Goal: Feedback & Contribution: Leave review/rating

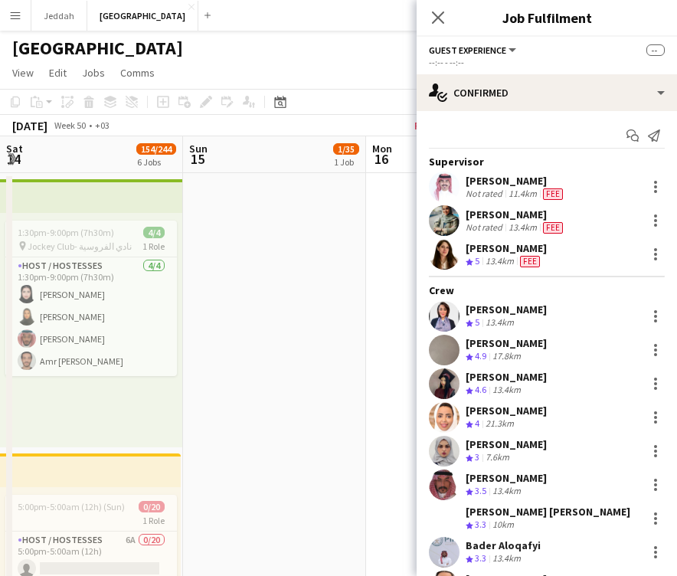
scroll to position [2900, 0]
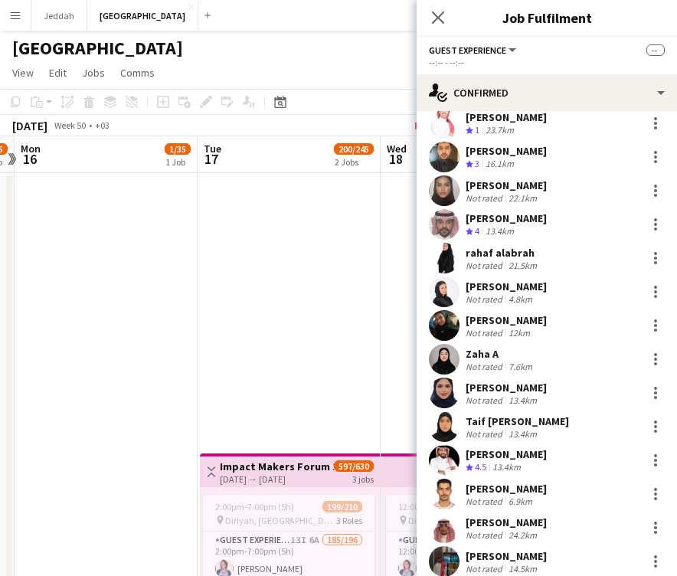
click at [483, 158] on div "Crew rating 3" at bounding box center [474, 164] width 17 height 13
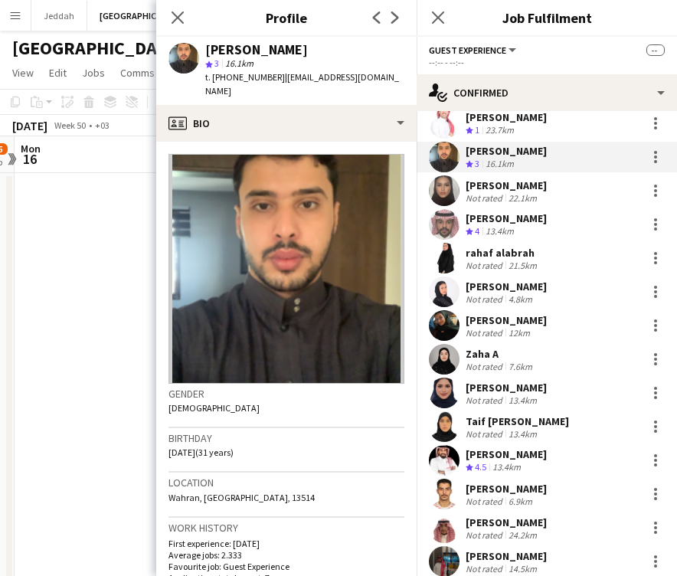
scroll to position [0, 0]
click at [222, 49] on div "[PERSON_NAME]" at bounding box center [256, 50] width 103 height 14
copy div "Hamad"
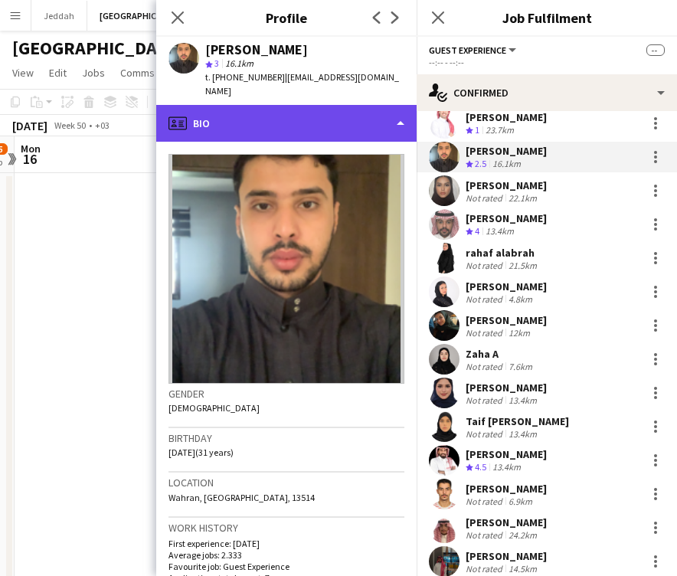
click at [293, 107] on div "profile Bio" at bounding box center [286, 123] width 261 height 37
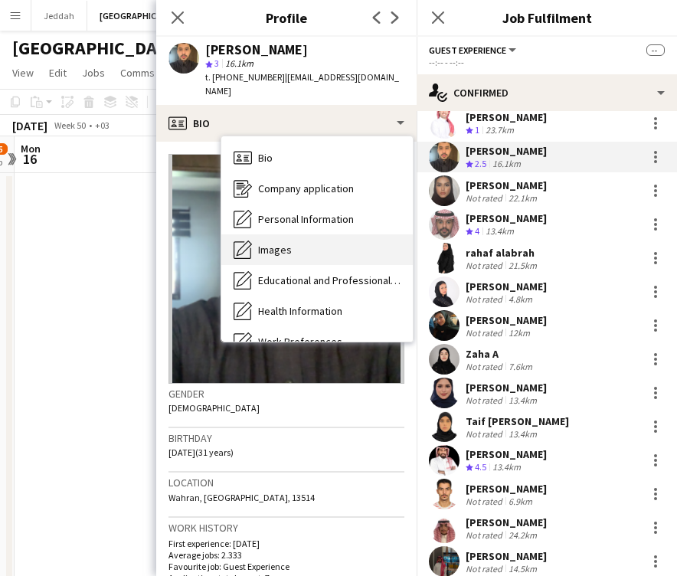
click at [307, 238] on div "Images Images" at bounding box center [317, 249] width 192 height 31
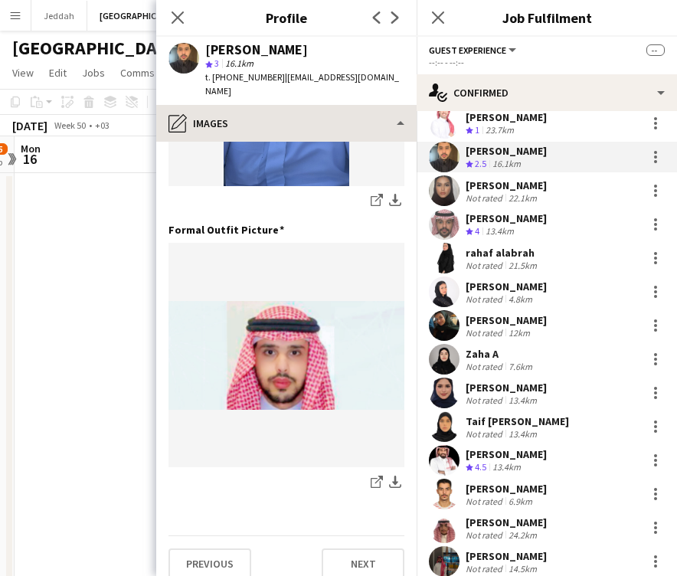
scroll to position [493, 0]
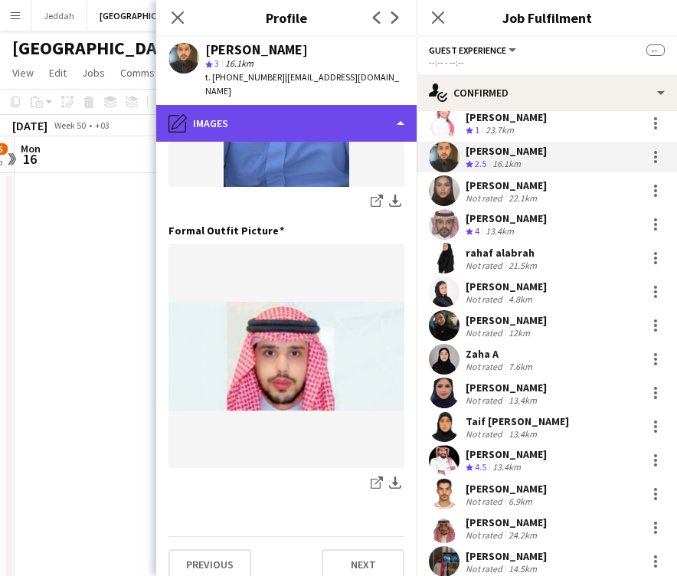
click at [277, 107] on div "pencil4 Images" at bounding box center [286, 123] width 261 height 37
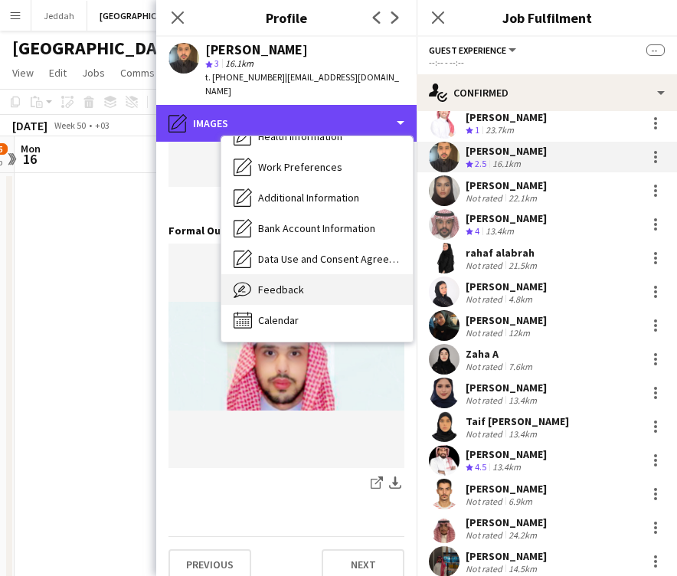
scroll to position [175, 0]
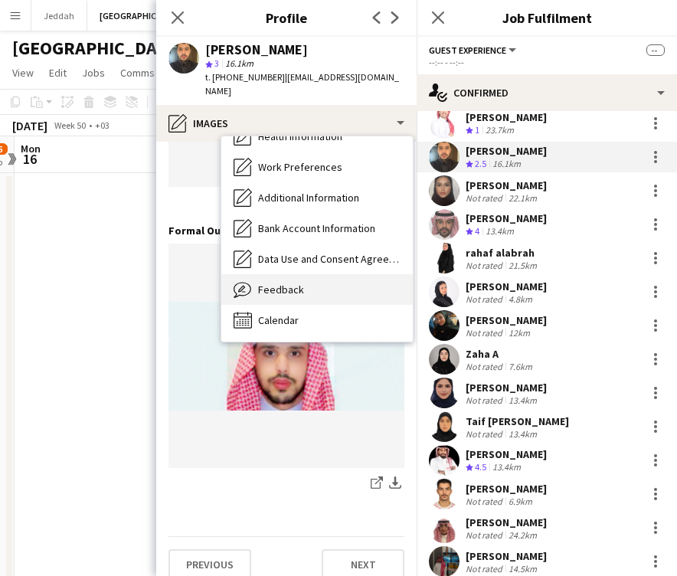
click at [307, 281] on div "Feedback Feedback" at bounding box center [317, 289] width 192 height 31
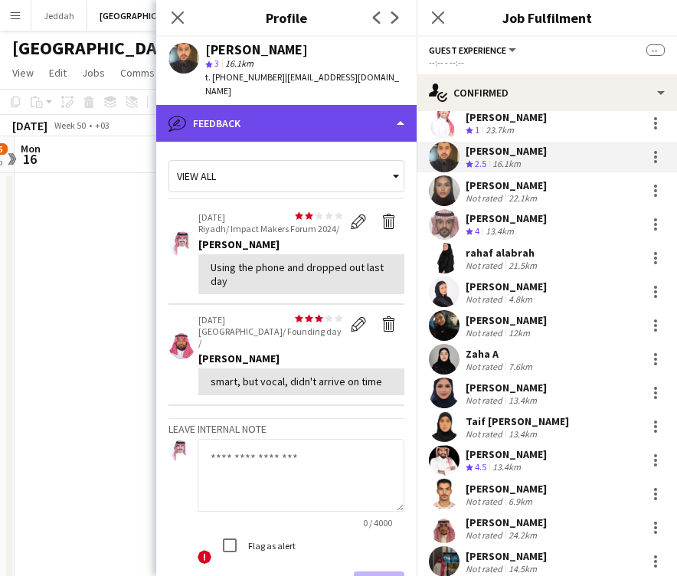
click at [269, 115] on div "bubble-pencil Feedback" at bounding box center [286, 123] width 261 height 37
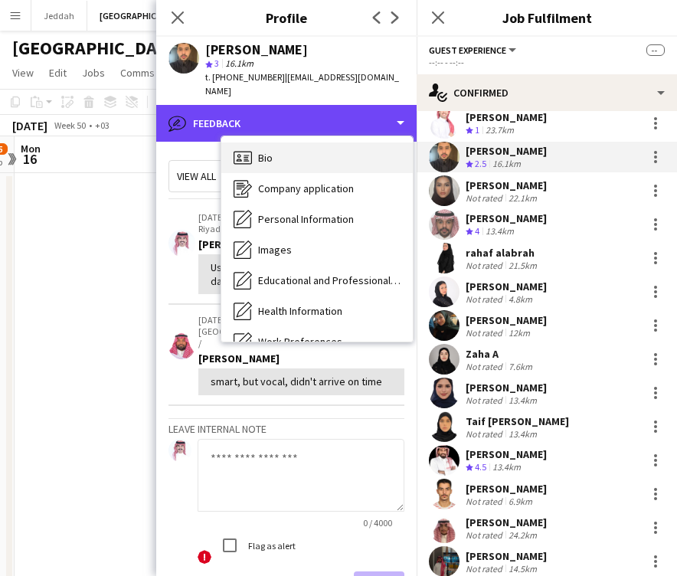
scroll to position [0, 0]
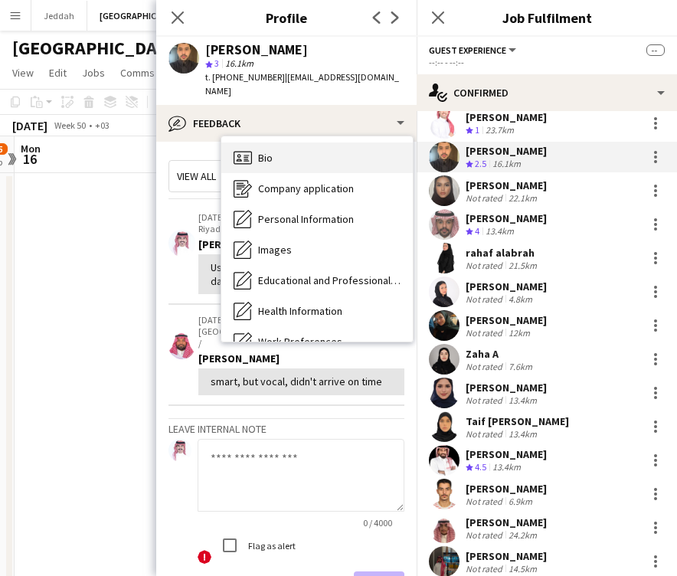
click at [276, 149] on div "Bio Bio" at bounding box center [317, 158] width 192 height 31
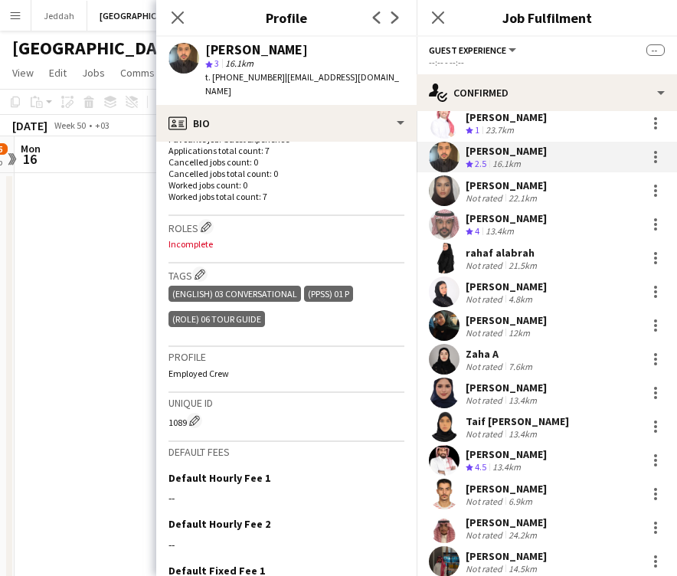
scroll to position [422, 0]
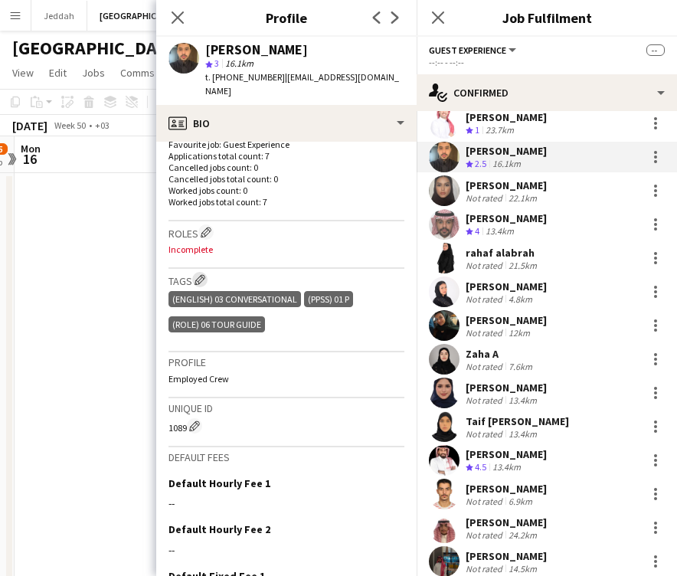
click at [200, 274] on app-icon "Edit crew company tags" at bounding box center [200, 279] width 11 height 11
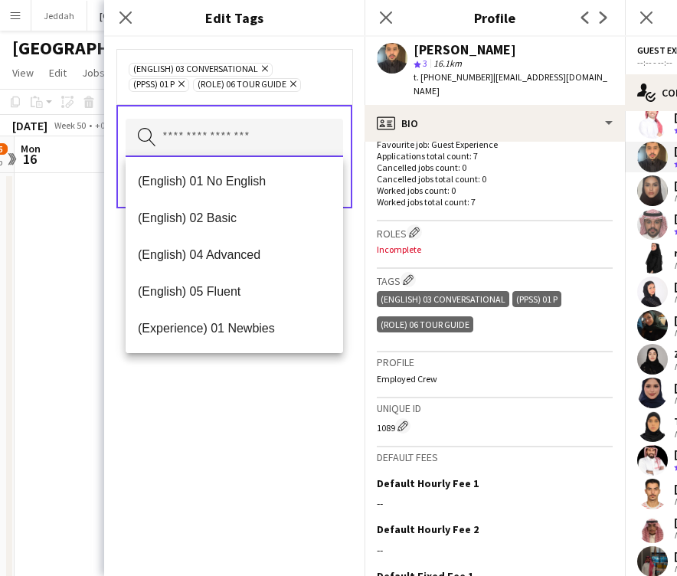
click at [249, 141] on input "text" at bounding box center [235, 138] width 218 height 38
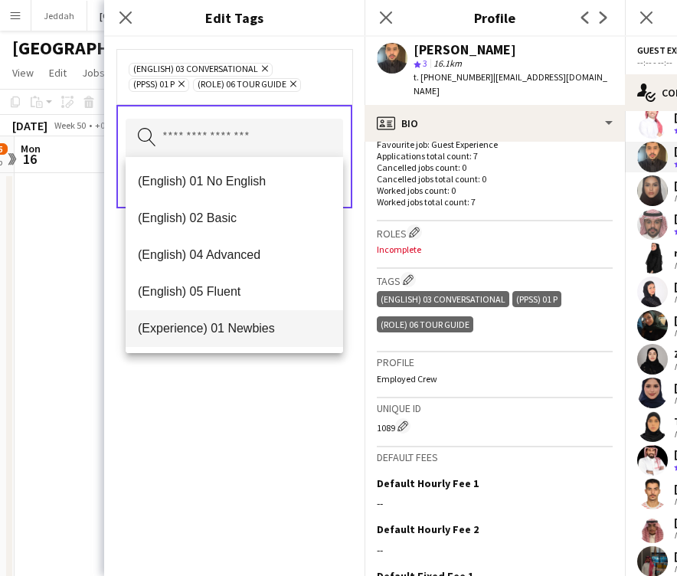
click at [264, 326] on span "(Experience) 01 Newbies" at bounding box center [234, 328] width 193 height 15
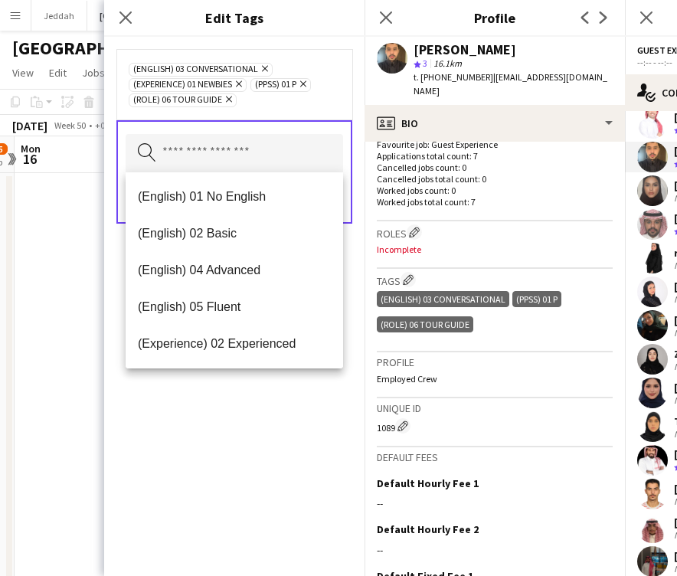
click at [280, 464] on div "(English) 03 Conversational Remove (Experience) 01 Newbies Remove (PPSS) 01 P R…" at bounding box center [234, 306] width 261 height 539
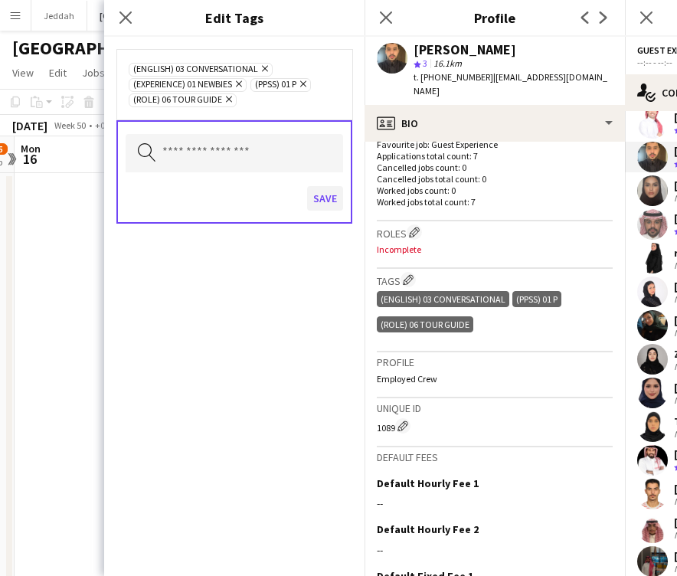
click at [321, 206] on button "Save" at bounding box center [325, 198] width 36 height 25
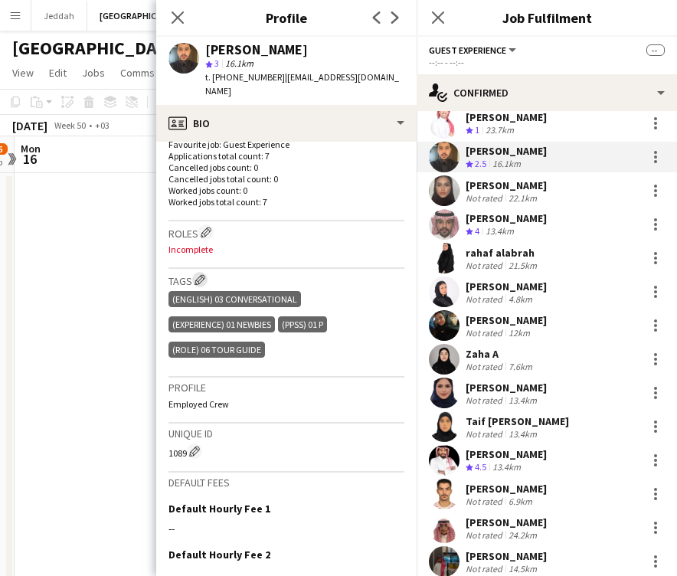
click at [205, 272] on button "Edit crew company tags" at bounding box center [199, 279] width 15 height 15
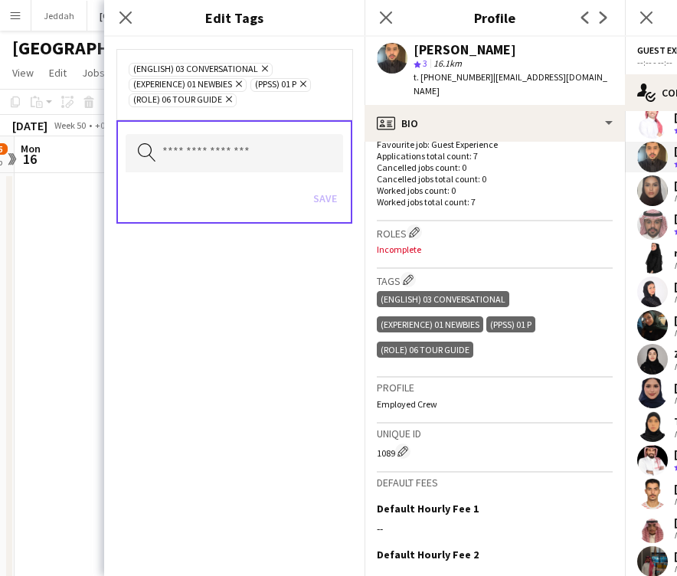
click at [228, 100] on icon at bounding box center [229, 100] width 6 height 6
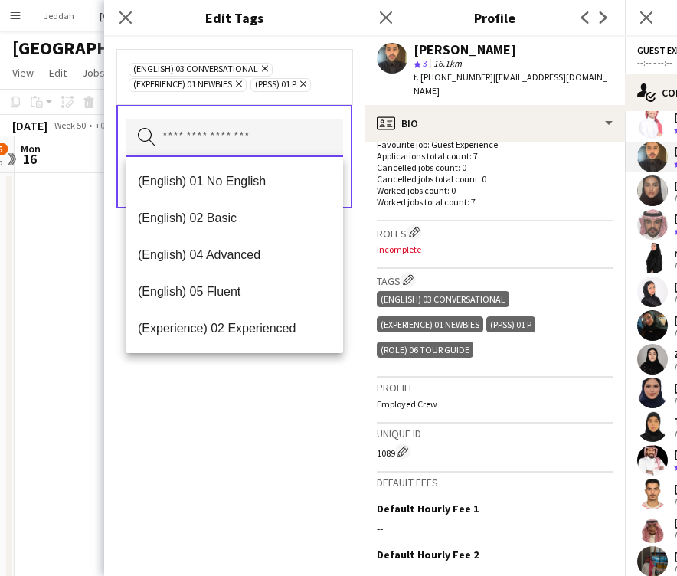
click at [231, 146] on input "text" at bounding box center [235, 138] width 218 height 38
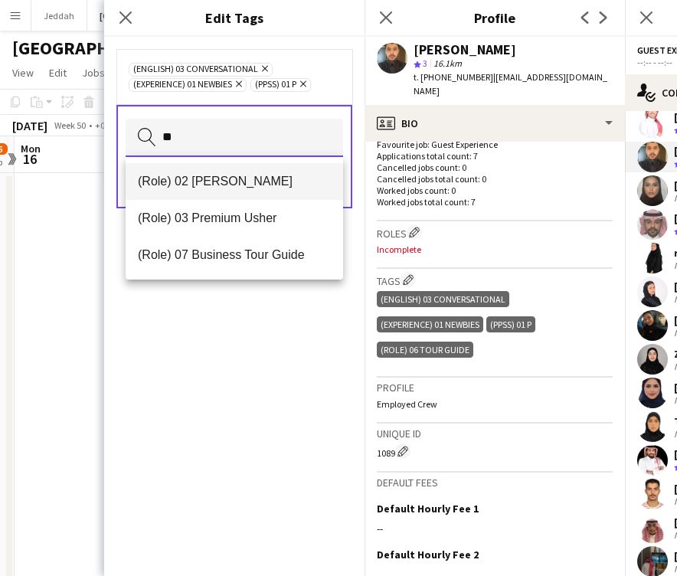
type input "**"
click at [225, 185] on span "(Role) 02 [PERSON_NAME]" at bounding box center [234, 181] width 193 height 15
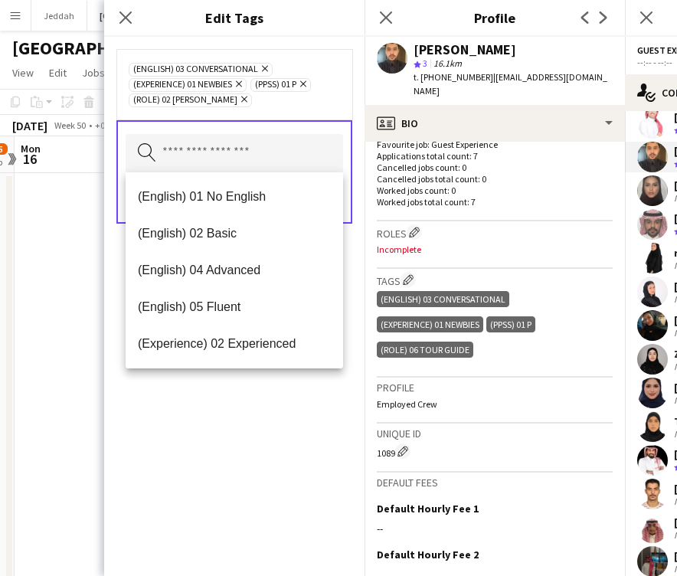
click at [266, 378] on div "(English) 03 Conversational Remove (Experience) 01 Newbies Remove (PPSS) 01 P R…" at bounding box center [234, 306] width 261 height 539
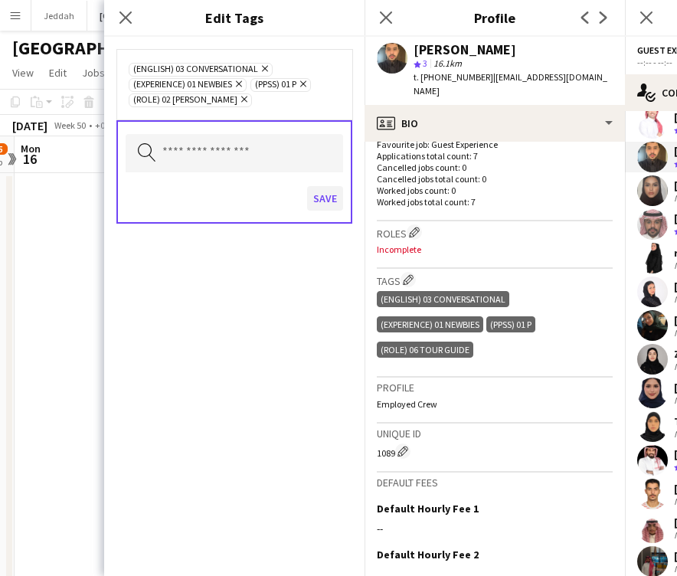
click at [320, 189] on button "Save" at bounding box center [325, 198] width 36 height 25
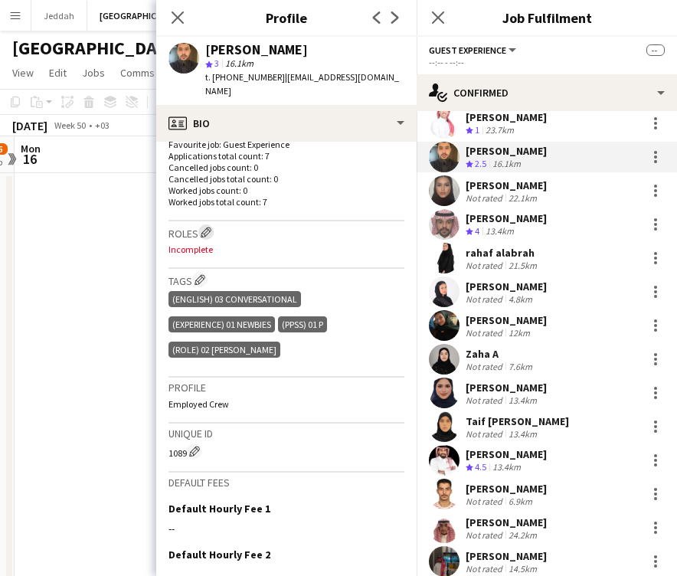
click at [205, 227] on app-icon "Edit crew company roles" at bounding box center [206, 232] width 11 height 11
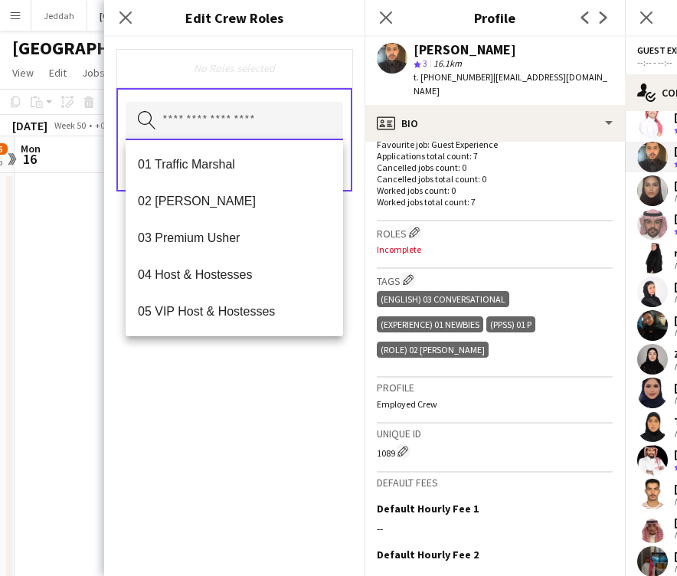
click at [206, 136] on input "text" at bounding box center [235, 121] width 218 height 38
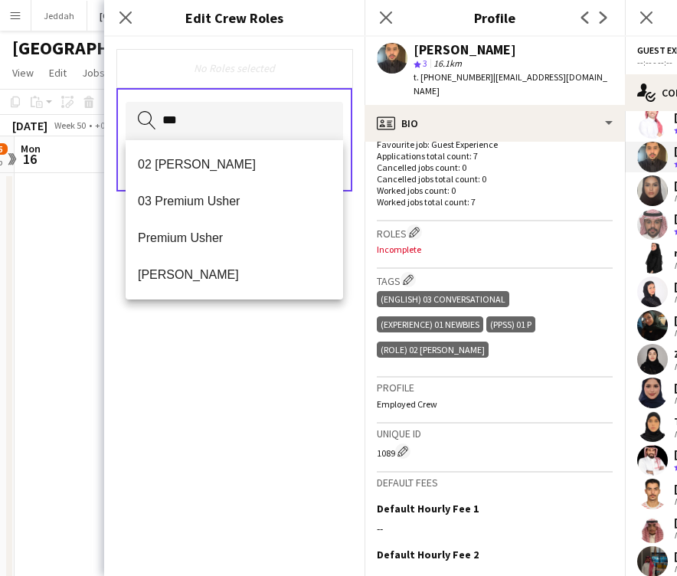
drag, startPoint x: 206, startPoint y: 136, endPoint x: 204, endPoint y: 159, distance: 23.1
click at [204, 159] on div "Save" at bounding box center [235, 168] width 218 height 44
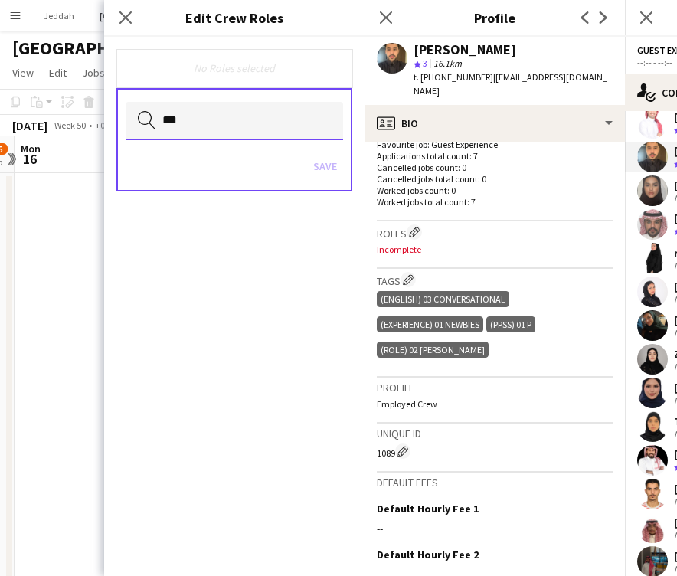
click at [202, 128] on input "***" at bounding box center [235, 121] width 218 height 38
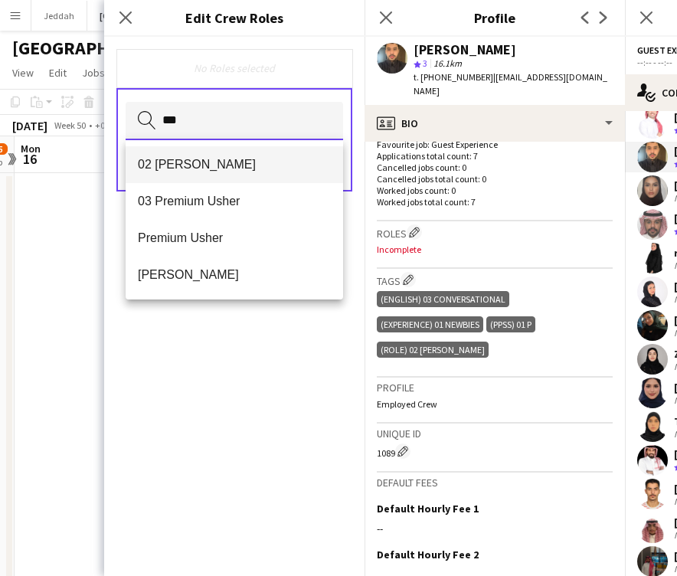
type input "***"
click at [194, 162] on span "02 [PERSON_NAME]" at bounding box center [234, 164] width 193 height 15
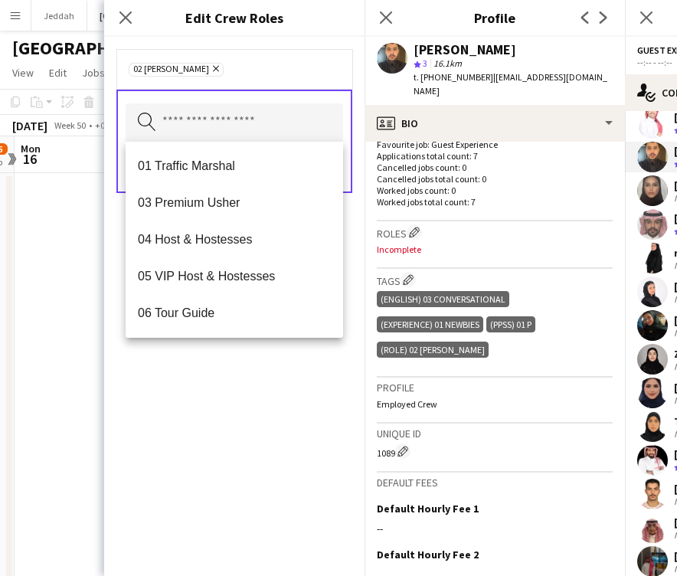
click at [266, 428] on div "02 [PERSON_NAME] Remove Search by role type Save" at bounding box center [234, 306] width 261 height 539
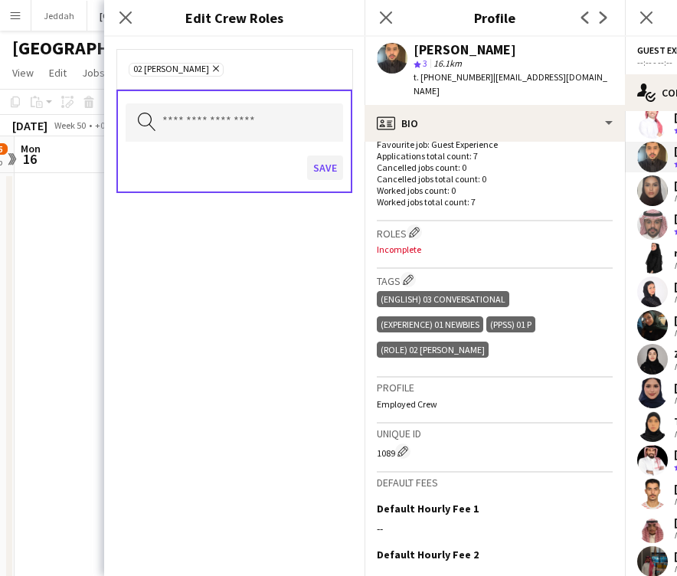
click at [319, 178] on button "Save" at bounding box center [325, 168] width 36 height 25
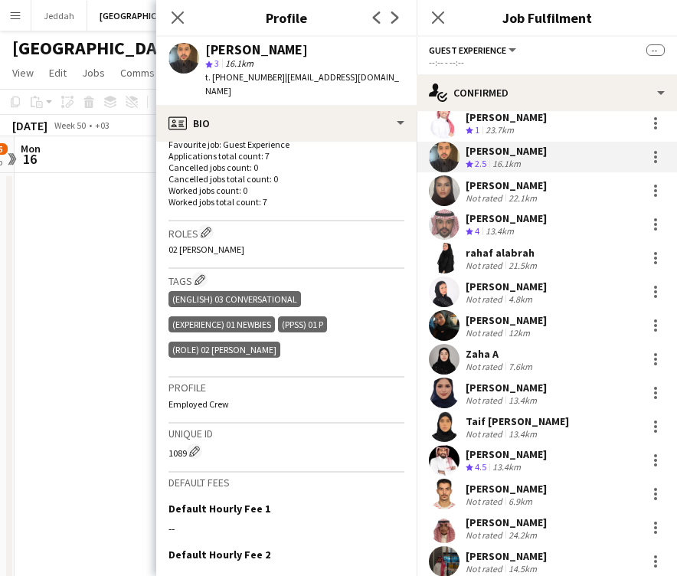
click at [440, 186] on app-user-avatar at bounding box center [444, 190] width 31 height 31
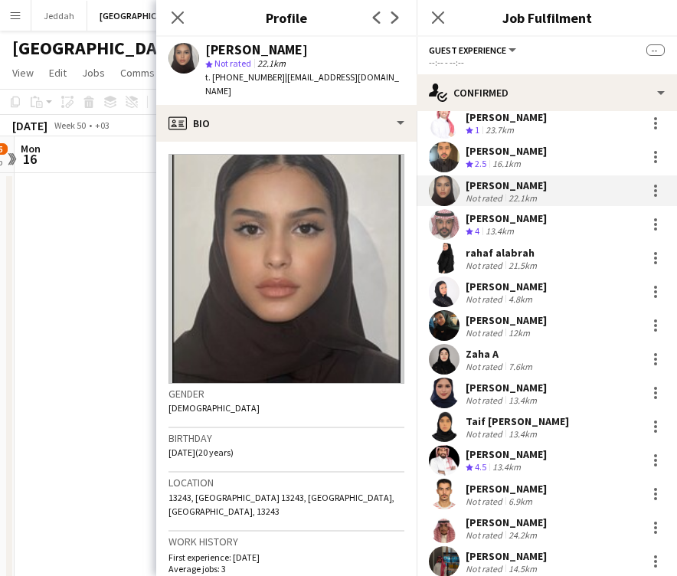
click at [222, 52] on div "[PERSON_NAME]" at bounding box center [256, 50] width 103 height 14
copy div "Remas"
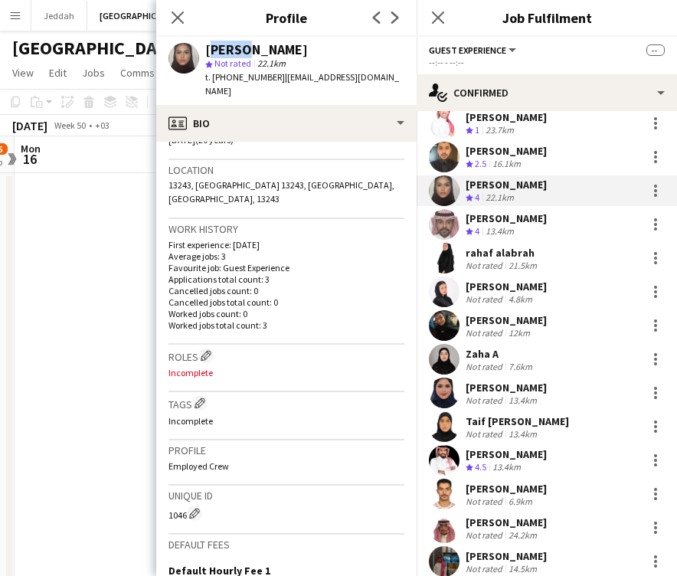
scroll to position [332, 0]
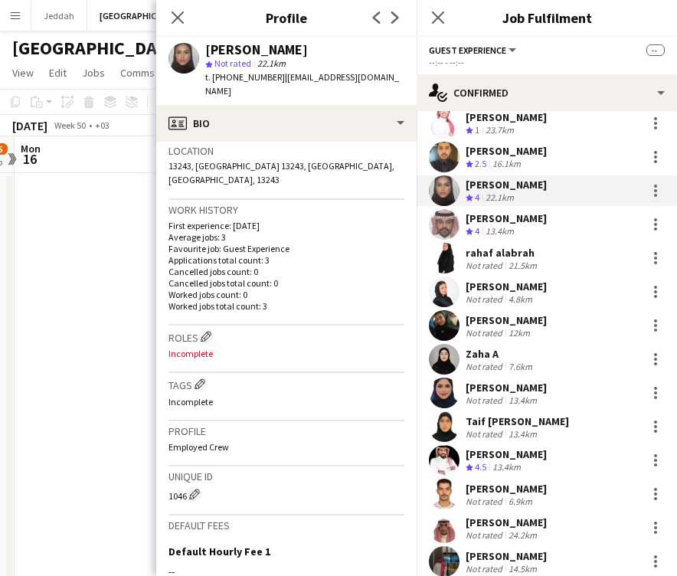
click at [195, 376] on h3 "Tags Edit crew company tags" at bounding box center [287, 384] width 236 height 16
click at [198, 379] on app-icon "Edit crew company tags" at bounding box center [200, 384] width 11 height 11
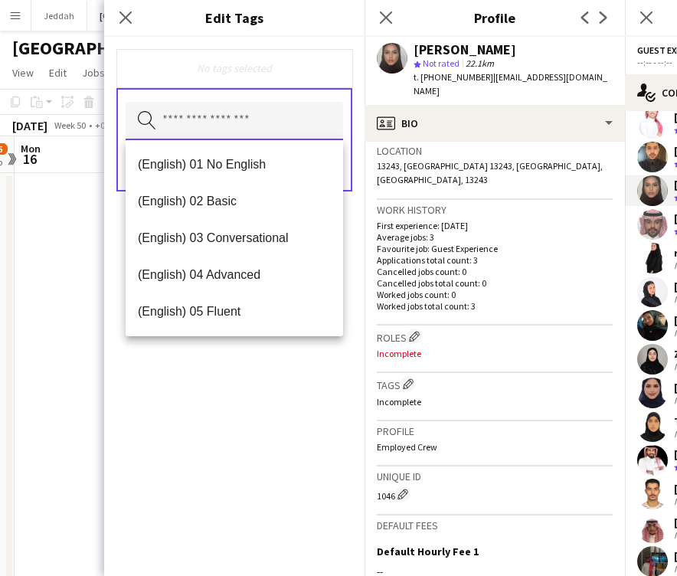
click at [227, 117] on input "text" at bounding box center [235, 121] width 218 height 38
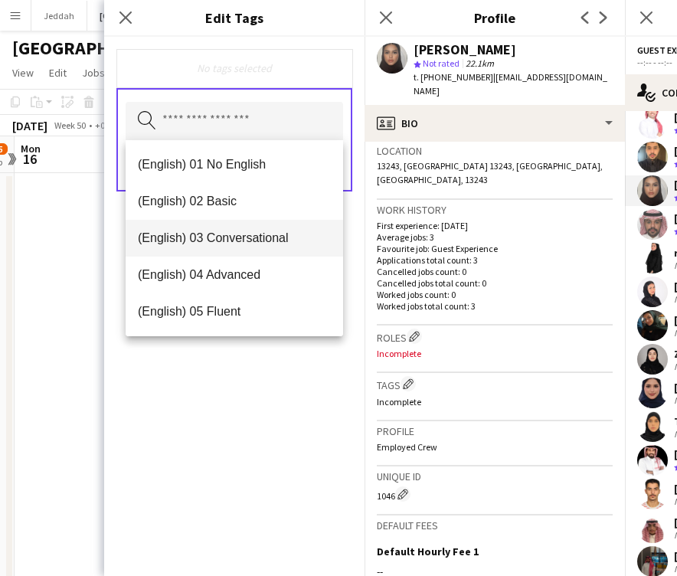
click at [235, 250] on mat-option "(English) 03 Conversational" at bounding box center [235, 238] width 218 height 37
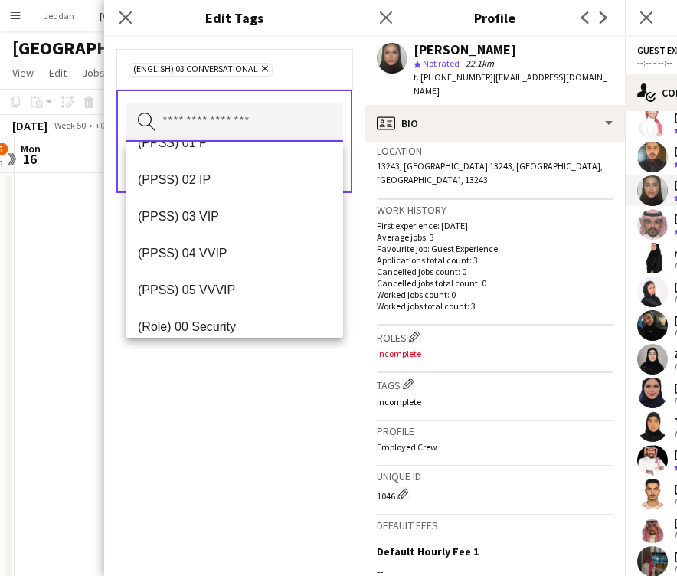
scroll to position [269, 0]
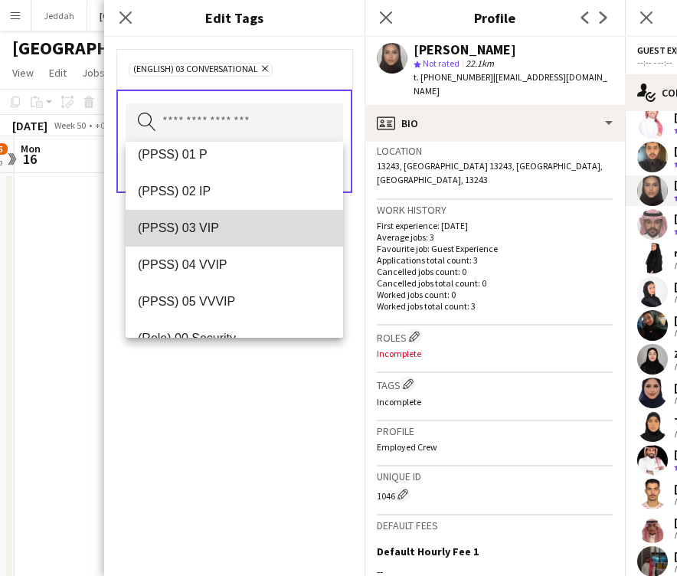
click at [226, 215] on mat-option "(PPSS) 03 VIP" at bounding box center [235, 228] width 218 height 37
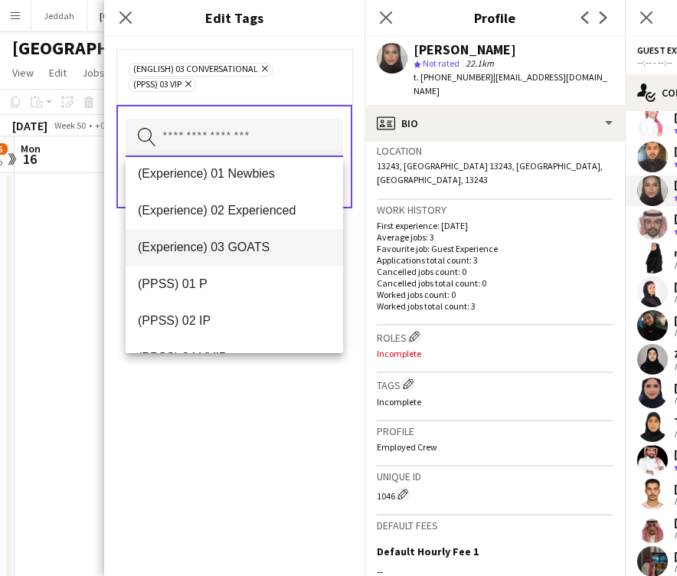
scroll to position [149, 0]
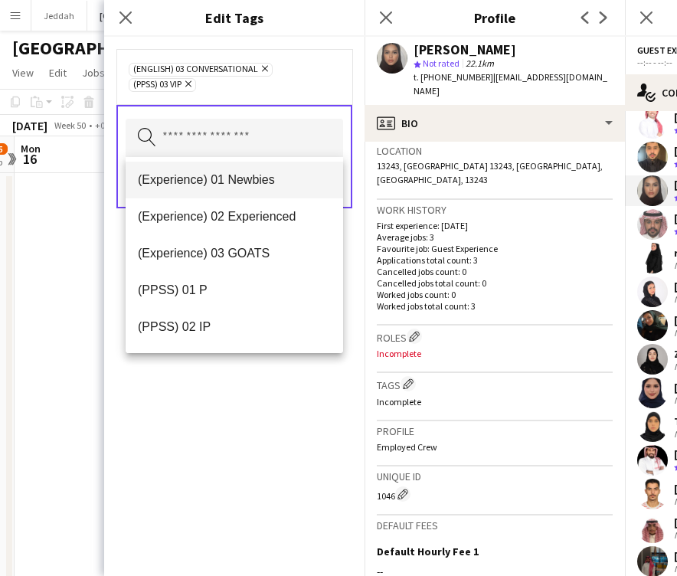
click at [225, 183] on span "(Experience) 01 Newbies" at bounding box center [234, 179] width 193 height 15
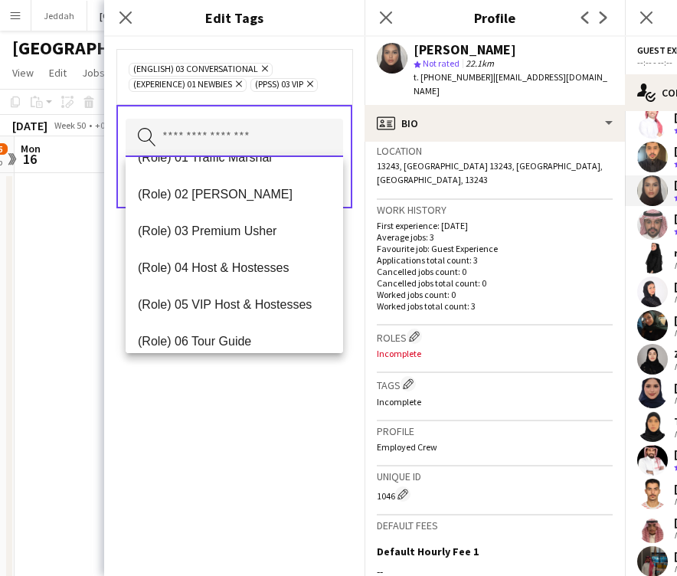
scroll to position [431, 0]
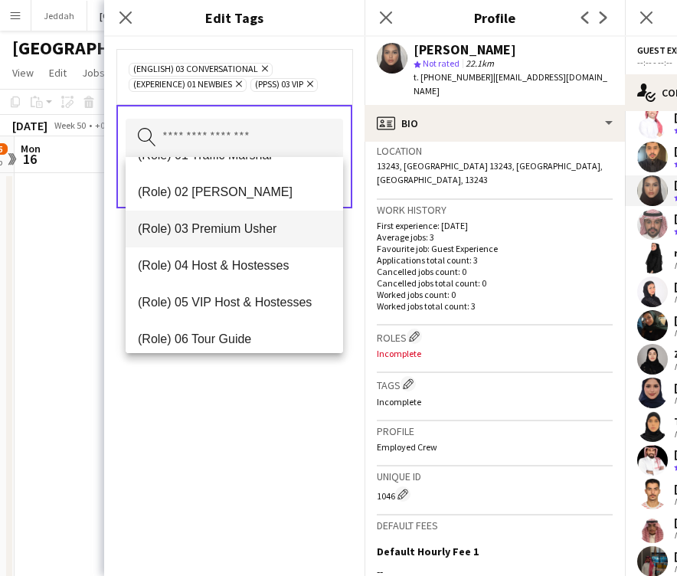
click at [213, 239] on mat-option "(Role) 03 Premium Usher" at bounding box center [235, 229] width 218 height 37
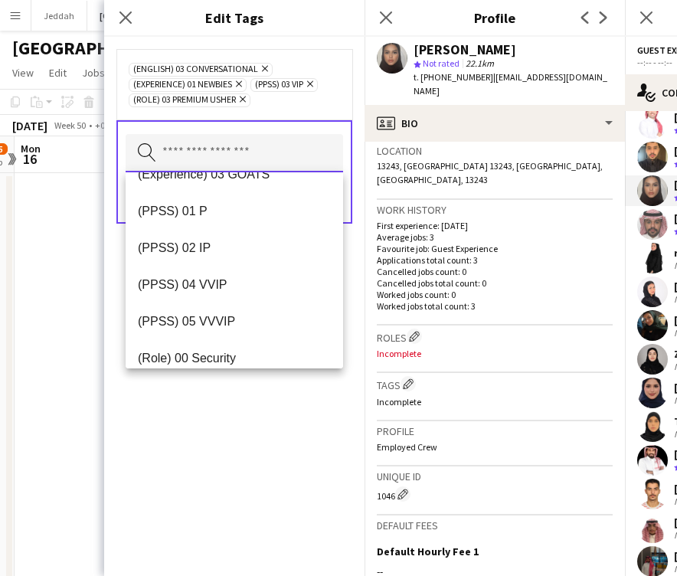
scroll to position [215, 0]
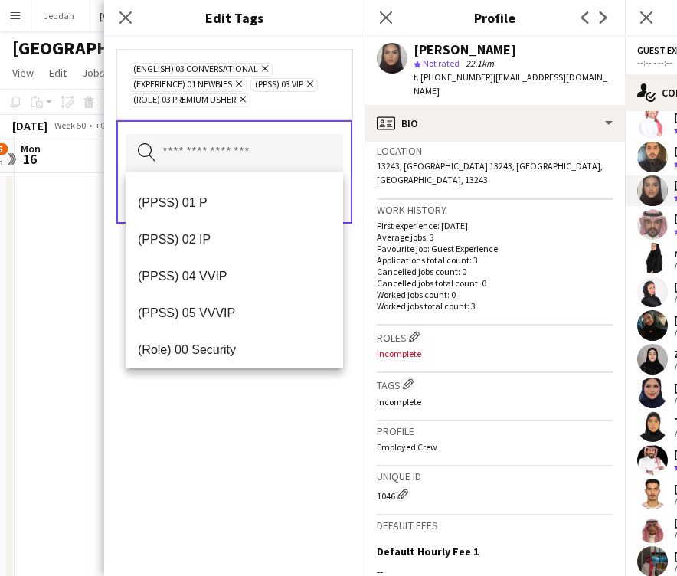
click at [241, 475] on div "(English) 03 Conversational Remove (Experience) 01 Newbies Remove (PPSS) 03 VIP…" at bounding box center [234, 306] width 261 height 539
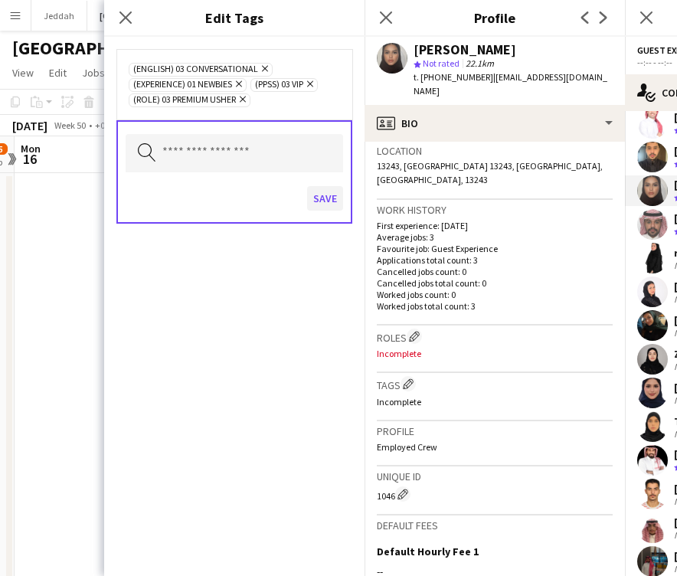
click at [326, 204] on button "Save" at bounding box center [325, 198] width 36 height 25
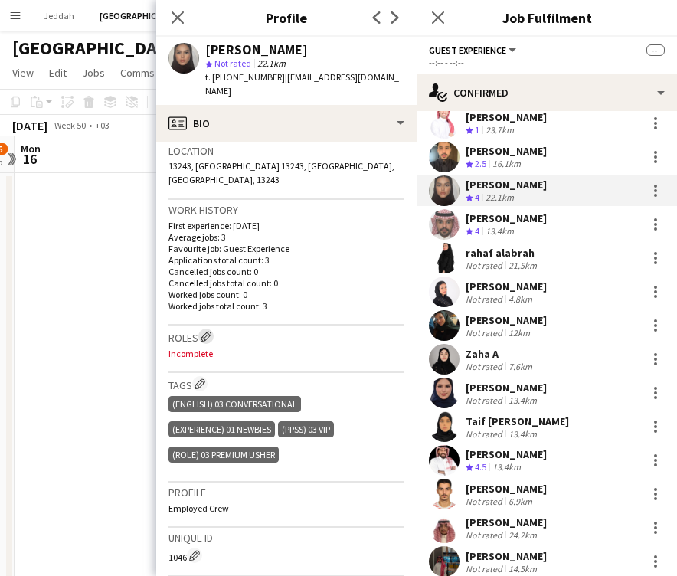
click at [207, 331] on app-icon "Edit crew company roles" at bounding box center [206, 336] width 11 height 11
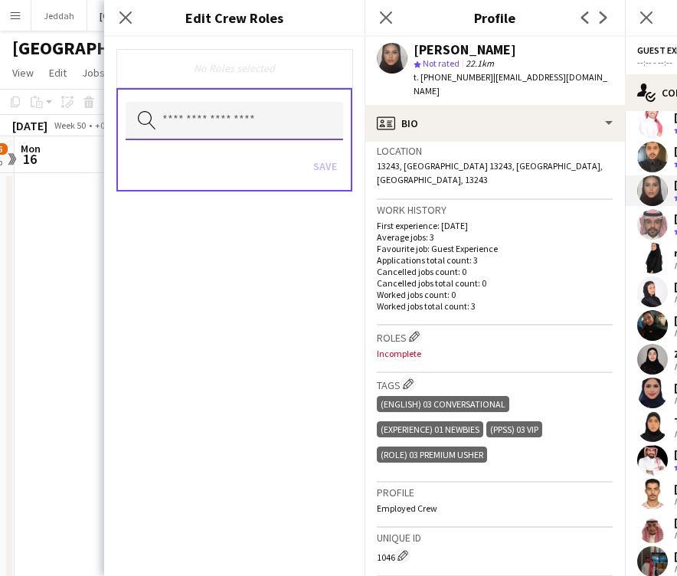
click at [230, 135] on input "text" at bounding box center [235, 121] width 218 height 38
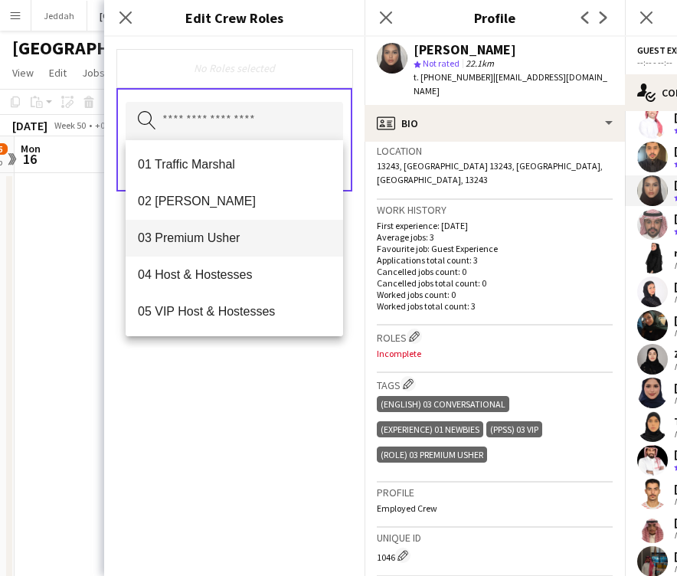
click at [230, 238] on span "03 Premium Usher" at bounding box center [234, 238] width 193 height 15
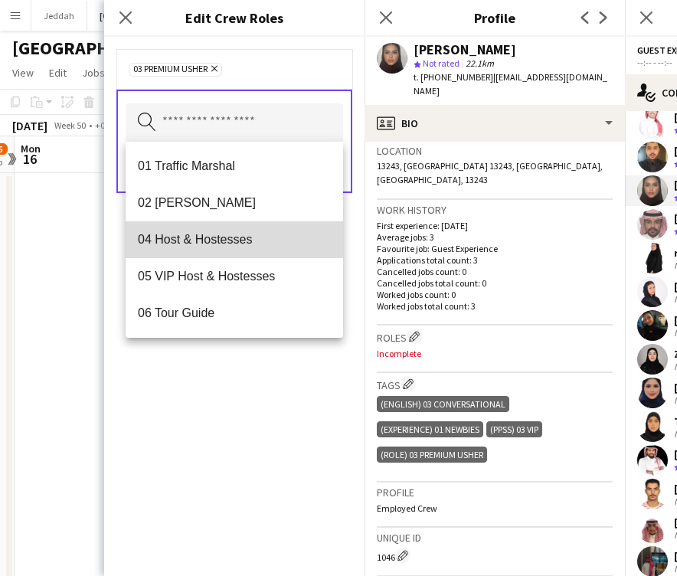
click at [230, 236] on span "04 Host & Hostesses" at bounding box center [234, 239] width 193 height 15
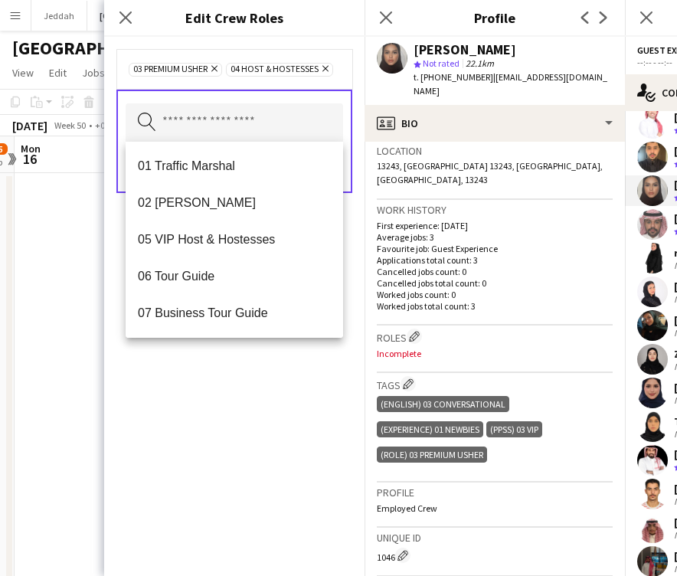
click at [283, 431] on div "03 Premium [PERSON_NAME] Remove 04 Host & Hostesses Remove Search by role type …" at bounding box center [234, 306] width 261 height 539
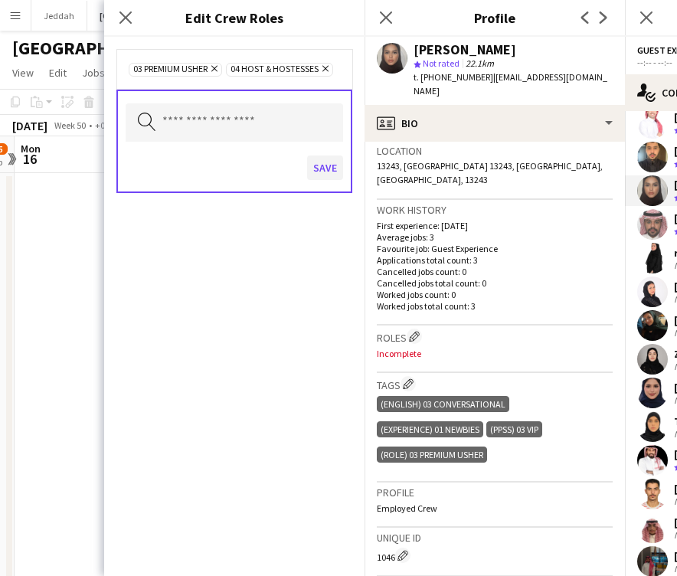
click at [320, 175] on button "Save" at bounding box center [325, 168] width 36 height 25
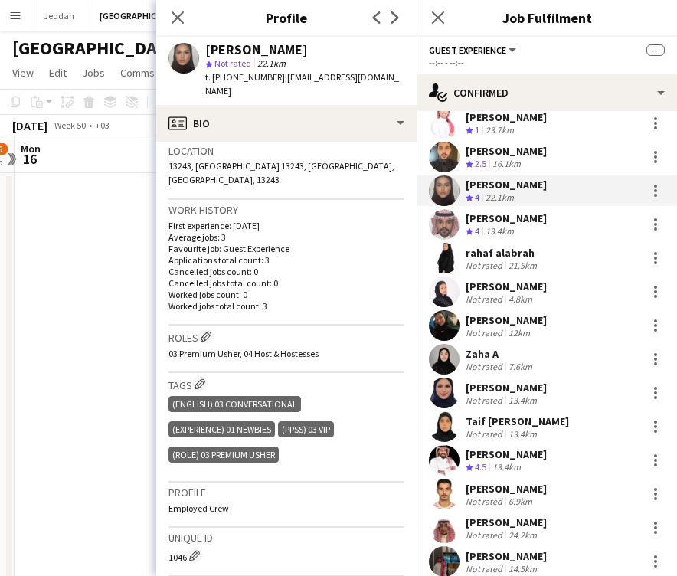
click at [440, 215] on app-user-avatar at bounding box center [444, 224] width 31 height 31
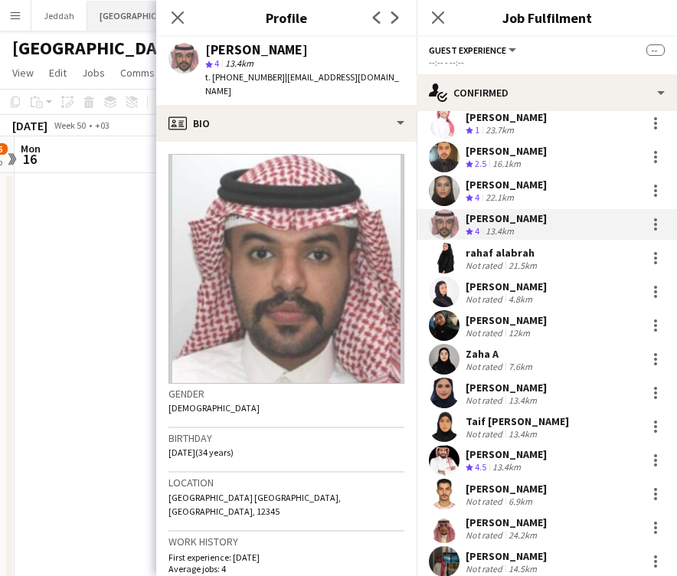
scroll to position [0, 0]
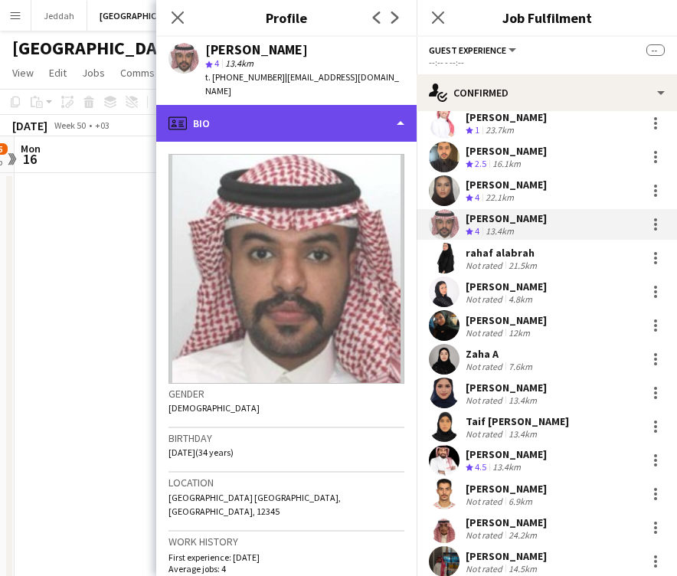
click at [312, 120] on div "profile Bio" at bounding box center [286, 123] width 261 height 37
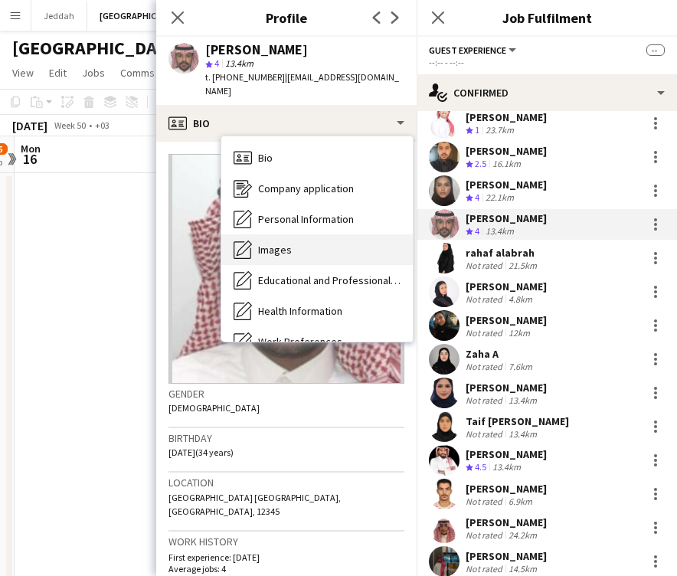
click at [306, 234] on div "Images Images" at bounding box center [317, 249] width 192 height 31
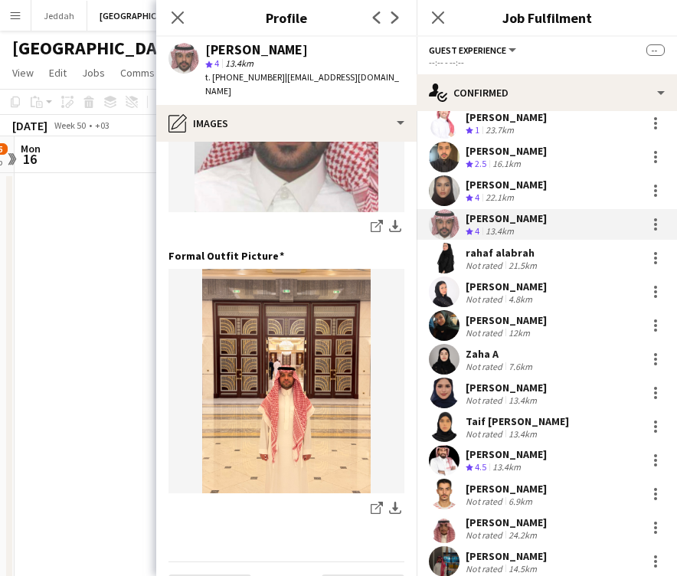
scroll to position [470, 0]
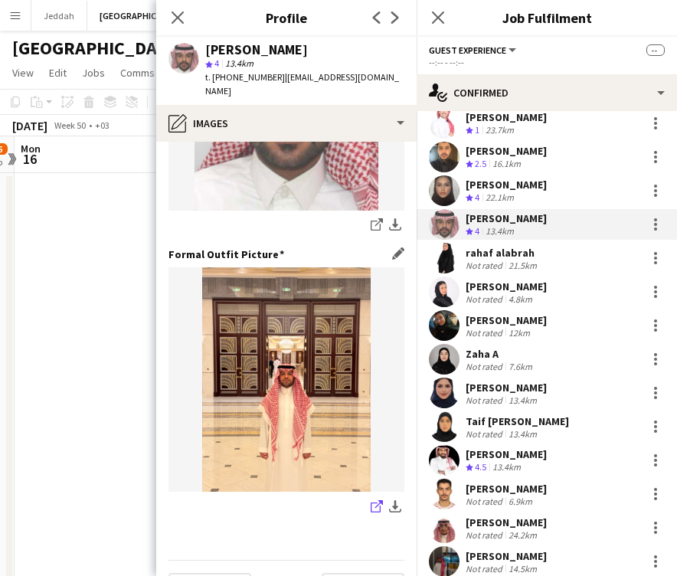
click at [375, 500] on icon "share-external-link-1" at bounding box center [377, 506] width 12 height 12
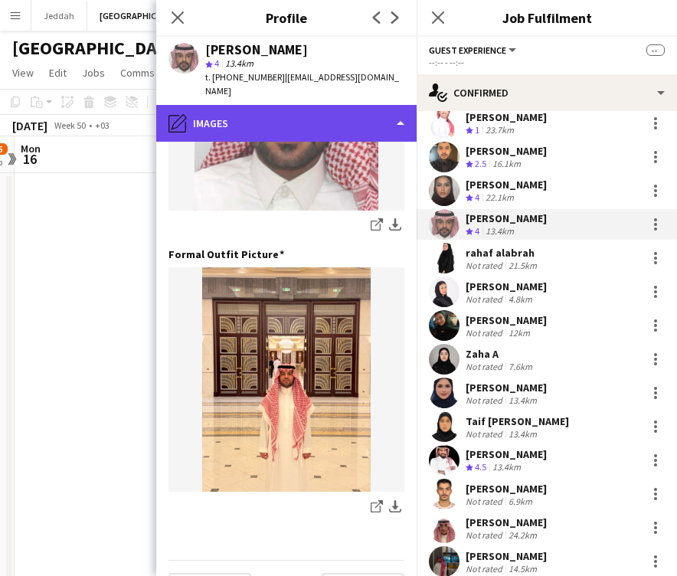
click at [250, 106] on div "pencil4 Images" at bounding box center [286, 123] width 261 height 37
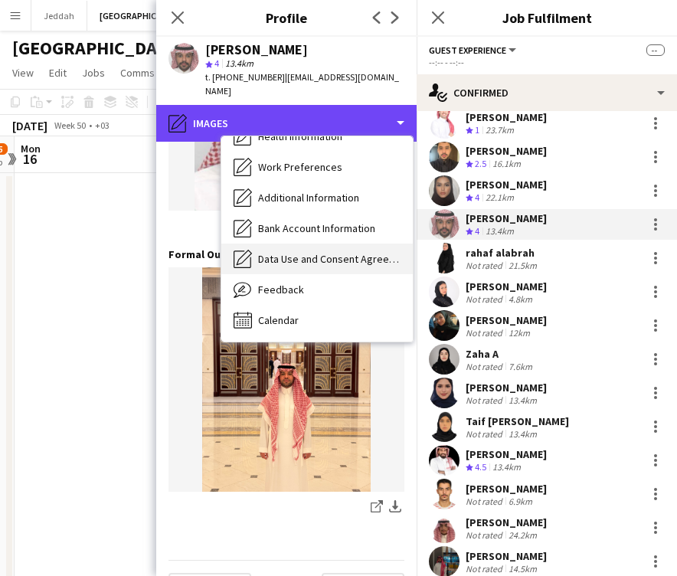
scroll to position [175, 0]
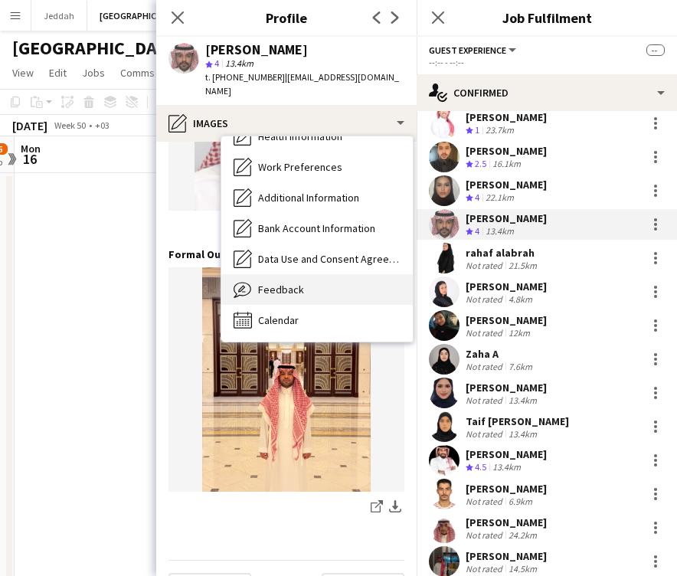
click at [300, 284] on div "Feedback Feedback" at bounding box center [317, 289] width 192 height 31
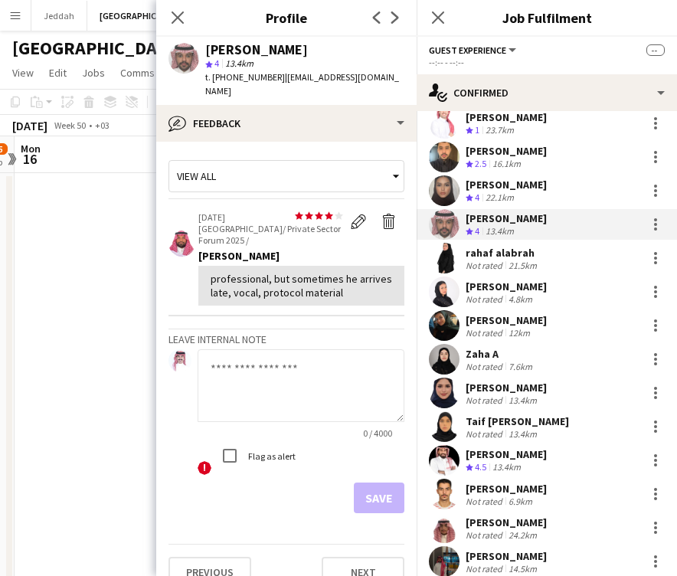
click at [443, 209] on app-user-avatar at bounding box center [444, 224] width 31 height 31
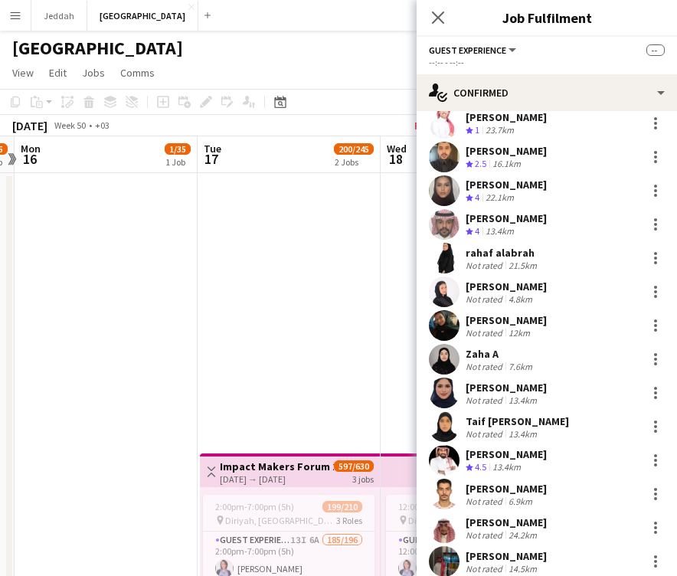
click at [443, 211] on app-user-avatar at bounding box center [444, 224] width 31 height 31
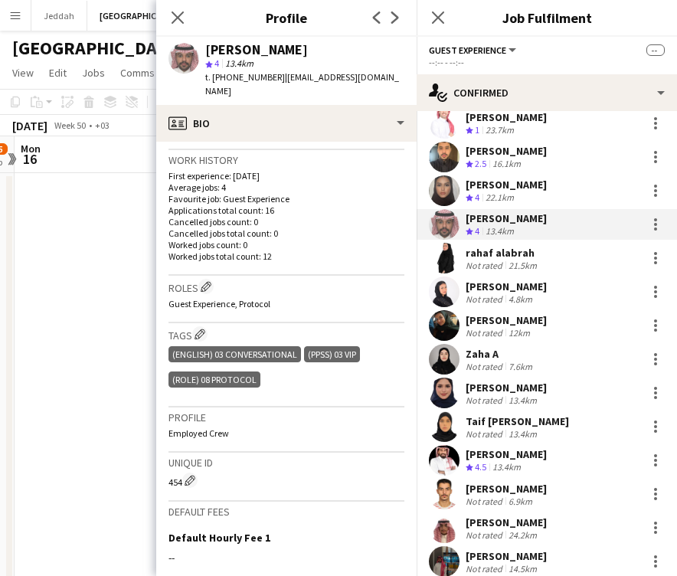
scroll to position [383, 0]
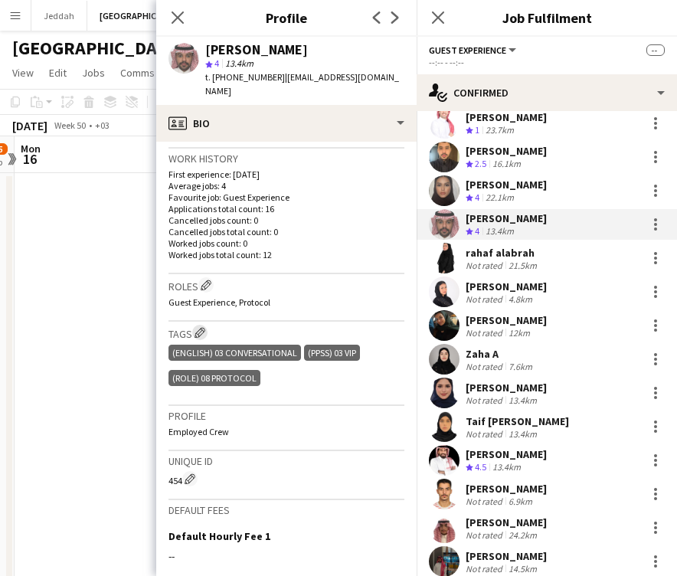
click at [202, 327] on app-icon "Edit crew company tags" at bounding box center [200, 332] width 11 height 11
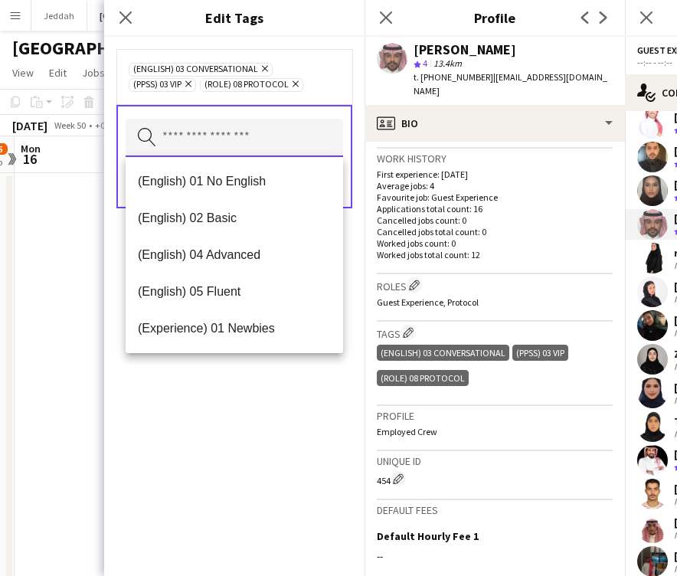
click at [191, 129] on input "text" at bounding box center [235, 138] width 218 height 38
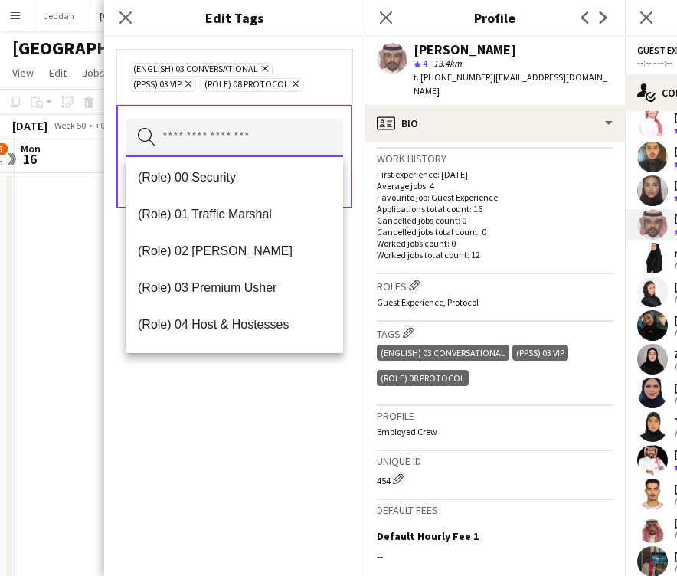
scroll to position [413, 0]
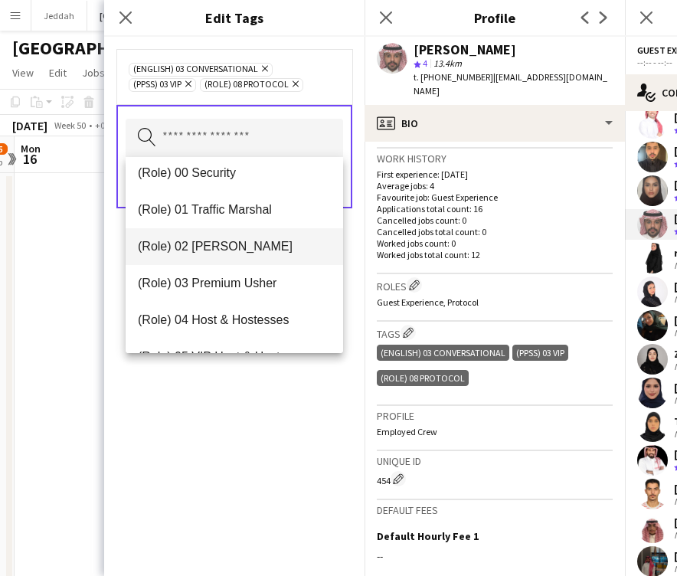
click at [218, 249] on span "(Role) 02 [PERSON_NAME]" at bounding box center [234, 246] width 193 height 15
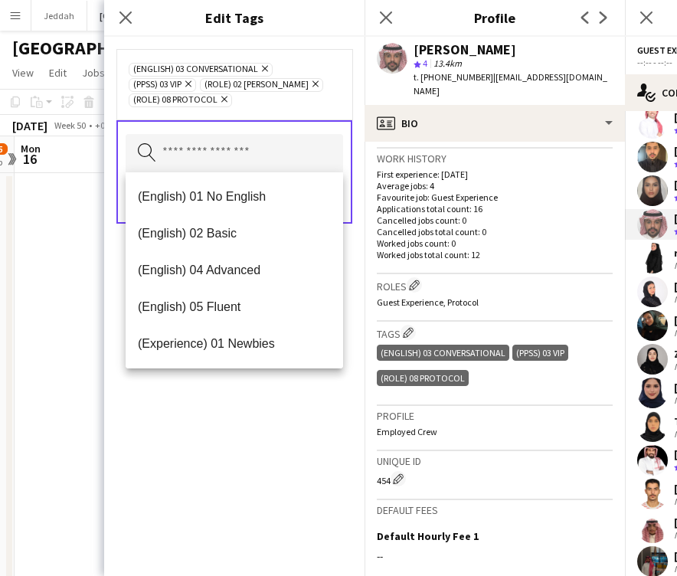
click at [225, 103] on icon "Remove" at bounding box center [223, 99] width 10 height 10
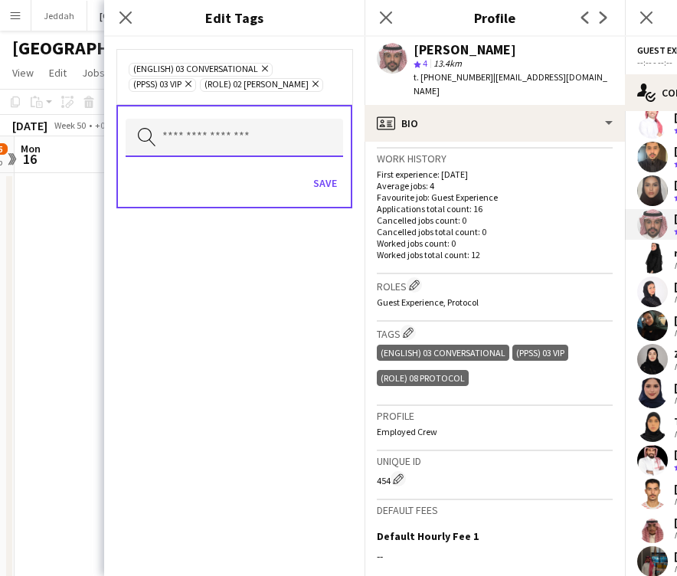
click at [235, 150] on input "text" at bounding box center [235, 138] width 218 height 38
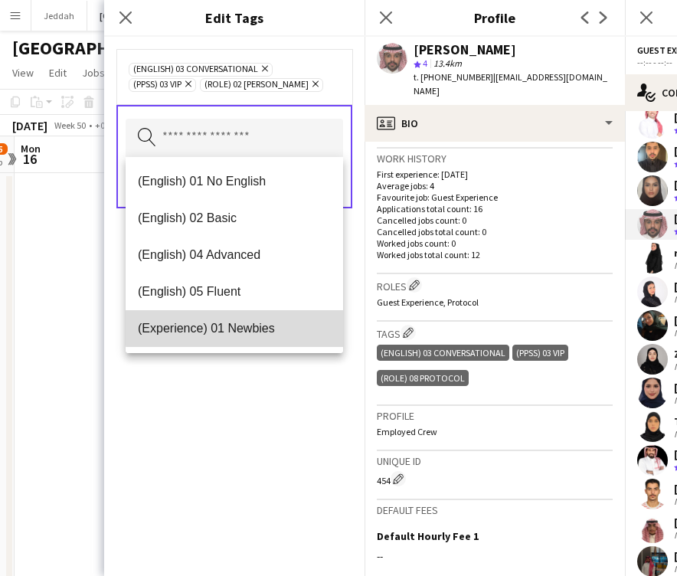
click at [261, 326] on span "(Experience) 01 Newbies" at bounding box center [234, 328] width 193 height 15
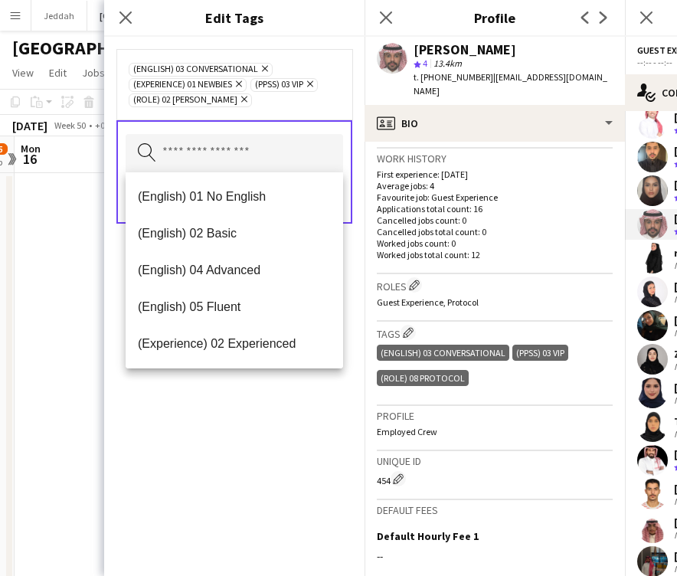
click at [272, 439] on div "(English) 03 Conversational Remove (Experience) 01 Newbies Remove (PPSS) 03 VIP…" at bounding box center [234, 306] width 261 height 539
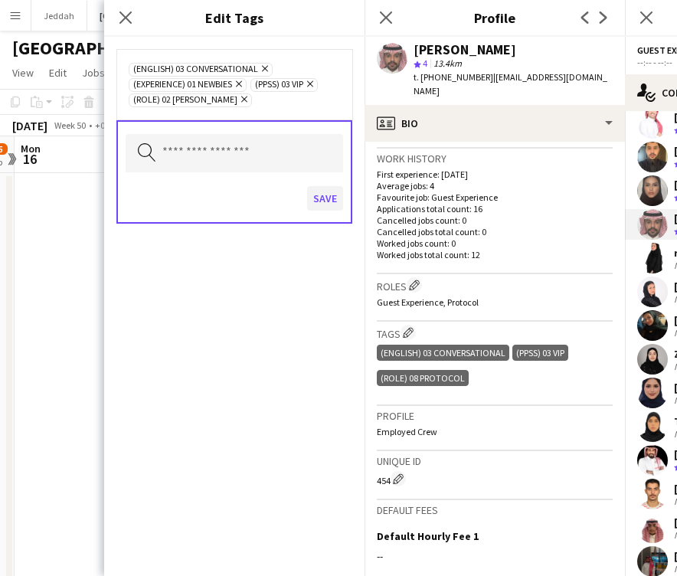
click at [317, 195] on button "Save" at bounding box center [325, 198] width 36 height 25
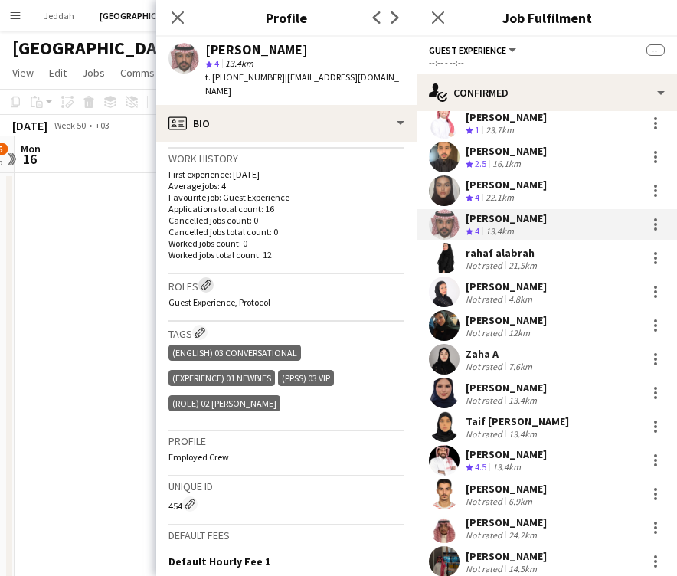
click at [208, 280] on app-icon "Edit crew company roles" at bounding box center [206, 285] width 11 height 11
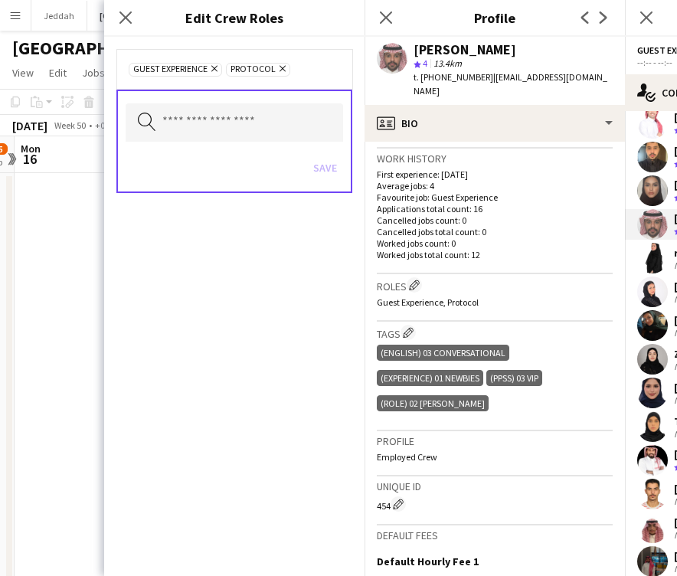
click at [282, 73] on icon "Remove" at bounding box center [281, 69] width 10 height 10
click at [267, 107] on input "text" at bounding box center [235, 122] width 218 height 38
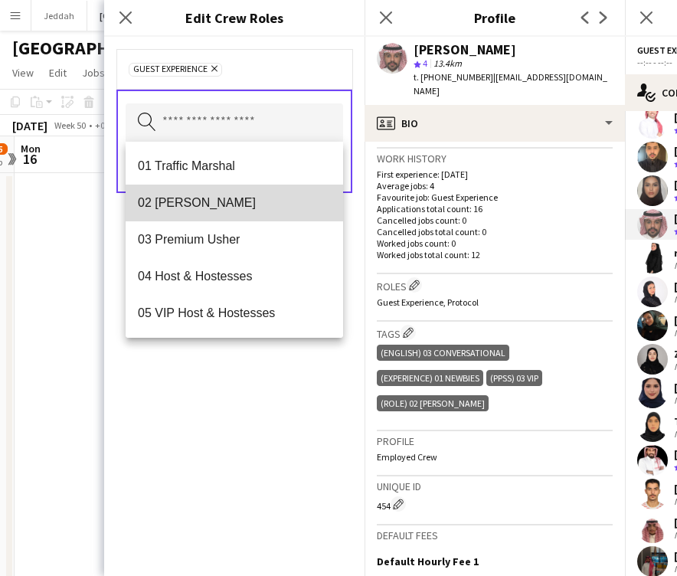
click at [263, 189] on mat-option "02 [PERSON_NAME]" at bounding box center [235, 203] width 218 height 37
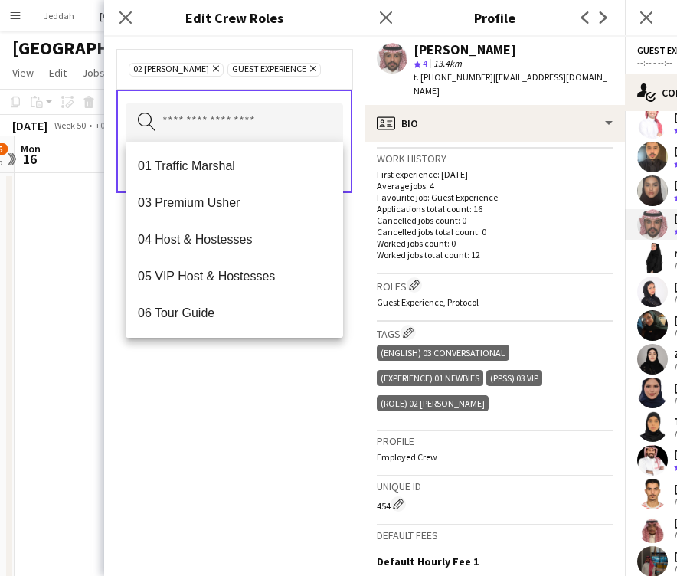
click at [307, 412] on div "02 [PERSON_NAME] Remove Guest Experience Remove Search by role type Save" at bounding box center [234, 306] width 261 height 539
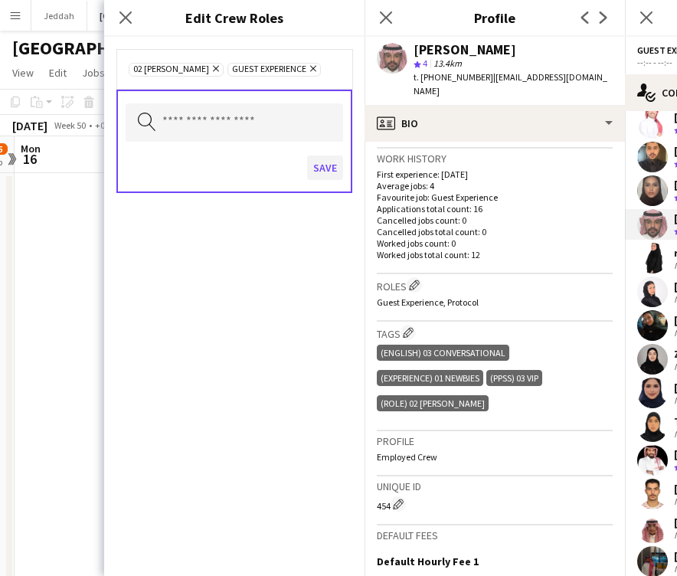
click at [324, 167] on button "Save" at bounding box center [325, 168] width 36 height 25
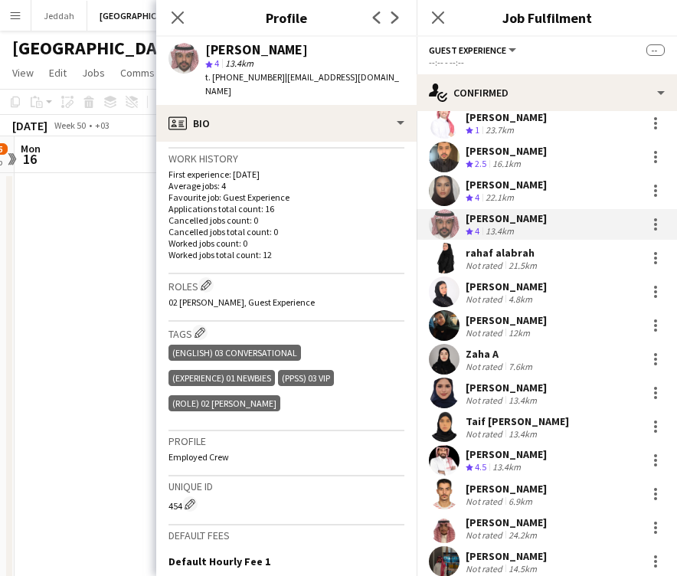
click at [443, 245] on app-user-avatar at bounding box center [444, 258] width 31 height 31
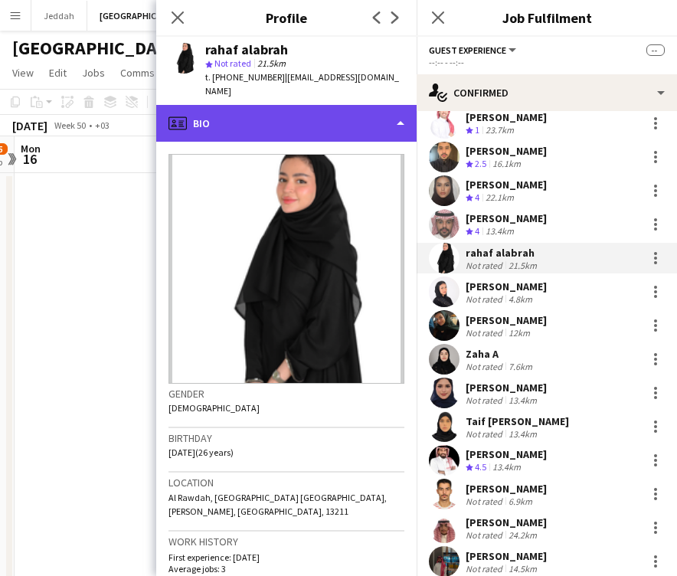
click at [338, 105] on div "profile Bio" at bounding box center [286, 123] width 261 height 37
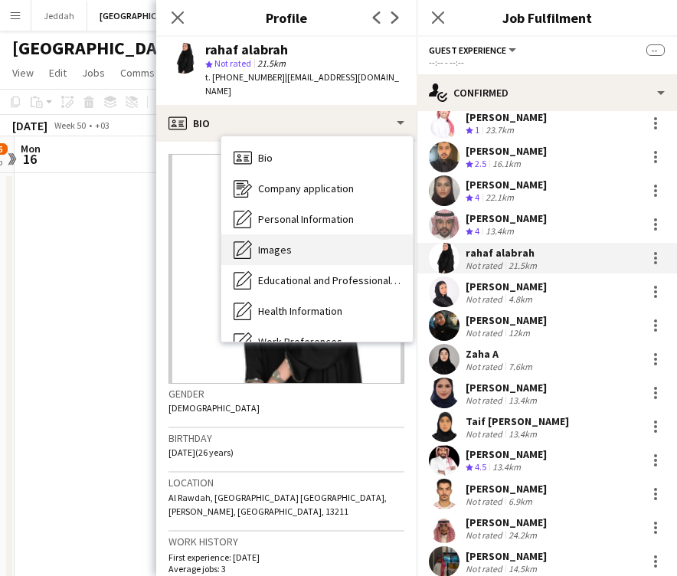
click at [330, 234] on div "Images Images" at bounding box center [317, 249] width 192 height 31
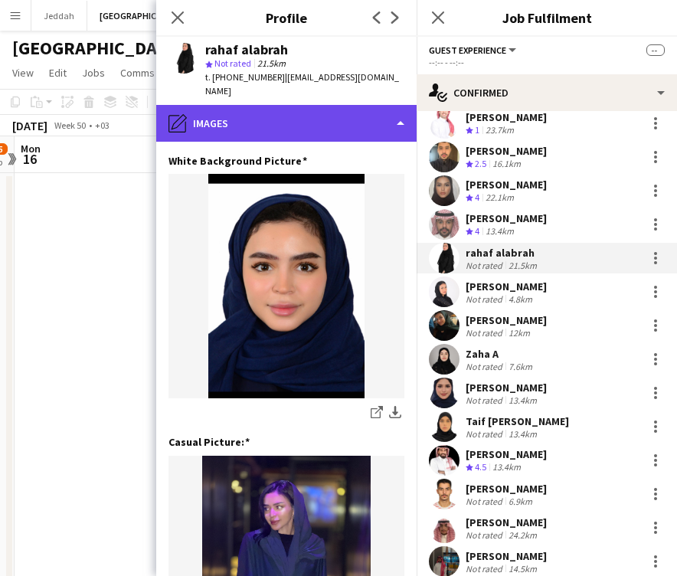
click at [315, 117] on div "pencil4 Images" at bounding box center [286, 123] width 261 height 37
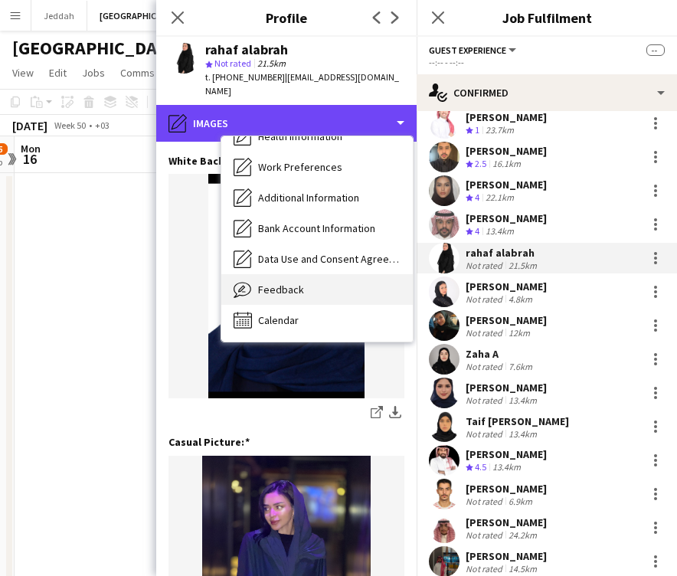
scroll to position [175, 0]
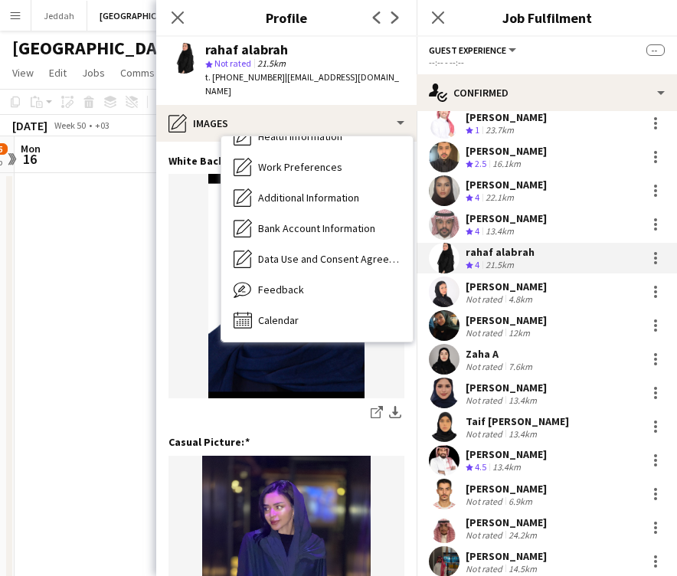
click at [346, 405] on div "share-external-link-1 download-bottom" at bounding box center [287, 414] width 236 height 19
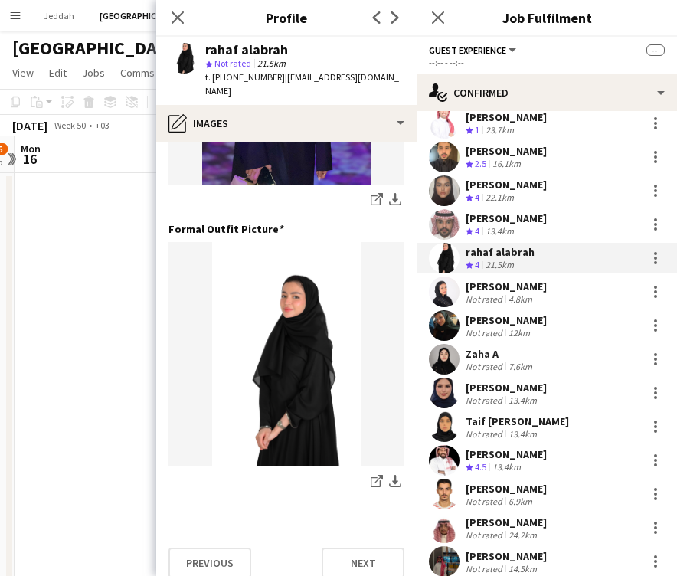
scroll to position [493, 0]
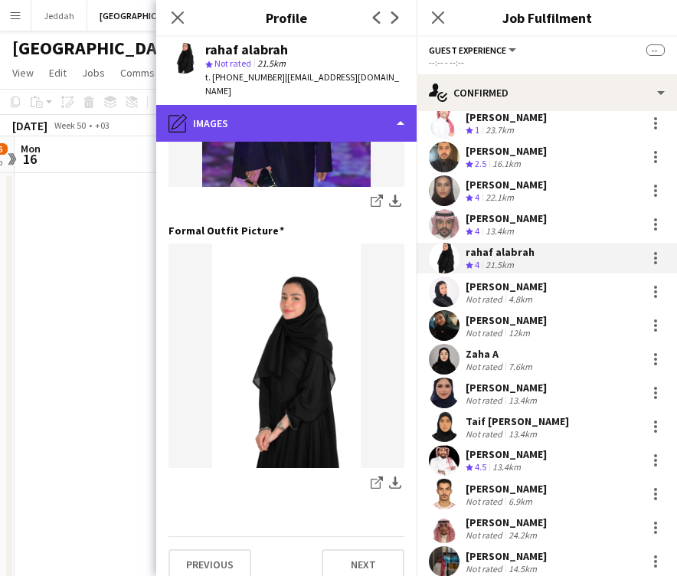
click at [303, 121] on div "pencil4 Images" at bounding box center [286, 123] width 261 height 37
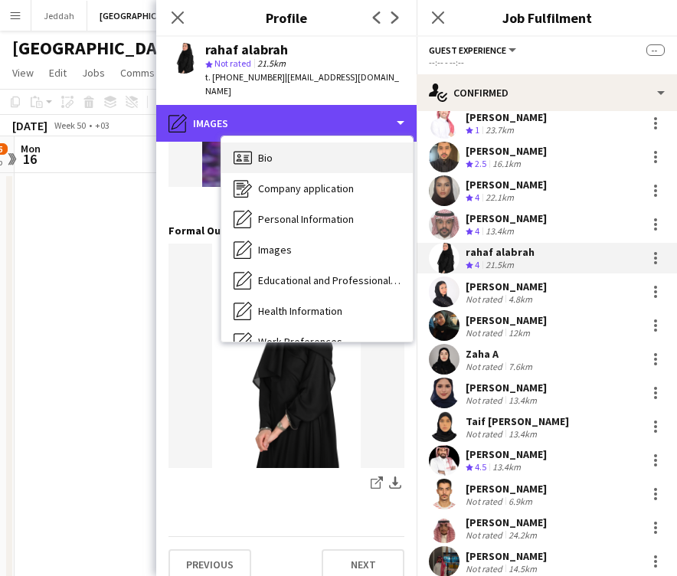
scroll to position [0, 0]
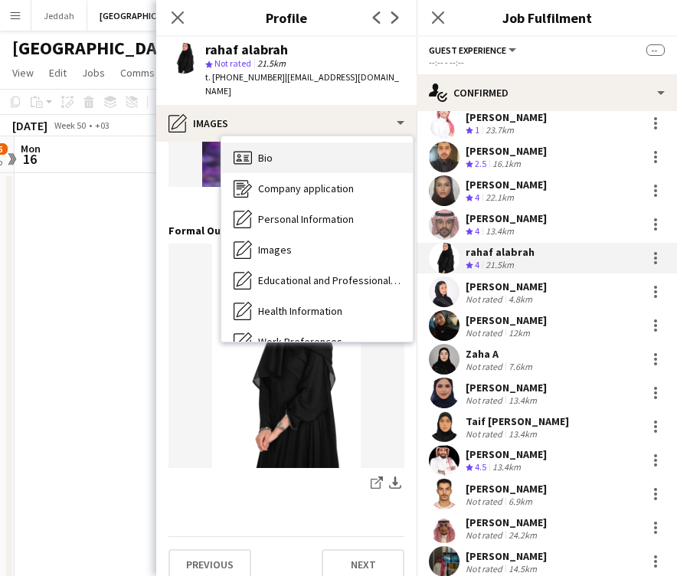
click at [299, 149] on div "Bio Bio" at bounding box center [317, 158] width 192 height 31
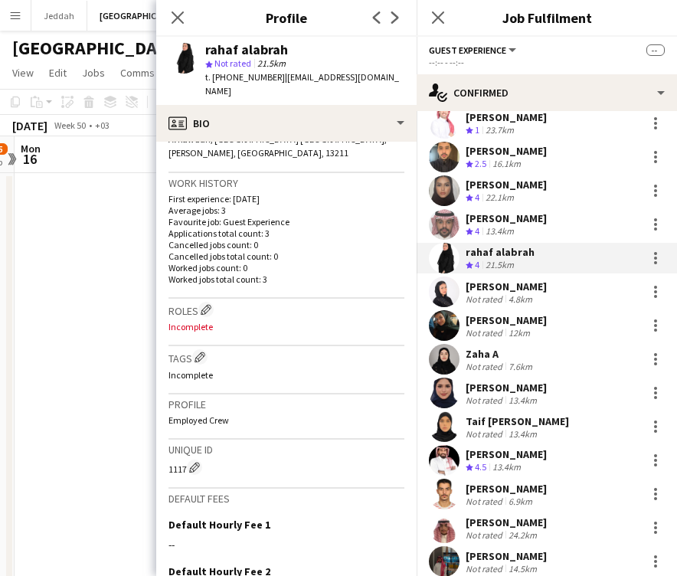
scroll to position [369, 0]
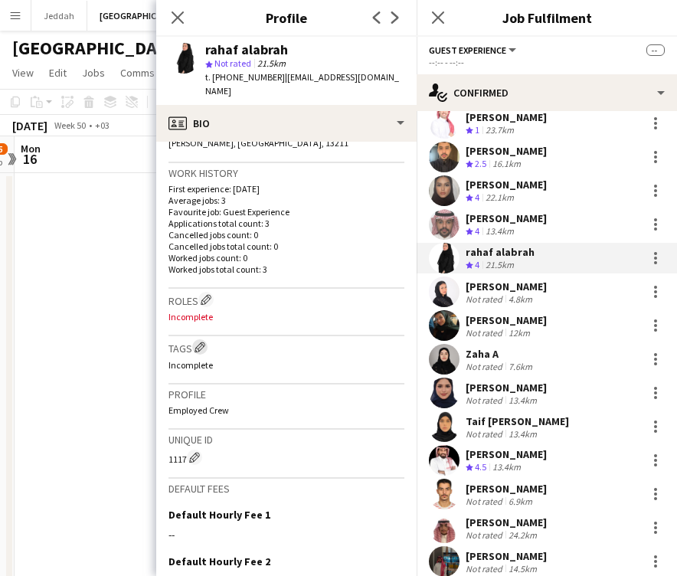
click at [198, 342] on app-icon "Edit crew company tags" at bounding box center [200, 347] width 11 height 11
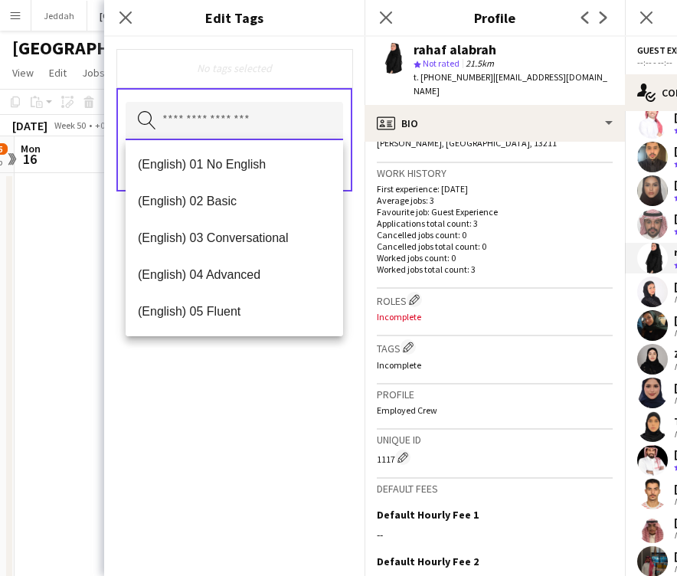
click at [224, 133] on input "text" at bounding box center [235, 121] width 218 height 38
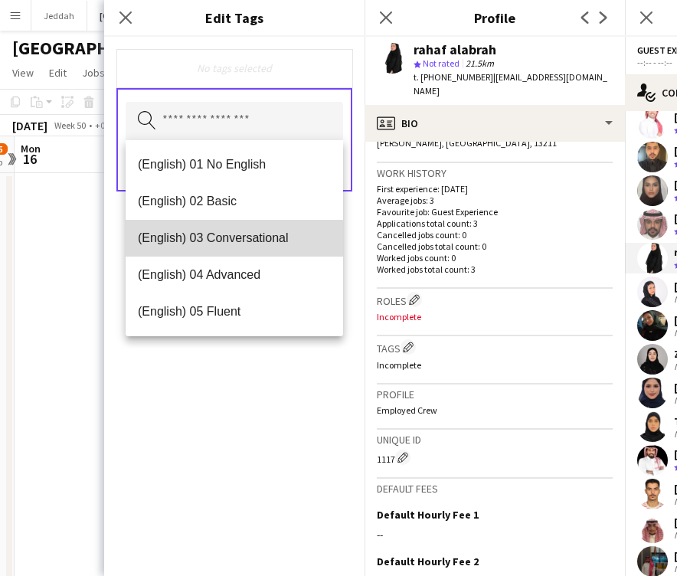
click at [218, 243] on span "(English) 03 Conversational" at bounding box center [234, 238] width 193 height 15
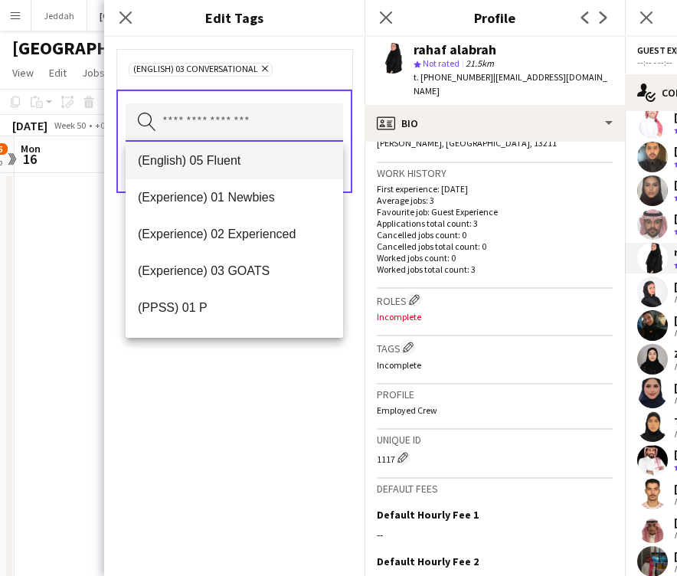
scroll to position [133, 0]
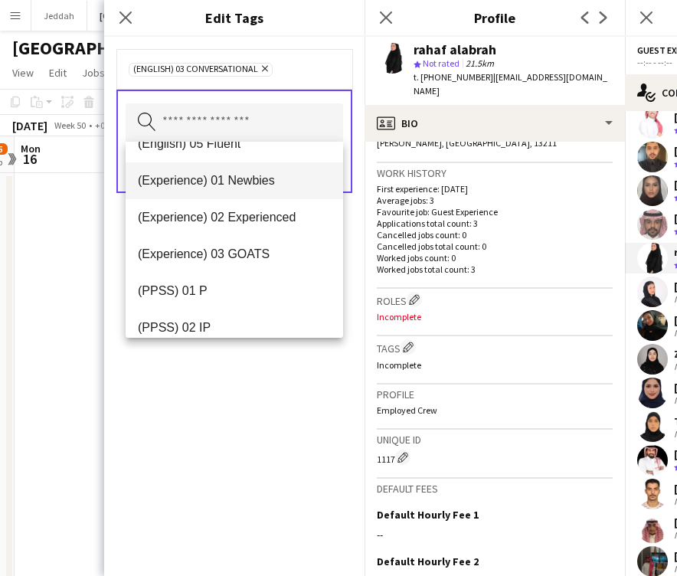
click at [232, 179] on span "(Experience) 01 Newbies" at bounding box center [234, 180] width 193 height 15
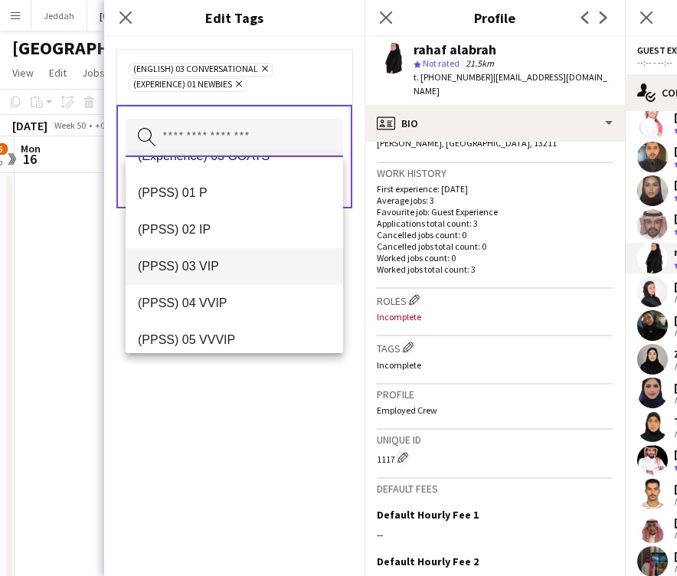
scroll to position [210, 0]
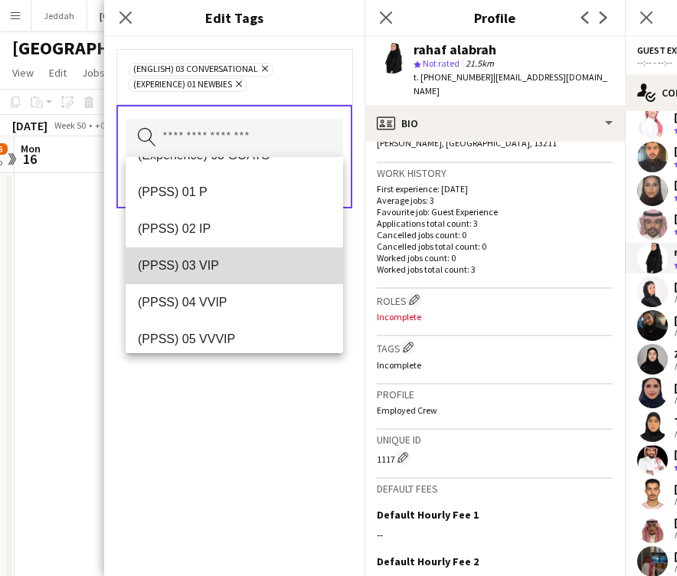
click at [234, 271] on span "(PPSS) 03 VIP" at bounding box center [234, 265] width 193 height 15
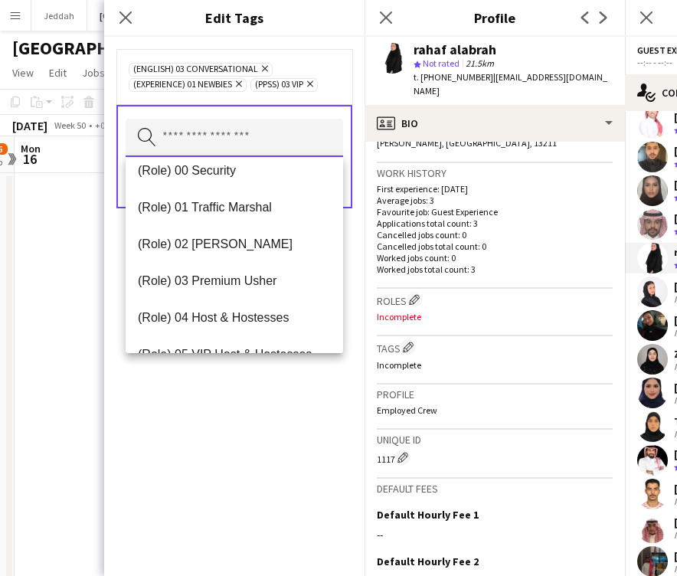
scroll to position [379, 0]
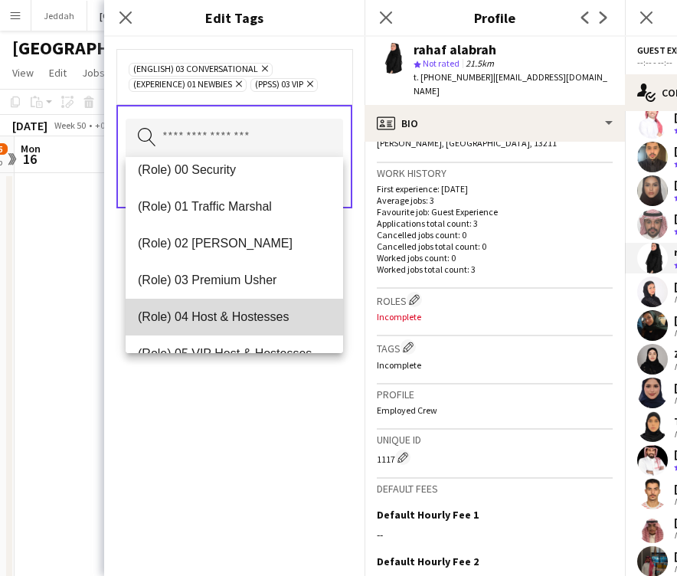
click at [228, 313] on span "(Role) 04 Host & Hostesses" at bounding box center [234, 317] width 193 height 15
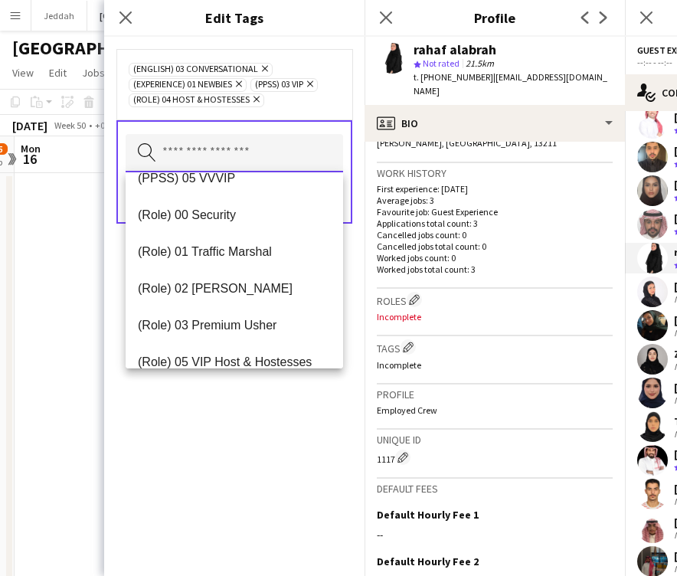
scroll to position [352, 0]
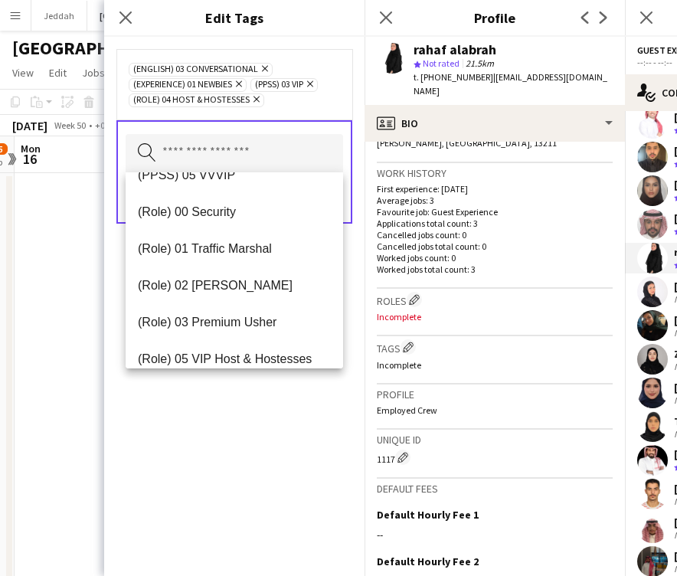
click at [233, 441] on div "(English) 03 Conversational Remove (Experience) 01 Newbies Remove (PPSS) 03 VIP…" at bounding box center [234, 306] width 261 height 539
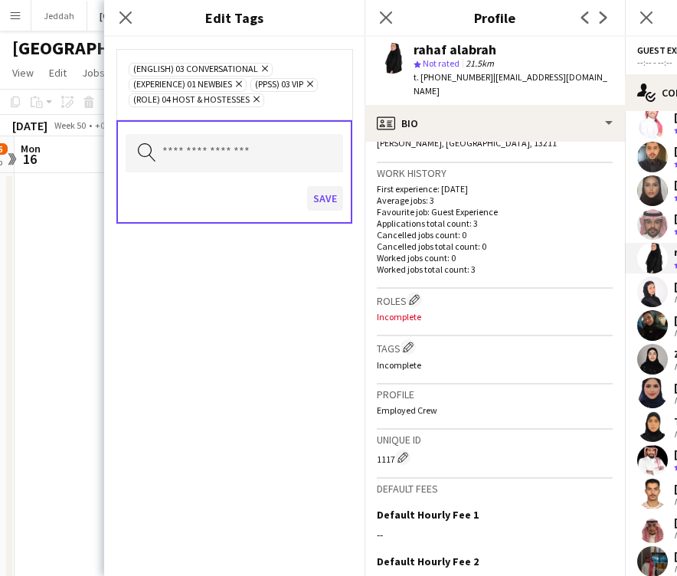
click at [313, 208] on button "Save" at bounding box center [325, 198] width 36 height 25
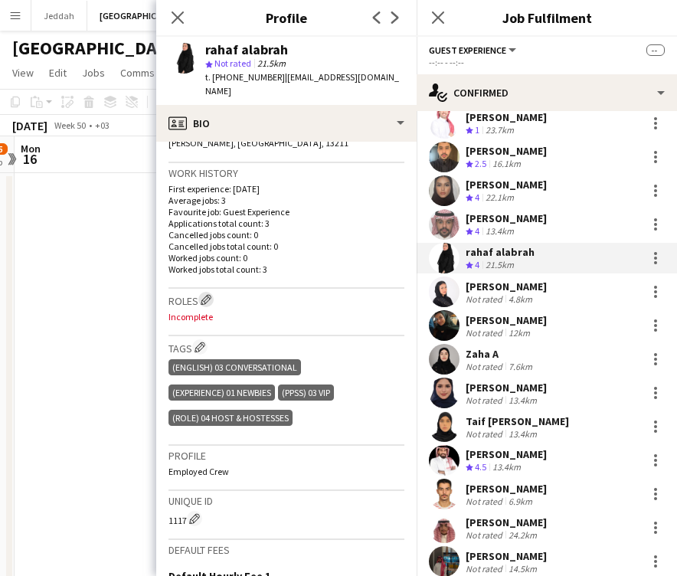
click at [211, 294] on app-icon "Edit crew company roles" at bounding box center [206, 299] width 11 height 11
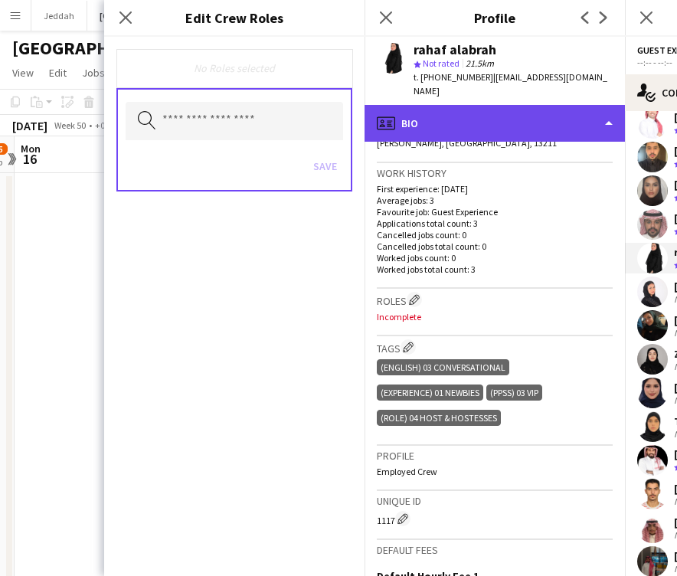
click at [418, 120] on div "profile Bio" at bounding box center [495, 123] width 261 height 37
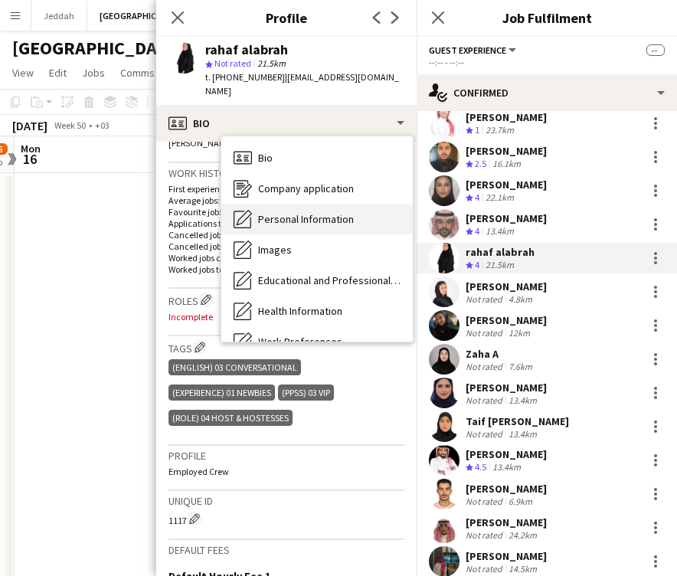
click at [321, 212] on span "Personal Information" at bounding box center [306, 219] width 96 height 14
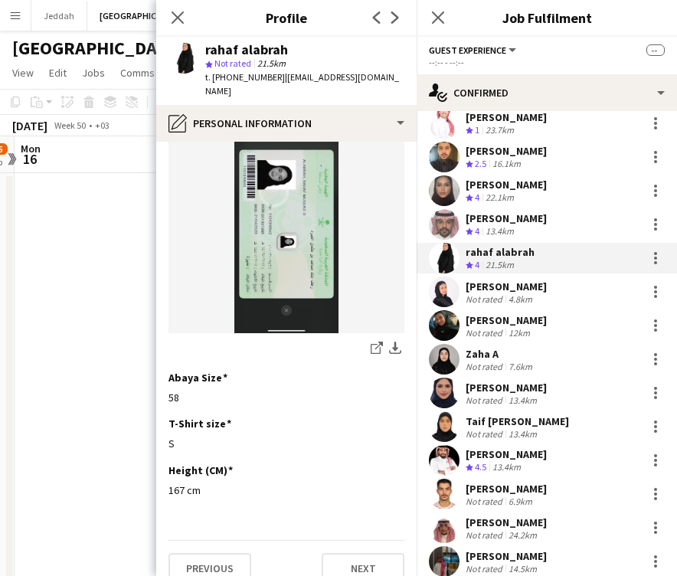
scroll to position [805, 0]
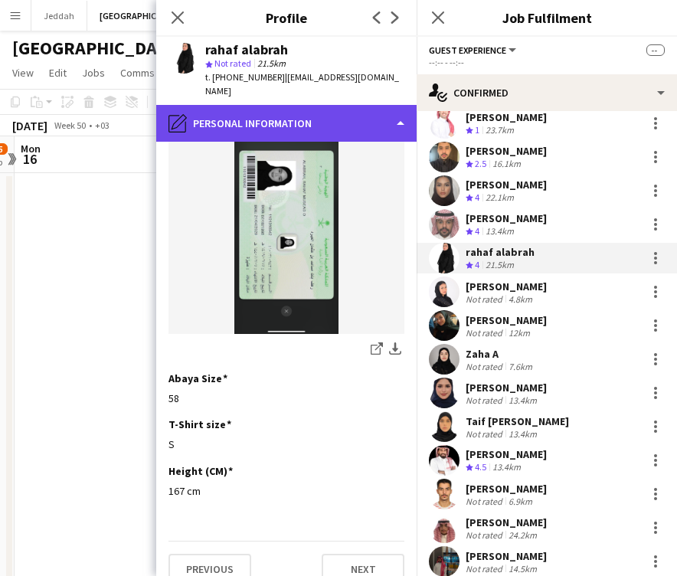
click at [304, 110] on div "pencil4 Personal Information" at bounding box center [286, 123] width 261 height 37
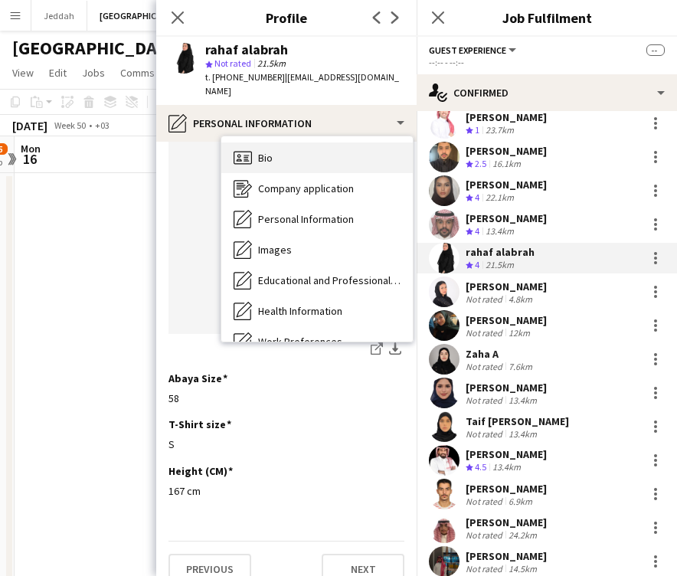
click at [304, 143] on div "Bio Bio" at bounding box center [317, 158] width 192 height 31
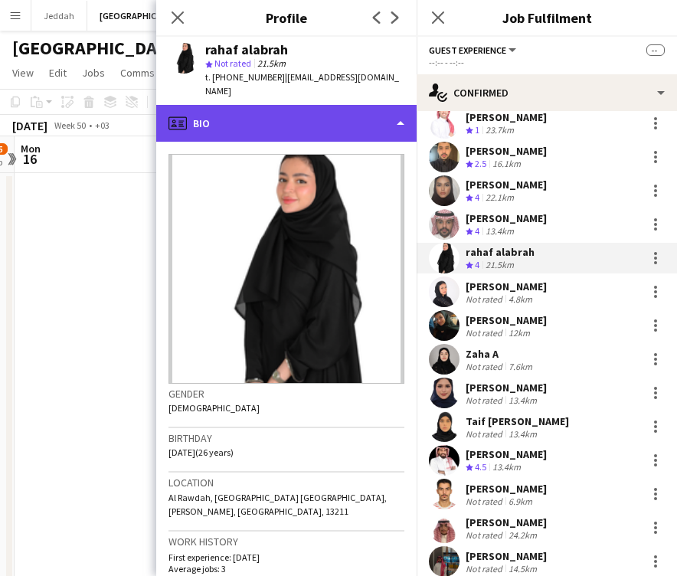
click at [290, 124] on div "profile Bio" at bounding box center [286, 123] width 261 height 37
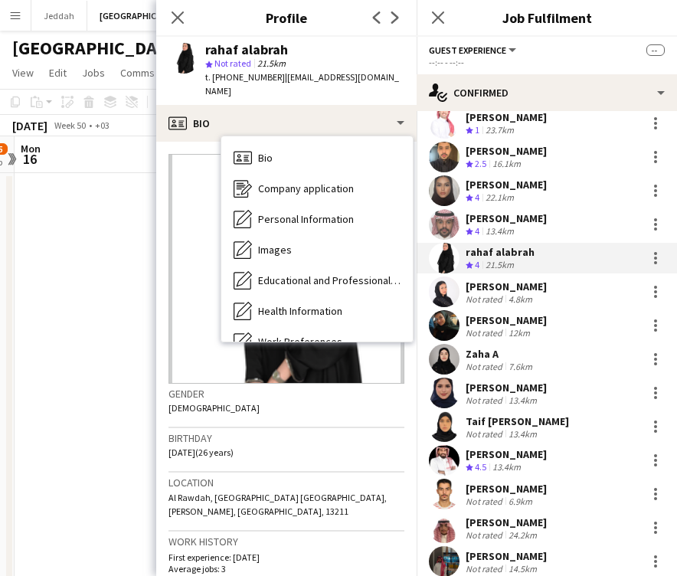
click at [317, 431] on h3 "Birthday" at bounding box center [287, 438] width 236 height 14
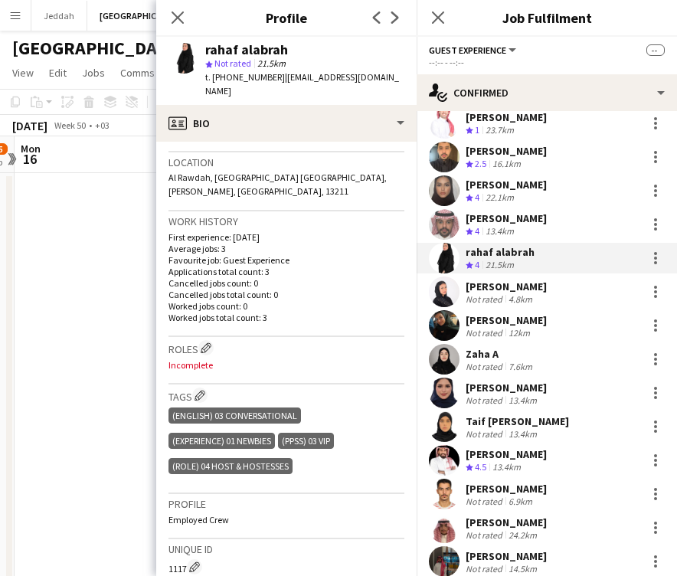
scroll to position [328, 0]
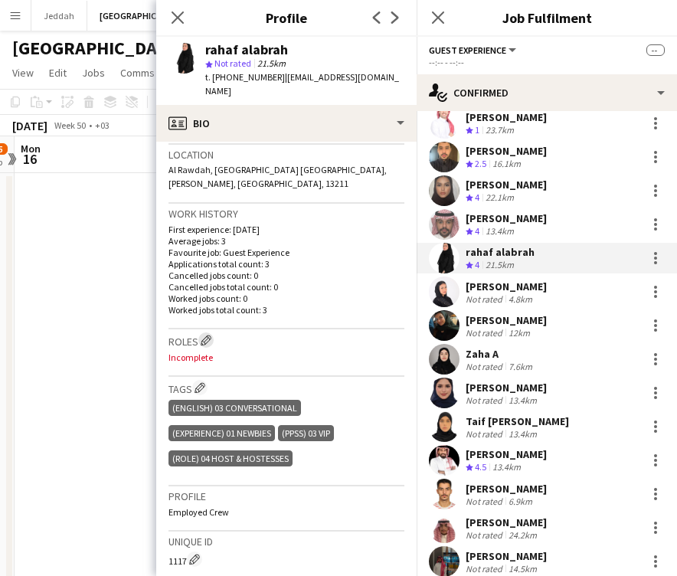
click at [207, 335] on app-icon "Edit crew company roles" at bounding box center [206, 340] width 11 height 11
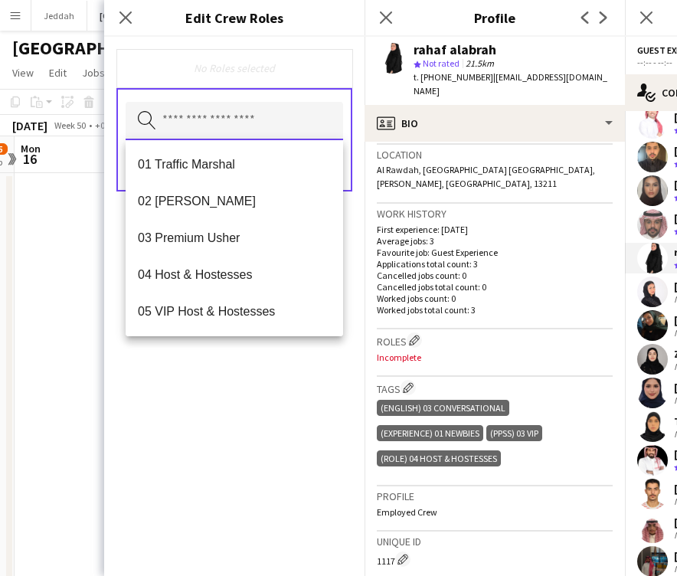
click at [224, 126] on input "text" at bounding box center [235, 121] width 218 height 38
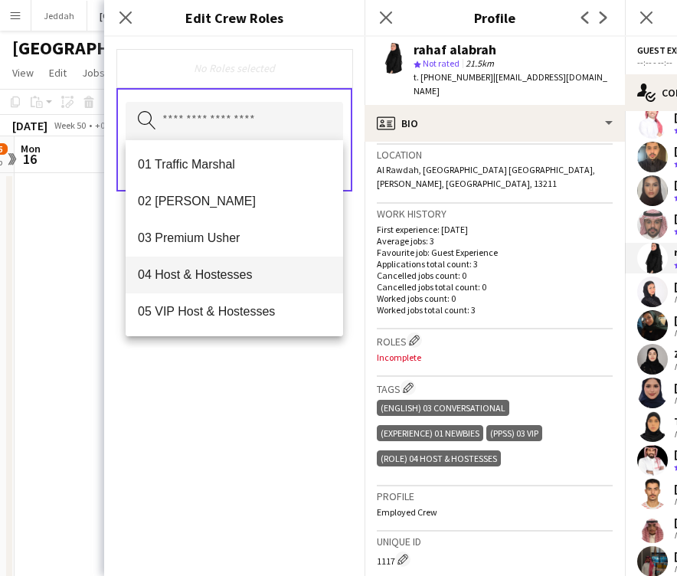
click at [230, 284] on mat-option "04 Host & Hostesses" at bounding box center [235, 275] width 218 height 37
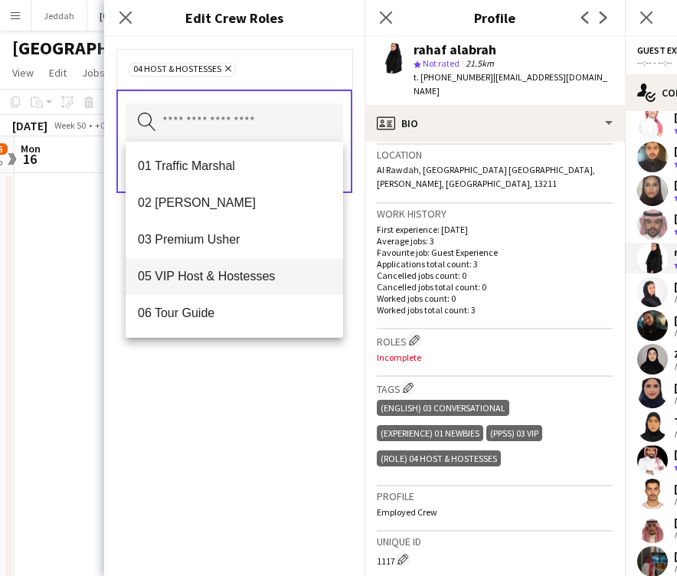
click at [230, 284] on mat-option "05 VIP Host & Hostesses" at bounding box center [235, 276] width 218 height 37
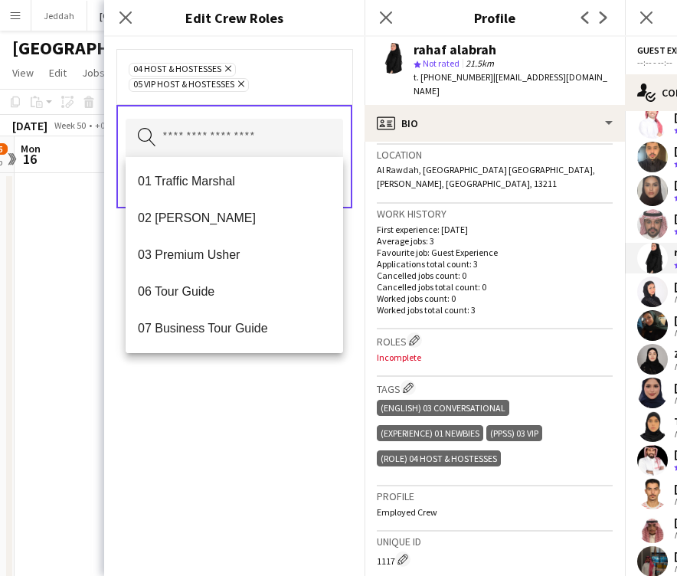
click at [245, 543] on div "04 Host & Hostesses Remove 05 VIP Host & Hostesses Remove Search by role type S…" at bounding box center [234, 306] width 261 height 539
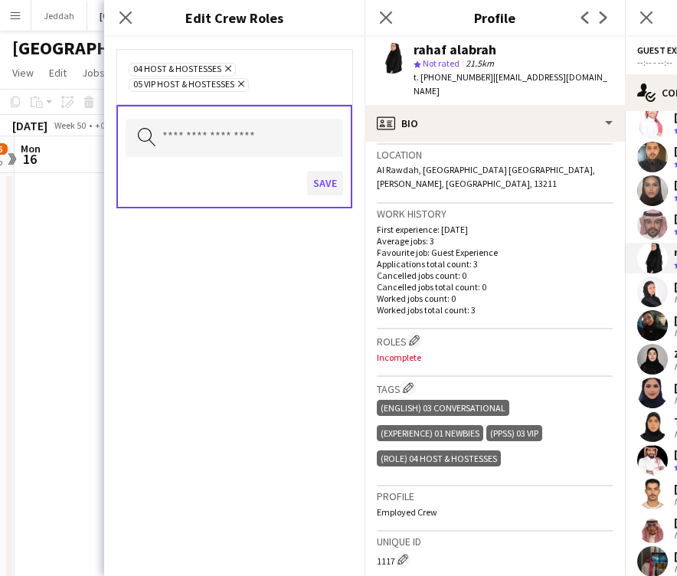
click at [327, 193] on button "Save" at bounding box center [325, 183] width 36 height 25
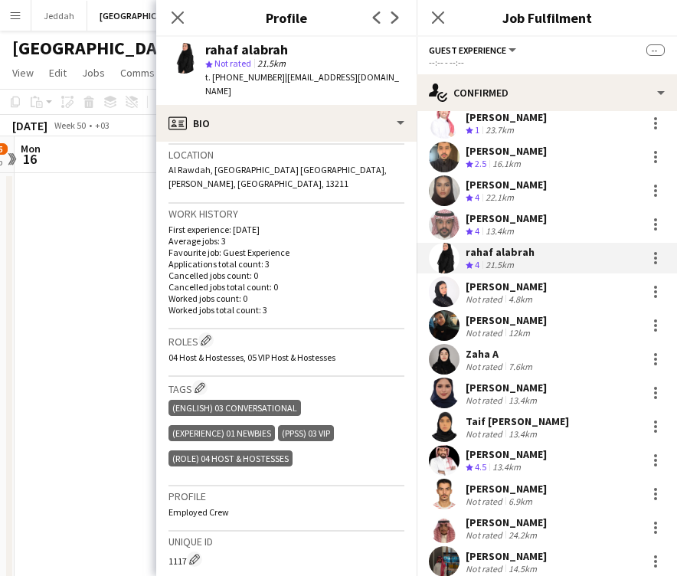
click at [440, 287] on app-user-avatar at bounding box center [444, 292] width 31 height 31
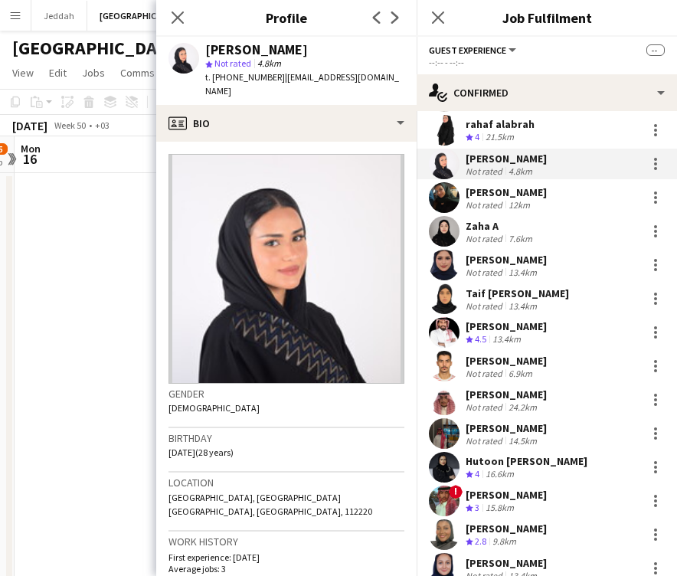
scroll to position [3034, 0]
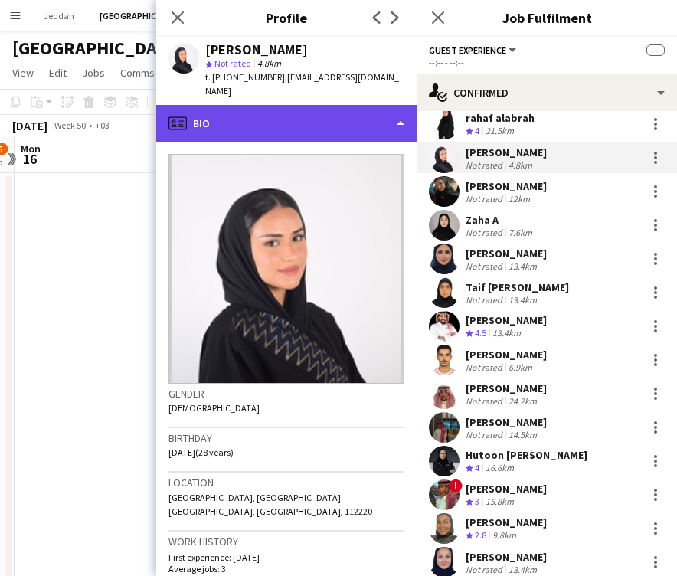
click at [326, 108] on div "profile Bio" at bounding box center [286, 123] width 261 height 37
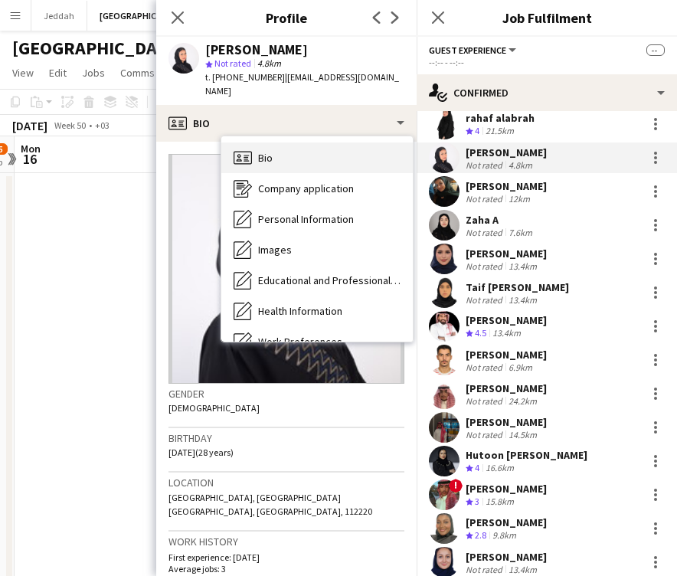
click at [320, 143] on div "Bio Bio" at bounding box center [317, 158] width 192 height 31
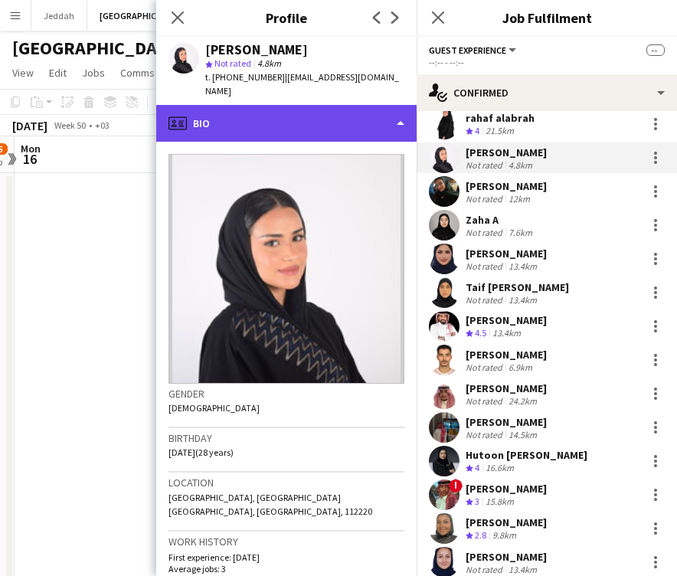
click at [304, 105] on div "profile Bio" at bounding box center [286, 123] width 261 height 37
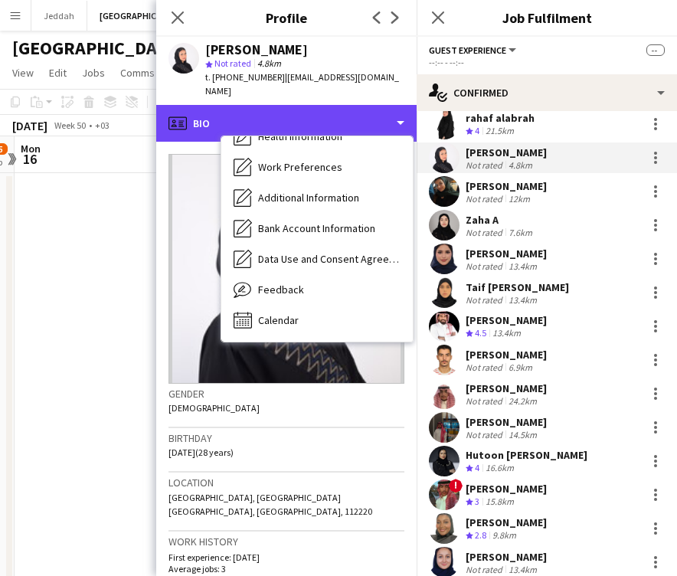
scroll to position [175, 0]
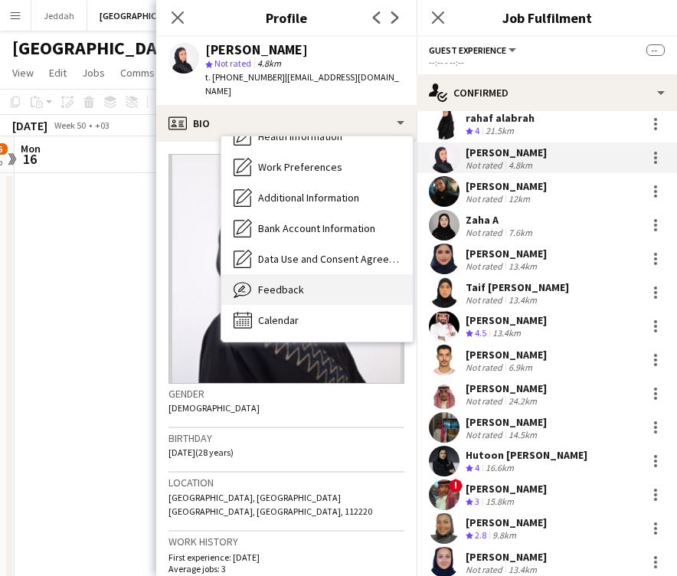
click at [319, 274] on div "Feedback Feedback" at bounding box center [317, 289] width 192 height 31
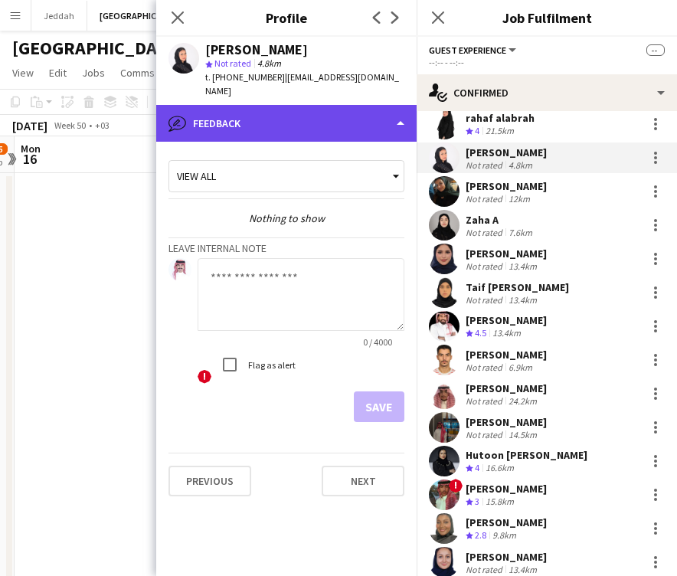
click at [295, 123] on div "bubble-pencil Feedback" at bounding box center [286, 123] width 261 height 37
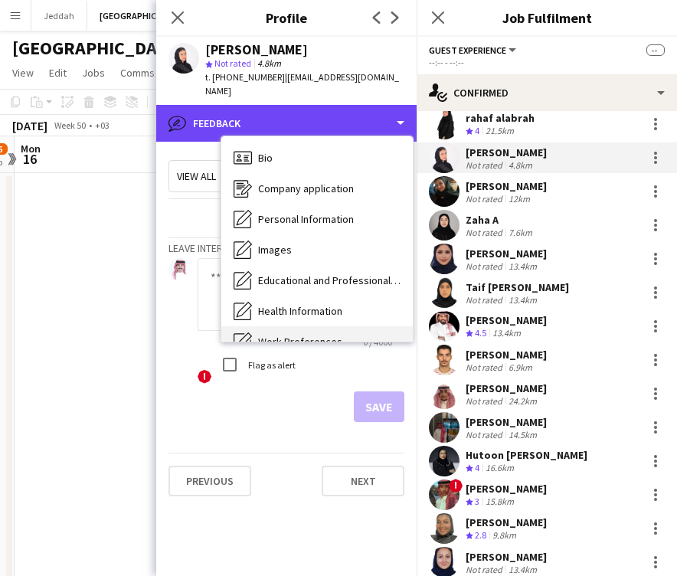
scroll to position [-1, 0]
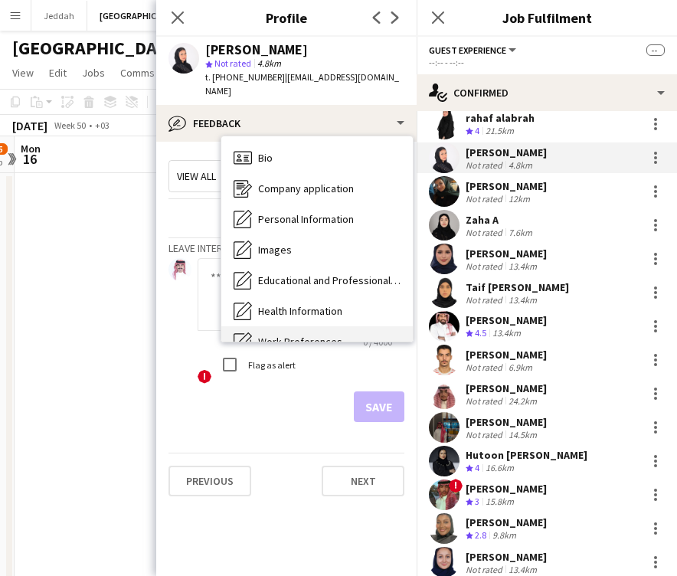
click at [295, 145] on div "Bio Bio" at bounding box center [317, 158] width 192 height 31
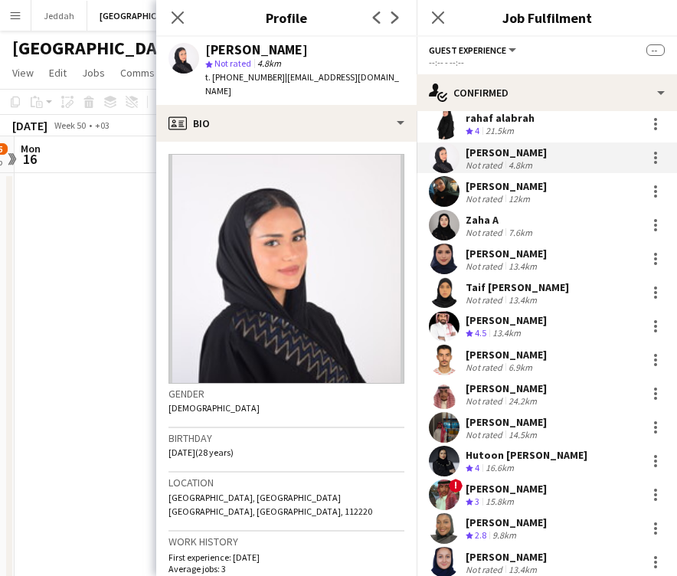
scroll to position [0, 0]
click at [220, 53] on div "[PERSON_NAME]" at bounding box center [256, 50] width 103 height 14
copy div "[PERSON_NAME]"
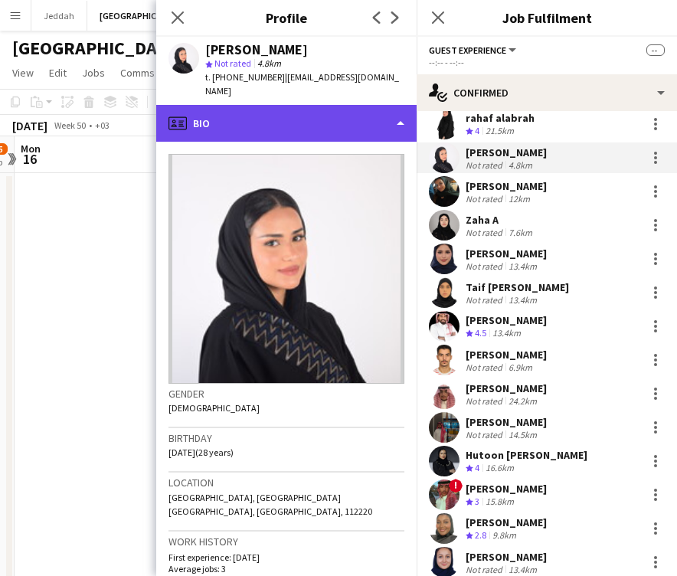
click at [296, 105] on div "profile Bio" at bounding box center [286, 123] width 261 height 37
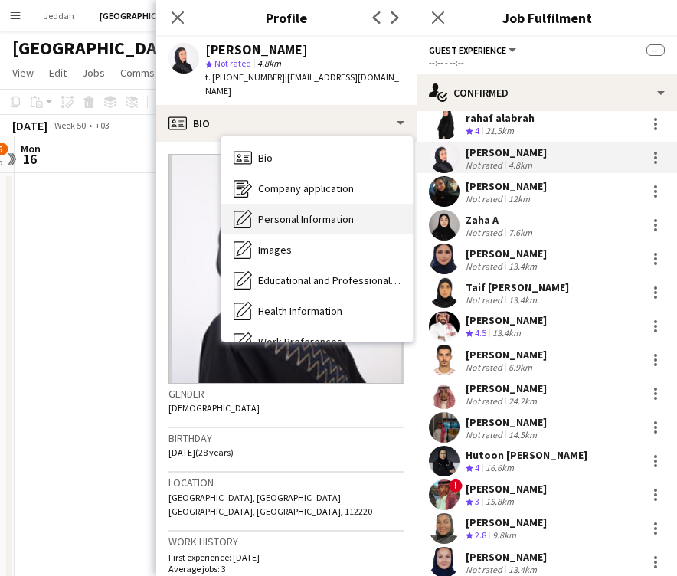
click at [304, 204] on div "Personal Information Personal Information" at bounding box center [317, 219] width 192 height 31
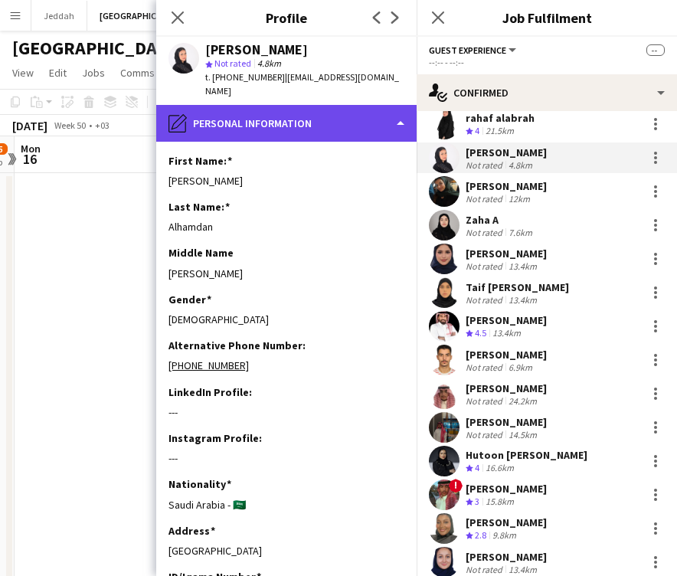
click at [254, 105] on div "pencil4 Personal Information" at bounding box center [286, 123] width 261 height 37
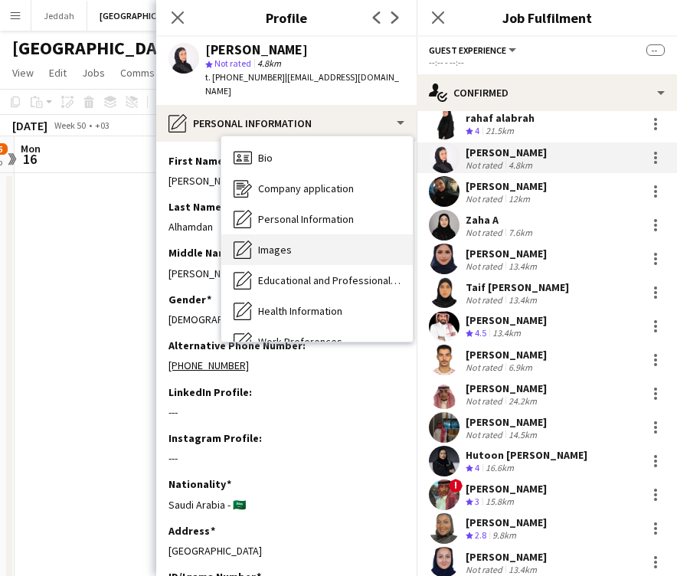
click at [267, 243] on span "Images" at bounding box center [275, 250] width 34 height 14
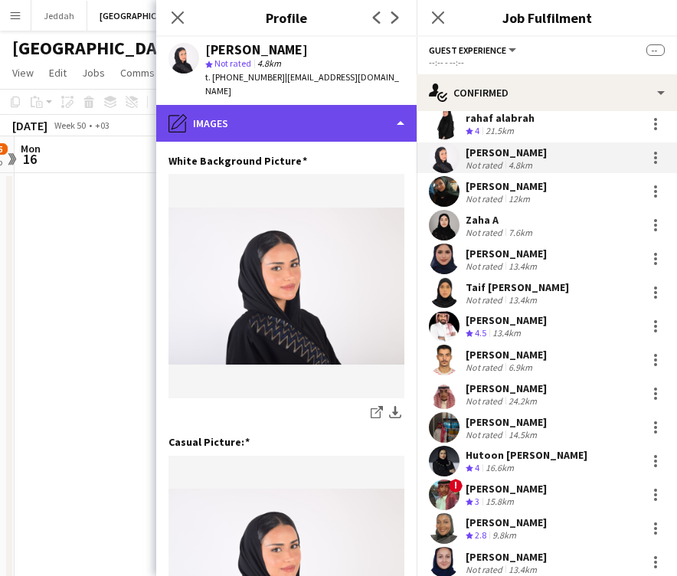
click at [262, 123] on div "pencil4 Images" at bounding box center [286, 123] width 261 height 37
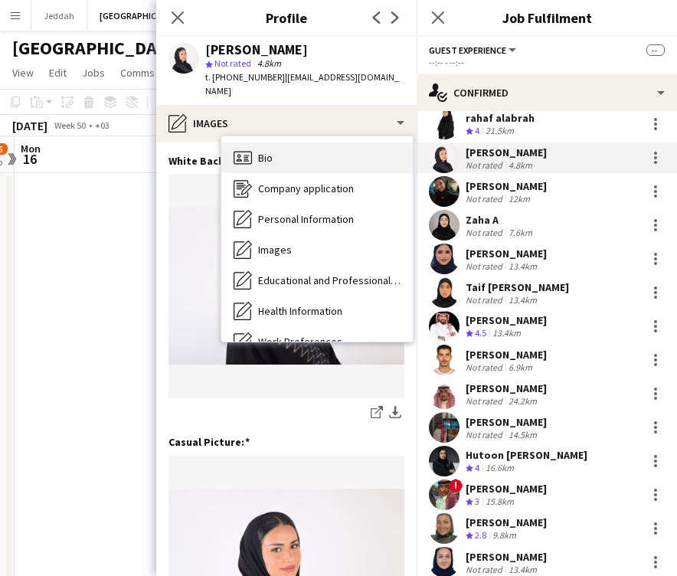
click at [272, 151] on span "Bio" at bounding box center [265, 158] width 15 height 14
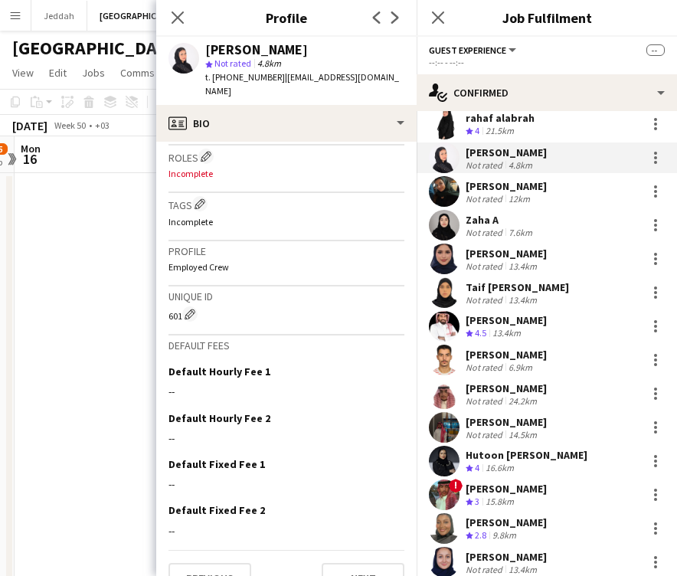
scroll to position [510, 0]
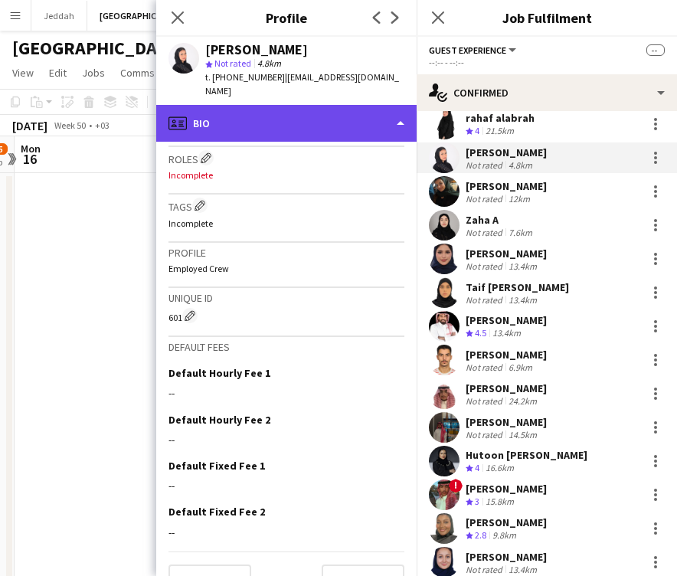
click at [295, 121] on div "profile Bio" at bounding box center [286, 123] width 261 height 37
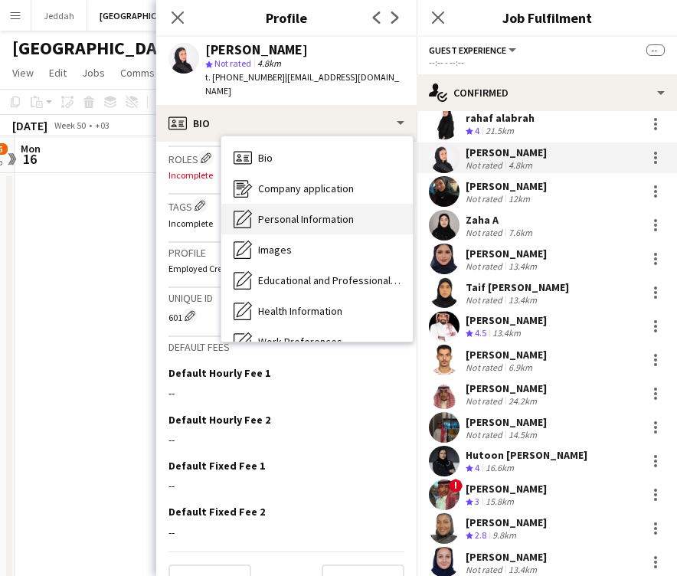
click at [302, 212] on span "Personal Information" at bounding box center [306, 219] width 96 height 14
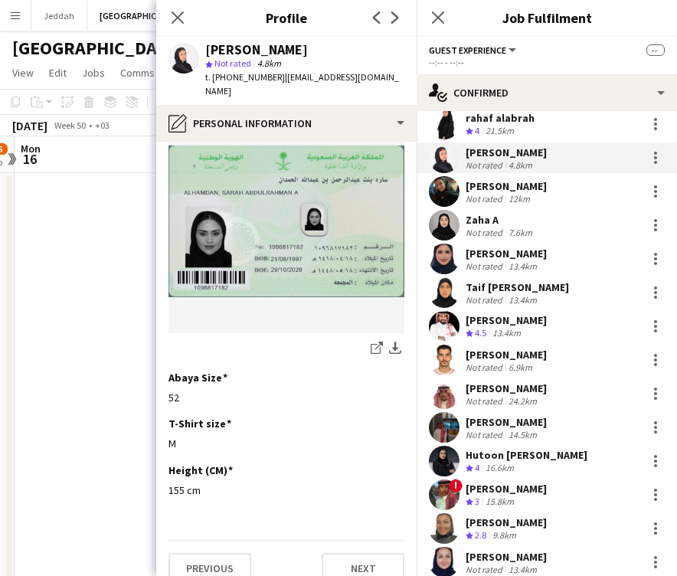
scroll to position [805, 0]
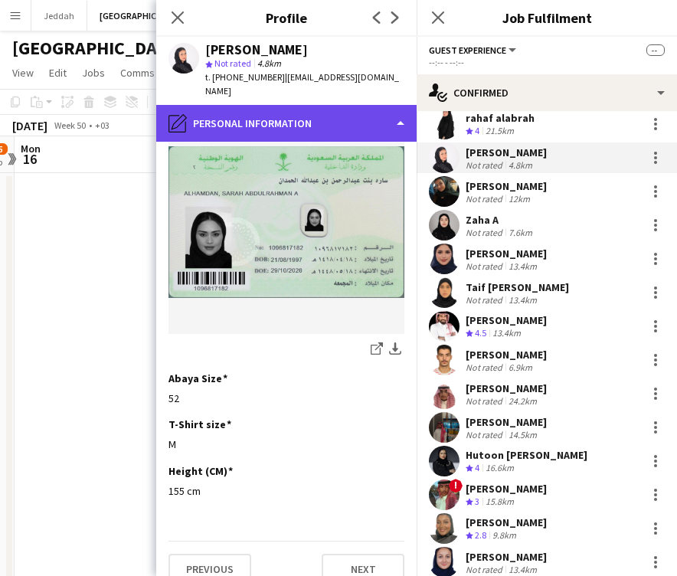
click at [271, 113] on div "pencil4 Personal Information" at bounding box center [286, 123] width 261 height 37
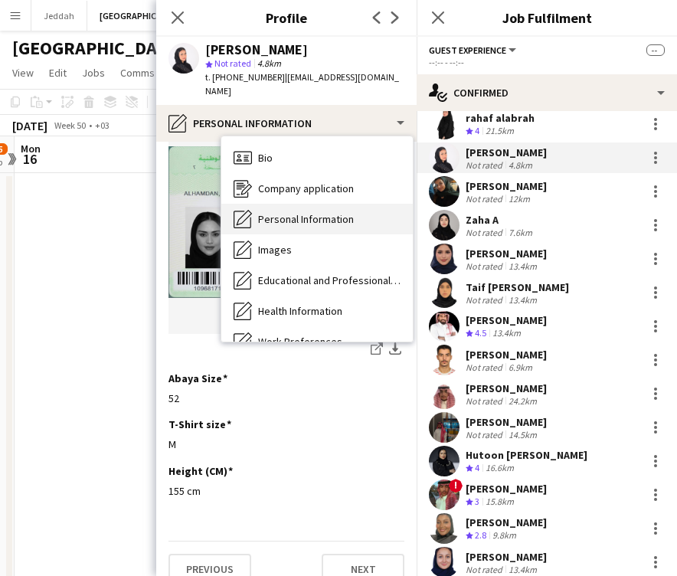
click at [287, 213] on div "Personal Information Personal Information" at bounding box center [317, 219] width 192 height 31
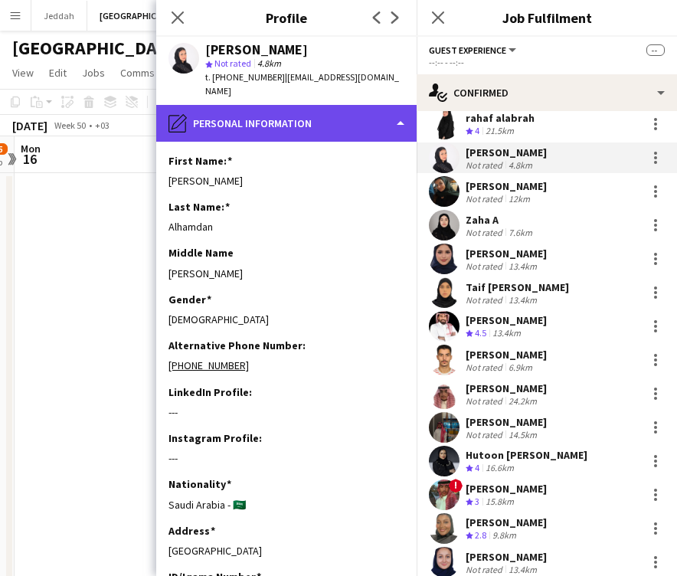
click at [273, 105] on div "pencil4 Personal Information" at bounding box center [286, 123] width 261 height 37
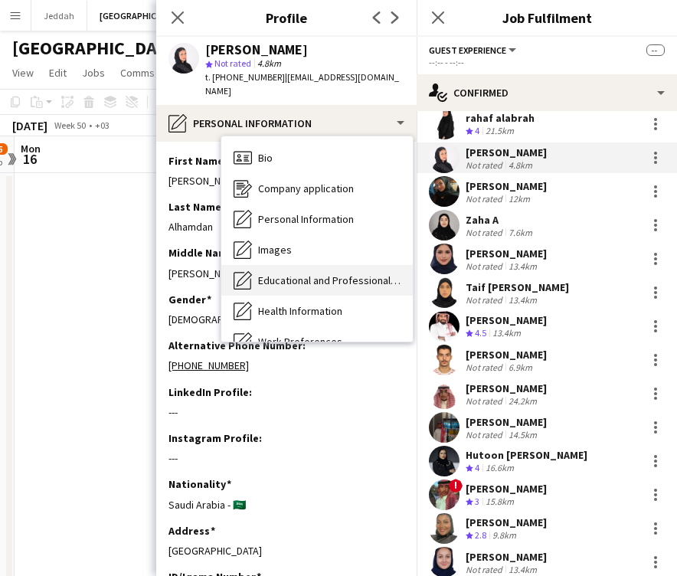
click at [295, 274] on span "Educational and Professional Background" at bounding box center [329, 281] width 143 height 14
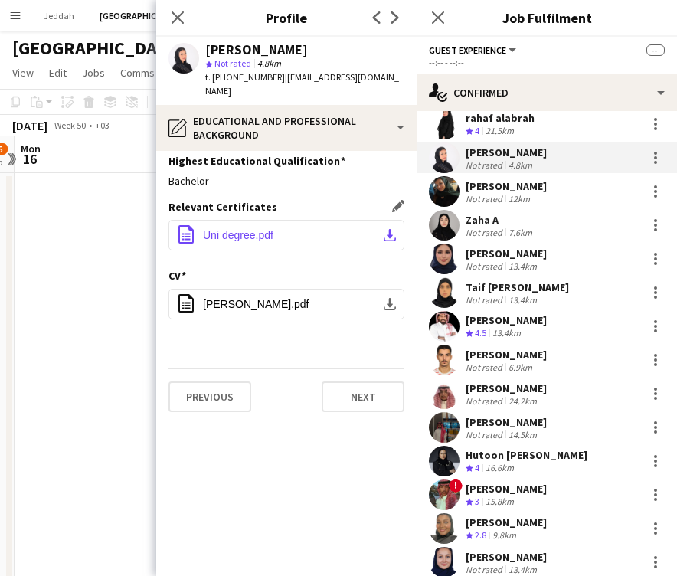
click at [248, 229] on span "Uni degree.pdf" at bounding box center [238, 235] width 70 height 12
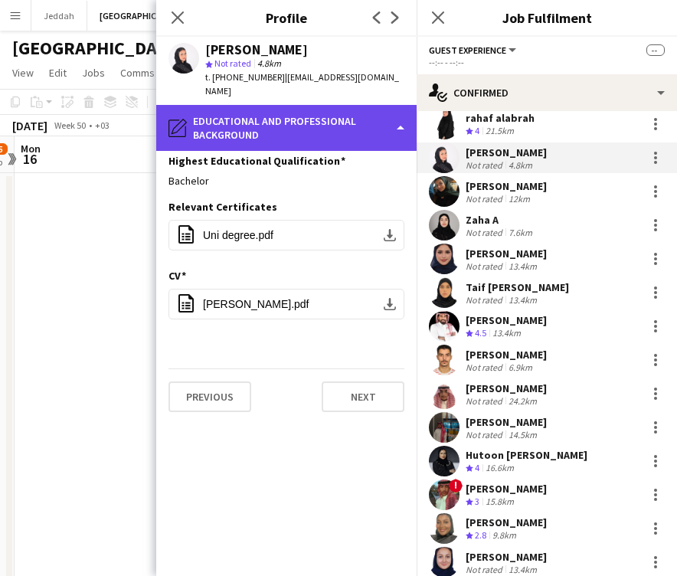
click at [305, 112] on div "pencil4 Educational and Professional Background" at bounding box center [286, 128] width 261 height 46
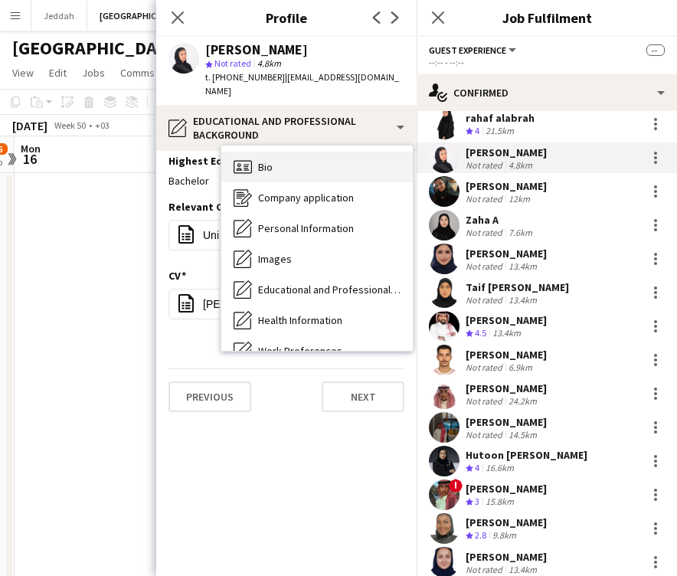
click at [313, 152] on div "Bio Bio" at bounding box center [317, 167] width 192 height 31
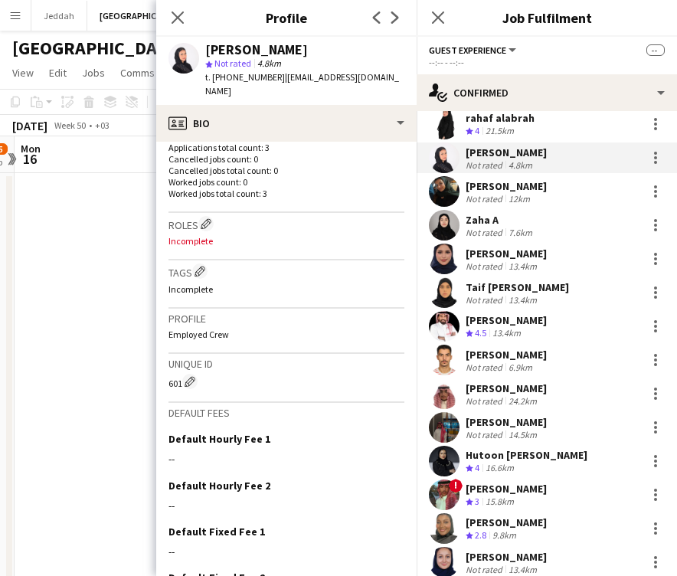
scroll to position [451, 0]
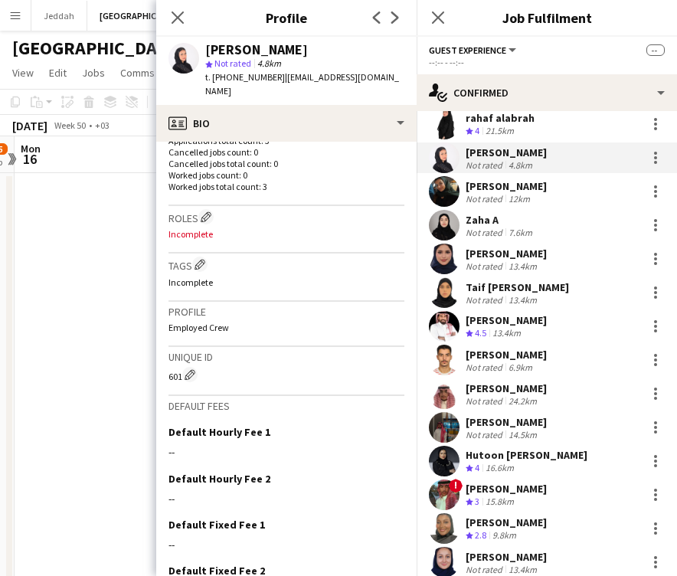
click at [219, 53] on div "[PERSON_NAME]" at bounding box center [256, 50] width 103 height 14
copy div "[PERSON_NAME]"
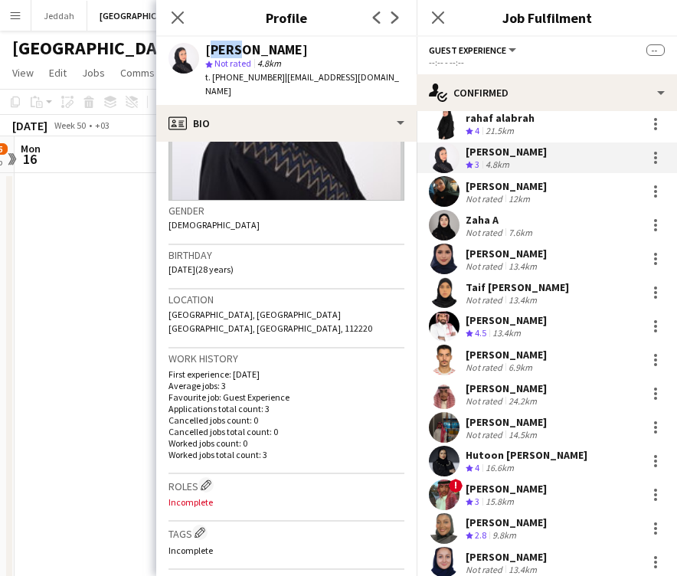
scroll to position [248, 0]
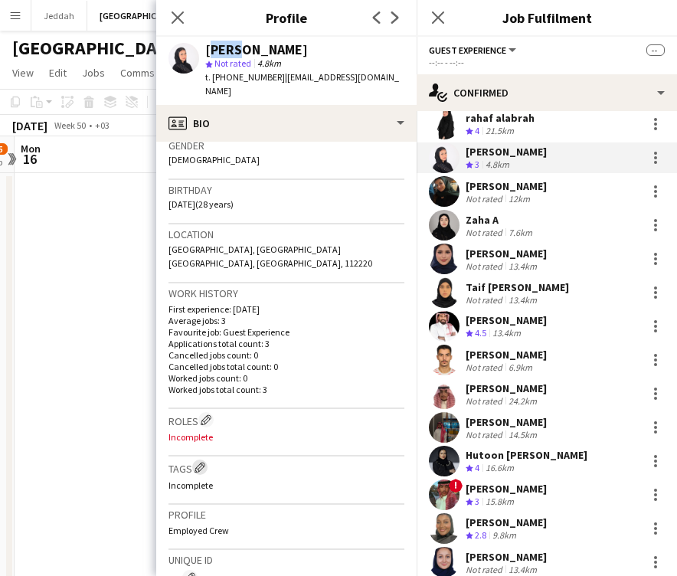
click at [200, 462] on app-icon "Edit crew company tags" at bounding box center [200, 467] width 11 height 11
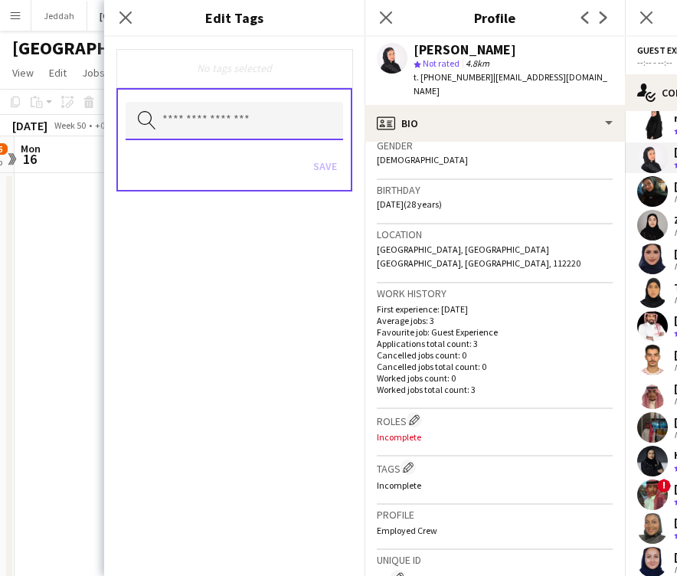
click at [215, 130] on input "text" at bounding box center [235, 121] width 218 height 38
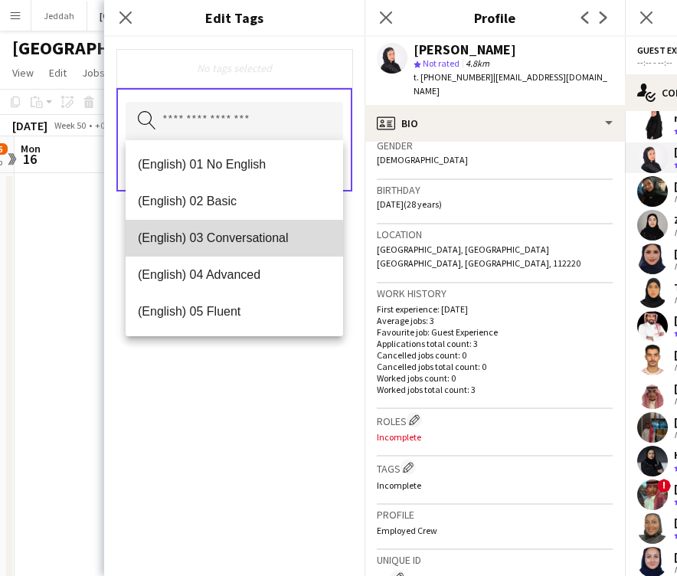
click at [218, 246] on mat-option "(English) 03 Conversational" at bounding box center [235, 238] width 218 height 37
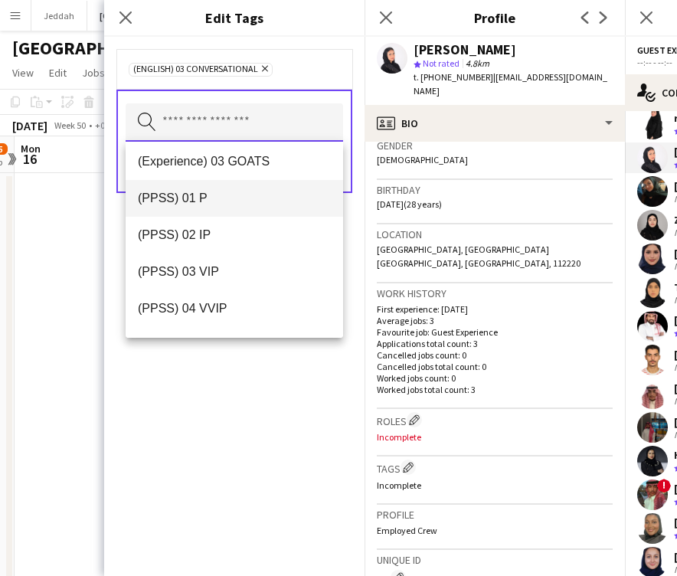
scroll to position [254, 0]
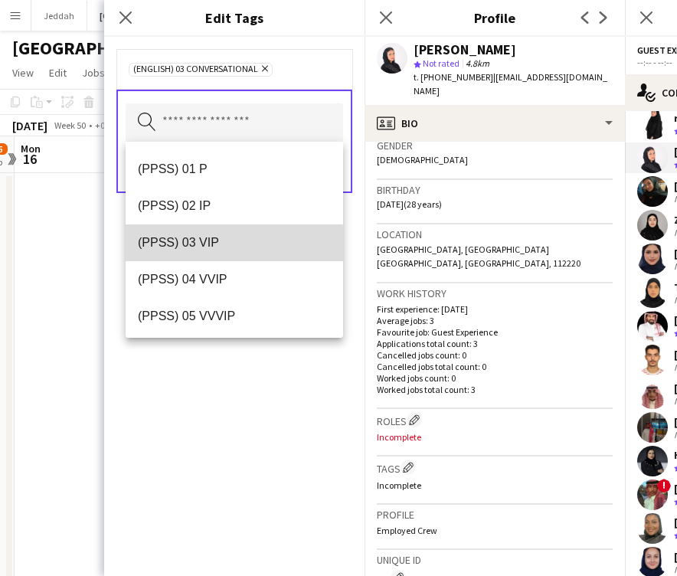
click at [218, 246] on span "(PPSS) 03 VIP" at bounding box center [234, 242] width 193 height 15
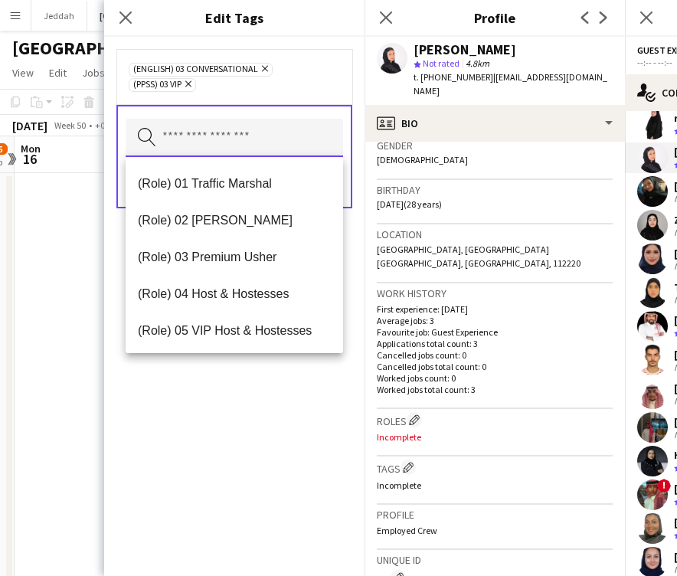
scroll to position [452, 0]
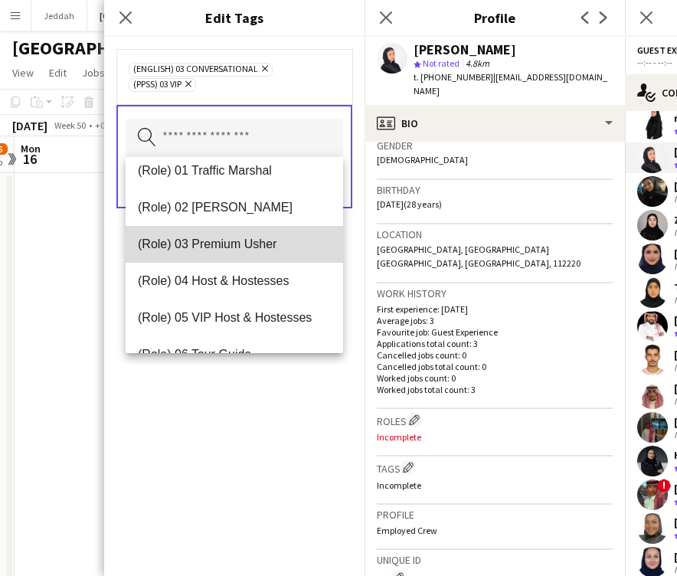
click at [218, 248] on span "(Role) 03 Premium Usher" at bounding box center [234, 244] width 193 height 15
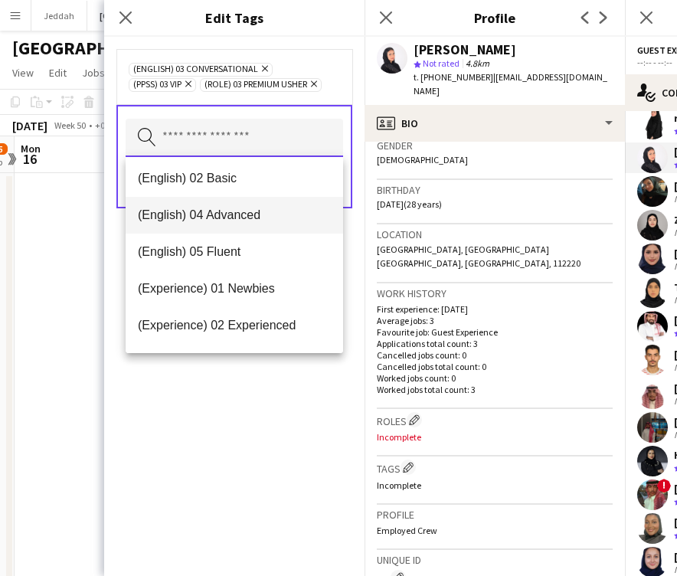
scroll to position [41, 0]
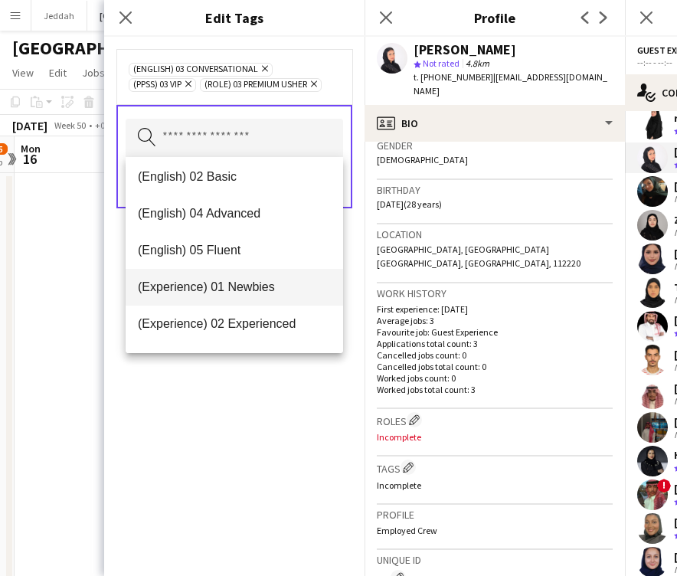
click at [220, 283] on span "(Experience) 01 Newbies" at bounding box center [234, 287] width 193 height 15
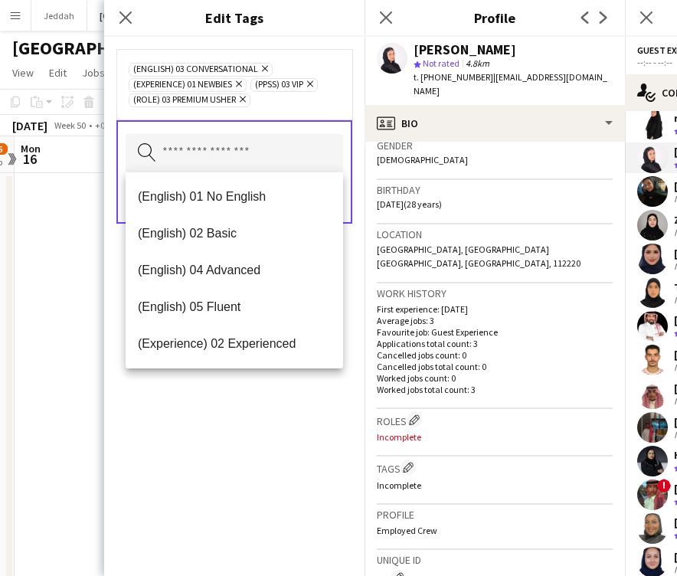
click at [250, 407] on div "(English) 03 Conversational Remove (Experience) 01 Newbies Remove (PPSS) 03 VIP…" at bounding box center [234, 306] width 261 height 539
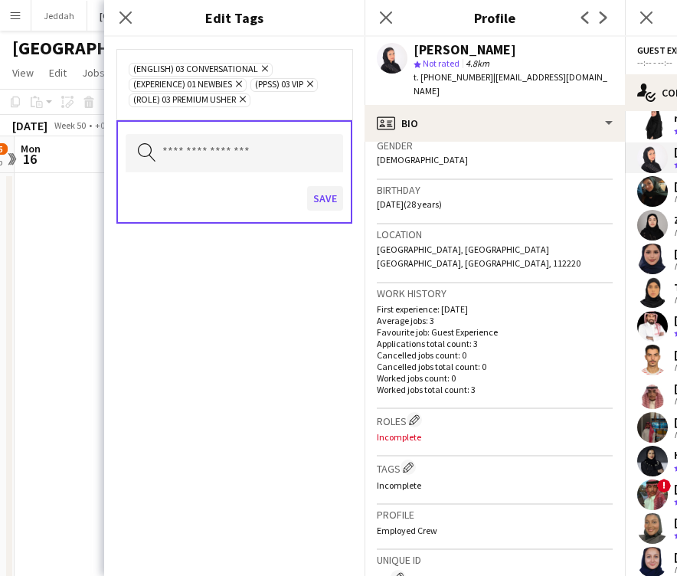
click at [323, 196] on button "Save" at bounding box center [325, 198] width 36 height 25
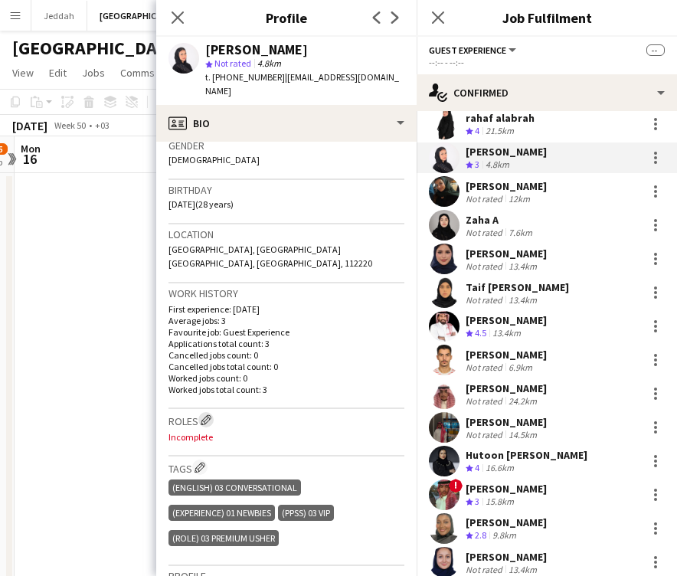
click at [208, 412] on button "Edit crew company roles" at bounding box center [205, 419] width 15 height 15
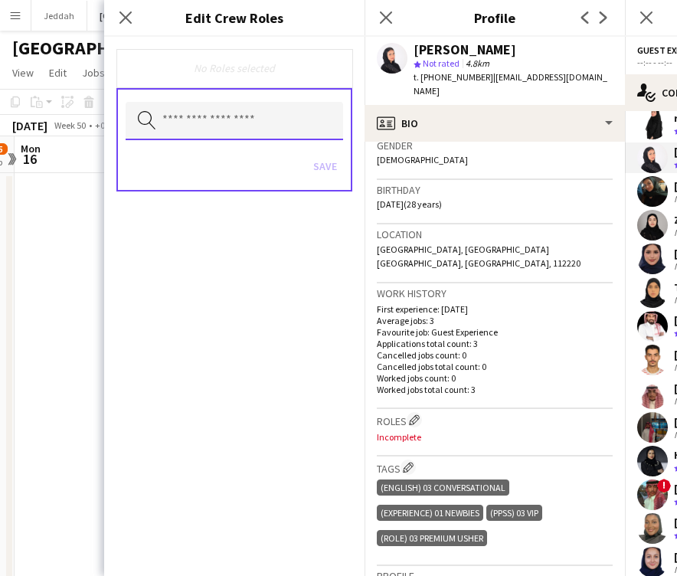
click at [229, 123] on input "text" at bounding box center [235, 121] width 218 height 38
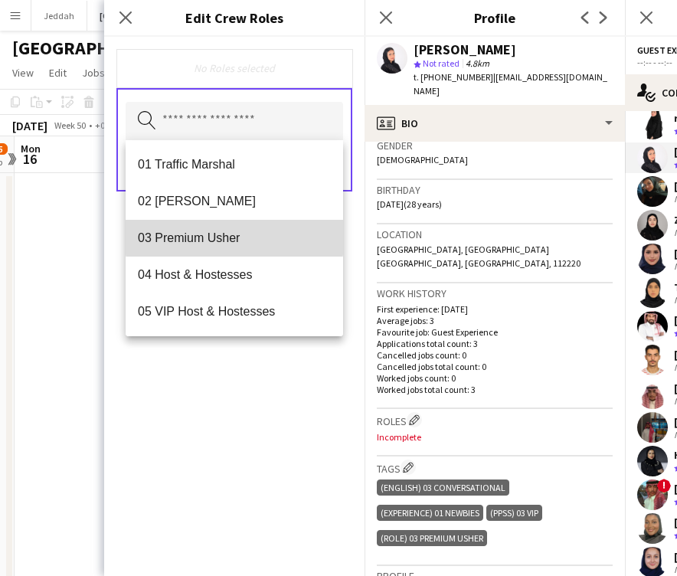
click at [234, 237] on span "03 Premium Usher" at bounding box center [234, 238] width 193 height 15
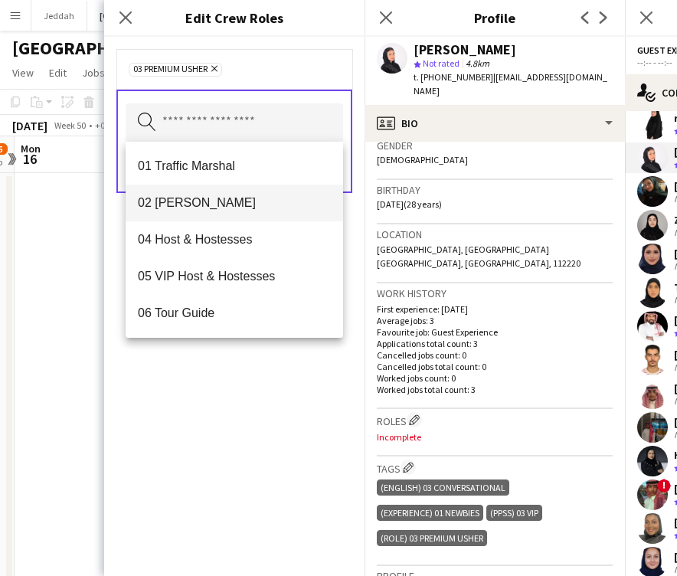
click at [232, 204] on span "02 [PERSON_NAME]" at bounding box center [234, 202] width 193 height 15
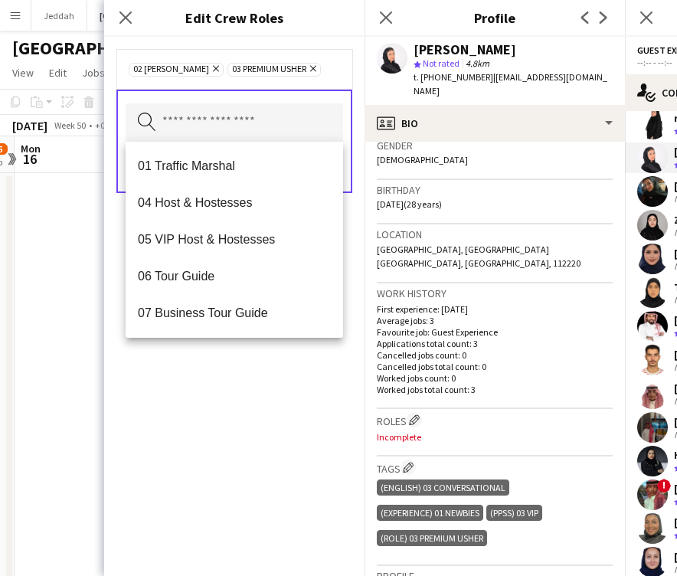
click at [281, 455] on div "02 [PERSON_NAME] Remove 03 Premium [PERSON_NAME] Remove Search by role type Save" at bounding box center [234, 306] width 261 height 539
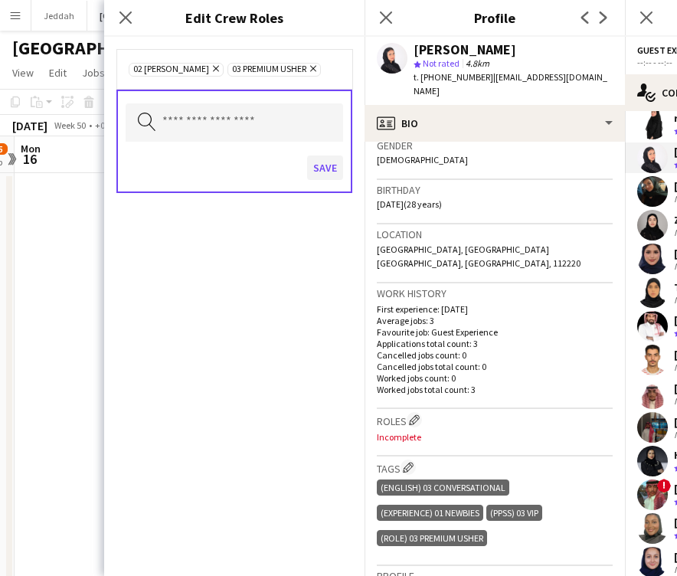
click at [326, 161] on button "Save" at bounding box center [325, 168] width 36 height 25
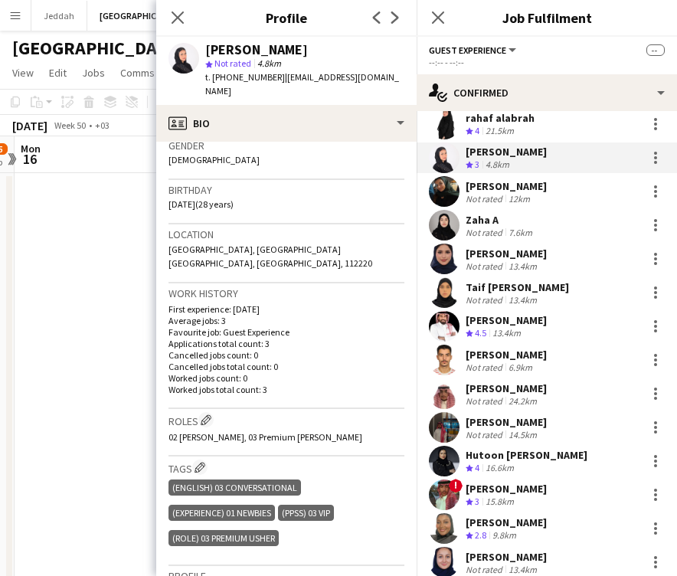
click at [448, 176] on app-user-avatar at bounding box center [444, 191] width 31 height 31
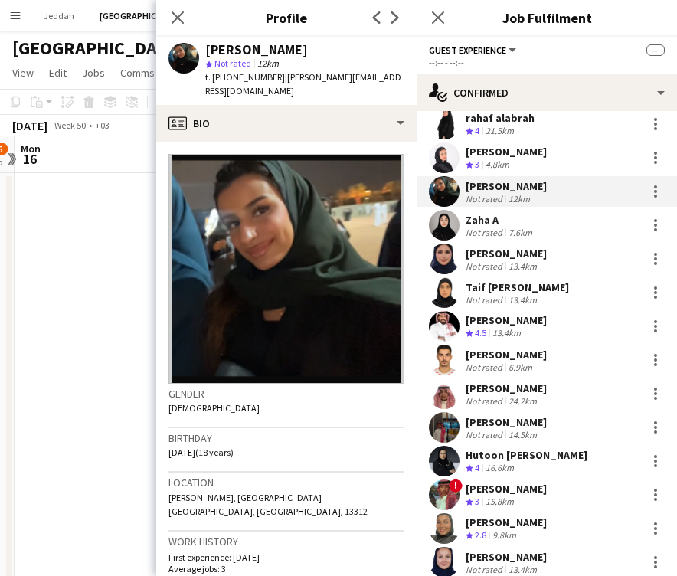
click at [219, 52] on div "[PERSON_NAME]" at bounding box center [256, 50] width 103 height 14
copy div "Joud"
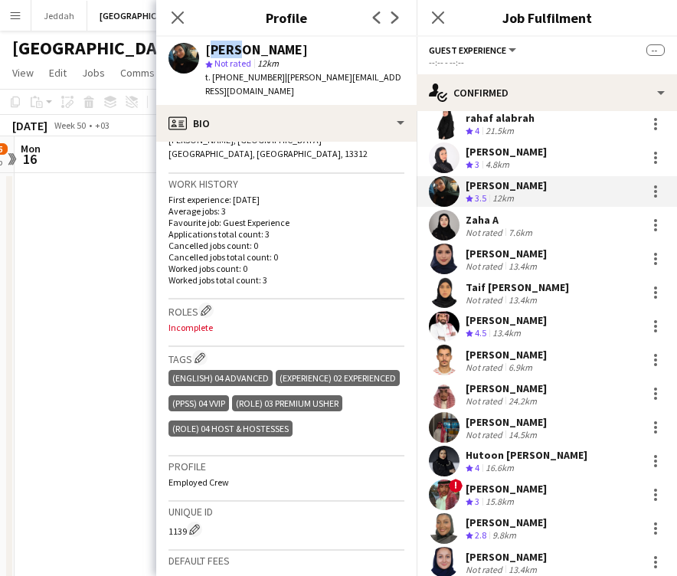
scroll to position [361, 0]
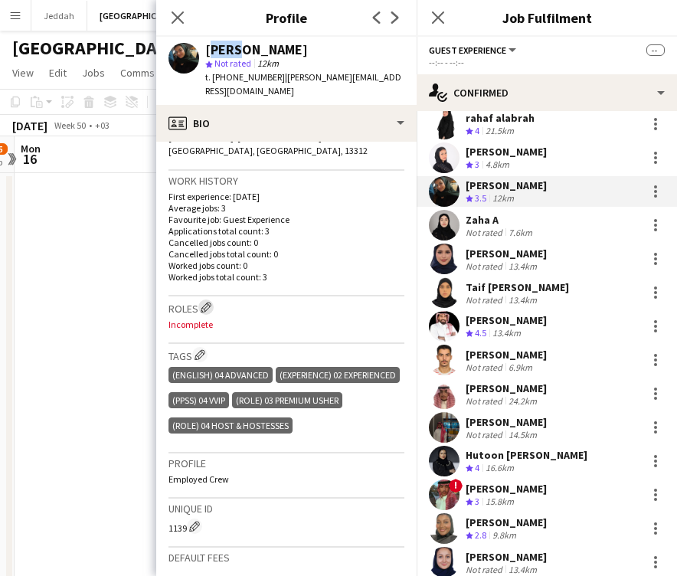
click at [209, 302] on app-icon "Edit crew company roles" at bounding box center [206, 307] width 11 height 11
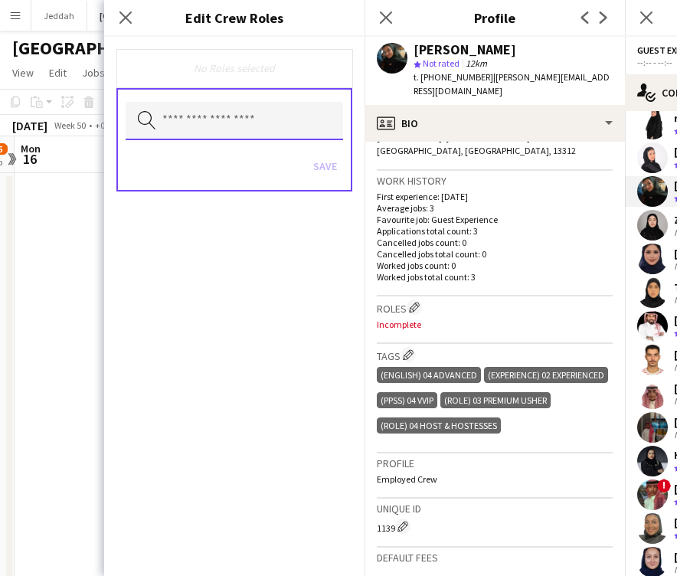
click at [218, 130] on input "text" at bounding box center [235, 121] width 218 height 38
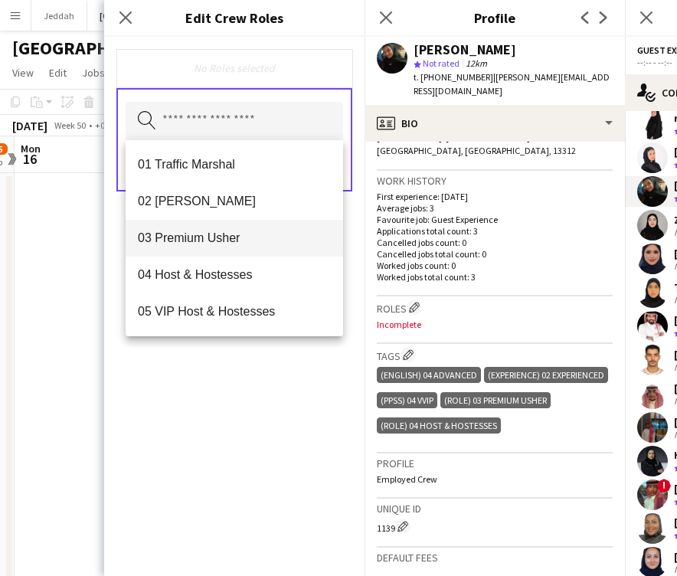
click at [218, 245] on span "03 Premium Usher" at bounding box center [234, 238] width 193 height 15
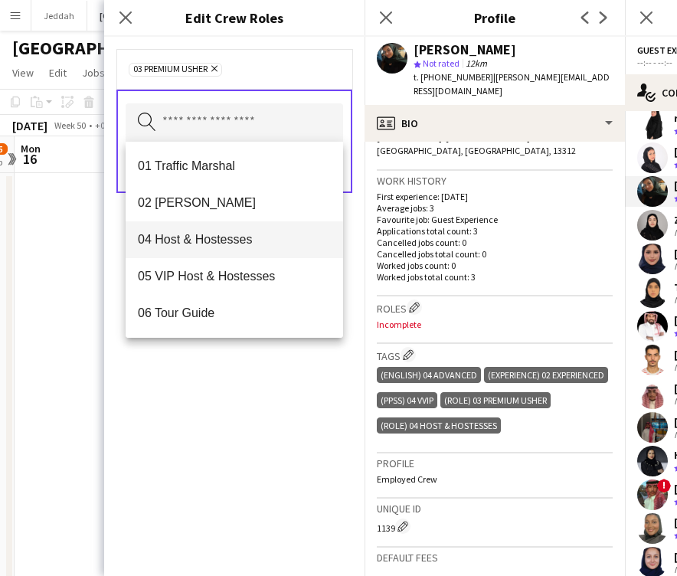
click at [217, 244] on span "04 Host & Hostesses" at bounding box center [234, 239] width 193 height 15
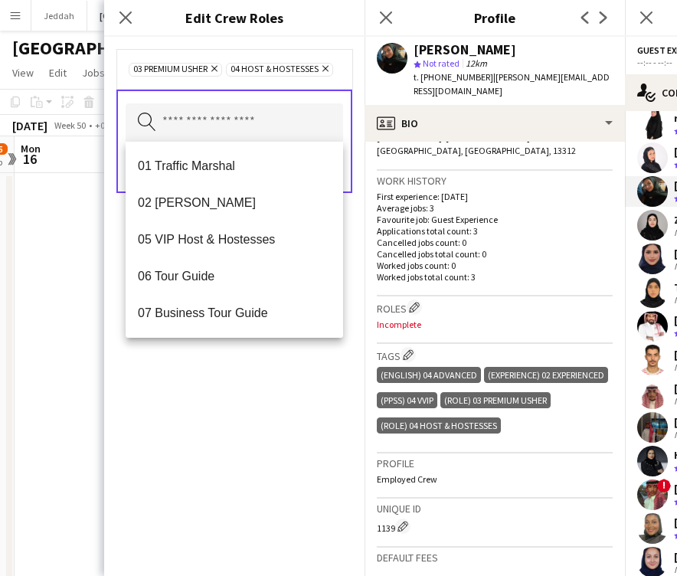
click at [267, 436] on div "03 Premium [PERSON_NAME] Remove 04 Host & Hostesses Remove Search by role type …" at bounding box center [234, 306] width 261 height 539
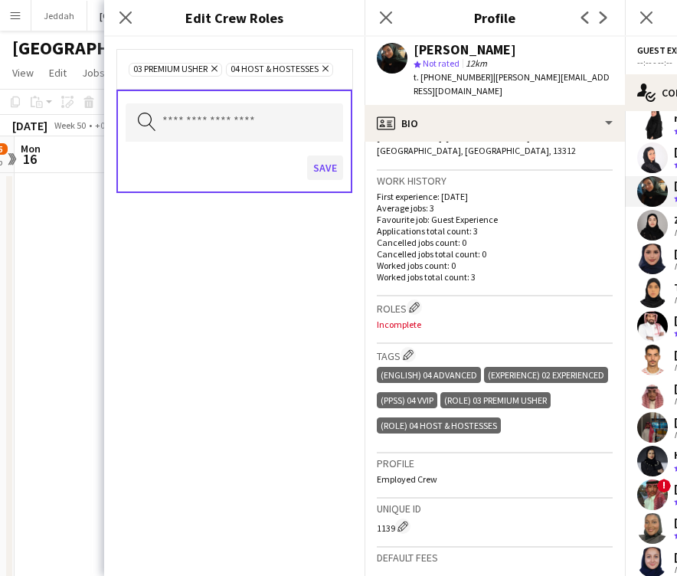
click at [319, 166] on button "Save" at bounding box center [325, 168] width 36 height 25
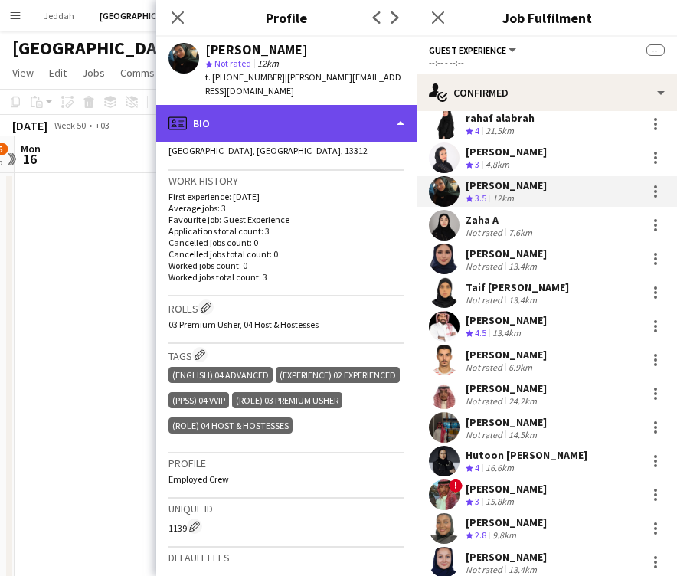
click at [319, 108] on div "profile Bio" at bounding box center [286, 123] width 261 height 37
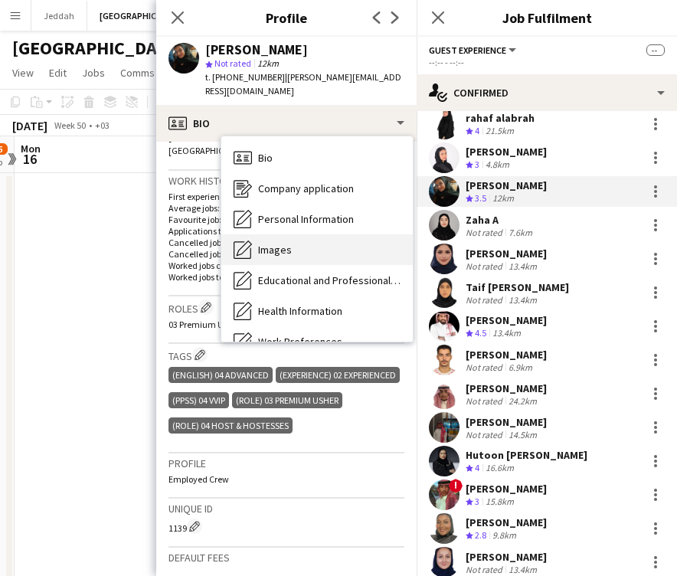
click at [317, 239] on div "Images Images" at bounding box center [317, 249] width 192 height 31
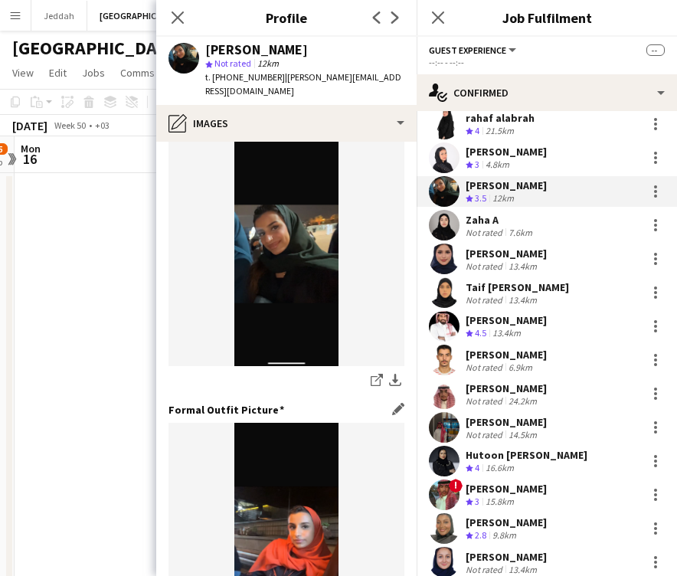
scroll to position [304, 0]
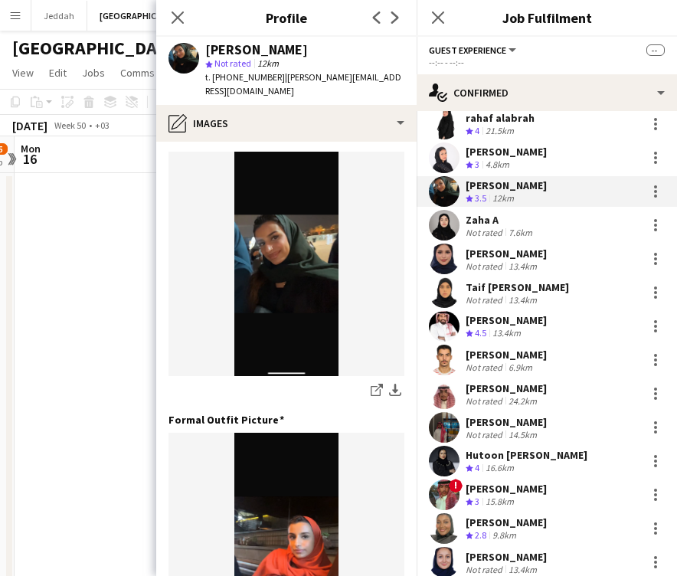
click at [438, 212] on app-user-avatar at bounding box center [444, 225] width 31 height 31
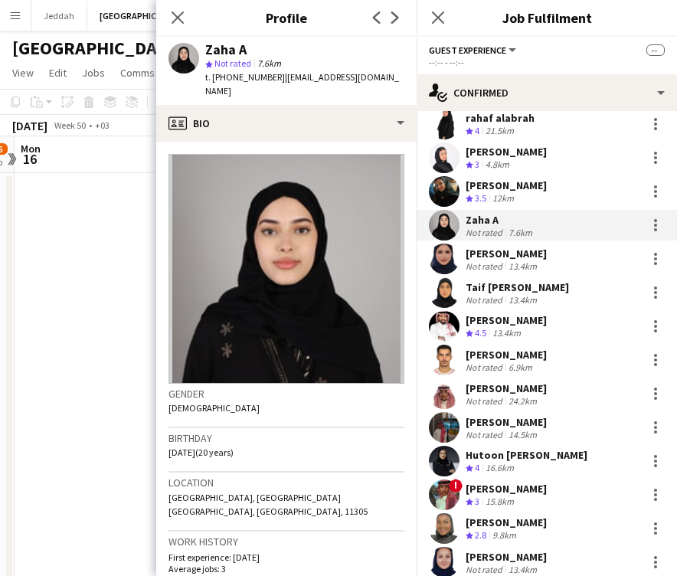
click at [221, 52] on div "Zaha A" at bounding box center [225, 50] width 41 height 14
copy div "Zaha"
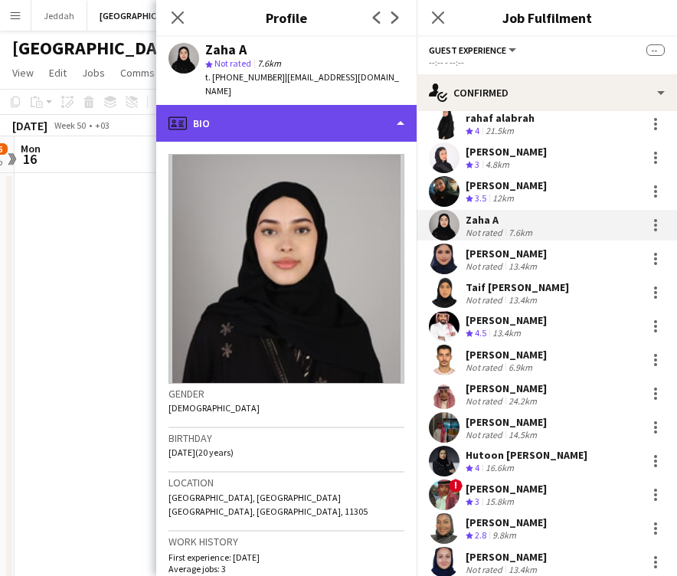
click at [230, 110] on div "profile Bio" at bounding box center [286, 123] width 261 height 37
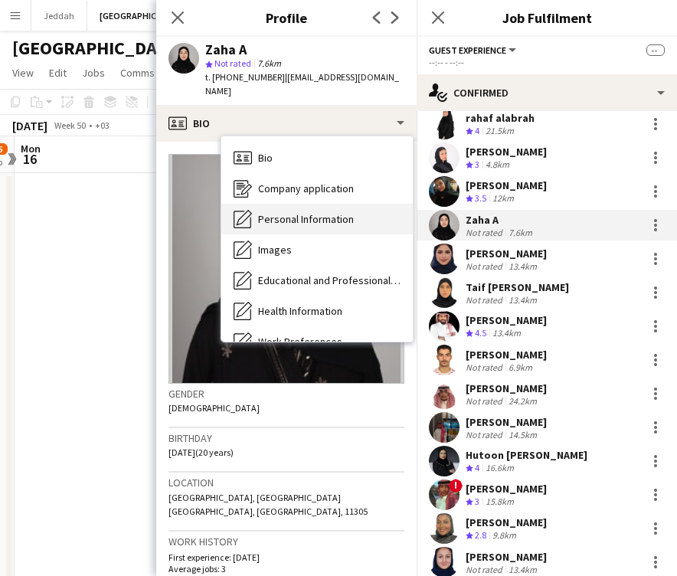
click at [273, 204] on div "Personal Information Personal Information" at bounding box center [317, 219] width 192 height 31
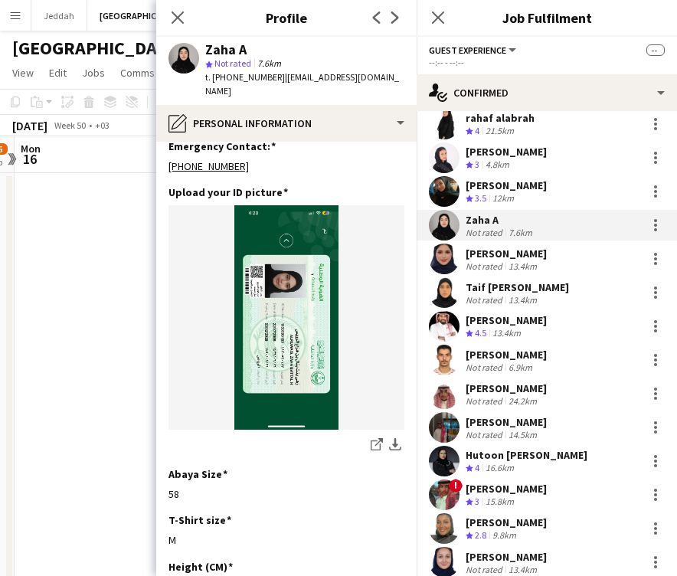
scroll to position [710, 0]
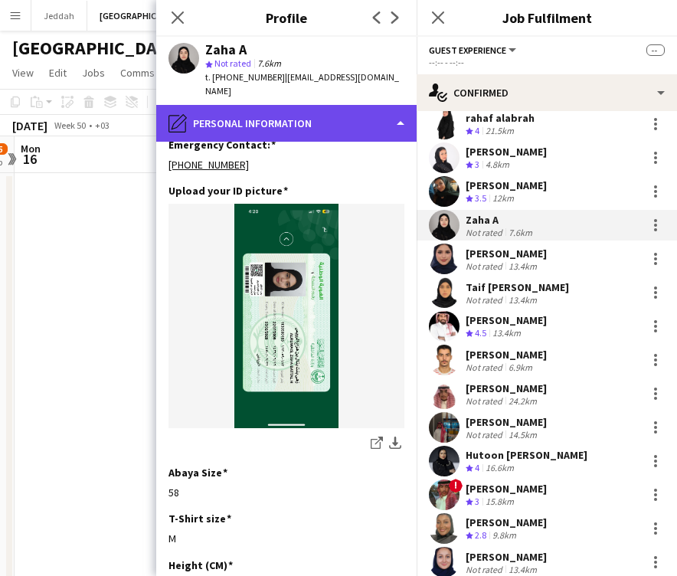
click at [276, 116] on div "pencil4 Personal Information" at bounding box center [286, 123] width 261 height 37
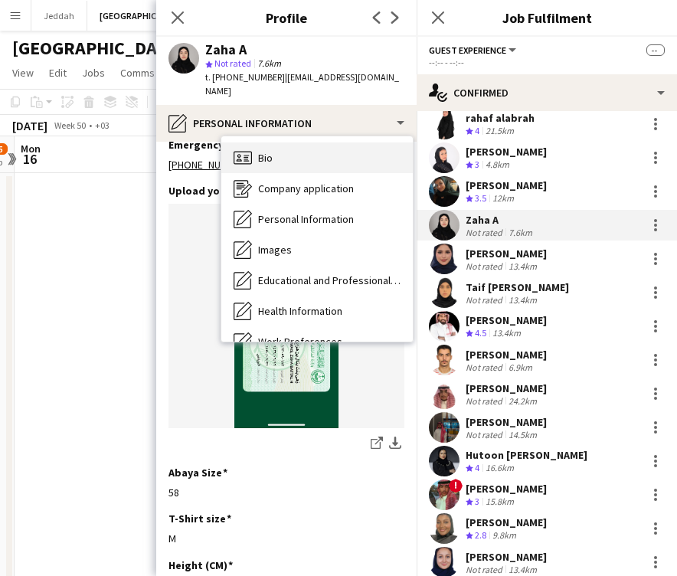
click at [276, 143] on div "Bio Bio" at bounding box center [317, 158] width 192 height 31
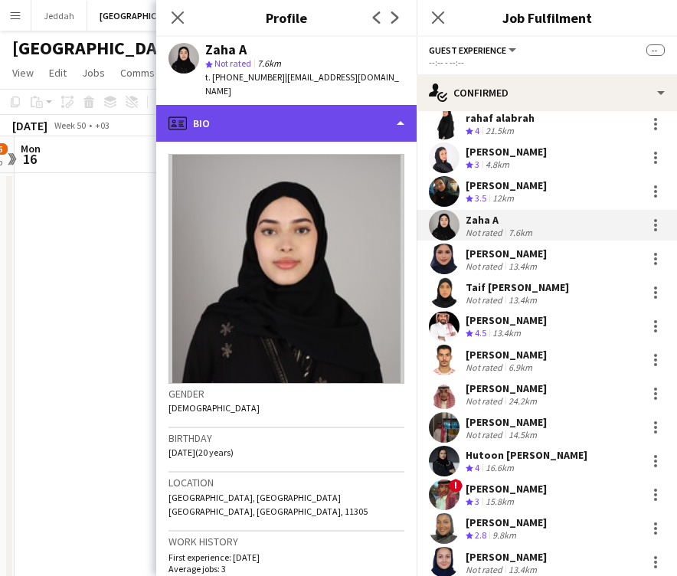
click at [274, 105] on div "profile Bio" at bounding box center [286, 123] width 261 height 37
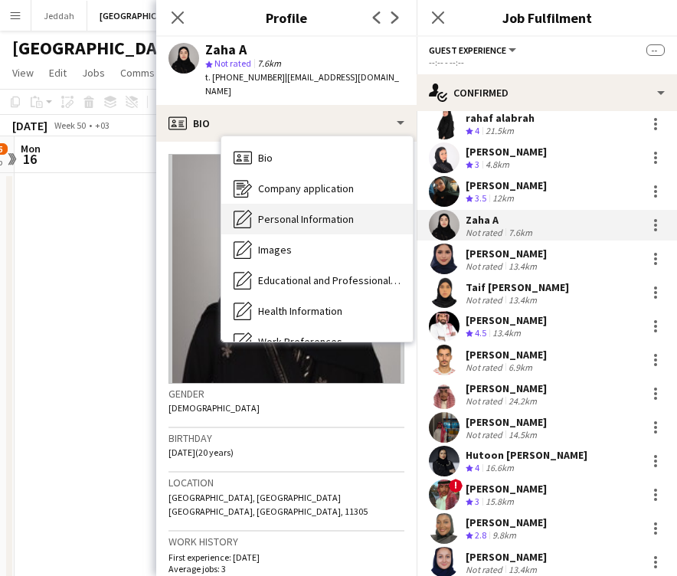
click at [283, 219] on div "Personal Information Personal Information" at bounding box center [317, 219] width 192 height 31
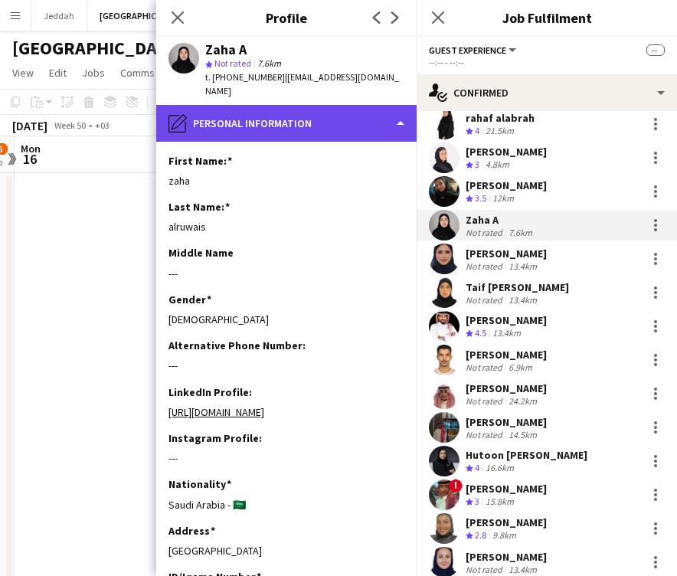
click at [281, 114] on div "pencil4 Personal Information" at bounding box center [286, 123] width 261 height 37
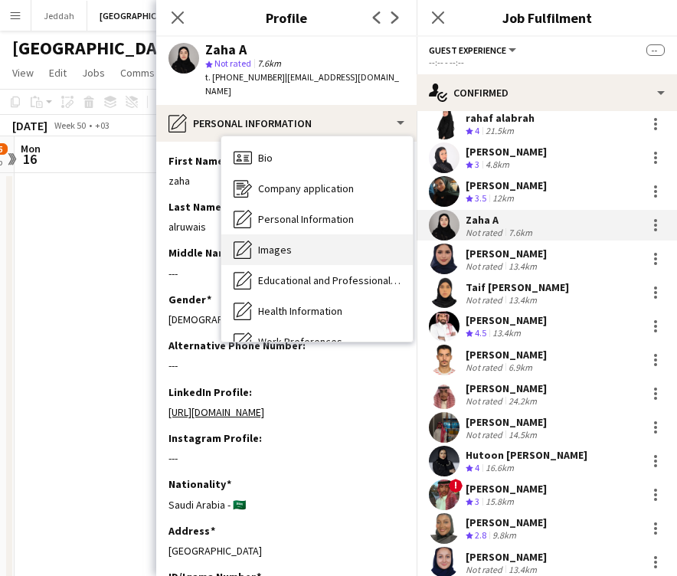
click at [292, 242] on div "Images Images" at bounding box center [317, 249] width 192 height 31
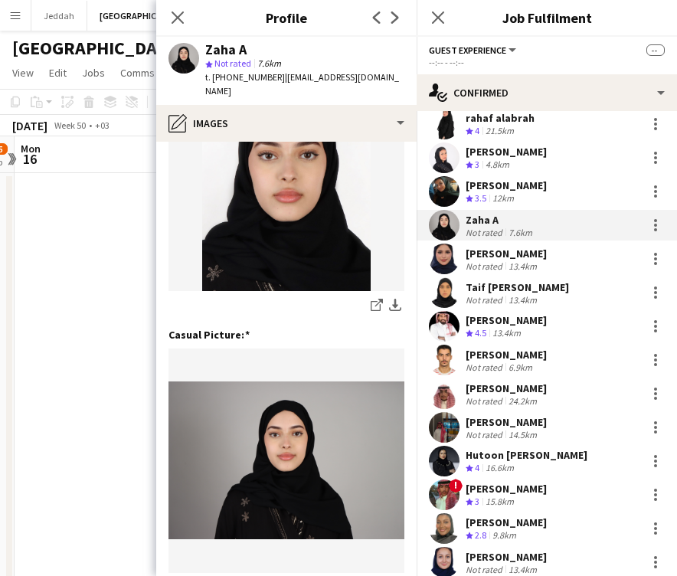
scroll to position [110, 0]
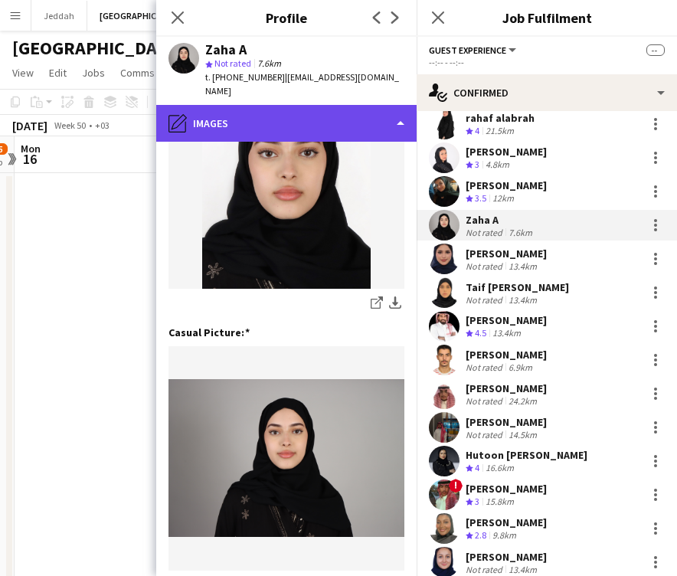
click at [257, 105] on div "pencil4 Images" at bounding box center [286, 123] width 261 height 37
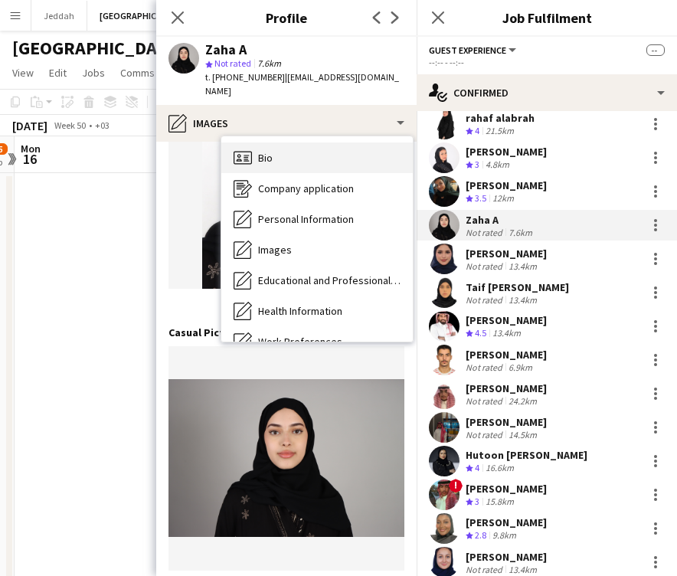
click at [262, 151] on span "Bio" at bounding box center [265, 158] width 15 height 14
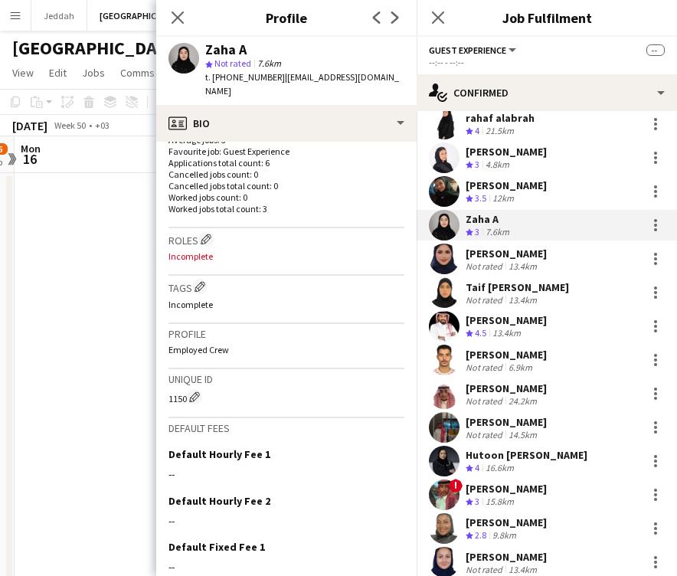
scroll to position [437, 0]
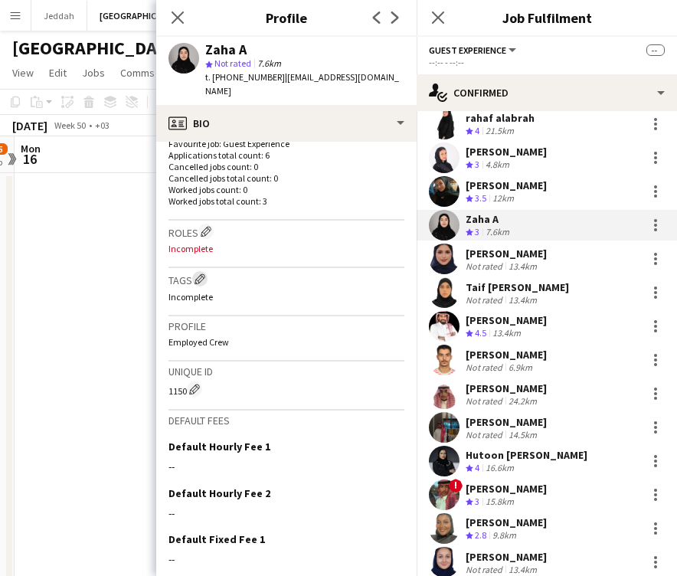
click at [201, 274] on app-icon "Edit crew company tags" at bounding box center [200, 279] width 11 height 11
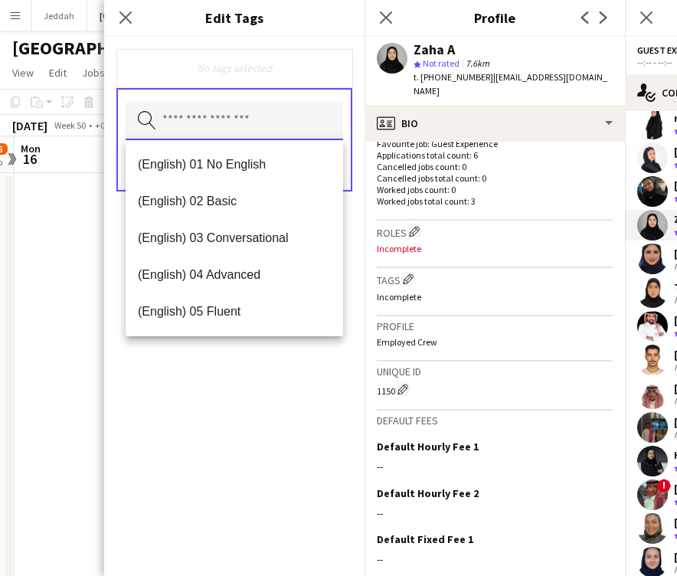
click at [217, 117] on input "text" at bounding box center [235, 121] width 218 height 38
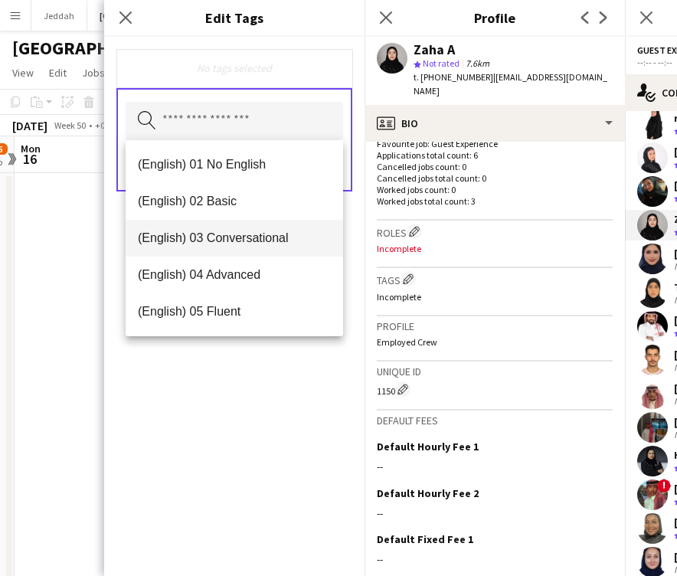
click at [210, 244] on span "(English) 03 Conversational" at bounding box center [234, 238] width 193 height 15
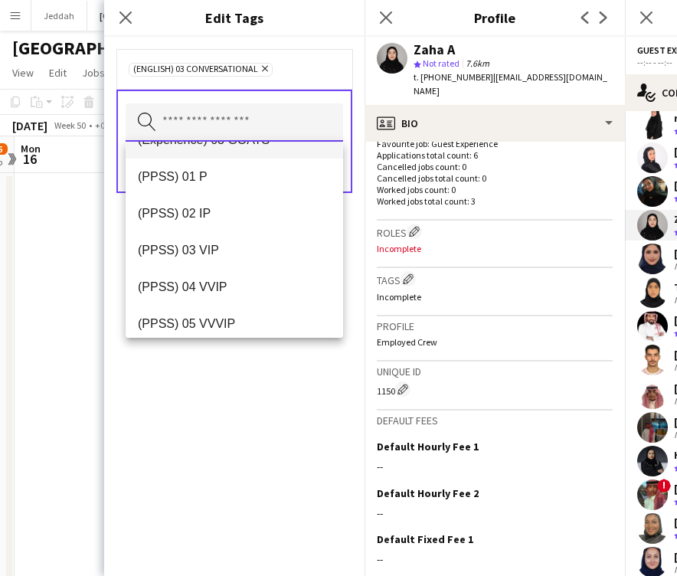
scroll to position [259, 0]
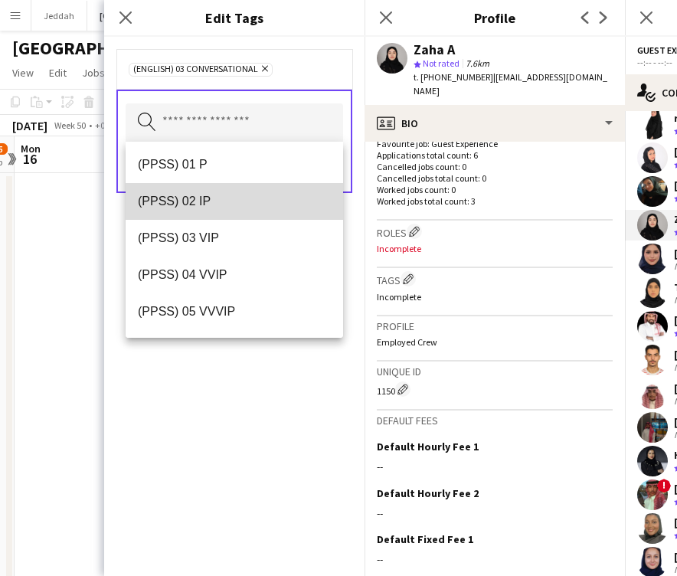
click at [210, 206] on span "(PPSS) 02 IP" at bounding box center [234, 201] width 193 height 15
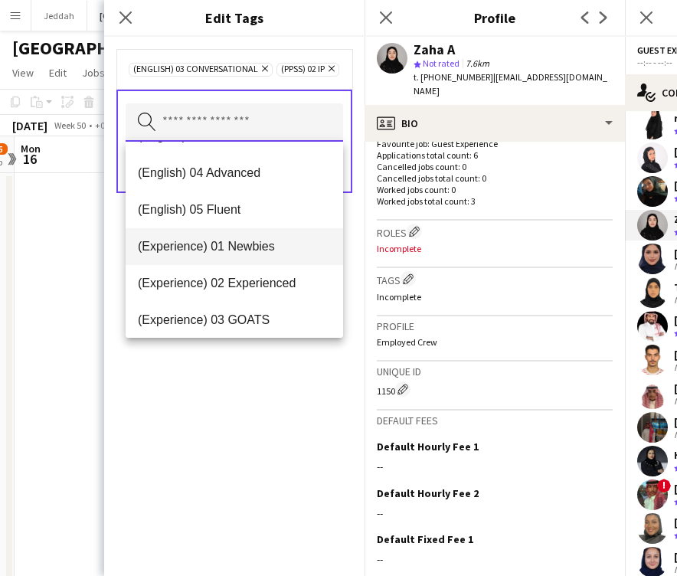
scroll to position [54, 0]
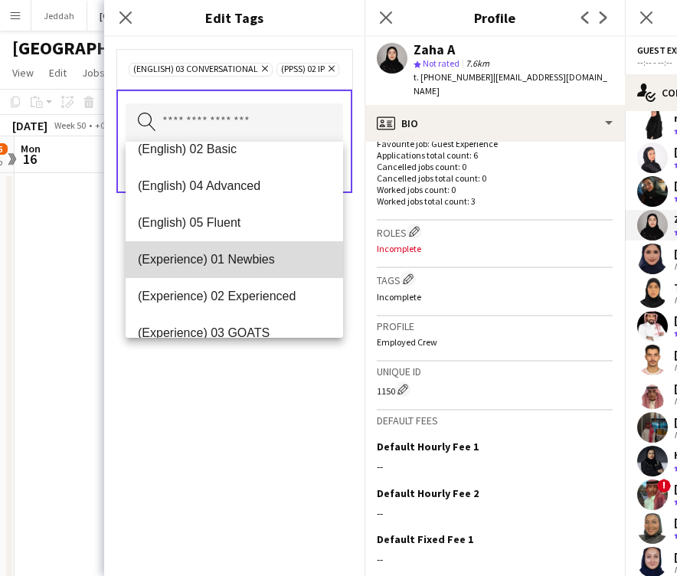
click at [215, 257] on span "(Experience) 01 Newbies" at bounding box center [234, 259] width 193 height 15
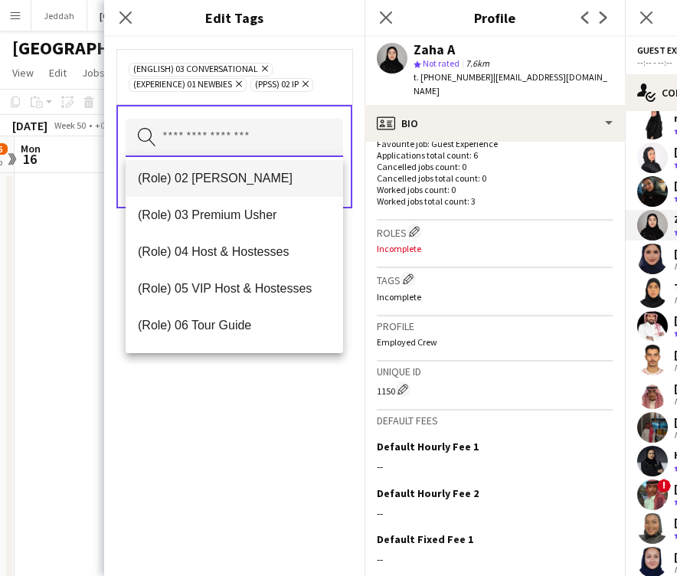
scroll to position [445, 0]
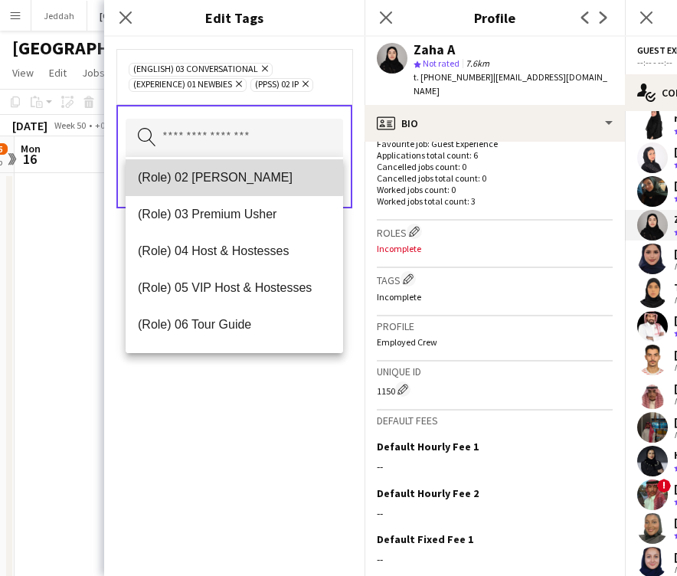
click at [214, 175] on span "(Role) 02 [PERSON_NAME]" at bounding box center [234, 177] width 193 height 15
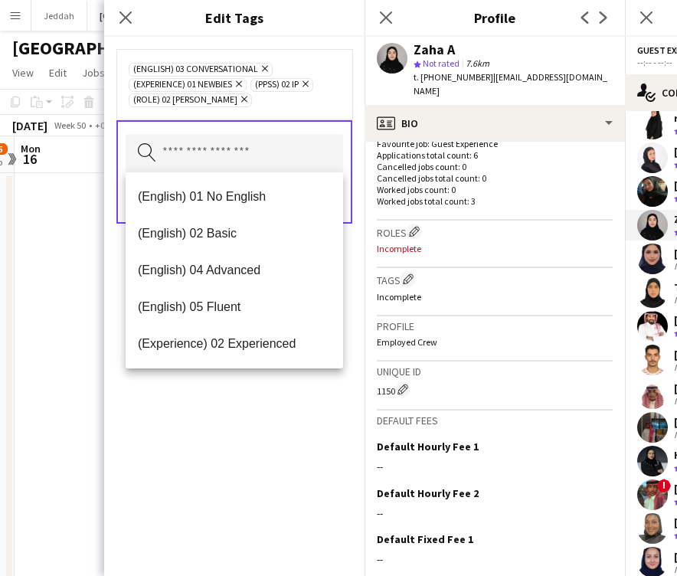
click at [237, 485] on div "(English) 03 Conversational Remove (Experience) 01 Newbies Remove (PPSS) 02 IP …" at bounding box center [234, 306] width 261 height 539
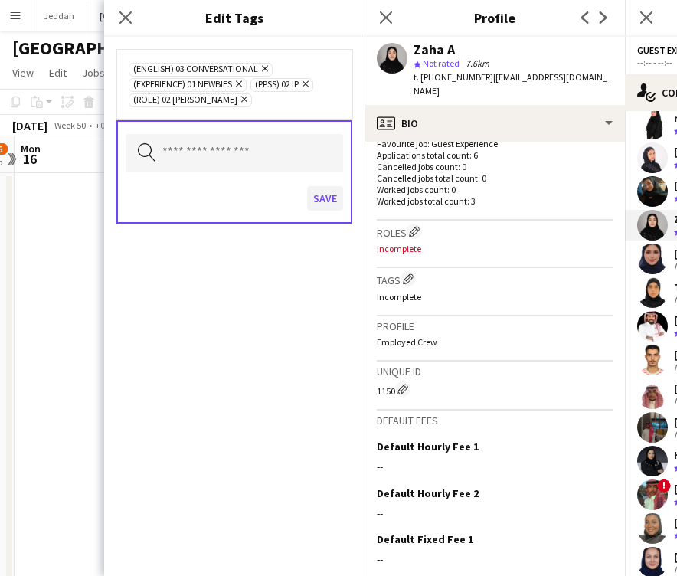
click at [320, 200] on button "Save" at bounding box center [325, 198] width 36 height 25
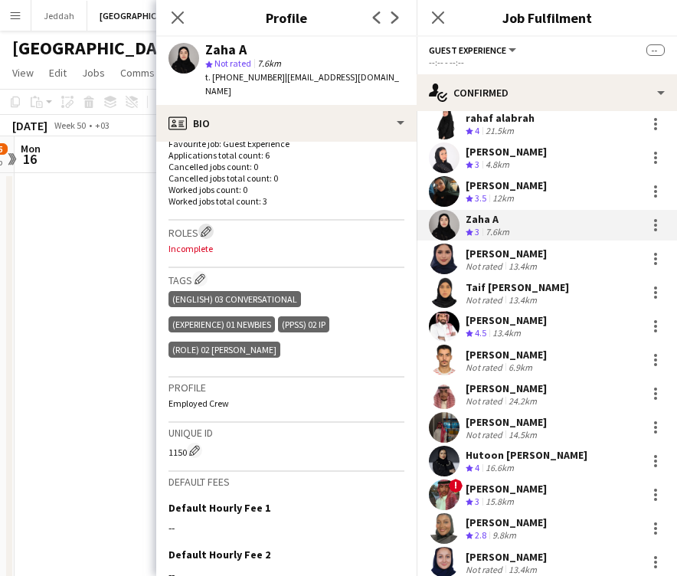
click at [210, 226] on app-icon "Edit crew company roles" at bounding box center [206, 231] width 11 height 11
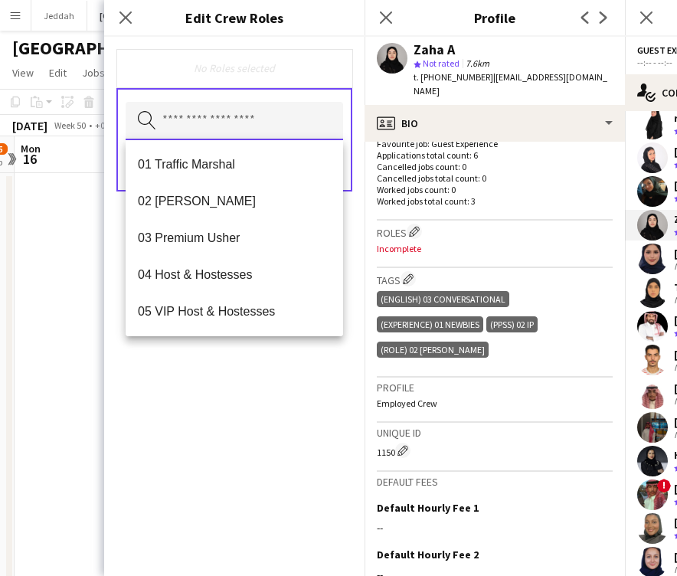
click at [211, 123] on input "text" at bounding box center [235, 121] width 218 height 38
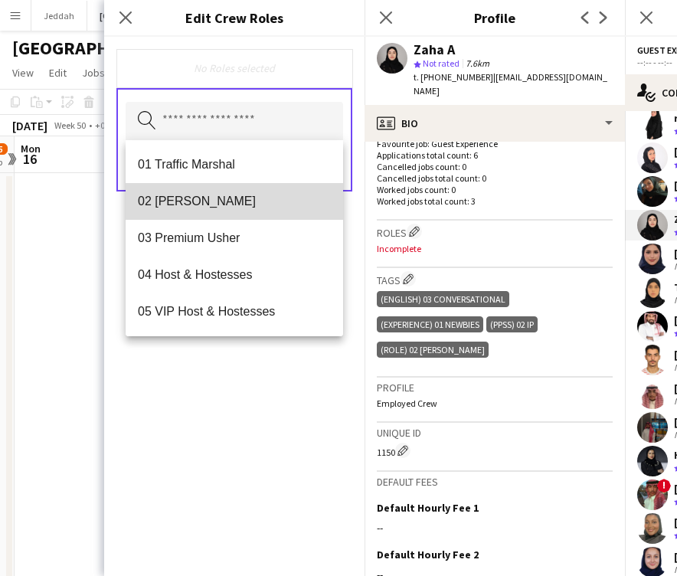
click at [212, 211] on mat-option "02 [PERSON_NAME]" at bounding box center [235, 201] width 218 height 37
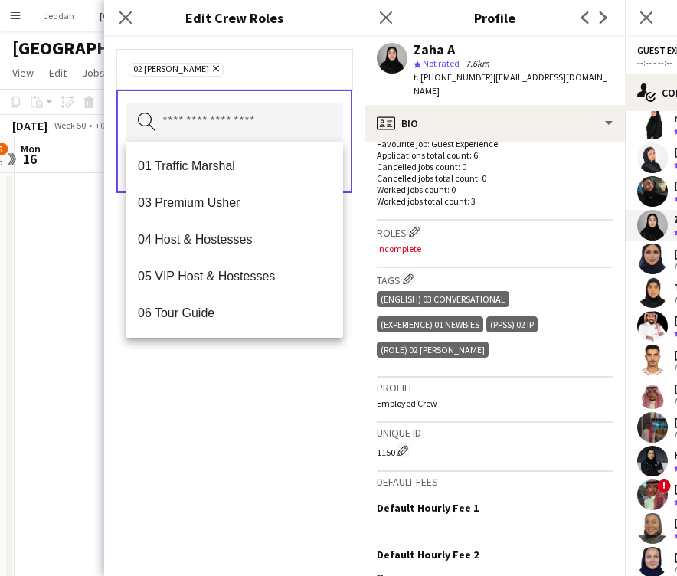
click at [226, 442] on div "02 [PERSON_NAME] Remove Search by role type Save" at bounding box center [234, 306] width 261 height 539
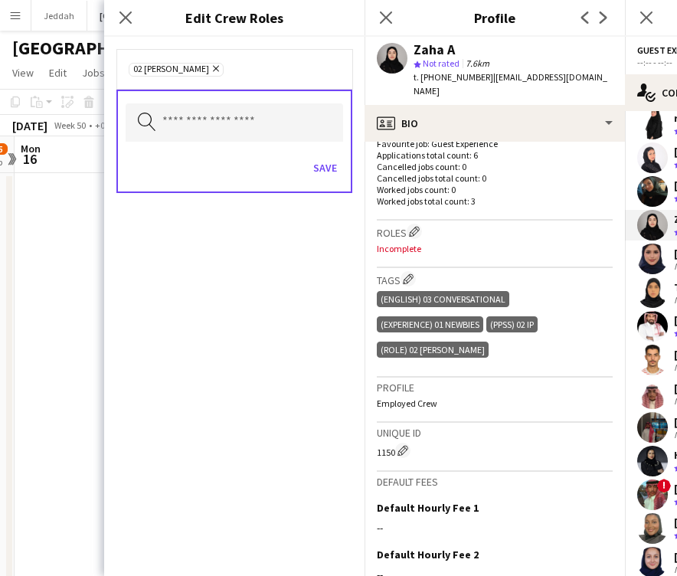
click at [322, 183] on div "Save" at bounding box center [235, 170] width 218 height 44
click at [324, 174] on button "Save" at bounding box center [325, 168] width 36 height 25
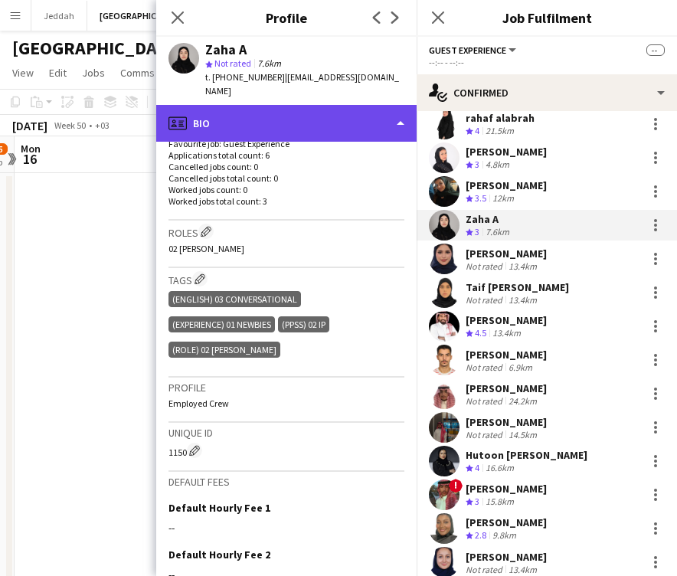
click at [304, 121] on div "profile Bio" at bounding box center [286, 123] width 261 height 37
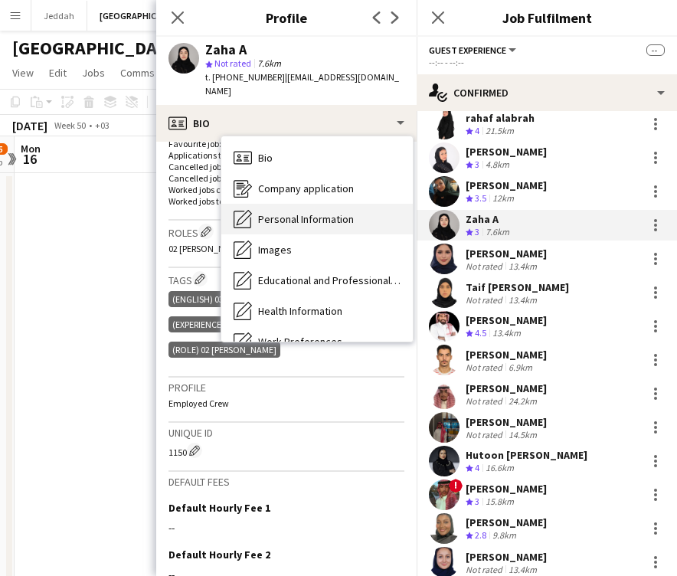
click at [307, 212] on span "Personal Information" at bounding box center [306, 219] width 96 height 14
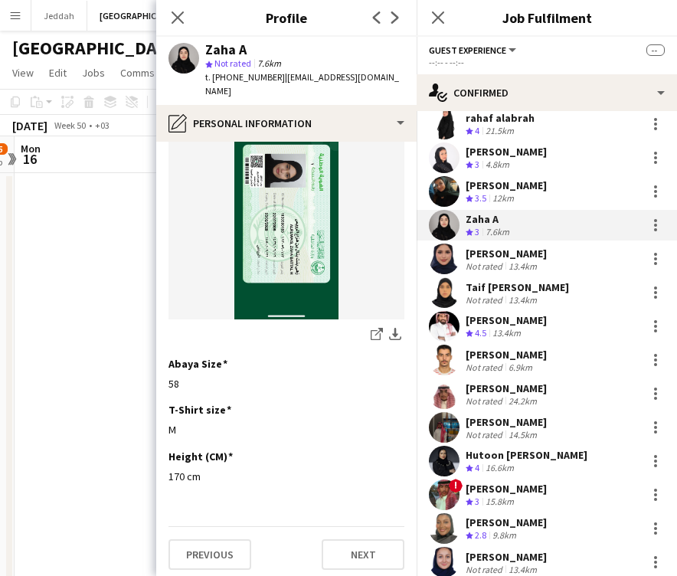
scroll to position [818, 0]
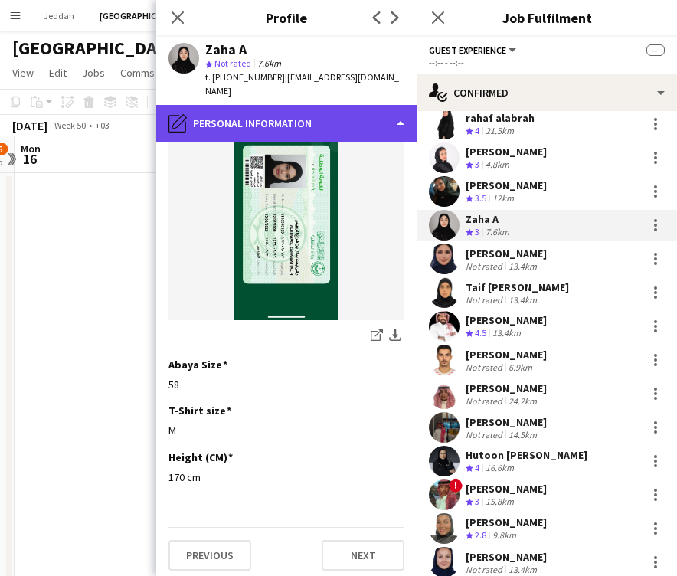
click at [310, 105] on div "pencil4 Personal Information" at bounding box center [286, 123] width 261 height 37
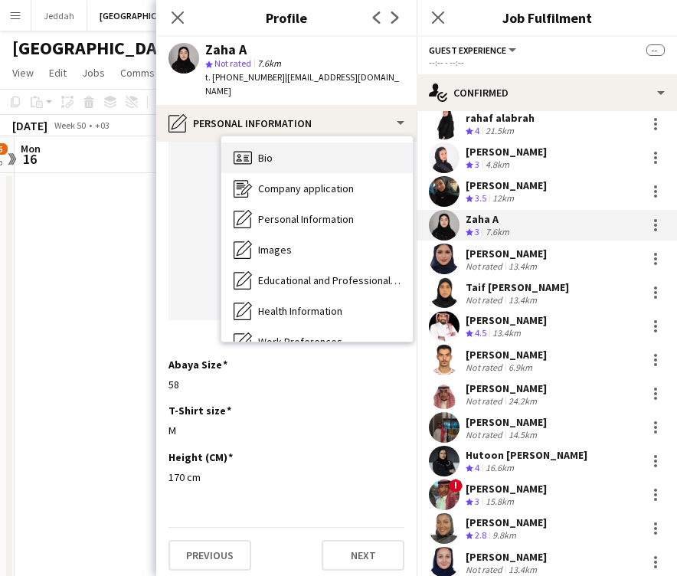
click at [308, 143] on div "Bio Bio" at bounding box center [317, 158] width 192 height 31
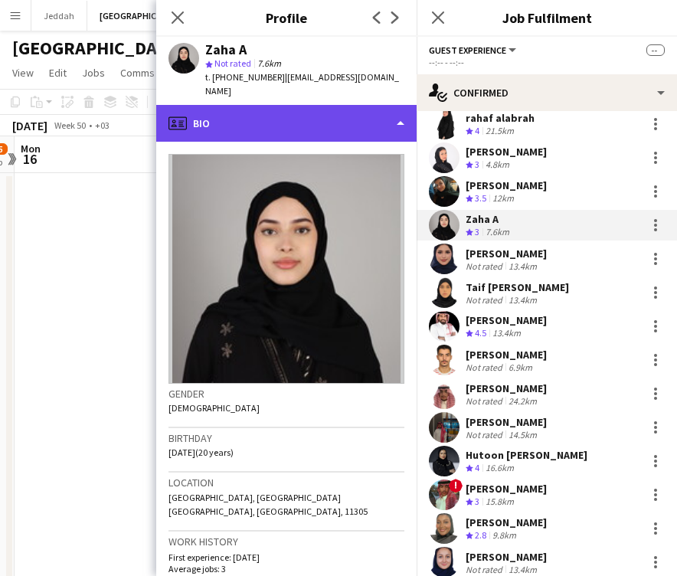
click at [309, 119] on div "profile Bio" at bounding box center [286, 123] width 261 height 37
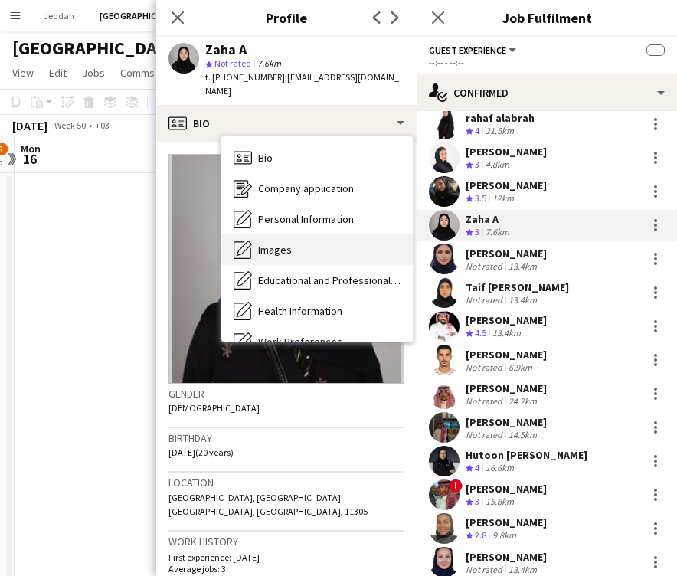
click at [299, 234] on div "Images Images" at bounding box center [317, 249] width 192 height 31
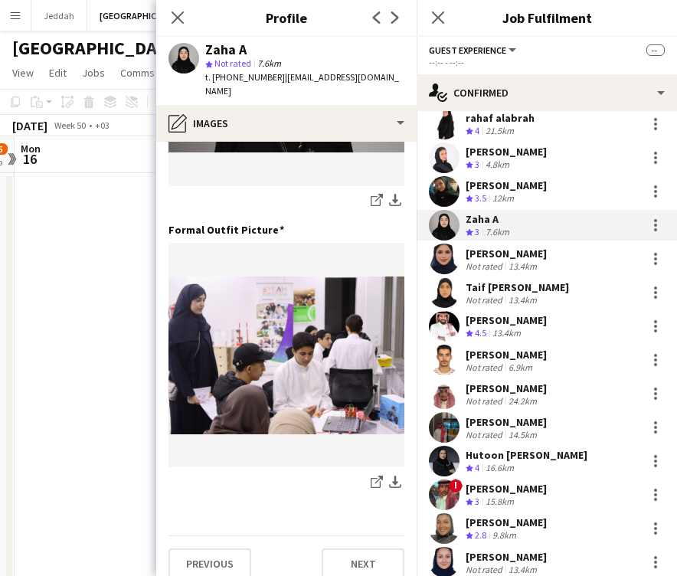
scroll to position [493, 0]
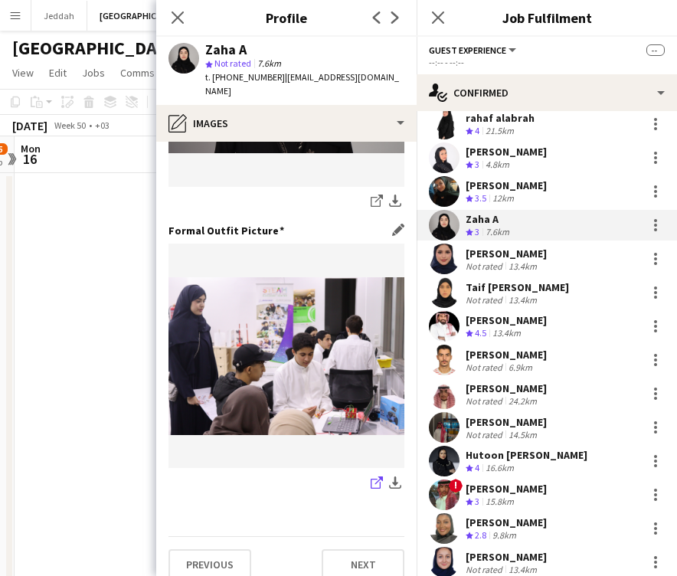
click at [371, 477] on icon "share-external-link-1" at bounding box center [377, 483] width 12 height 12
click at [443, 250] on app-user-avatar at bounding box center [444, 259] width 31 height 31
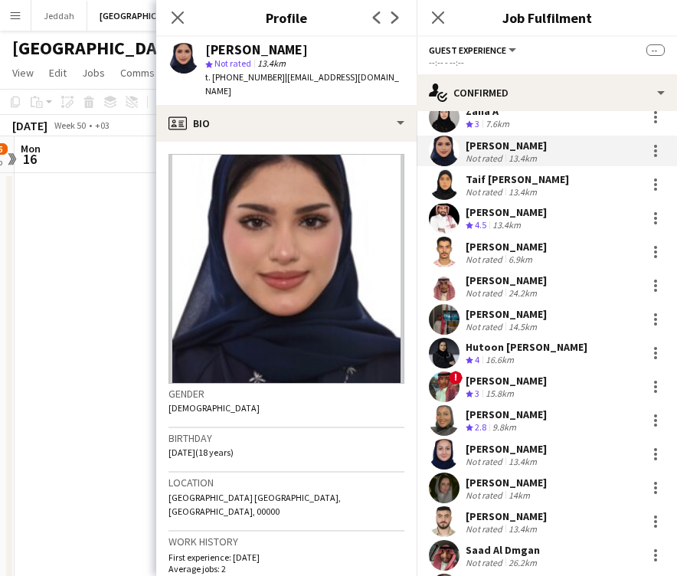
scroll to position [3156, 0]
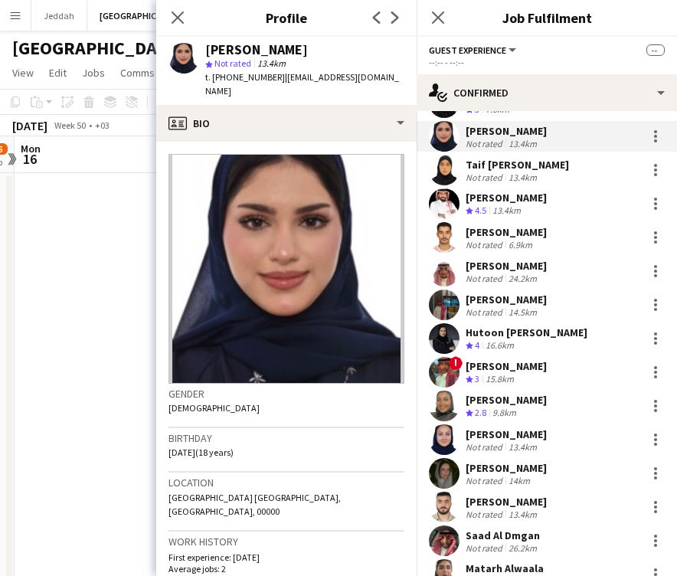
click at [238, 44] on div "[PERSON_NAME]" at bounding box center [256, 50] width 103 height 14
copy div "Shaikha"
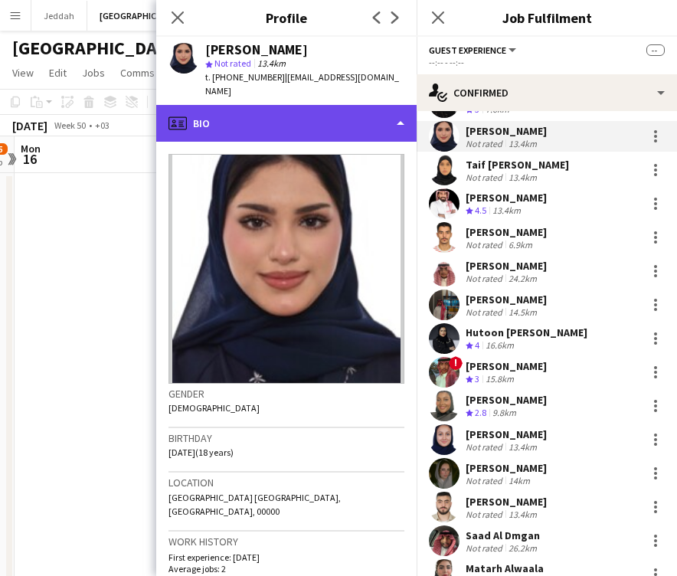
click at [258, 124] on div "profile Bio" at bounding box center [286, 123] width 261 height 37
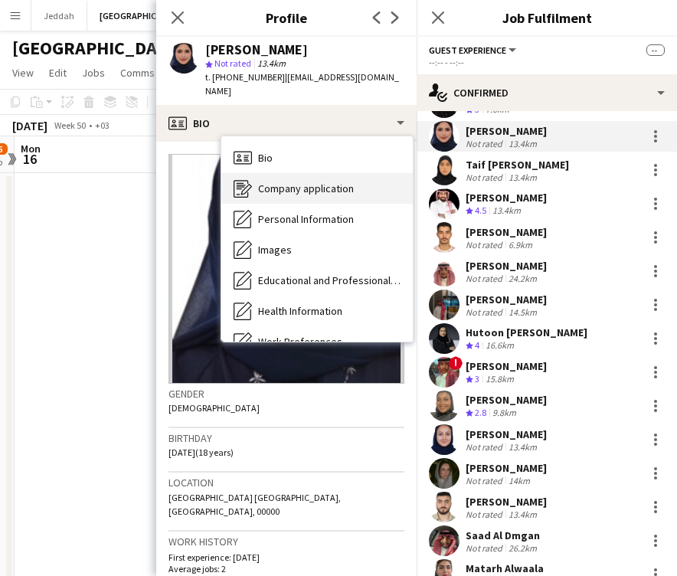
click at [270, 185] on div "Company application Company application" at bounding box center [317, 188] width 192 height 31
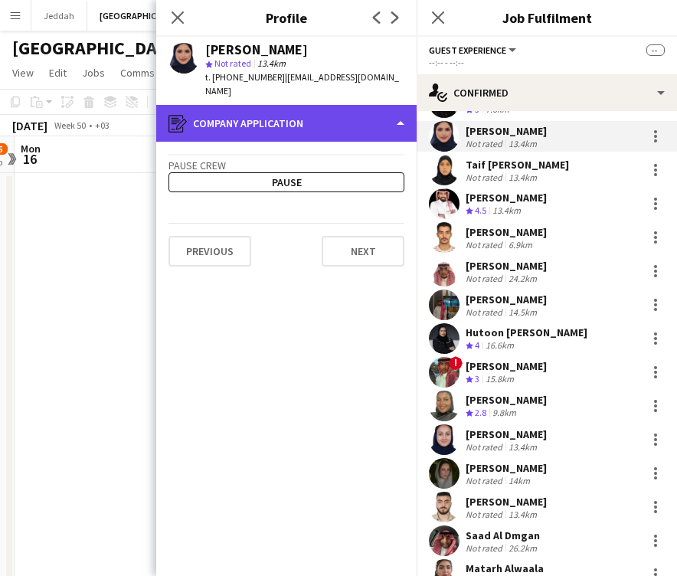
click at [267, 118] on div "register Company application" at bounding box center [286, 123] width 261 height 37
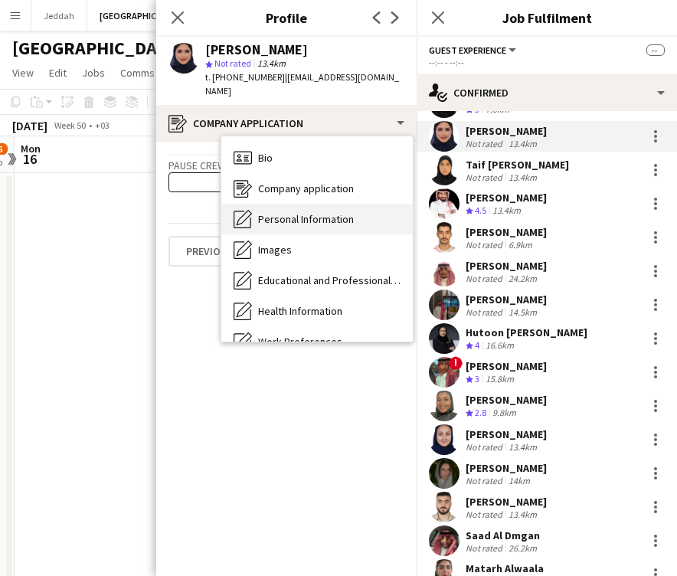
click at [277, 204] on div "Personal Information Personal Information" at bounding box center [317, 219] width 192 height 31
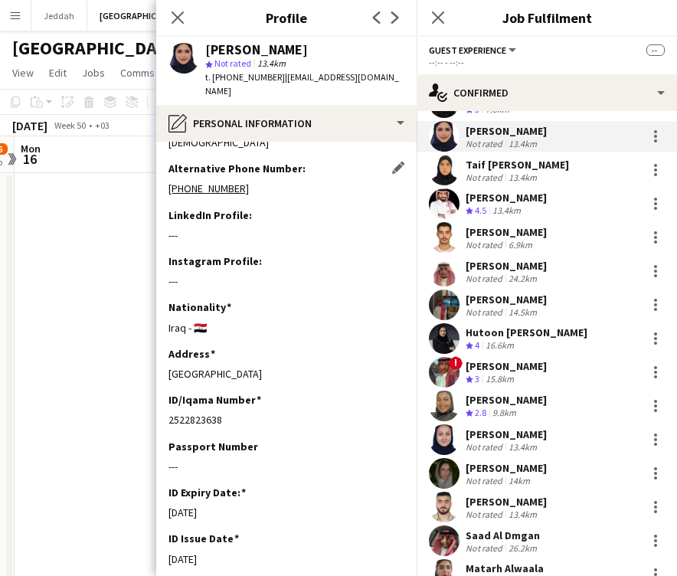
scroll to position [188, 0]
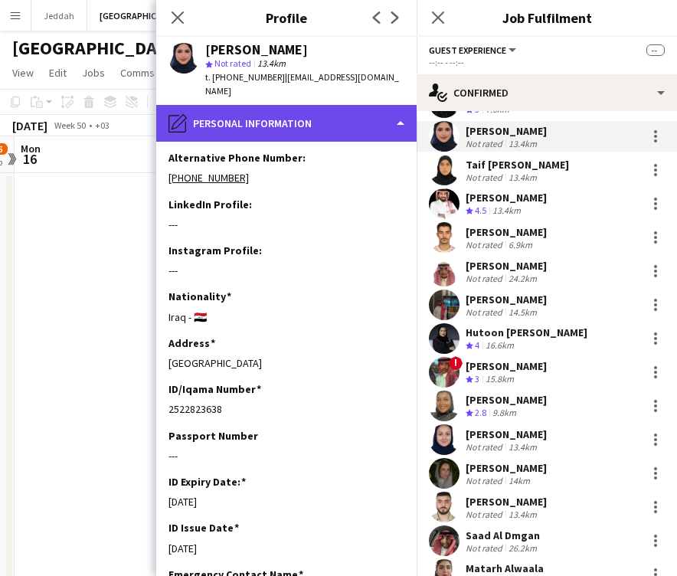
click at [278, 105] on div "pencil4 Personal Information" at bounding box center [286, 123] width 261 height 37
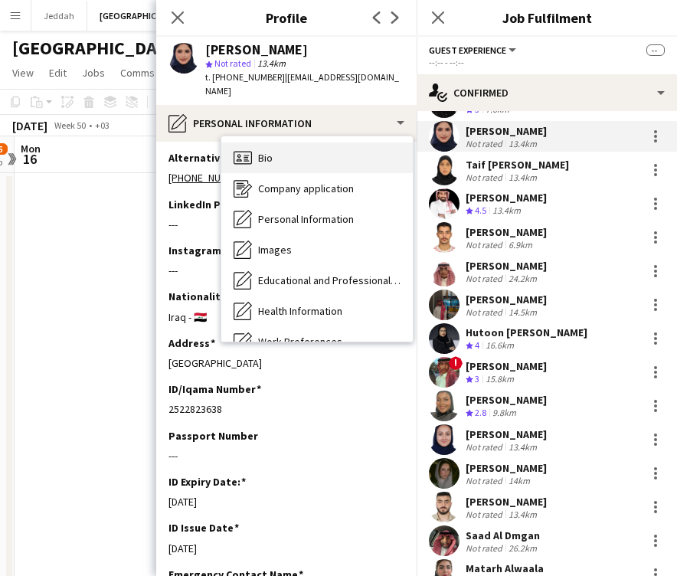
click at [280, 143] on div "Bio Bio" at bounding box center [317, 158] width 192 height 31
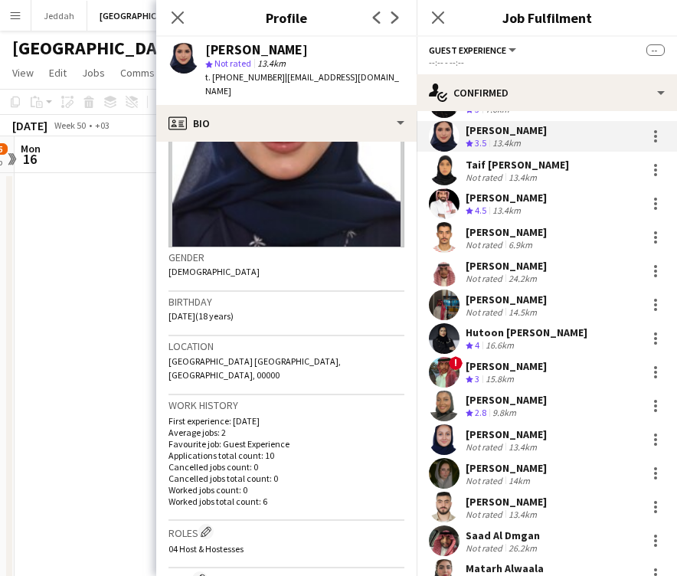
scroll to position [177, 0]
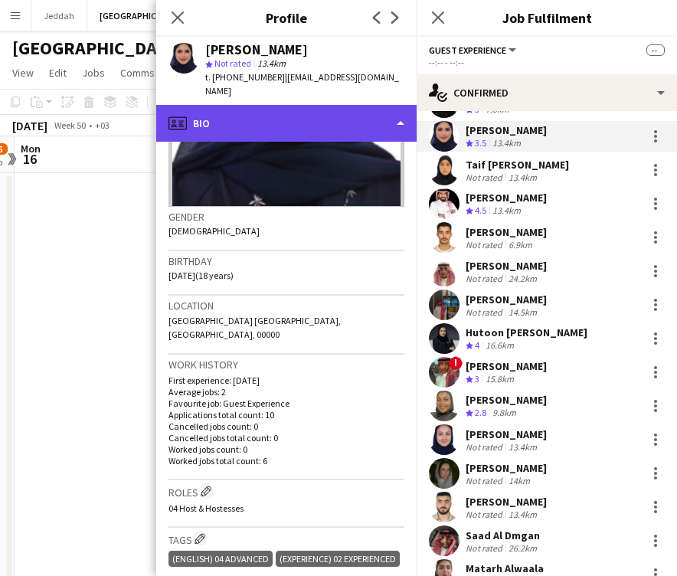
click at [320, 111] on div "profile Bio" at bounding box center [286, 123] width 261 height 37
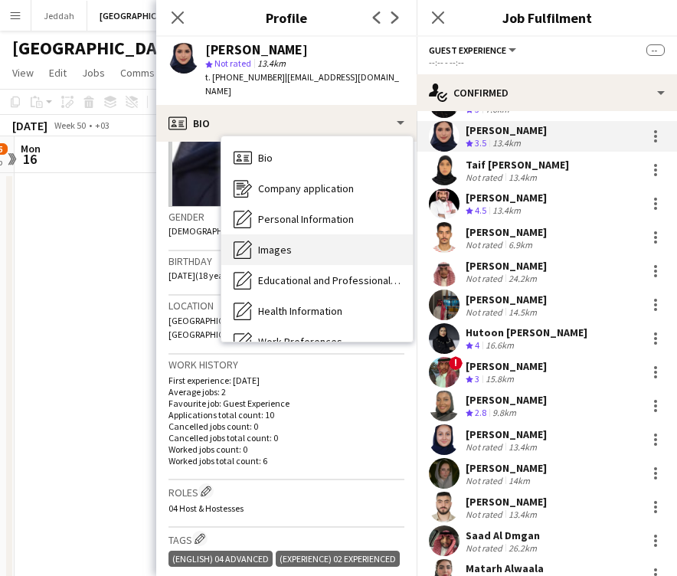
click at [317, 241] on div "Images Images" at bounding box center [317, 249] width 192 height 31
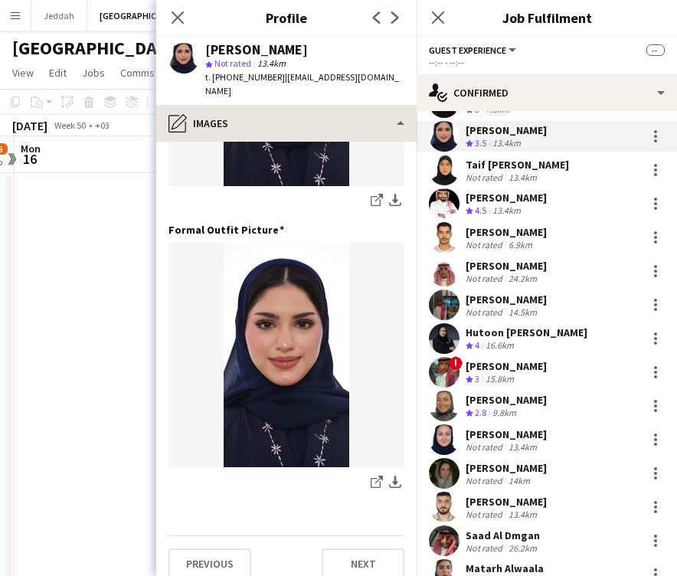
scroll to position [493, 0]
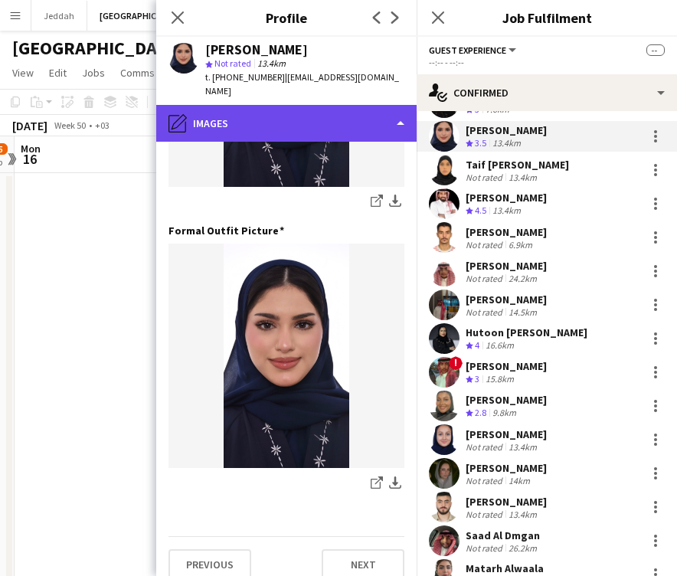
click at [307, 109] on div "pencil4 Images" at bounding box center [286, 123] width 261 height 37
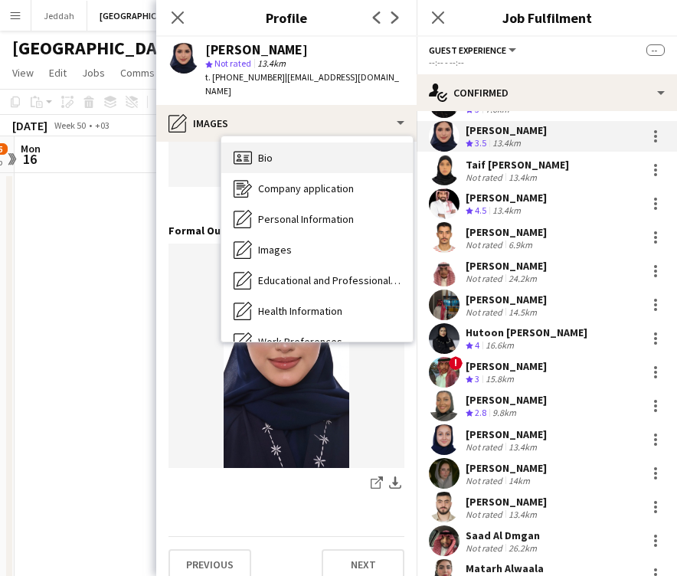
click at [307, 143] on div "Bio Bio" at bounding box center [317, 158] width 192 height 31
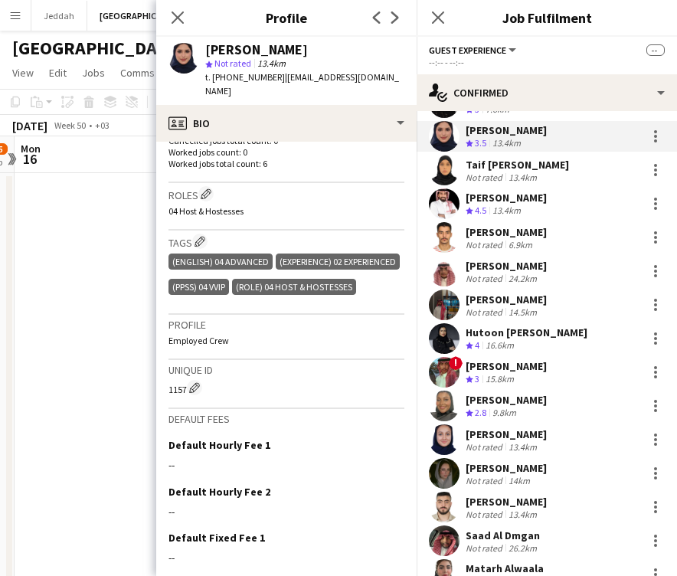
scroll to position [474, 0]
click at [441, 155] on app-user-avatar at bounding box center [444, 170] width 31 height 31
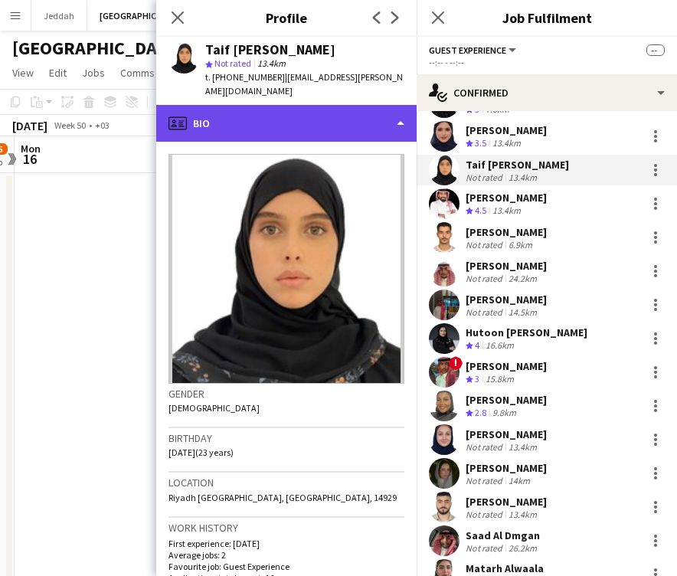
click at [268, 111] on div "profile Bio" at bounding box center [286, 123] width 261 height 37
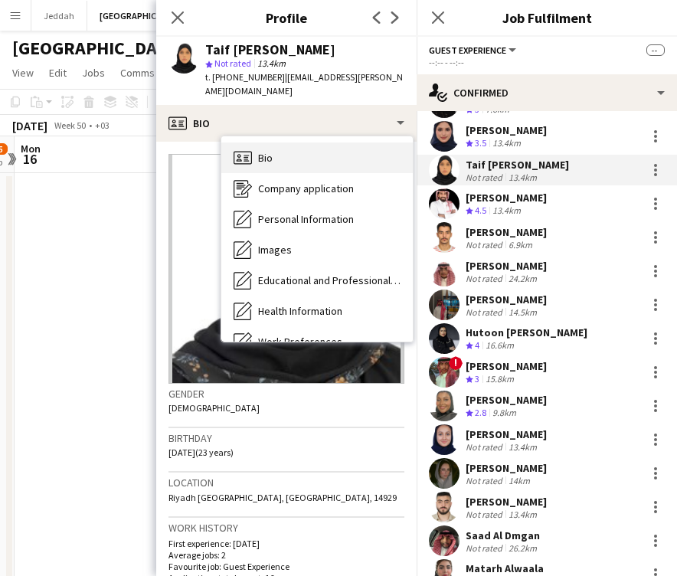
click at [272, 151] on span "Bio" at bounding box center [265, 158] width 15 height 14
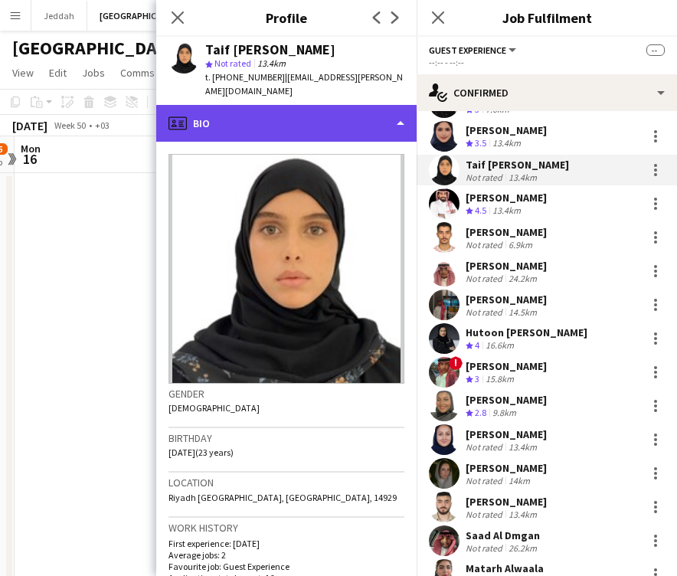
click at [272, 117] on div "profile Bio" at bounding box center [286, 123] width 261 height 37
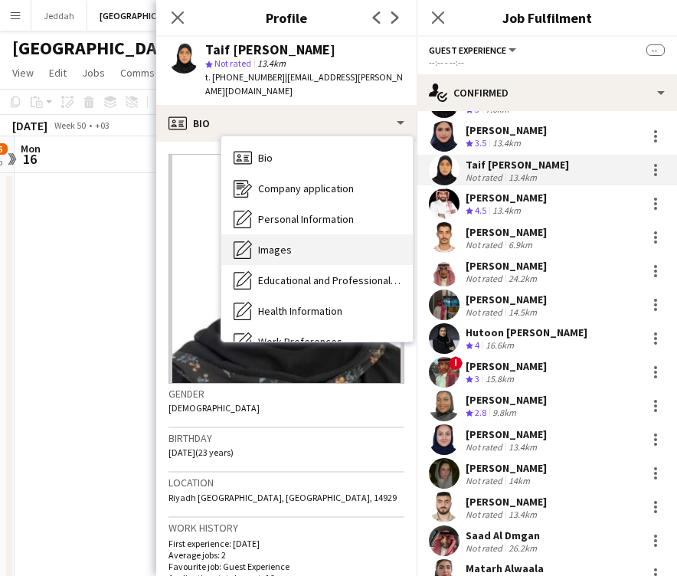
click at [271, 243] on span "Images" at bounding box center [275, 250] width 34 height 14
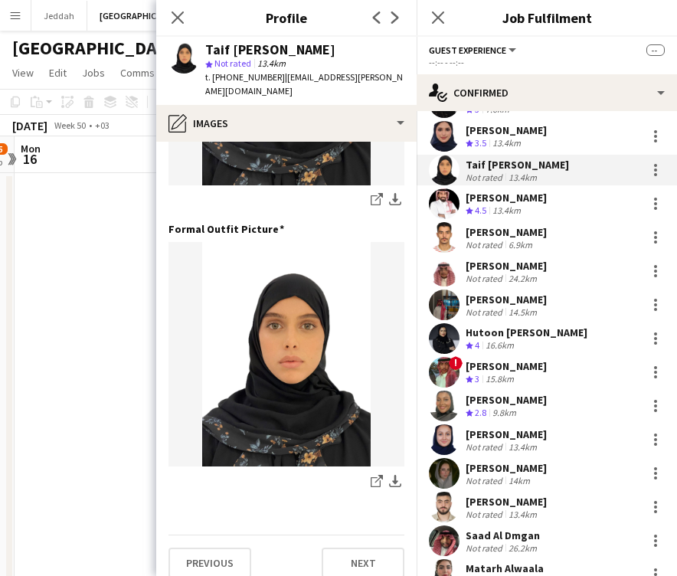
scroll to position [493, 0]
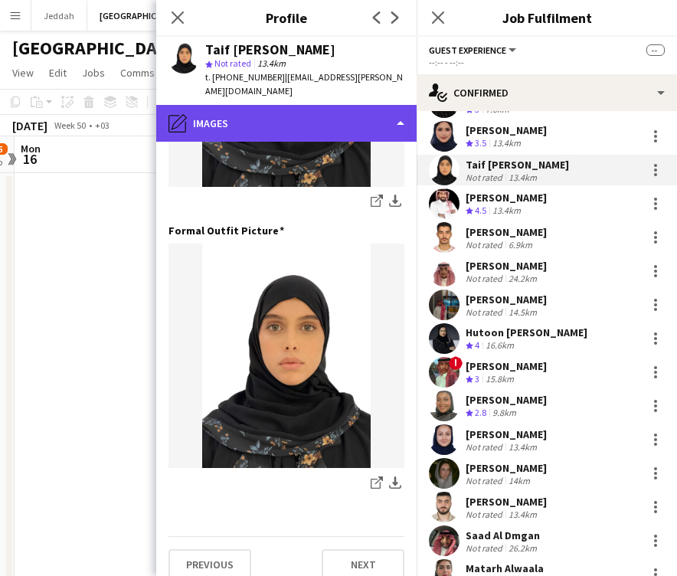
click at [272, 119] on div "pencil4 Images" at bounding box center [286, 123] width 261 height 37
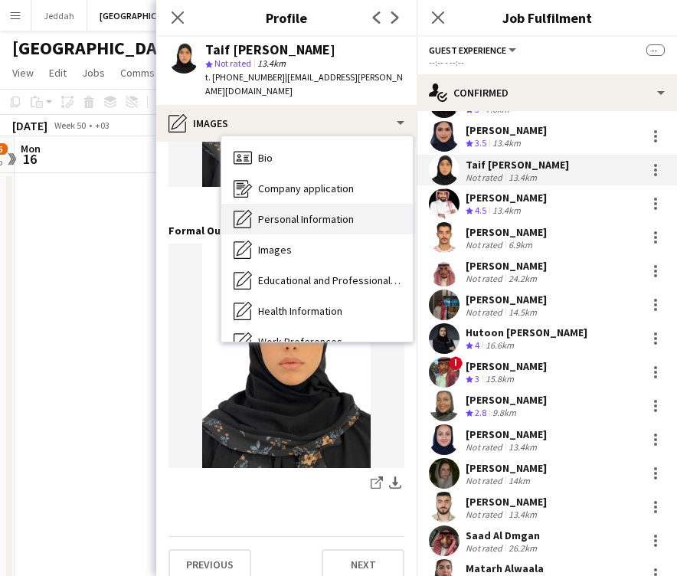
click at [283, 212] on span "Personal Information" at bounding box center [306, 219] width 96 height 14
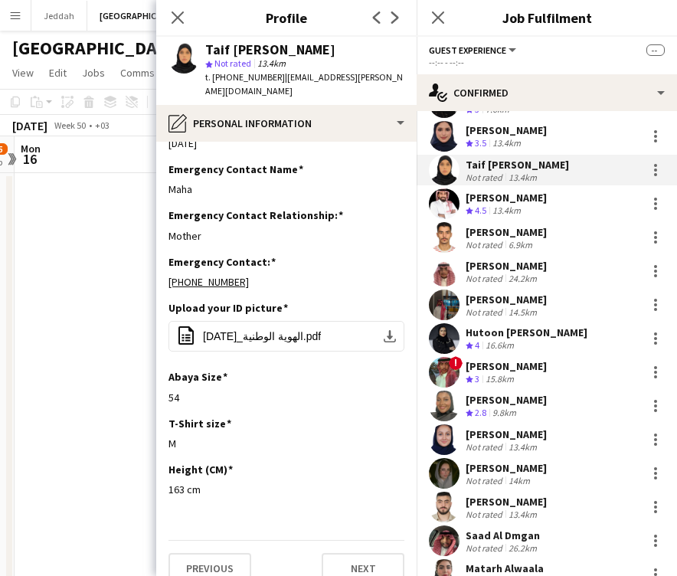
scroll to position [592, 0]
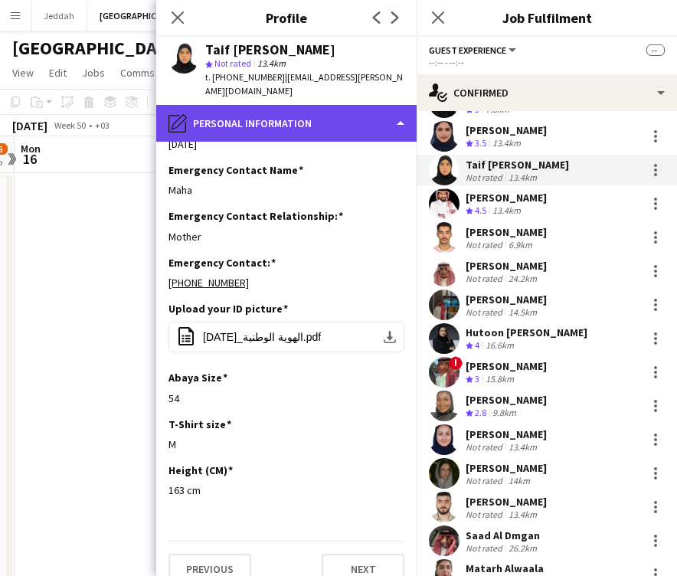
click at [284, 111] on div "pencil4 Personal Information" at bounding box center [286, 123] width 261 height 37
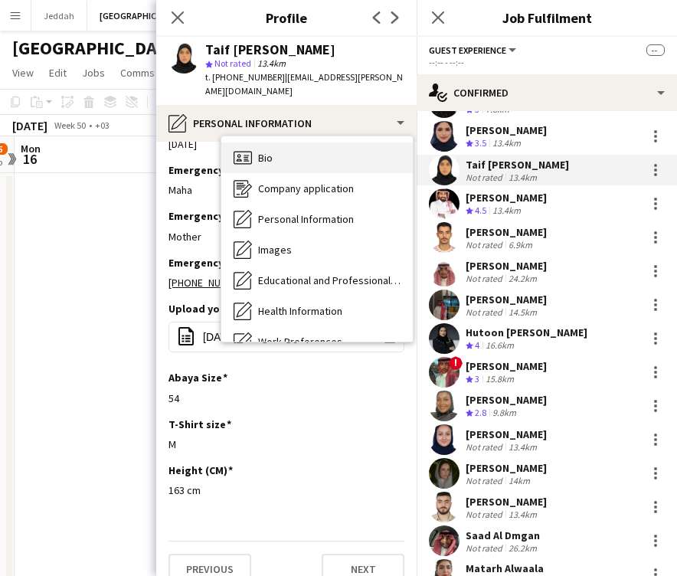
click at [288, 143] on div "Bio Bio" at bounding box center [317, 158] width 192 height 31
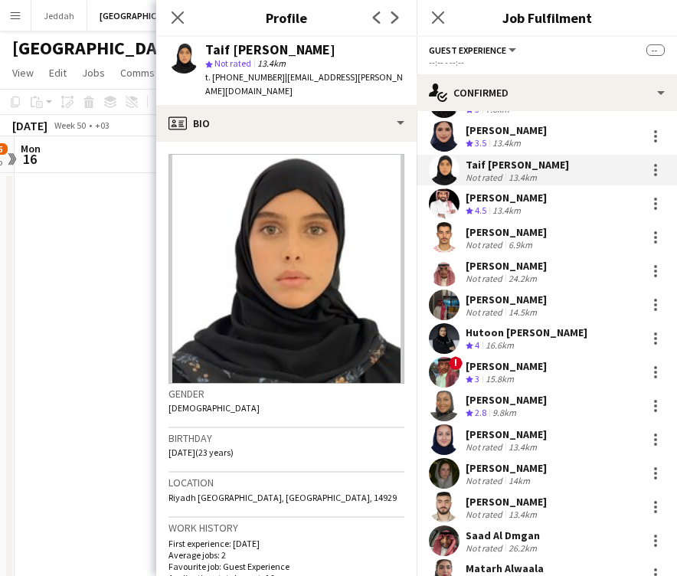
click at [221, 54] on div "Taif [PERSON_NAME]" at bounding box center [270, 50] width 130 height 14
copy div "Taif"
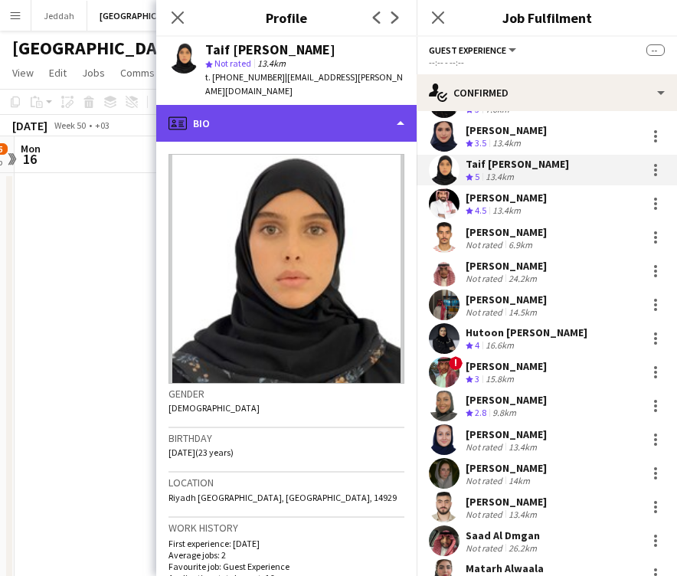
click at [307, 105] on div "profile Bio" at bounding box center [286, 123] width 261 height 37
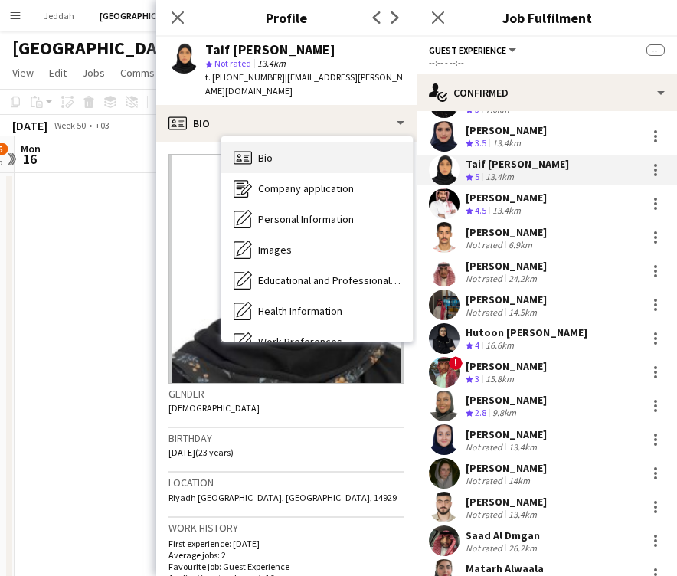
click at [307, 149] on div "Bio Bio" at bounding box center [317, 158] width 192 height 31
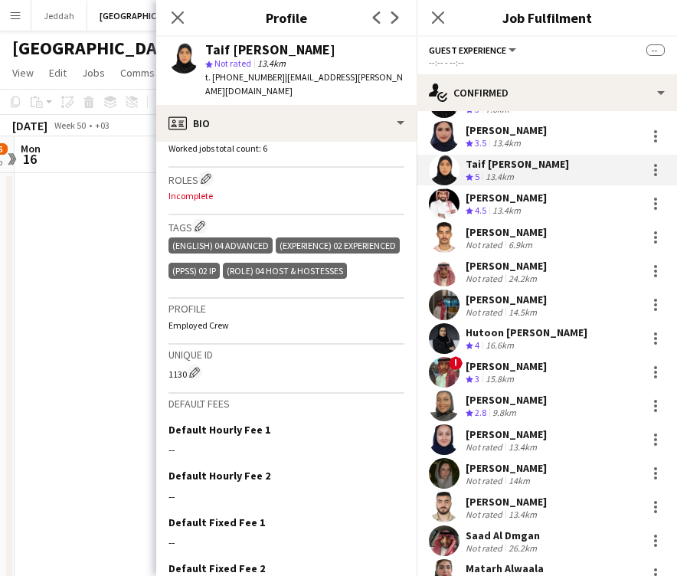
scroll to position [476, 0]
click at [211, 173] on app-icon "Edit crew company roles" at bounding box center [206, 178] width 11 height 11
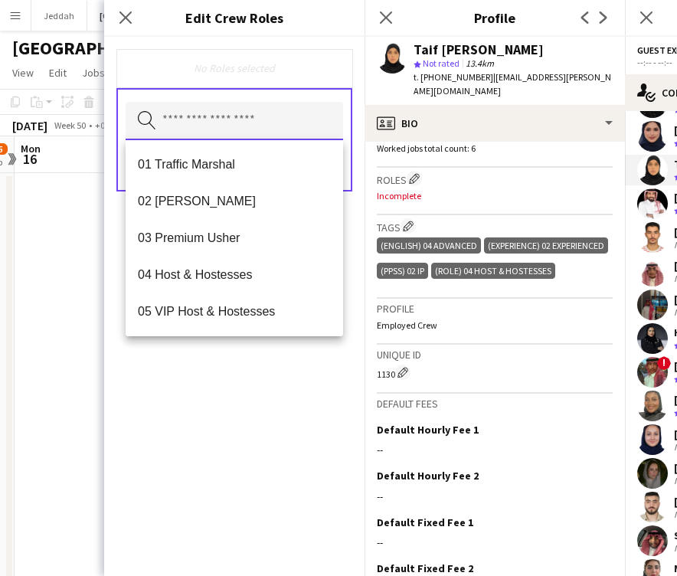
click at [221, 130] on input "text" at bounding box center [235, 121] width 218 height 38
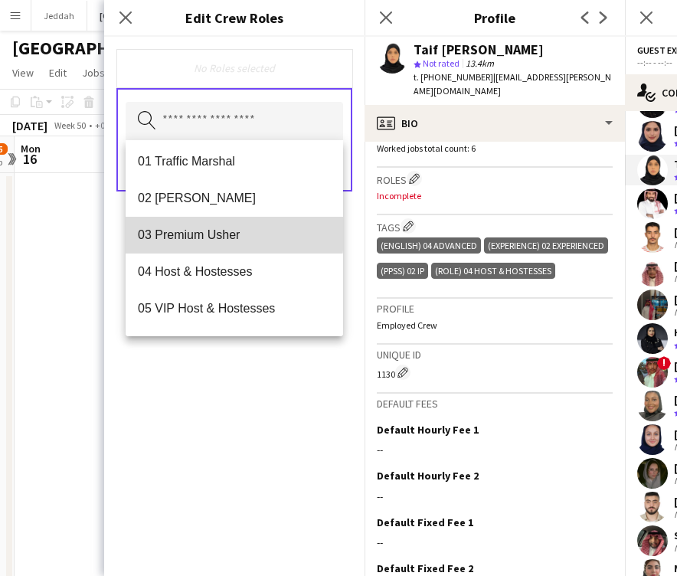
click at [231, 233] on span "03 Premium Usher" at bounding box center [234, 235] width 193 height 15
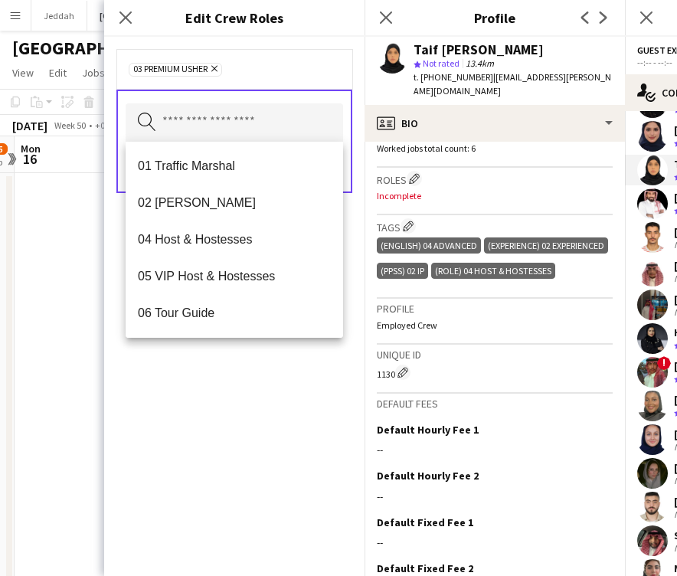
click at [270, 431] on div "03 Premium [PERSON_NAME] Remove Search by role type Save" at bounding box center [234, 306] width 261 height 539
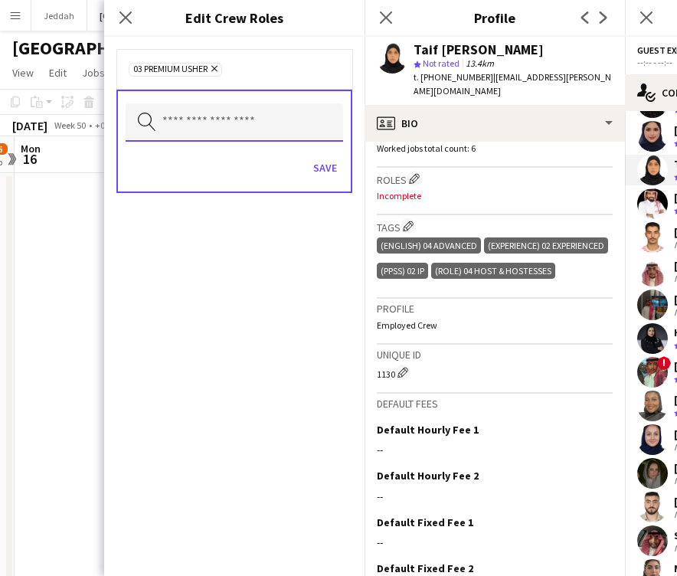
click at [315, 129] on input "text" at bounding box center [235, 122] width 218 height 38
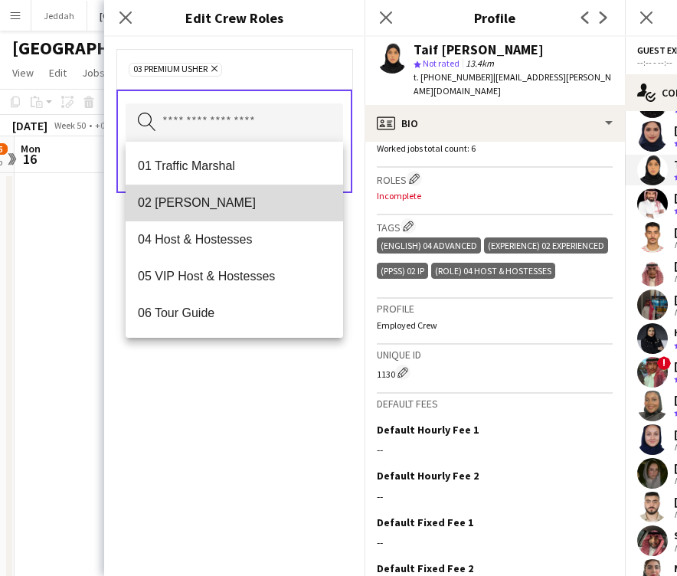
click at [269, 216] on mat-option "02 [PERSON_NAME]" at bounding box center [235, 203] width 218 height 37
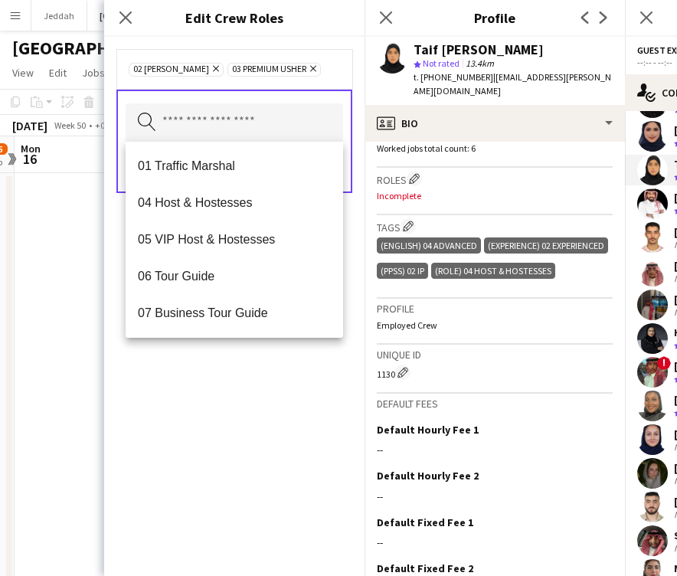
click at [278, 418] on div "02 [PERSON_NAME] Remove 03 Premium [PERSON_NAME] Remove Search by role type Save" at bounding box center [234, 306] width 261 height 539
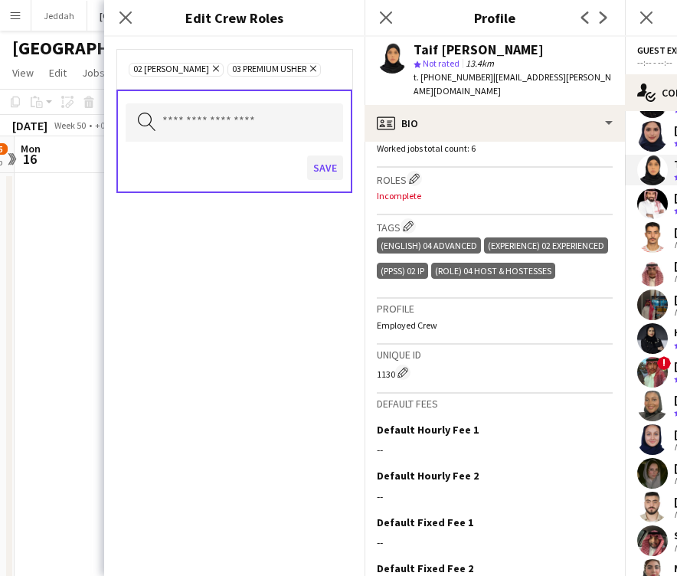
click at [331, 175] on button "Save" at bounding box center [325, 168] width 36 height 25
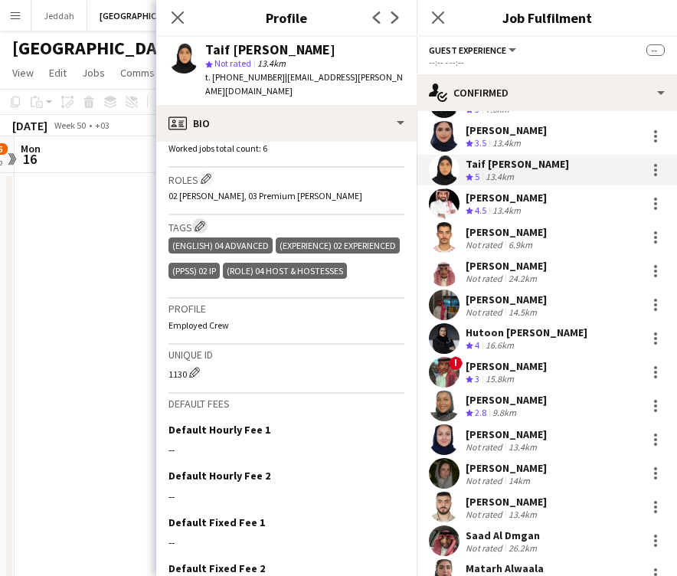
click at [203, 218] on button "Edit crew company tags" at bounding box center [199, 225] width 15 height 15
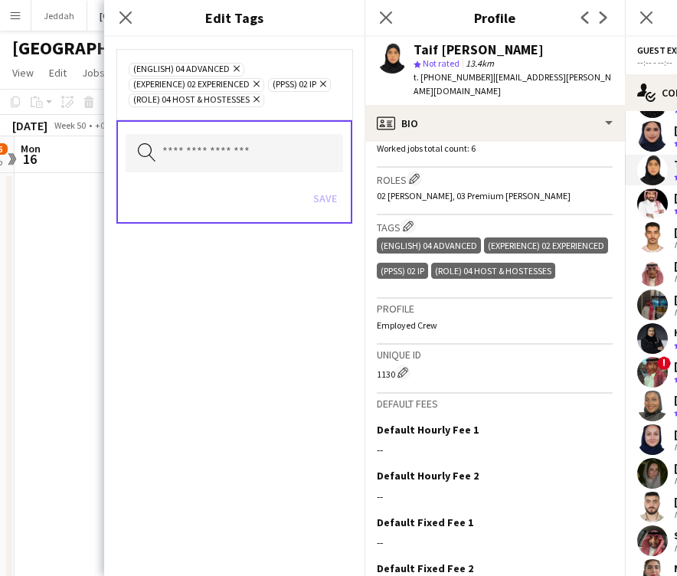
click at [260, 102] on icon "Remove" at bounding box center [255, 99] width 10 height 10
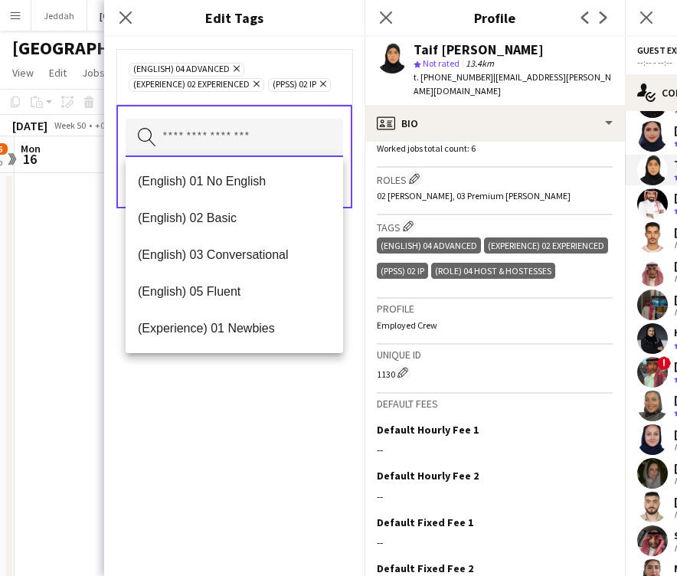
click at [275, 147] on input "text" at bounding box center [235, 138] width 218 height 38
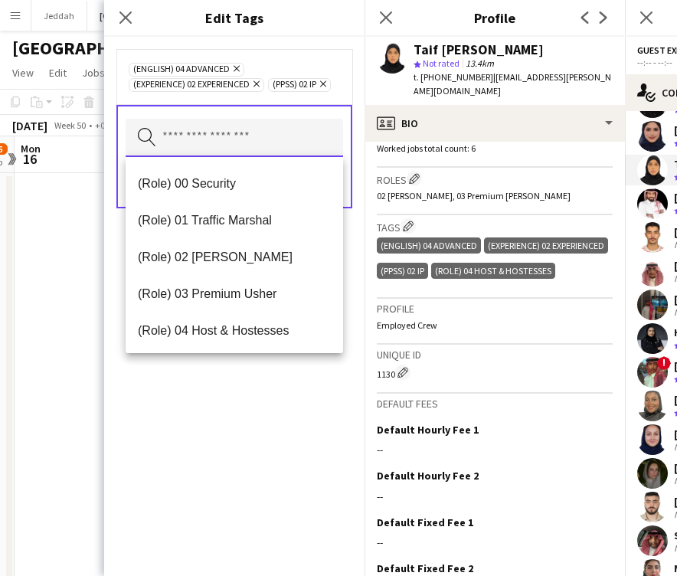
scroll to position [368, 0]
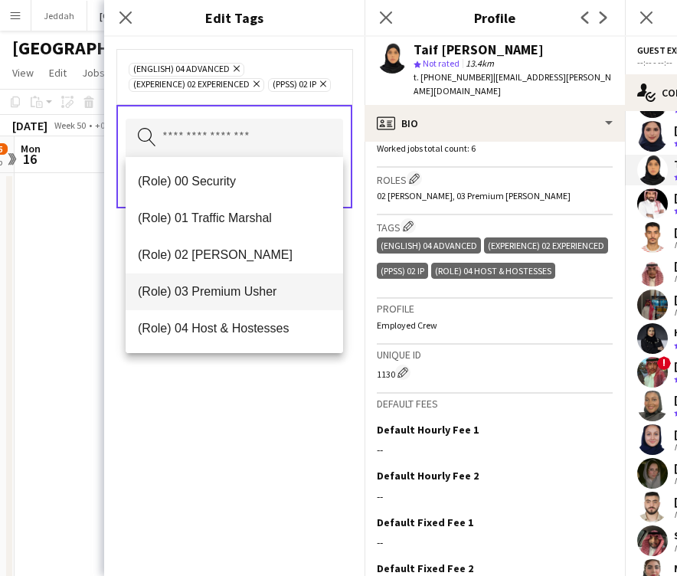
click at [250, 288] on span "(Role) 03 Premium Usher" at bounding box center [234, 291] width 193 height 15
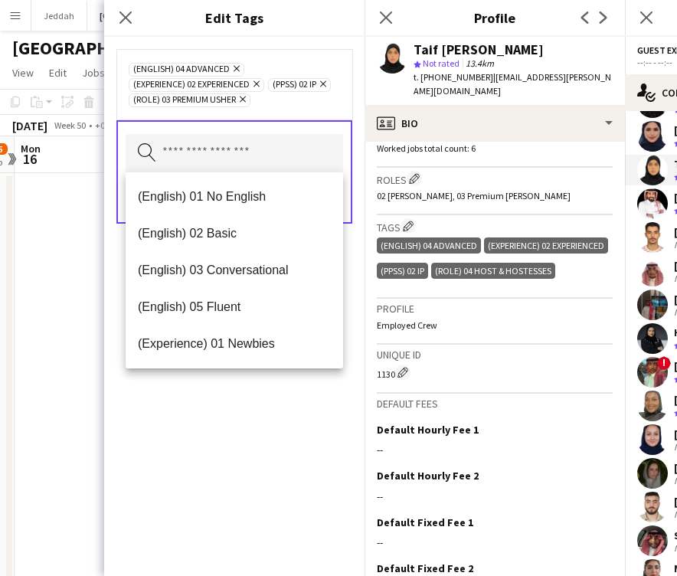
click at [285, 451] on div "(English) 04 Advanced Remove (Experience) 02 Experienced Remove (PPSS) 02 IP Re…" at bounding box center [234, 306] width 261 height 539
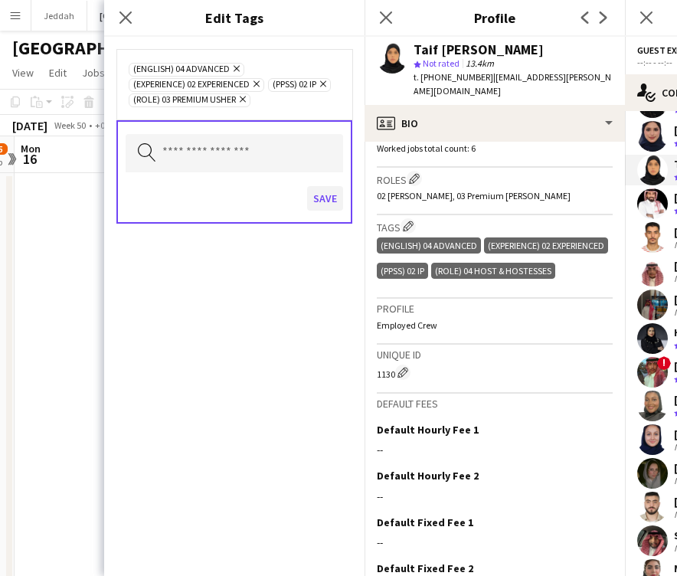
click at [322, 210] on button "Save" at bounding box center [325, 198] width 36 height 25
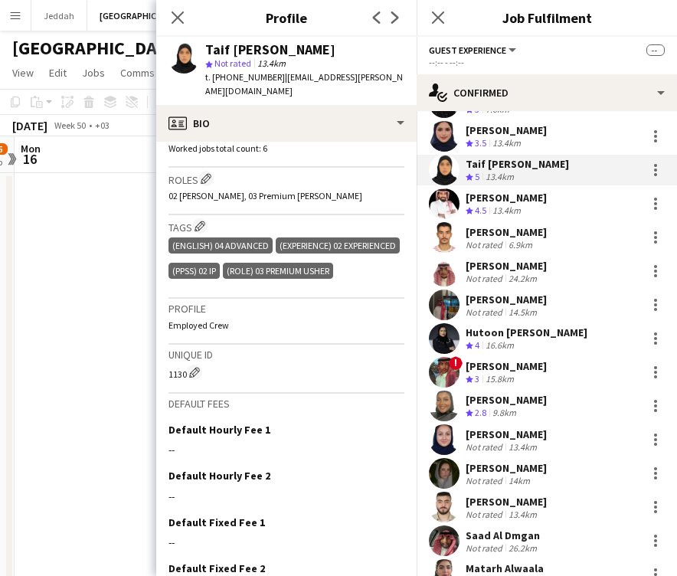
click at [431, 197] on app-user-avatar at bounding box center [444, 204] width 31 height 31
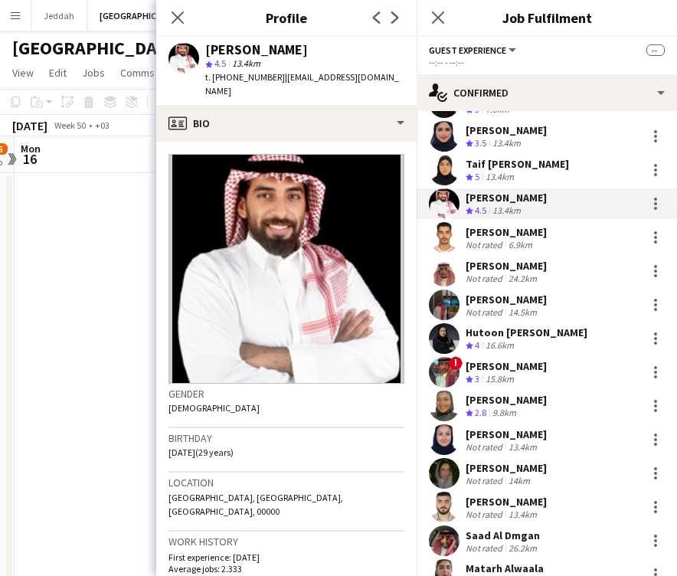
click at [225, 53] on div "[PERSON_NAME]" at bounding box center [256, 50] width 103 height 14
copy div "Mamdouh"
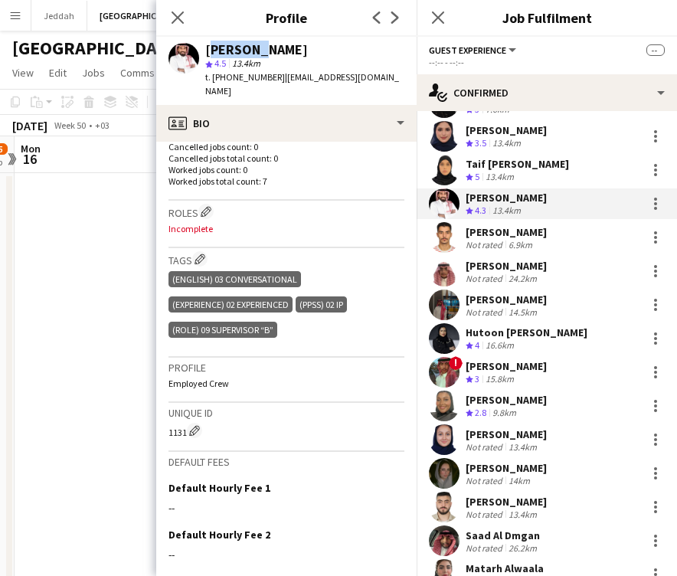
scroll to position [437, 0]
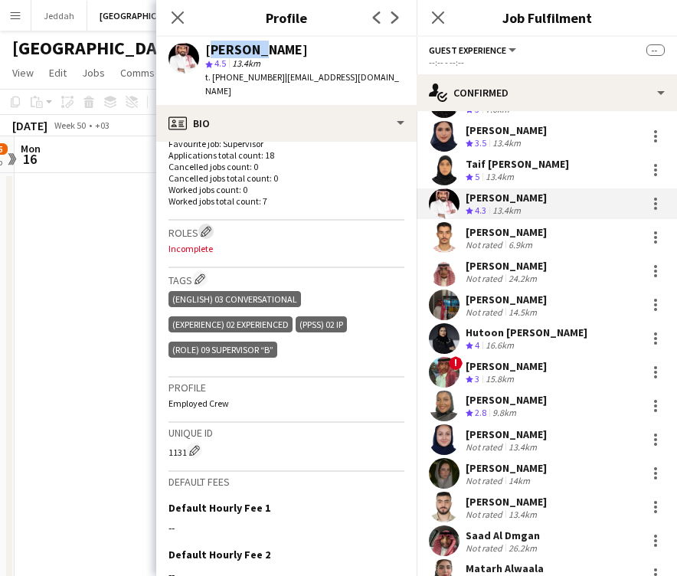
click at [209, 226] on app-icon "Edit crew company roles" at bounding box center [206, 231] width 11 height 11
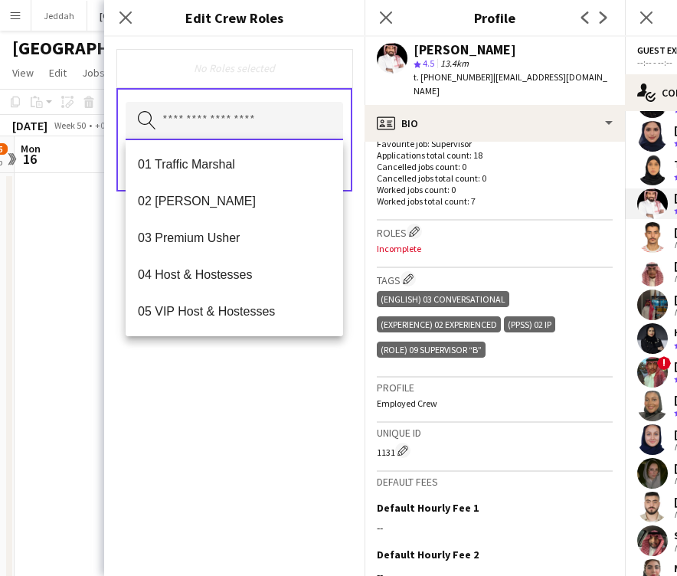
click at [195, 126] on input "text" at bounding box center [235, 121] width 218 height 38
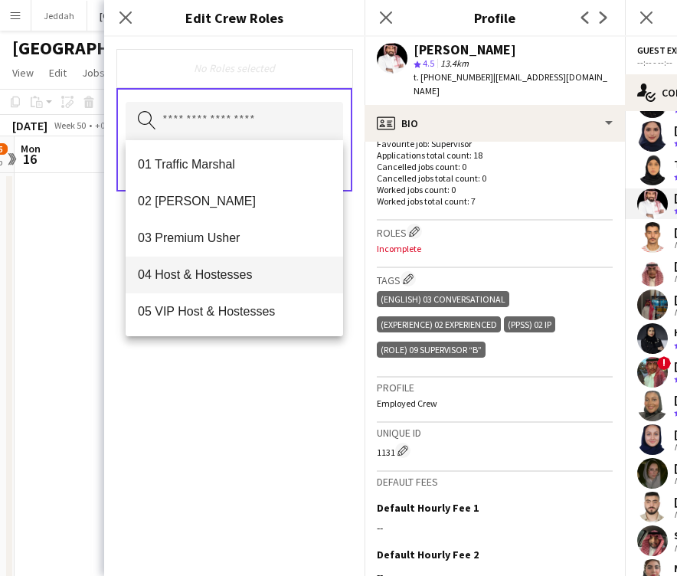
click at [210, 276] on span "04 Host & Hostesses" at bounding box center [234, 274] width 193 height 15
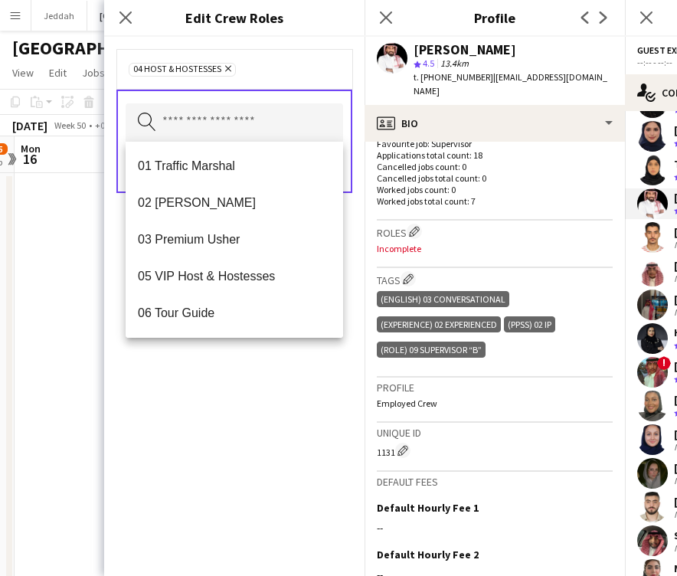
click at [243, 470] on div "04 Host & Hostesses Remove Search by role type Save" at bounding box center [234, 306] width 261 height 539
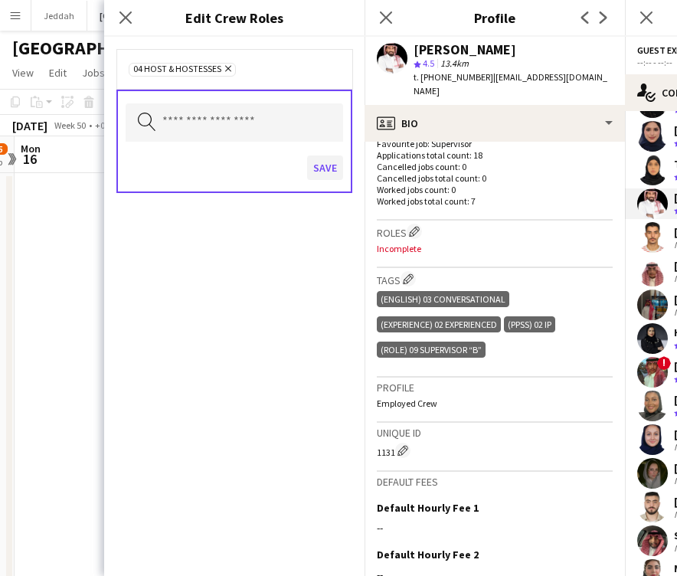
click at [326, 167] on button "Save" at bounding box center [325, 168] width 36 height 25
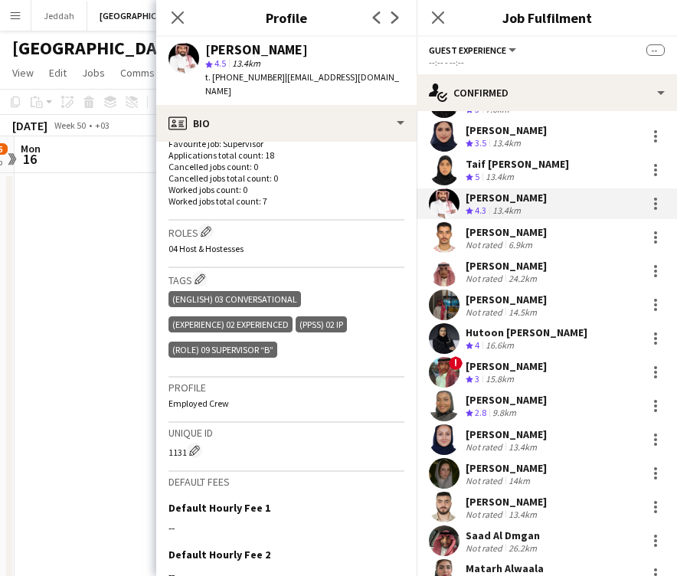
click at [438, 228] on app-user-avatar at bounding box center [444, 237] width 31 height 31
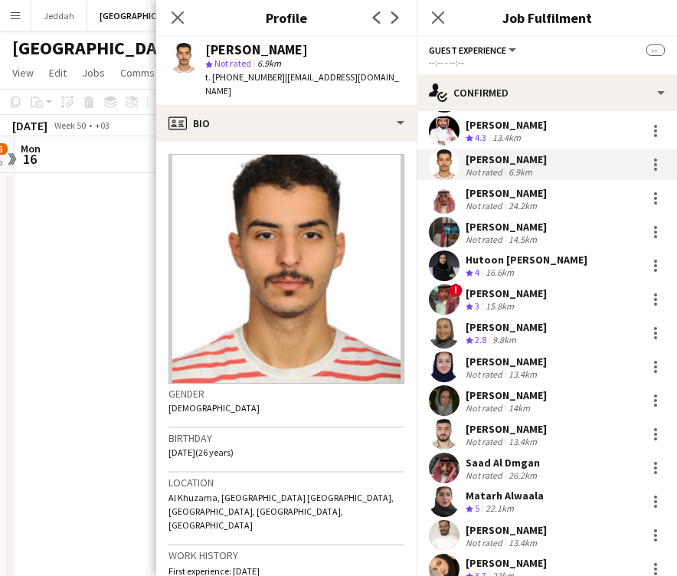
scroll to position [3230, 0]
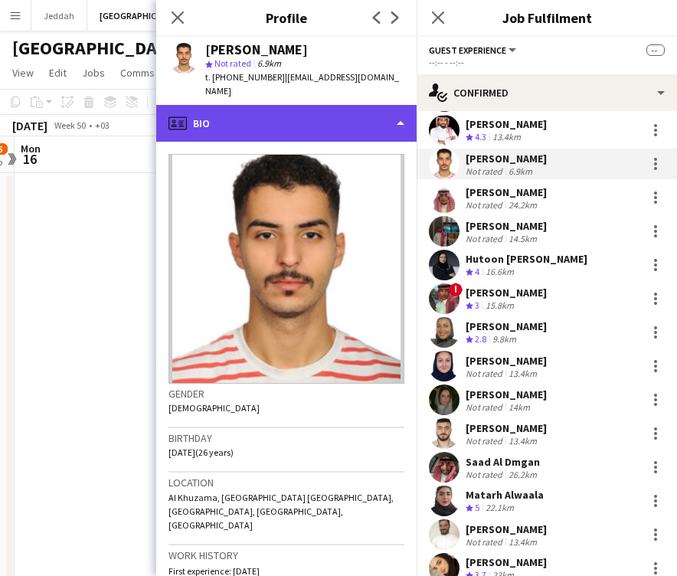
click at [307, 122] on div "profile Bio" at bounding box center [286, 123] width 261 height 37
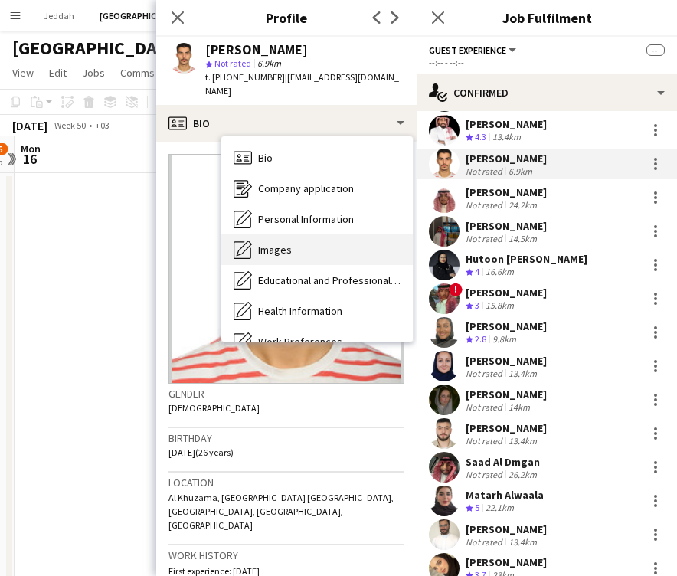
click at [307, 234] on div "Images Images" at bounding box center [317, 249] width 192 height 31
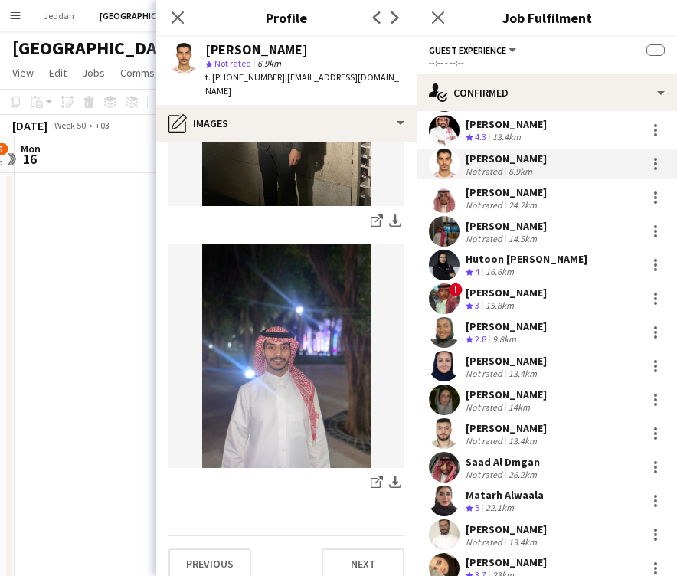
scroll to position [755, 0]
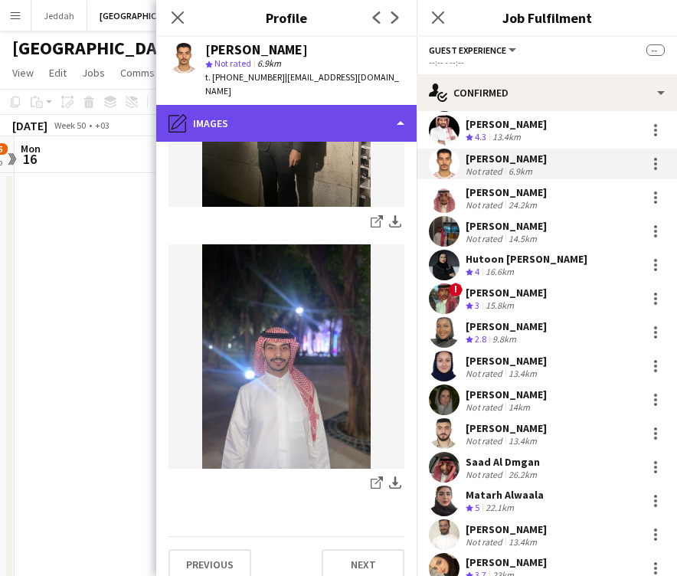
click at [274, 105] on div "pencil4 Images" at bounding box center [286, 123] width 261 height 37
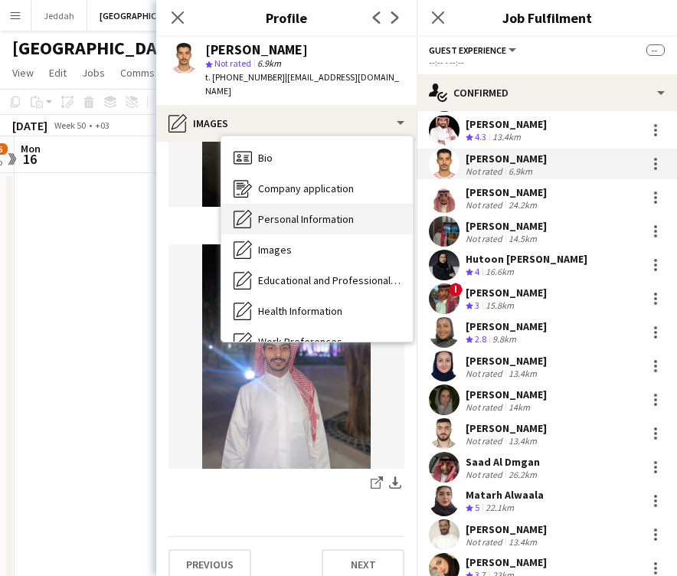
click at [291, 212] on span "Personal Information" at bounding box center [306, 219] width 96 height 14
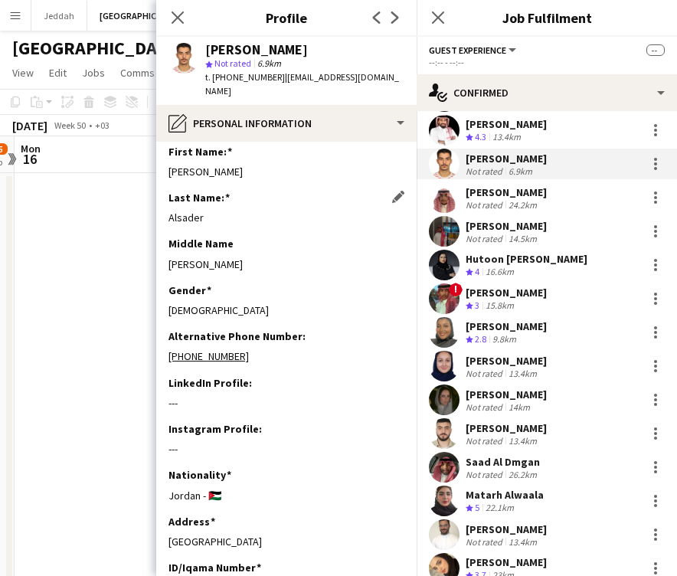
scroll to position [13, 0]
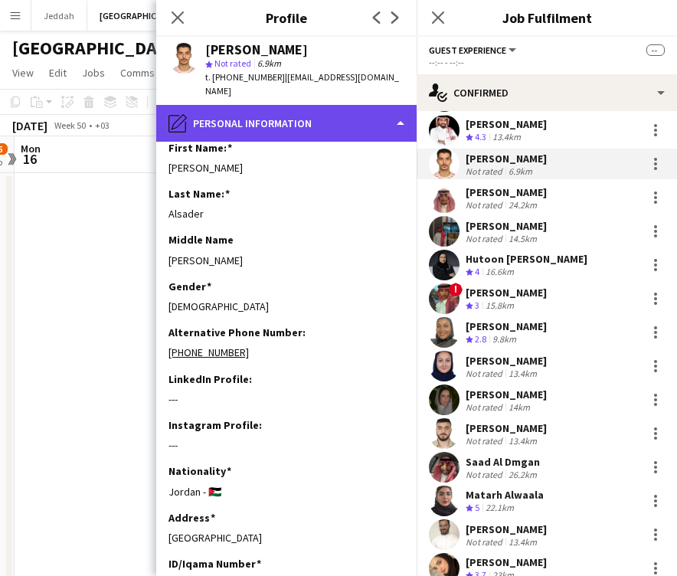
click at [277, 105] on div "pencil4 Personal Information" at bounding box center [286, 123] width 261 height 37
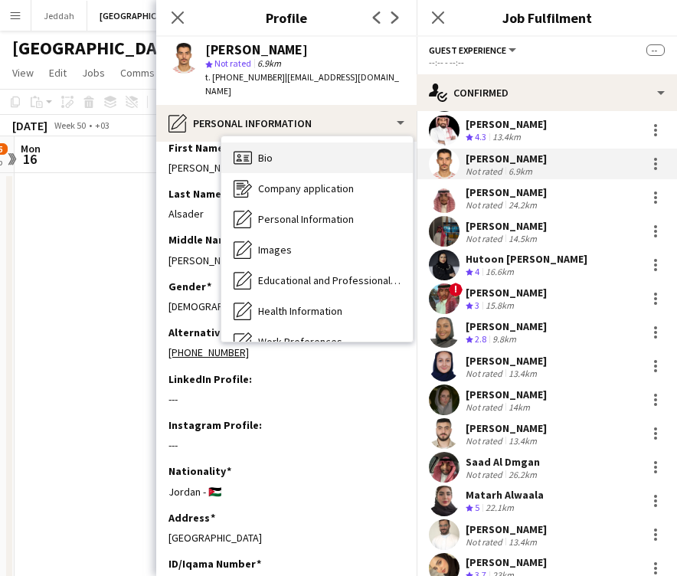
click at [286, 144] on div "Bio Bio" at bounding box center [317, 158] width 192 height 31
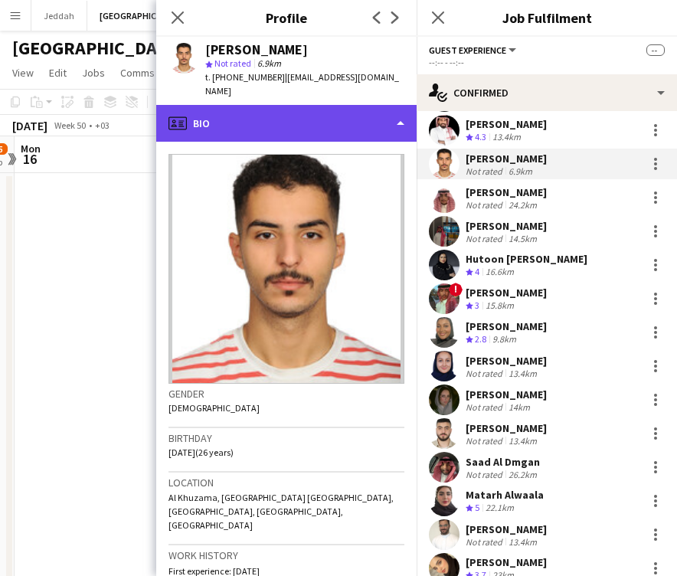
click at [262, 105] on div "profile Bio" at bounding box center [286, 123] width 261 height 37
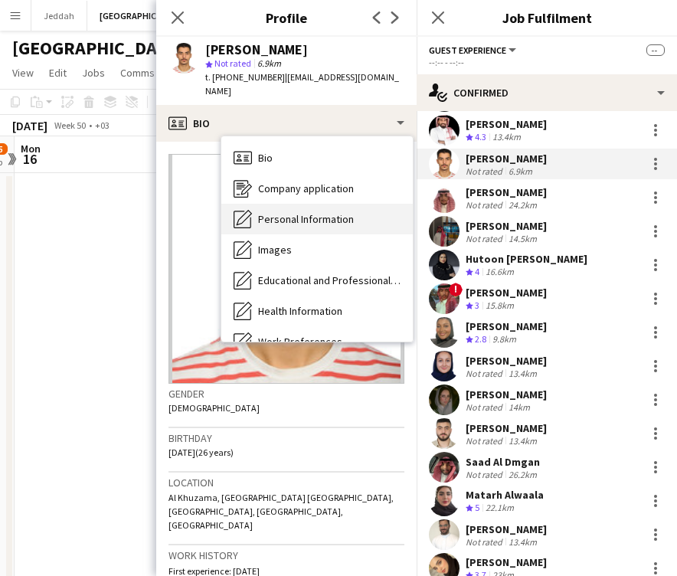
click at [290, 212] on span "Personal Information" at bounding box center [306, 219] width 96 height 14
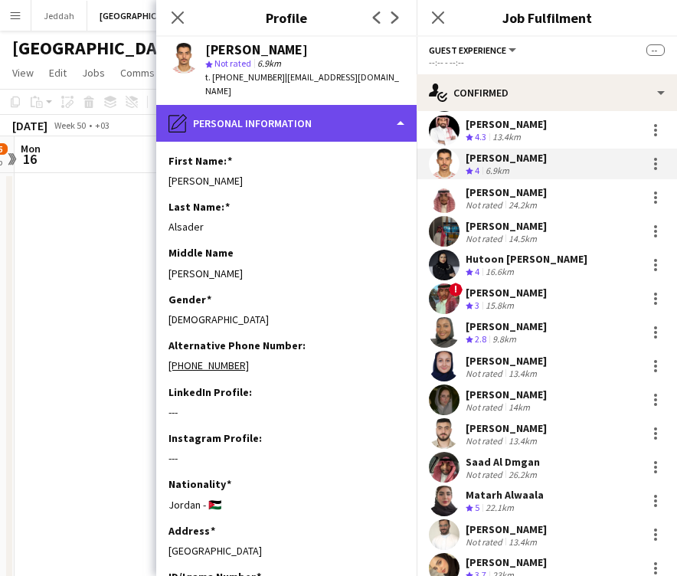
click at [318, 120] on div "pencil4 Personal Information" at bounding box center [286, 123] width 261 height 37
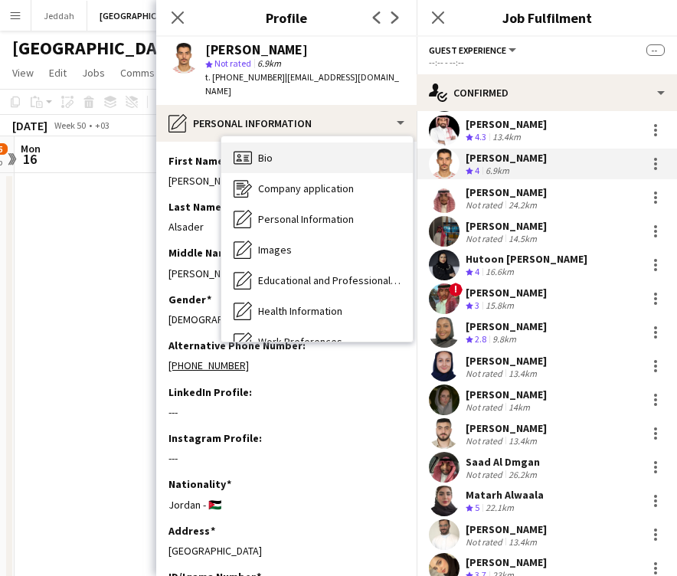
click at [313, 143] on div "Bio Bio" at bounding box center [317, 158] width 192 height 31
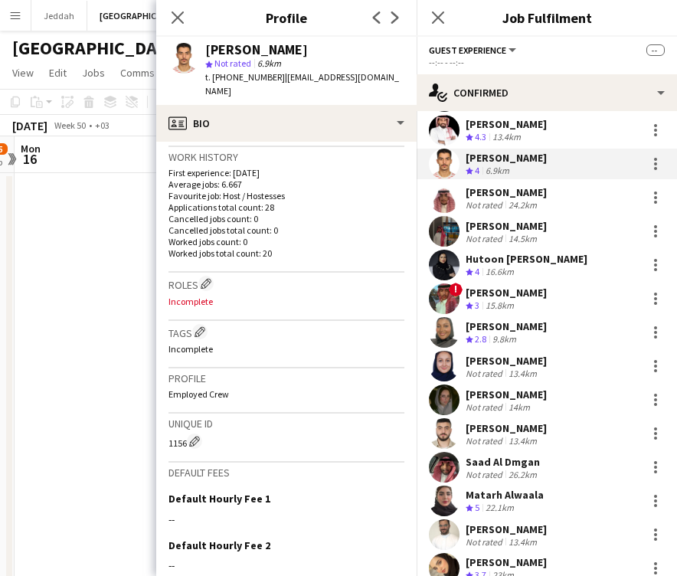
scroll to position [403, 0]
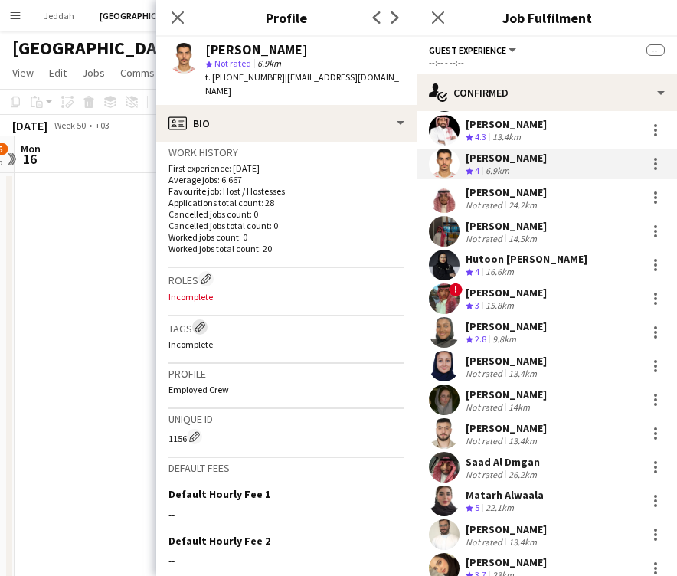
click at [201, 322] on app-icon "Edit crew company tags" at bounding box center [200, 327] width 11 height 11
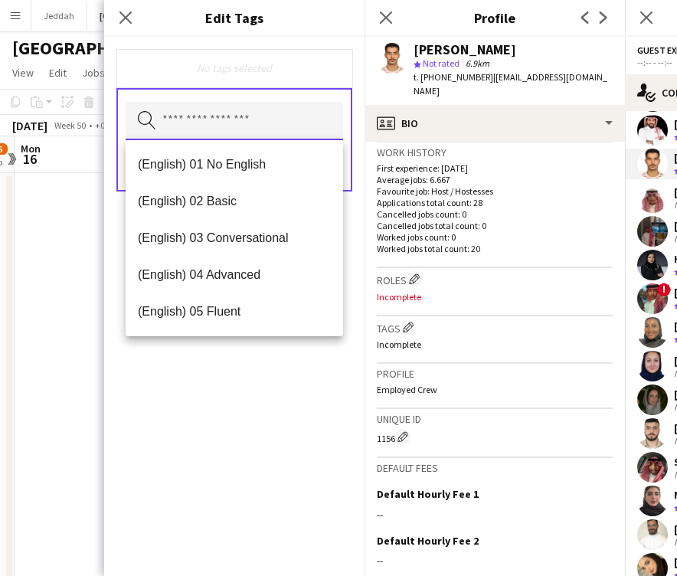
click at [211, 123] on input "text" at bounding box center [235, 121] width 218 height 38
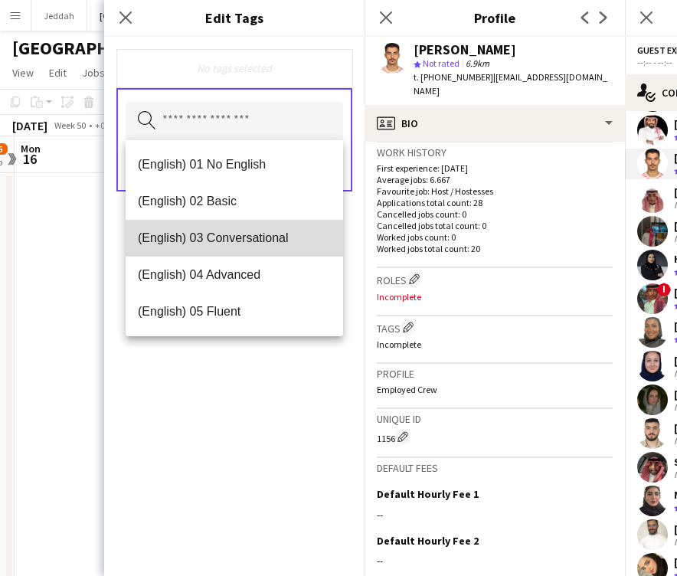
click at [221, 247] on mat-option "(English) 03 Conversational" at bounding box center [235, 238] width 218 height 37
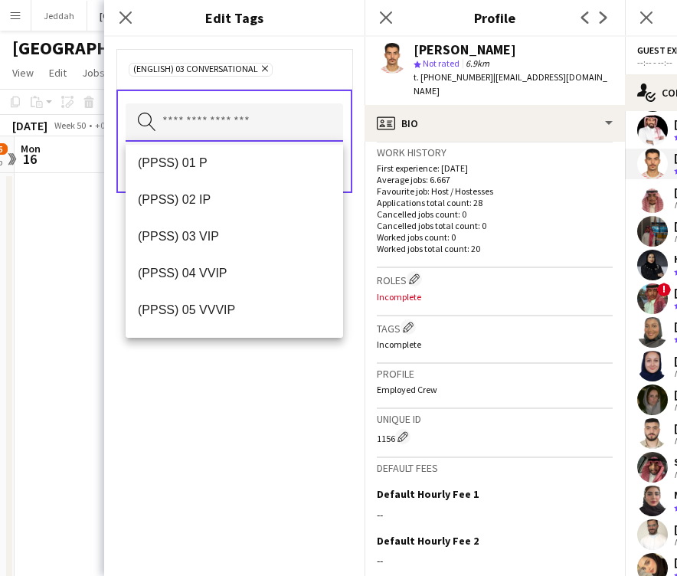
scroll to position [270, 0]
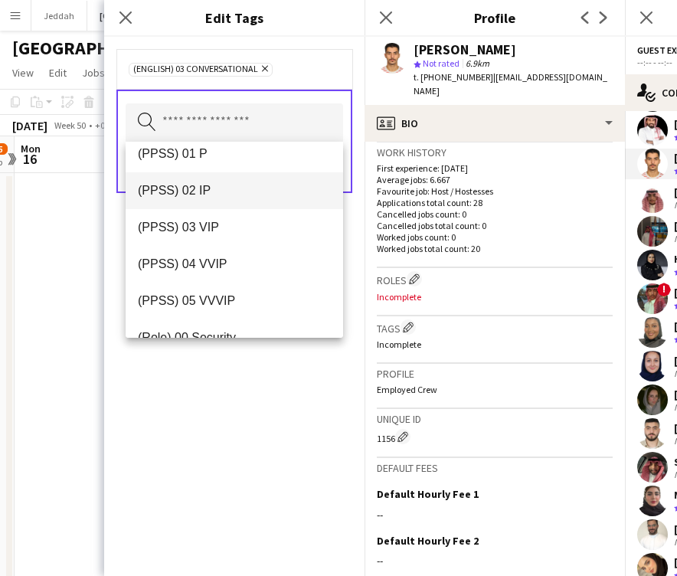
click at [218, 208] on mat-option "(PPSS) 02 IP" at bounding box center [235, 190] width 218 height 37
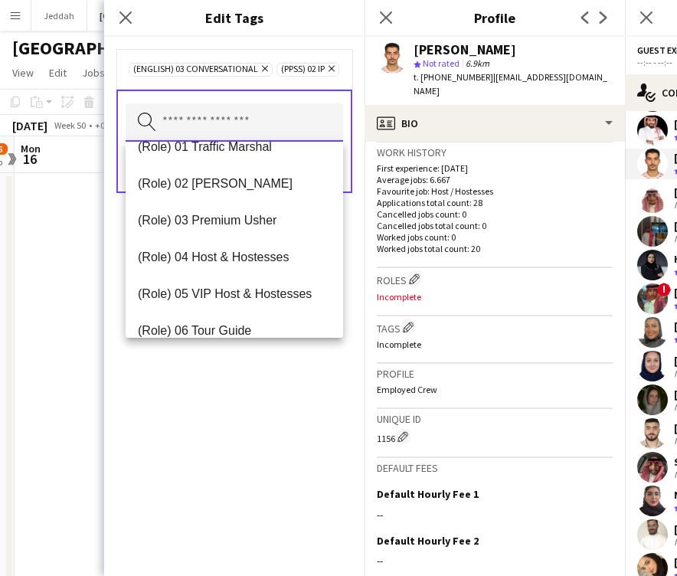
scroll to position [481, 0]
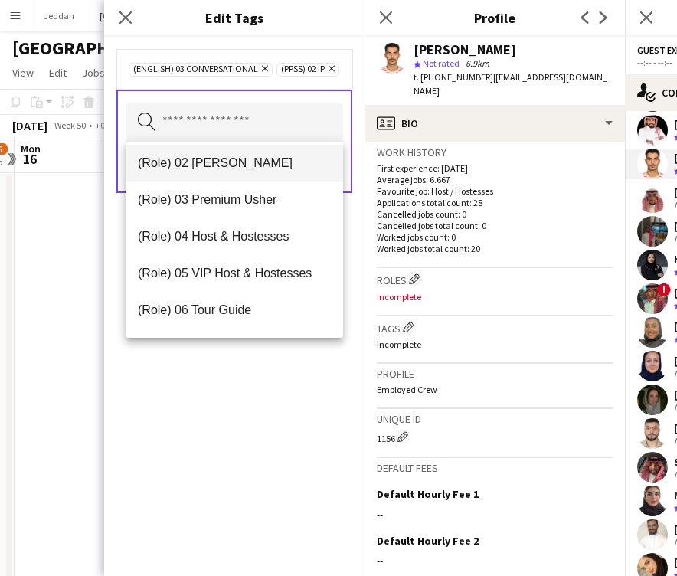
click at [229, 177] on mat-option "(Role) 02 [PERSON_NAME]" at bounding box center [235, 163] width 218 height 37
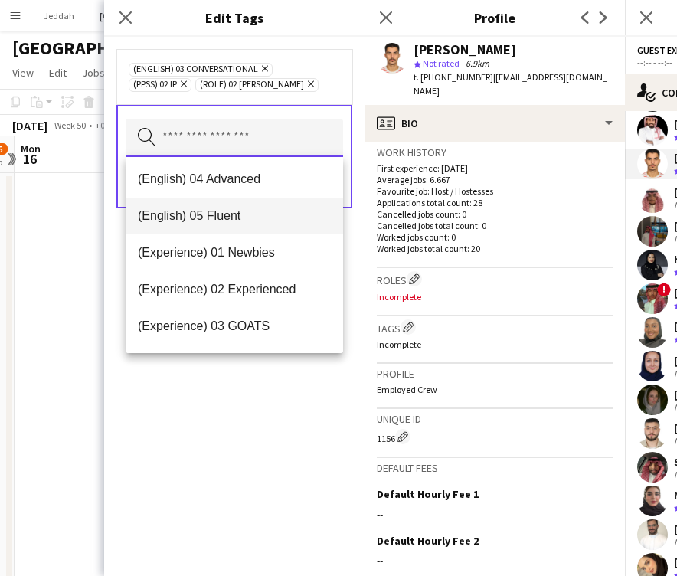
scroll to position [83, 0]
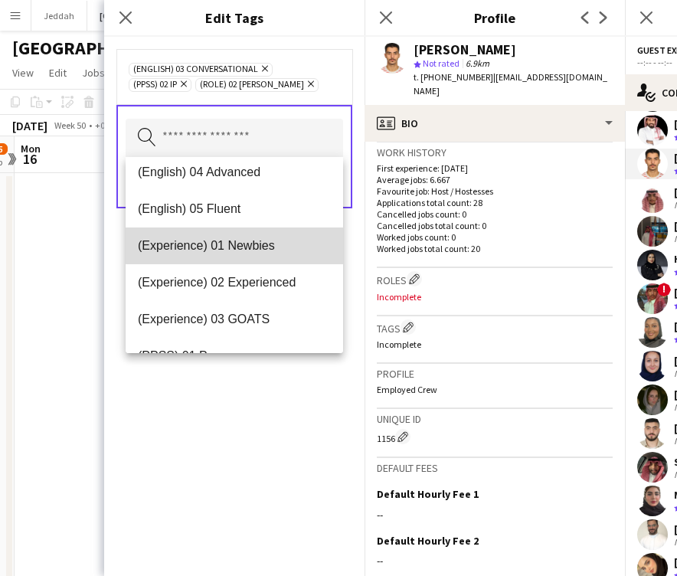
click at [238, 241] on span "(Experience) 01 Newbies" at bounding box center [234, 245] width 193 height 15
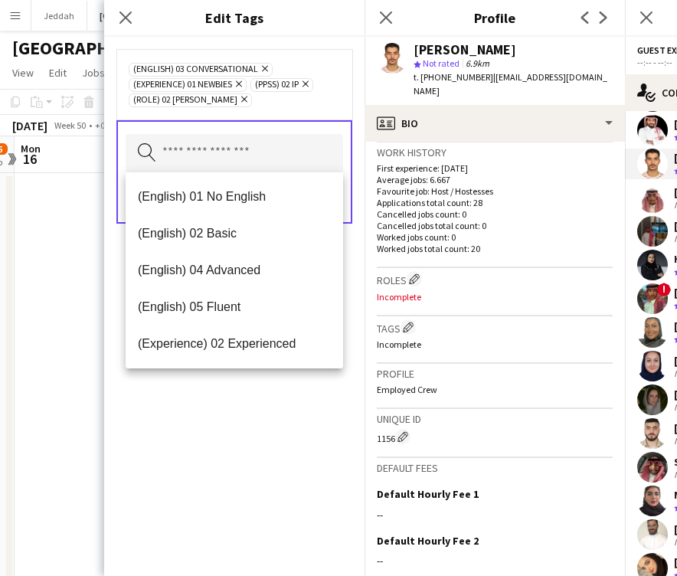
click at [264, 408] on div "(English) 03 Conversational Remove (Experience) 01 Newbies Remove (PPSS) 02 IP …" at bounding box center [234, 306] width 261 height 539
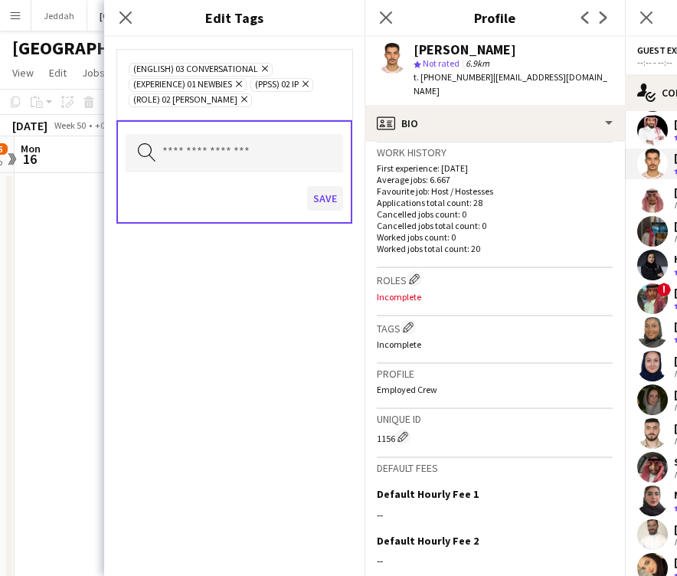
click at [320, 195] on button "Save" at bounding box center [325, 198] width 36 height 25
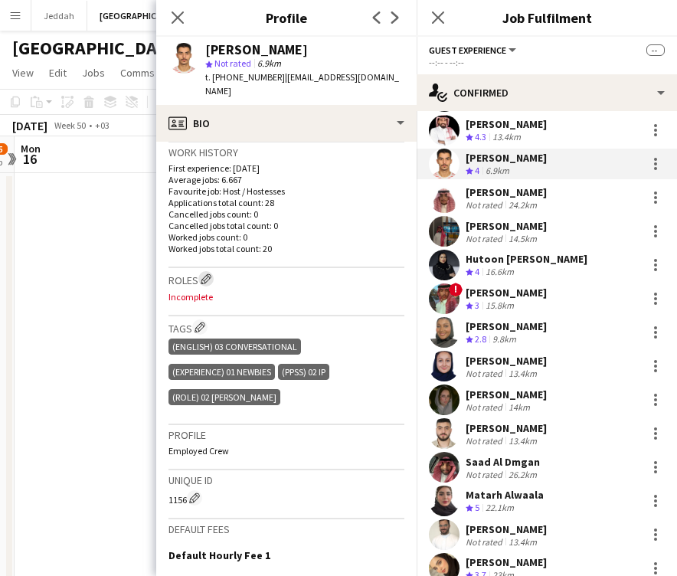
click at [208, 274] on app-icon "Edit crew company roles" at bounding box center [206, 279] width 11 height 11
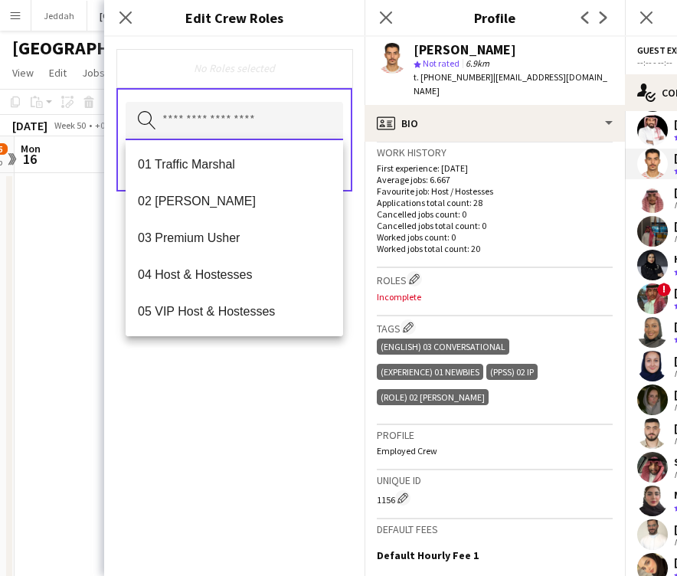
click at [211, 130] on input "text" at bounding box center [235, 121] width 218 height 38
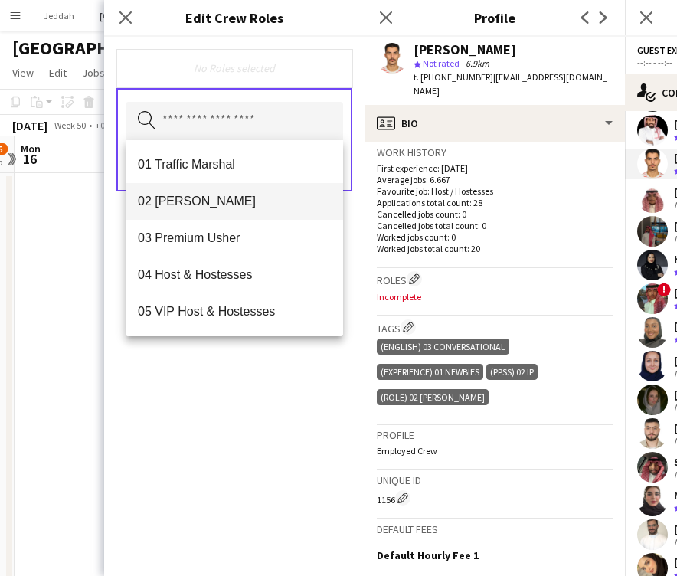
click at [217, 205] on span "02 [PERSON_NAME]" at bounding box center [234, 201] width 193 height 15
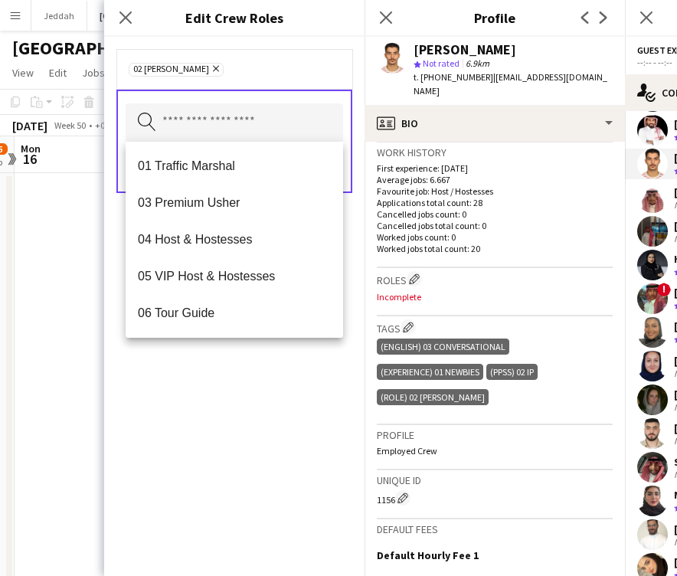
click at [286, 415] on div "02 [PERSON_NAME] Remove Search by role type Save" at bounding box center [234, 306] width 261 height 539
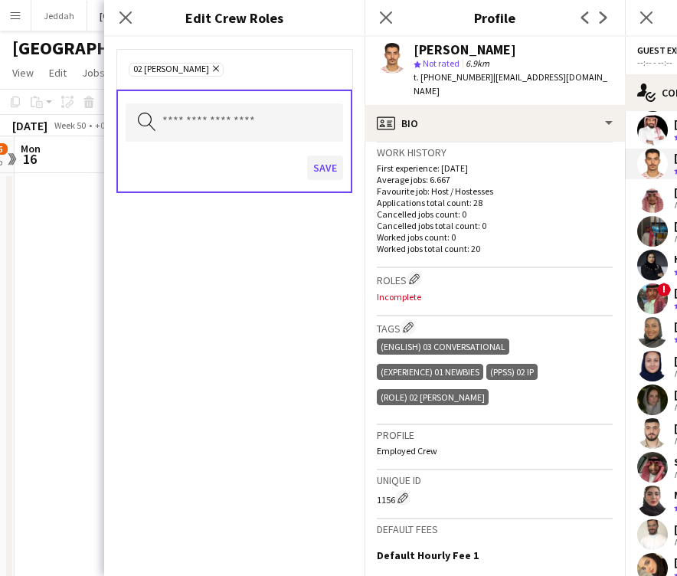
click at [327, 177] on button "Save" at bounding box center [325, 168] width 36 height 25
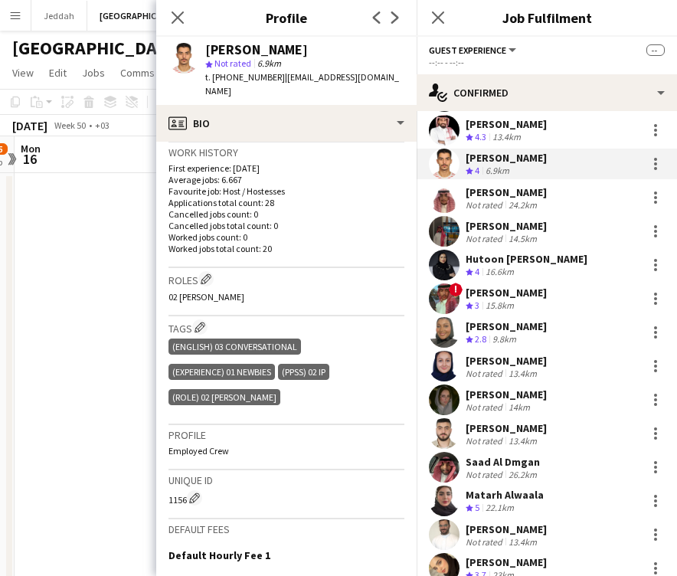
click at [454, 192] on app-user-avatar at bounding box center [444, 197] width 31 height 31
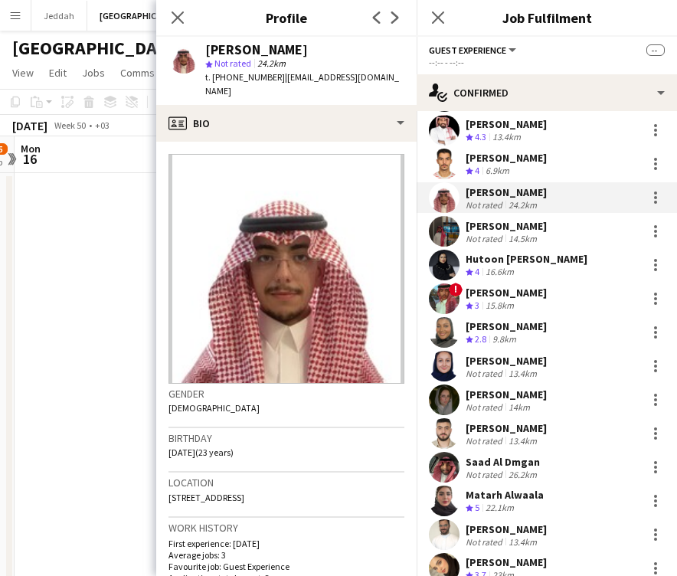
click at [230, 54] on div "[PERSON_NAME]" at bounding box center [256, 50] width 103 height 14
copy div "Sulaiman"
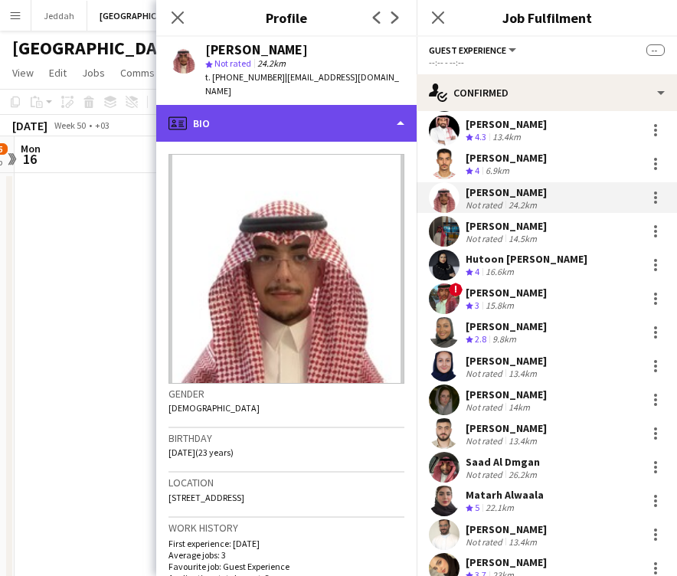
click at [330, 116] on div "profile Bio" at bounding box center [286, 123] width 261 height 37
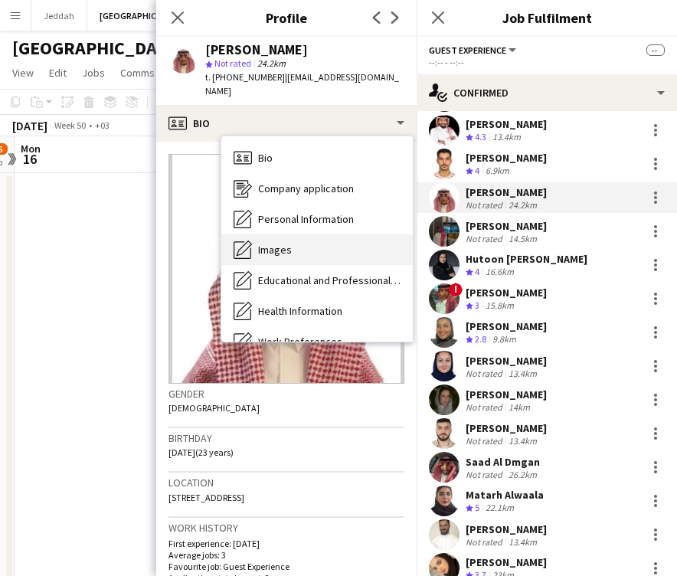
click at [336, 243] on div "Images Images" at bounding box center [317, 249] width 192 height 31
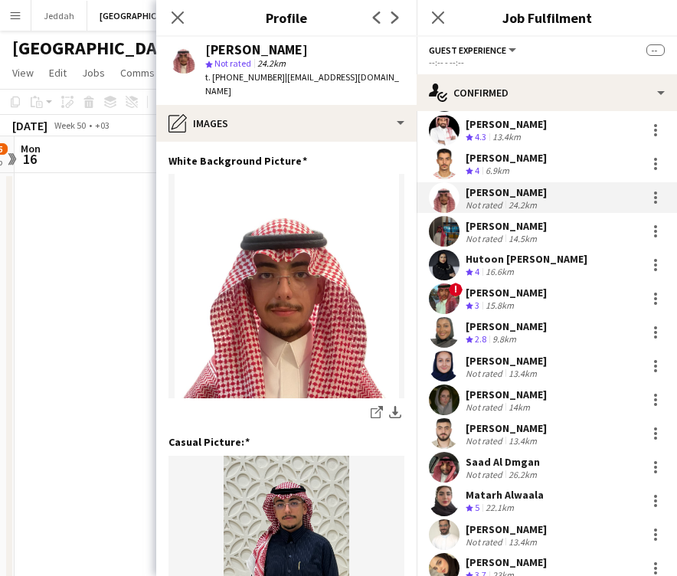
scroll to position [0, 0]
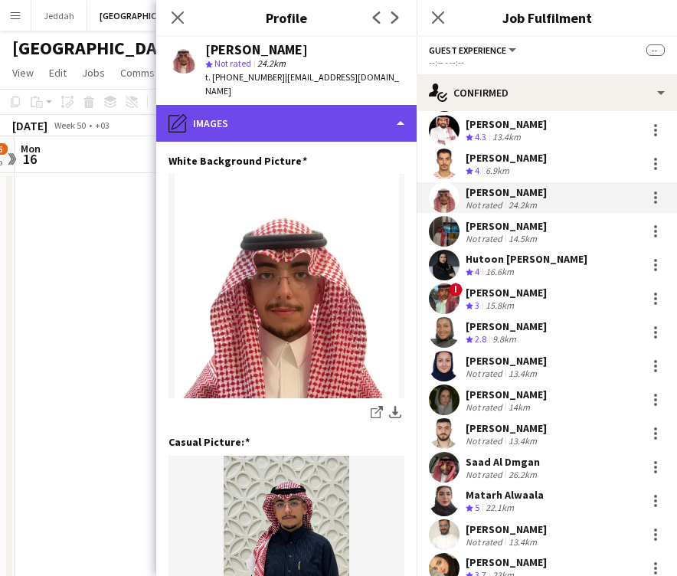
click at [262, 114] on div "pencil4 Images" at bounding box center [286, 123] width 261 height 37
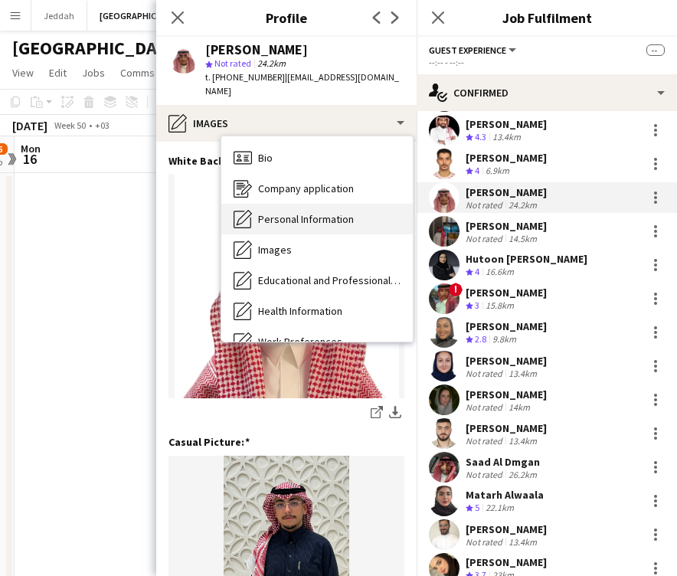
click at [276, 212] on span "Personal Information" at bounding box center [306, 219] width 96 height 14
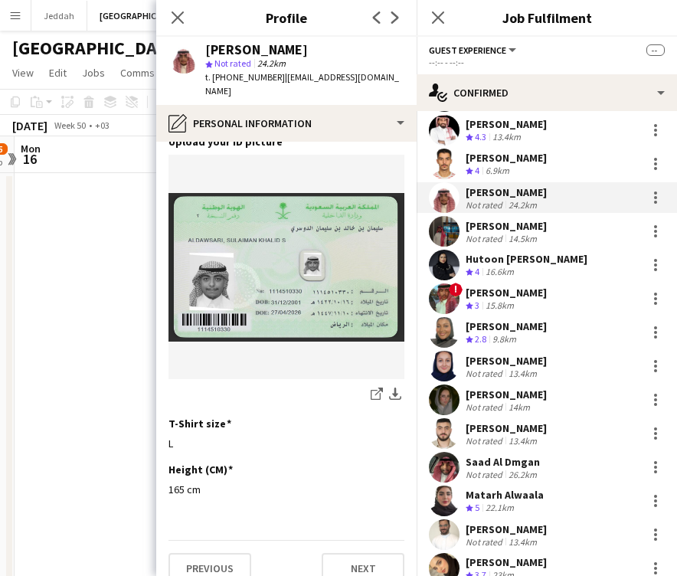
scroll to position [759, 0]
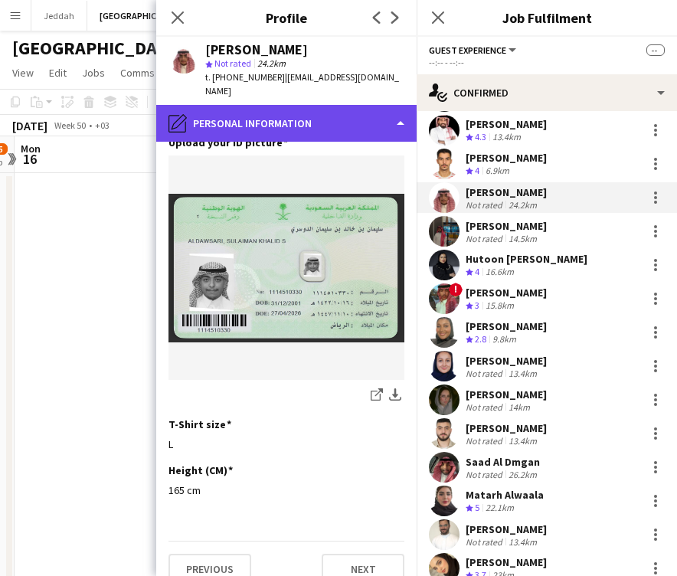
click at [274, 113] on div "pencil4 Personal Information" at bounding box center [286, 123] width 261 height 37
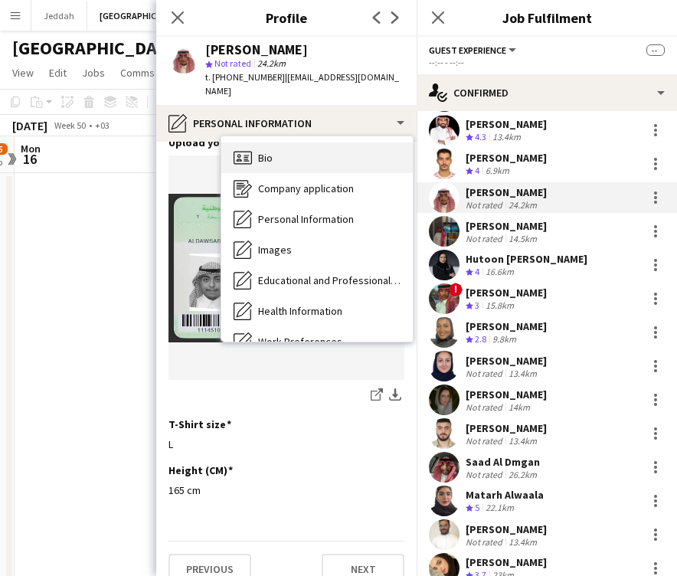
click at [278, 144] on div "Bio Bio" at bounding box center [317, 158] width 192 height 31
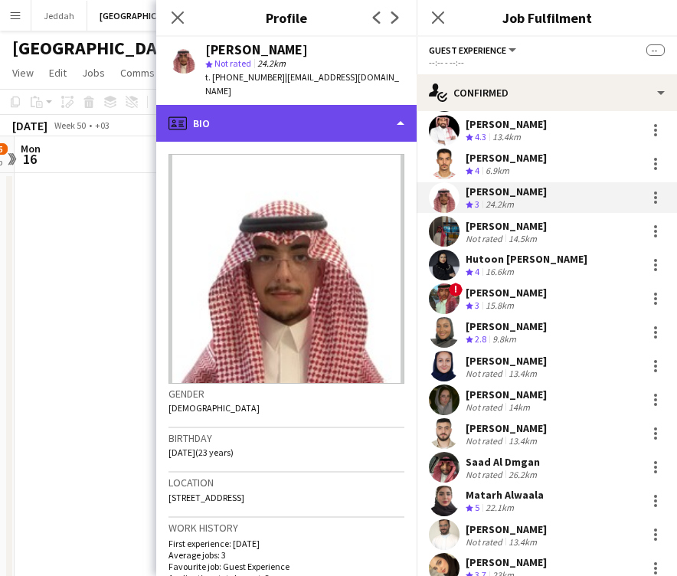
click at [340, 113] on div "profile Bio" at bounding box center [286, 123] width 261 height 37
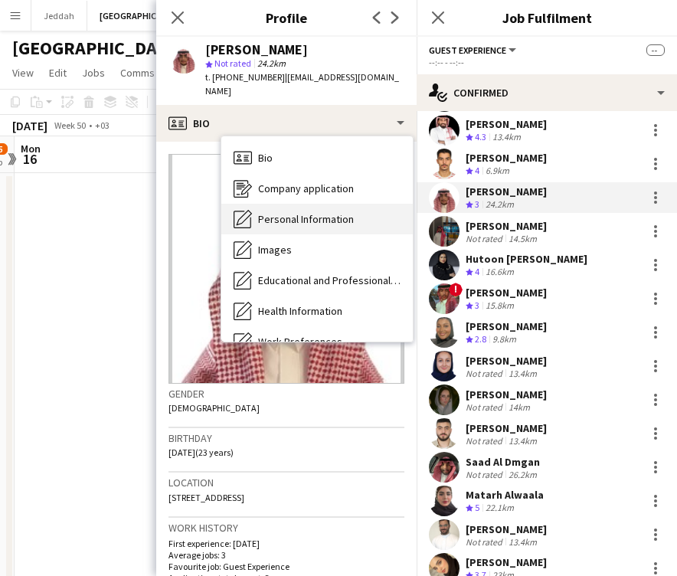
click at [340, 212] on span "Personal Information" at bounding box center [306, 219] width 96 height 14
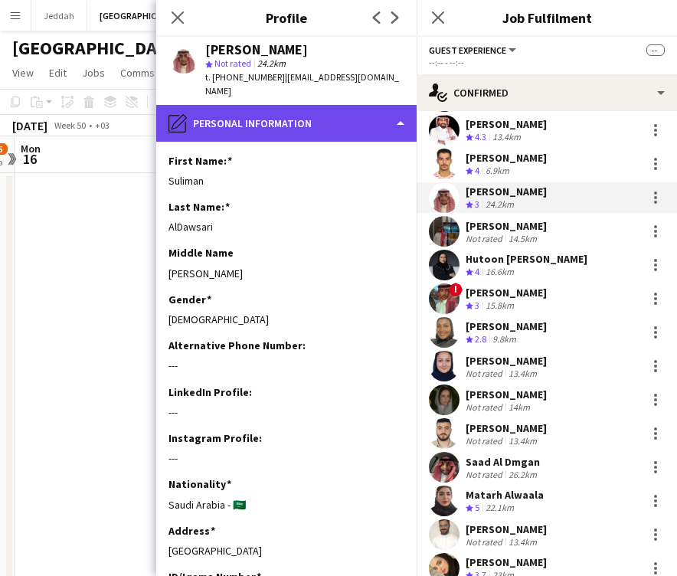
click at [297, 115] on div "pencil4 Personal Information" at bounding box center [286, 123] width 261 height 37
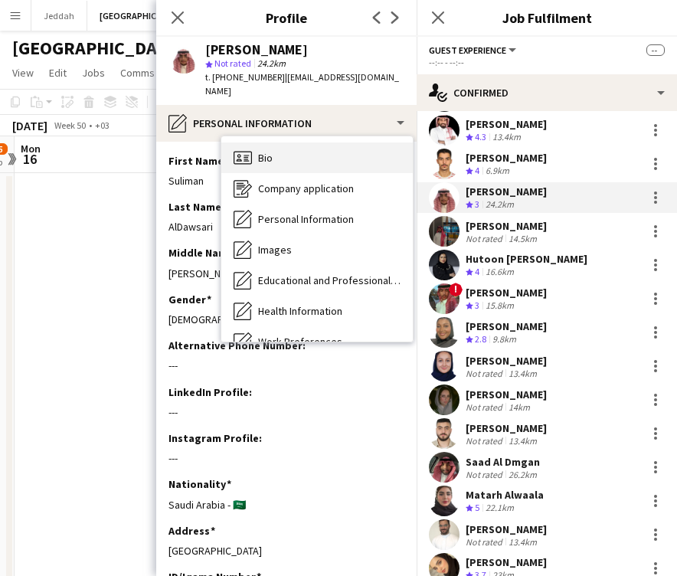
click at [297, 143] on div "Bio Bio" at bounding box center [317, 158] width 192 height 31
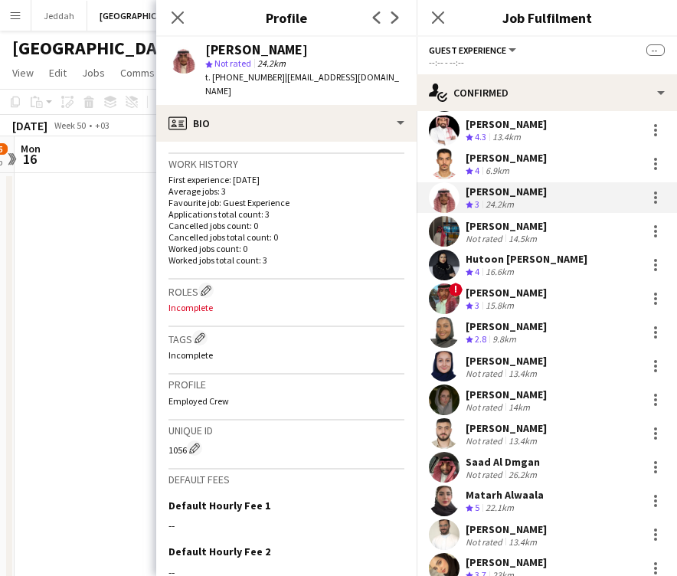
scroll to position [400, 0]
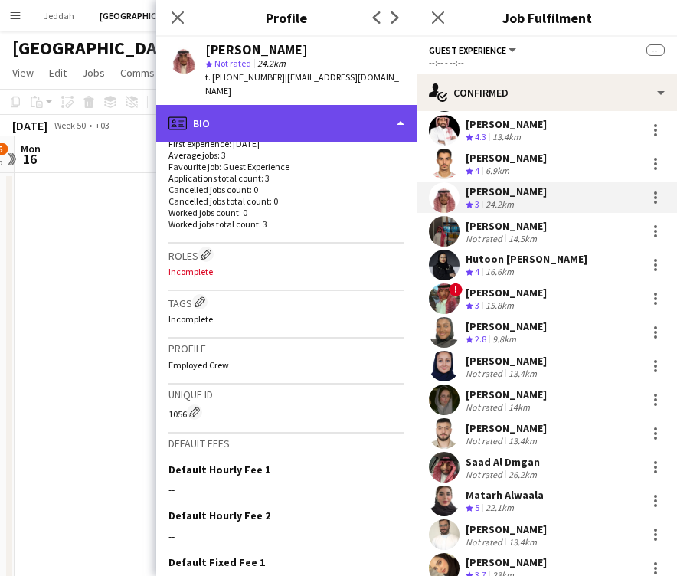
click at [293, 105] on div "profile Bio" at bounding box center [286, 123] width 261 height 37
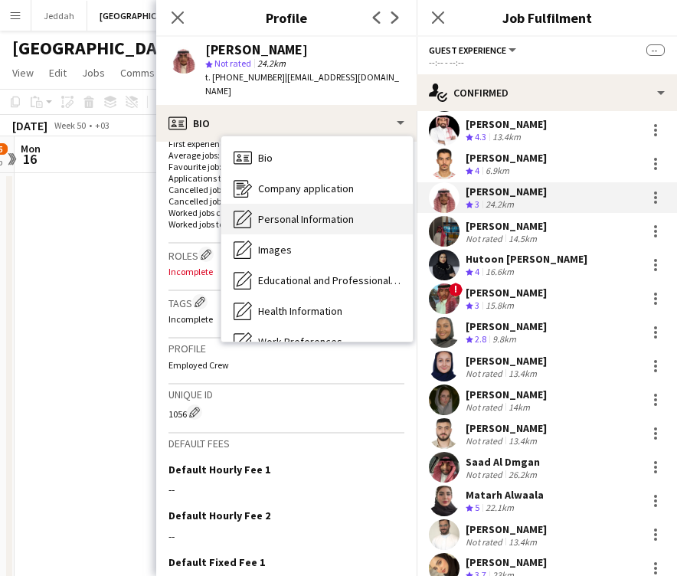
click at [293, 212] on span "Personal Information" at bounding box center [306, 219] width 96 height 14
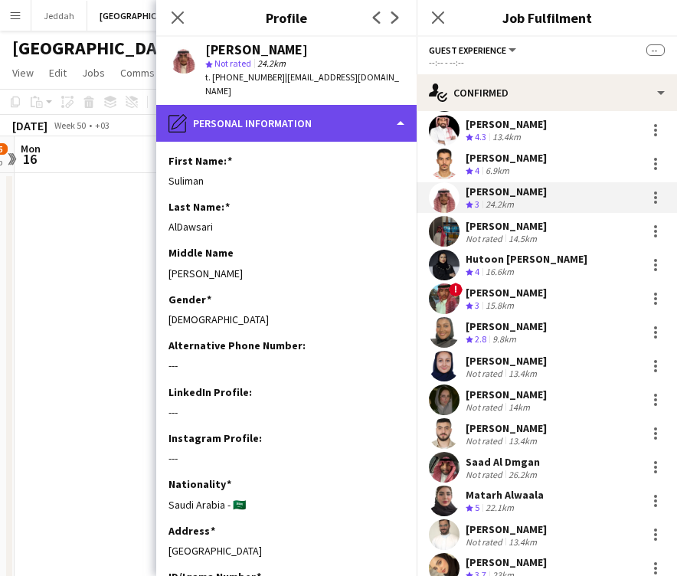
click at [290, 107] on div "pencil4 Personal Information" at bounding box center [286, 123] width 261 height 37
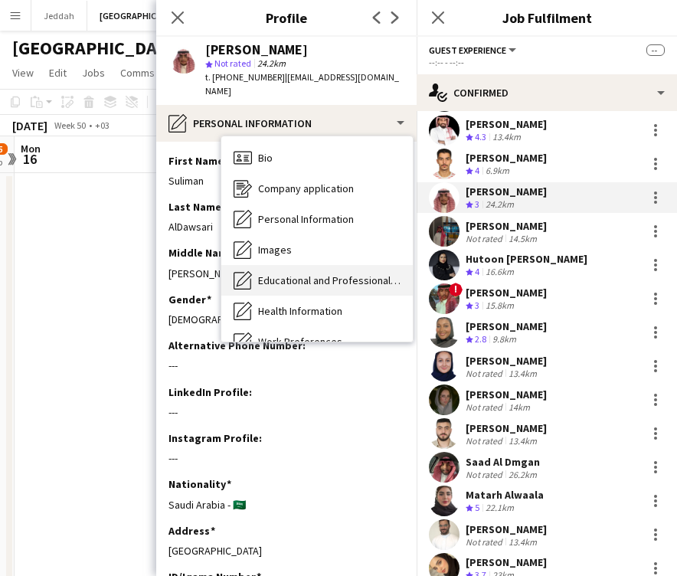
click at [296, 274] on span "Educational and Professional Background" at bounding box center [329, 281] width 143 height 14
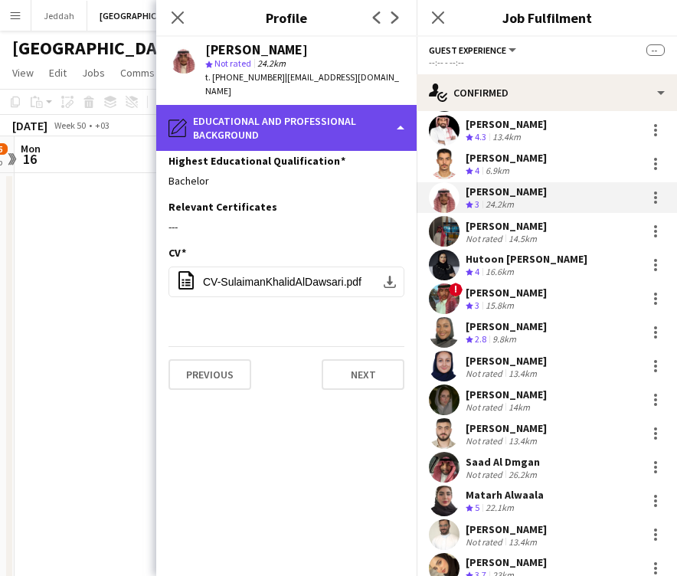
click at [284, 125] on div "pencil4 Educational and Professional Background" at bounding box center [286, 128] width 261 height 46
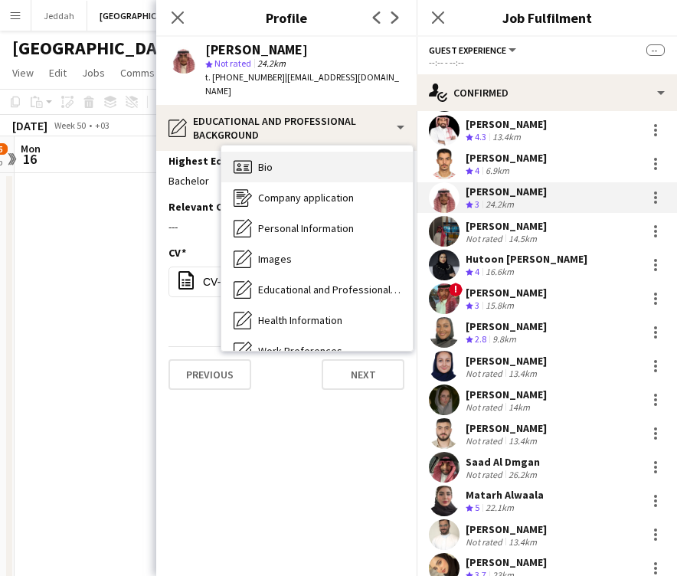
click at [284, 159] on div "Bio Bio" at bounding box center [317, 167] width 192 height 31
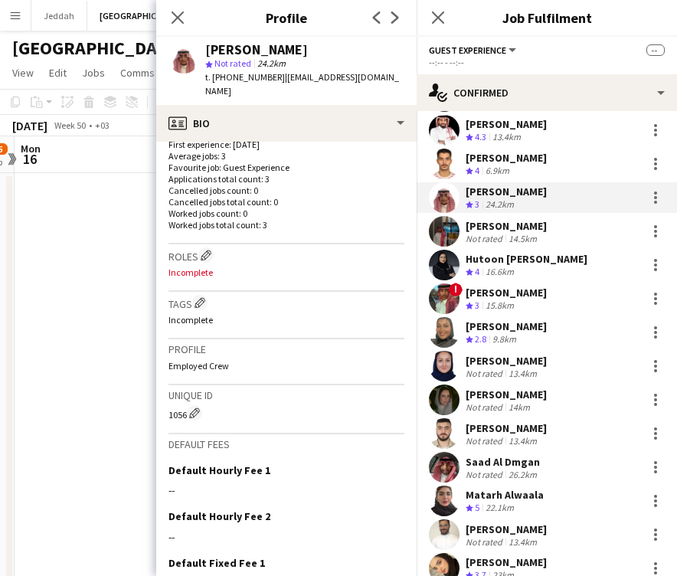
scroll to position [411, 0]
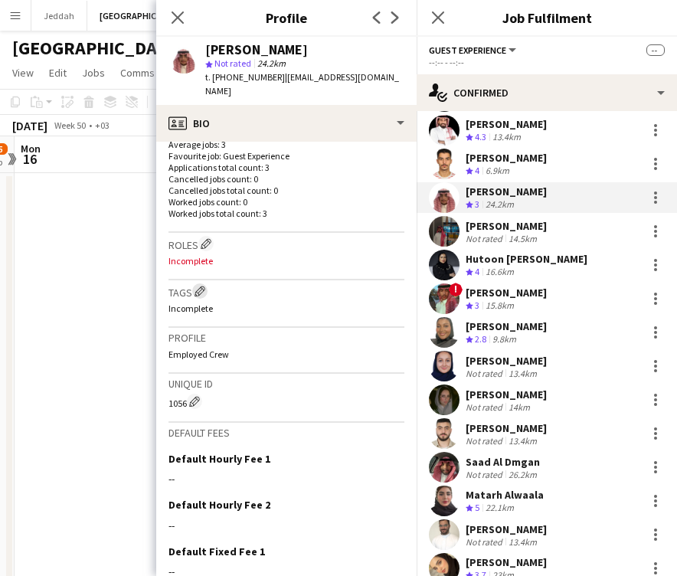
click at [201, 286] on app-icon "Edit crew company tags" at bounding box center [200, 291] width 11 height 11
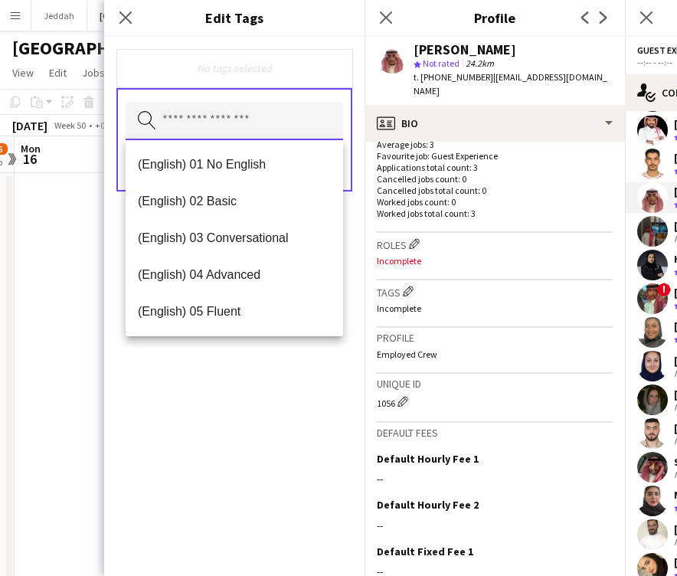
click at [264, 134] on input "text" at bounding box center [235, 121] width 218 height 38
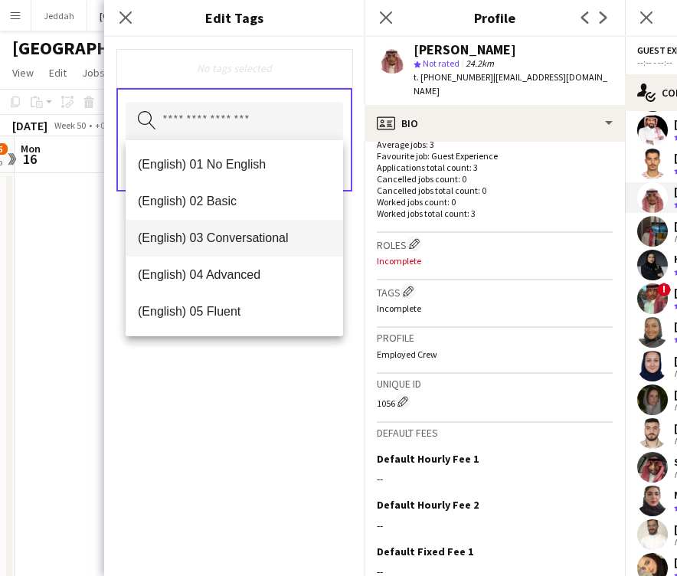
click at [255, 245] on span "(English) 03 Conversational" at bounding box center [234, 238] width 193 height 15
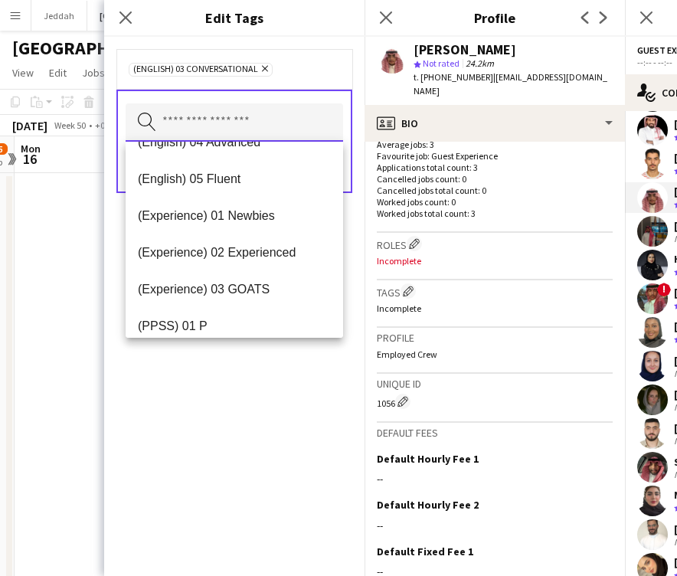
scroll to position [92, 0]
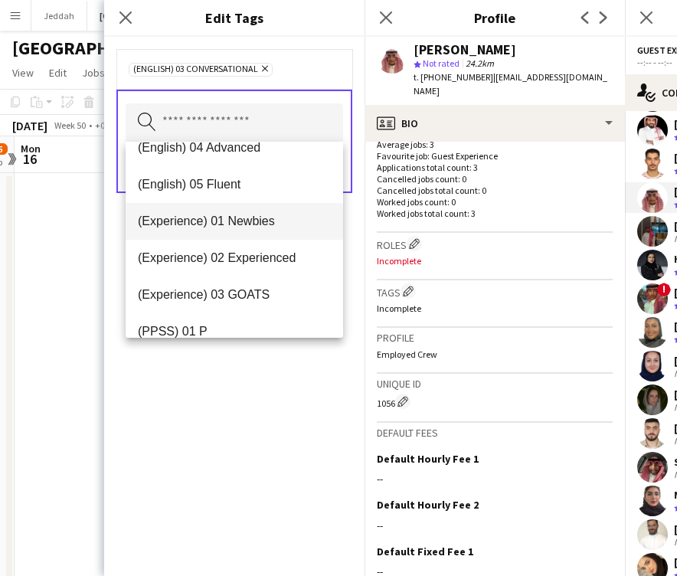
click at [248, 231] on mat-option "(Experience) 01 Newbies" at bounding box center [235, 221] width 218 height 37
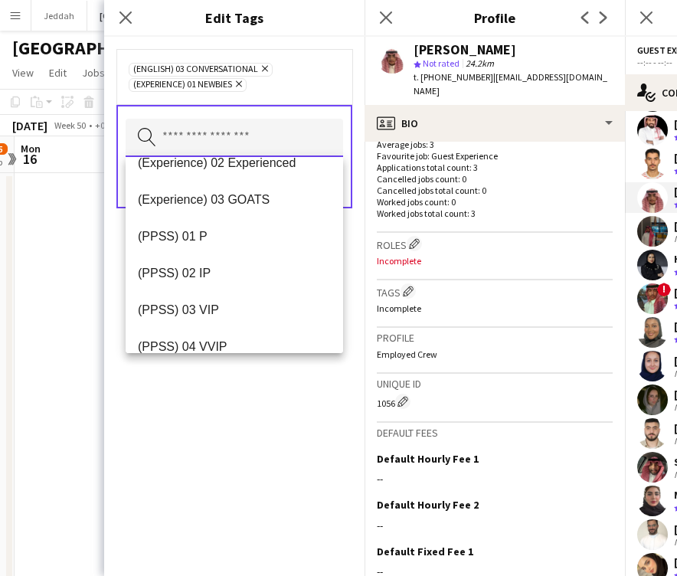
scroll to position [175, 0]
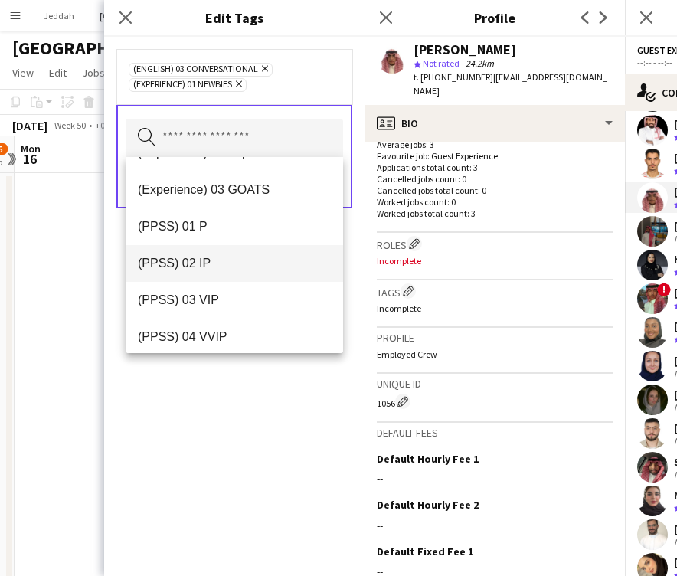
click at [241, 275] on mat-option "(PPSS) 02 IP" at bounding box center [235, 263] width 218 height 37
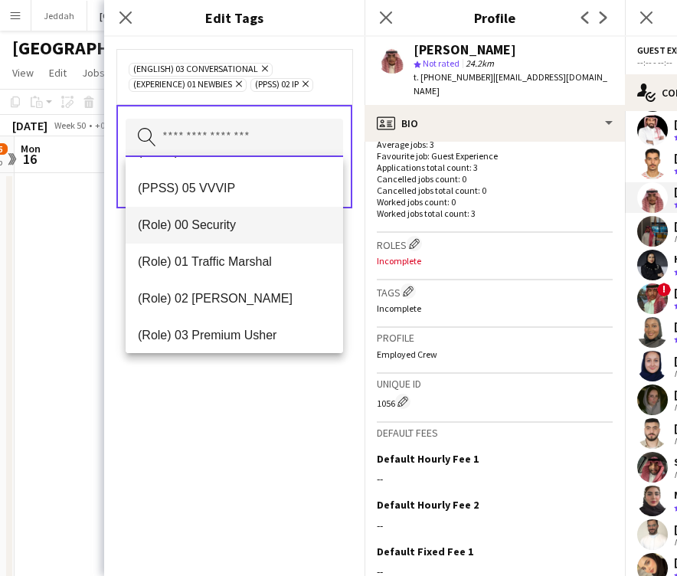
scroll to position [349, 0]
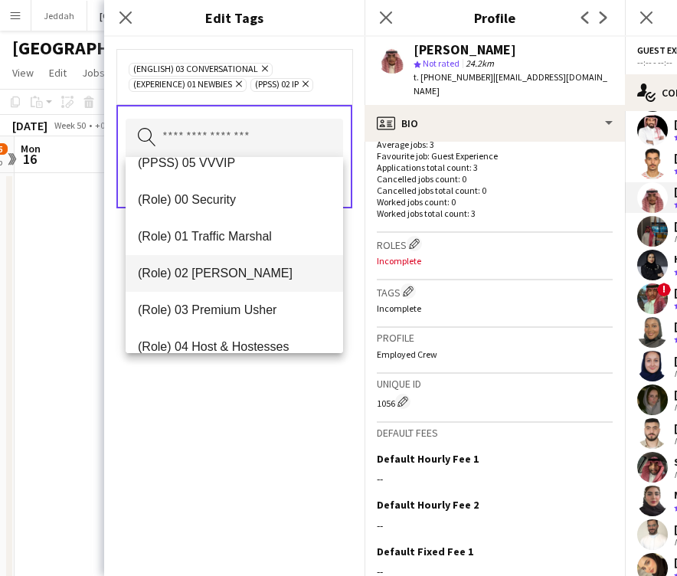
click at [235, 262] on mat-option "(Role) 02 [PERSON_NAME]" at bounding box center [235, 273] width 218 height 37
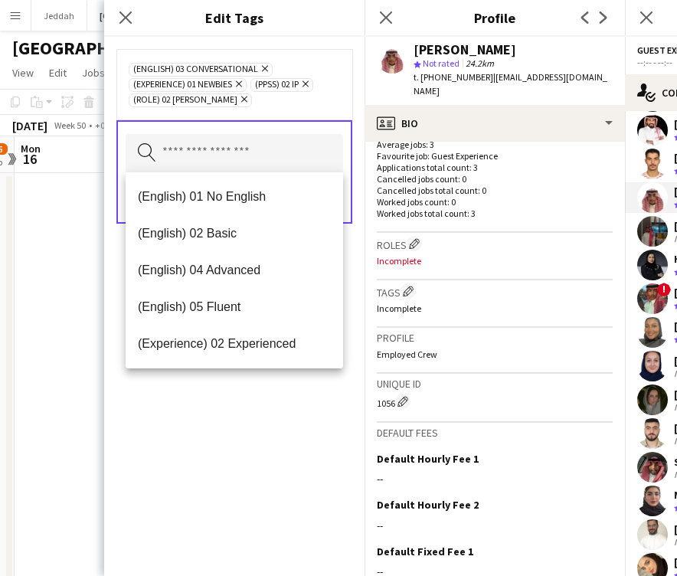
click at [239, 433] on div "(English) 03 Conversational Remove (Experience) 01 Newbies Remove (PPSS) 02 IP …" at bounding box center [234, 306] width 261 height 539
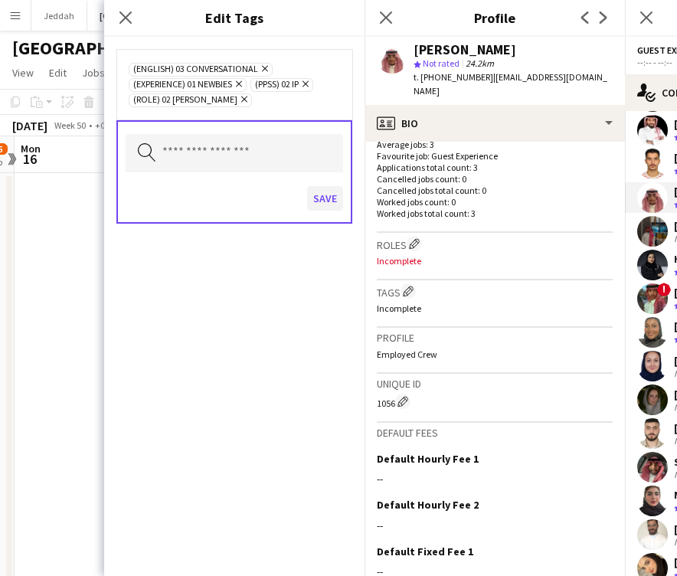
click at [321, 193] on button "Save" at bounding box center [325, 198] width 36 height 25
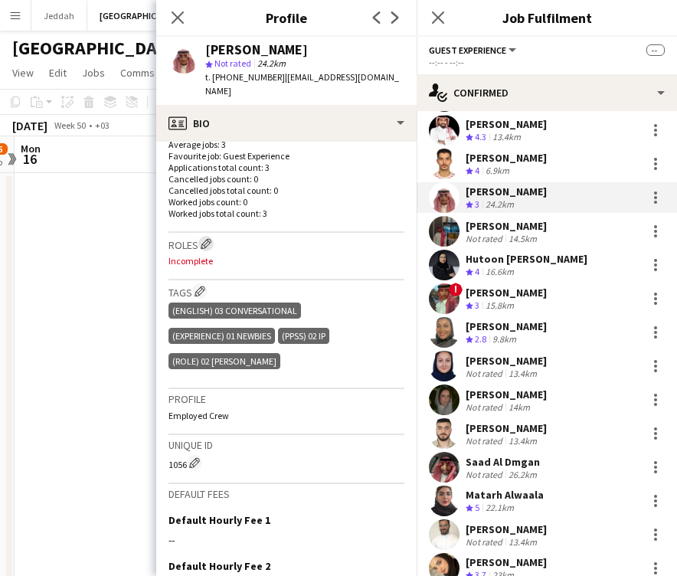
click at [206, 238] on app-icon "Edit crew company roles" at bounding box center [206, 243] width 11 height 11
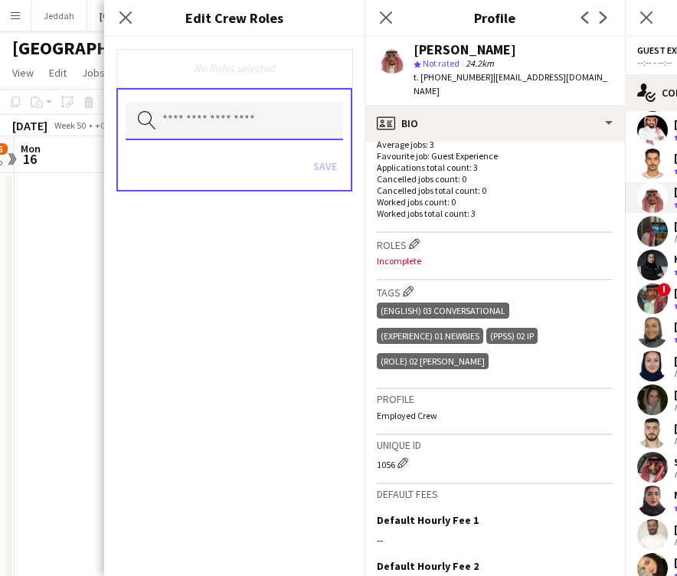
click at [219, 107] on input "text" at bounding box center [235, 121] width 218 height 38
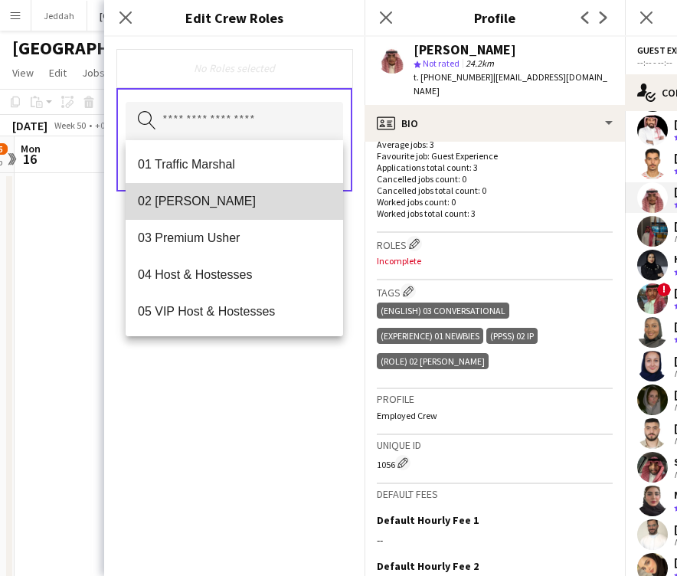
click at [215, 207] on span "02 [PERSON_NAME]" at bounding box center [234, 201] width 193 height 15
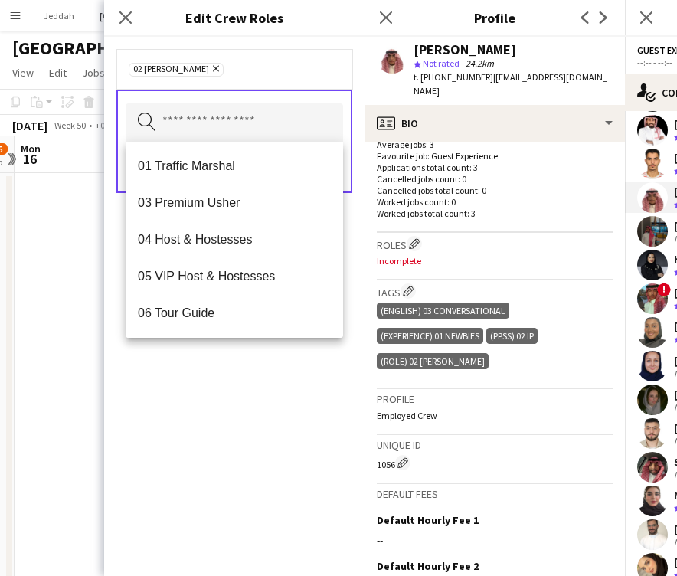
click at [265, 393] on div "02 [PERSON_NAME] Remove Search by role type Save" at bounding box center [234, 306] width 261 height 539
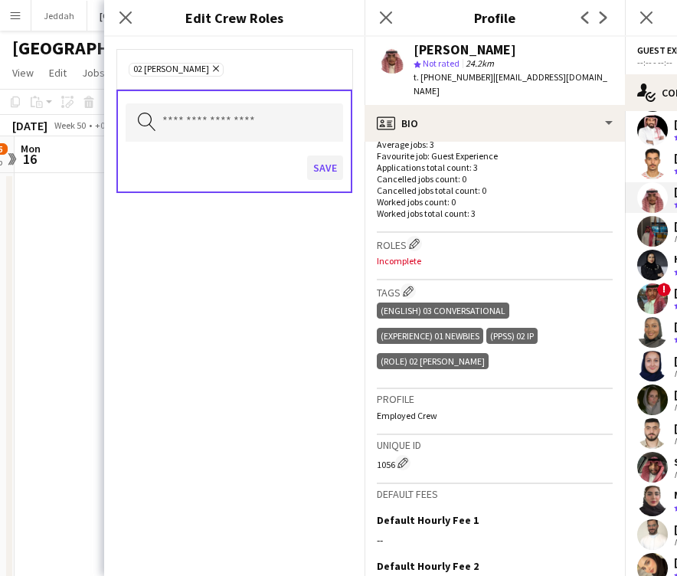
click at [321, 171] on button "Save" at bounding box center [325, 168] width 36 height 25
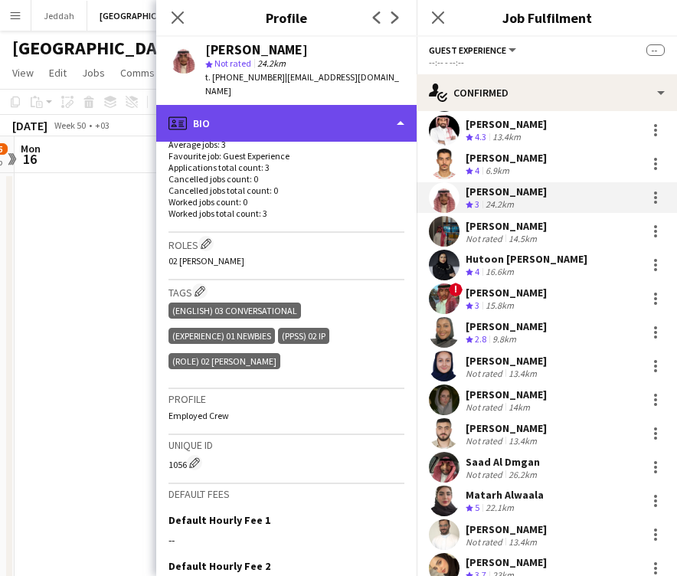
click at [323, 121] on div "profile Bio" at bounding box center [286, 123] width 261 height 37
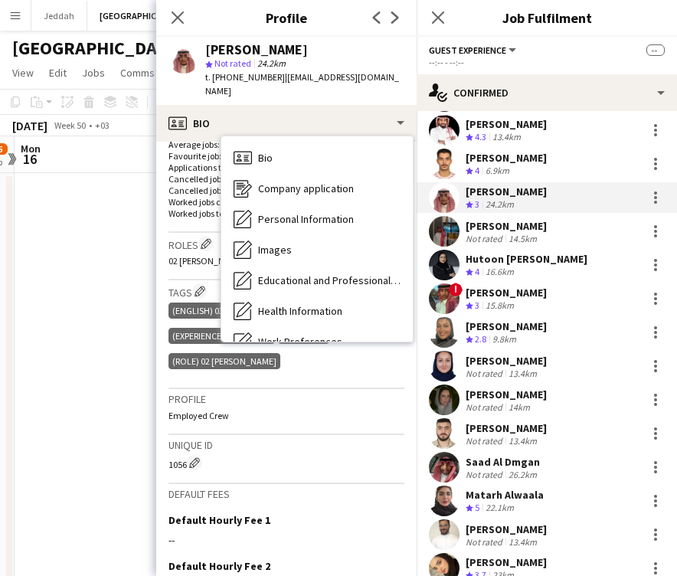
click at [441, 231] on app-user-avatar at bounding box center [444, 231] width 31 height 31
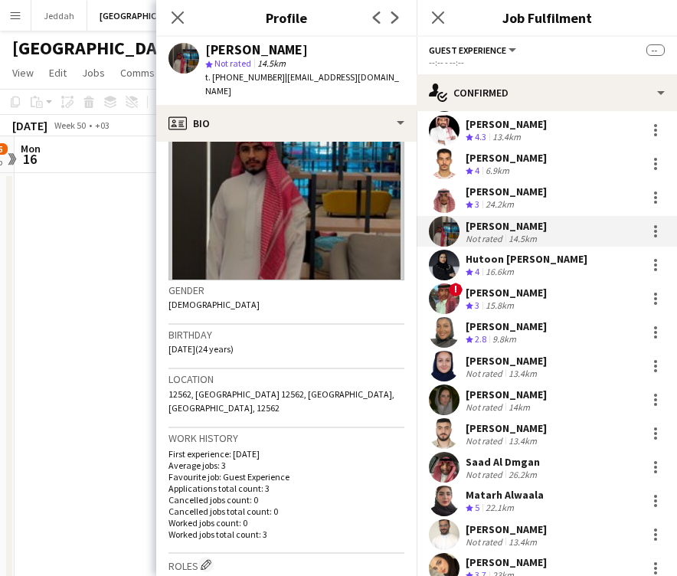
scroll to position [92, 0]
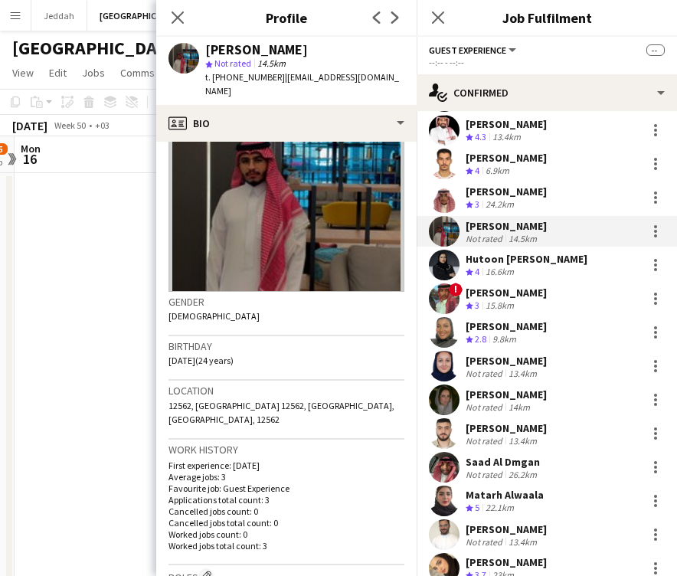
click at [220, 56] on div "[PERSON_NAME]" at bounding box center [256, 50] width 103 height 14
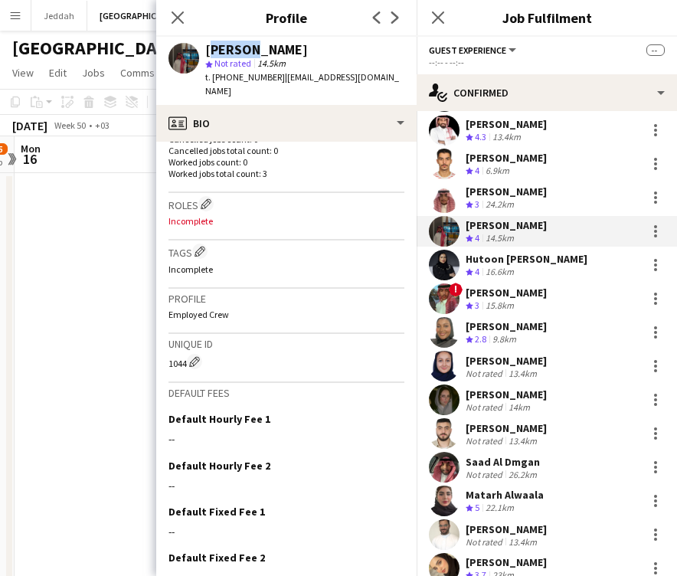
scroll to position [484, 0]
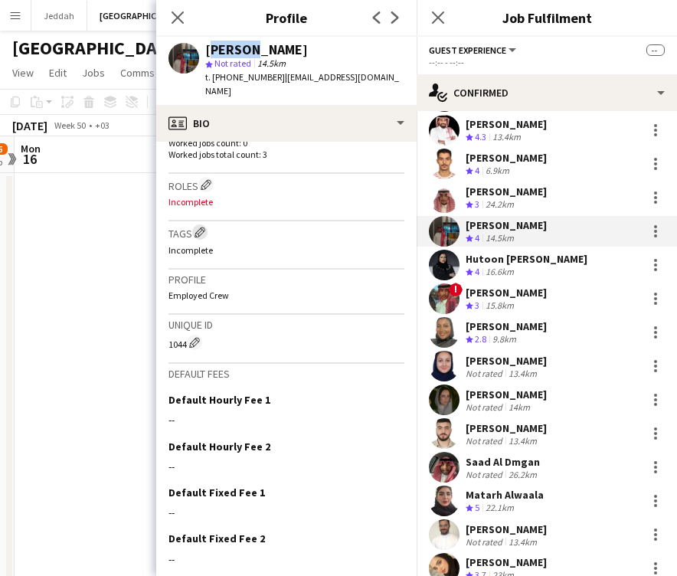
click at [201, 227] on app-icon "Edit crew company tags" at bounding box center [200, 232] width 11 height 11
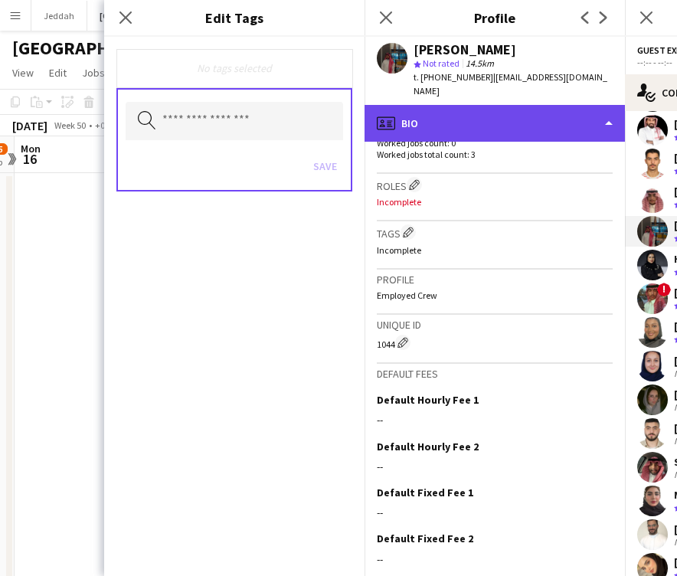
click at [425, 123] on div "profile Bio" at bounding box center [495, 123] width 261 height 37
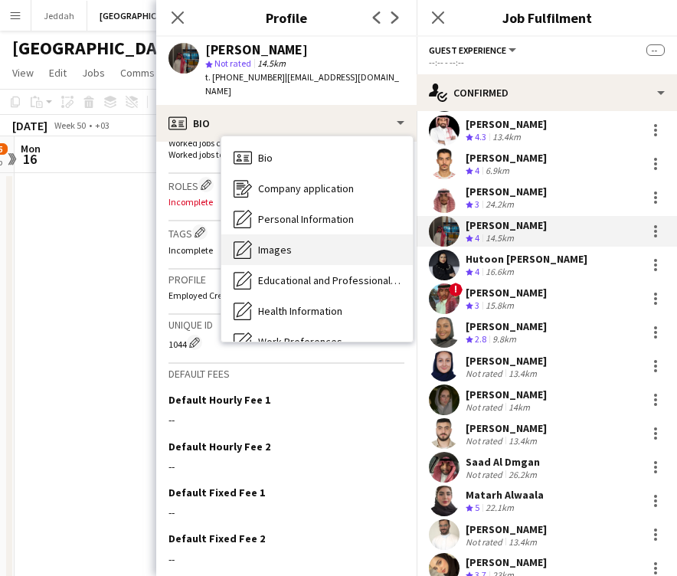
click at [313, 238] on div "Images Images" at bounding box center [317, 249] width 192 height 31
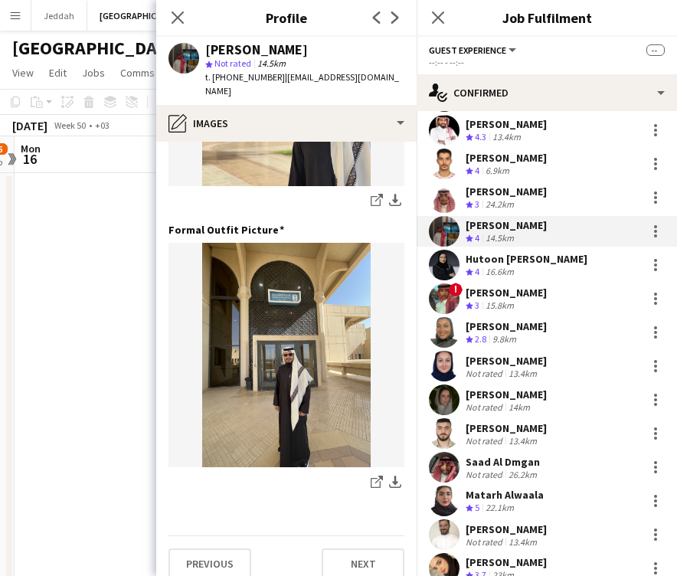
scroll to position [493, 0]
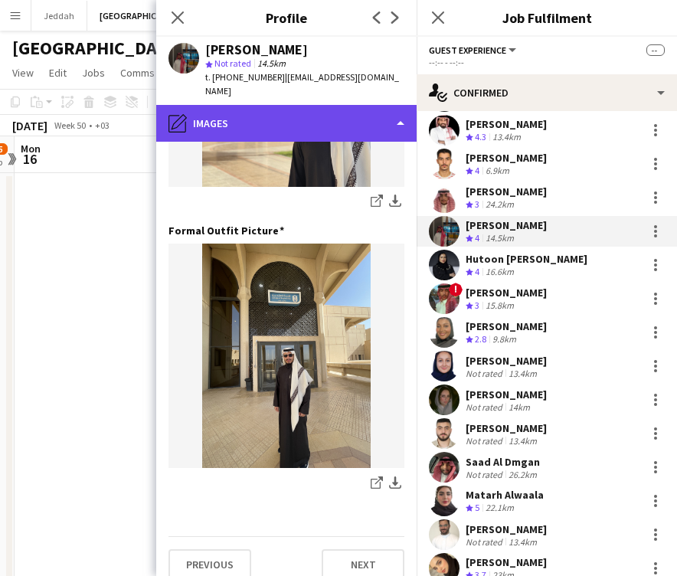
click at [288, 105] on div "pencil4 Images" at bounding box center [286, 123] width 261 height 37
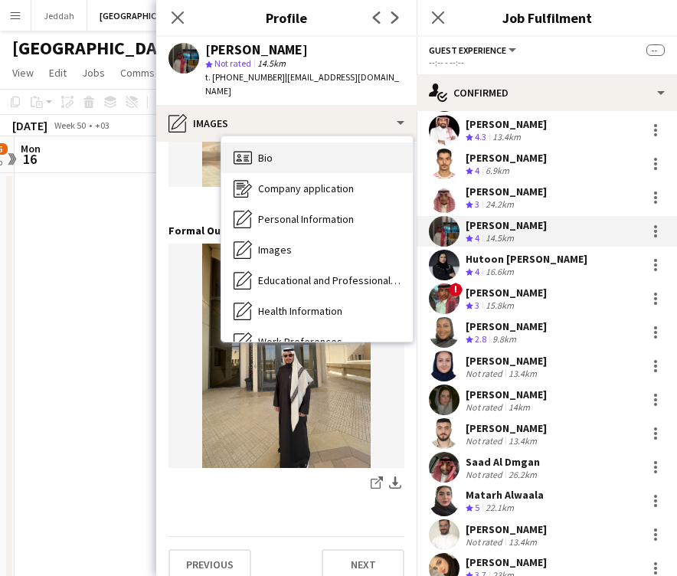
click at [283, 149] on div "Bio Bio" at bounding box center [317, 158] width 192 height 31
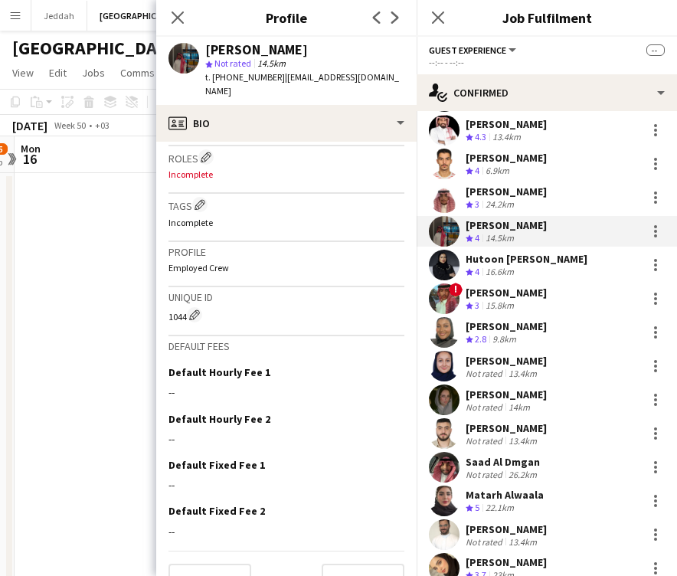
scroll to position [510, 0]
click at [202, 200] on app-icon "Edit crew company tags" at bounding box center [200, 205] width 11 height 11
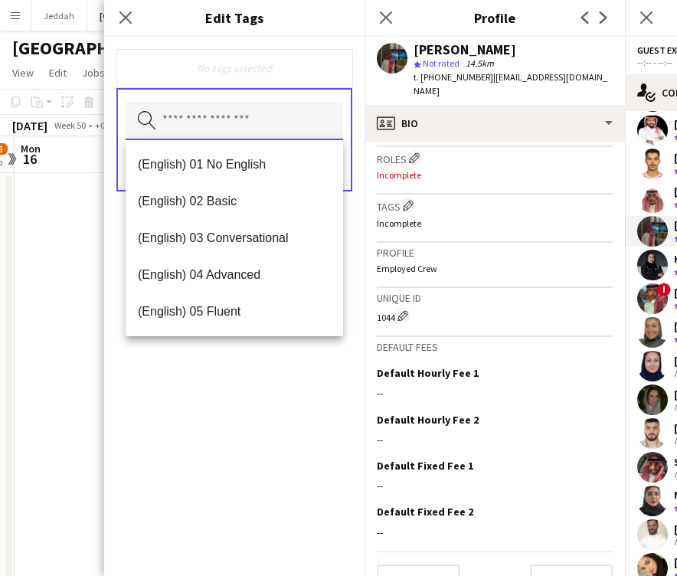
click at [210, 132] on input "text" at bounding box center [235, 121] width 218 height 38
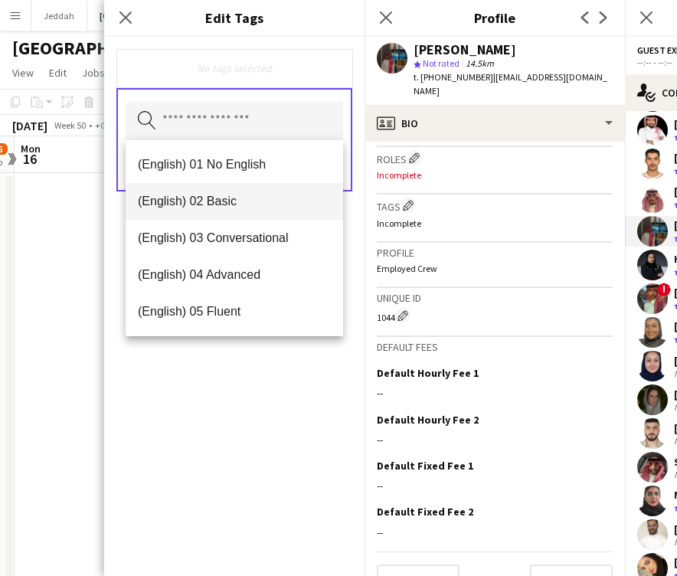
click at [224, 208] on span "(English) 02 Basic" at bounding box center [234, 201] width 193 height 15
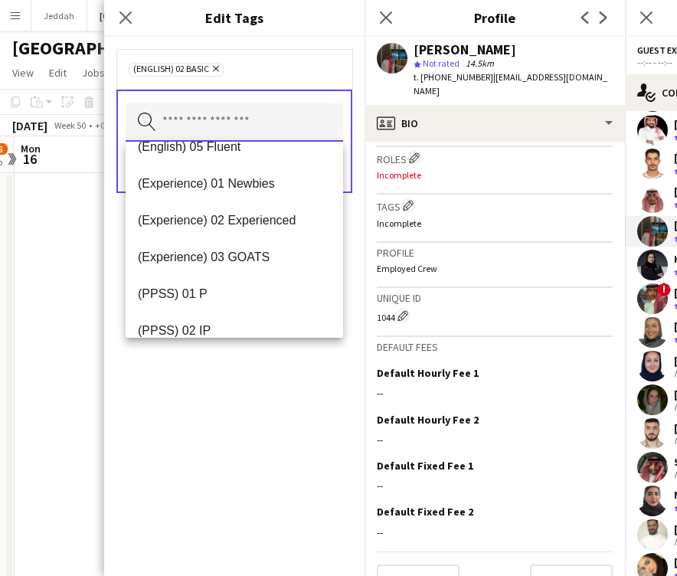
scroll to position [143, 0]
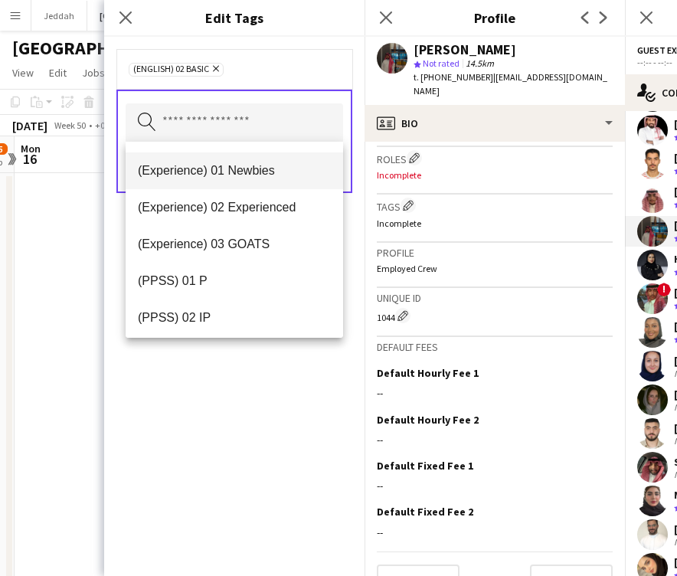
click at [234, 178] on span "(Experience) 01 Newbies" at bounding box center [234, 170] width 193 height 15
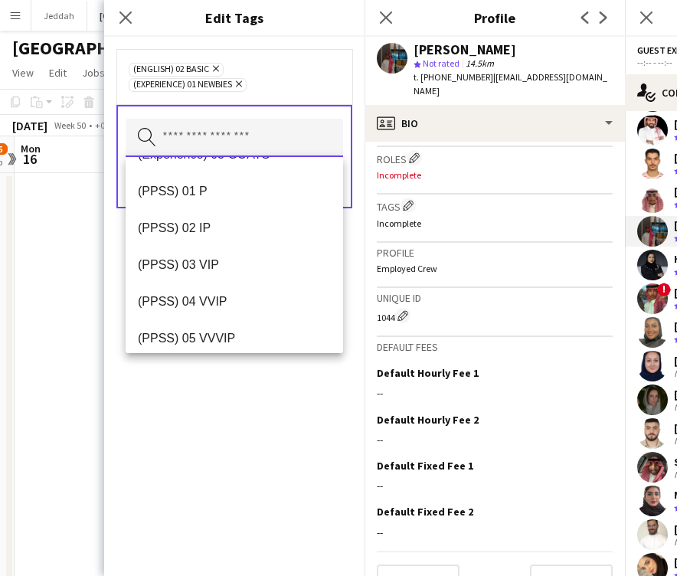
scroll to position [249, 0]
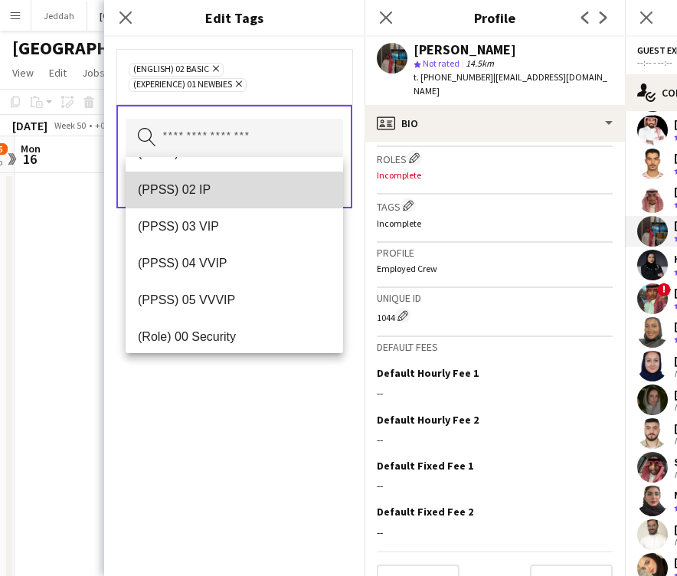
click at [226, 206] on mat-option "(PPSS) 02 IP" at bounding box center [235, 190] width 218 height 37
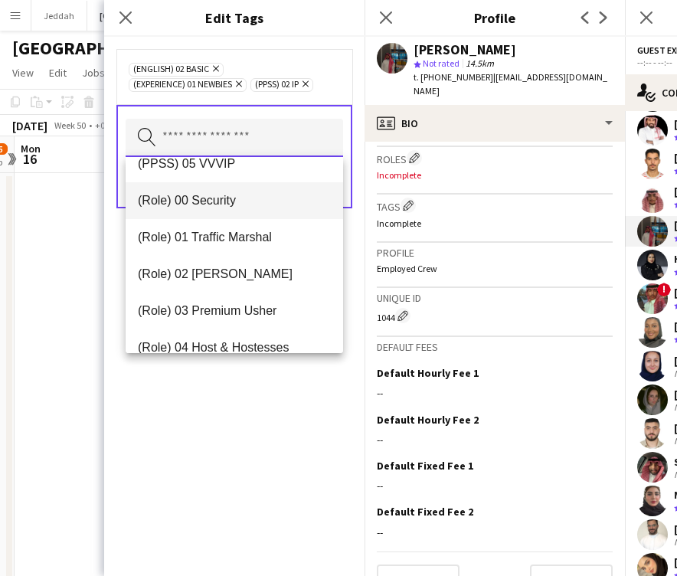
scroll to position [352, 0]
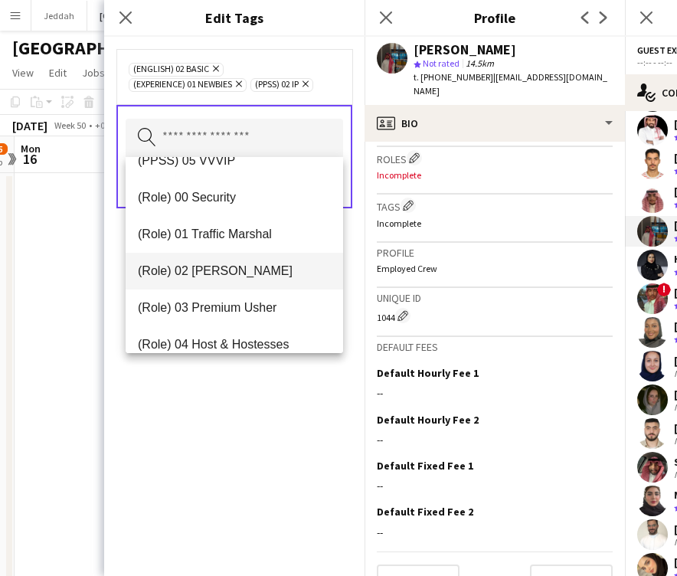
click at [250, 279] on mat-option "(Role) 02 [PERSON_NAME]" at bounding box center [235, 271] width 218 height 37
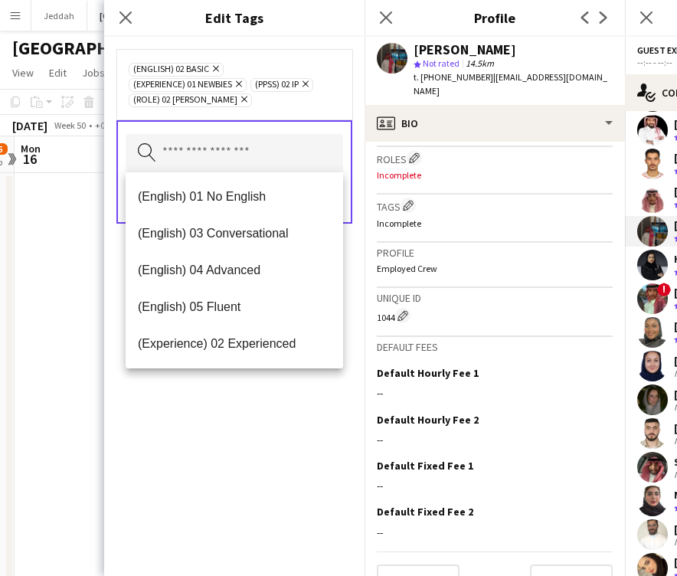
click at [257, 415] on div "(English) 02 Basic Remove (Experience) 01 Newbies Remove (PPSS) 02 IP Remove (R…" at bounding box center [234, 306] width 261 height 539
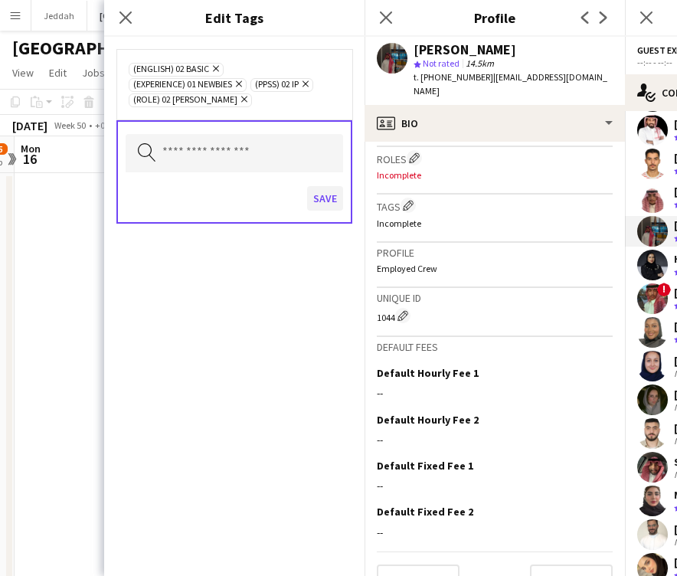
click at [314, 204] on button "Save" at bounding box center [325, 198] width 36 height 25
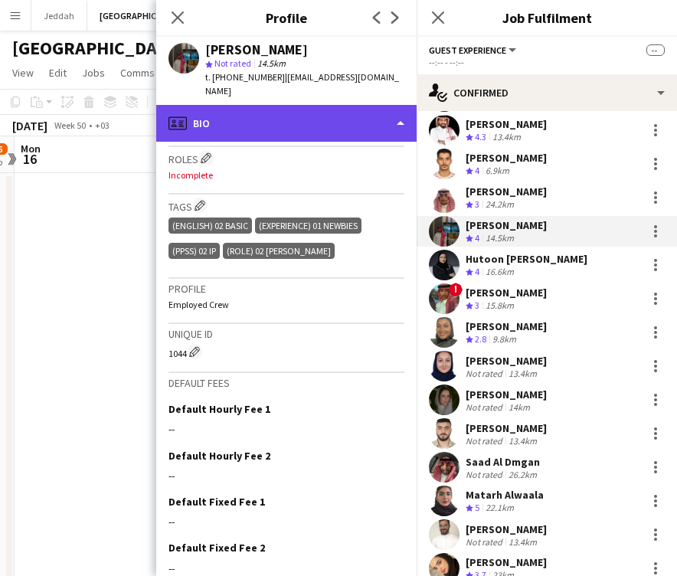
click at [319, 124] on div "profile Bio" at bounding box center [286, 123] width 261 height 37
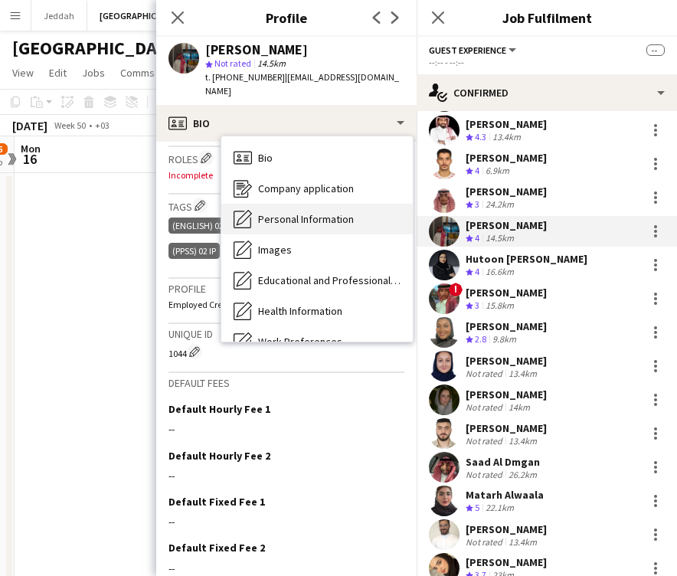
click at [298, 212] on span "Personal Information" at bounding box center [306, 219] width 96 height 14
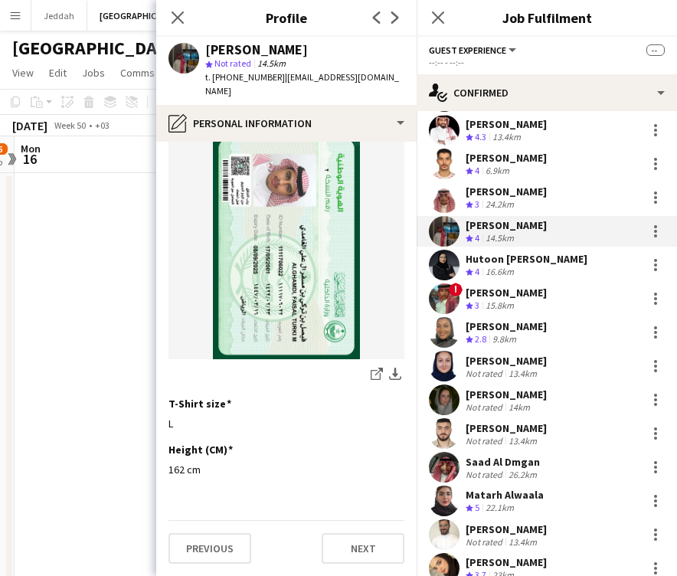
scroll to position [800, 0]
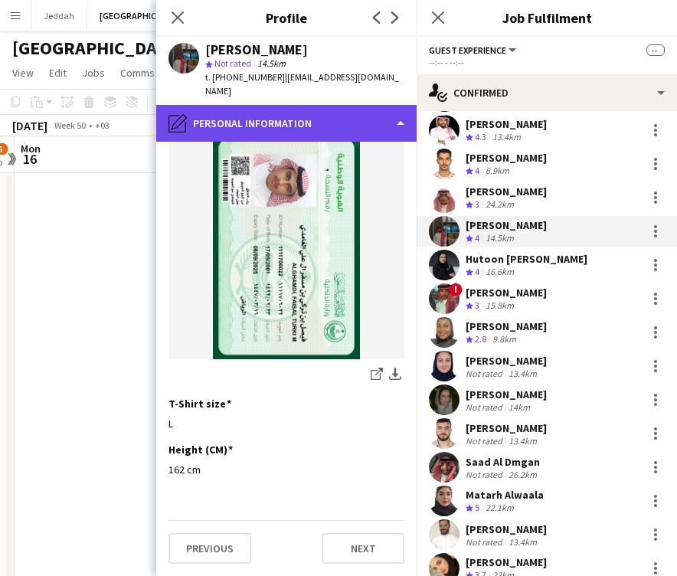
click at [303, 112] on div "pencil4 Personal Information" at bounding box center [286, 123] width 261 height 37
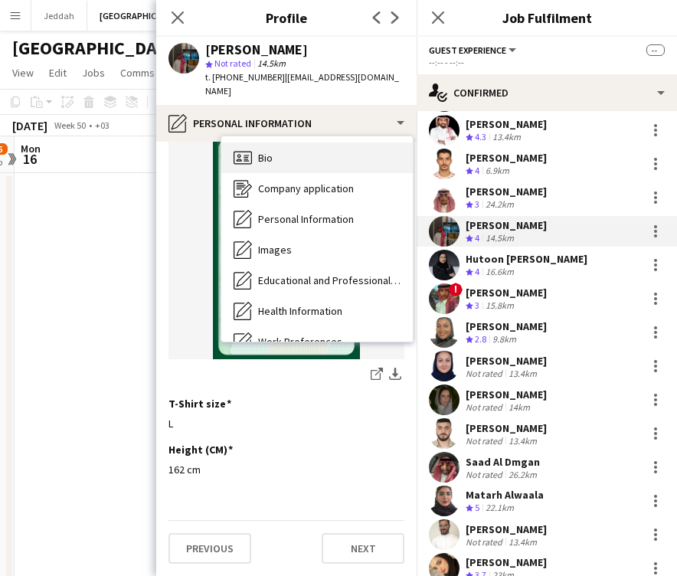
click at [300, 143] on div "Bio Bio" at bounding box center [317, 158] width 192 height 31
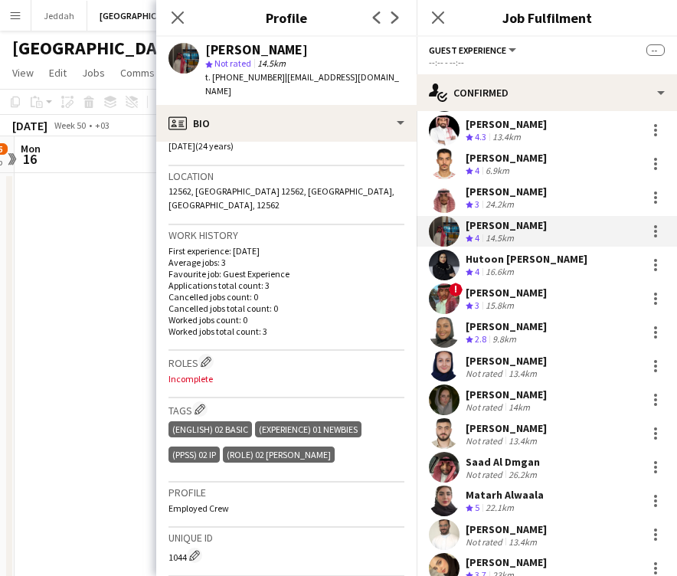
scroll to position [310, 0]
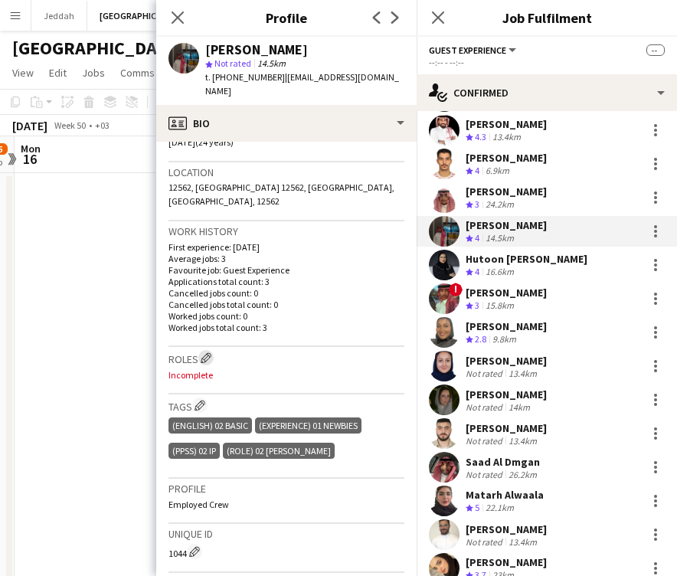
click at [208, 352] on app-icon "Edit crew company roles" at bounding box center [206, 357] width 11 height 11
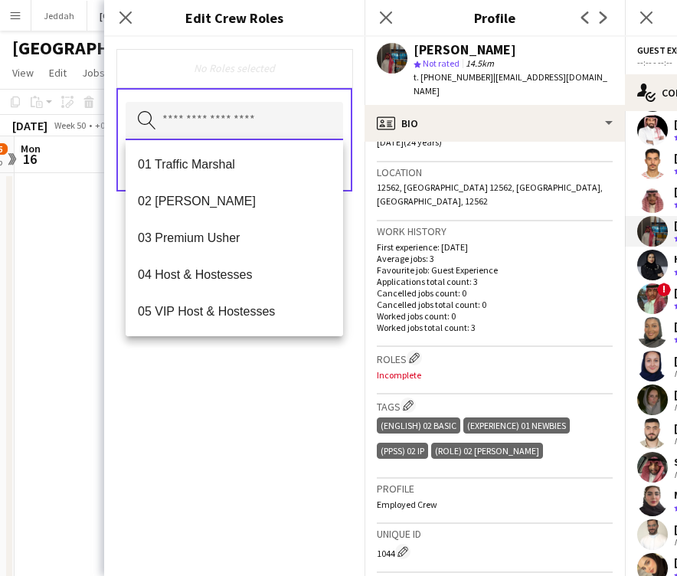
click at [210, 124] on input "text" at bounding box center [235, 121] width 218 height 38
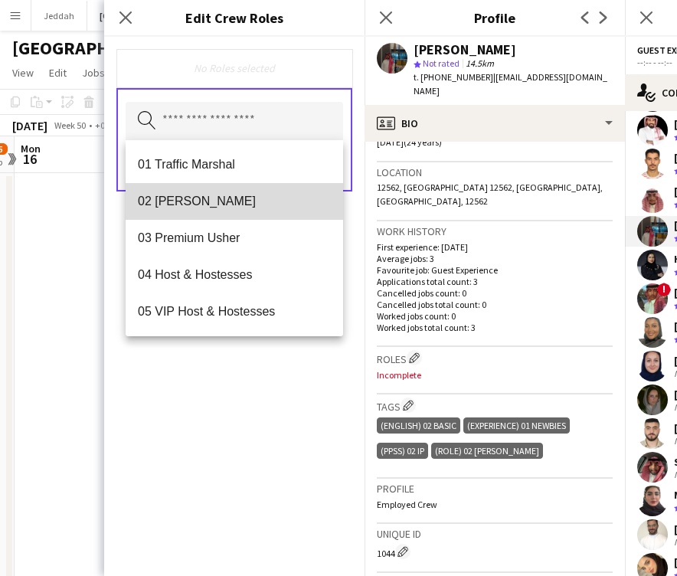
click at [204, 207] on span "02 [PERSON_NAME]" at bounding box center [234, 201] width 193 height 15
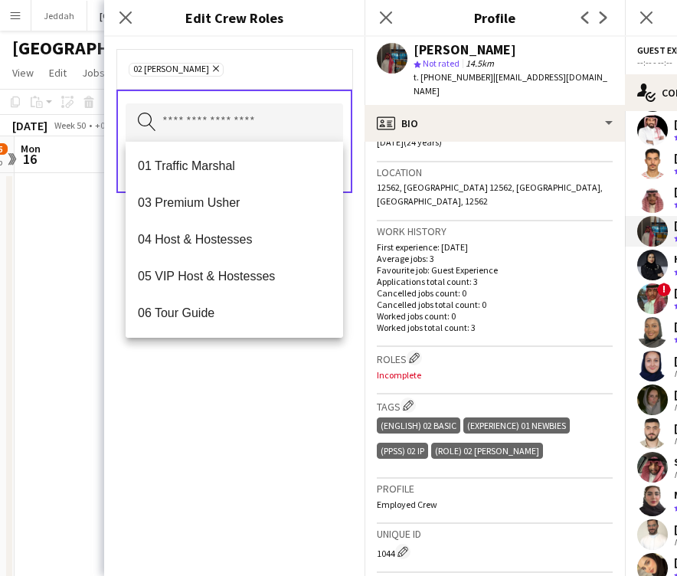
click at [232, 425] on div "02 [PERSON_NAME] Remove Search by role type Save" at bounding box center [234, 306] width 261 height 539
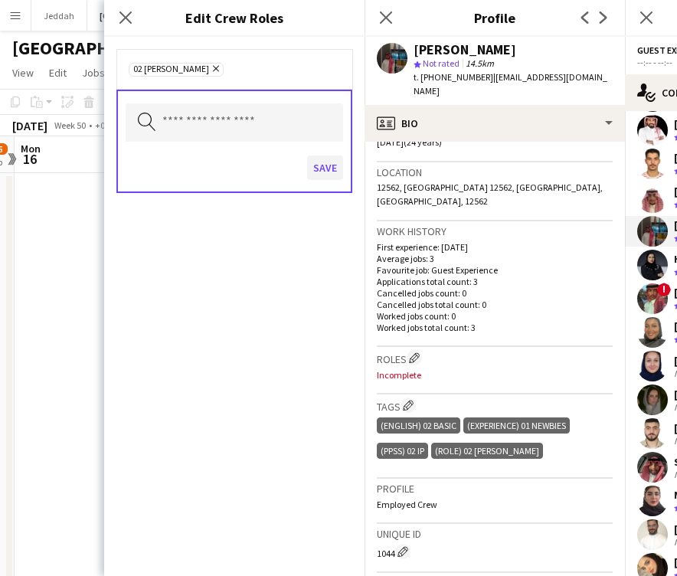
click at [318, 161] on button "Save" at bounding box center [325, 168] width 36 height 25
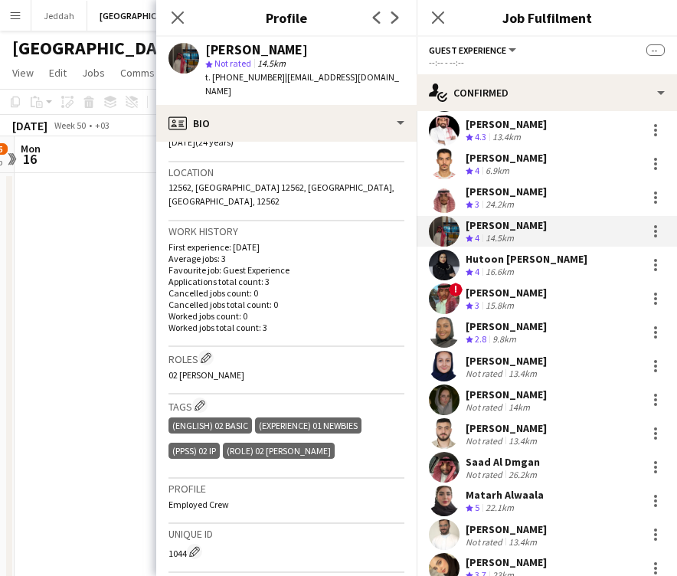
click at [447, 258] on app-user-avatar at bounding box center [444, 265] width 31 height 31
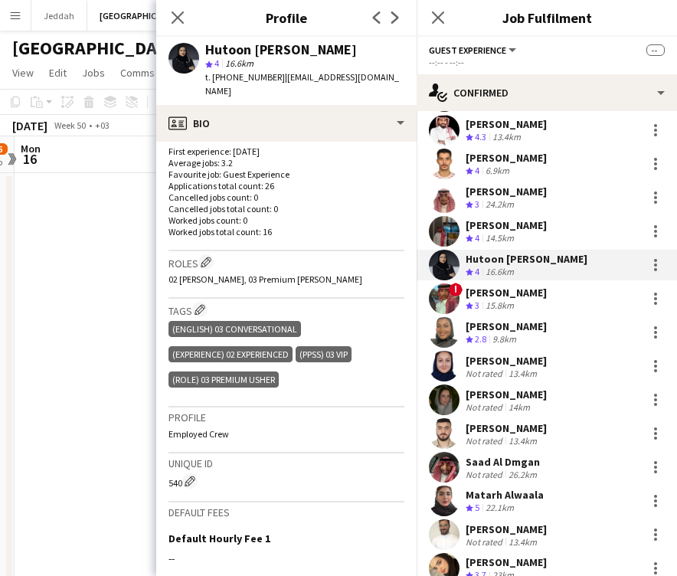
scroll to position [393, 0]
click at [230, 54] on div "Hutoon [PERSON_NAME]" at bounding box center [281, 50] width 152 height 14
click at [444, 286] on app-user-avatar at bounding box center [444, 299] width 31 height 31
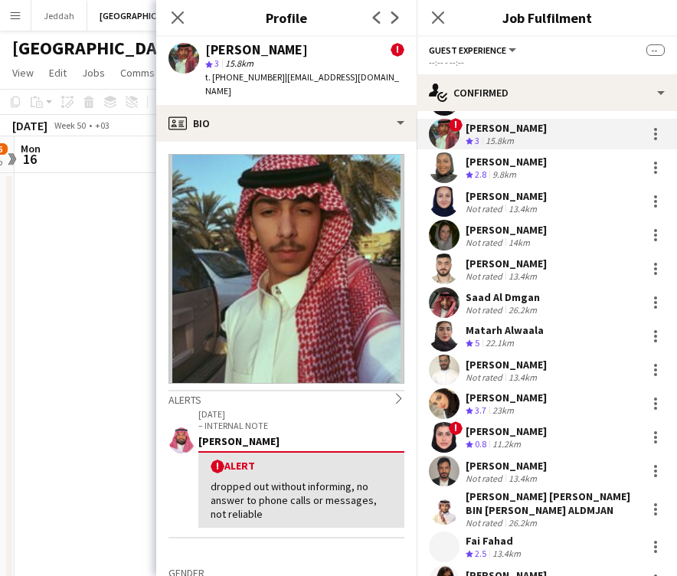
scroll to position [3395, 0]
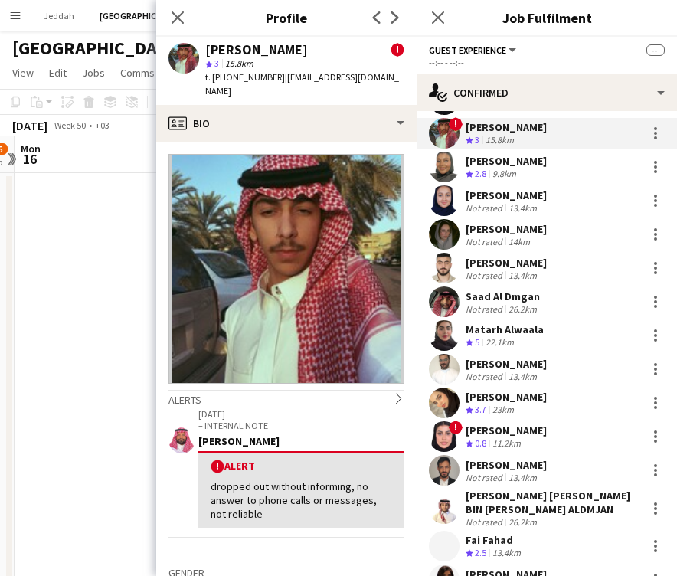
click at [250, 47] on div "[PERSON_NAME]" at bounding box center [256, 50] width 103 height 14
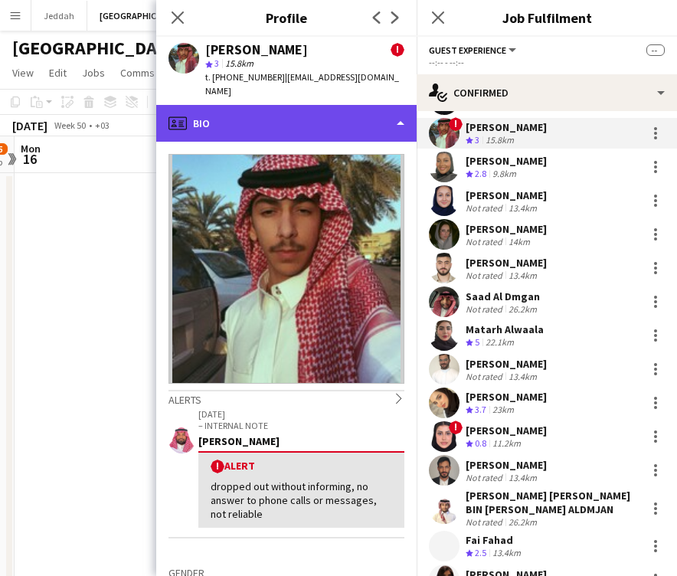
click at [353, 105] on div "profile Bio" at bounding box center [286, 123] width 261 height 37
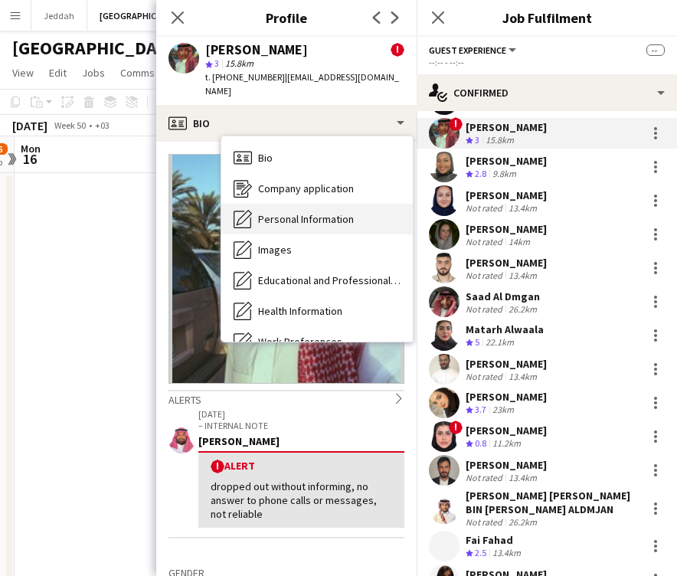
click at [345, 212] on span "Personal Information" at bounding box center [306, 219] width 96 height 14
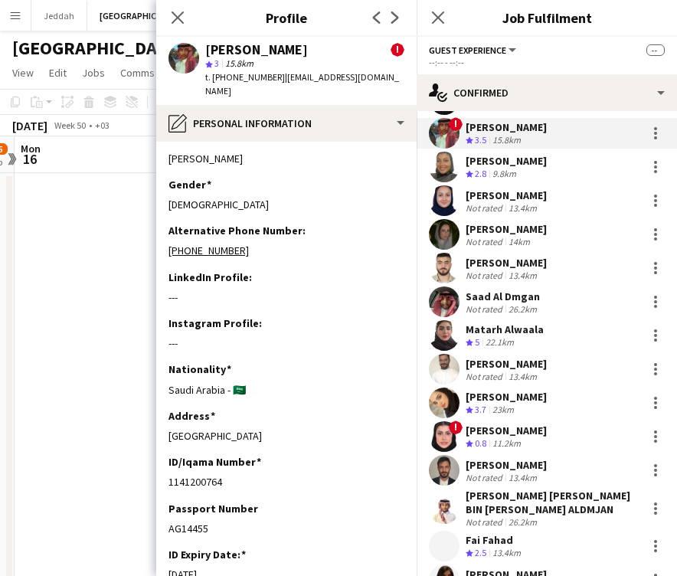
scroll to position [170, 0]
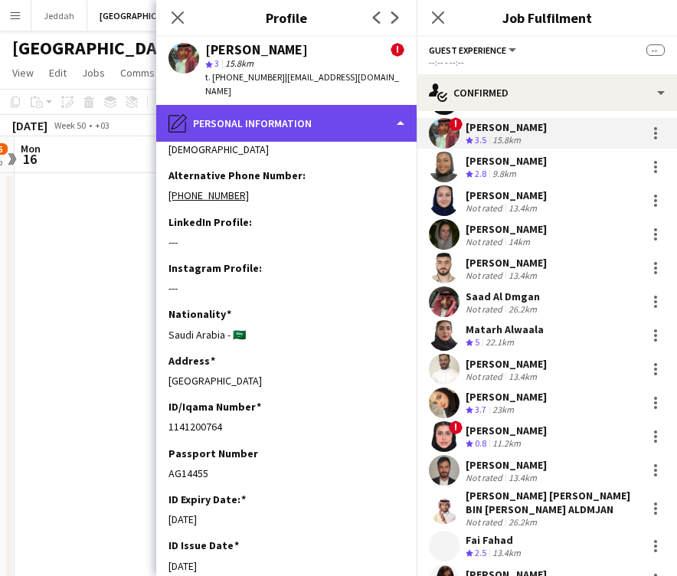
click at [295, 105] on div "pencil4 Personal Information" at bounding box center [286, 123] width 261 height 37
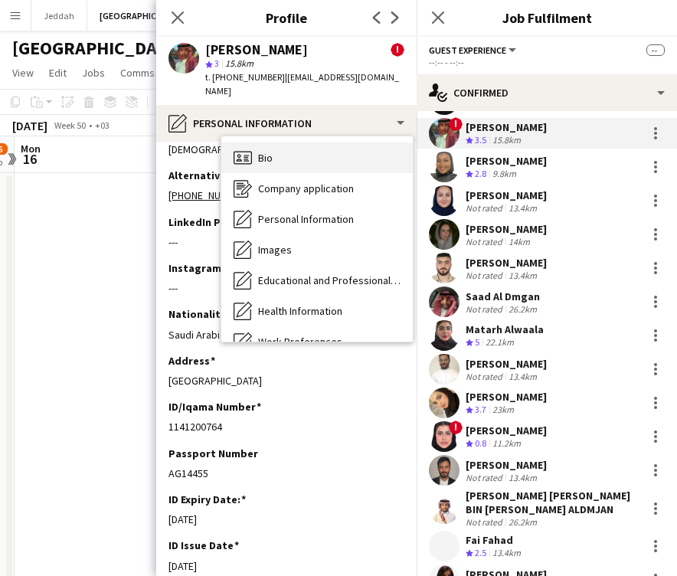
click at [294, 147] on div "Bio Bio" at bounding box center [317, 158] width 192 height 31
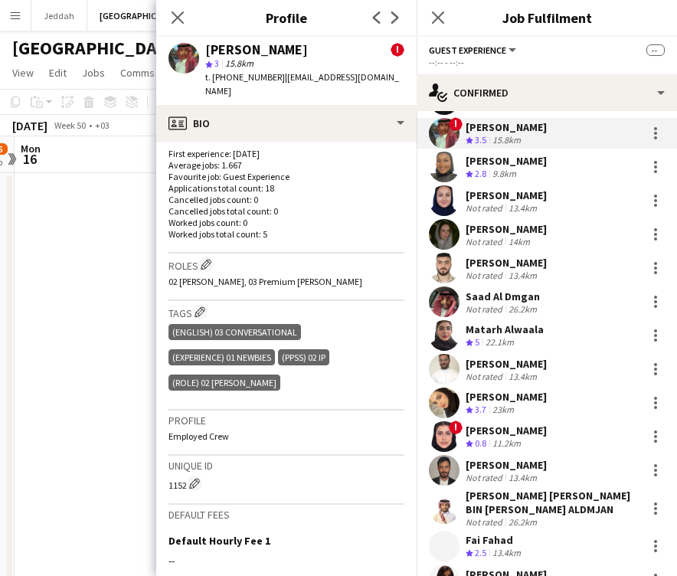
scroll to position [586, 0]
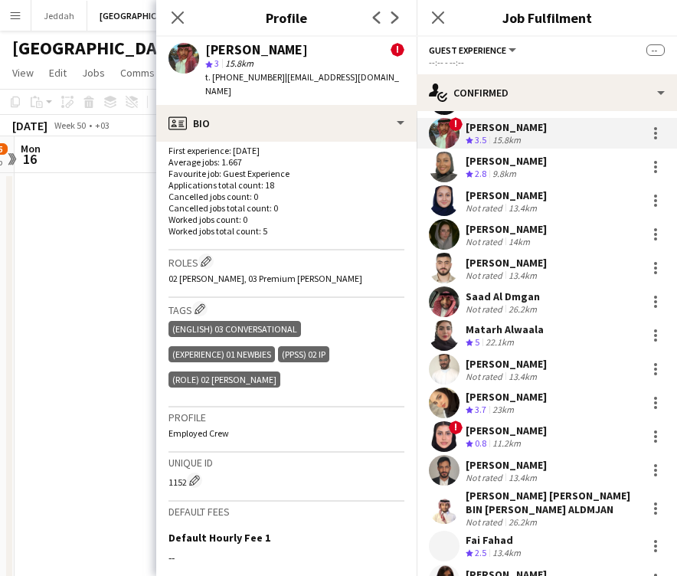
click at [485, 168] on span "2.8" at bounding box center [480, 173] width 11 height 11
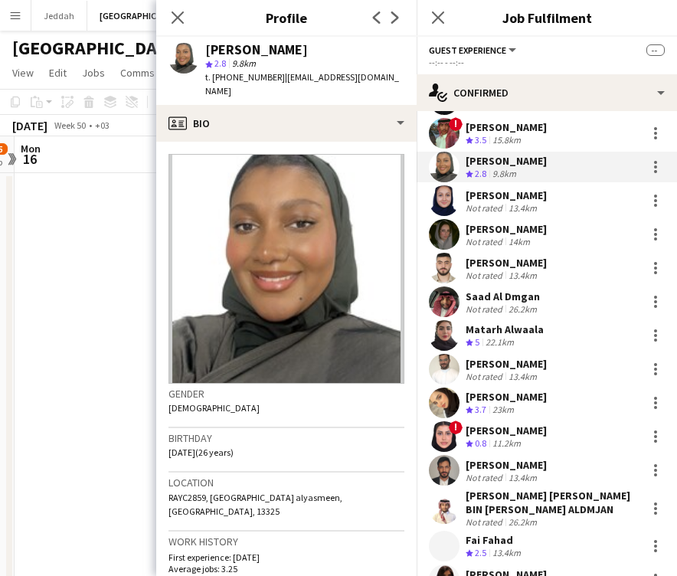
click at [223, 43] on div "[PERSON_NAME]" at bounding box center [256, 50] width 103 height 14
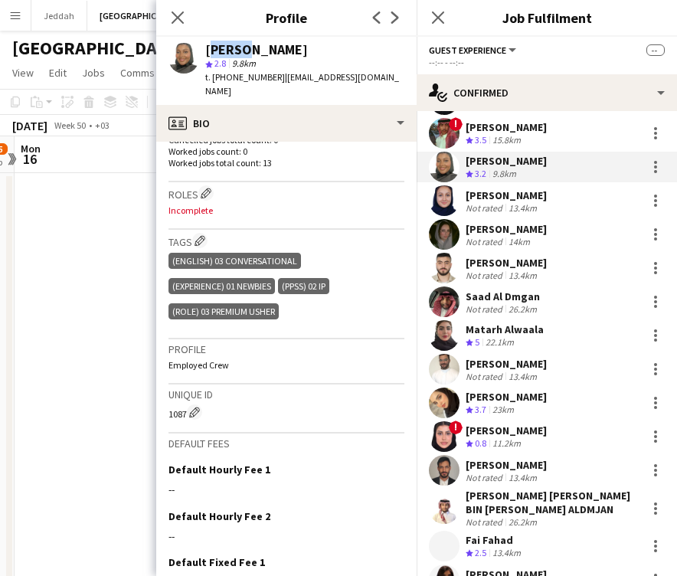
scroll to position [477, 0]
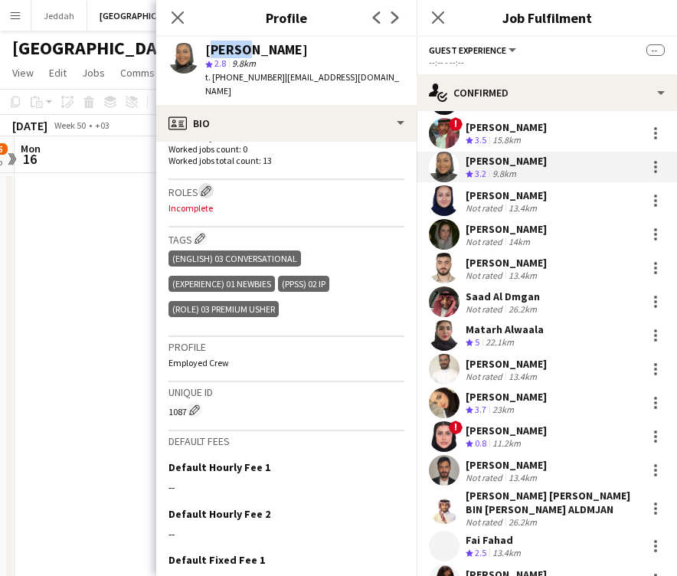
click at [208, 185] on app-icon "Edit crew company roles" at bounding box center [206, 190] width 11 height 11
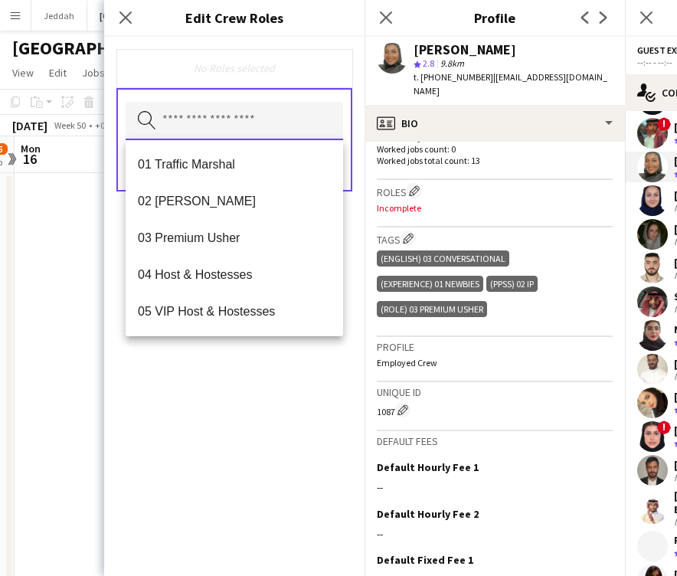
click at [170, 130] on input "text" at bounding box center [235, 121] width 218 height 38
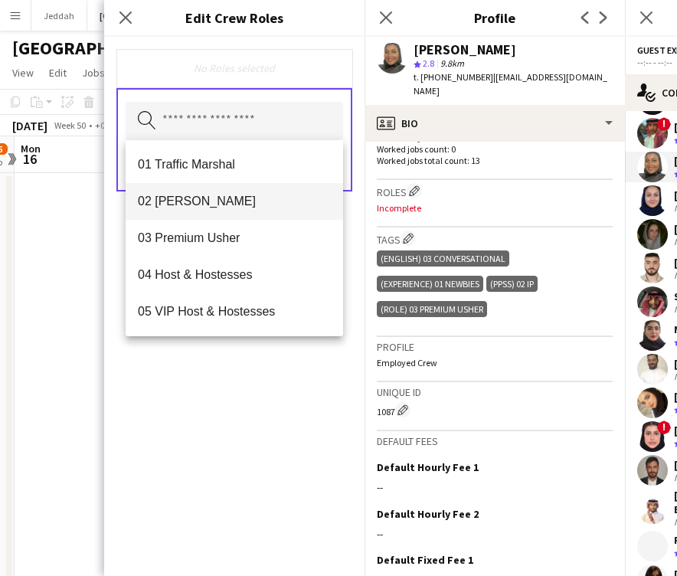
click at [185, 211] on mat-option "02 [PERSON_NAME]" at bounding box center [235, 201] width 218 height 37
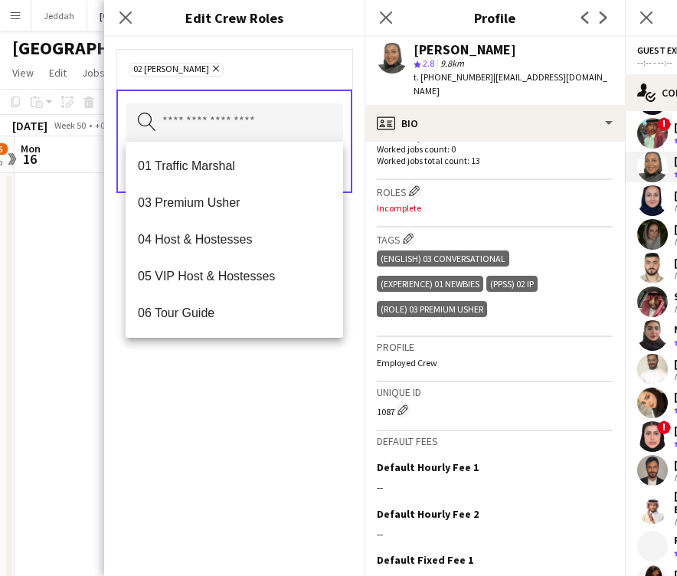
click at [258, 413] on div "02 [PERSON_NAME] Remove Search by role type Save" at bounding box center [234, 306] width 261 height 539
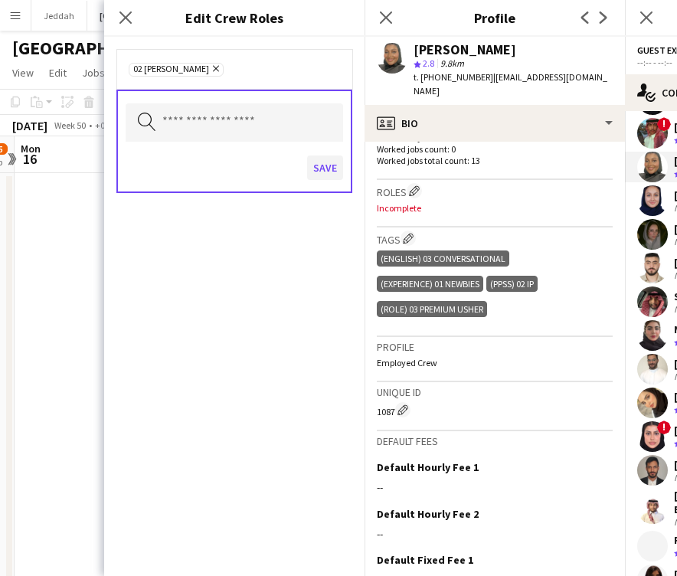
click at [317, 166] on button "Save" at bounding box center [325, 168] width 36 height 25
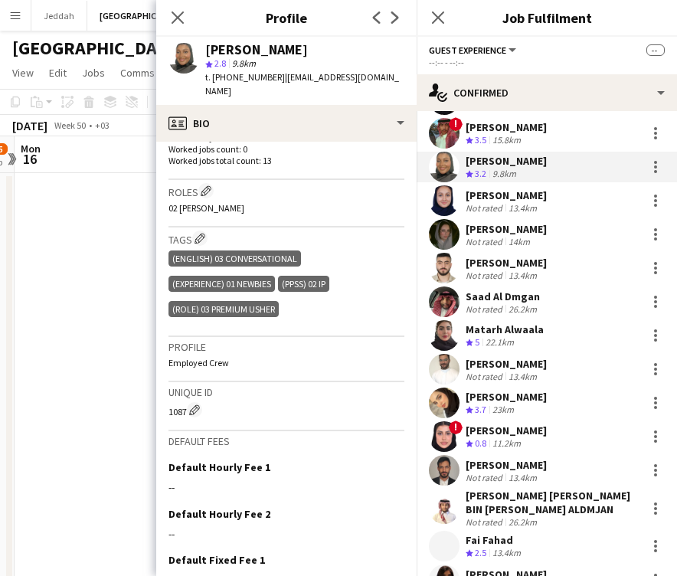
click at [441, 188] on app-user-avatar at bounding box center [444, 200] width 31 height 31
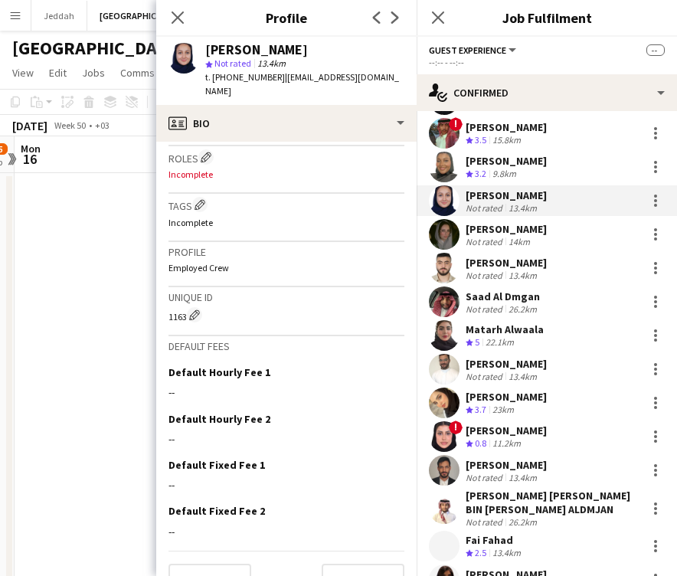
scroll to position [510, 0]
click at [227, 51] on div "[PERSON_NAME]" at bounding box center [256, 50] width 103 height 14
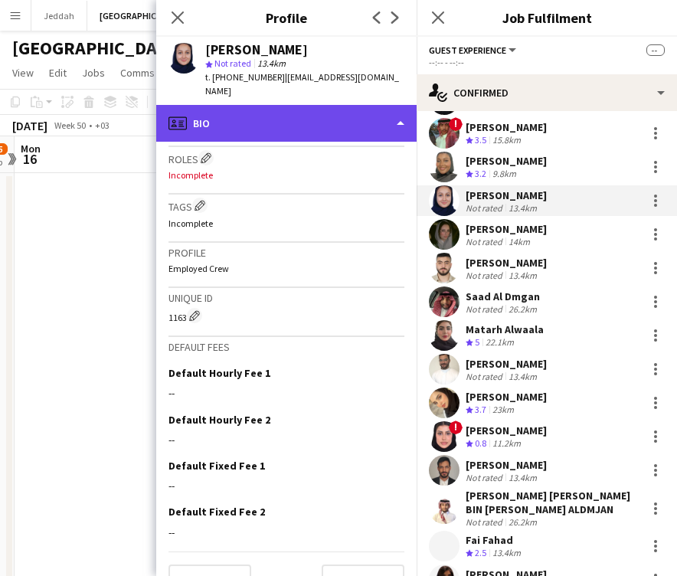
click at [302, 110] on div "profile Bio" at bounding box center [286, 123] width 261 height 37
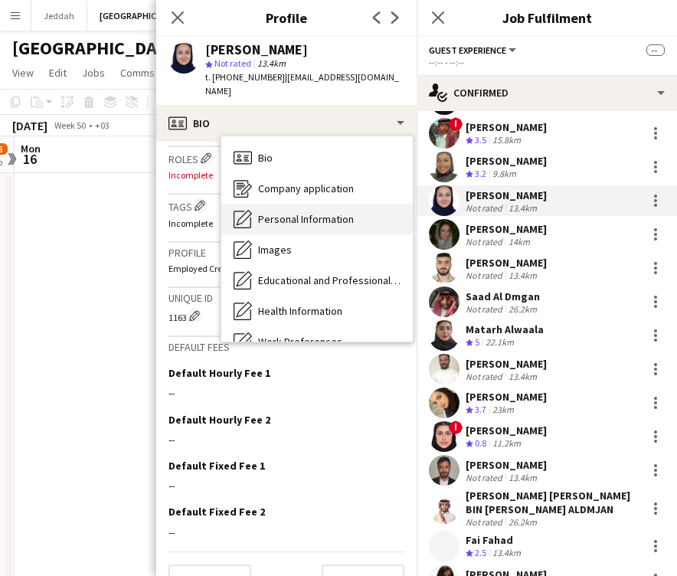
click at [316, 213] on div "Personal Information Personal Information" at bounding box center [317, 219] width 192 height 31
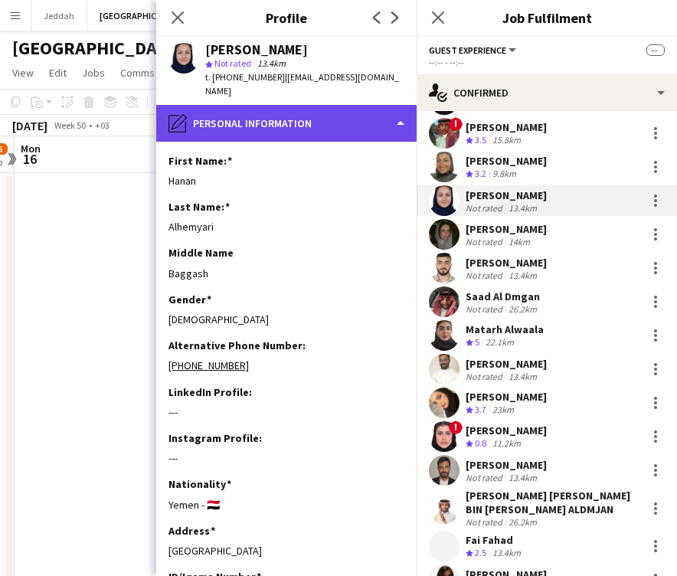
click at [293, 123] on div "pencil4 Personal Information" at bounding box center [286, 123] width 261 height 37
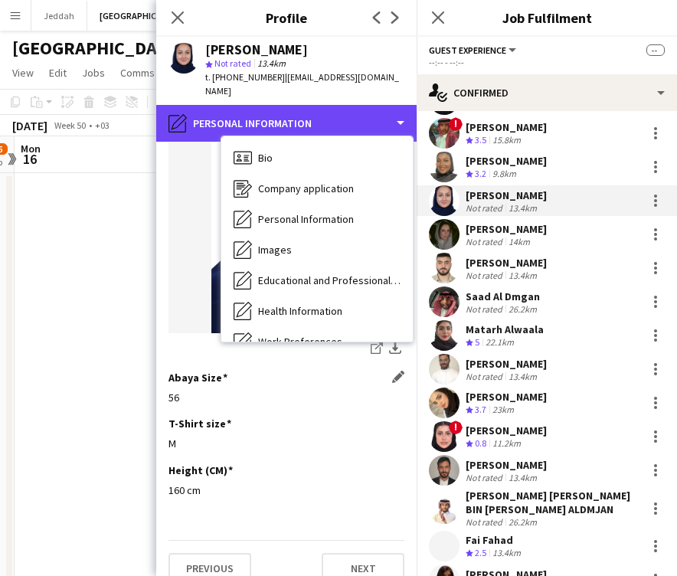
scroll to position [805, 0]
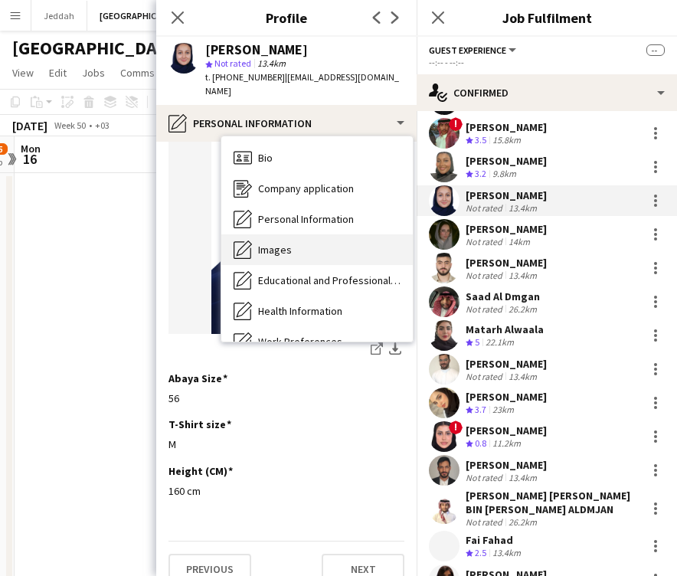
click at [310, 234] on div "Images Images" at bounding box center [317, 249] width 192 height 31
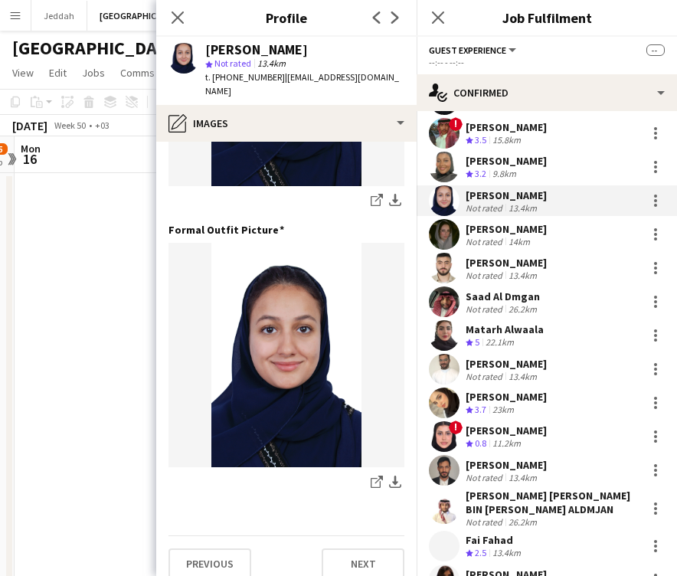
scroll to position [493, 0]
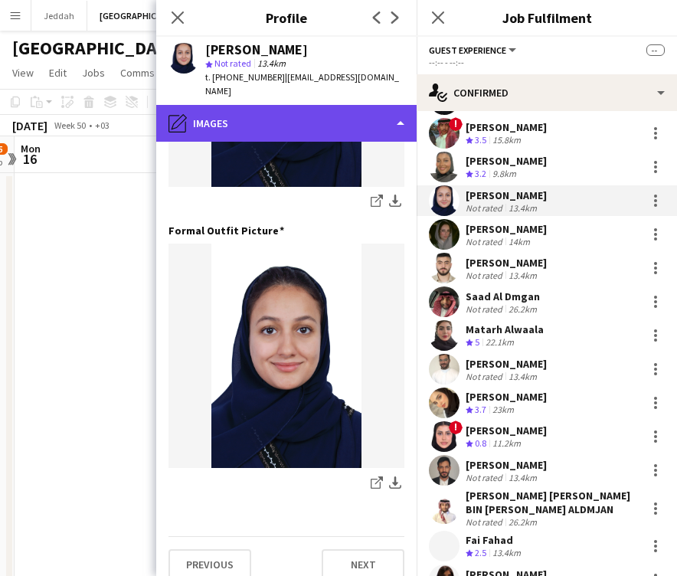
click at [288, 115] on div "pencil4 Images" at bounding box center [286, 123] width 261 height 37
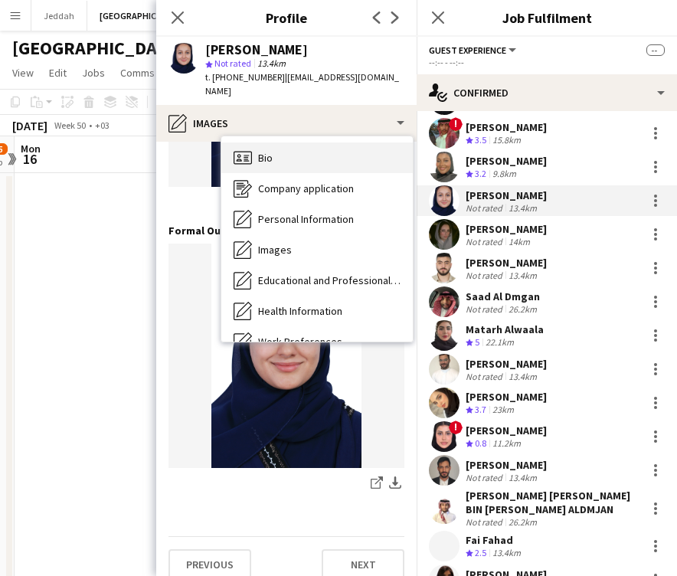
click at [287, 143] on div "Bio Bio" at bounding box center [317, 158] width 192 height 31
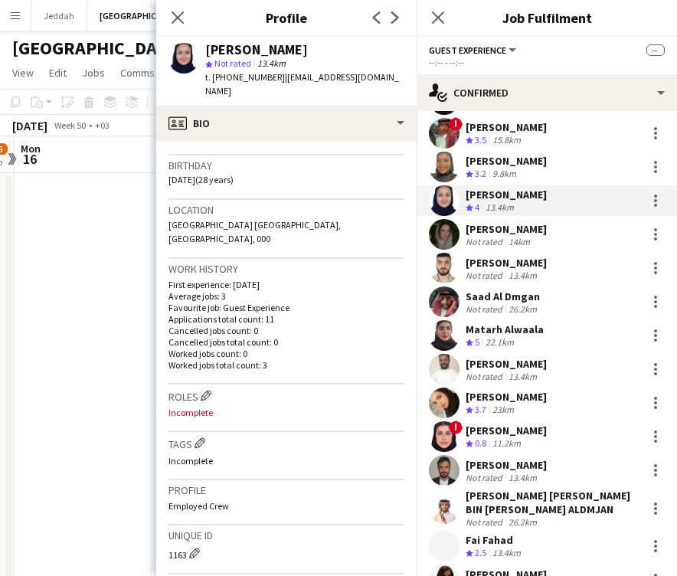
scroll to position [306, 0]
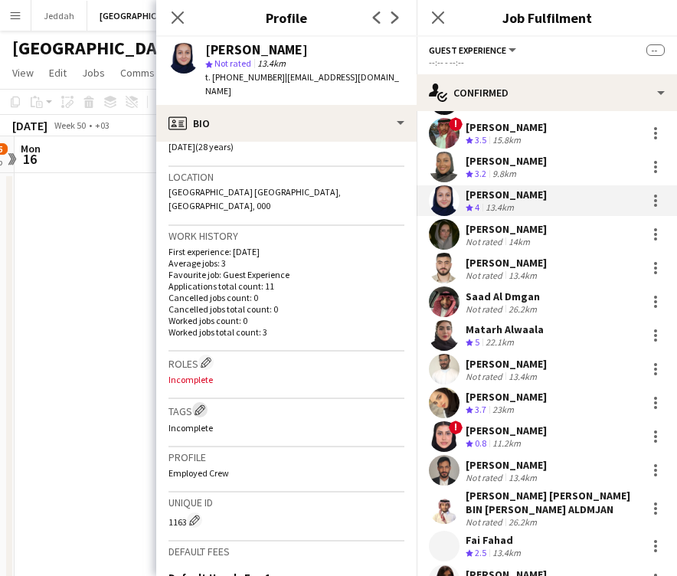
click at [202, 405] on app-icon "Edit crew company tags" at bounding box center [200, 410] width 11 height 11
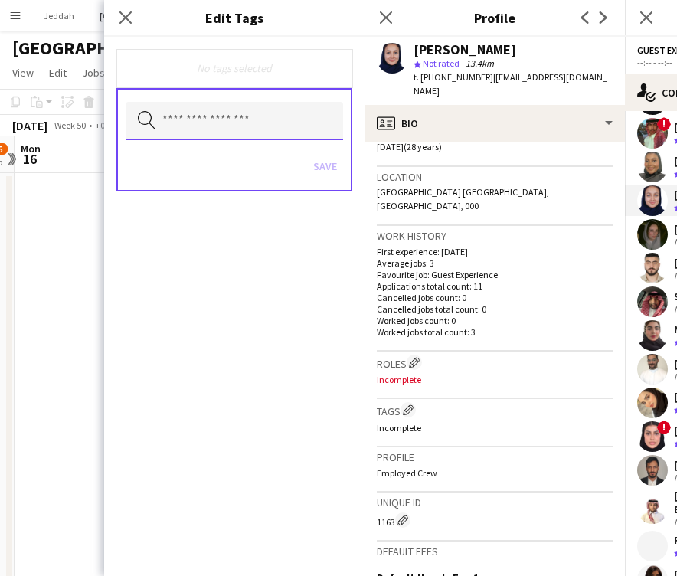
click at [217, 130] on input "text" at bounding box center [235, 121] width 218 height 38
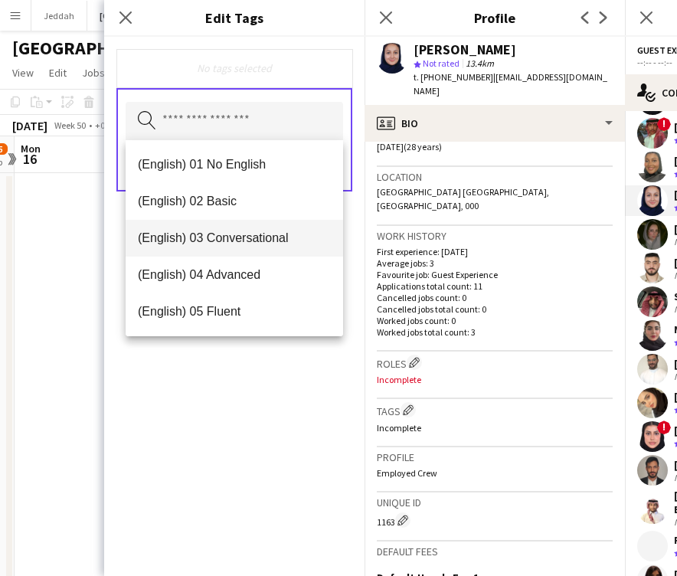
click at [221, 243] on span "(English) 03 Conversational" at bounding box center [234, 238] width 193 height 15
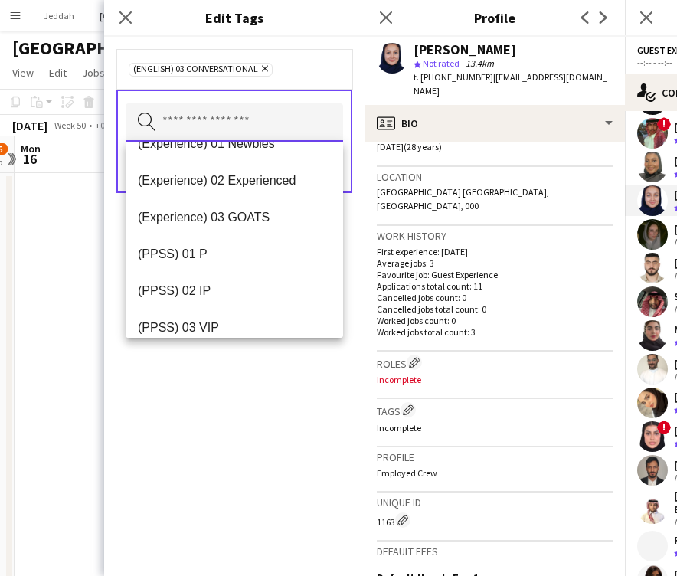
scroll to position [171, 0]
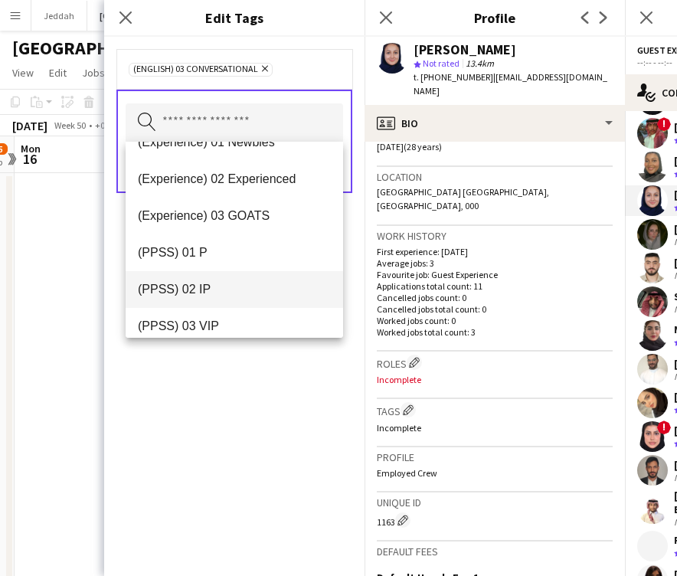
click at [218, 294] on span "(PPSS) 02 IP" at bounding box center [234, 289] width 193 height 15
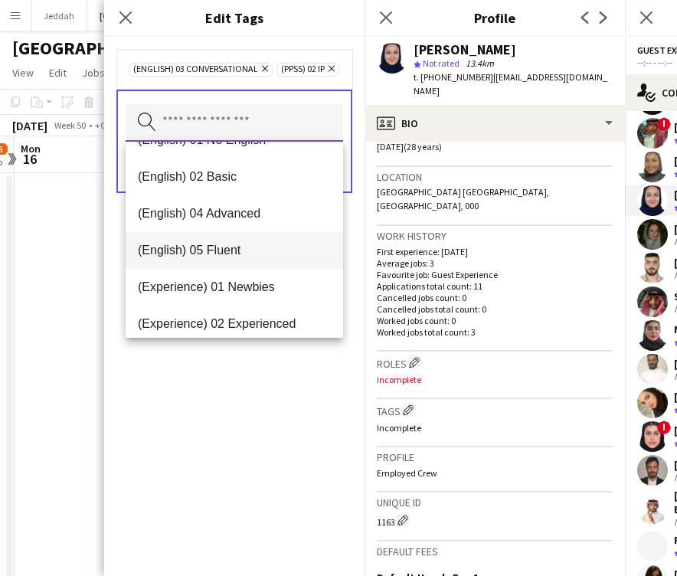
scroll to position [5, 0]
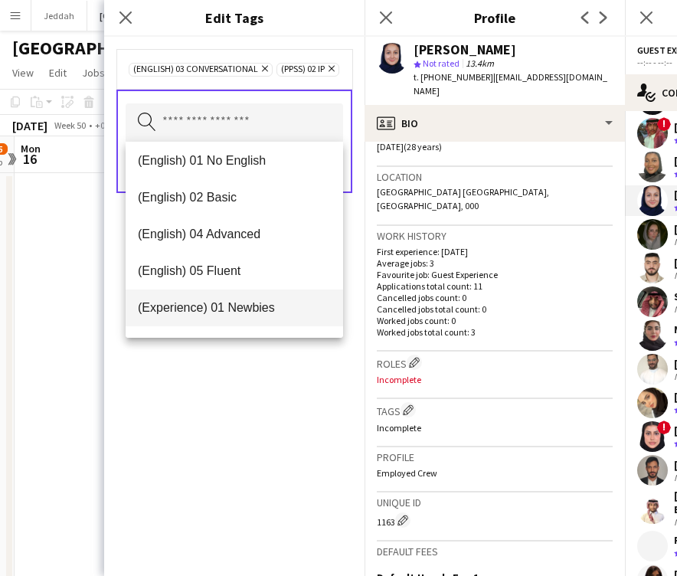
click at [228, 300] on span "(Experience) 01 Newbies" at bounding box center [234, 307] width 193 height 15
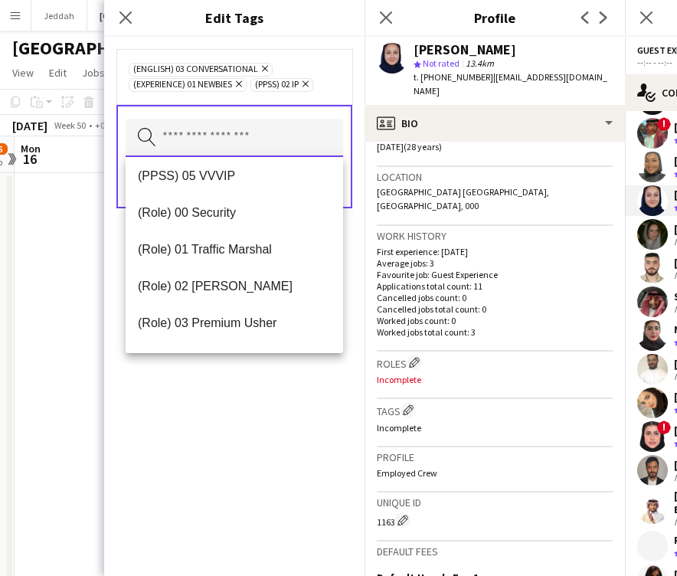
scroll to position [343, 0]
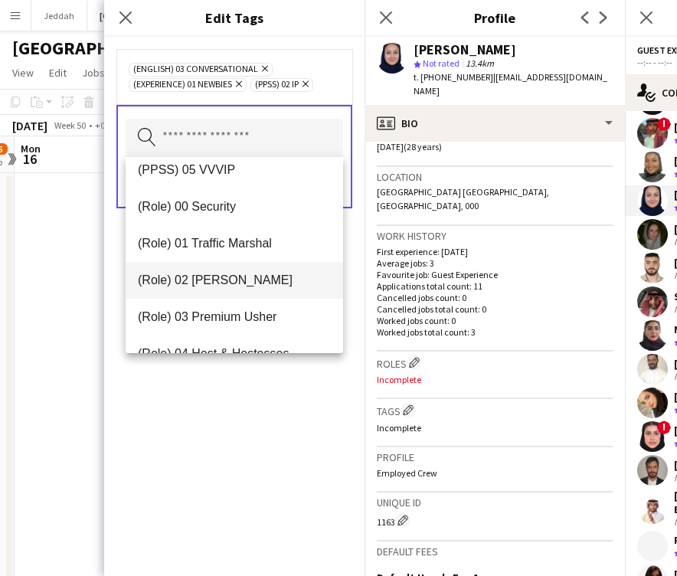
click at [226, 282] on span "(Role) 02 [PERSON_NAME]" at bounding box center [234, 280] width 193 height 15
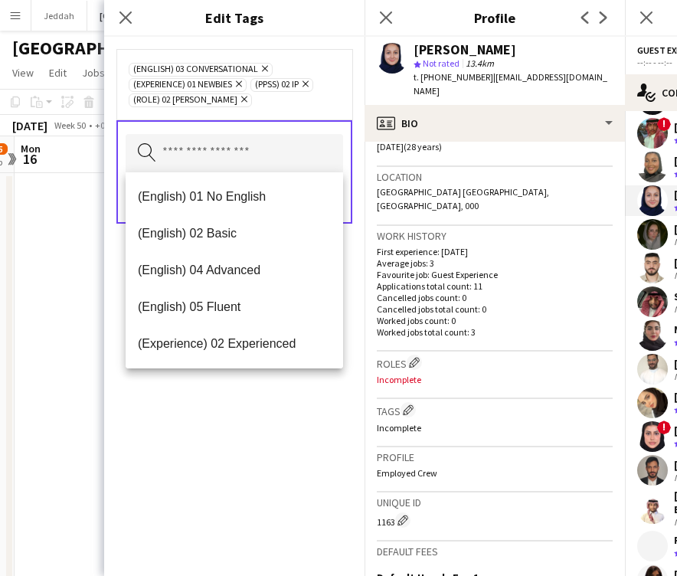
click at [232, 418] on div "(English) 03 Conversational Remove (Experience) 01 Newbies Remove (PPSS) 02 IP …" at bounding box center [234, 306] width 261 height 539
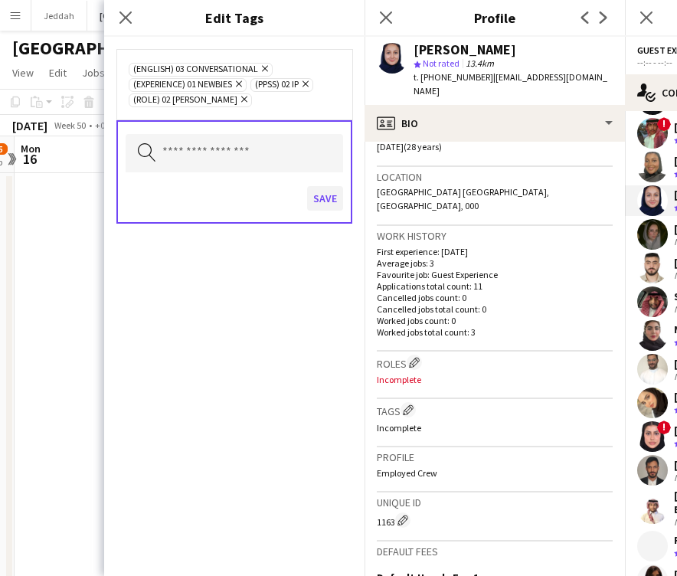
click at [319, 196] on button "Save" at bounding box center [325, 198] width 36 height 25
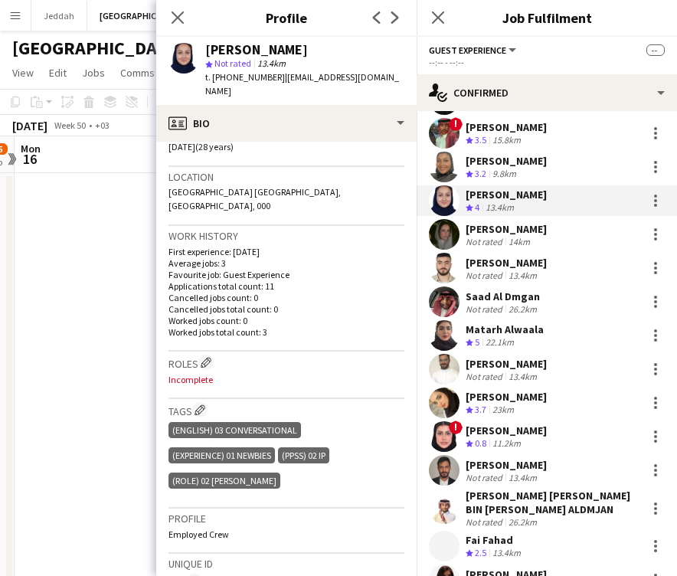
click at [201, 355] on h3 "Roles Edit crew company roles" at bounding box center [287, 363] width 236 height 16
click at [206, 357] on app-icon "Edit crew company roles" at bounding box center [206, 362] width 11 height 11
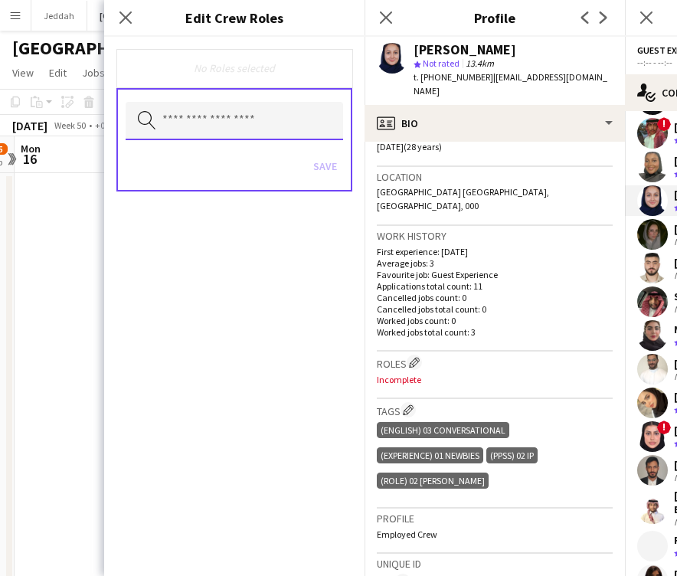
click at [171, 123] on input "text" at bounding box center [235, 121] width 218 height 38
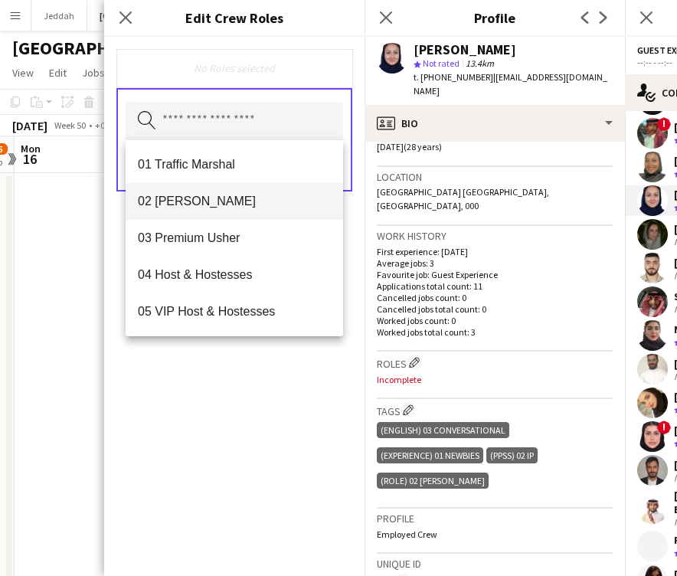
click at [177, 191] on mat-option "02 [PERSON_NAME]" at bounding box center [235, 201] width 218 height 37
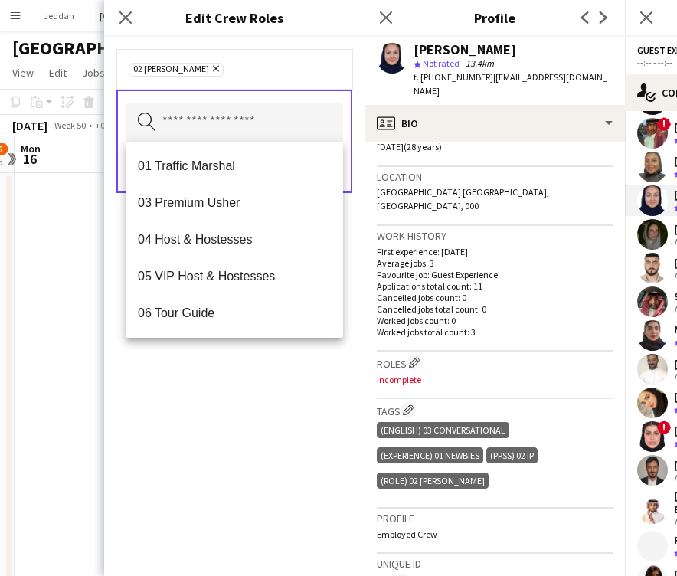
click at [212, 391] on div "02 [PERSON_NAME] Remove Search by role type Save" at bounding box center [234, 306] width 261 height 539
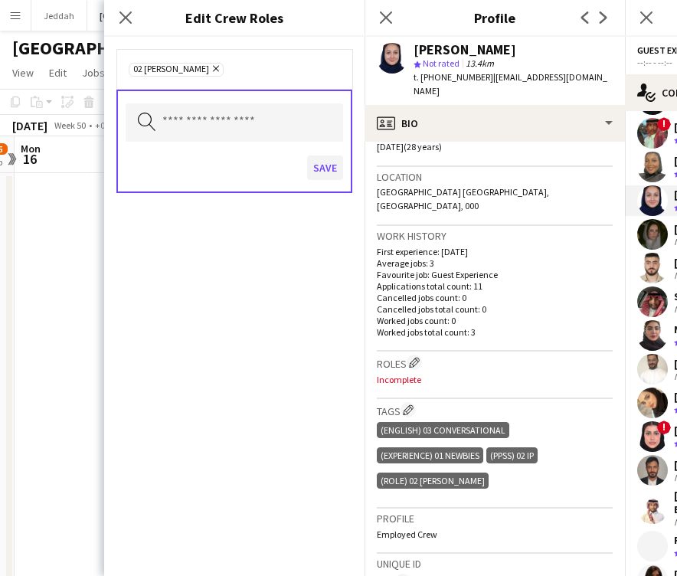
click at [323, 170] on button "Save" at bounding box center [325, 168] width 36 height 25
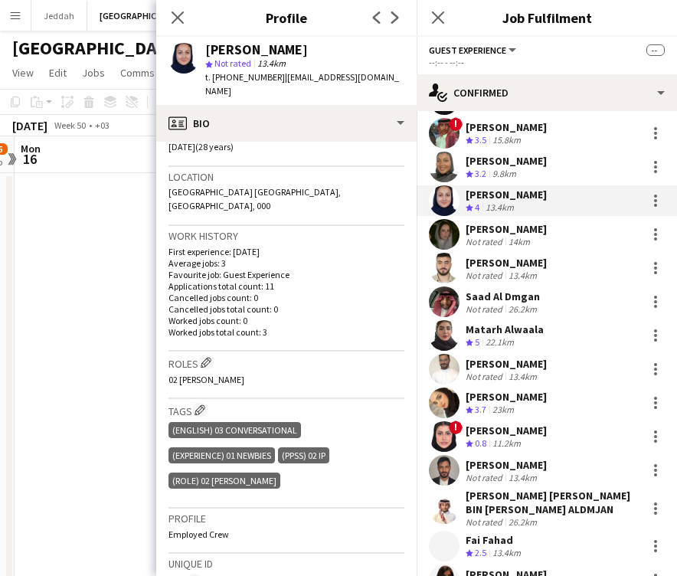
click at [454, 228] on app-user-avatar at bounding box center [444, 234] width 31 height 31
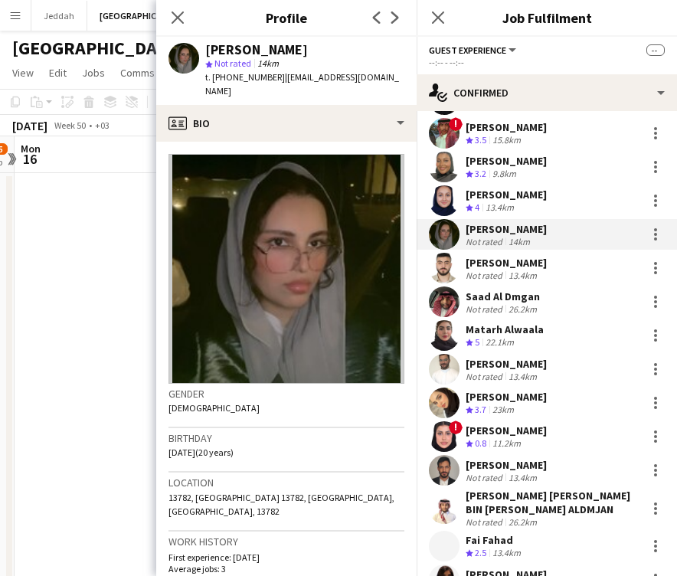
scroll to position [0, 0]
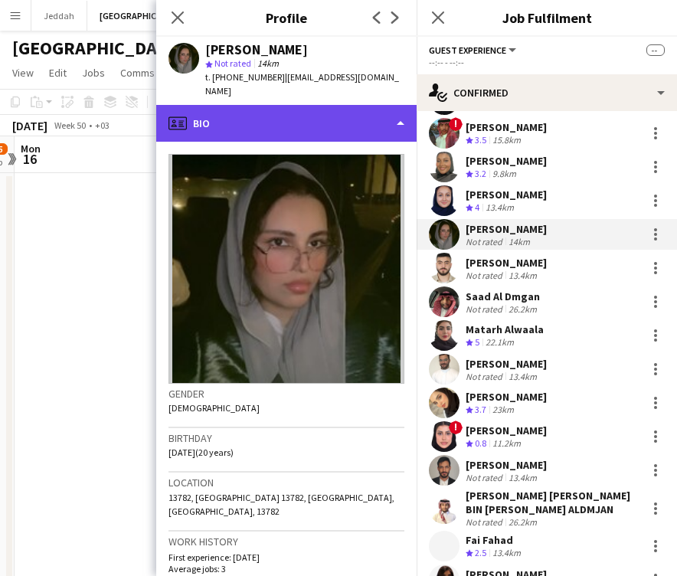
click at [313, 120] on div "profile Bio" at bounding box center [286, 123] width 261 height 37
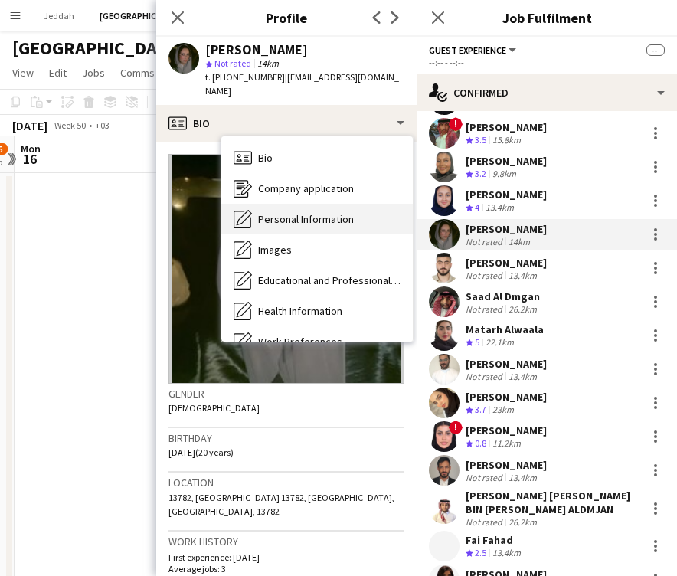
click at [323, 212] on span "Personal Information" at bounding box center [306, 219] width 96 height 14
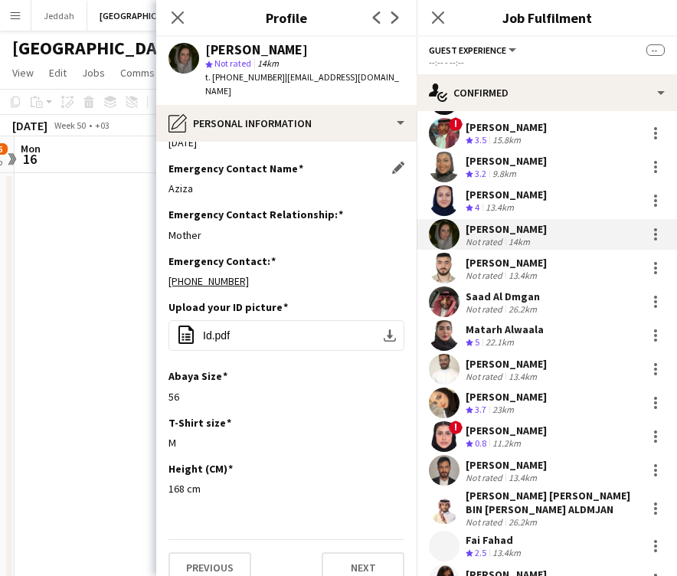
scroll to position [592, 0]
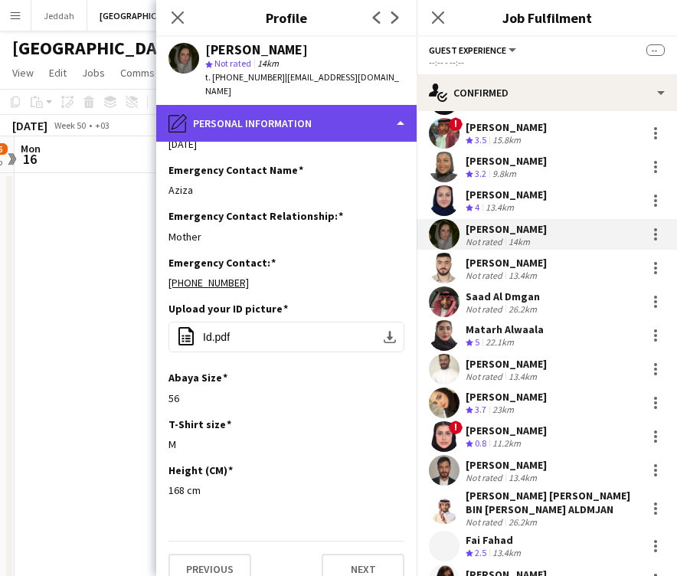
click at [296, 114] on div "pencil4 Personal Information" at bounding box center [286, 123] width 261 height 37
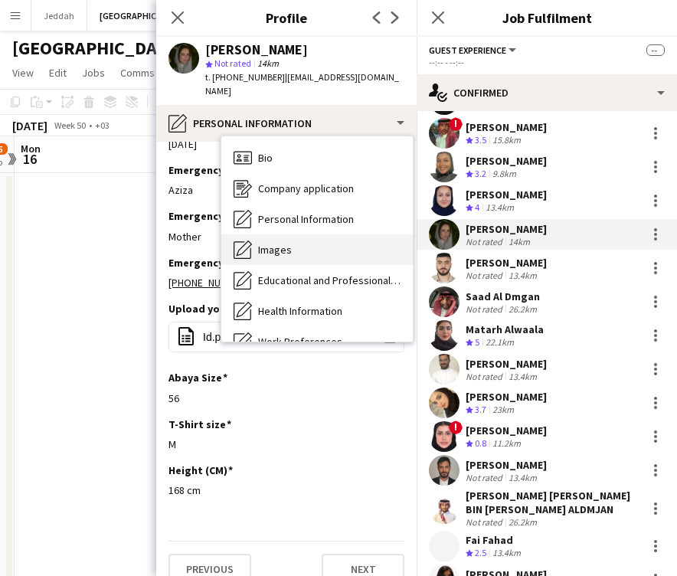
click at [308, 234] on div "Images Images" at bounding box center [317, 249] width 192 height 31
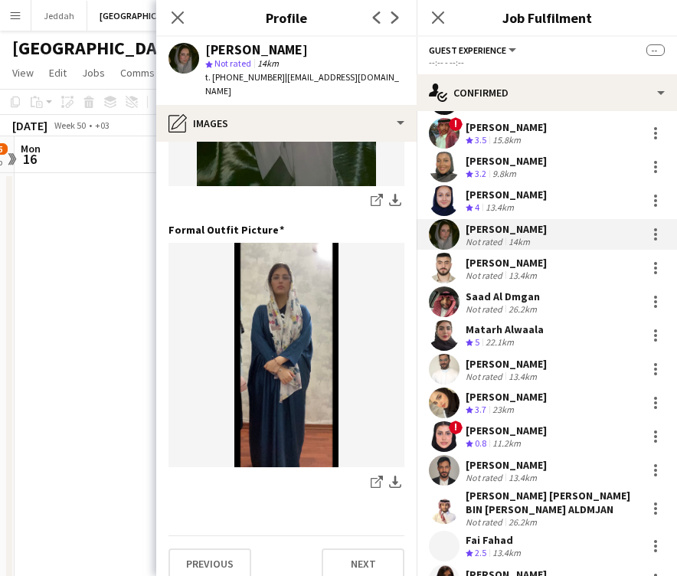
scroll to position [493, 0]
click at [232, 48] on div "[PERSON_NAME]" at bounding box center [256, 50] width 103 height 14
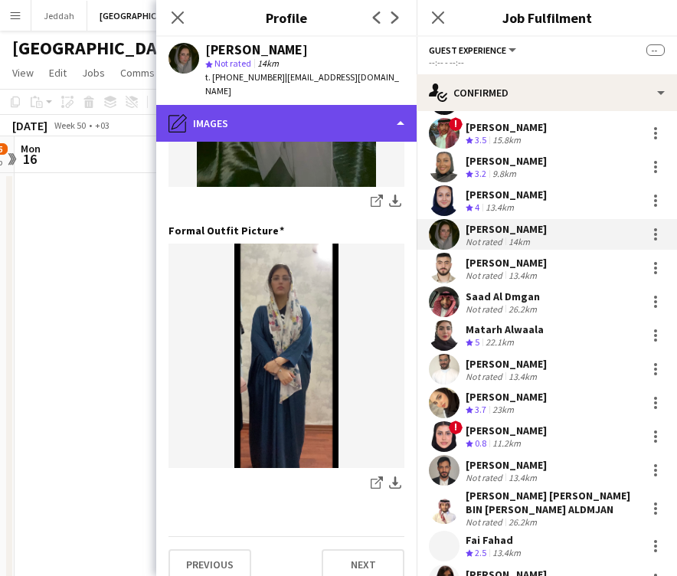
click at [333, 105] on div "pencil4 Images" at bounding box center [286, 123] width 261 height 37
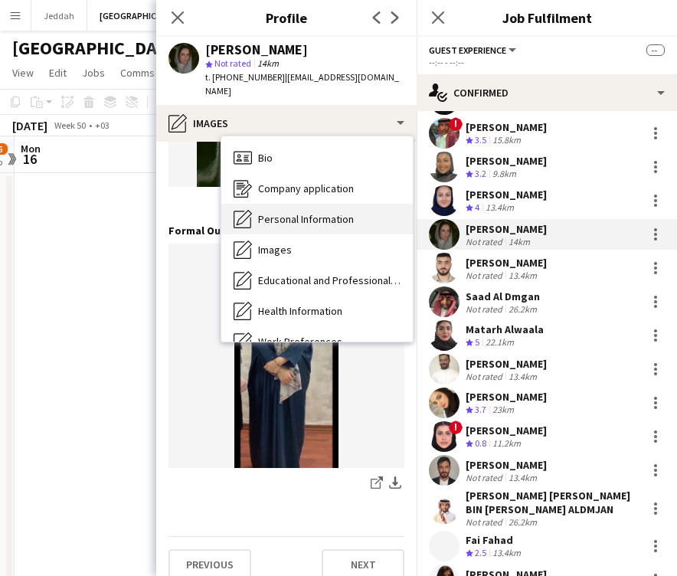
click at [336, 204] on div "Personal Information Personal Information" at bounding box center [317, 219] width 192 height 31
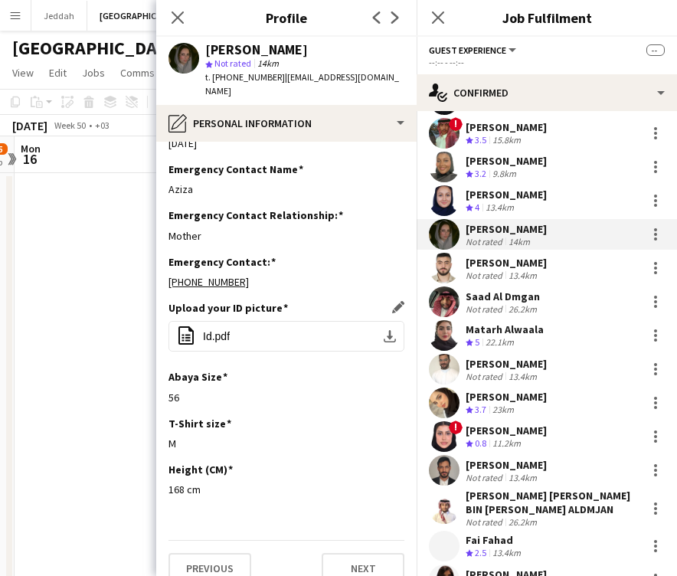
scroll to position [592, 0]
click at [299, 323] on button "office-file-sheet Id.pdf download-bottom" at bounding box center [287, 337] width 236 height 31
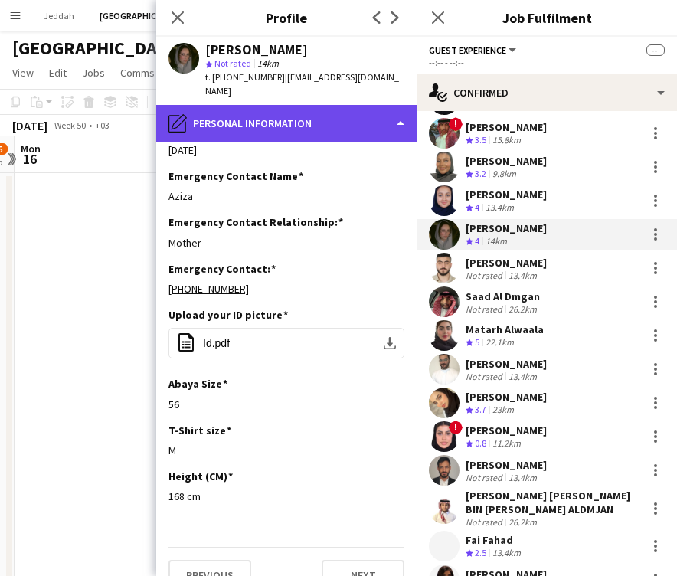
click at [258, 107] on div "pencil4 Personal Information" at bounding box center [286, 123] width 261 height 37
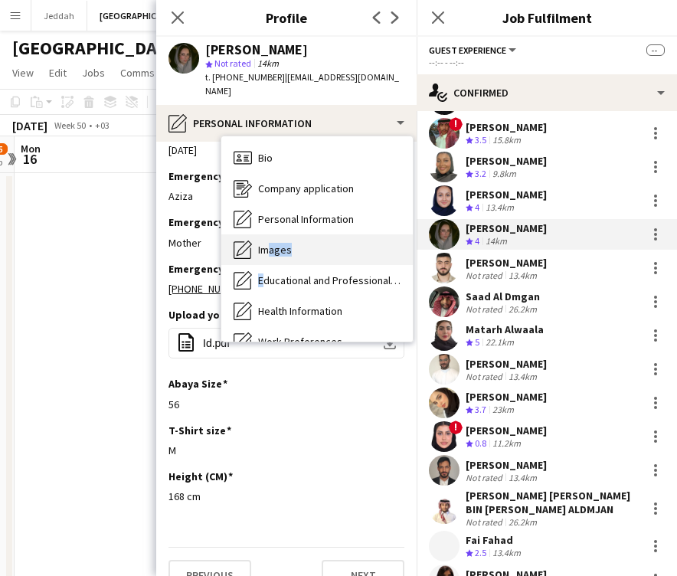
drag, startPoint x: 262, startPoint y: 252, endPoint x: 262, endPoint y: 231, distance: 20.7
click at [262, 231] on div "Bio Bio Company application Company application Personal Information Personal I…" at bounding box center [317, 238] width 192 height 205
click at [262, 243] on span "Images" at bounding box center [275, 250] width 34 height 14
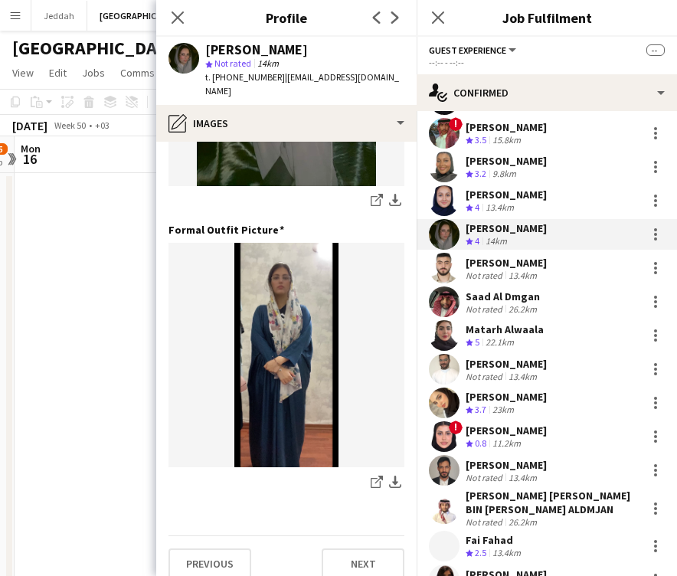
scroll to position [493, 0]
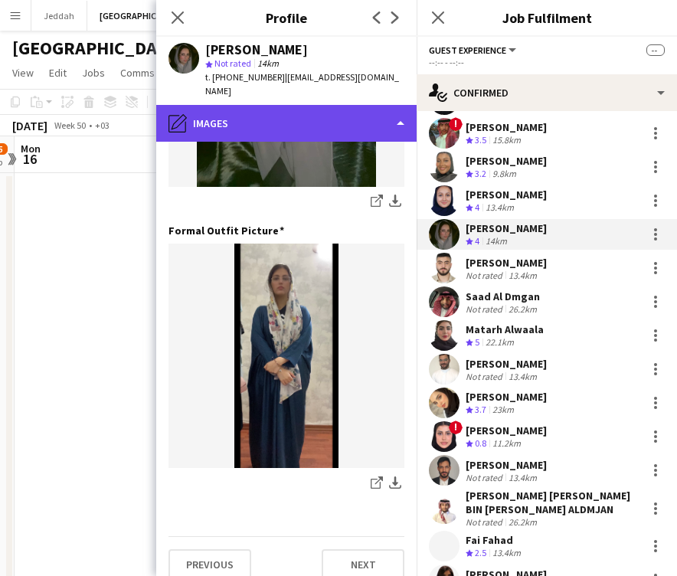
click at [261, 105] on div "pencil4 Images" at bounding box center [286, 123] width 261 height 37
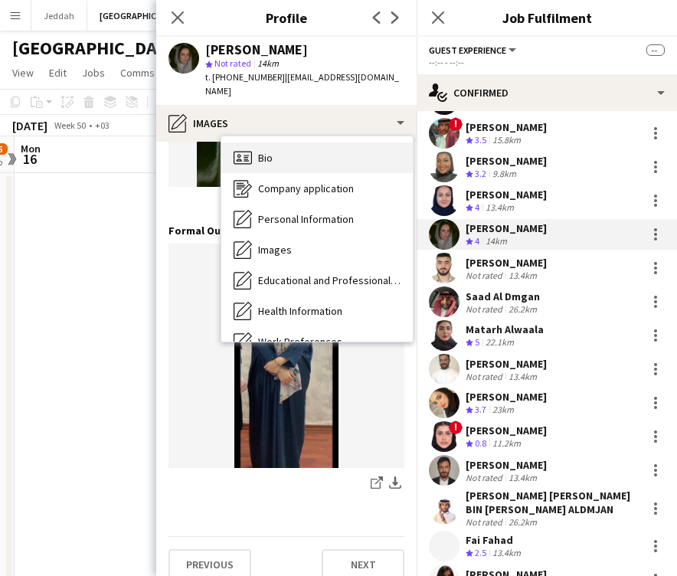
click at [262, 151] on span "Bio" at bounding box center [265, 158] width 15 height 14
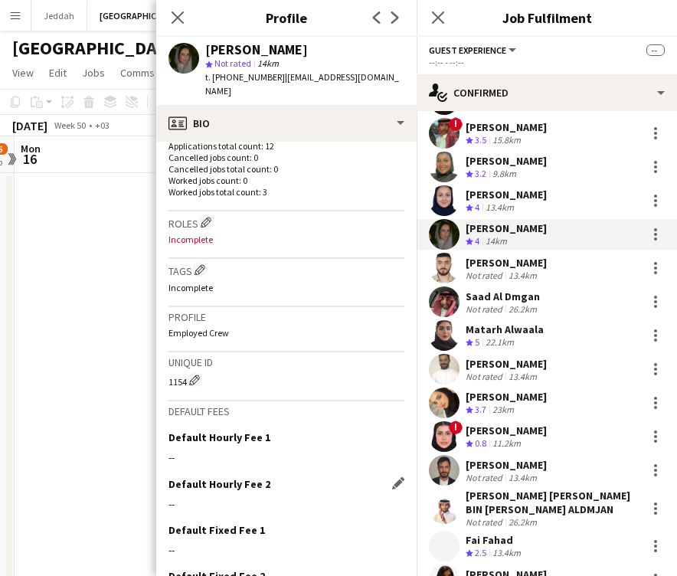
scroll to position [396, 0]
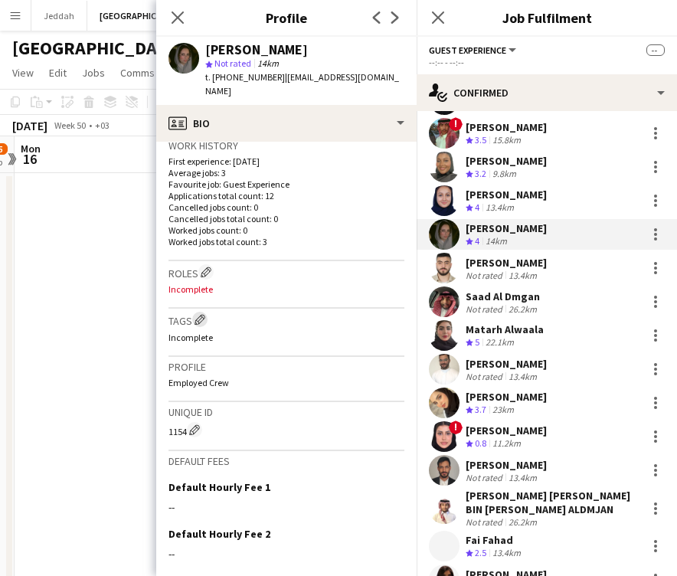
click at [202, 314] on app-icon "Edit crew company tags" at bounding box center [200, 319] width 11 height 11
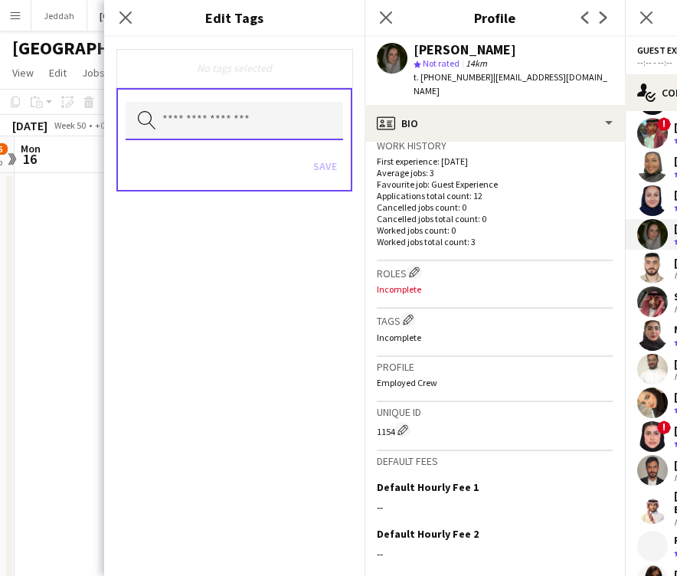
click at [238, 126] on input "text" at bounding box center [235, 121] width 218 height 38
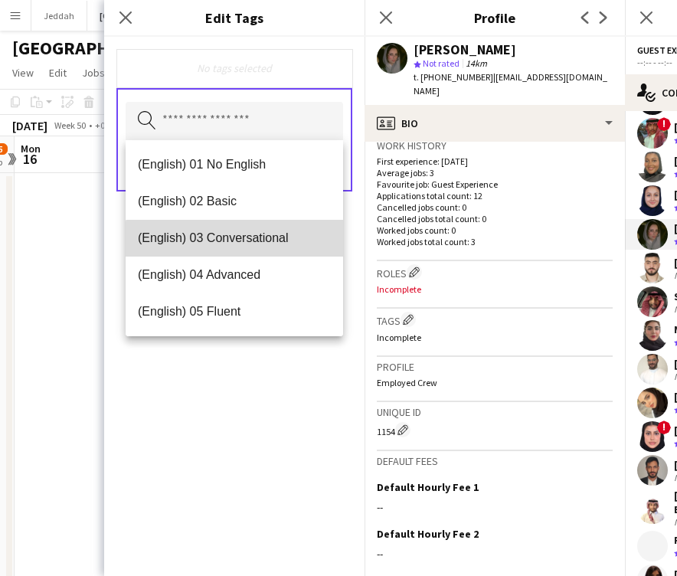
click at [238, 251] on mat-option "(English) 03 Conversational" at bounding box center [235, 238] width 218 height 37
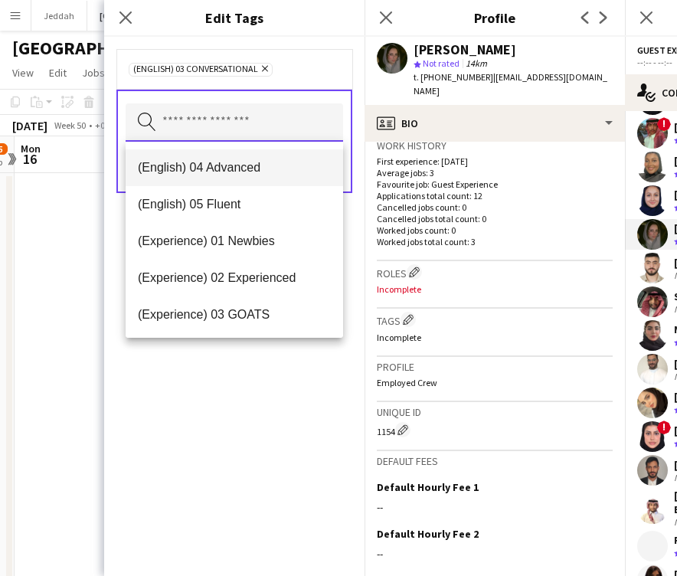
scroll to position [72, 0]
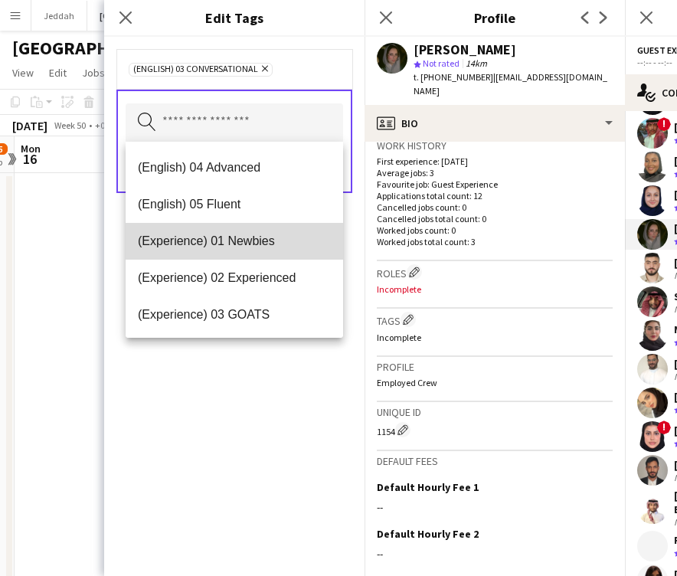
click at [238, 244] on span "(Experience) 01 Newbies" at bounding box center [234, 241] width 193 height 15
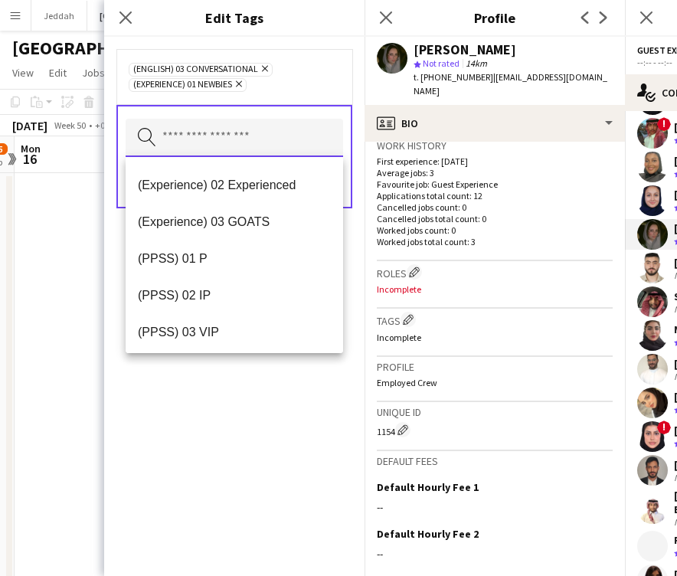
scroll to position [152, 0]
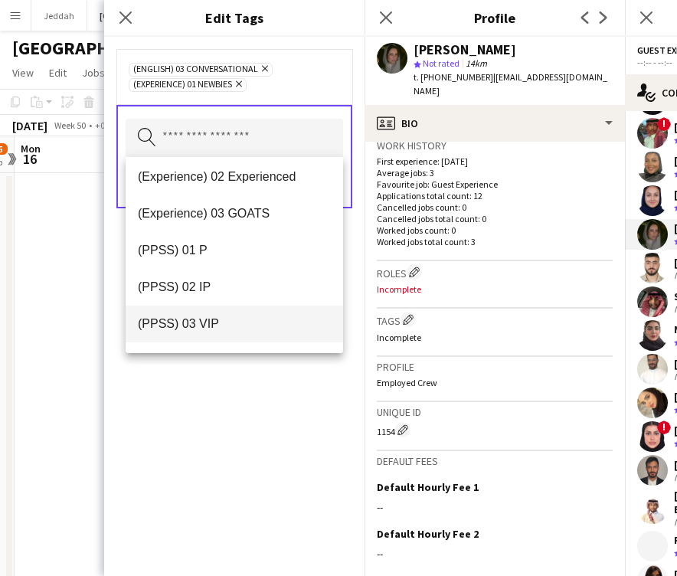
click at [229, 323] on span "(PPSS) 03 VIP" at bounding box center [234, 323] width 193 height 15
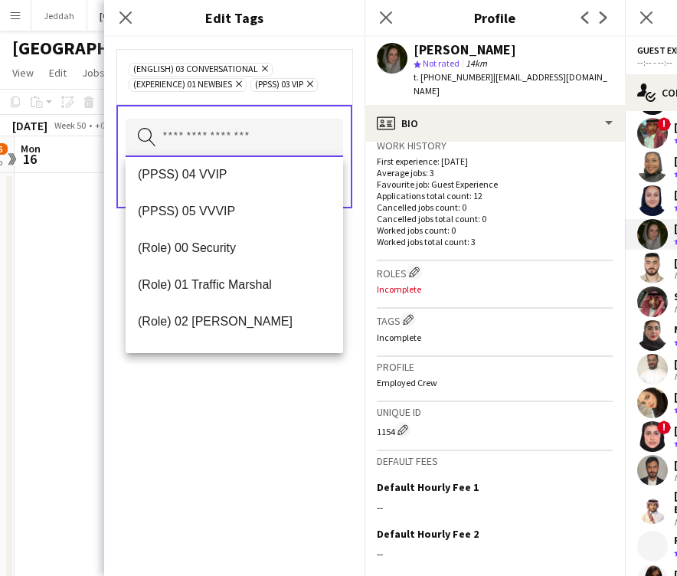
scroll to position [316, 0]
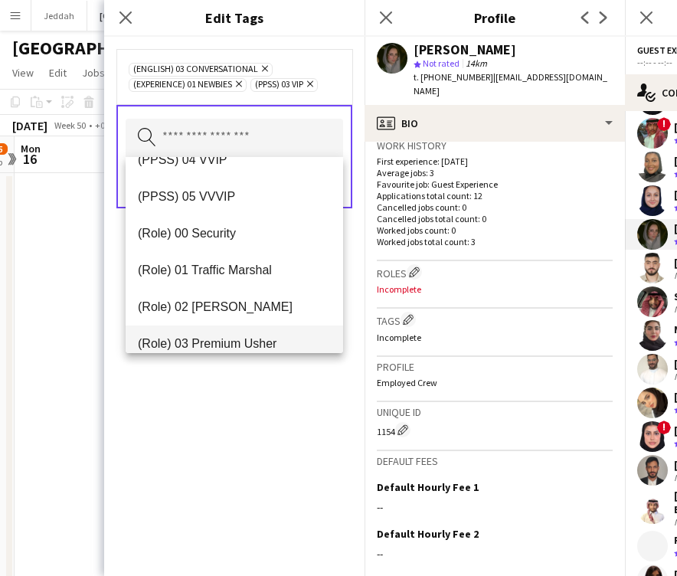
click at [225, 346] on span "(Role) 03 Premium Usher" at bounding box center [234, 343] width 193 height 15
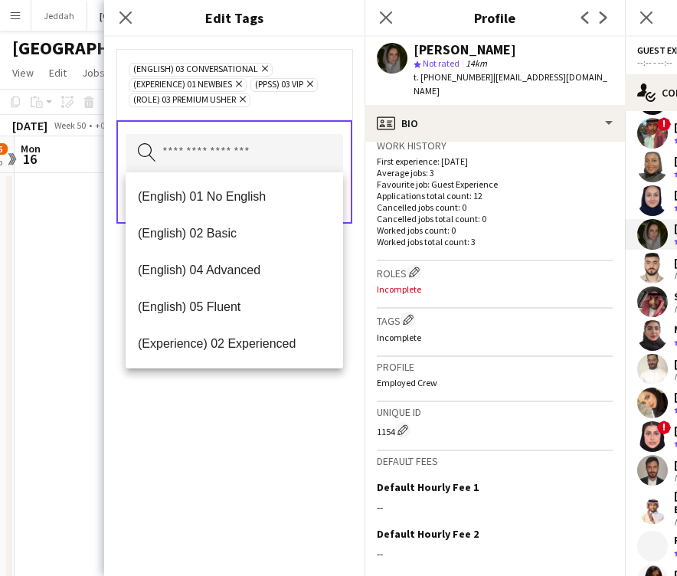
click at [254, 448] on div "(English) 03 Conversational Remove (Experience) 01 Newbies Remove (PPSS) 03 VIP…" at bounding box center [234, 306] width 261 height 539
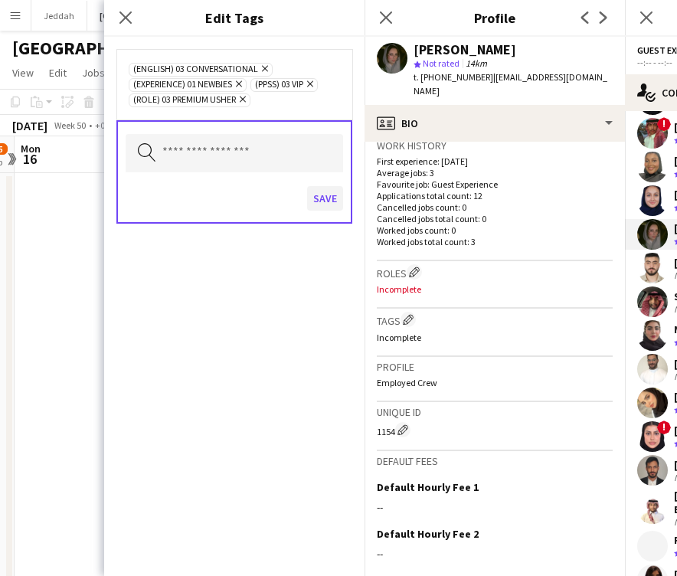
click at [314, 193] on button "Save" at bounding box center [325, 198] width 36 height 25
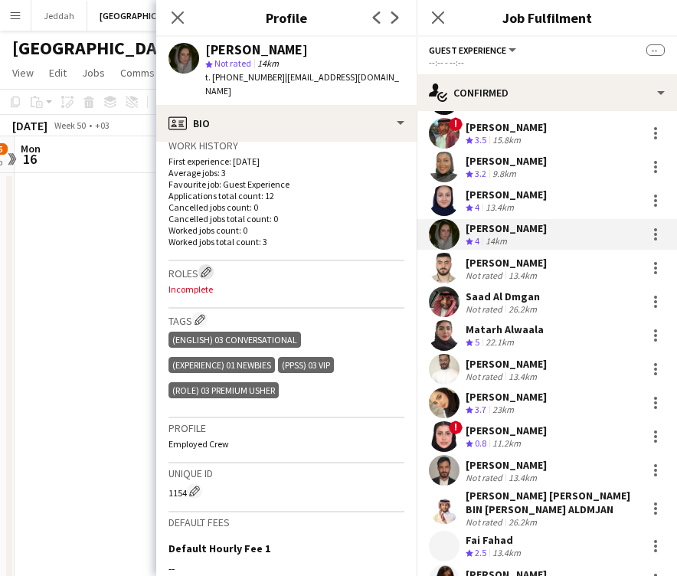
click at [207, 267] on app-icon "Edit crew company roles" at bounding box center [206, 272] width 11 height 11
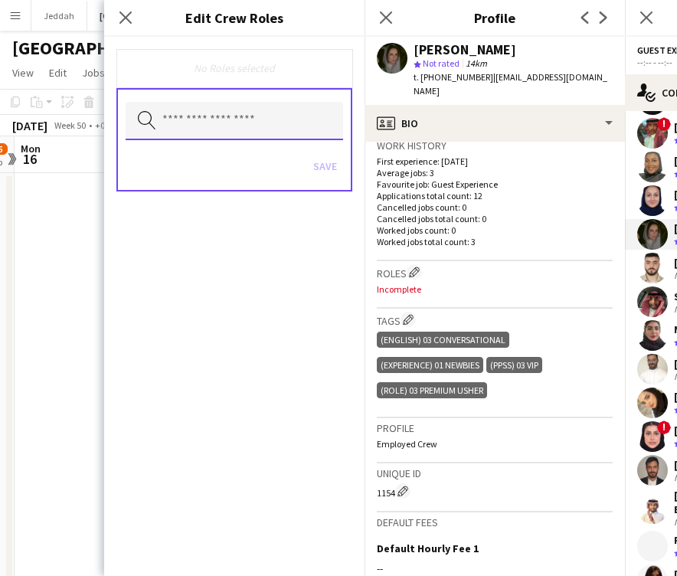
click at [201, 125] on input "text" at bounding box center [235, 121] width 218 height 38
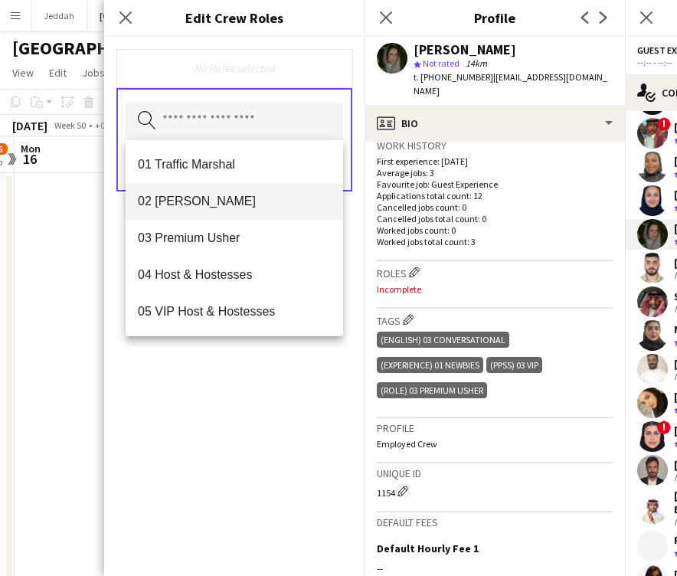
click at [191, 197] on span "02 [PERSON_NAME]" at bounding box center [234, 201] width 193 height 15
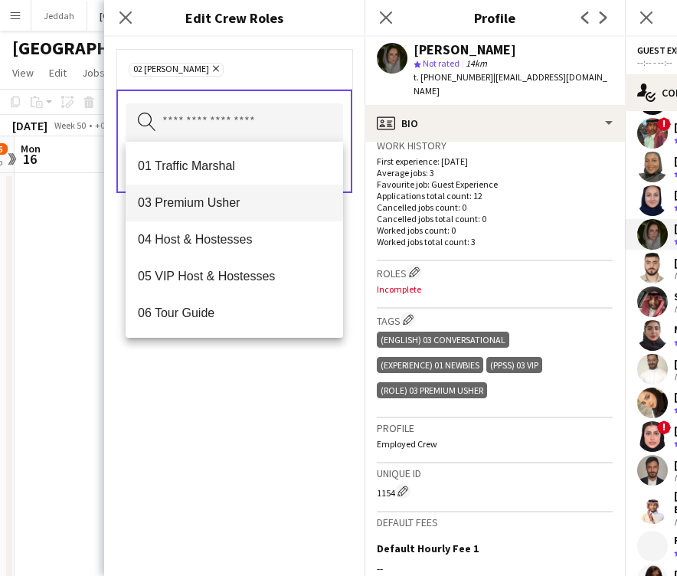
click at [191, 197] on span "03 Premium Usher" at bounding box center [234, 202] width 193 height 15
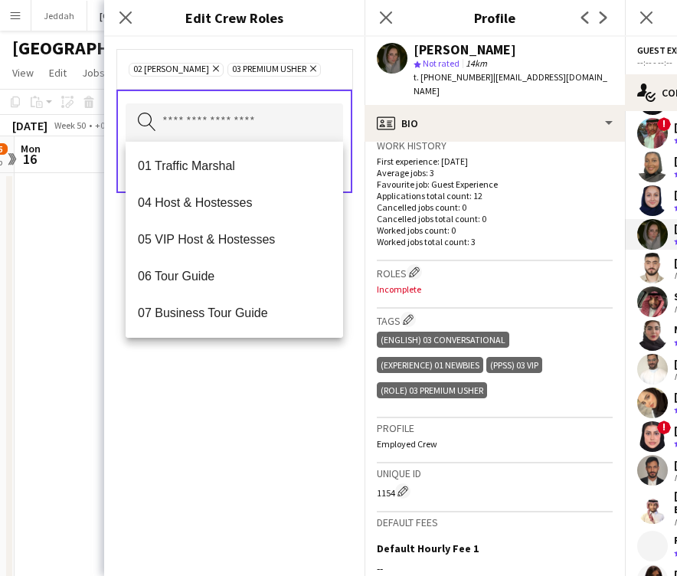
click at [270, 503] on div "02 [PERSON_NAME] Remove 03 Premium [PERSON_NAME] Remove Search by role type Save" at bounding box center [234, 306] width 261 height 539
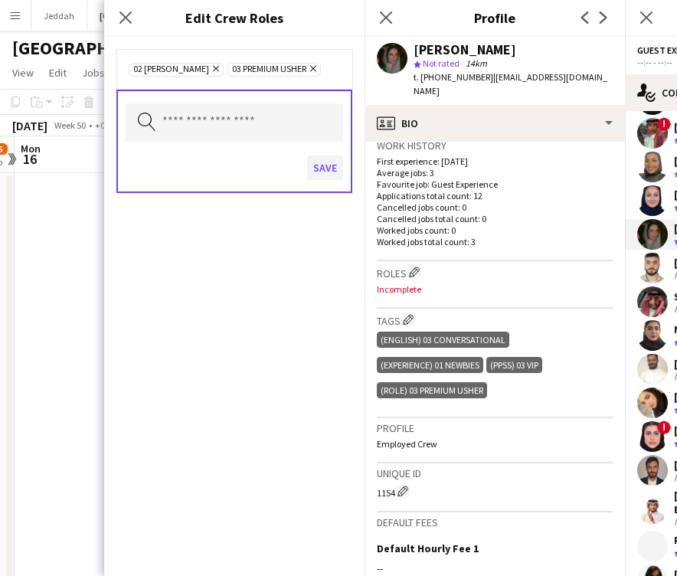
click at [311, 169] on button "Save" at bounding box center [325, 168] width 36 height 25
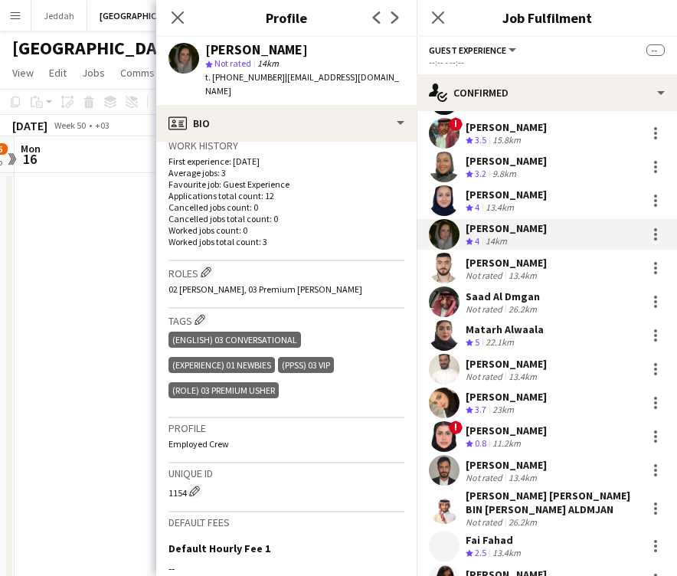
click at [446, 258] on app-user-avatar at bounding box center [444, 268] width 31 height 31
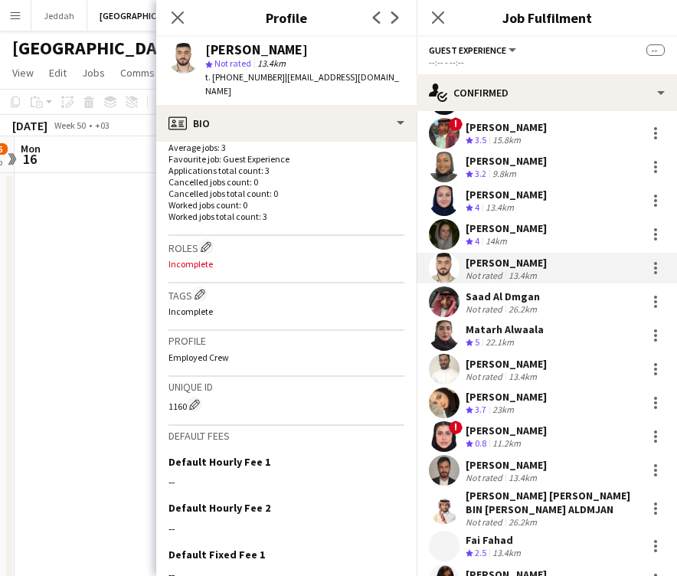
scroll to position [410, 0]
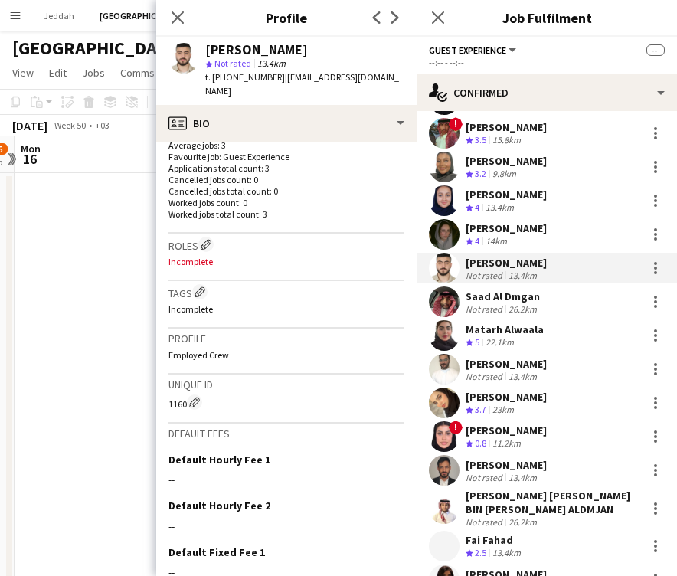
click at [232, 50] on div "[PERSON_NAME]" at bounding box center [256, 50] width 103 height 14
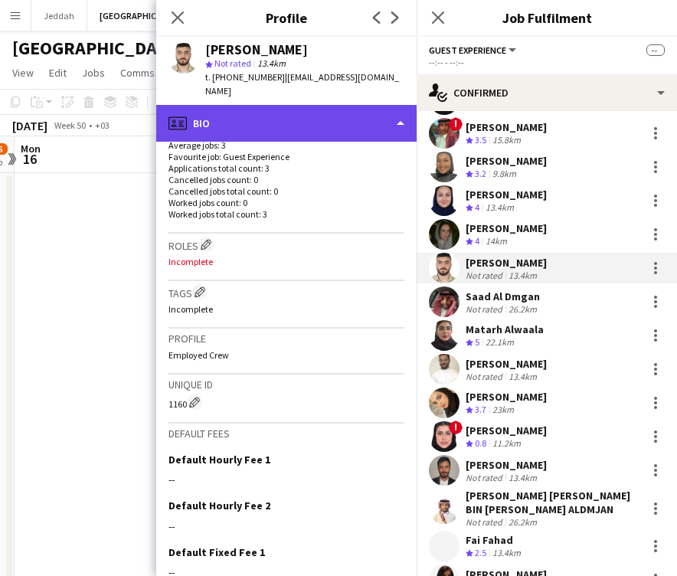
click at [249, 120] on div "profile Bio" at bounding box center [286, 123] width 261 height 37
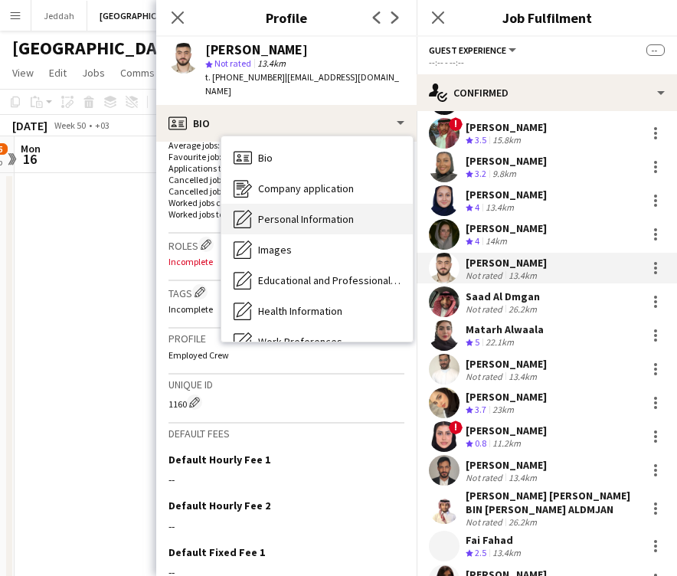
click at [264, 211] on div "Personal Information Personal Information" at bounding box center [317, 219] width 192 height 31
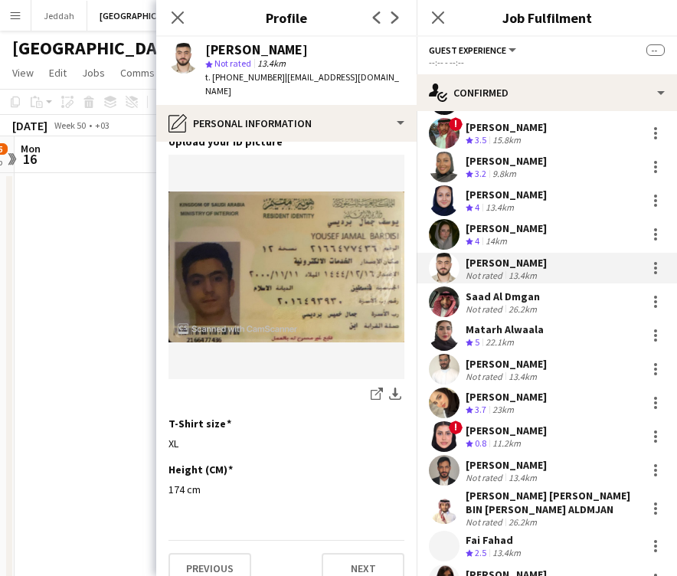
scroll to position [759, 0]
click at [267, 51] on div "[PERSON_NAME]" at bounding box center [256, 50] width 103 height 14
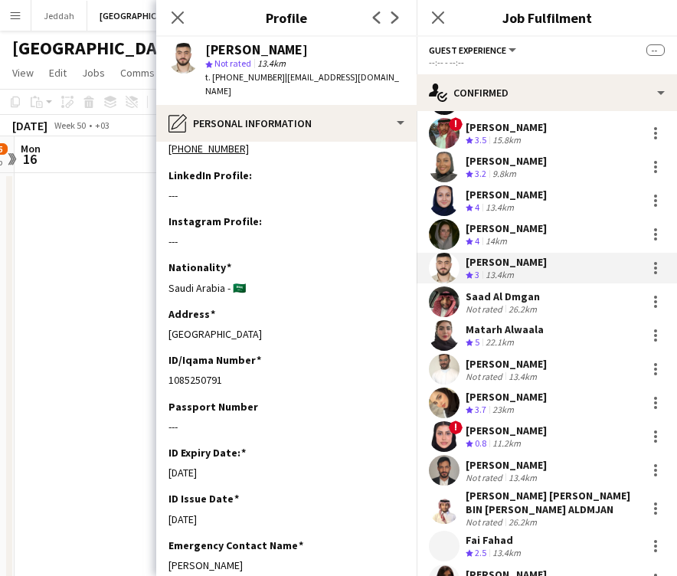
scroll to position [214, 0]
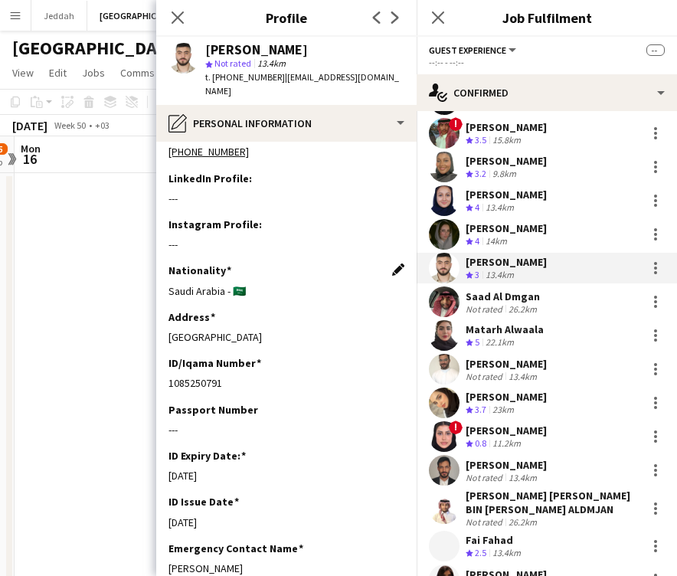
click at [392, 264] on app-icon "Edit this field" at bounding box center [398, 270] width 12 height 12
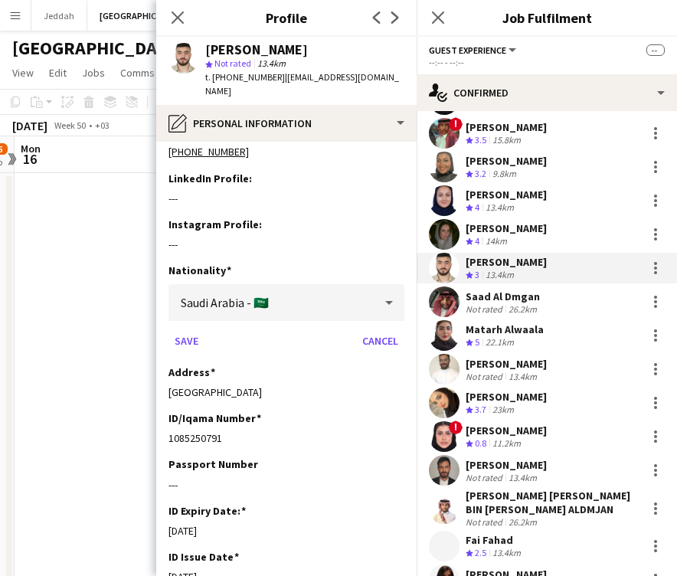
click at [324, 288] on div "Saudi Arabia - 🇸🇦" at bounding box center [271, 302] width 205 height 37
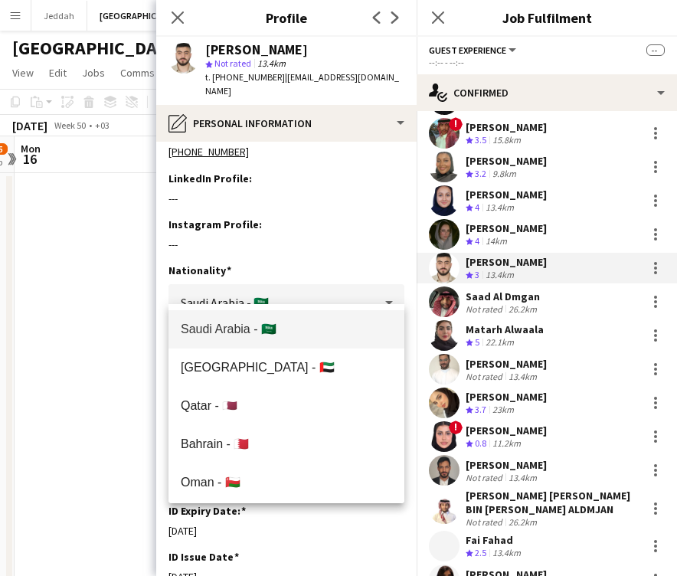
scroll to position [228, 0]
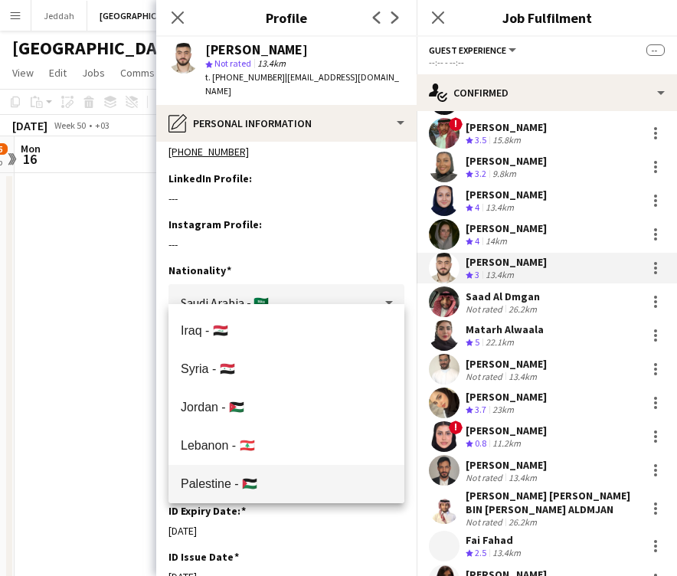
click at [295, 481] on span "Palestine - 🇵🇸" at bounding box center [286, 484] width 211 height 15
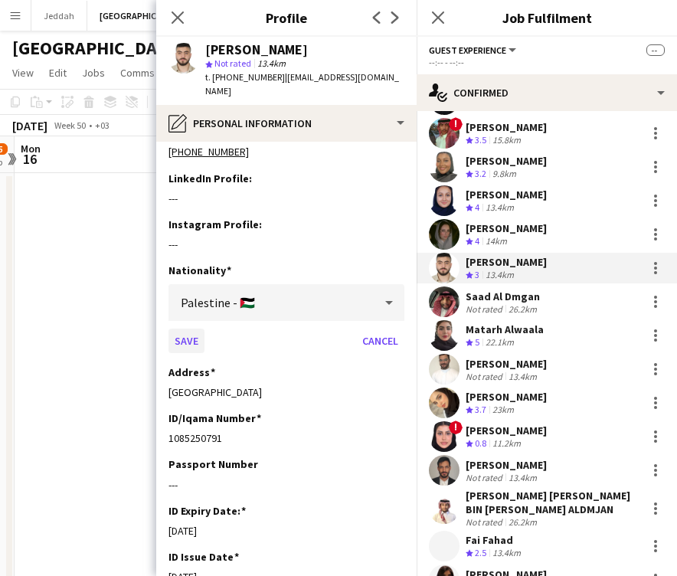
click at [182, 329] on button "Save" at bounding box center [187, 341] width 36 height 25
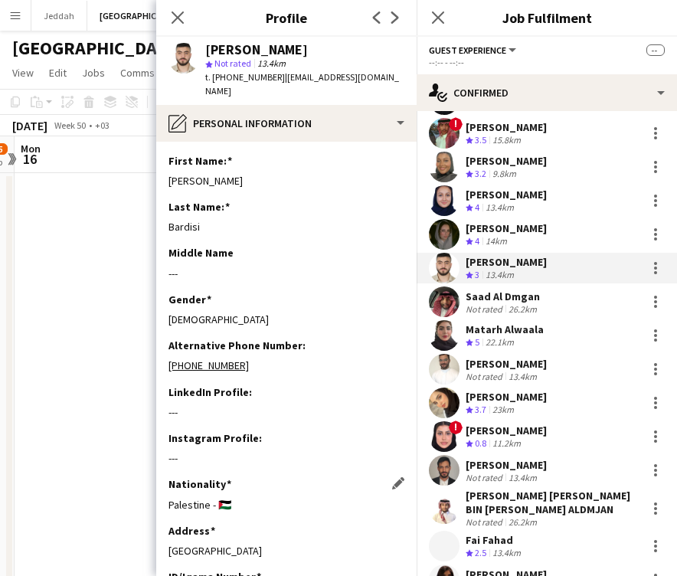
scroll to position [0, 0]
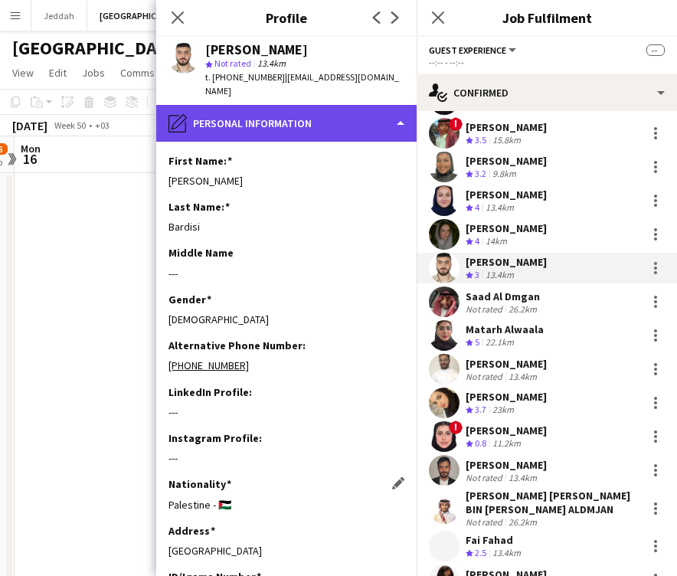
click at [214, 121] on div "pencil4 Personal Information" at bounding box center [286, 123] width 261 height 37
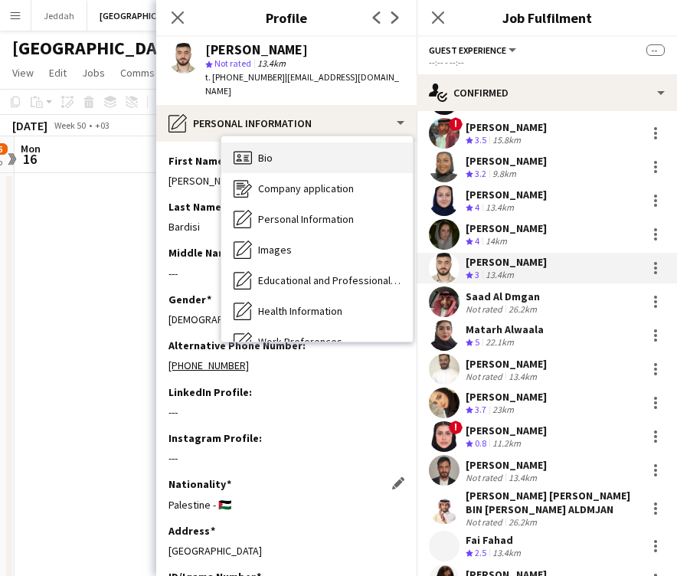
click at [249, 155] on div "Bio Bio" at bounding box center [317, 158] width 192 height 31
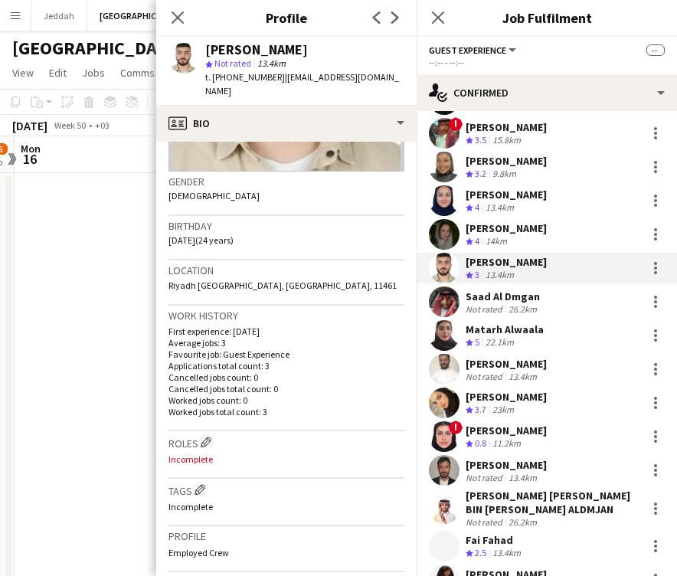
scroll to position [217, 0]
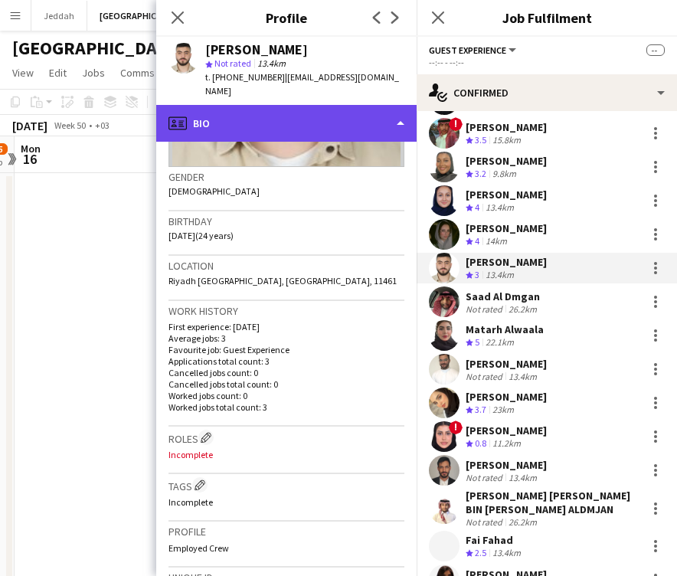
click at [290, 105] on div "profile Bio" at bounding box center [286, 123] width 261 height 37
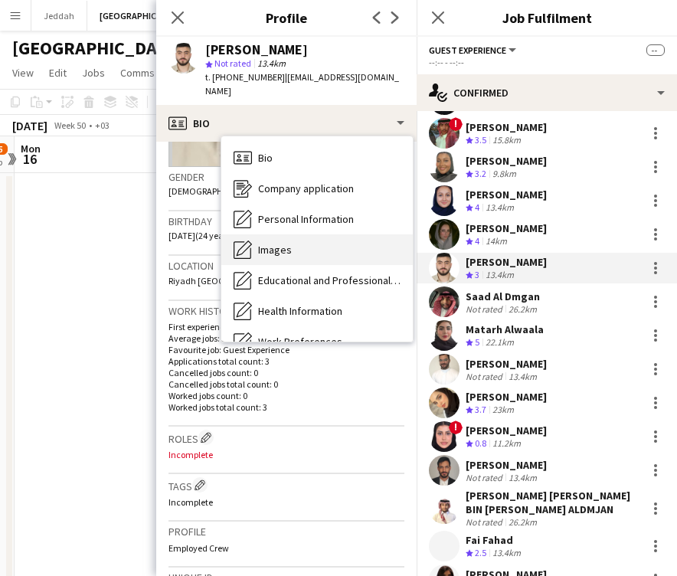
click at [301, 234] on div "Images Images" at bounding box center [317, 249] width 192 height 31
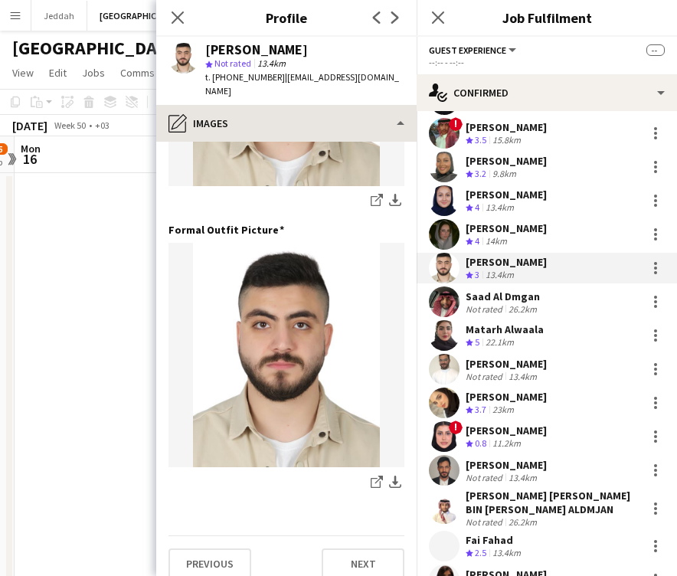
scroll to position [493, 0]
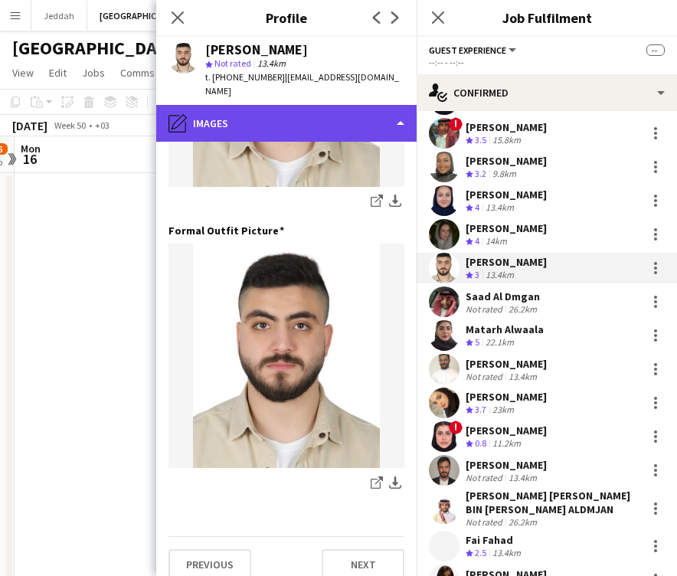
click at [300, 119] on div "pencil4 Images" at bounding box center [286, 123] width 261 height 37
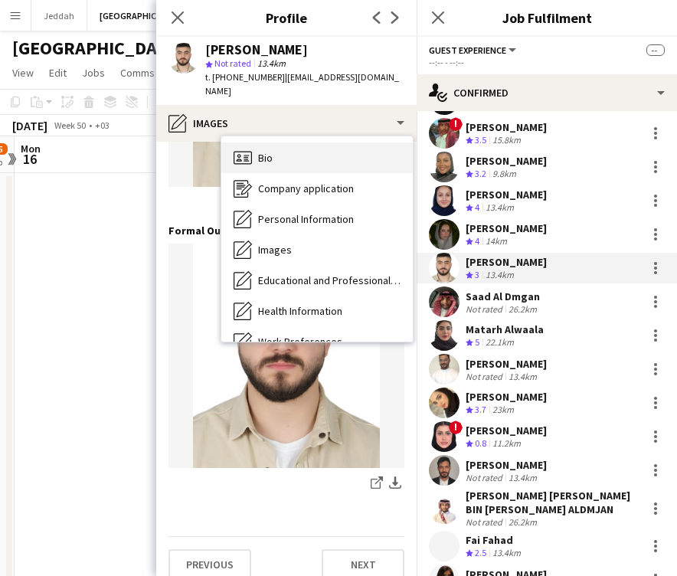
click at [300, 143] on div "Bio Bio" at bounding box center [317, 158] width 192 height 31
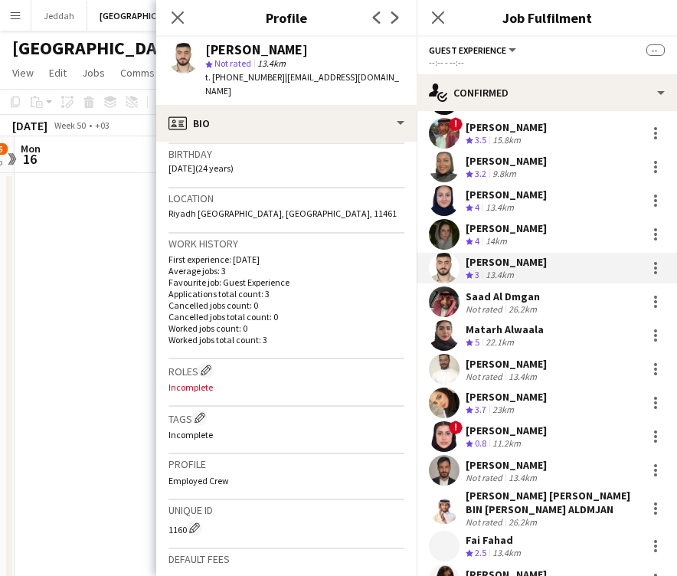
scroll to position [302, 0]
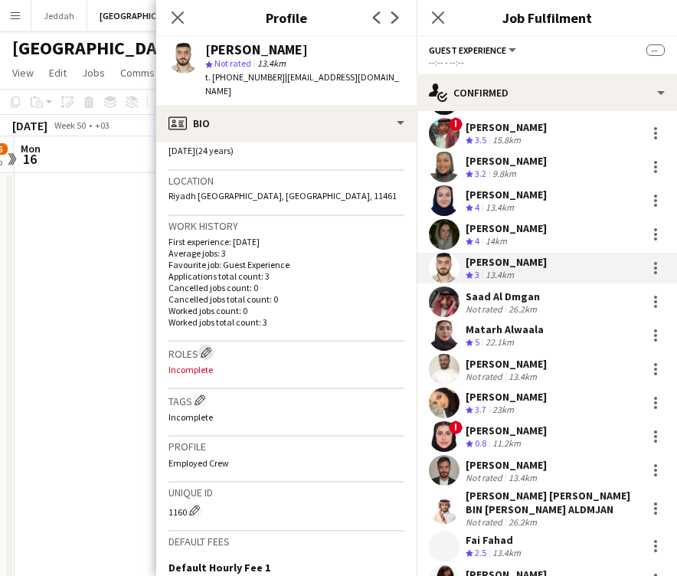
click at [206, 347] on app-icon "Edit crew company roles" at bounding box center [206, 352] width 11 height 11
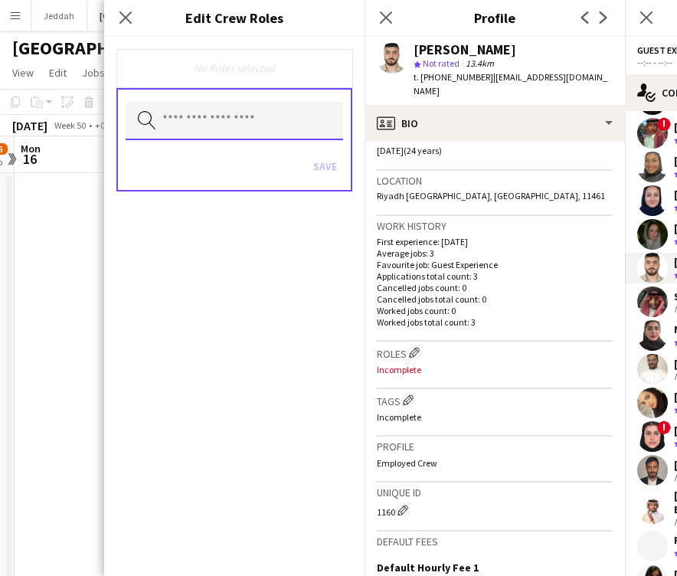
click at [204, 126] on input "text" at bounding box center [235, 121] width 218 height 38
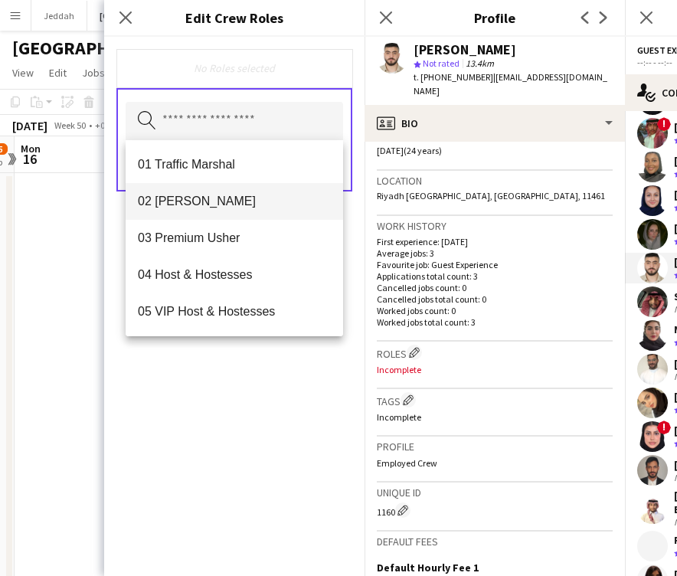
click at [208, 205] on span "02 [PERSON_NAME]" at bounding box center [234, 201] width 193 height 15
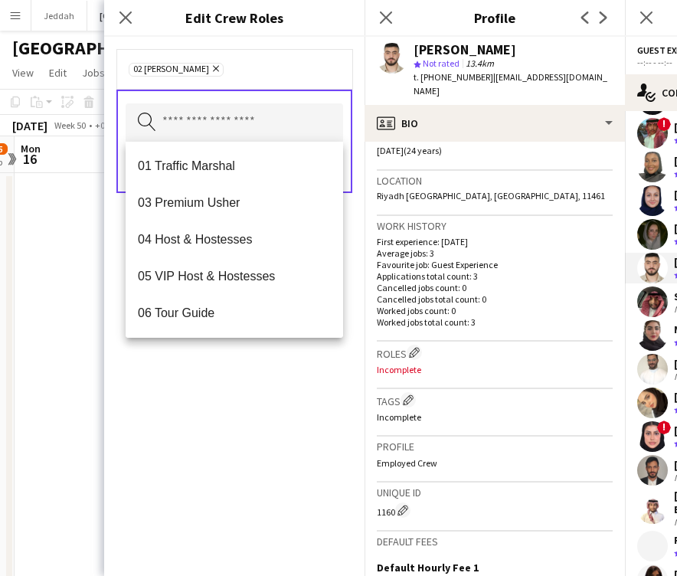
click at [241, 443] on div "02 [PERSON_NAME] Remove Search by role type Save" at bounding box center [234, 306] width 261 height 539
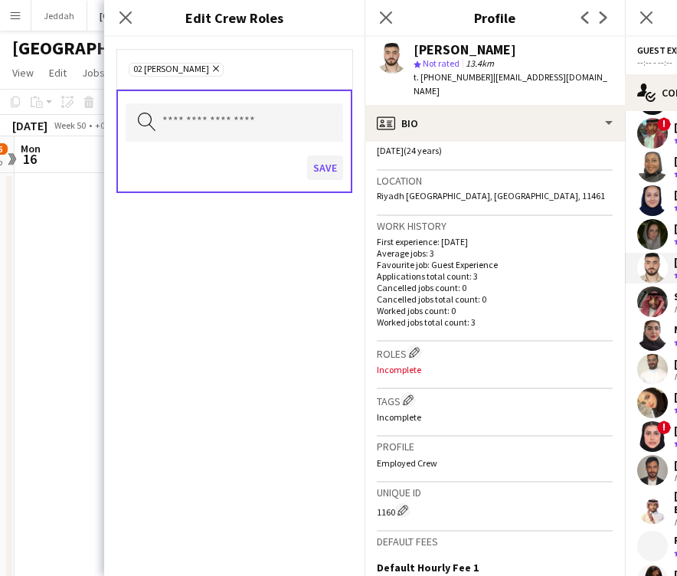
click at [315, 166] on button "Save" at bounding box center [325, 168] width 36 height 25
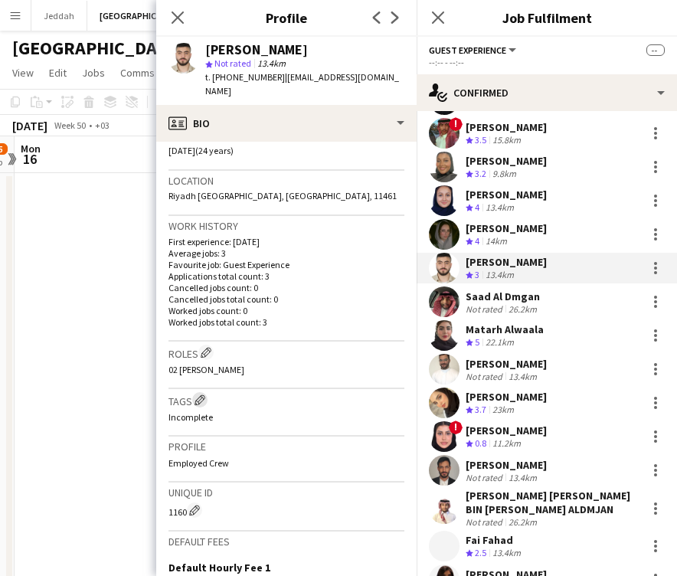
click at [199, 395] on app-icon "Edit crew company tags" at bounding box center [200, 400] width 11 height 11
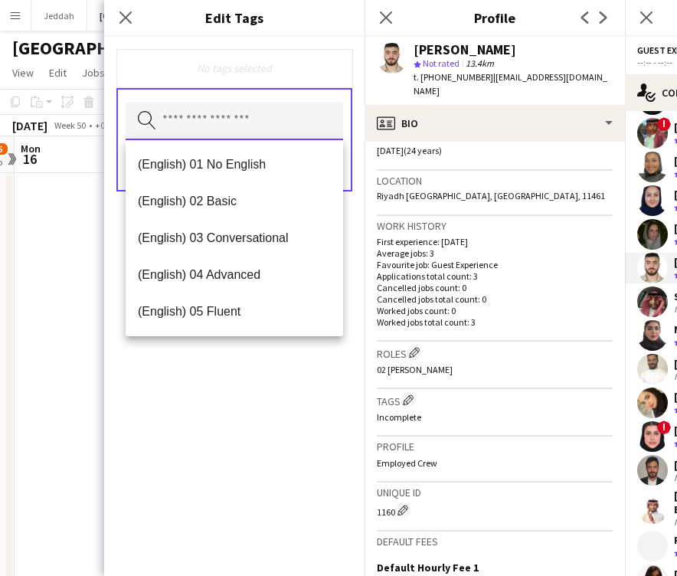
click at [229, 129] on input "text" at bounding box center [235, 121] width 218 height 38
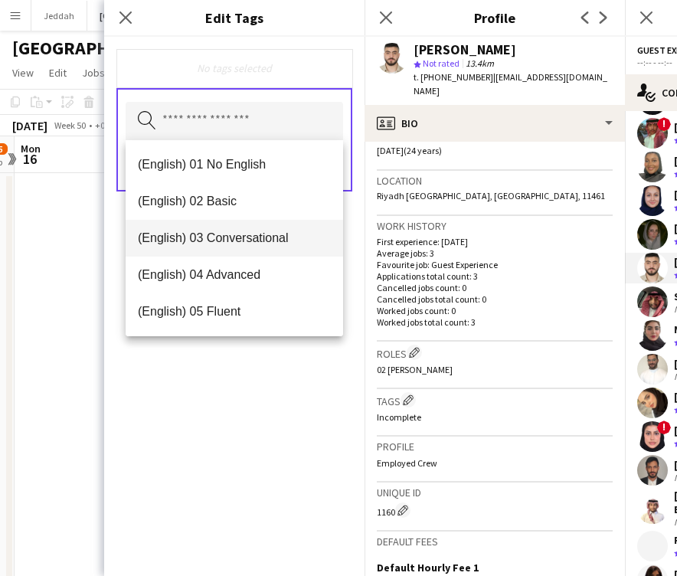
click at [225, 237] on span "(English) 03 Conversational" at bounding box center [234, 238] width 193 height 15
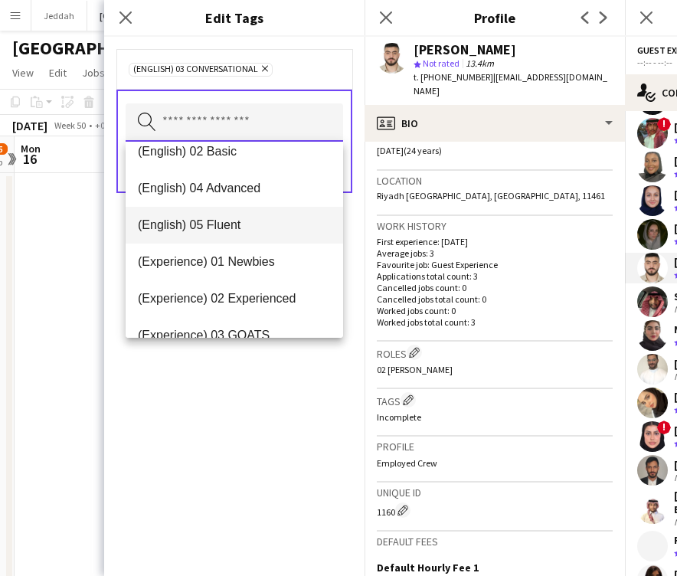
scroll to position [80, 0]
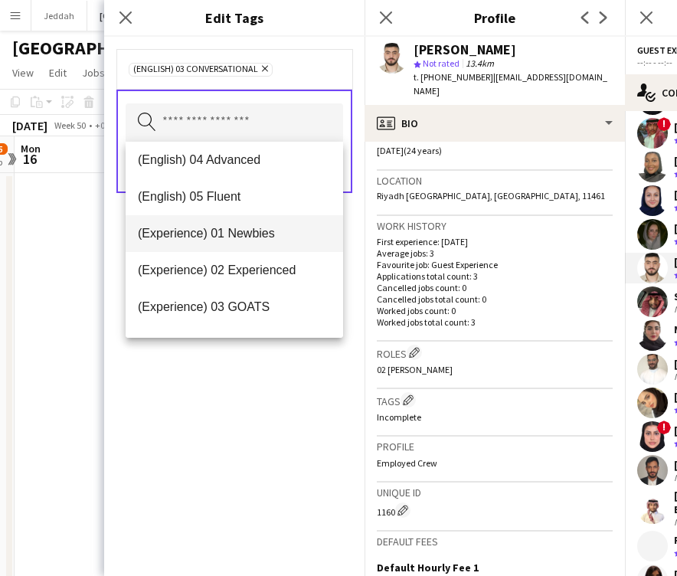
click at [225, 238] on span "(Experience) 01 Newbies" at bounding box center [234, 233] width 193 height 15
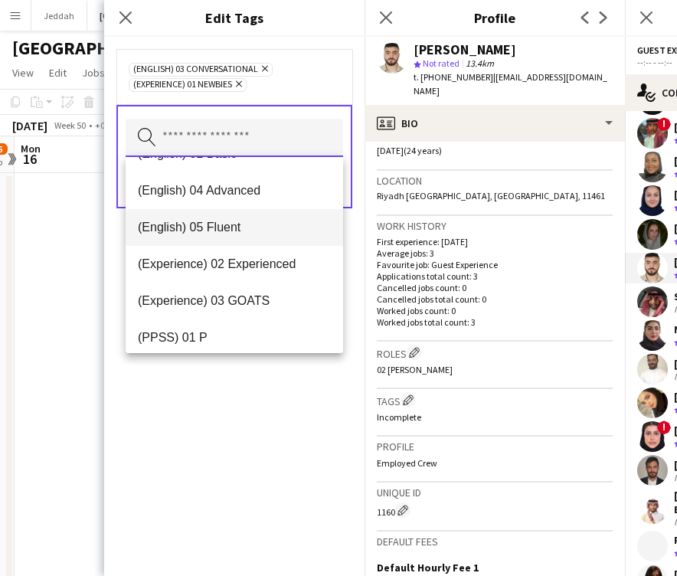
scroll to position [137, 0]
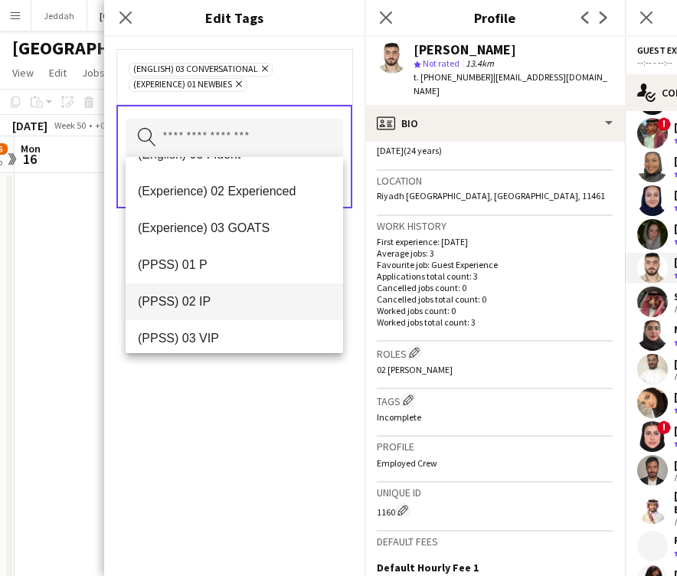
click at [226, 303] on span "(PPSS) 02 IP" at bounding box center [234, 301] width 193 height 15
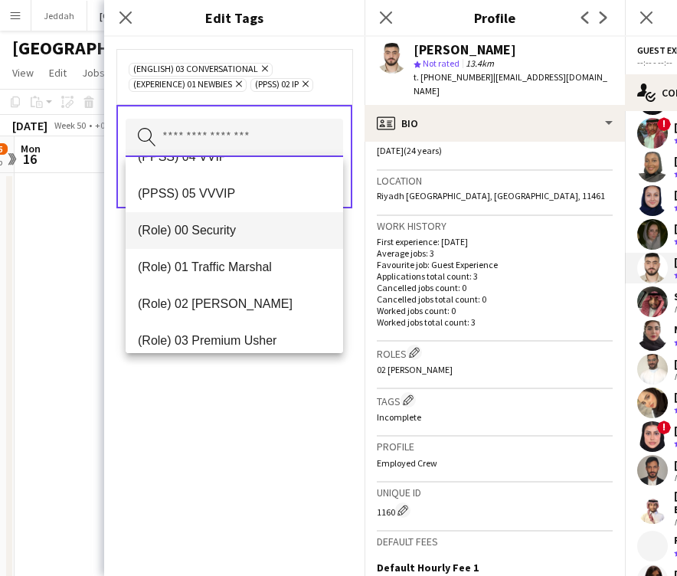
scroll to position [321, 0]
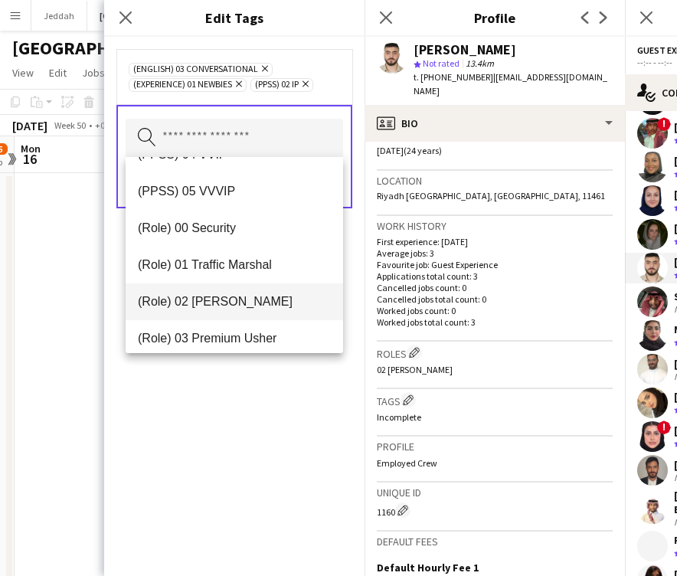
click at [230, 310] on mat-option "(Role) 02 [PERSON_NAME]" at bounding box center [235, 302] width 218 height 37
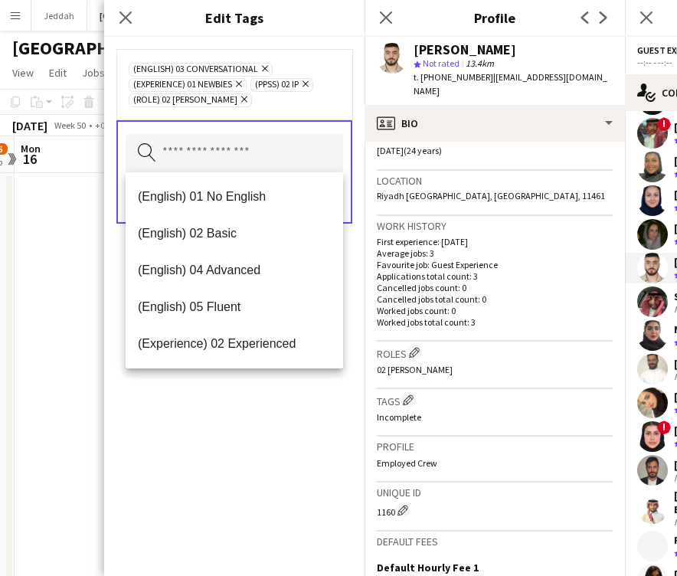
click at [248, 415] on div "(English) 03 Conversational Remove (Experience) 01 Newbies Remove (PPSS) 02 IP …" at bounding box center [234, 306] width 261 height 539
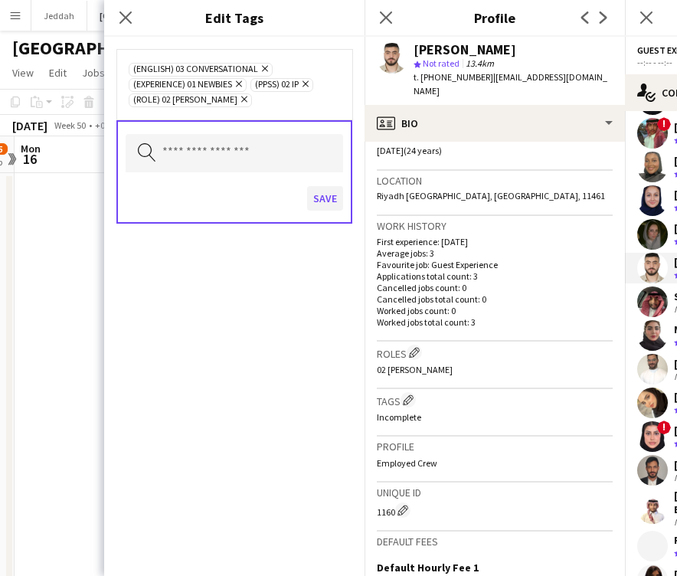
click at [318, 205] on button "Save" at bounding box center [325, 198] width 36 height 25
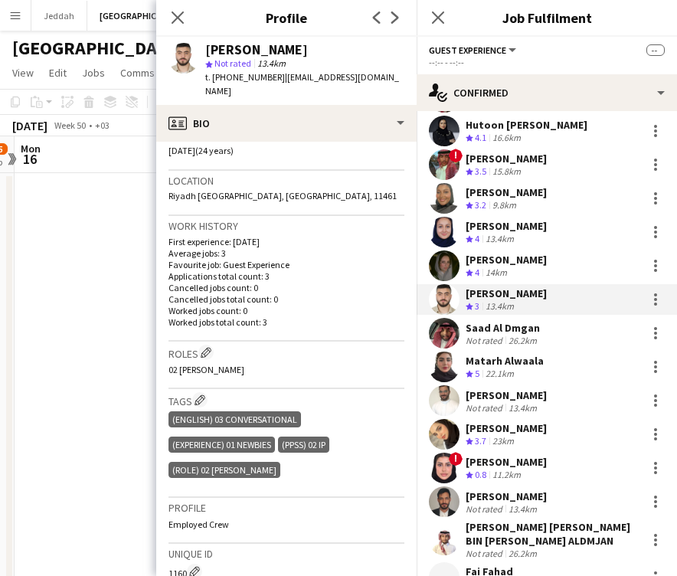
scroll to position [3363, 0]
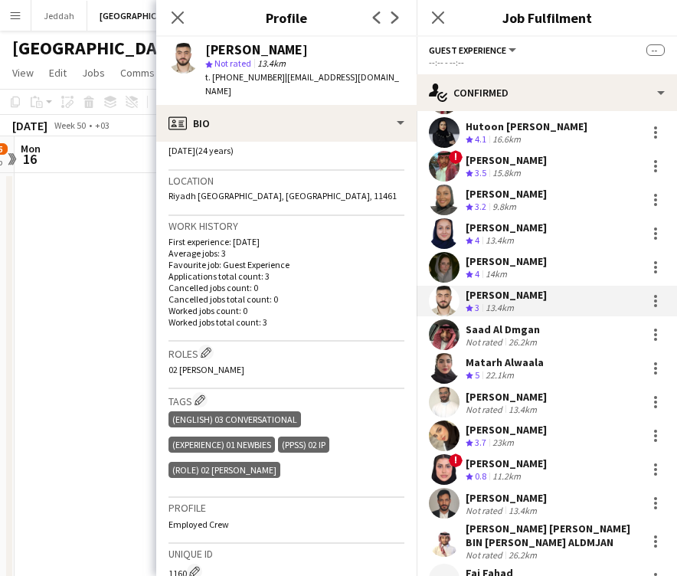
click at [449, 320] on app-user-avatar at bounding box center [444, 335] width 31 height 31
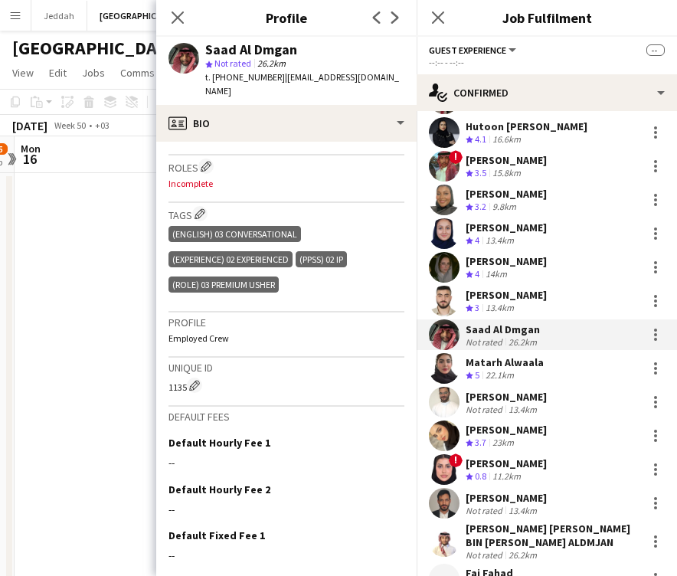
scroll to position [501, 0]
click at [199, 159] on h3 "Roles Edit crew company roles" at bounding box center [287, 167] width 236 height 16
click at [202, 159] on button "Edit crew company roles" at bounding box center [205, 166] width 15 height 15
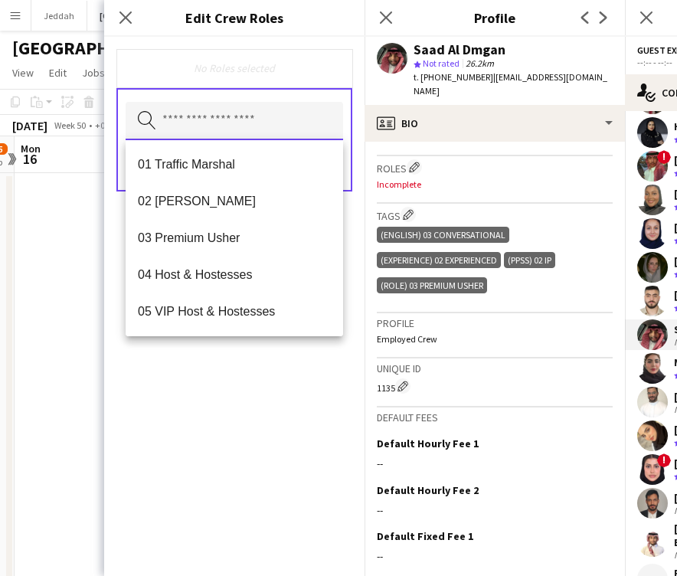
click at [174, 111] on input "text" at bounding box center [235, 121] width 218 height 38
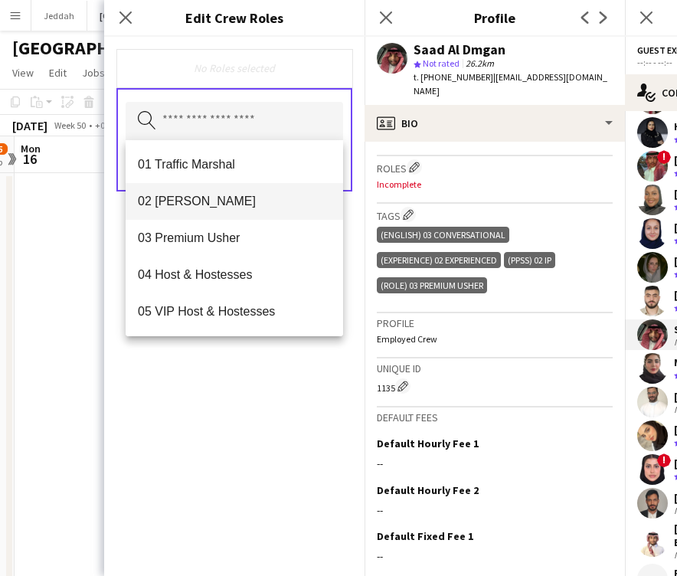
click at [180, 195] on span "02 [PERSON_NAME]" at bounding box center [234, 201] width 193 height 15
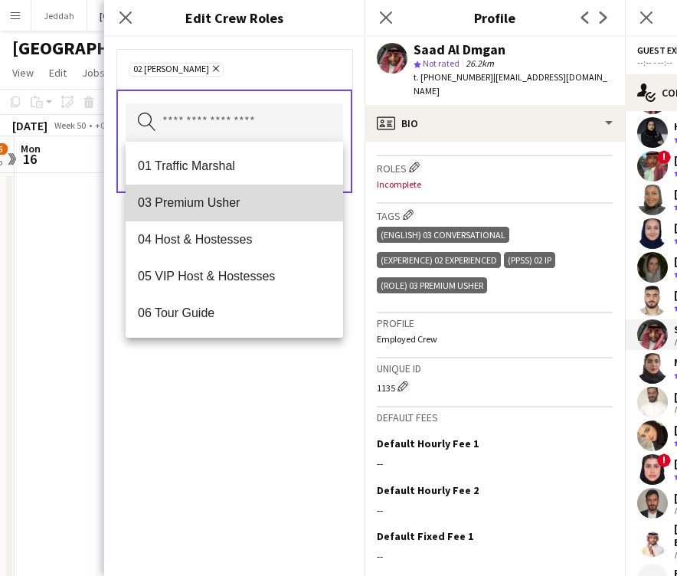
click at [180, 201] on span "03 Premium Usher" at bounding box center [234, 202] width 193 height 15
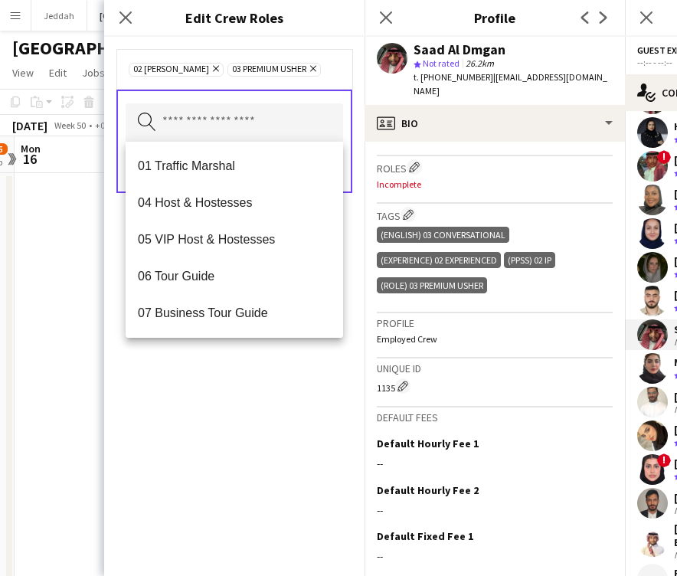
click at [319, 363] on div "02 [PERSON_NAME] Remove 03 Premium [PERSON_NAME] Remove Search by role type Save" at bounding box center [234, 306] width 261 height 539
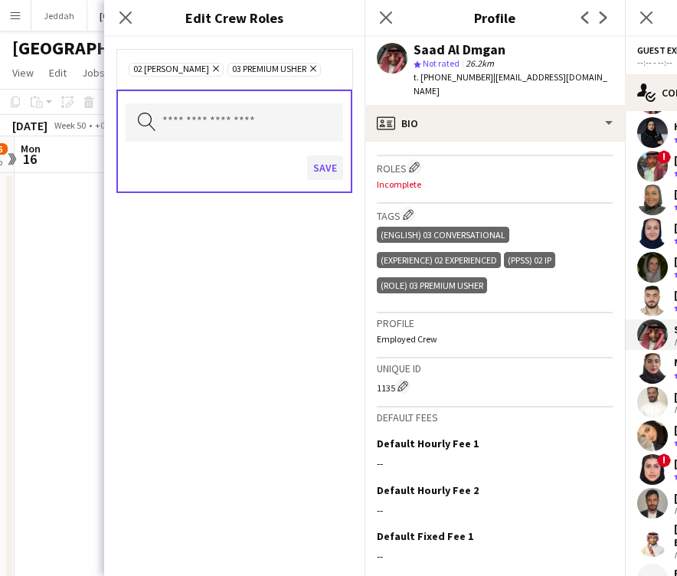
click at [330, 174] on button "Save" at bounding box center [325, 168] width 36 height 25
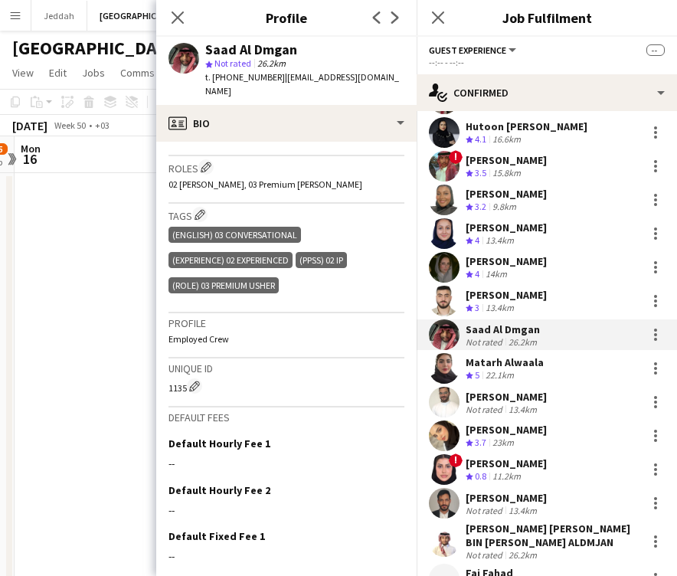
click at [222, 51] on div "Saad Al Dmgan" at bounding box center [251, 50] width 92 height 14
click at [447, 354] on app-user-avatar at bounding box center [444, 368] width 31 height 31
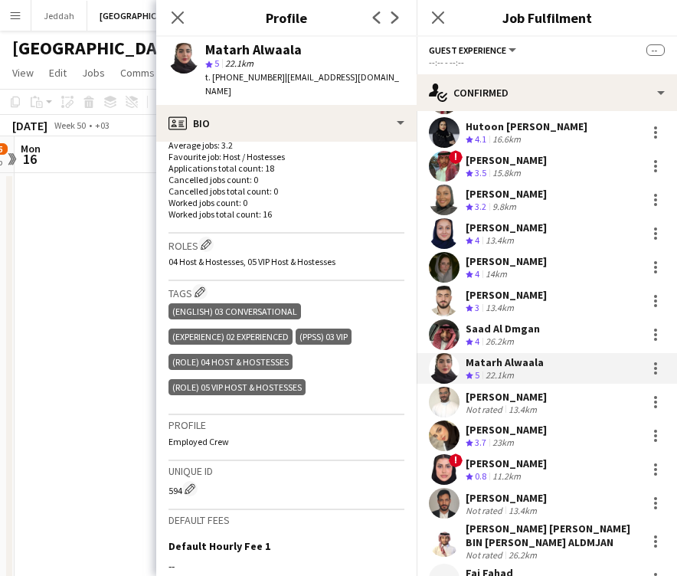
scroll to position [408, 0]
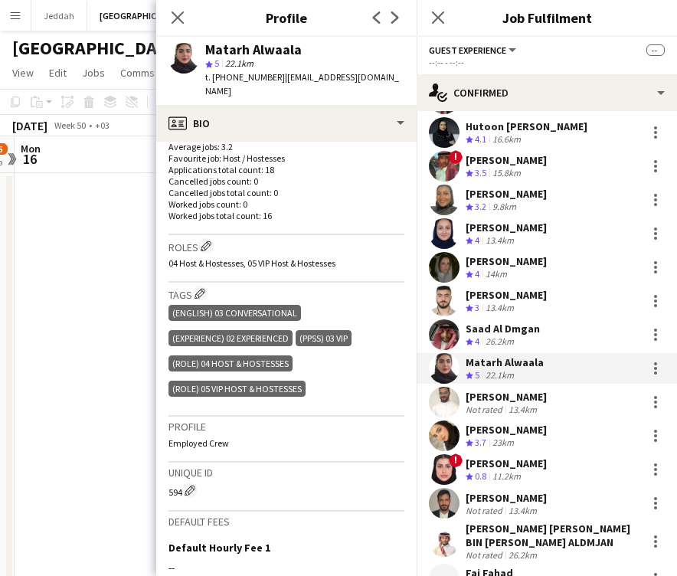
click at [446, 394] on app-user-avatar at bounding box center [444, 402] width 31 height 31
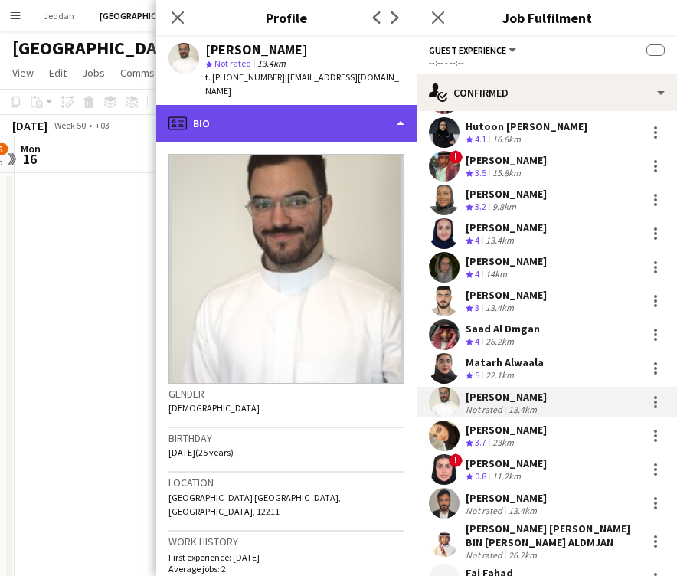
click at [280, 105] on div "profile Bio" at bounding box center [286, 123] width 261 height 37
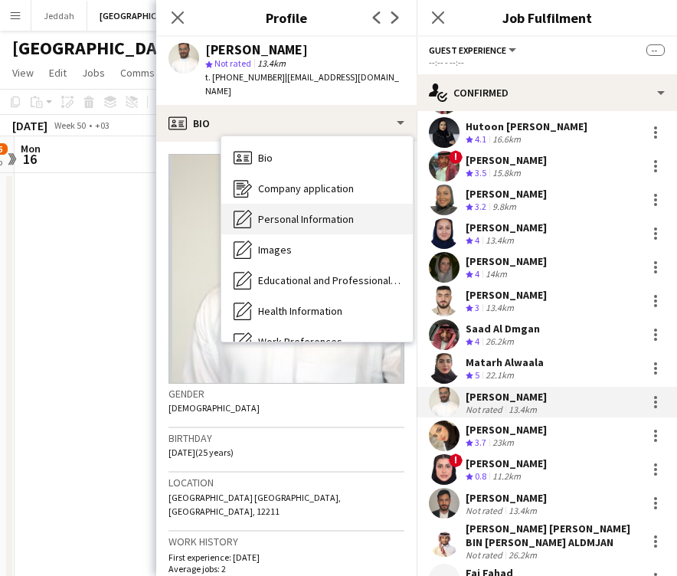
click at [302, 212] on span "Personal Information" at bounding box center [306, 219] width 96 height 14
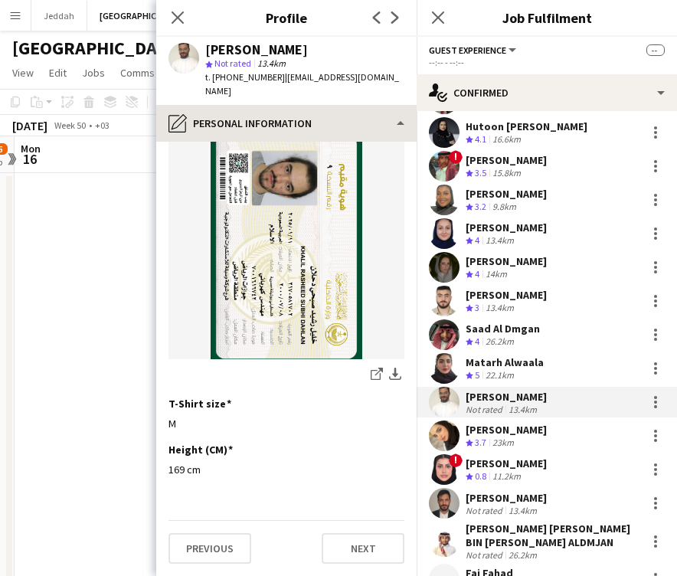
scroll to position [800, 0]
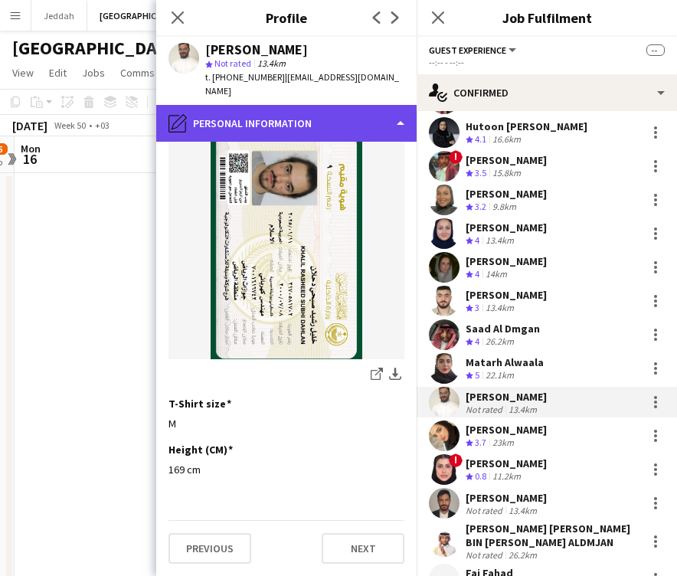
click at [295, 110] on div "pencil4 Personal Information" at bounding box center [286, 123] width 261 height 37
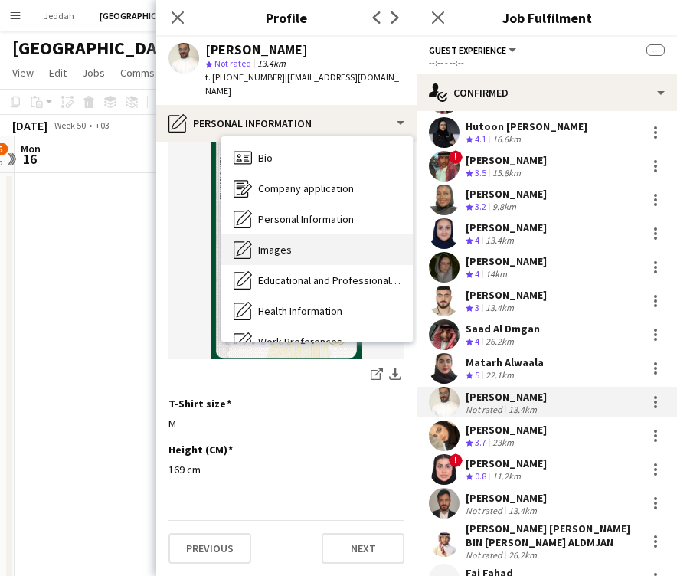
click at [305, 234] on div "Images Images" at bounding box center [317, 249] width 192 height 31
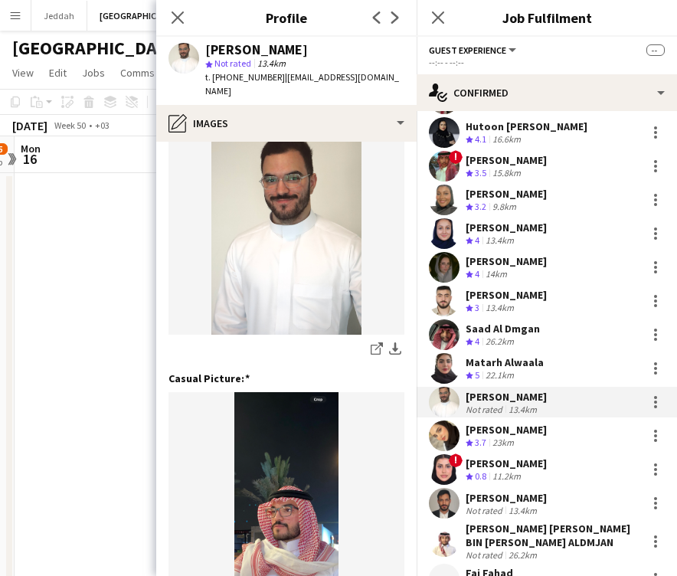
scroll to position [72, 0]
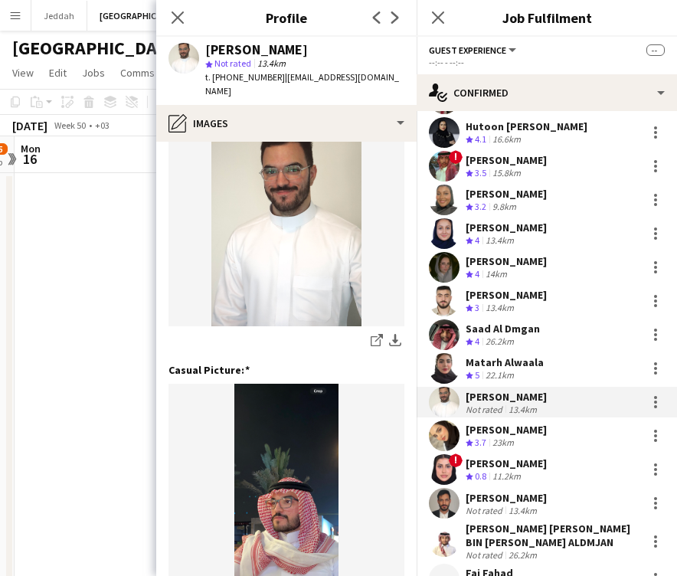
click at [227, 54] on div "[PERSON_NAME]" at bounding box center [256, 50] width 103 height 14
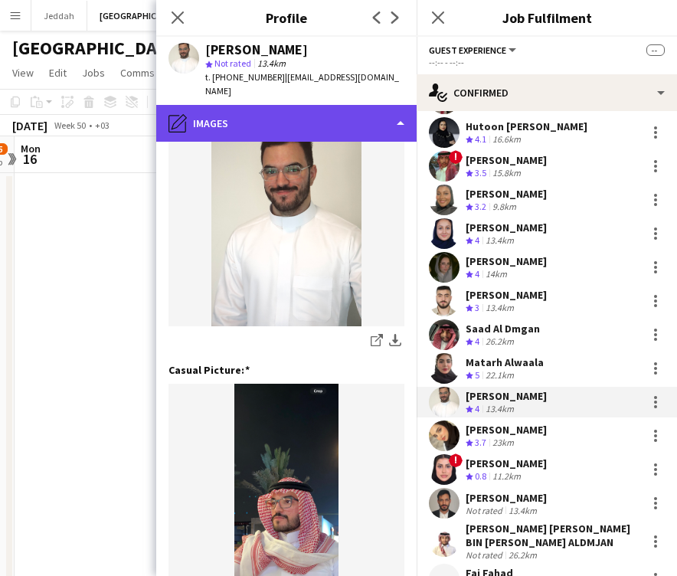
click at [307, 121] on div "pencil4 Images" at bounding box center [286, 123] width 261 height 37
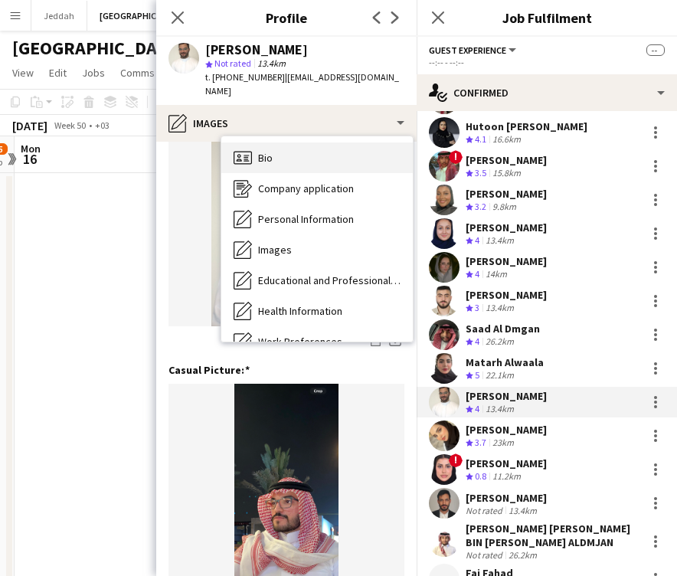
click at [306, 147] on div "Bio Bio" at bounding box center [317, 158] width 192 height 31
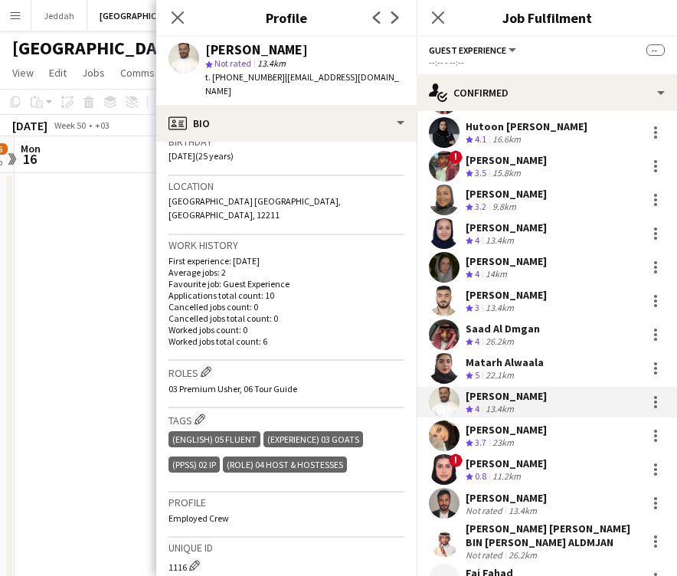
scroll to position [305, 0]
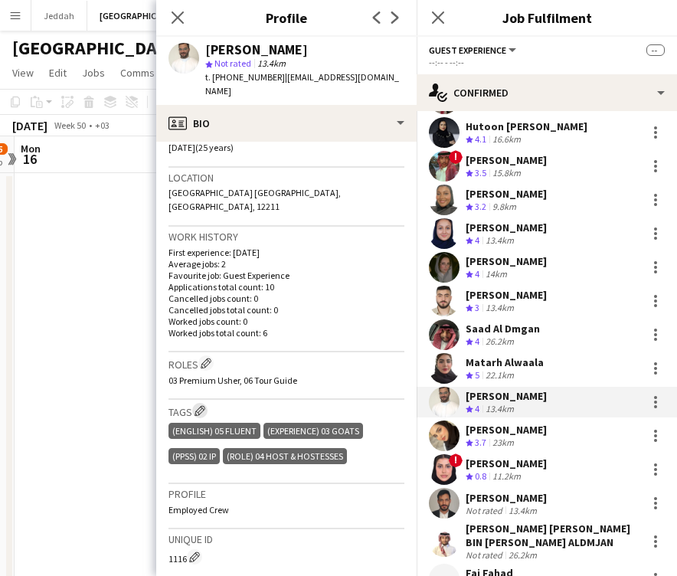
click at [205, 405] on app-icon "Edit crew company tags" at bounding box center [200, 410] width 11 height 11
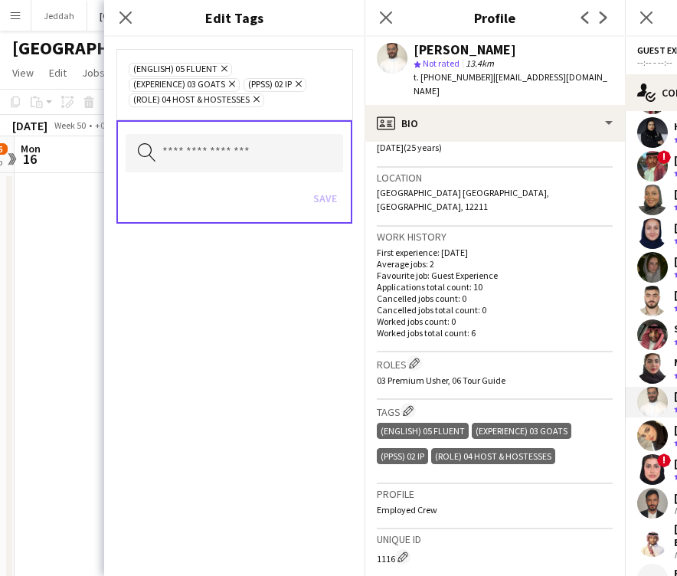
click at [234, 86] on icon at bounding box center [232, 84] width 6 height 6
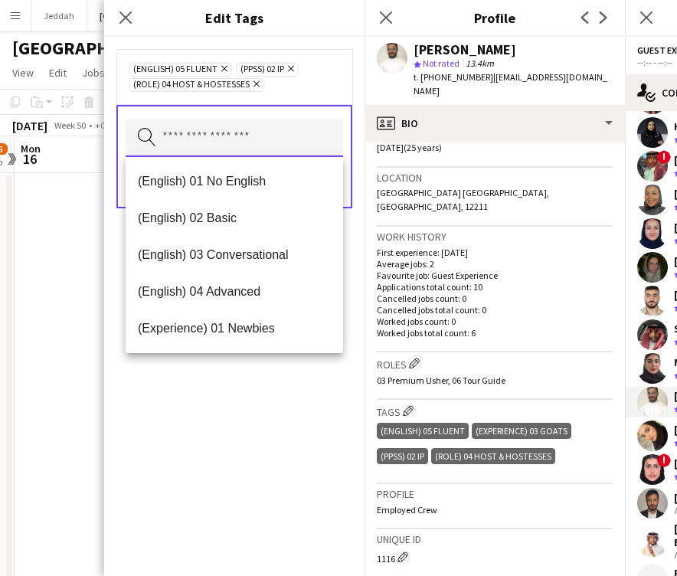
click at [231, 152] on input "text" at bounding box center [235, 138] width 218 height 38
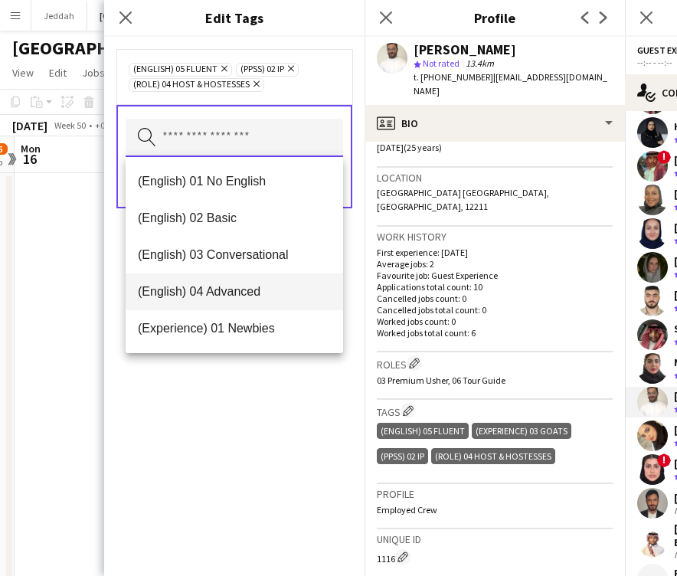
scroll to position [6, 0]
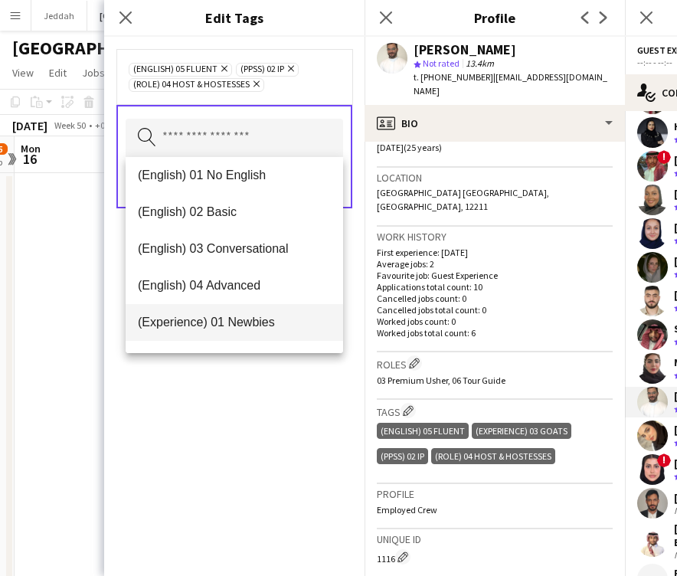
click at [232, 320] on span "(Experience) 01 Newbies" at bounding box center [234, 322] width 193 height 15
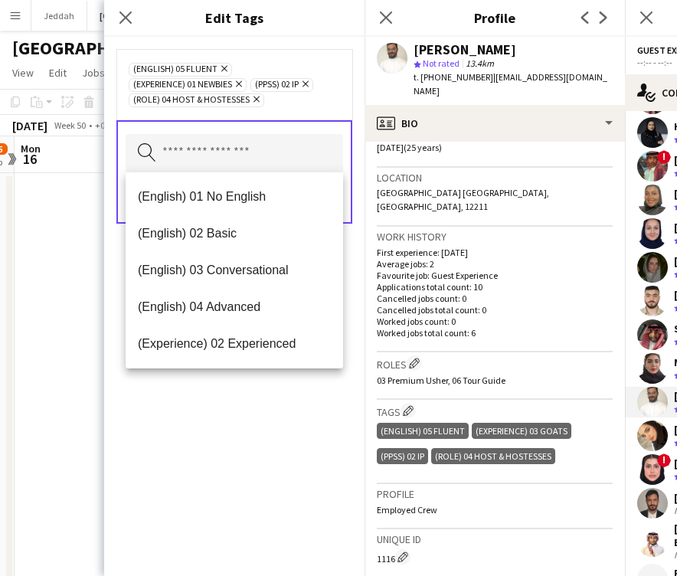
click at [259, 103] on icon "Remove" at bounding box center [255, 99] width 10 height 10
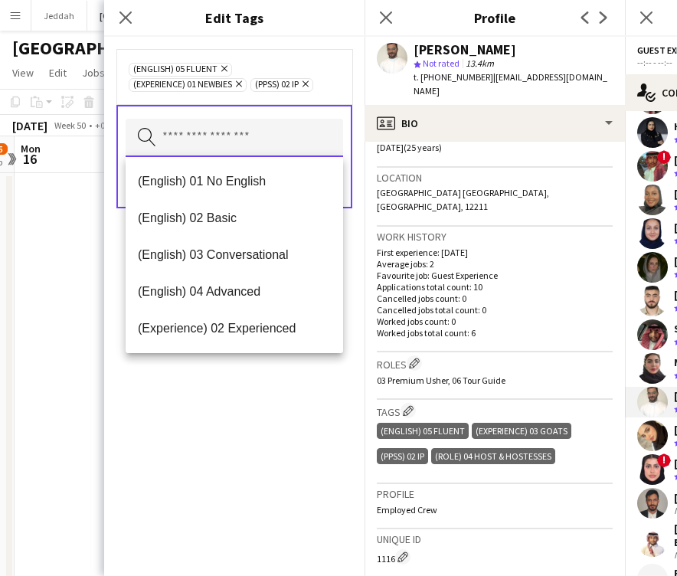
click at [256, 139] on input "text" at bounding box center [235, 138] width 218 height 38
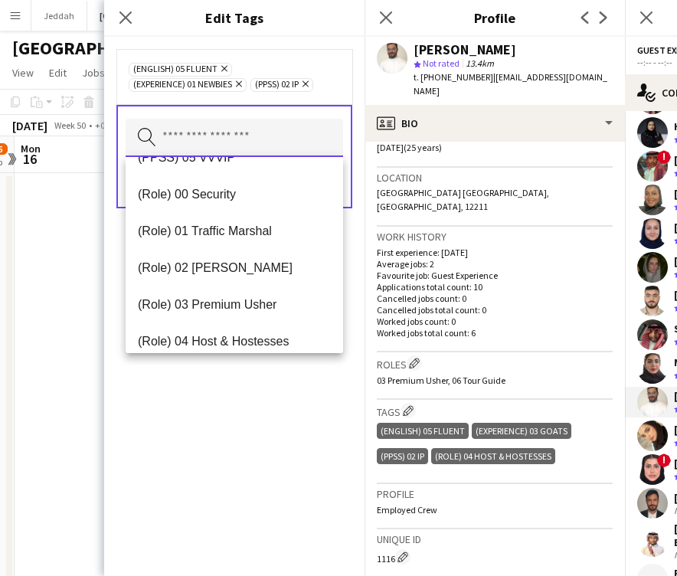
scroll to position [359, 0]
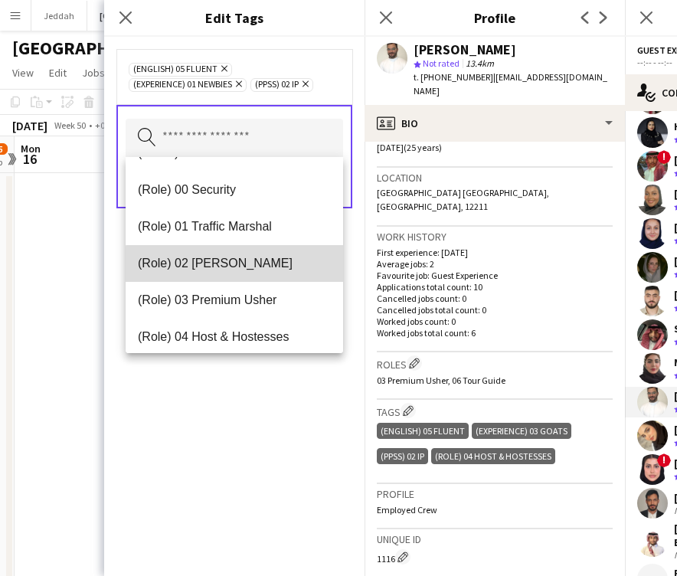
click at [255, 266] on span "(Role) 02 [PERSON_NAME]" at bounding box center [234, 263] width 193 height 15
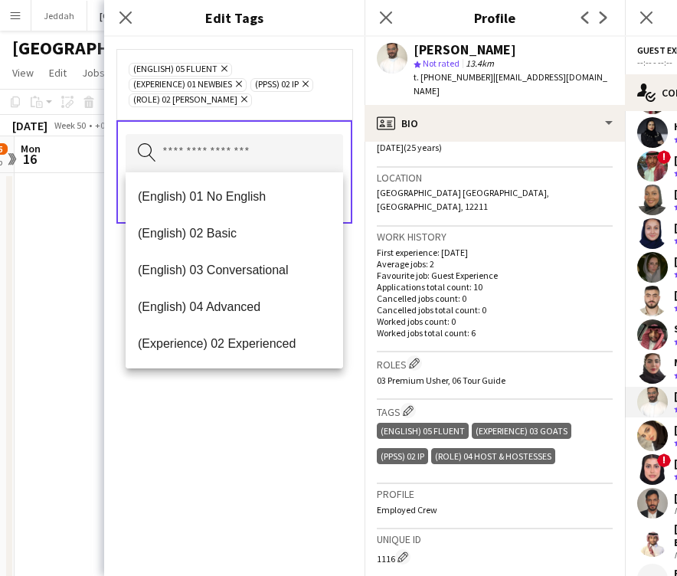
click at [267, 468] on div "(English) 05 Fluent Remove (Experience) 01 Newbies Remove (PPSS) 02 IP Remove (…" at bounding box center [234, 306] width 261 height 539
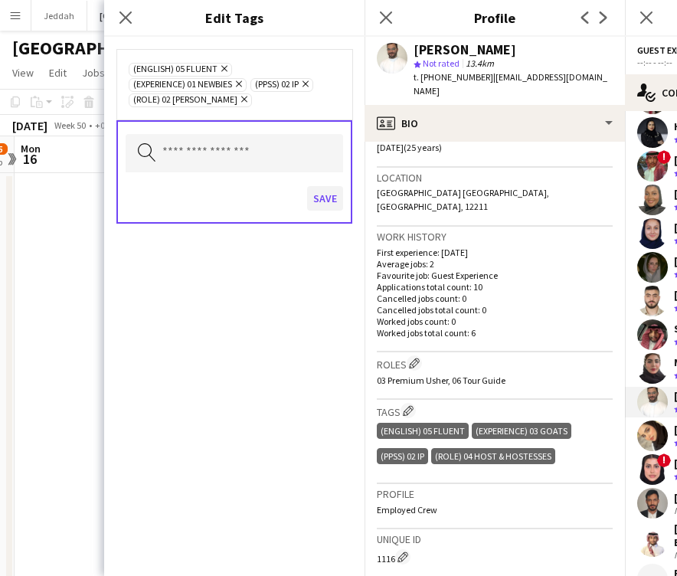
click at [328, 195] on button "Save" at bounding box center [325, 198] width 36 height 25
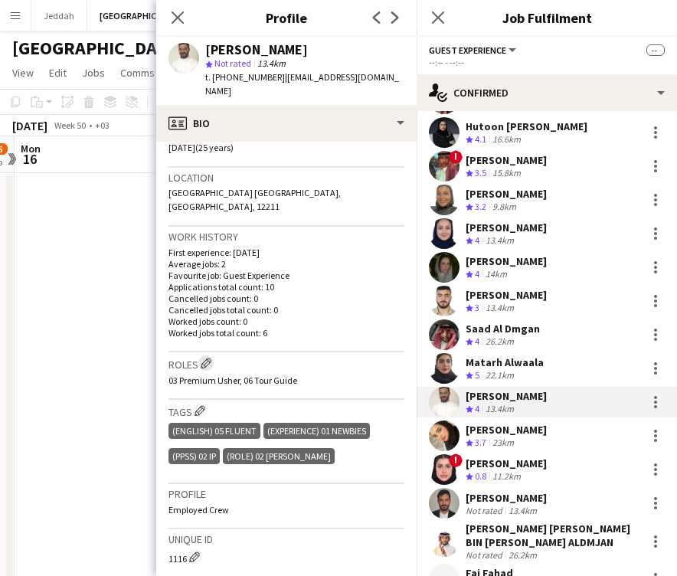
click at [214, 356] on button "Edit crew company roles" at bounding box center [205, 363] width 15 height 15
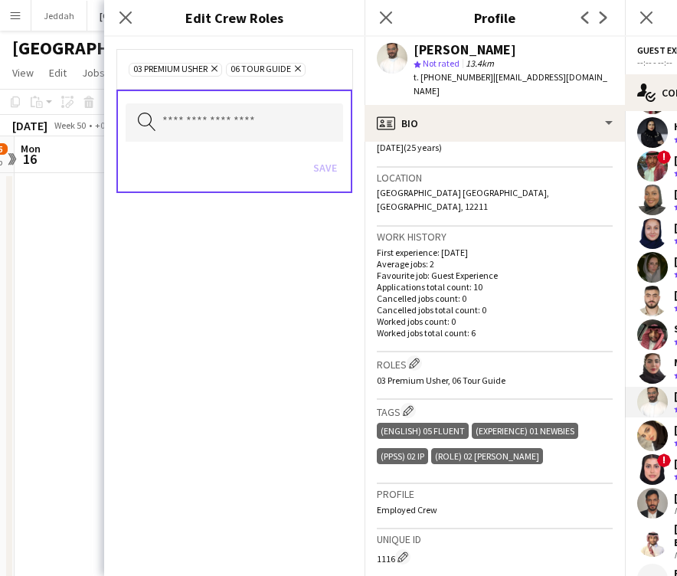
click at [300, 69] on icon at bounding box center [298, 69] width 6 height 6
click at [259, 154] on div "Save" at bounding box center [235, 170] width 218 height 44
click at [259, 142] on div "Search by role type Save" at bounding box center [234, 141] width 236 height 103
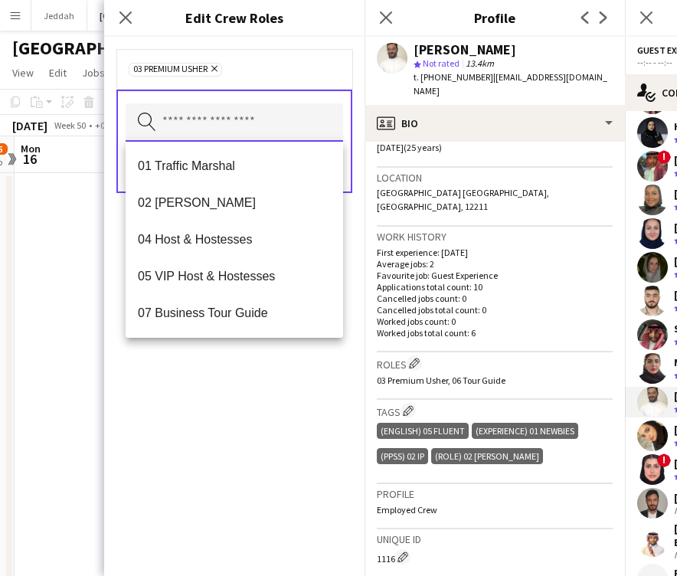
click at [259, 136] on input "text" at bounding box center [235, 122] width 218 height 38
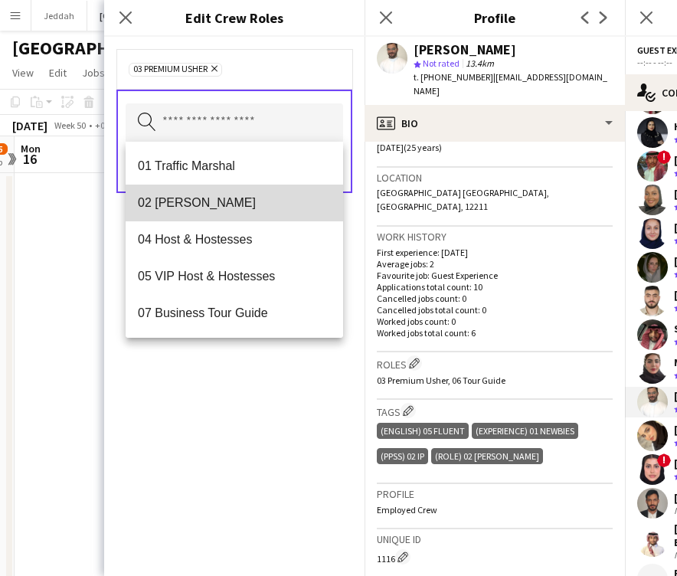
click at [252, 211] on mat-option "02 [PERSON_NAME]" at bounding box center [235, 203] width 218 height 37
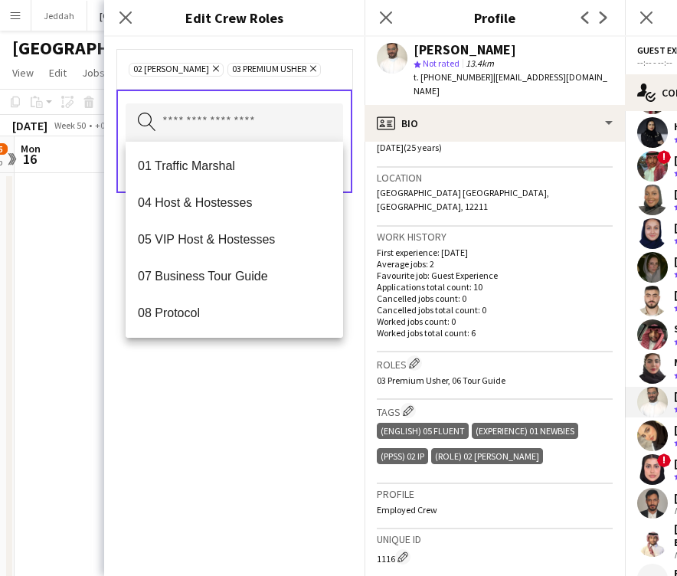
click at [282, 448] on div "02 [PERSON_NAME] Remove 03 Premium [PERSON_NAME] Remove Search by role type Save" at bounding box center [234, 306] width 261 height 539
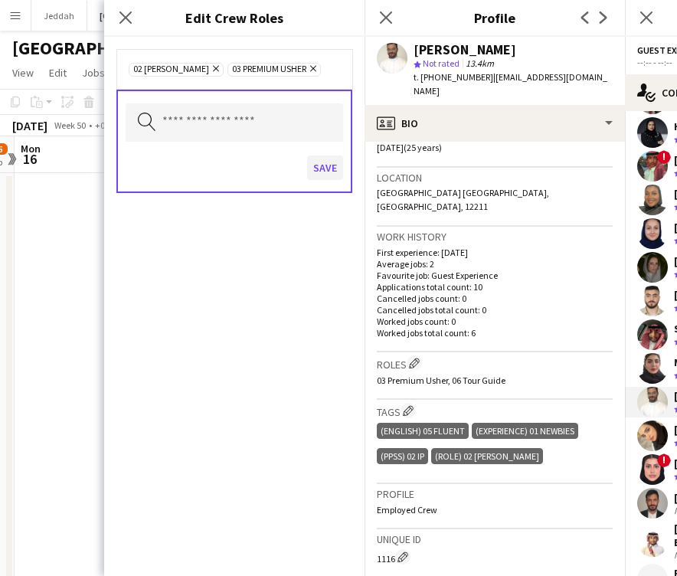
click at [317, 167] on button "Save" at bounding box center [325, 168] width 36 height 25
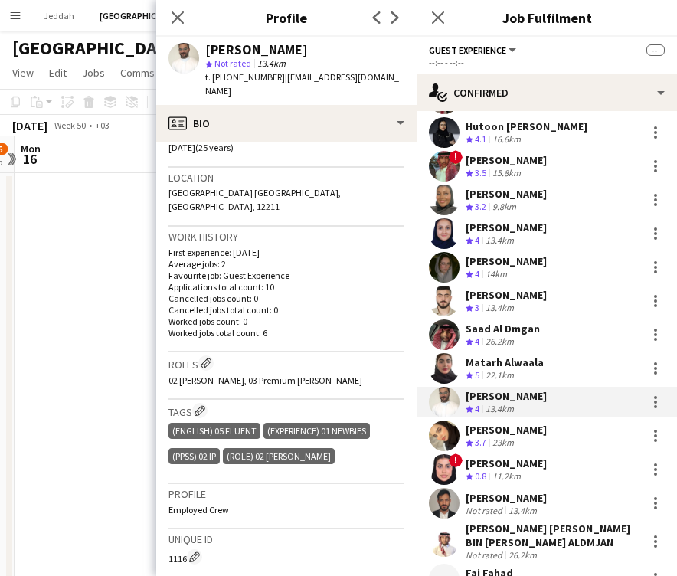
click at [438, 429] on app-user-avatar at bounding box center [444, 436] width 31 height 31
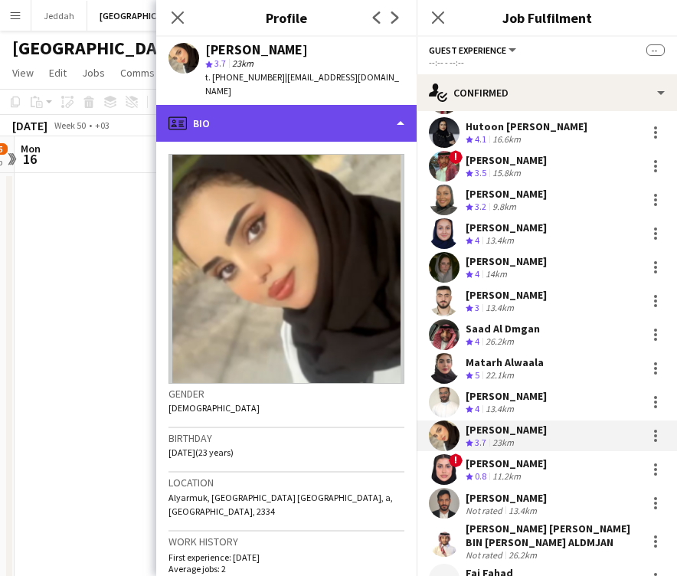
click at [274, 112] on div "profile Bio" at bounding box center [286, 123] width 261 height 37
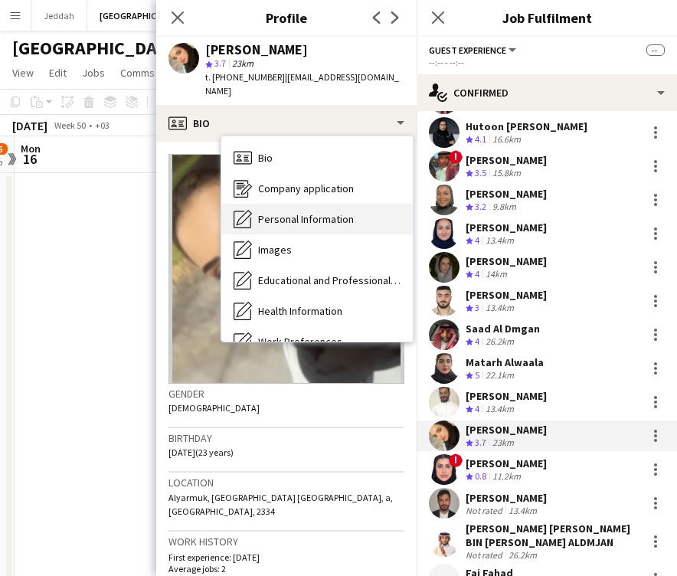
click at [297, 212] on span "Personal Information" at bounding box center [306, 219] width 96 height 14
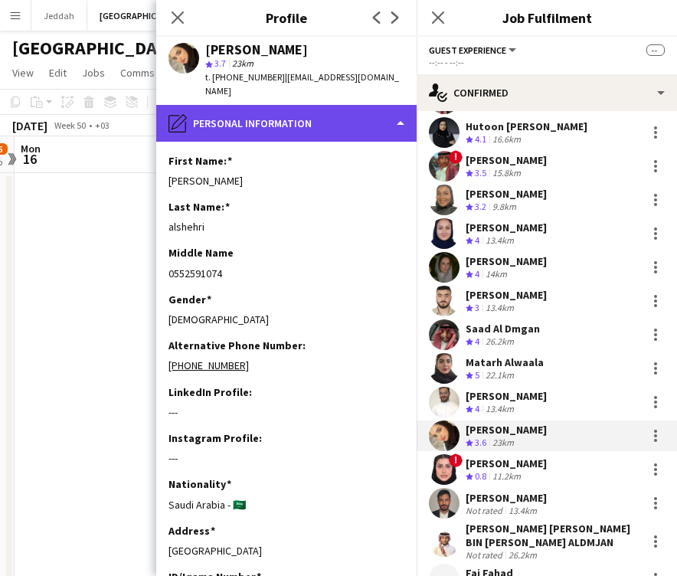
click at [305, 113] on div "pencil4 Personal Information" at bounding box center [286, 123] width 261 height 37
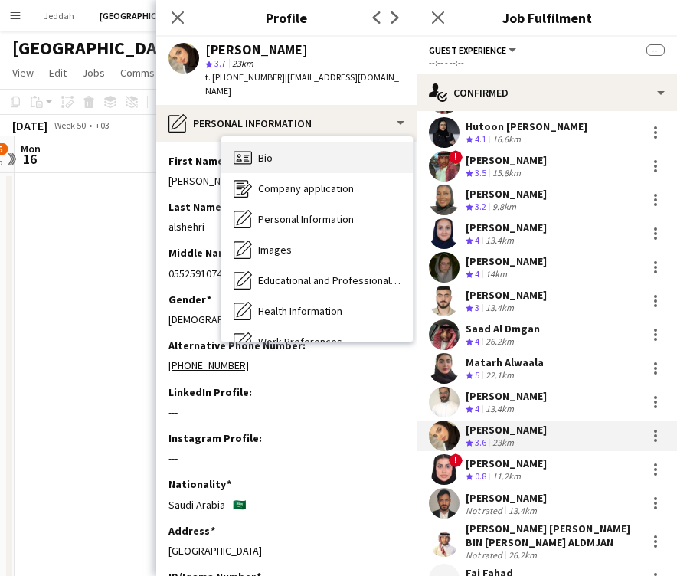
click at [307, 143] on div "Bio Bio" at bounding box center [317, 158] width 192 height 31
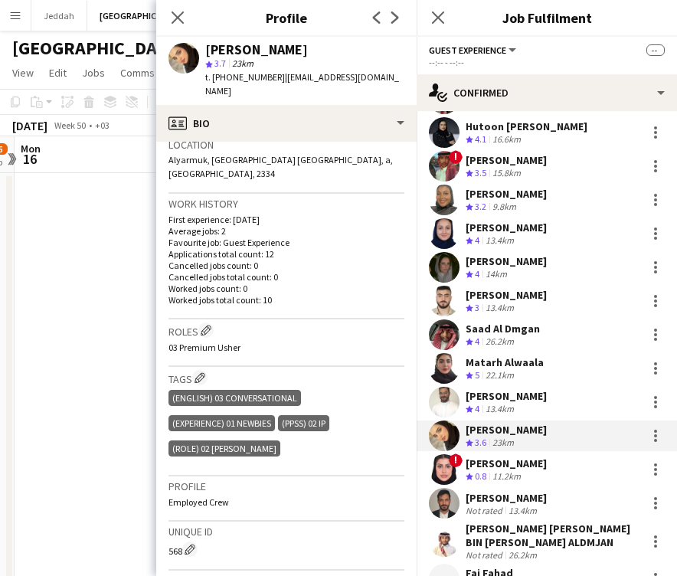
scroll to position [346, 0]
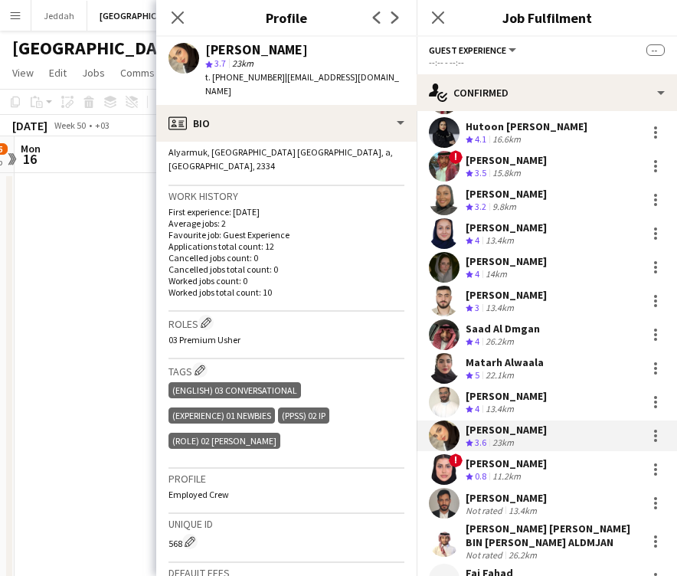
click at [329, 334] on div "03 Premium Usher" at bounding box center [287, 339] width 236 height 11
click at [202, 317] on app-icon "Edit crew company roles" at bounding box center [206, 322] width 11 height 11
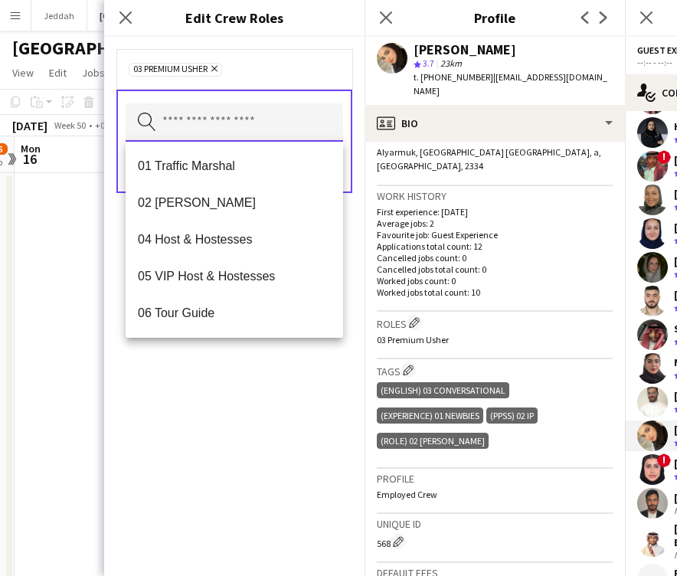
click at [192, 117] on input "text" at bounding box center [235, 122] width 218 height 38
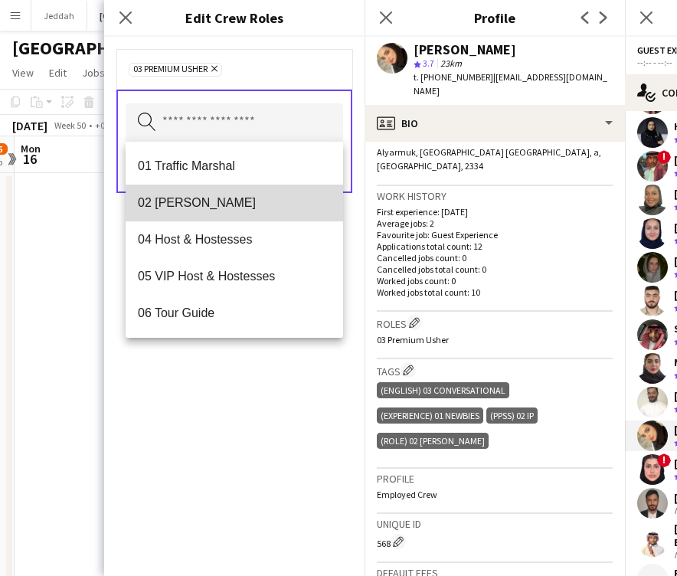
click at [197, 201] on span "02 [PERSON_NAME]" at bounding box center [234, 202] width 193 height 15
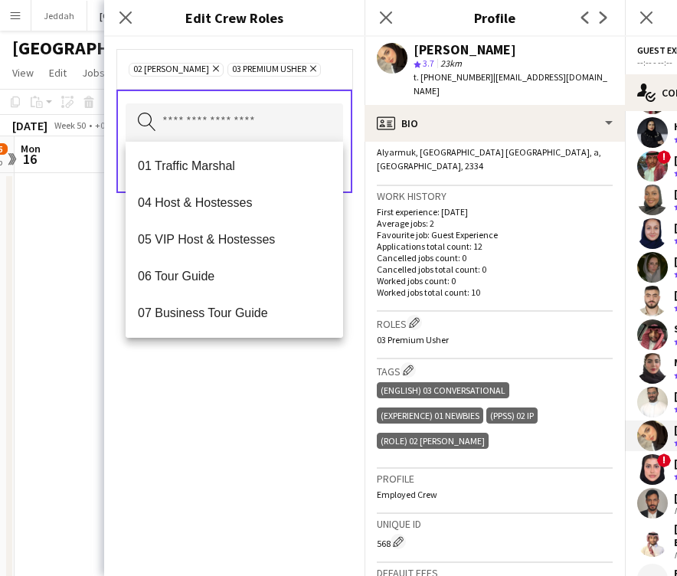
click at [312, 496] on div "02 [PERSON_NAME] Remove 03 Premium [PERSON_NAME] Remove Search by role type Save" at bounding box center [234, 306] width 261 height 539
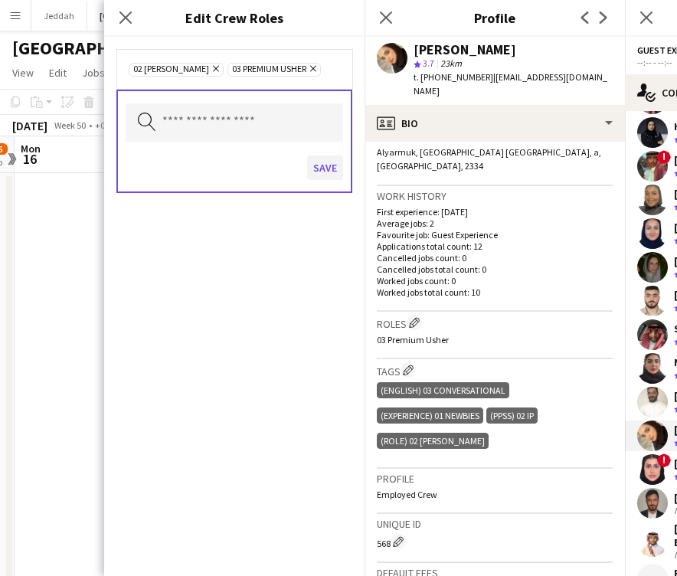
click at [325, 167] on button "Save" at bounding box center [325, 168] width 36 height 25
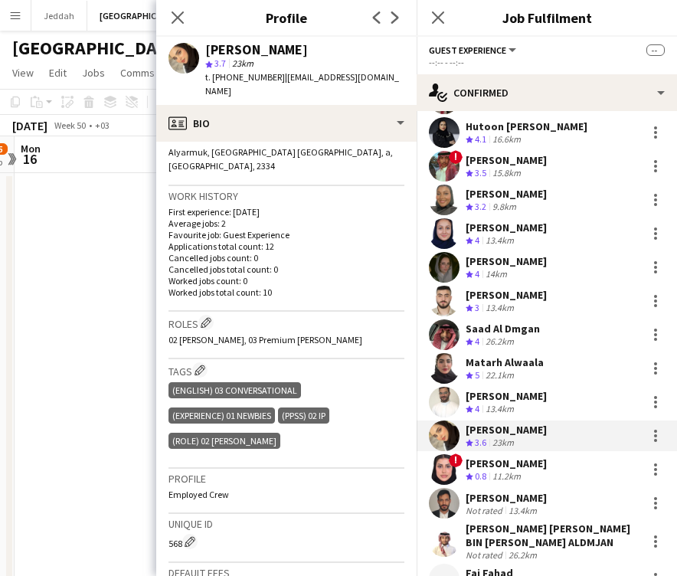
click at [491, 471] on div "11.2km" at bounding box center [507, 477] width 34 height 13
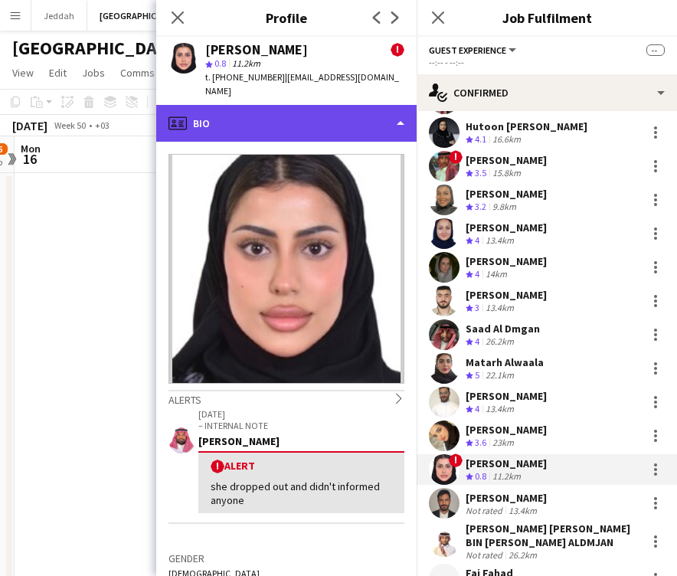
click at [263, 116] on div "profile Bio" at bounding box center [286, 123] width 261 height 37
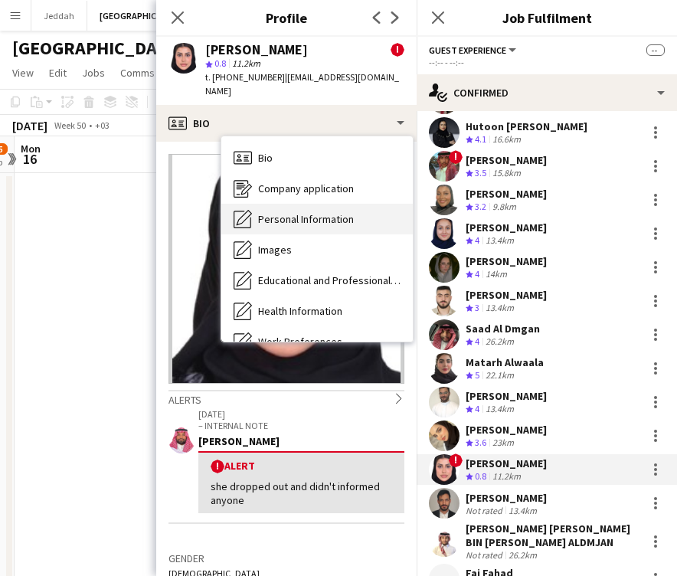
click at [279, 212] on span "Personal Information" at bounding box center [306, 219] width 96 height 14
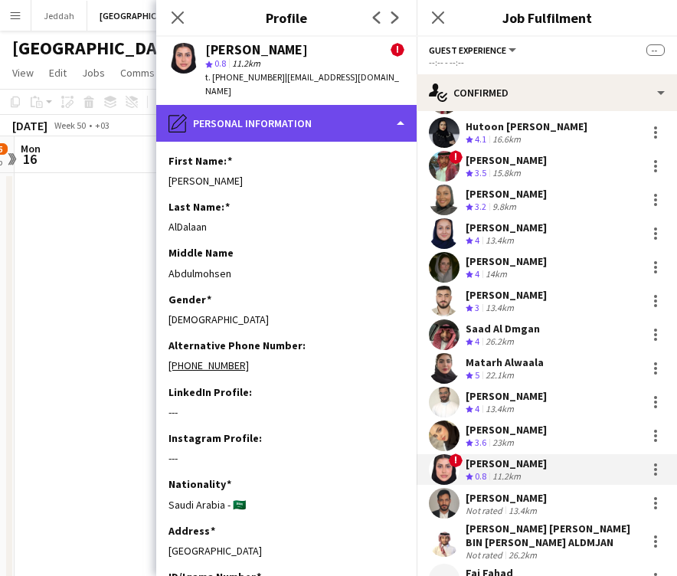
click at [278, 118] on div "pencil4 Personal Information" at bounding box center [286, 123] width 261 height 37
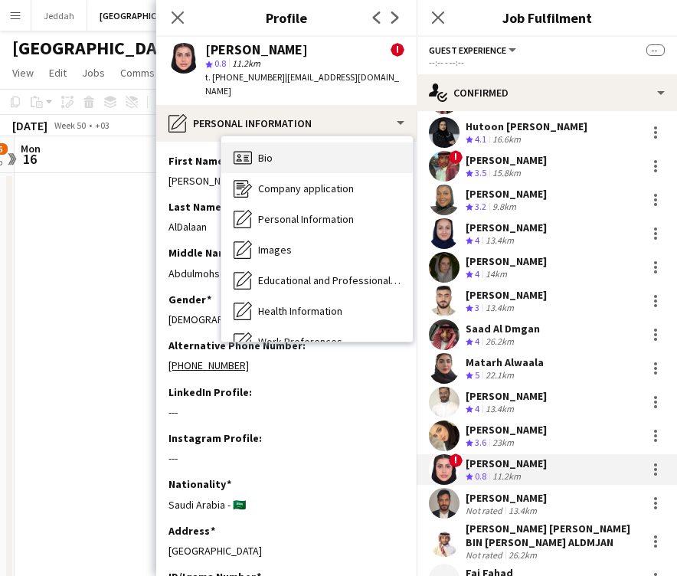
click at [280, 144] on div "Bio Bio" at bounding box center [317, 158] width 192 height 31
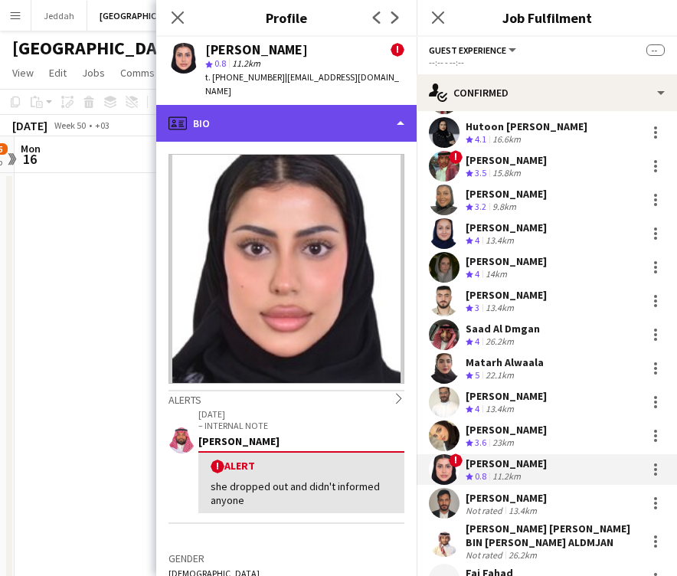
click at [270, 122] on div "profile Bio" at bounding box center [286, 123] width 261 height 37
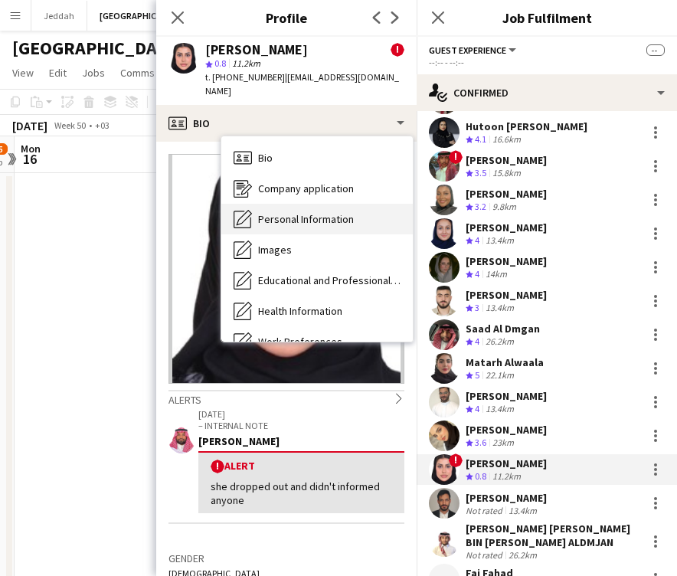
click at [281, 212] on span "Personal Information" at bounding box center [306, 219] width 96 height 14
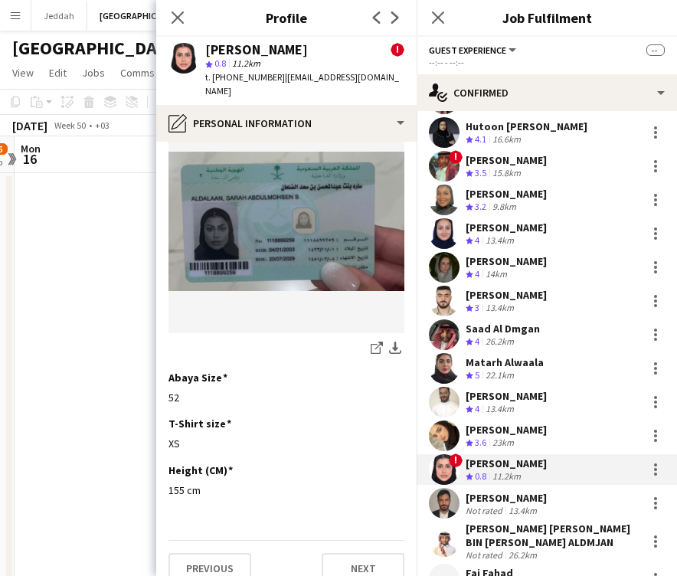
scroll to position [805, 0]
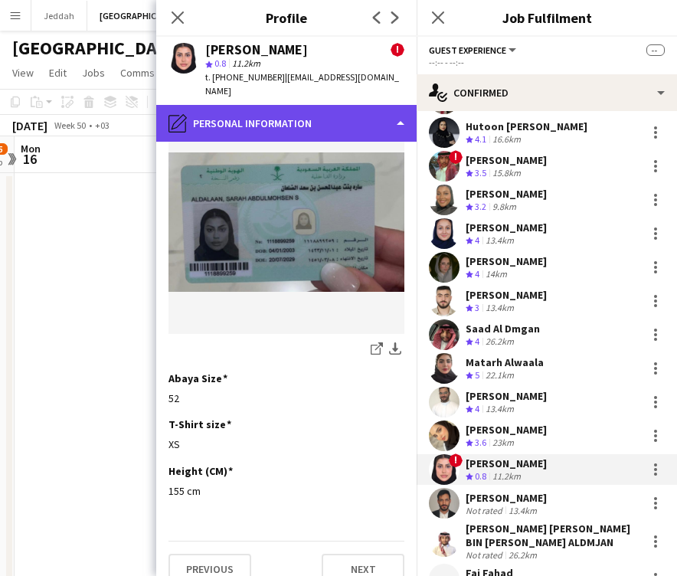
click at [245, 123] on div "pencil4 Personal Information" at bounding box center [286, 123] width 261 height 37
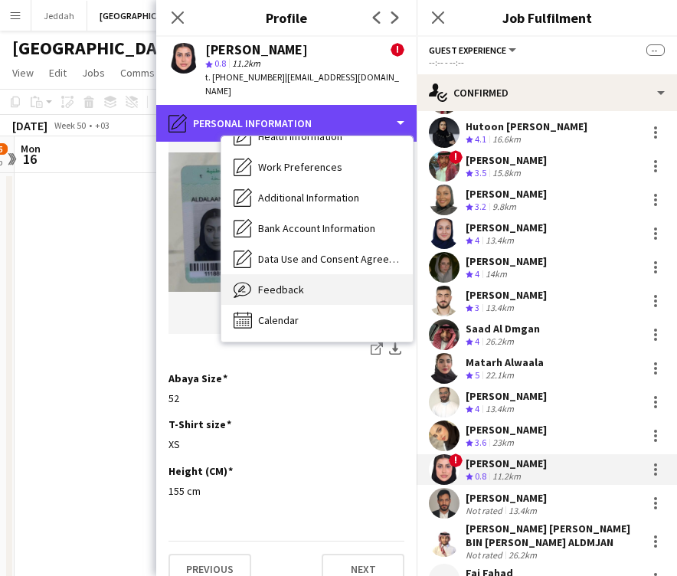
scroll to position [175, 0]
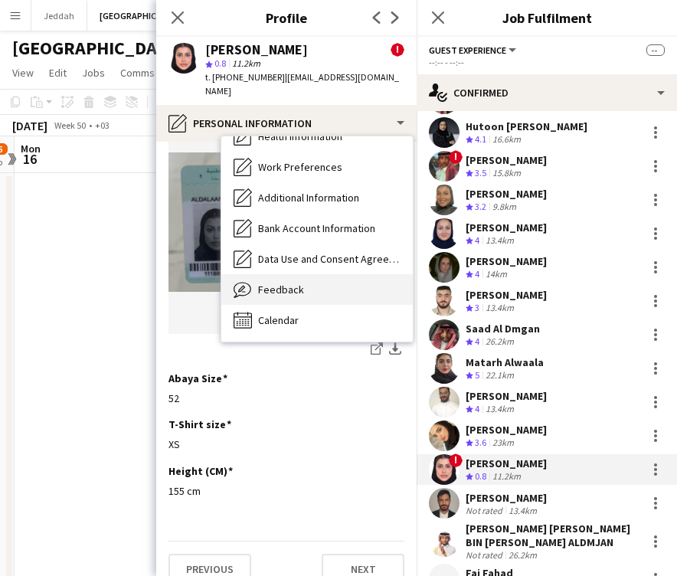
click at [300, 283] on span "Feedback" at bounding box center [281, 290] width 46 height 14
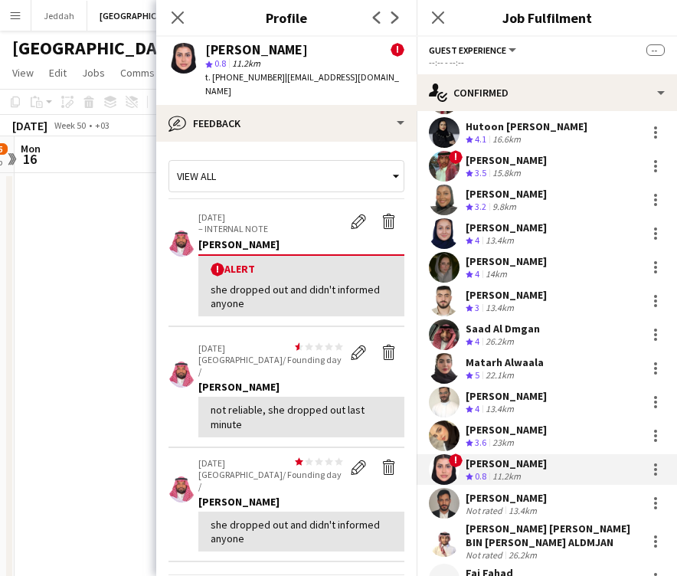
scroll to position [0, 0]
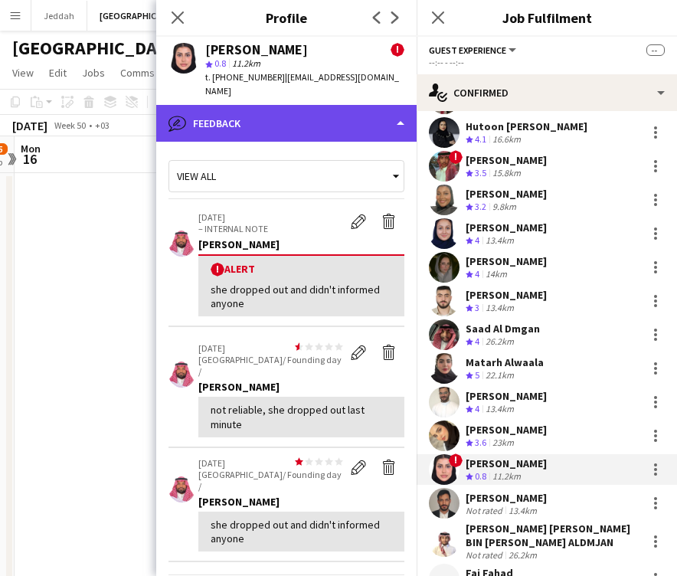
click at [250, 114] on div "bubble-pencil Feedback" at bounding box center [286, 123] width 261 height 37
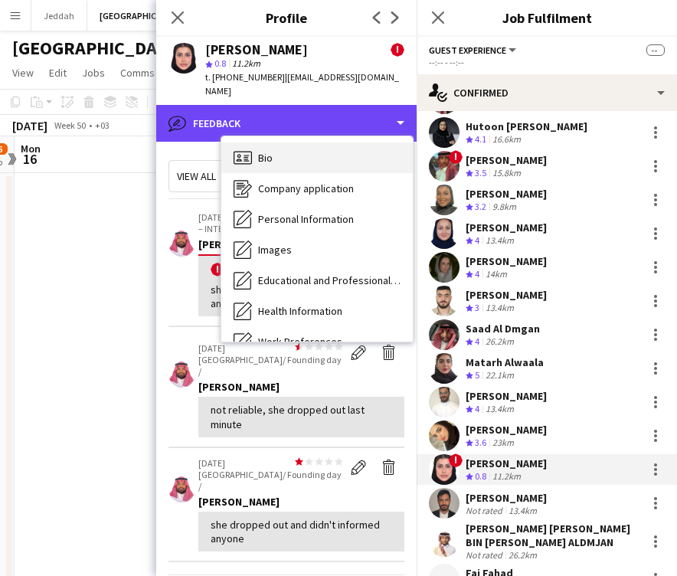
scroll to position [-1, 0]
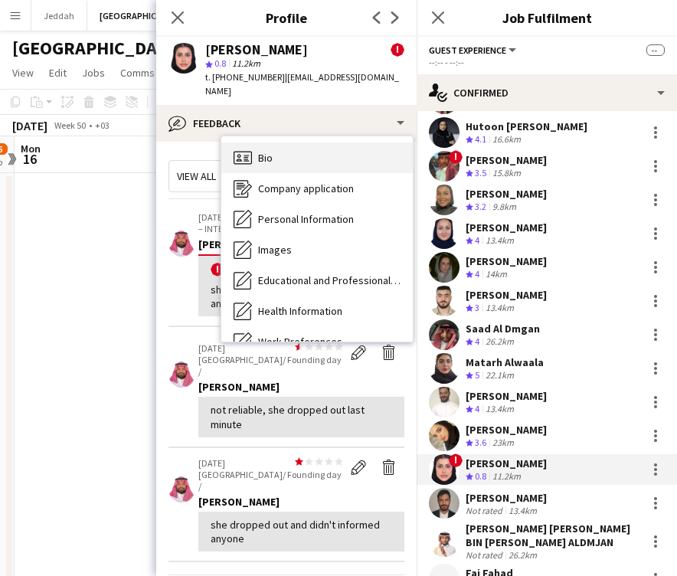
click at [254, 143] on div "Bio Bio" at bounding box center [317, 158] width 192 height 31
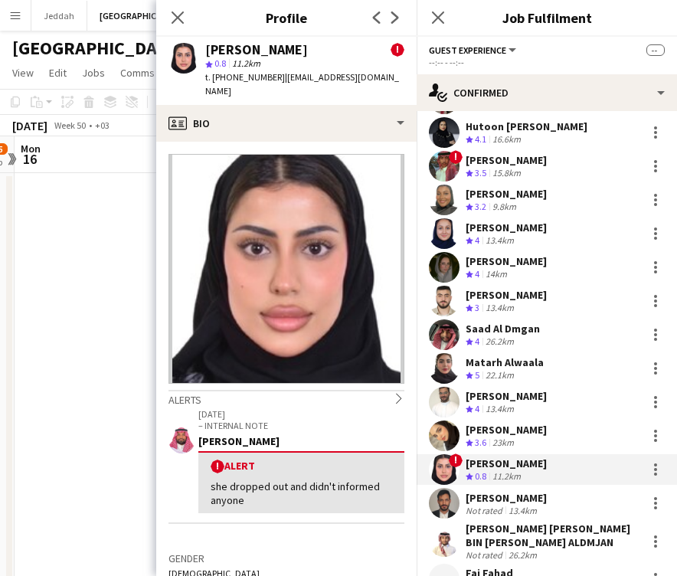
scroll to position [0, 0]
click at [221, 52] on div "[PERSON_NAME]" at bounding box center [256, 50] width 103 height 14
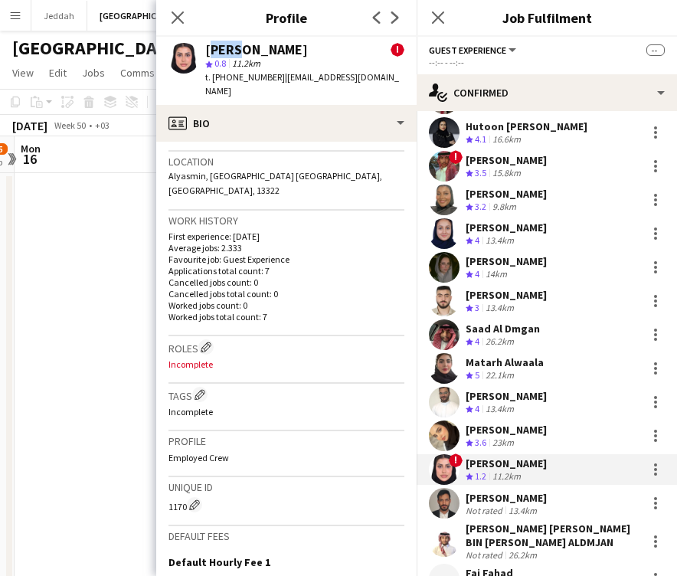
scroll to position [488, 0]
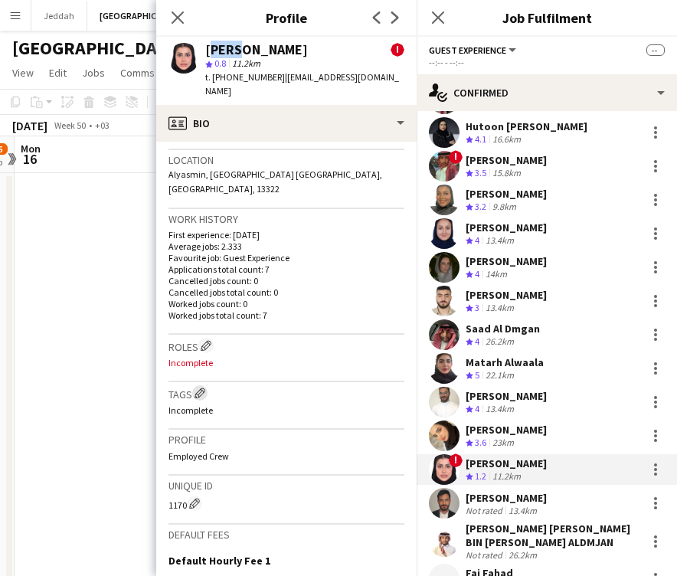
click at [200, 388] on app-icon "Edit crew company tags" at bounding box center [200, 393] width 11 height 11
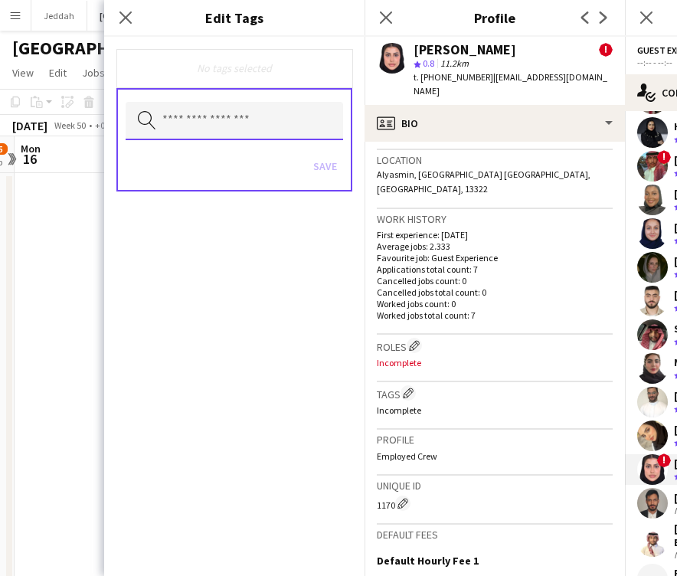
click at [200, 132] on input "text" at bounding box center [235, 121] width 218 height 38
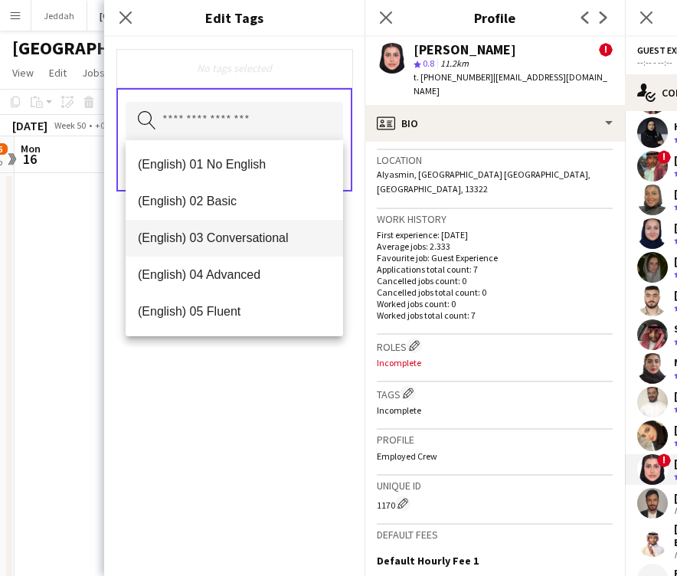
click at [204, 240] on span "(English) 03 Conversational" at bounding box center [234, 238] width 193 height 15
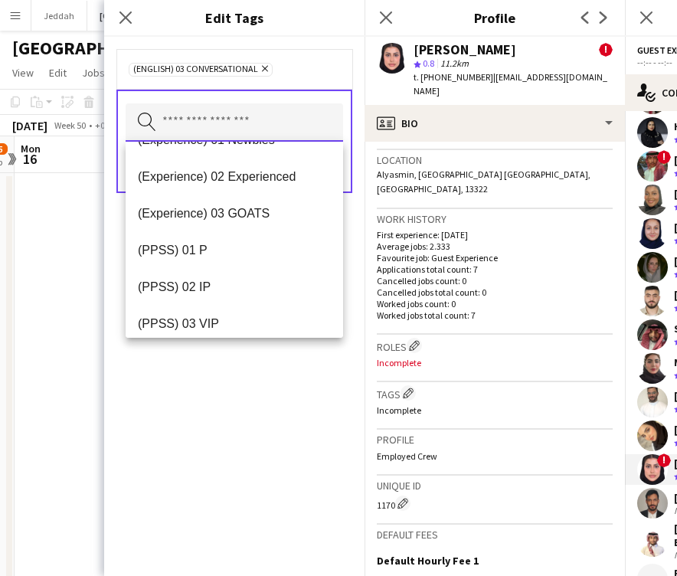
scroll to position [175, 0]
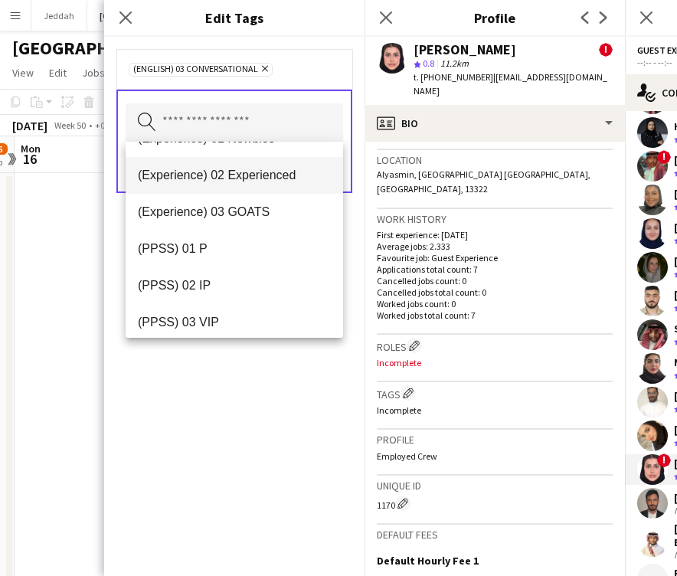
click at [210, 179] on span "(Experience) 02 Experienced" at bounding box center [234, 175] width 193 height 15
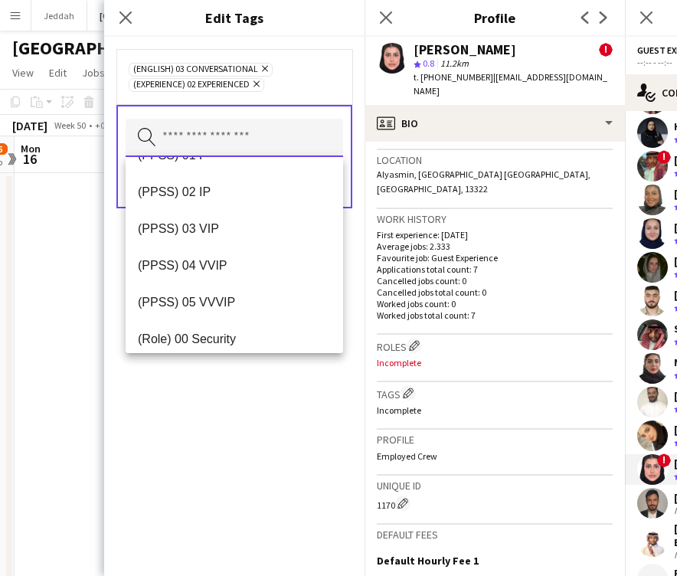
scroll to position [258, 0]
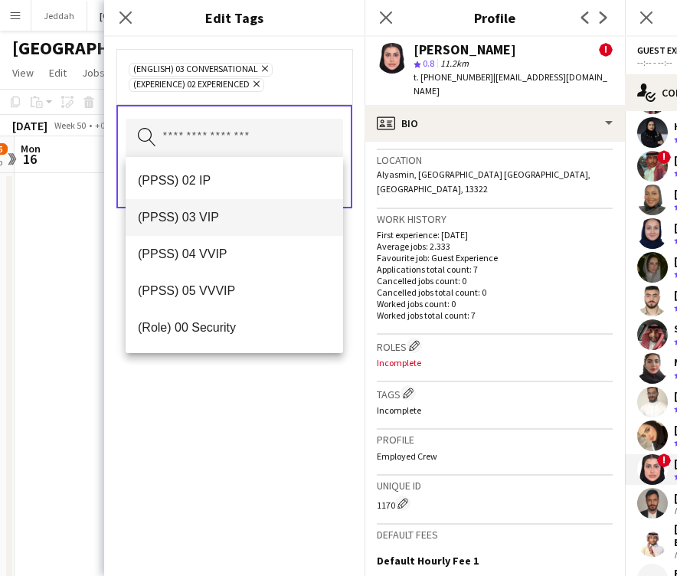
click at [221, 219] on span "(PPSS) 03 VIP" at bounding box center [234, 217] width 193 height 15
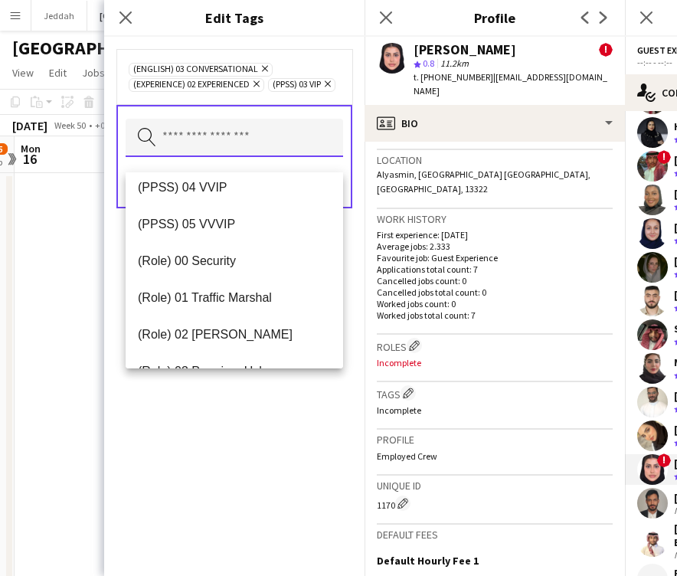
scroll to position [313, 0]
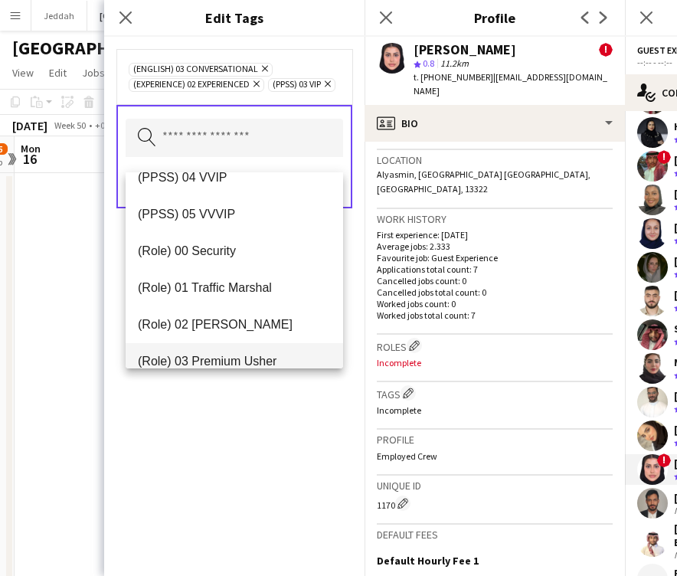
click at [237, 360] on span "(Role) 03 Premium Usher" at bounding box center [234, 361] width 193 height 15
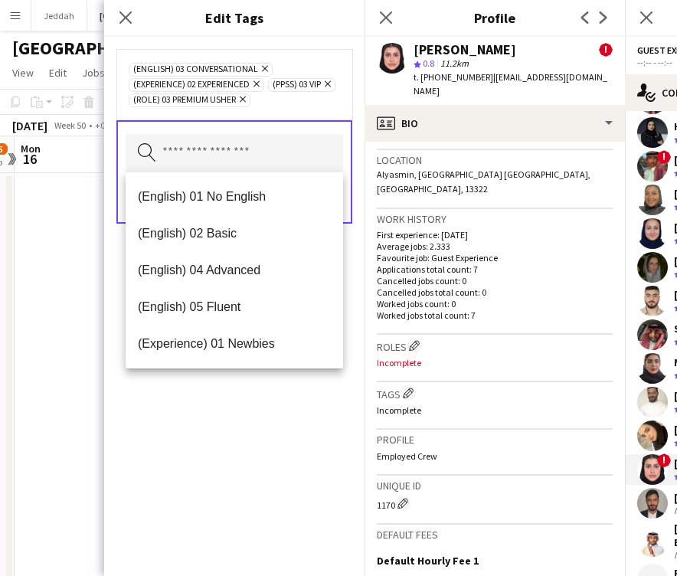
click at [245, 464] on div "(English) 03 Conversational Remove (Experience) 02 Experienced Remove (PPSS) 03…" at bounding box center [234, 306] width 261 height 539
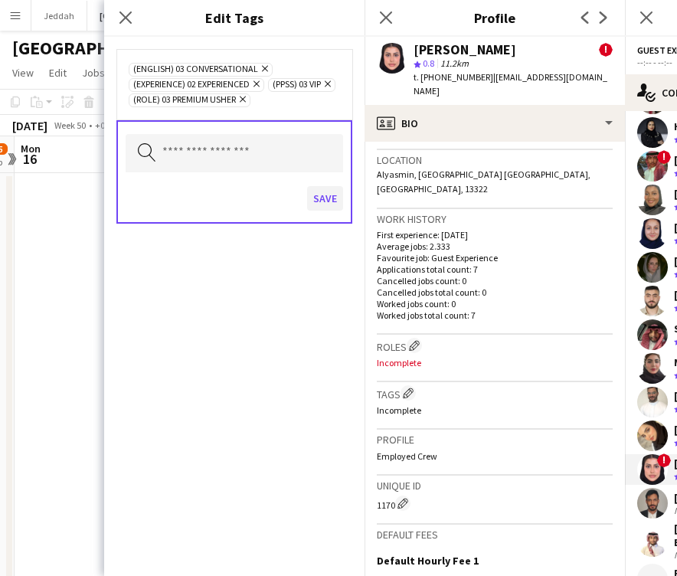
click at [316, 205] on button "Save" at bounding box center [325, 198] width 36 height 25
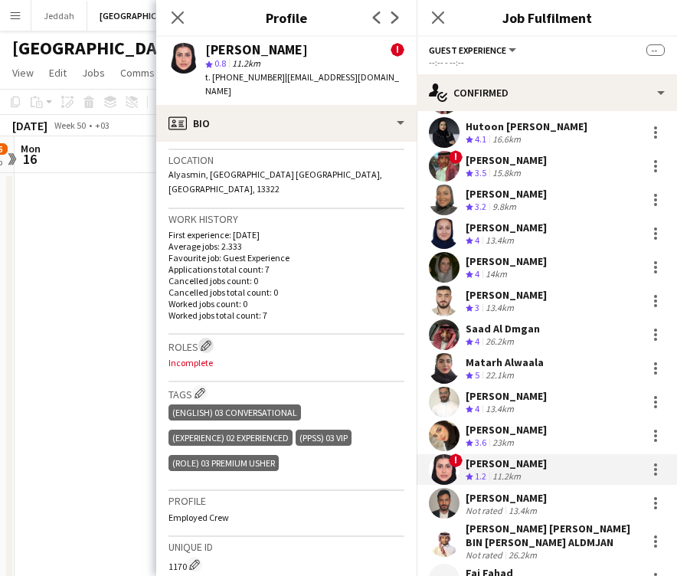
click at [211, 340] on app-icon "Edit crew company roles" at bounding box center [206, 345] width 11 height 11
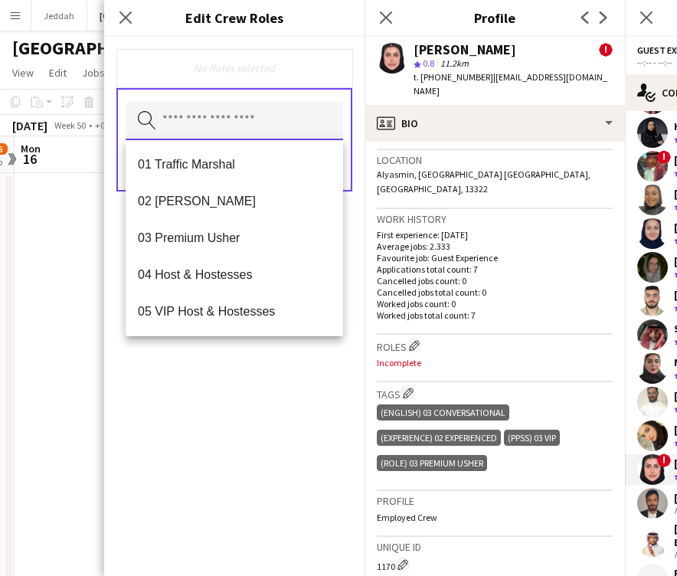
click at [231, 126] on input "text" at bounding box center [235, 121] width 218 height 38
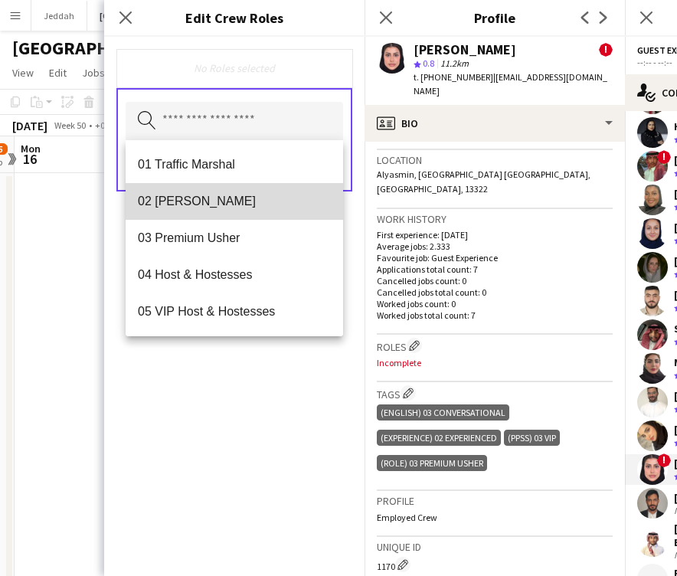
click at [227, 208] on span "02 [PERSON_NAME]" at bounding box center [234, 201] width 193 height 15
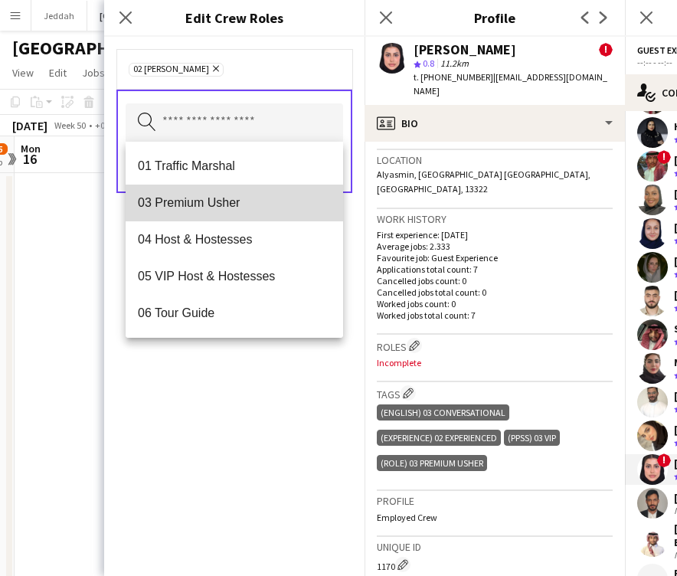
click at [227, 208] on span "03 Premium Usher" at bounding box center [234, 202] width 193 height 15
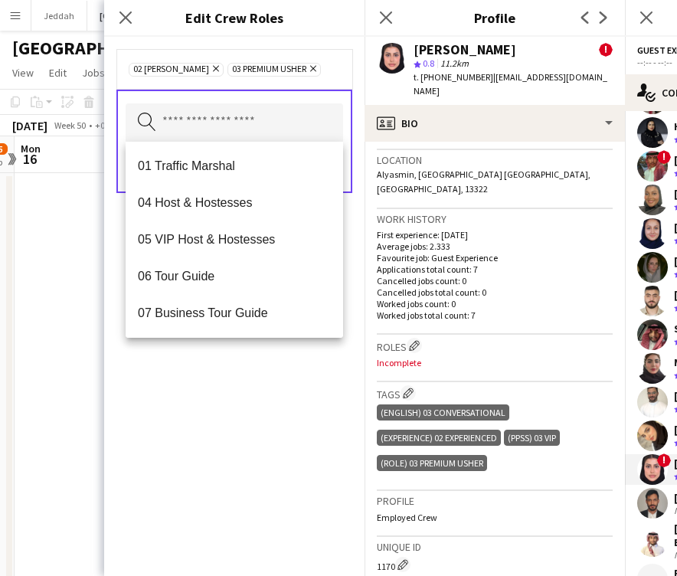
click at [244, 367] on div "02 [PERSON_NAME] Remove 03 Premium [PERSON_NAME] Remove Search by role type Save" at bounding box center [234, 306] width 261 height 539
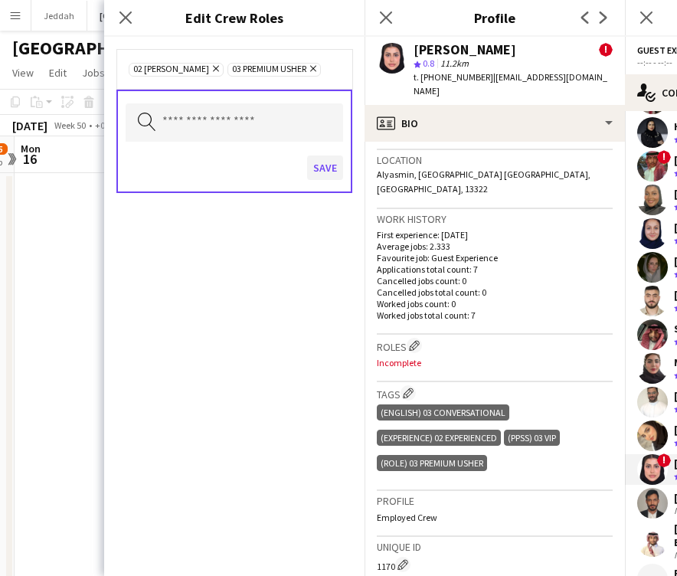
click at [326, 165] on button "Save" at bounding box center [325, 168] width 36 height 25
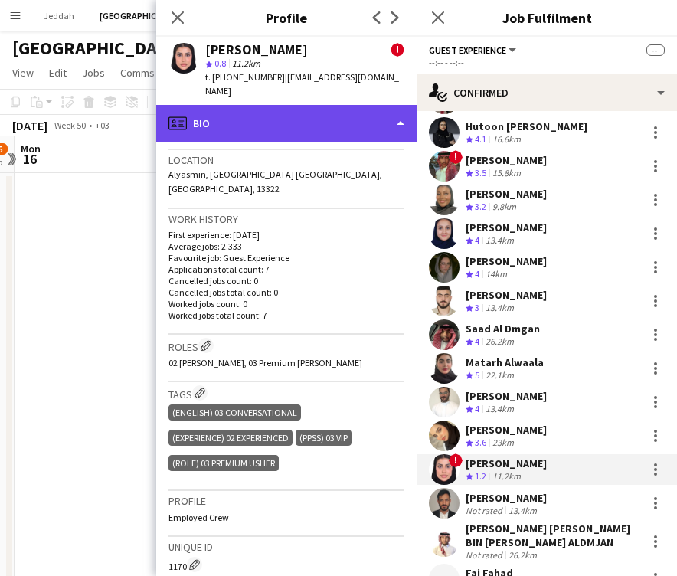
click at [307, 111] on div "profile Bio" at bounding box center [286, 123] width 261 height 37
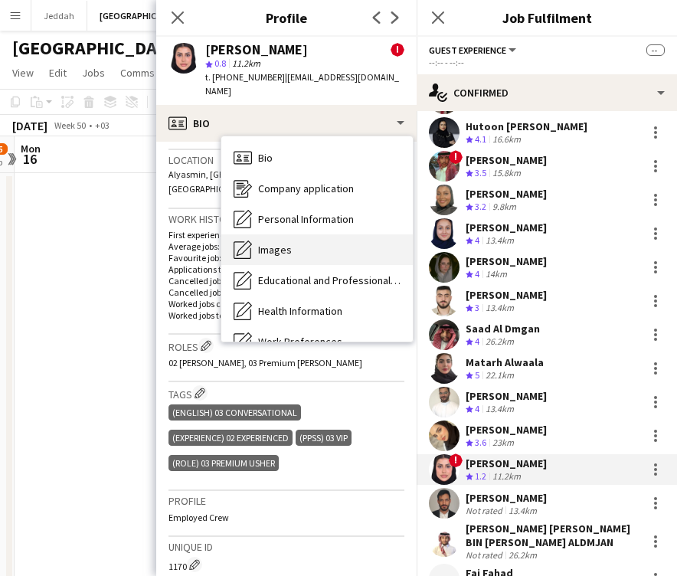
click at [316, 234] on div "Images Images" at bounding box center [317, 249] width 192 height 31
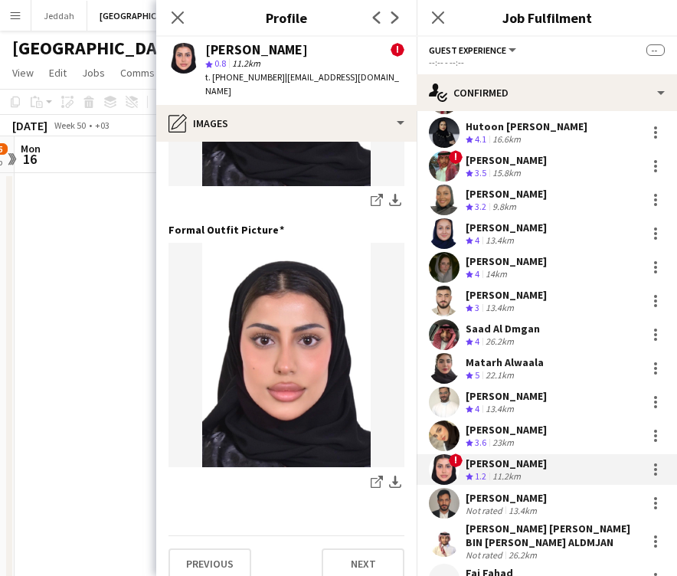
scroll to position [493, 0]
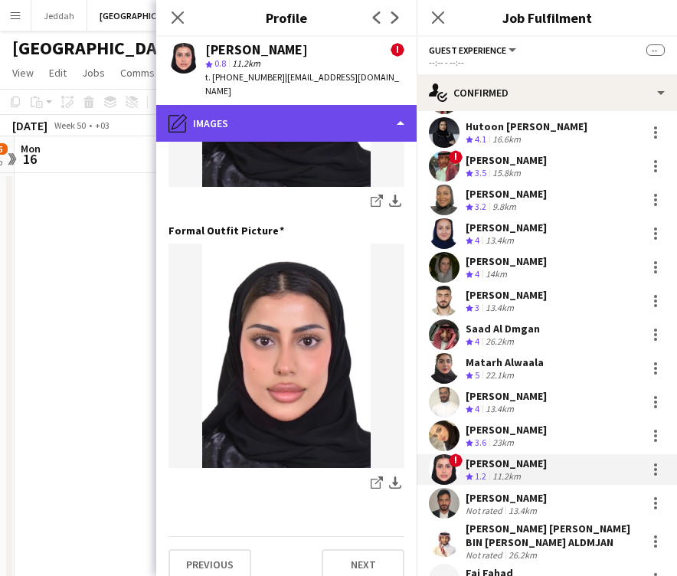
click at [269, 116] on div "pencil4 Images" at bounding box center [286, 123] width 261 height 37
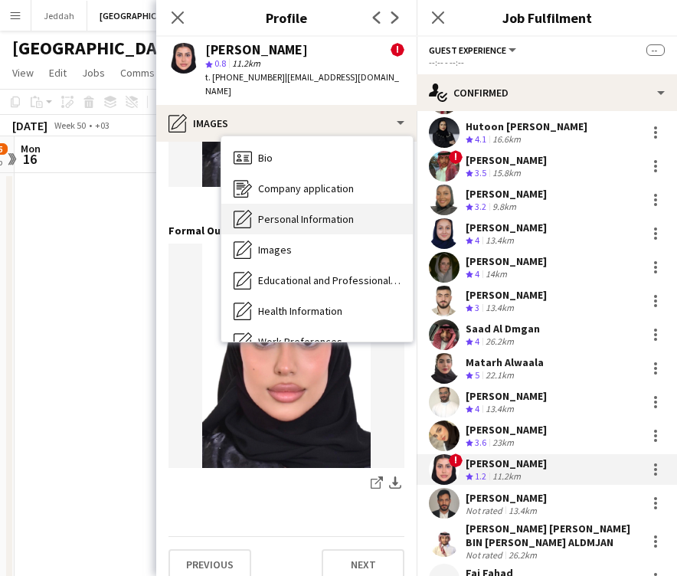
click at [289, 218] on div "Personal Information Personal Information" at bounding box center [317, 219] width 192 height 31
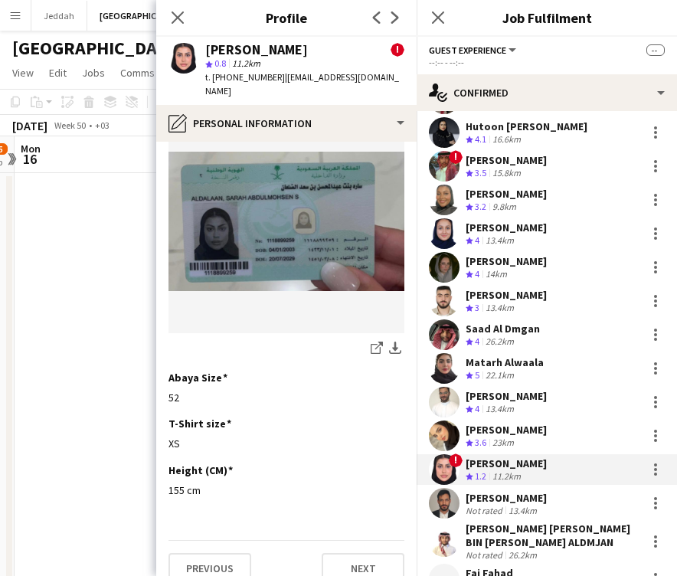
scroll to position [805, 0]
click at [458, 493] on app-user-avatar at bounding box center [444, 503] width 31 height 31
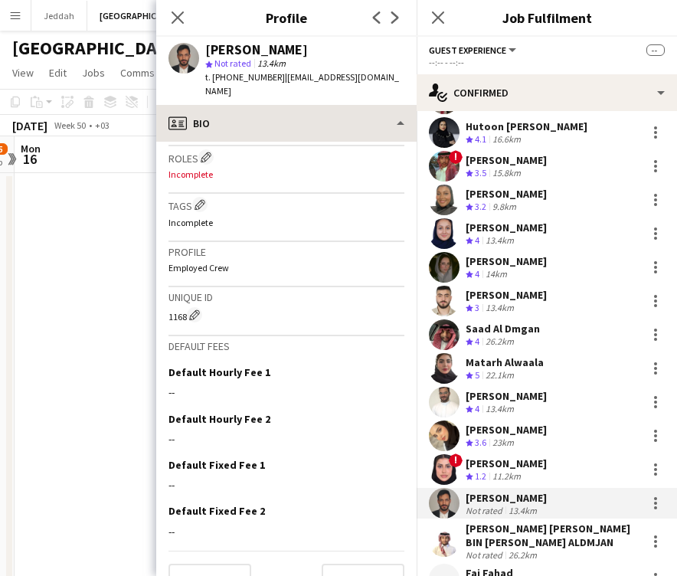
scroll to position [510, 0]
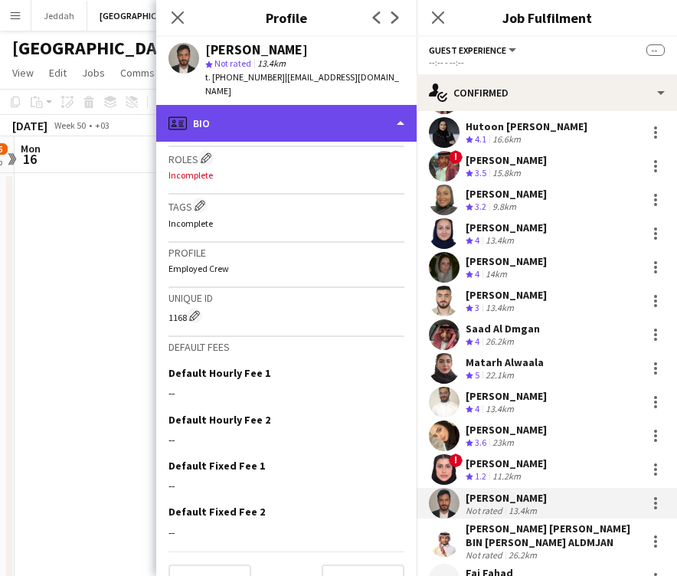
click at [287, 105] on div "profile Bio" at bounding box center [286, 123] width 261 height 37
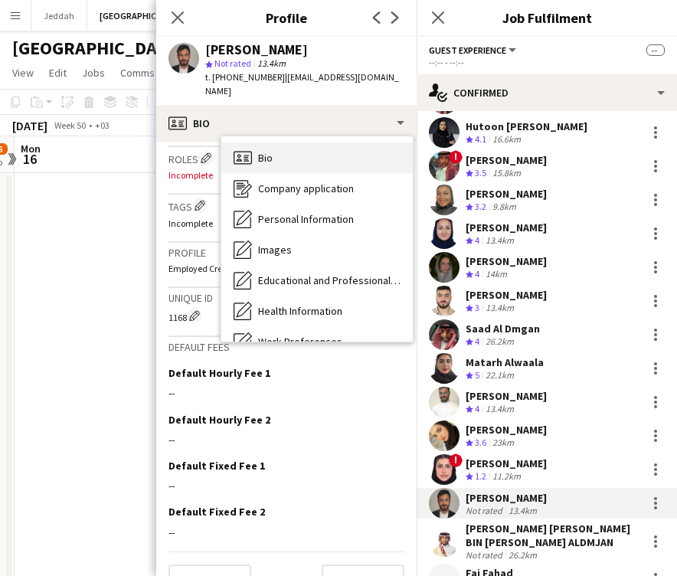
click at [297, 146] on div "Bio Bio" at bounding box center [317, 158] width 192 height 31
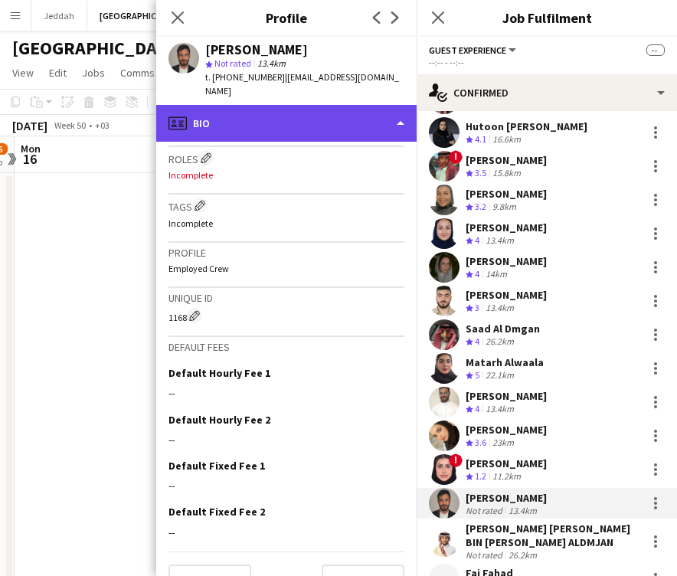
click at [287, 109] on div "profile Bio" at bounding box center [286, 123] width 261 height 37
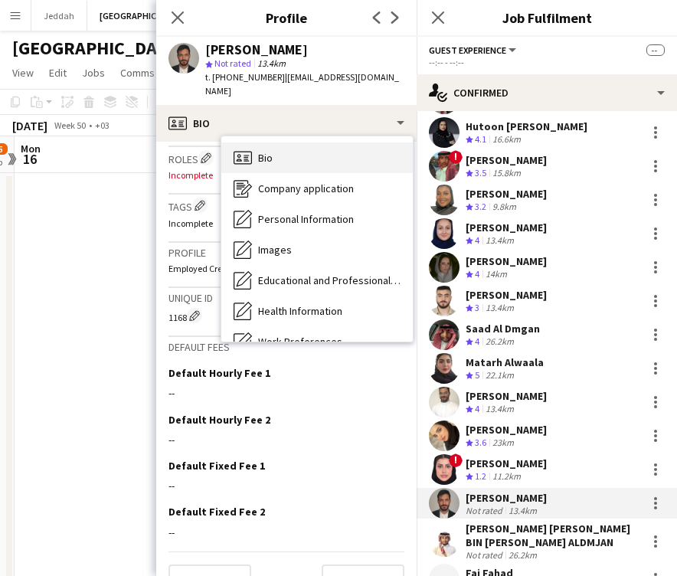
click at [287, 143] on div "Bio Bio" at bounding box center [317, 158] width 192 height 31
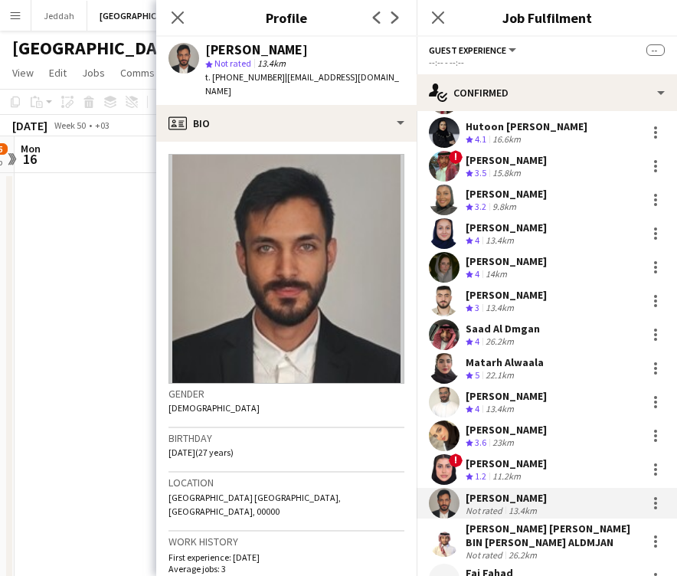
scroll to position [0, 0]
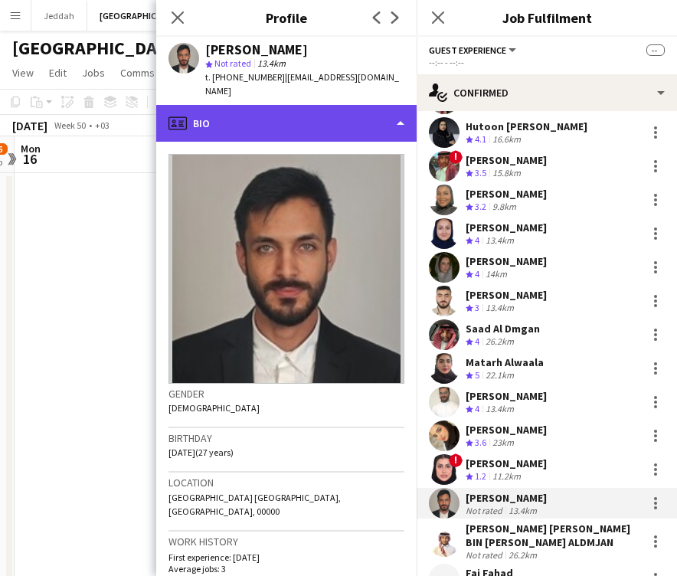
click at [267, 105] on div "profile Bio" at bounding box center [286, 123] width 261 height 37
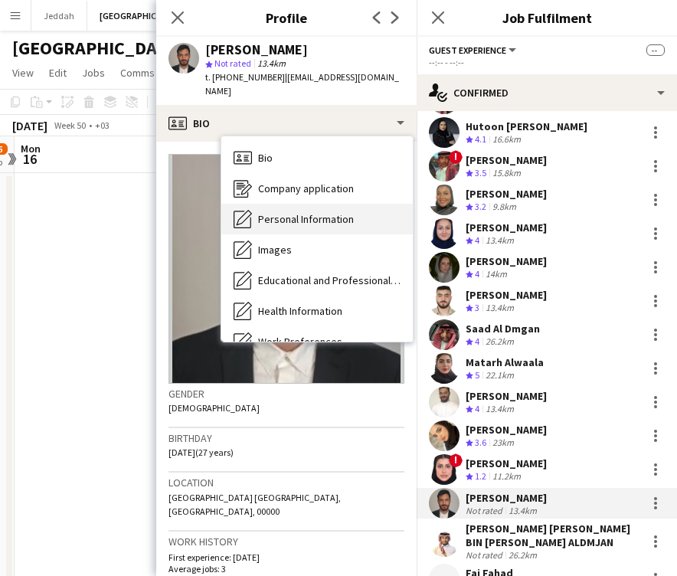
click at [288, 213] on div "Personal Information Personal Information" at bounding box center [317, 219] width 192 height 31
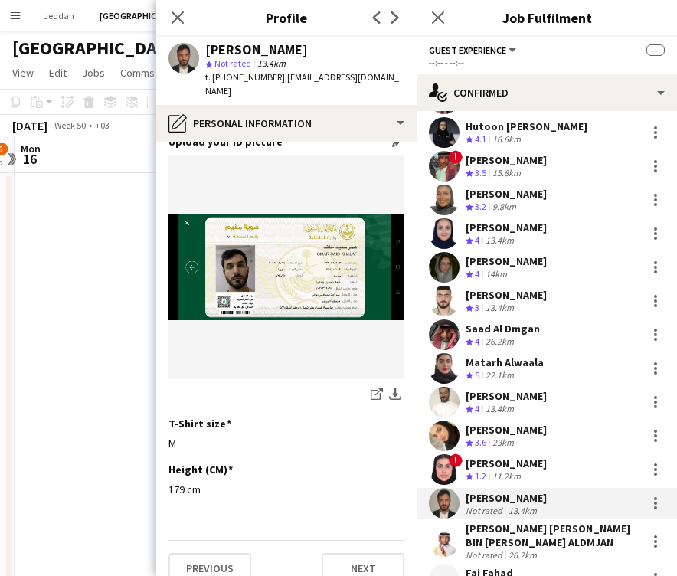
scroll to position [759, 0]
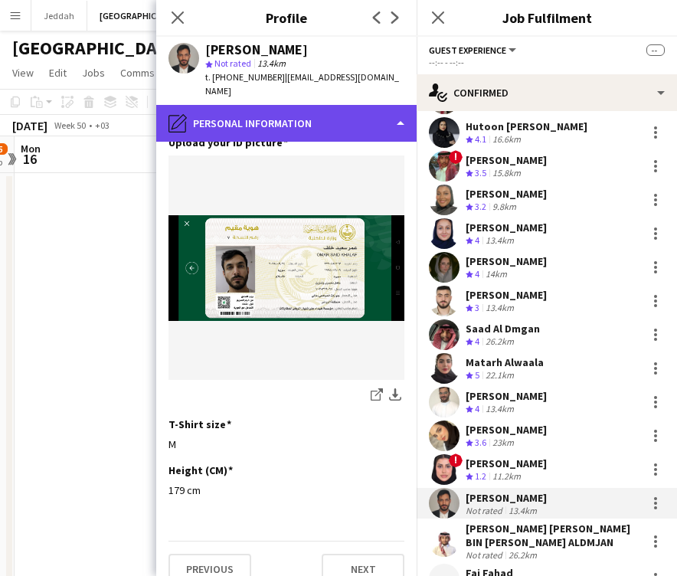
click at [275, 105] on div "pencil4 Personal Information" at bounding box center [286, 123] width 261 height 37
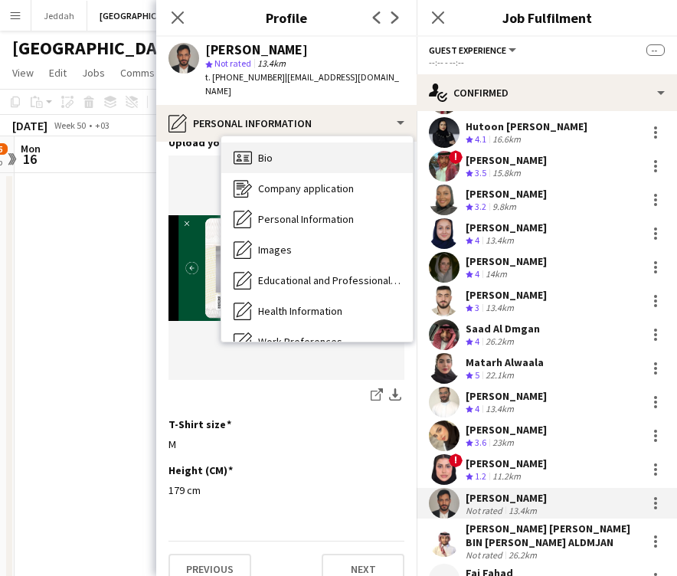
click at [276, 143] on div "Bio Bio" at bounding box center [317, 158] width 192 height 31
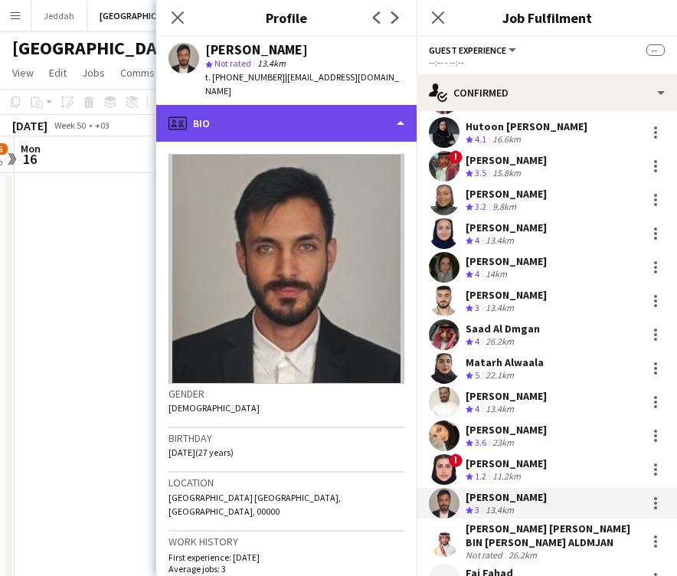
click at [307, 106] on div "profile Bio" at bounding box center [286, 123] width 261 height 37
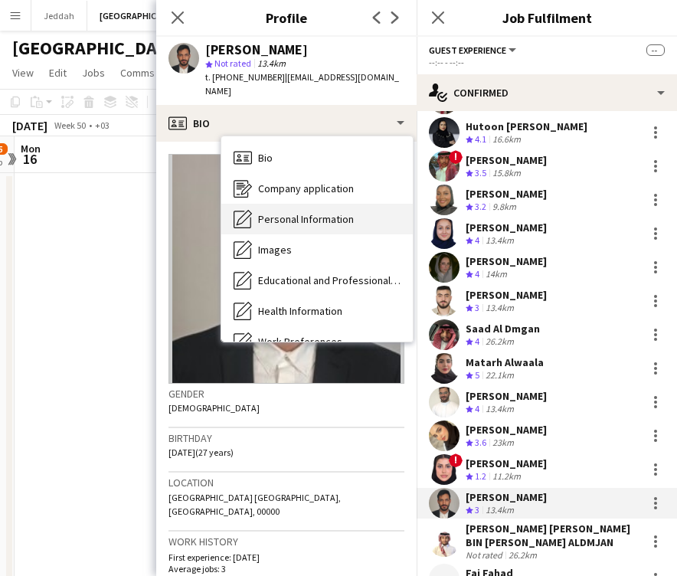
click at [315, 212] on span "Personal Information" at bounding box center [306, 219] width 96 height 14
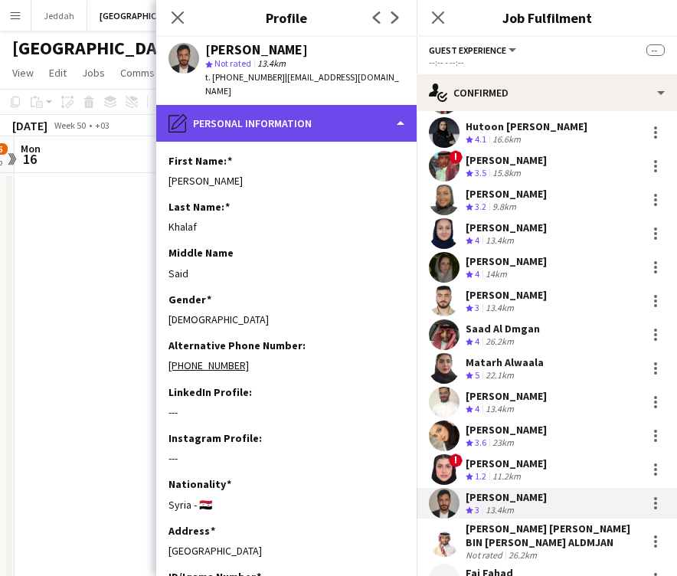
click at [297, 105] on div "pencil4 Personal Information" at bounding box center [286, 123] width 261 height 37
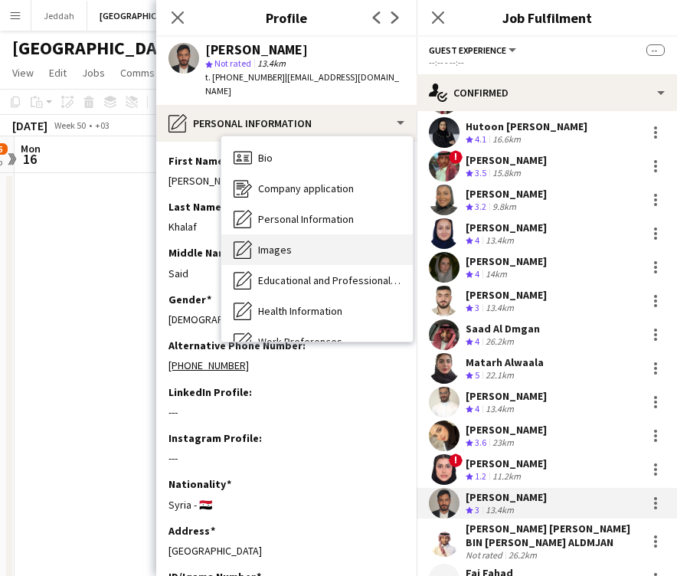
click at [305, 234] on div "Images Images" at bounding box center [317, 249] width 192 height 31
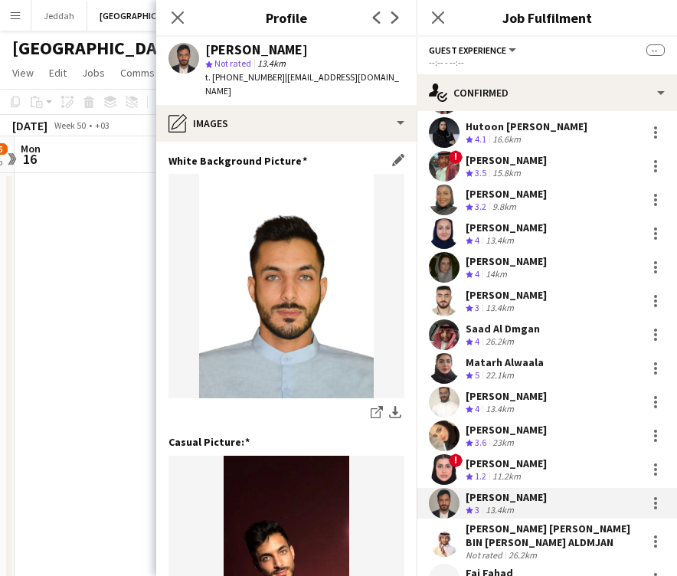
scroll to position [0, 0]
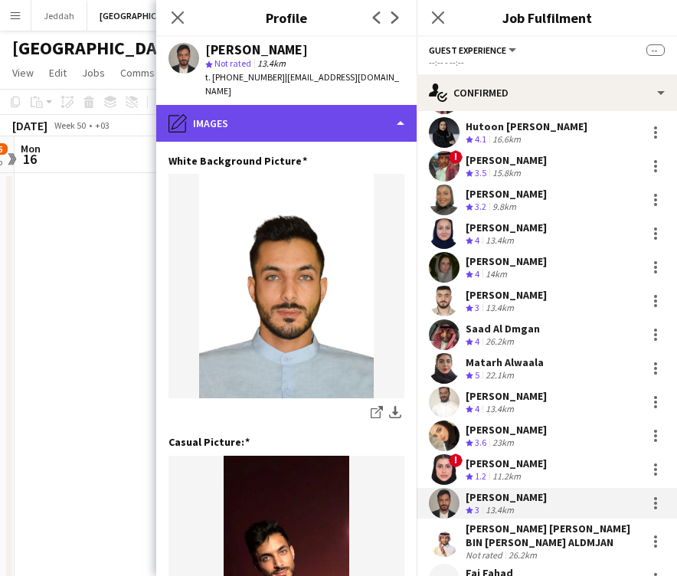
click at [280, 107] on div "pencil4 Images" at bounding box center [286, 123] width 261 height 37
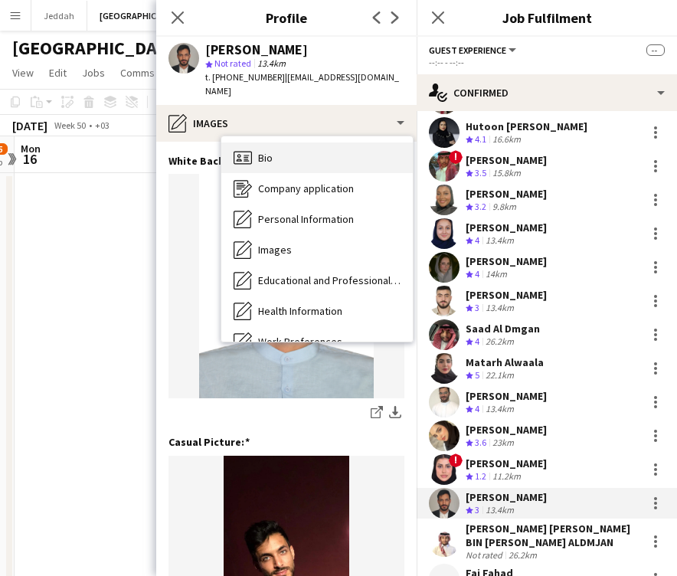
click at [293, 144] on div "Bio Bio" at bounding box center [317, 158] width 192 height 31
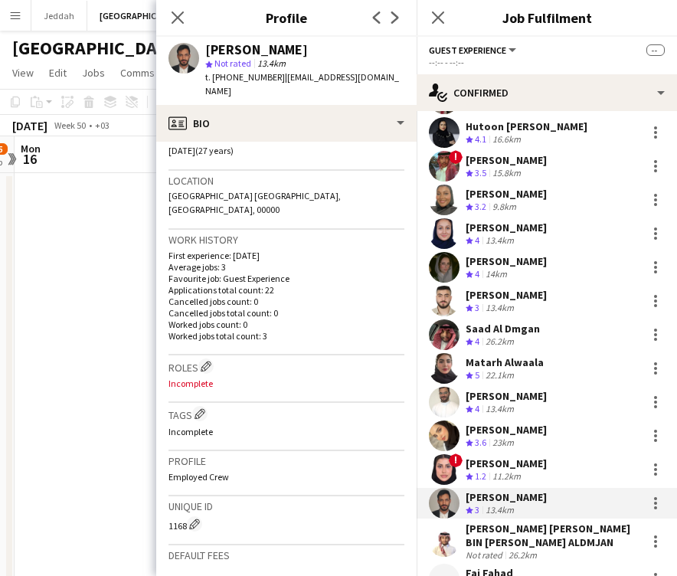
scroll to position [333, 0]
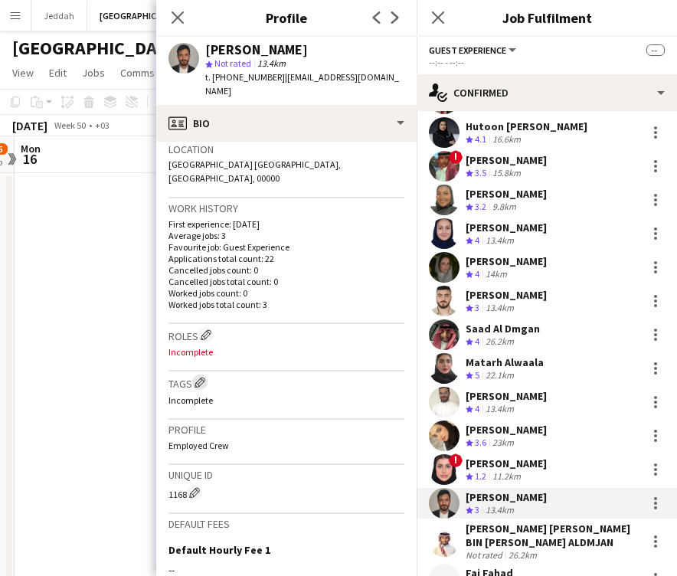
click at [200, 377] on app-icon "Edit crew company tags" at bounding box center [200, 382] width 11 height 11
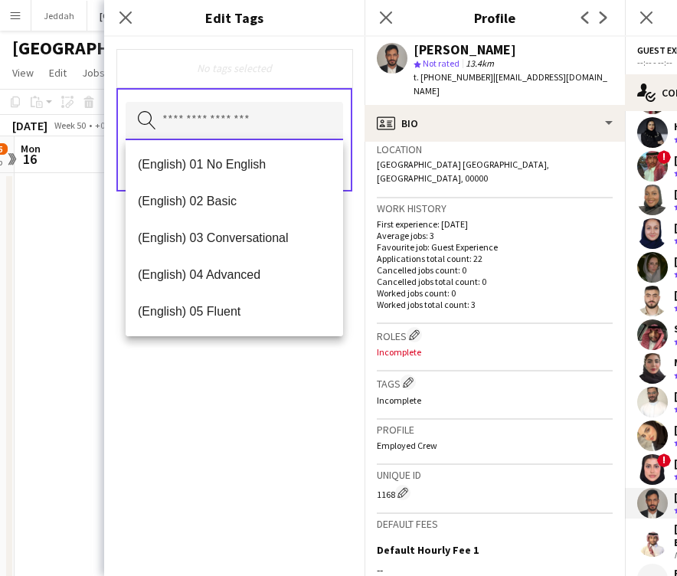
click at [218, 113] on input "text" at bounding box center [235, 121] width 218 height 38
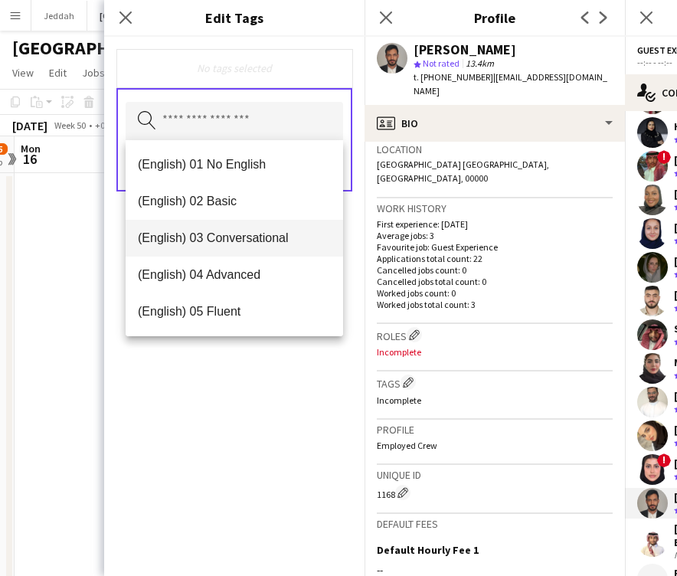
click at [221, 238] on span "(English) 03 Conversational" at bounding box center [234, 238] width 193 height 15
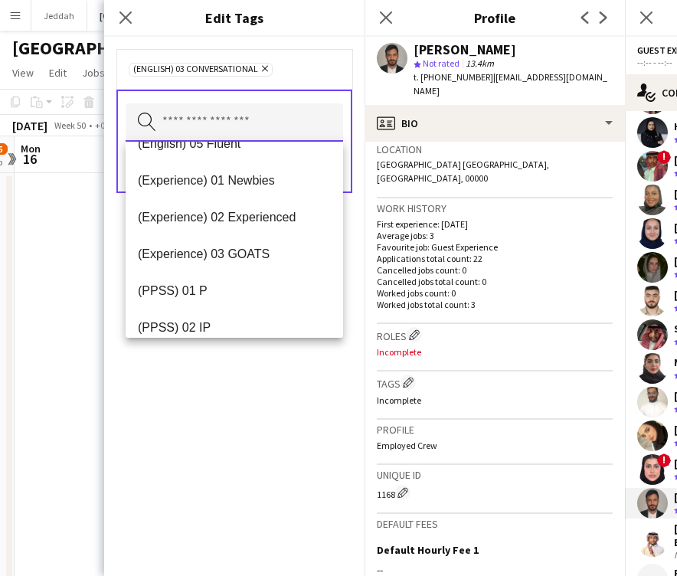
scroll to position [138, 0]
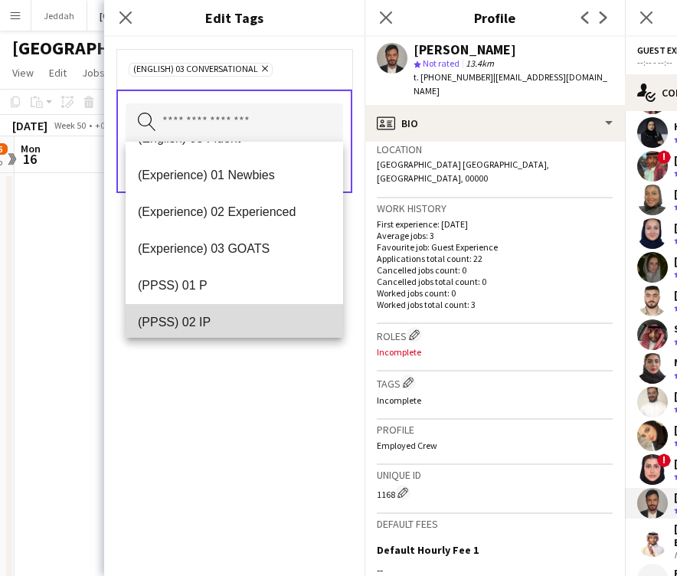
click at [221, 308] on mat-option "(PPSS) 02 IP" at bounding box center [235, 322] width 218 height 37
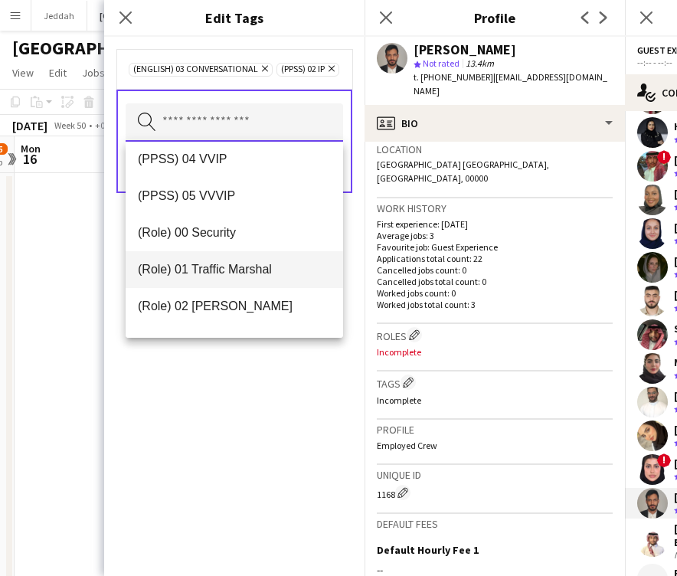
scroll to position [341, 0]
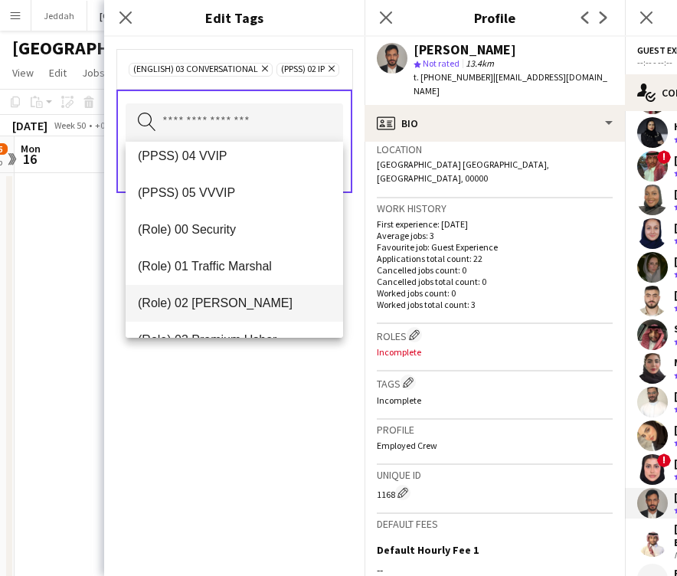
click at [221, 297] on span "(Role) 02 [PERSON_NAME]" at bounding box center [234, 303] width 193 height 15
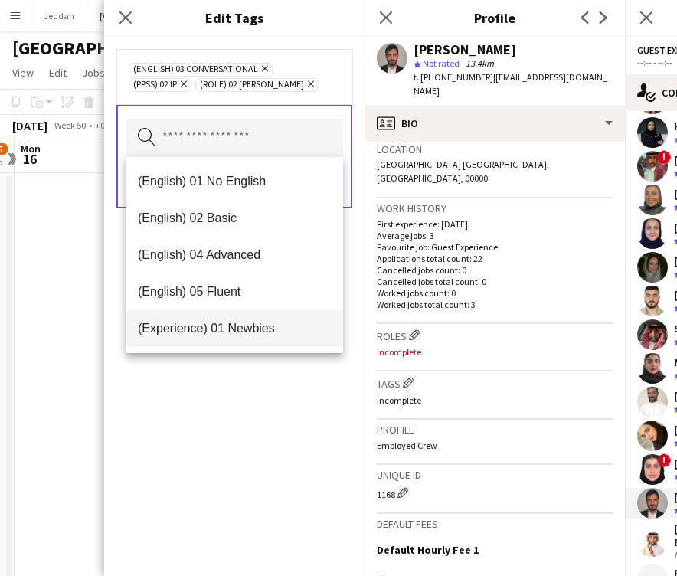
click at [221, 324] on span "(Experience) 01 Newbies" at bounding box center [234, 328] width 193 height 15
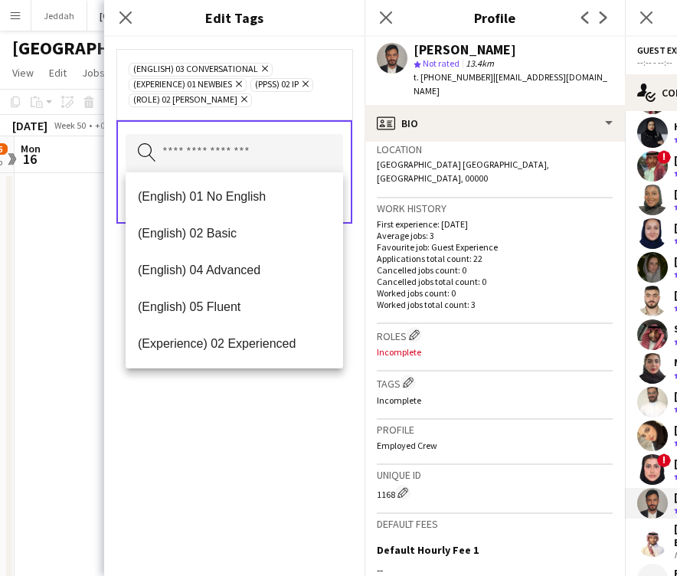
click at [238, 430] on div "(English) 03 Conversational Remove (Experience) 01 Newbies Remove (PPSS) 02 IP …" at bounding box center [234, 306] width 261 height 539
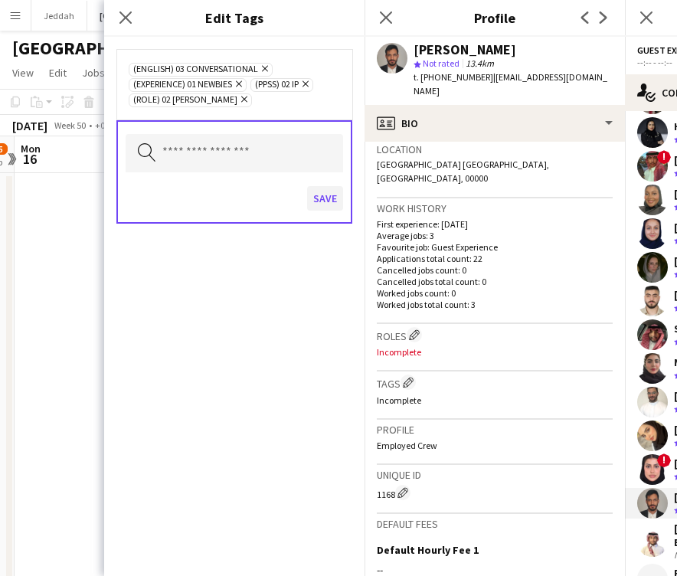
click at [313, 206] on button "Save" at bounding box center [325, 198] width 36 height 25
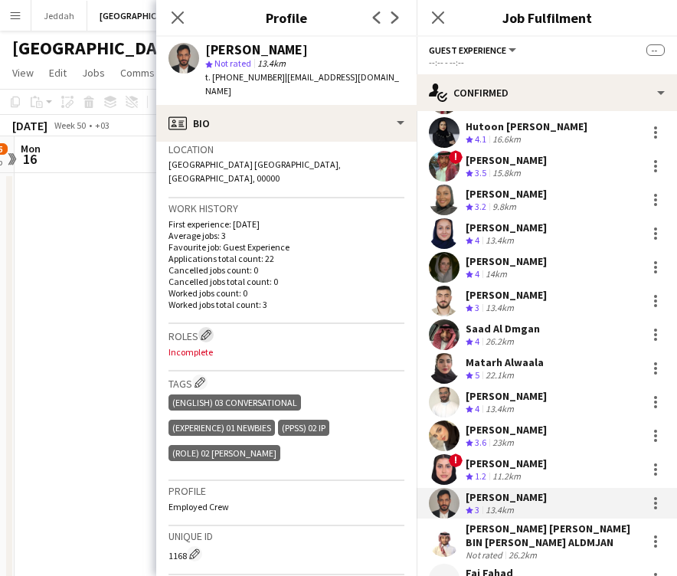
click at [209, 327] on button "Edit crew company roles" at bounding box center [205, 334] width 15 height 15
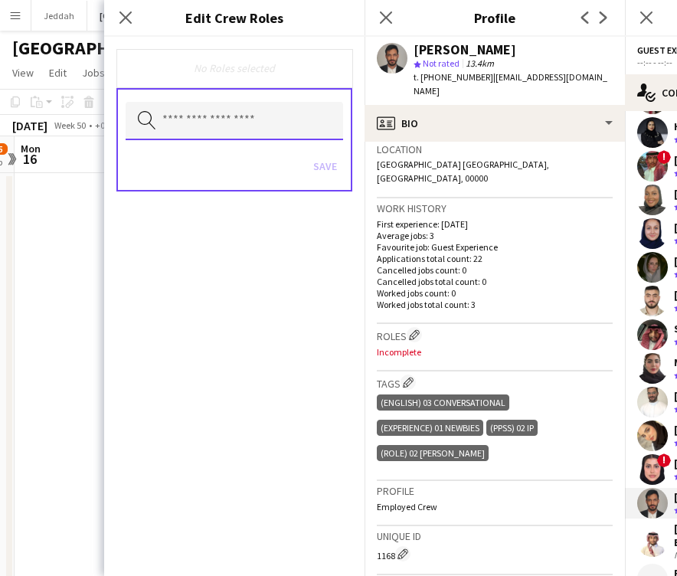
click at [196, 126] on input "text" at bounding box center [235, 121] width 218 height 38
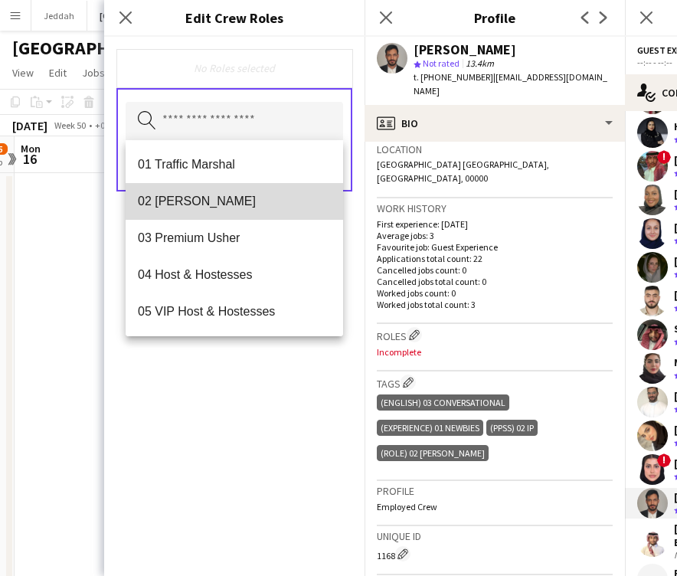
click at [200, 200] on span "02 [PERSON_NAME]" at bounding box center [234, 201] width 193 height 15
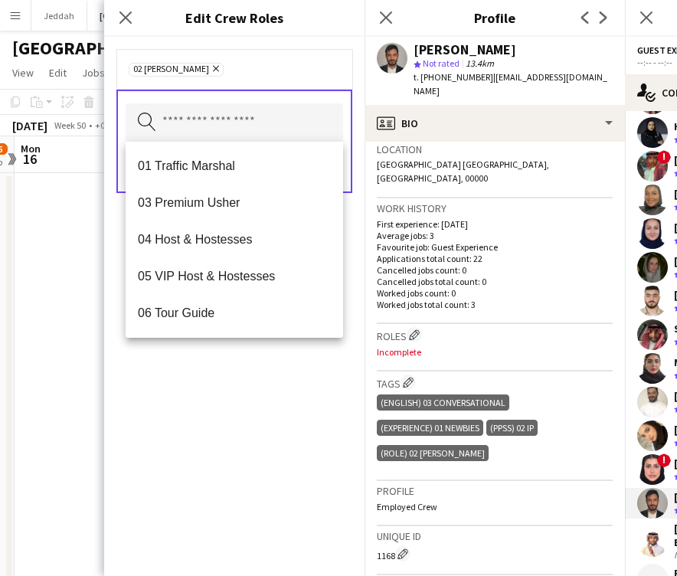
click at [223, 419] on div "02 [PERSON_NAME] Remove Search by role type Save" at bounding box center [234, 306] width 261 height 539
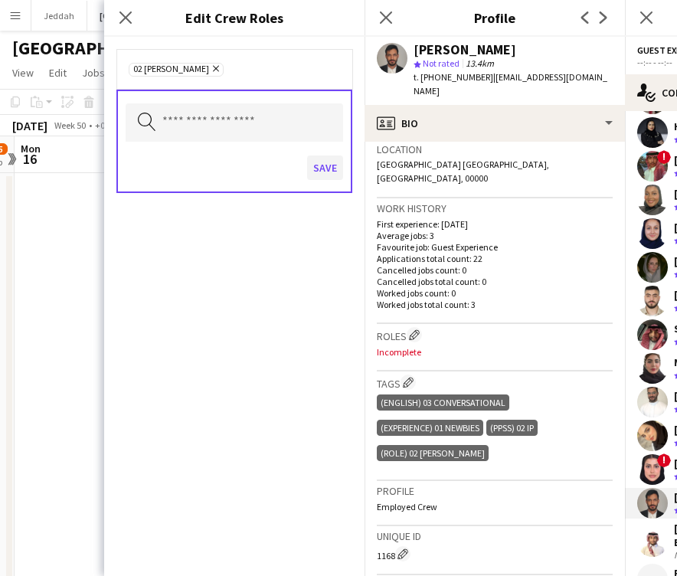
click at [312, 170] on button "Save" at bounding box center [325, 168] width 36 height 25
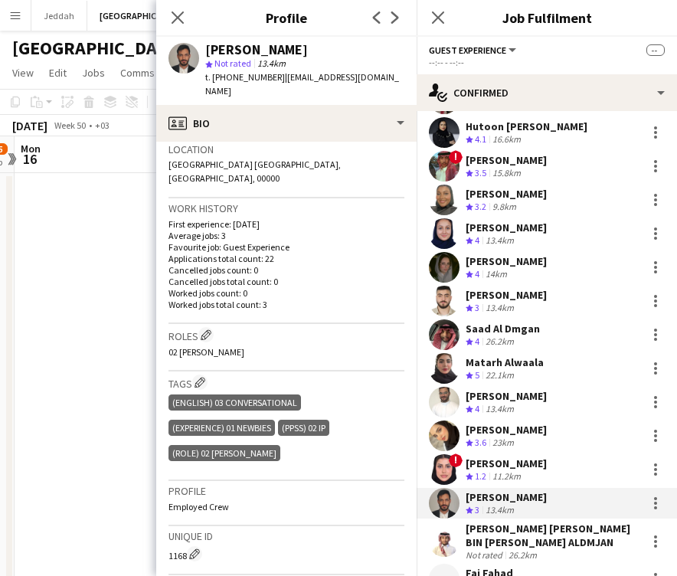
click at [444, 530] on app-user-avatar at bounding box center [444, 541] width 31 height 31
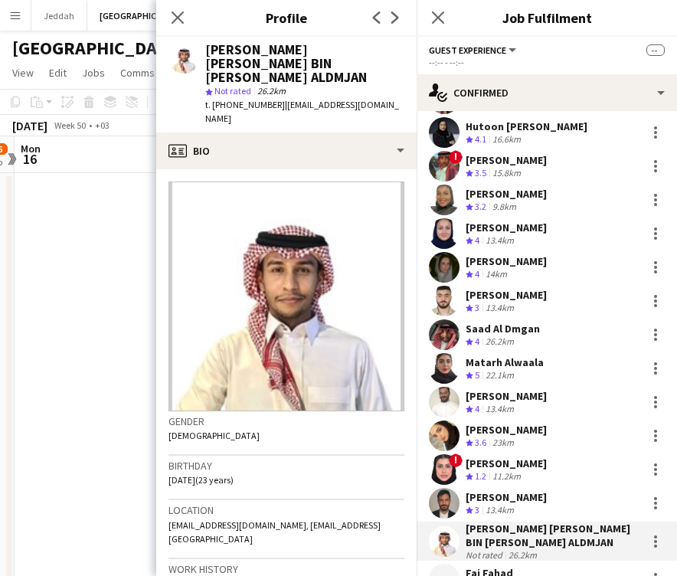
click at [229, 56] on div "[PERSON_NAME] [PERSON_NAME] BIN [PERSON_NAME] ALDMJAN" at bounding box center [304, 63] width 199 height 41
click at [228, 49] on div "[PERSON_NAME] [PERSON_NAME] BIN [PERSON_NAME] ALDMJAN" at bounding box center [304, 63] width 199 height 41
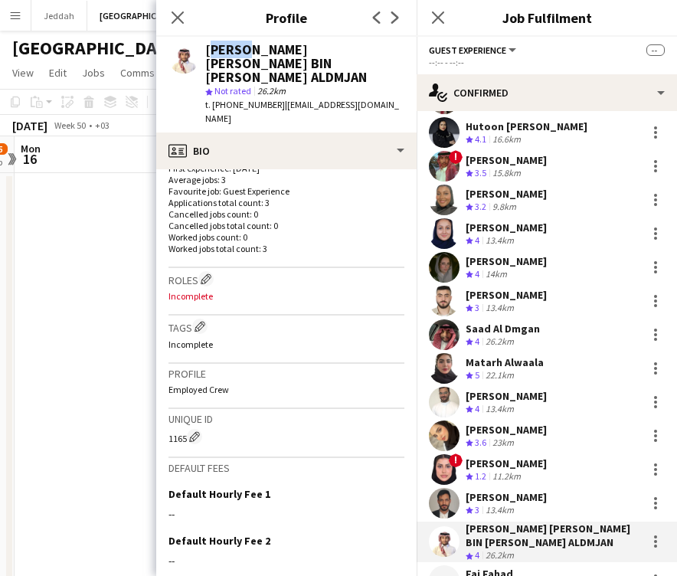
scroll to position [447, 0]
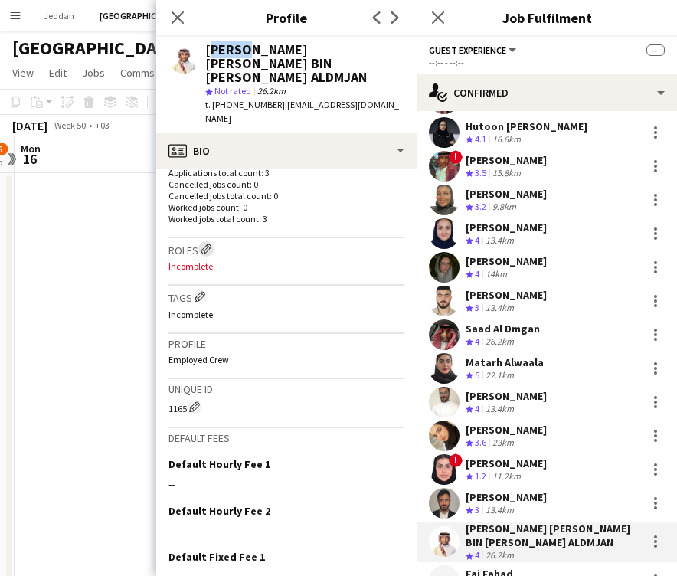
click at [206, 241] on button "Edit crew company roles" at bounding box center [205, 248] width 15 height 15
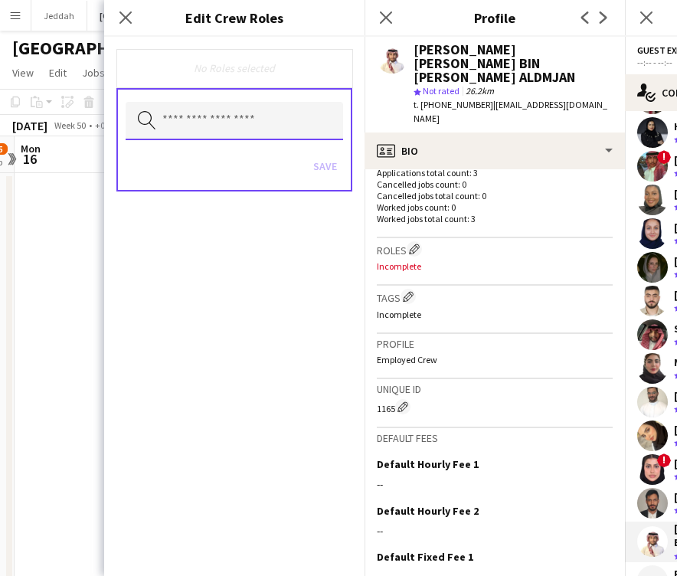
click at [211, 124] on input "text" at bounding box center [235, 121] width 218 height 38
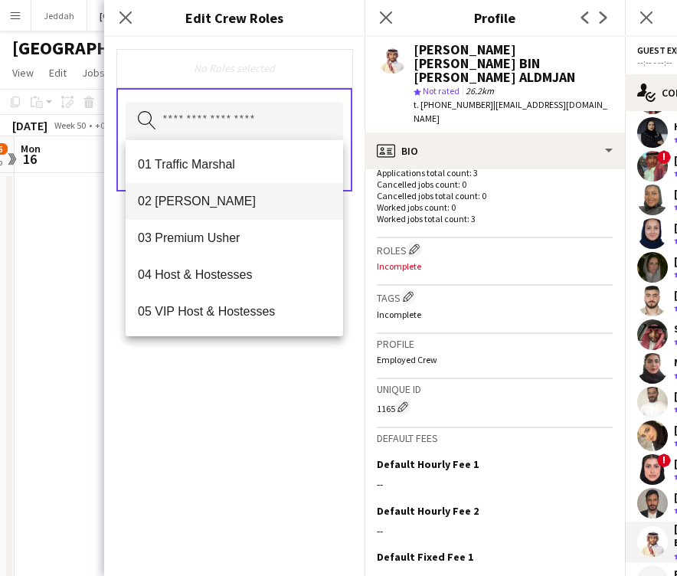
click at [212, 206] on span "02 [PERSON_NAME]" at bounding box center [234, 201] width 193 height 15
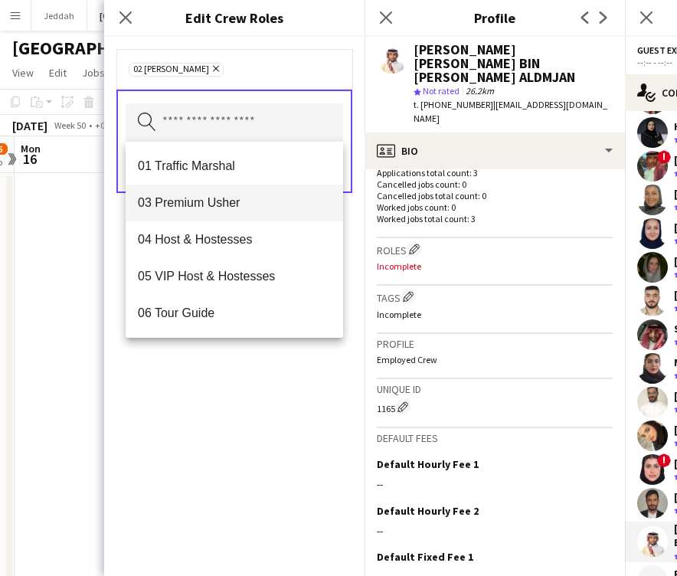
click at [212, 206] on span "03 Premium Usher" at bounding box center [234, 202] width 193 height 15
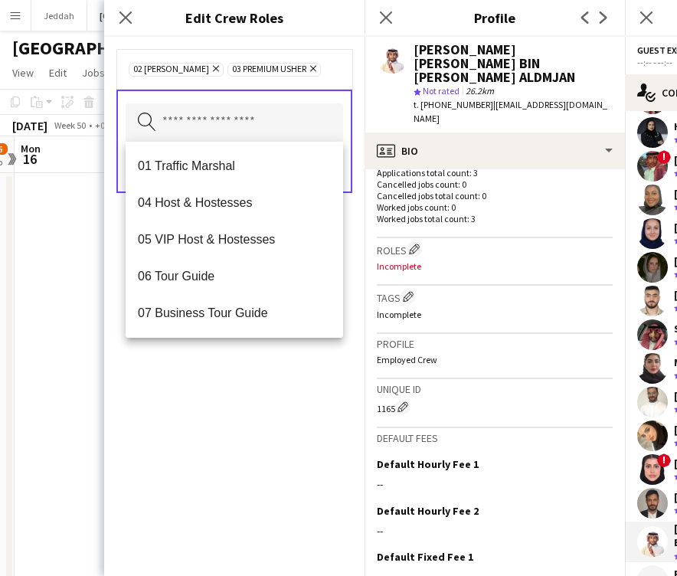
click at [267, 392] on div "02 [PERSON_NAME] Remove 03 Premium [PERSON_NAME] Remove Search by role type Save" at bounding box center [234, 306] width 261 height 539
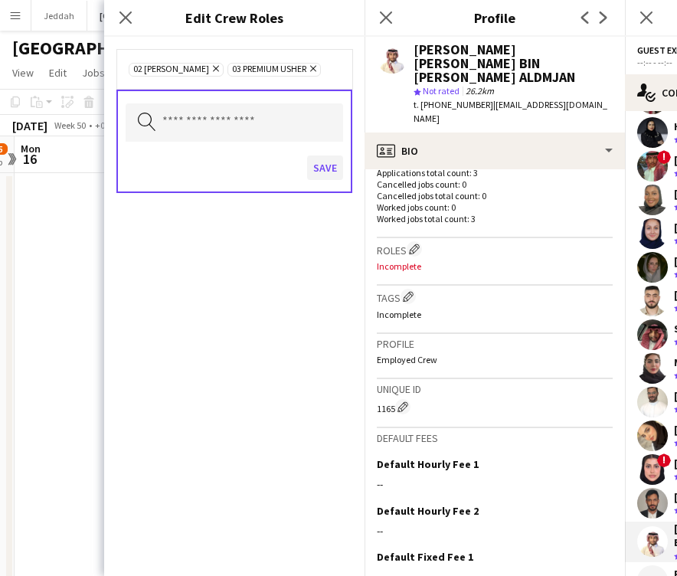
click at [332, 161] on button "Save" at bounding box center [325, 168] width 36 height 25
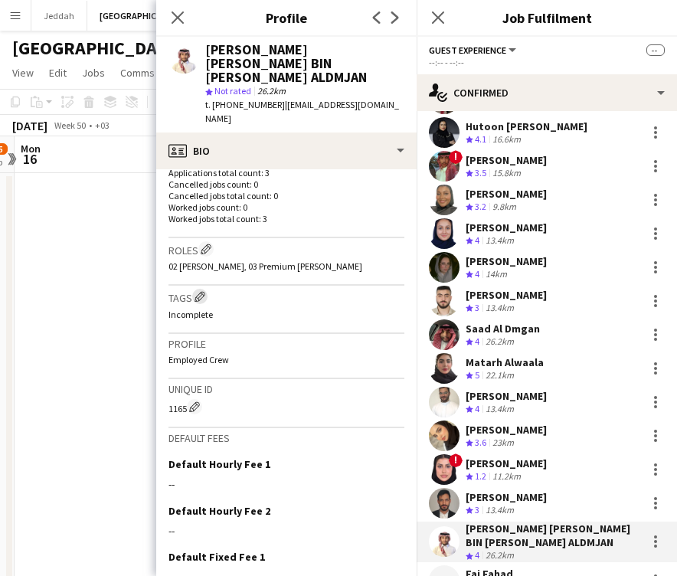
click at [198, 291] on app-icon "Edit crew company tags" at bounding box center [200, 296] width 11 height 11
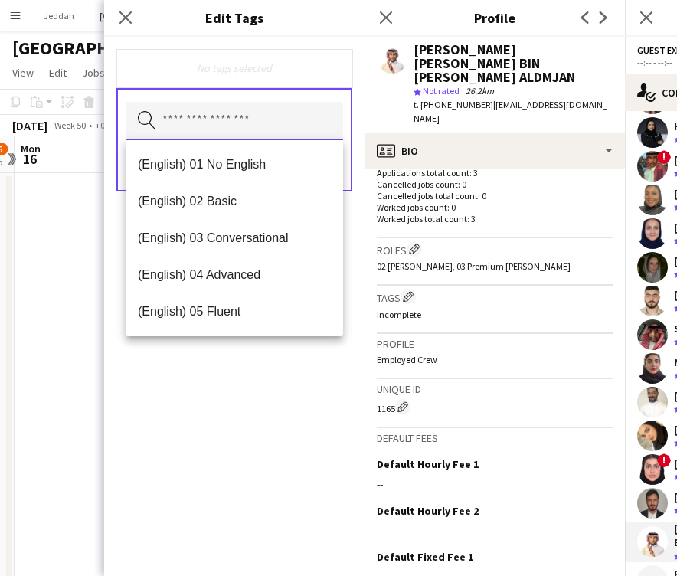
click at [198, 116] on input "text" at bounding box center [235, 121] width 218 height 38
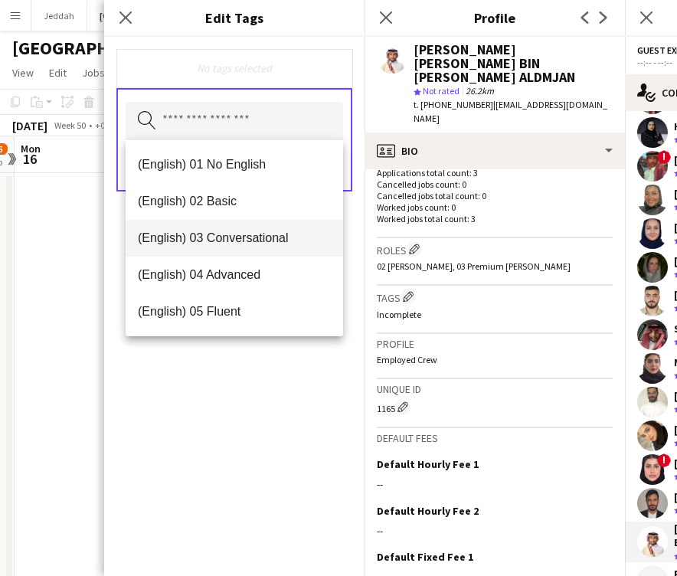
click at [205, 233] on span "(English) 03 Conversational" at bounding box center [234, 238] width 193 height 15
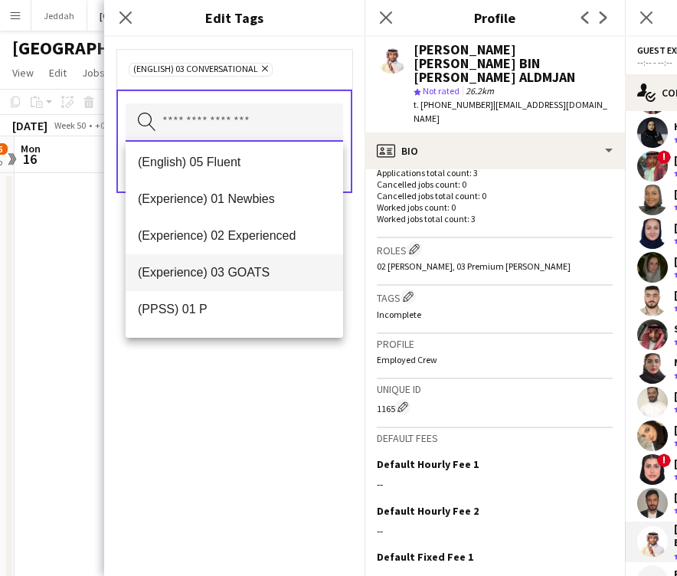
scroll to position [113, 0]
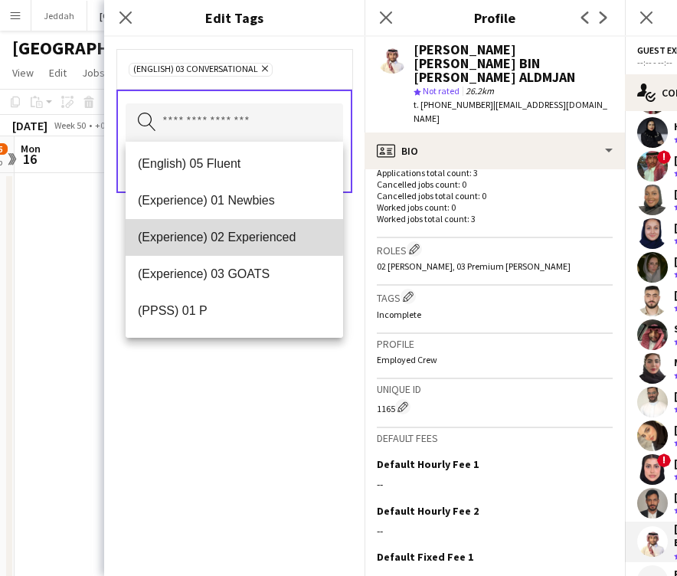
click at [217, 235] on span "(Experience) 02 Experienced" at bounding box center [234, 237] width 193 height 15
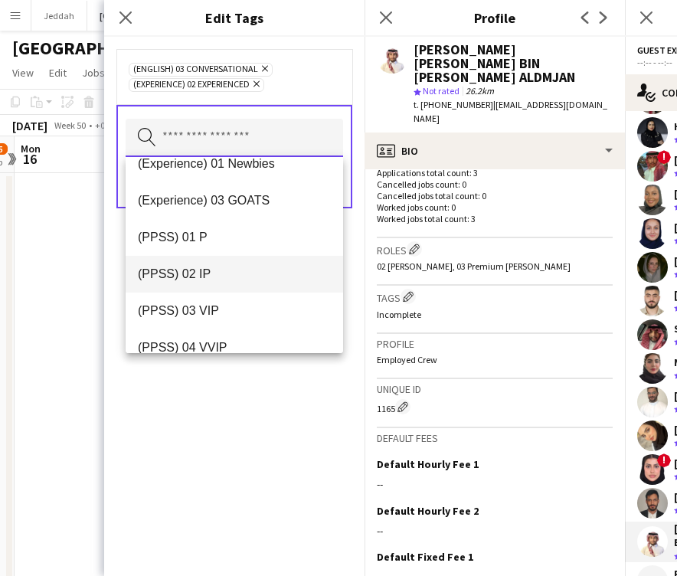
scroll to position [172, 0]
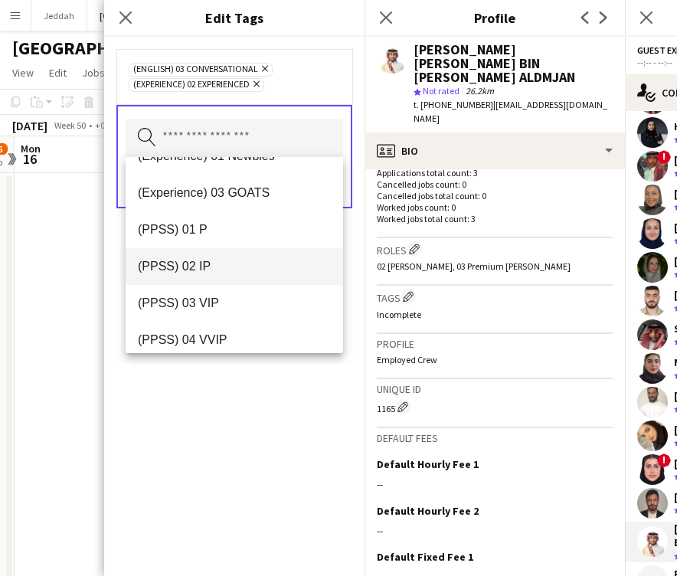
click at [215, 277] on mat-option "(PPSS) 02 IP" at bounding box center [235, 266] width 218 height 37
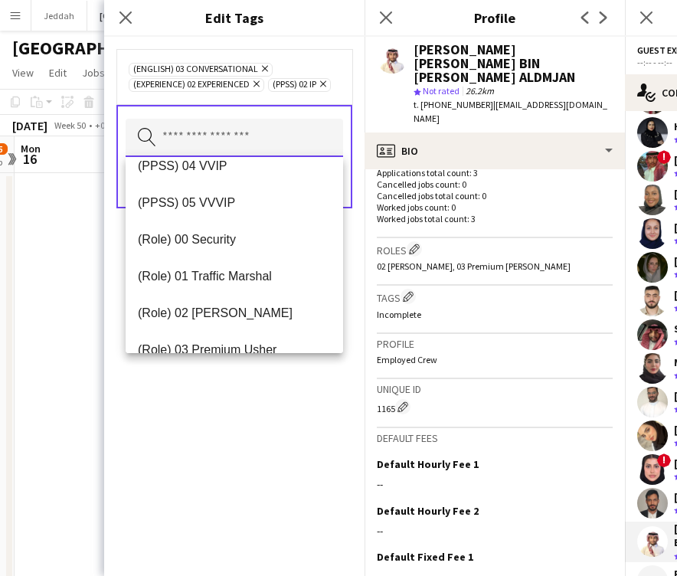
scroll to position [320, 0]
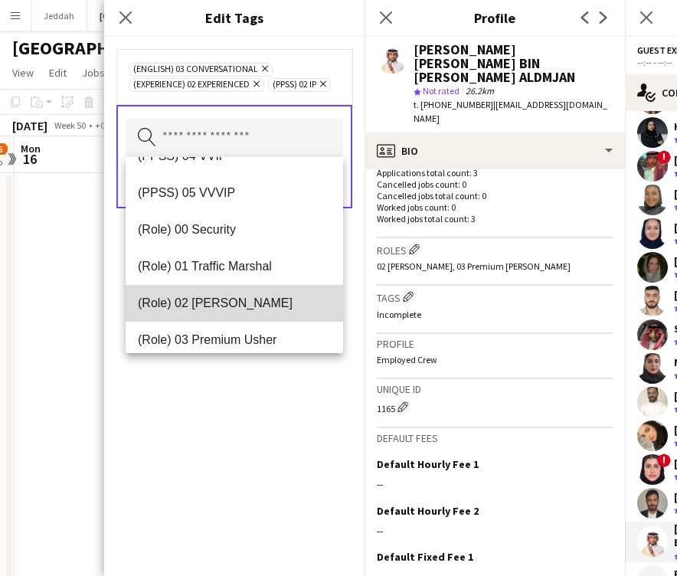
click at [227, 303] on span "(Role) 02 [PERSON_NAME]" at bounding box center [234, 303] width 193 height 15
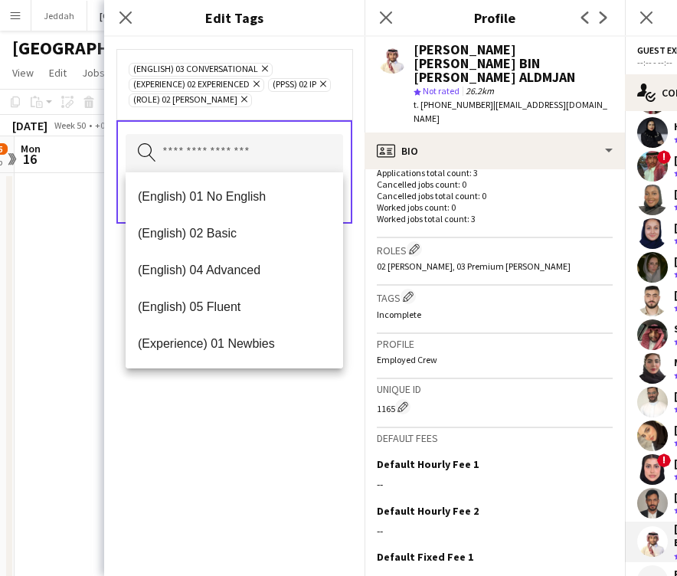
click at [263, 472] on div "(English) 03 Conversational Remove (Experience) 02 Experienced Remove (PPSS) 02…" at bounding box center [234, 306] width 261 height 539
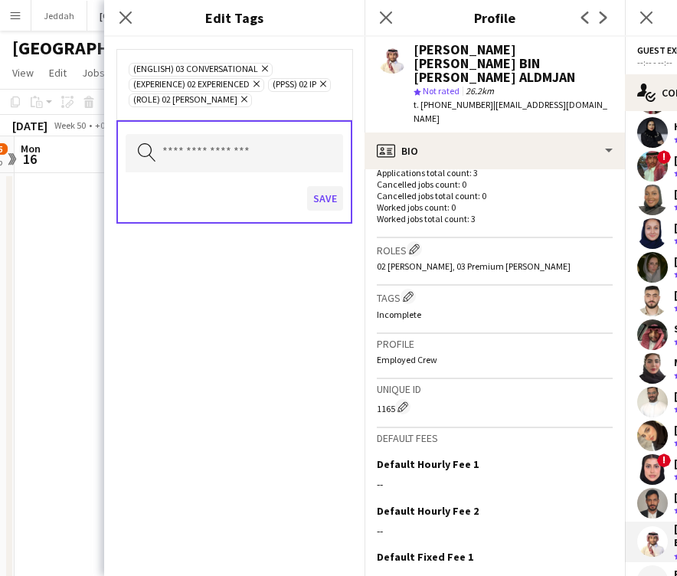
click at [320, 204] on button "Save" at bounding box center [325, 198] width 36 height 25
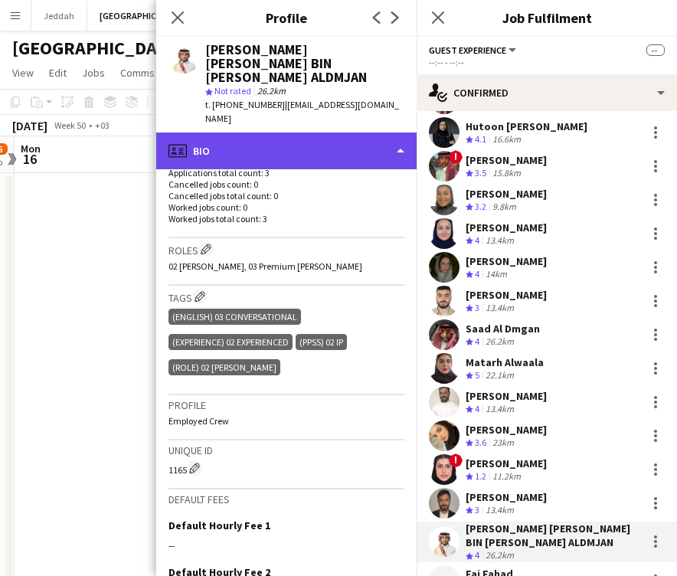
click at [283, 133] on div "profile Bio" at bounding box center [286, 151] width 261 height 37
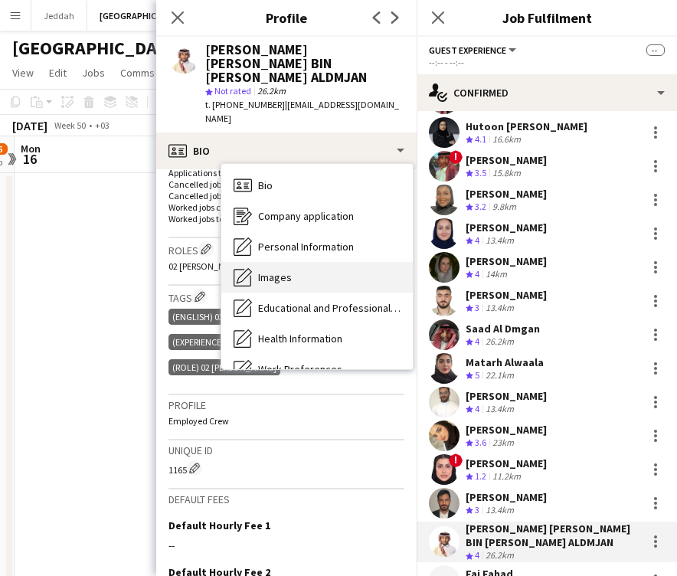
click at [295, 262] on div "Images Images" at bounding box center [317, 277] width 192 height 31
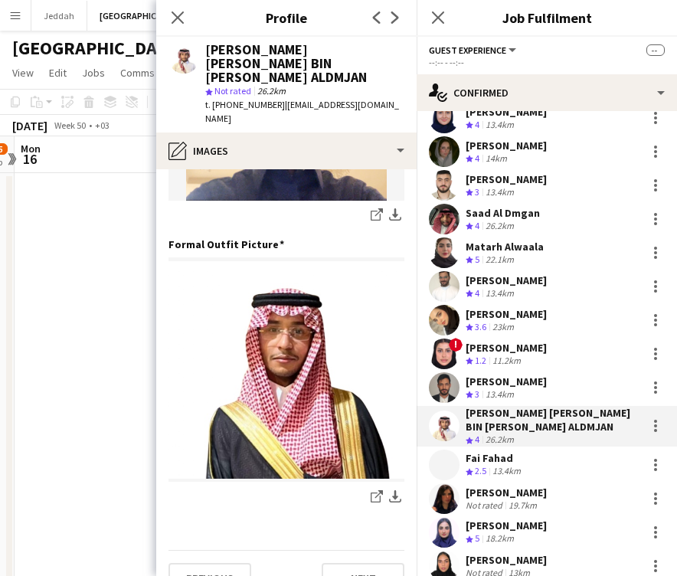
scroll to position [3481, 0]
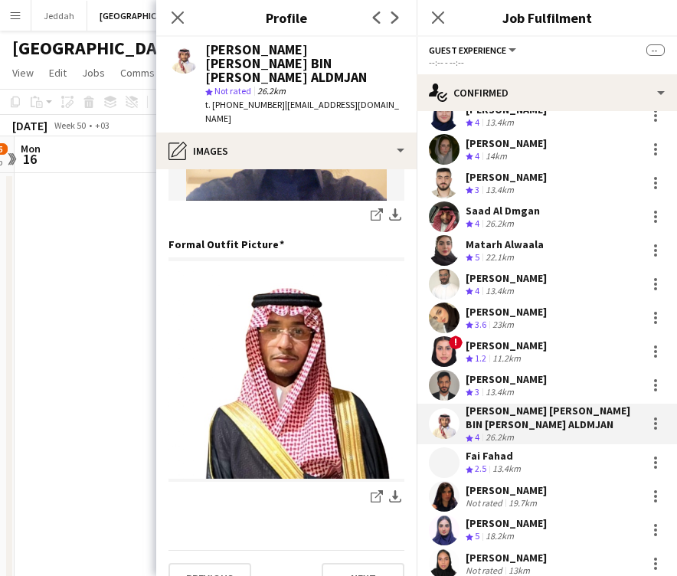
click at [445, 448] on app-user-avatar at bounding box center [444, 463] width 31 height 31
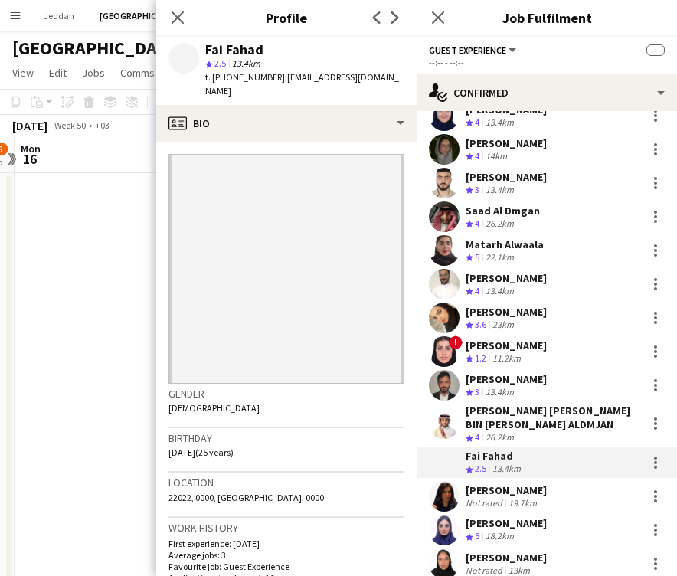
click at [217, 47] on div "Fai Fahad" at bounding box center [234, 50] width 58 height 14
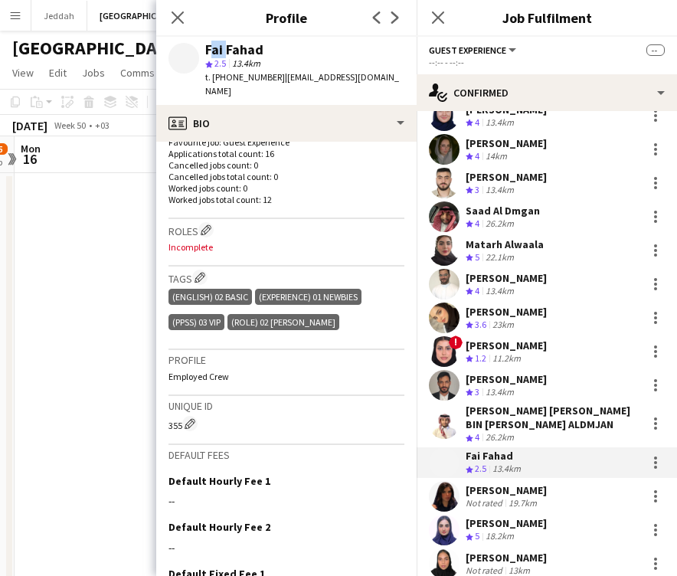
scroll to position [425, 0]
click at [211, 224] on app-icon "Edit crew company roles" at bounding box center [206, 229] width 11 height 11
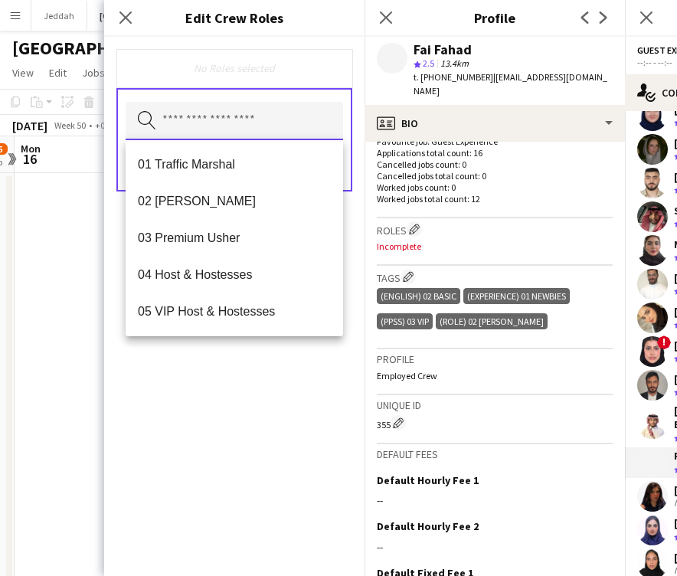
click at [205, 130] on input "text" at bounding box center [235, 121] width 218 height 38
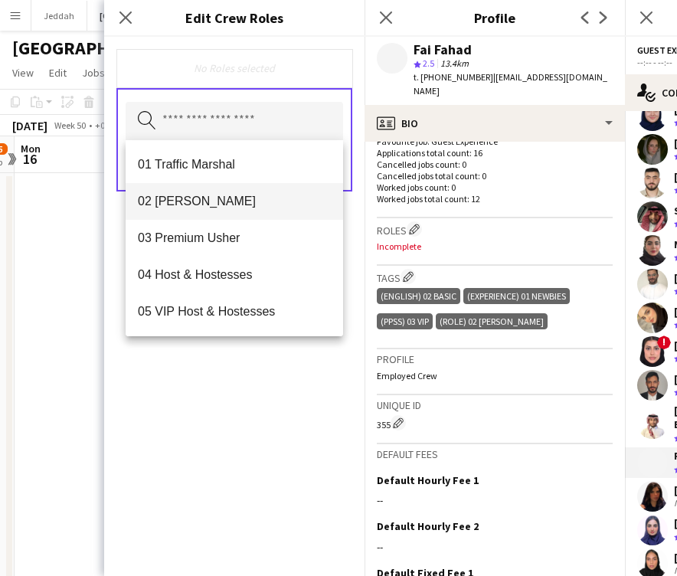
click at [205, 197] on span "02 [PERSON_NAME]" at bounding box center [234, 201] width 193 height 15
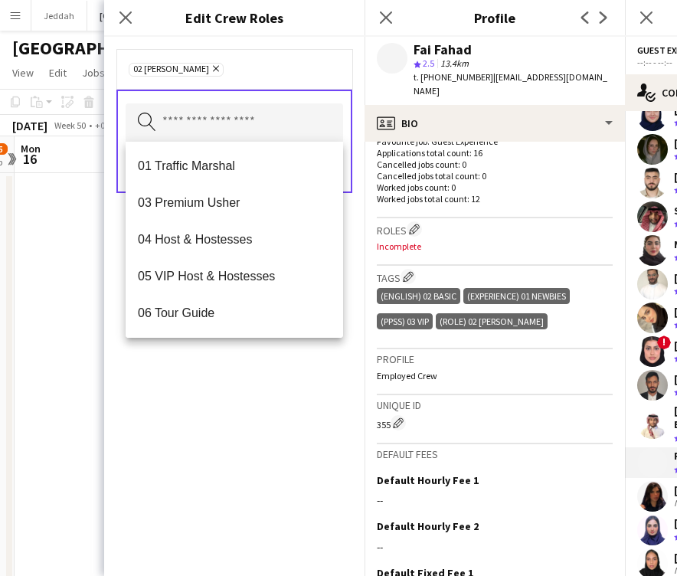
click at [245, 389] on div "02 [PERSON_NAME] Remove Search by role type Save" at bounding box center [234, 306] width 261 height 539
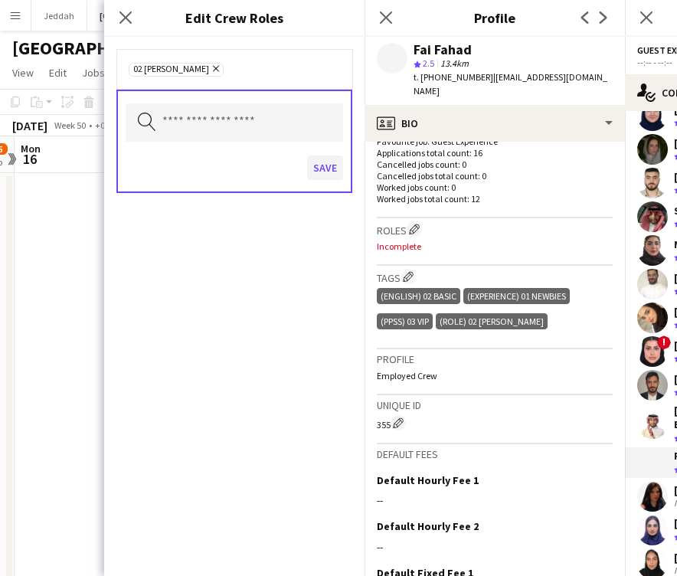
click at [316, 175] on button "Save" at bounding box center [325, 168] width 36 height 25
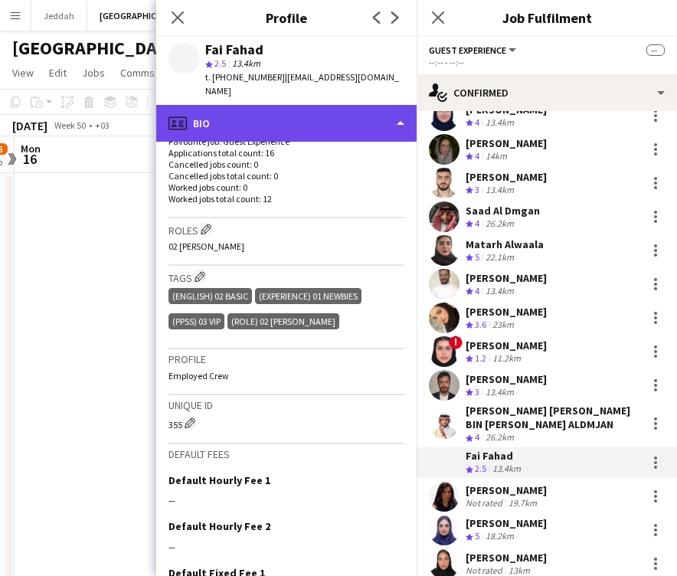
click at [266, 120] on div "profile Bio" at bounding box center [286, 123] width 261 height 37
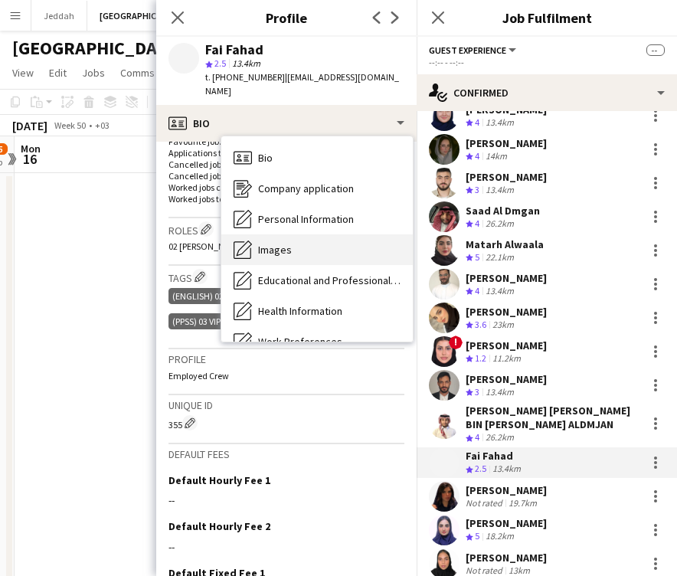
click at [277, 243] on span "Images" at bounding box center [275, 250] width 34 height 14
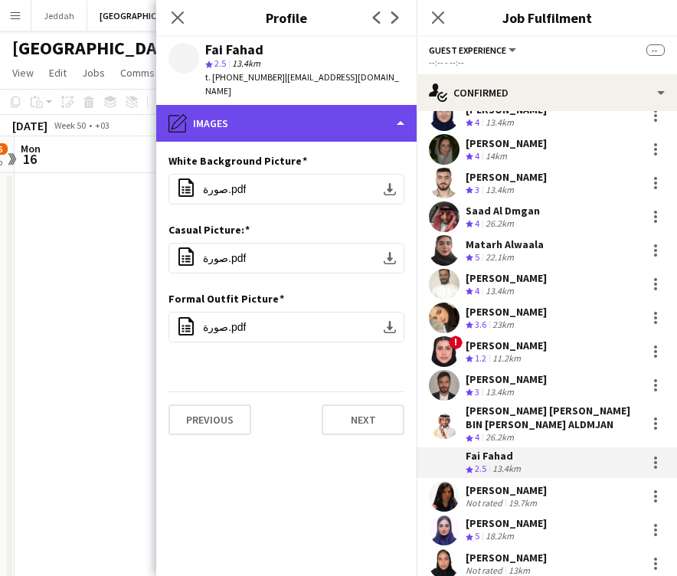
click at [271, 113] on div "pencil4 Images" at bounding box center [286, 123] width 261 height 37
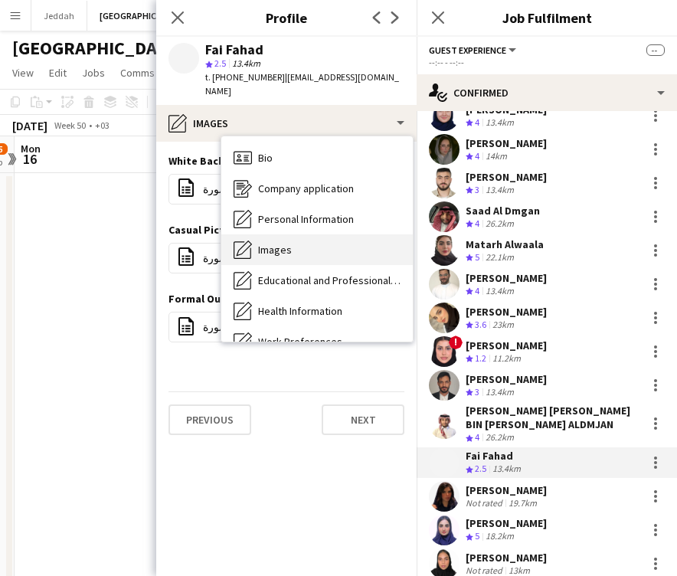
click at [288, 243] on span "Images" at bounding box center [275, 250] width 34 height 14
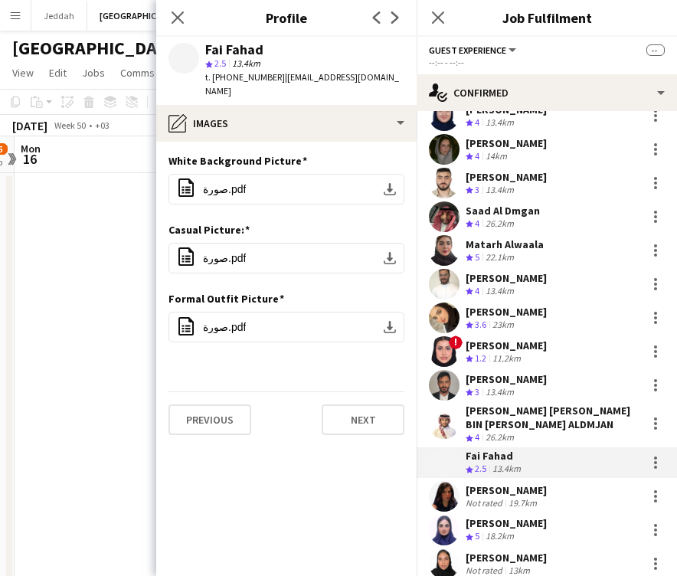
click at [451, 481] on app-user-avatar at bounding box center [444, 496] width 31 height 31
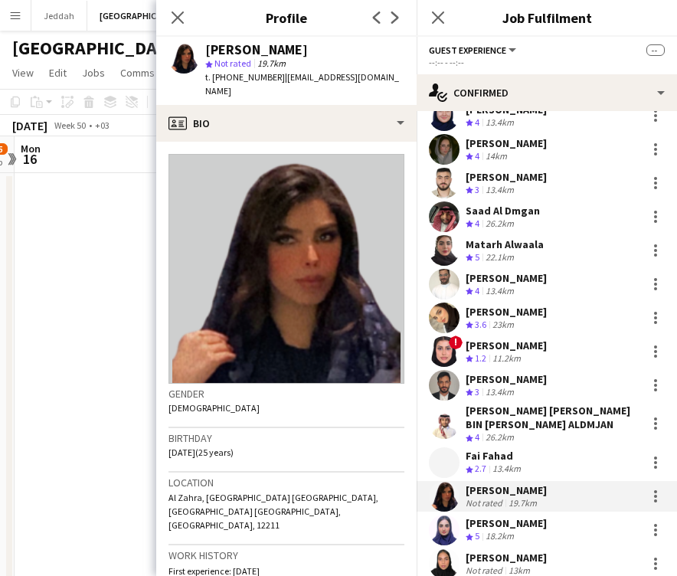
click at [443, 448] on app-user-avatar at bounding box center [444, 463] width 31 height 31
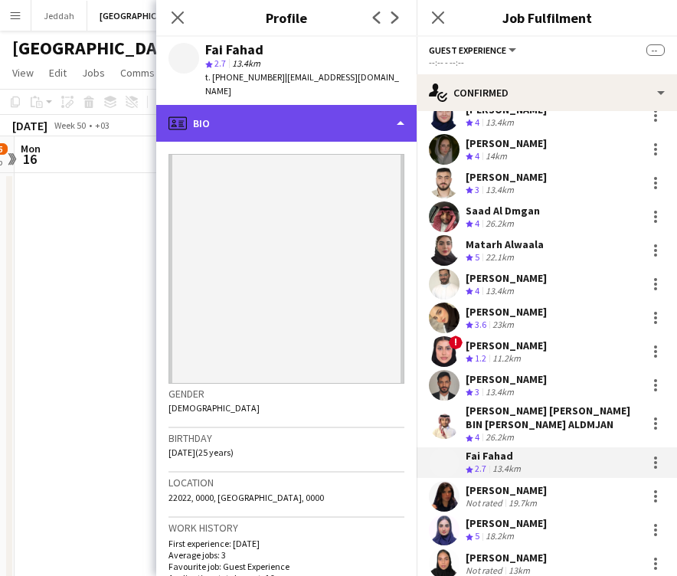
click at [292, 110] on div "profile Bio" at bounding box center [286, 123] width 261 height 37
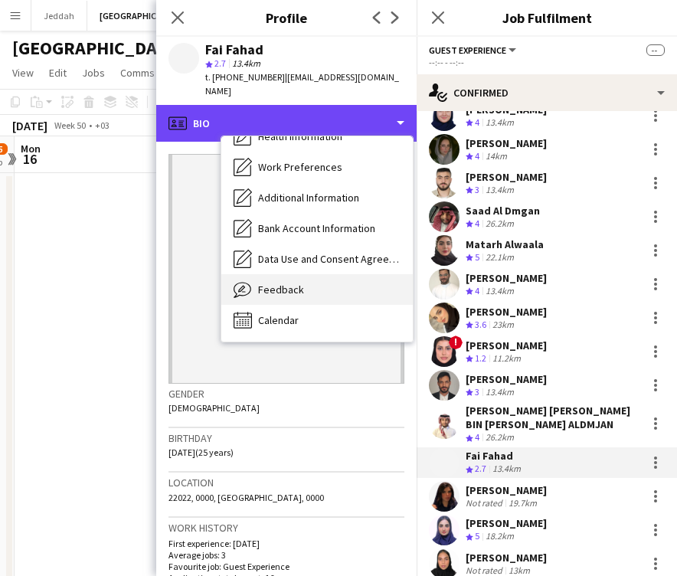
scroll to position [175, 0]
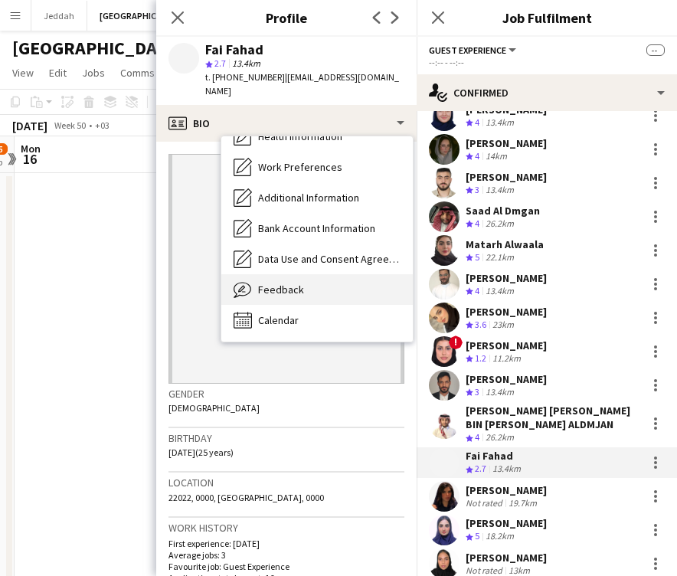
click at [293, 283] on span "Feedback" at bounding box center [281, 290] width 46 height 14
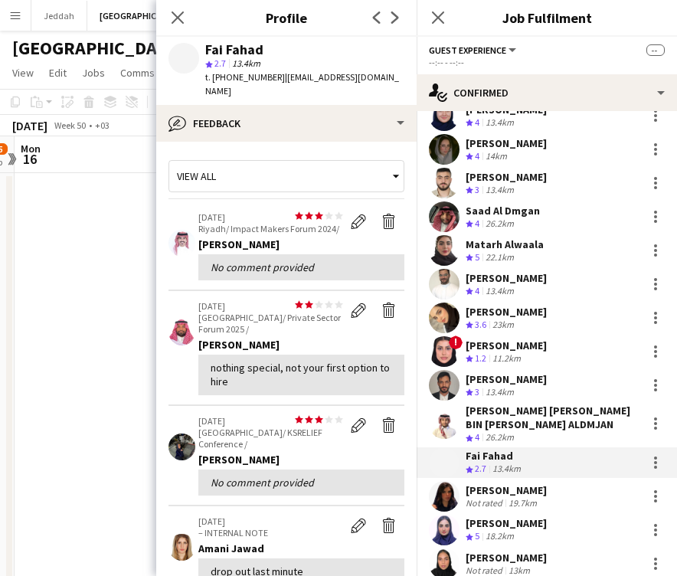
click at [454, 481] on app-user-avatar at bounding box center [444, 496] width 31 height 31
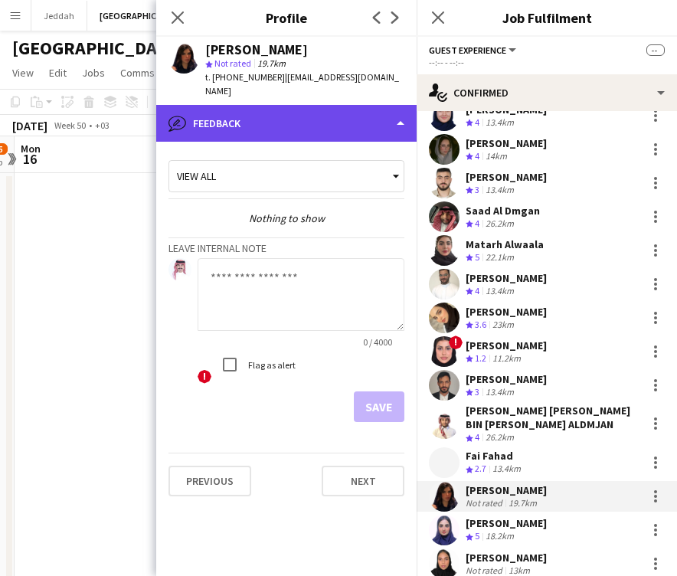
click at [265, 105] on div "bubble-pencil Feedback" at bounding box center [286, 123] width 261 height 37
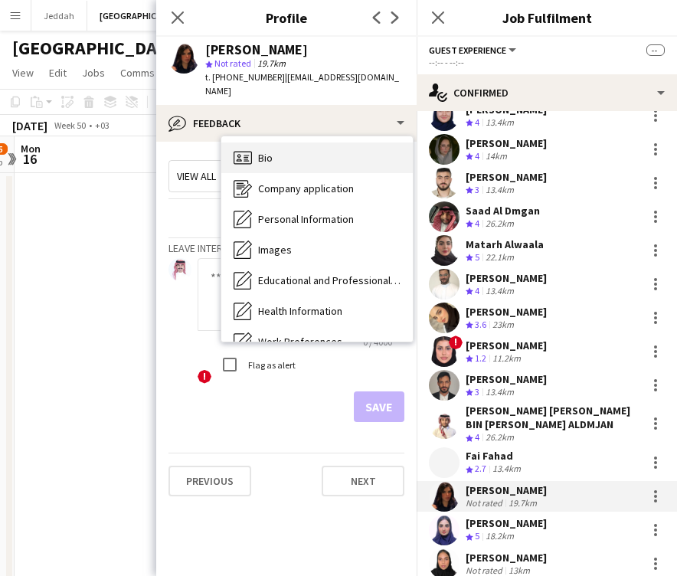
click at [287, 149] on div "Bio Bio" at bounding box center [317, 158] width 192 height 31
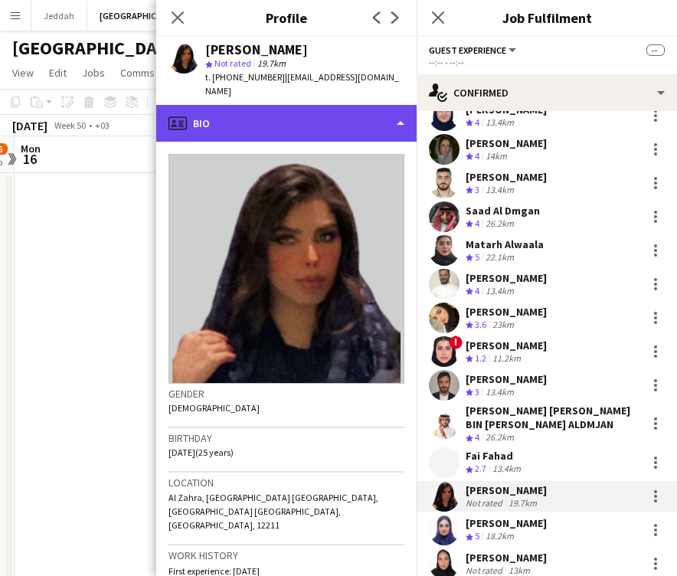
click at [251, 125] on div "profile Bio" at bounding box center [286, 123] width 261 height 37
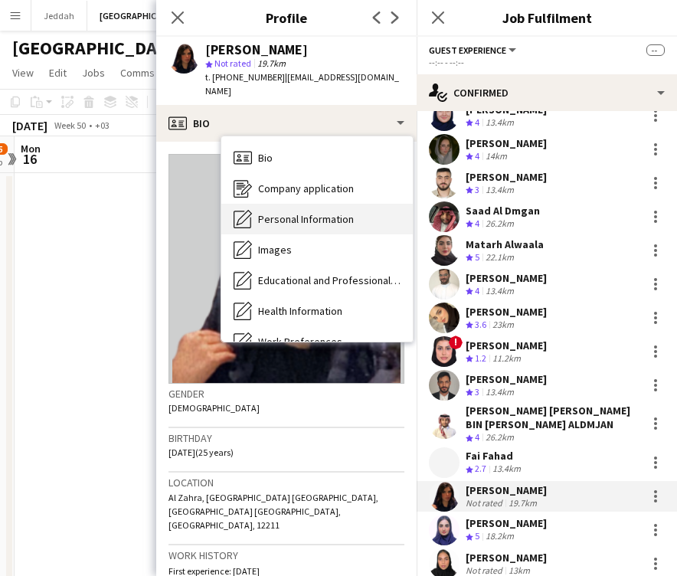
click at [271, 204] on div "Personal Information Personal Information" at bounding box center [317, 219] width 192 height 31
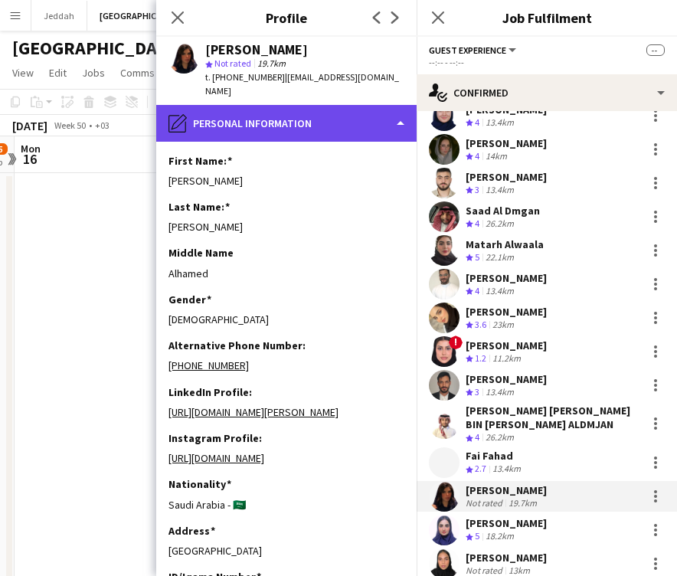
click at [244, 116] on div "pencil4 Personal Information" at bounding box center [286, 123] width 261 height 37
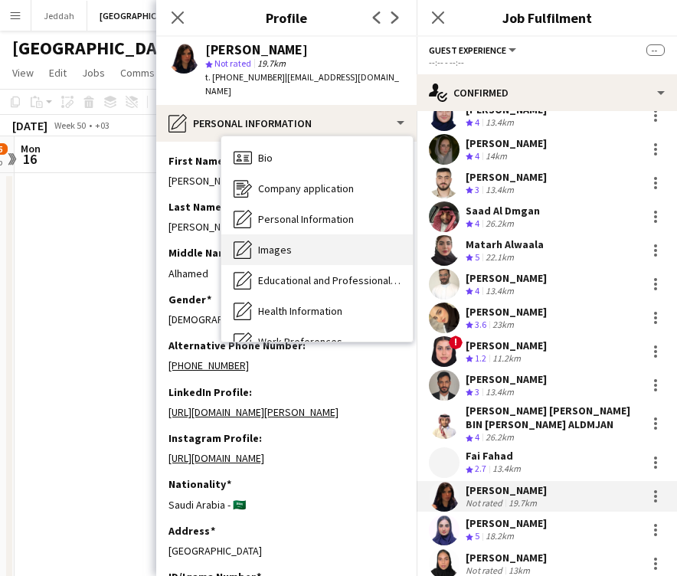
click at [297, 238] on div "Images Images" at bounding box center [317, 249] width 192 height 31
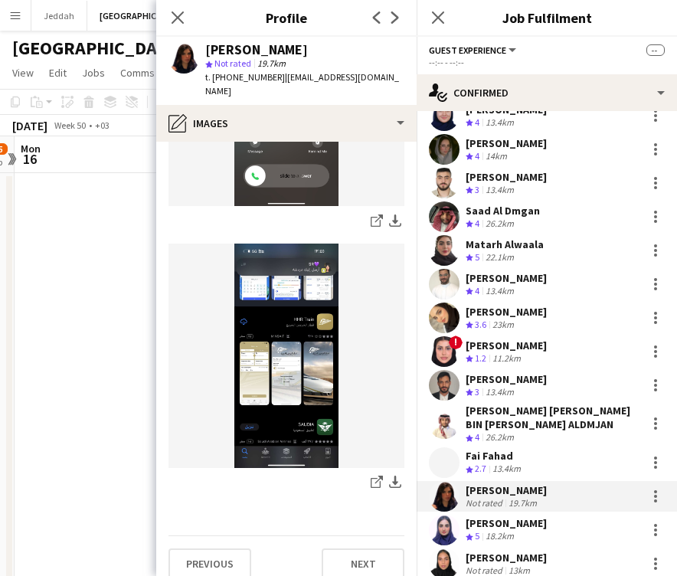
scroll to position [755, 0]
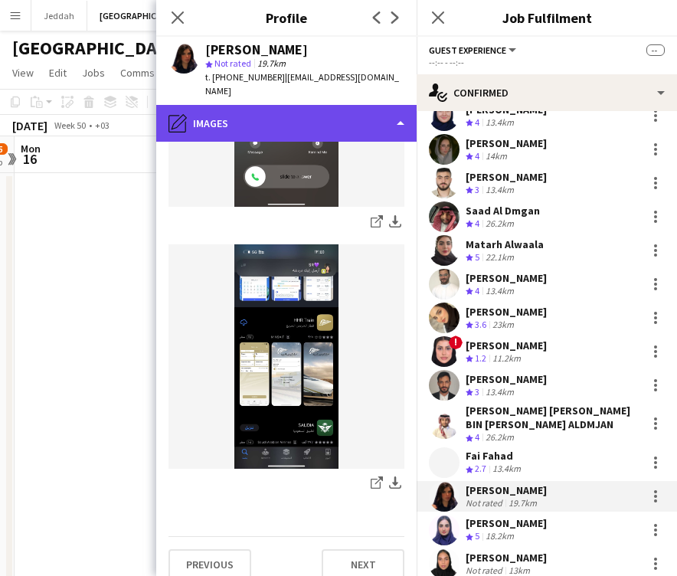
click at [277, 105] on div "pencil4 Images" at bounding box center [286, 123] width 261 height 37
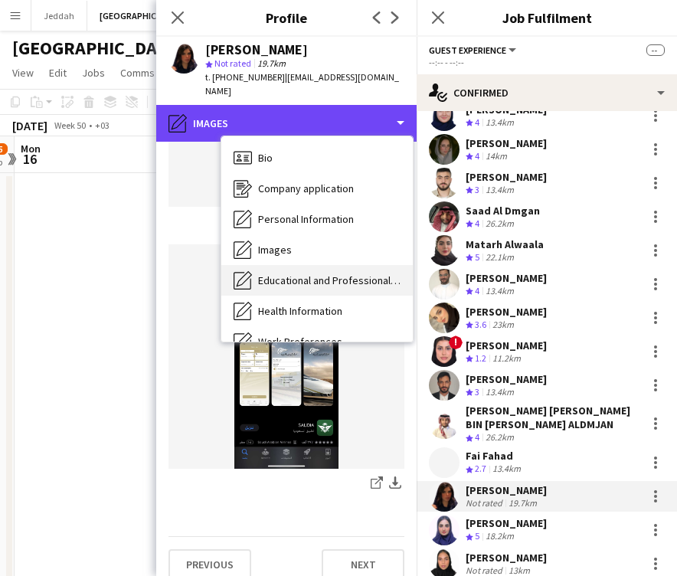
scroll to position [0, 0]
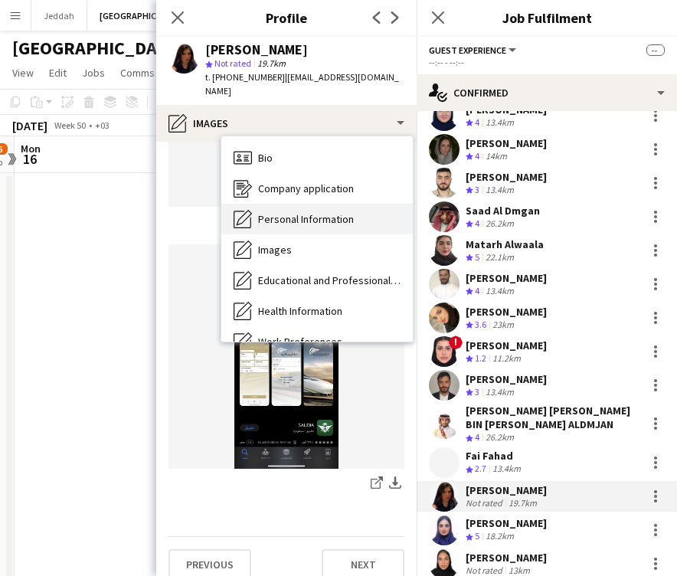
click at [287, 212] on span "Personal Information" at bounding box center [306, 219] width 96 height 14
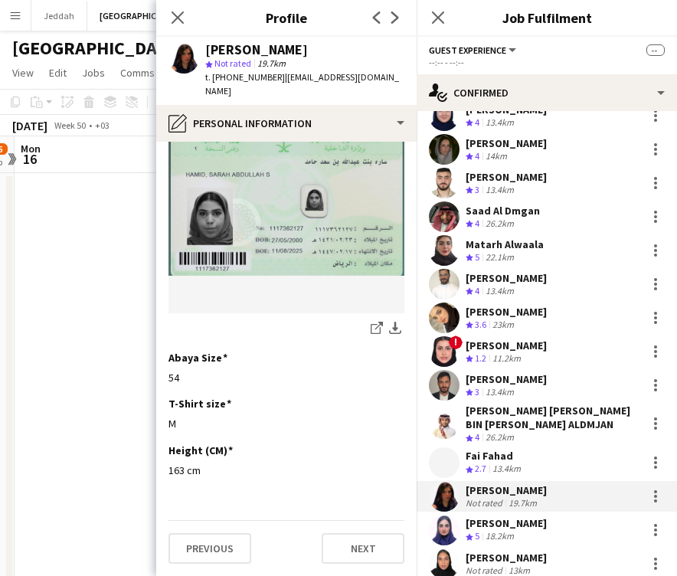
scroll to position [831, 0]
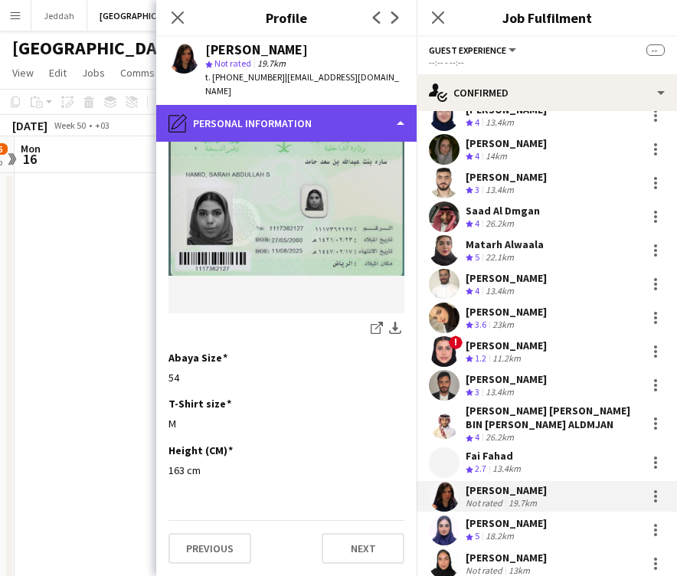
click at [264, 109] on div "pencil4 Personal Information" at bounding box center [286, 123] width 261 height 37
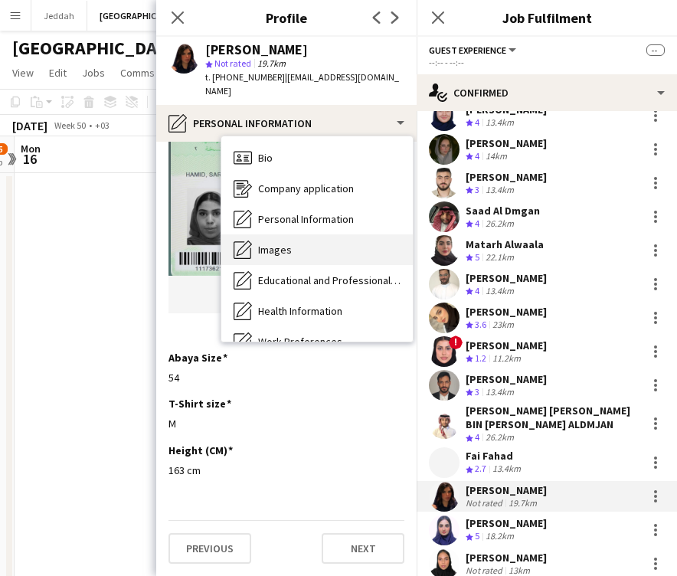
click at [280, 243] on span "Images" at bounding box center [275, 250] width 34 height 14
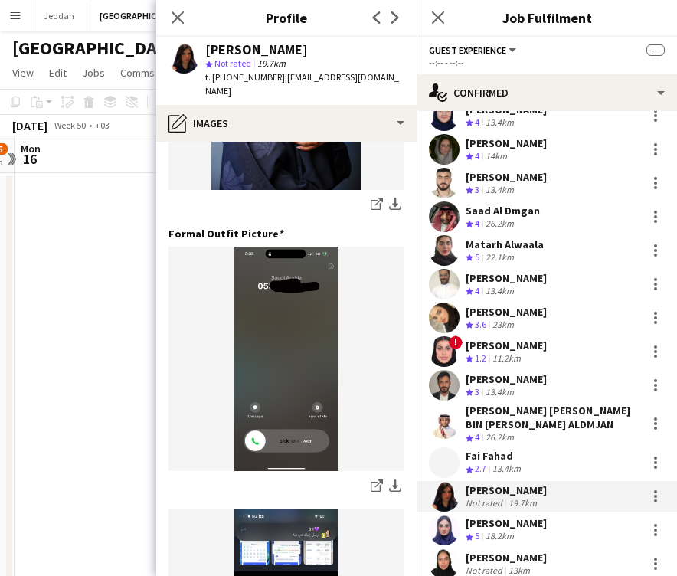
scroll to position [492, 0]
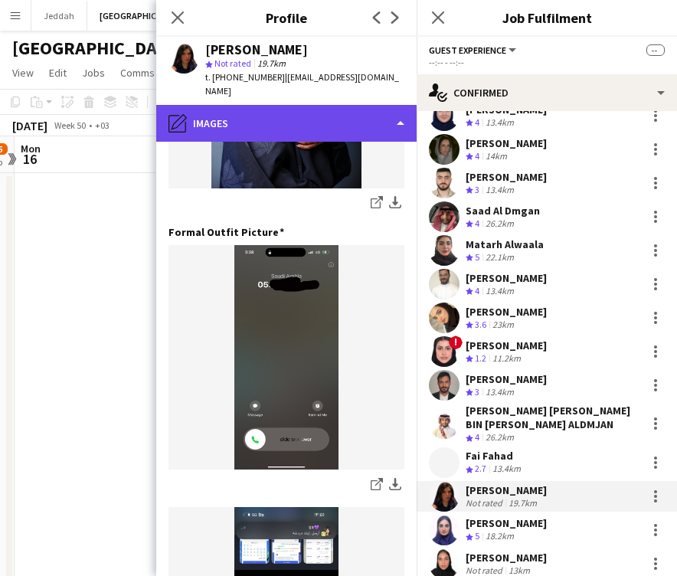
click at [255, 120] on div "pencil4 Images" at bounding box center [286, 123] width 261 height 37
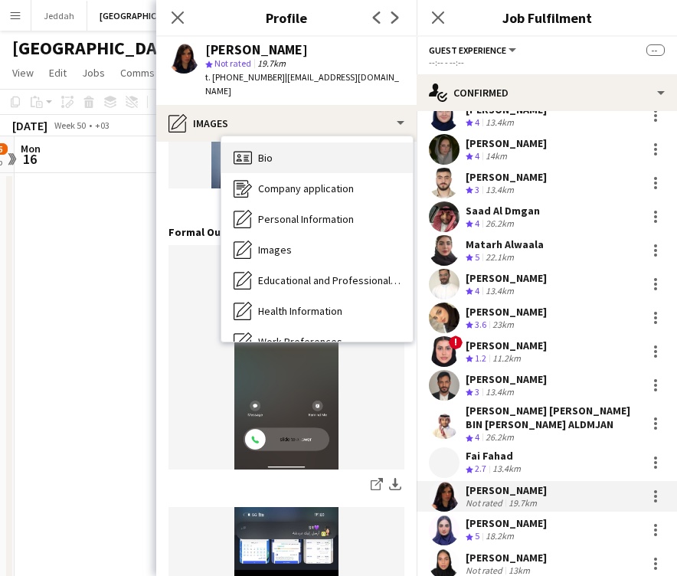
click at [268, 151] on span "Bio" at bounding box center [265, 158] width 15 height 14
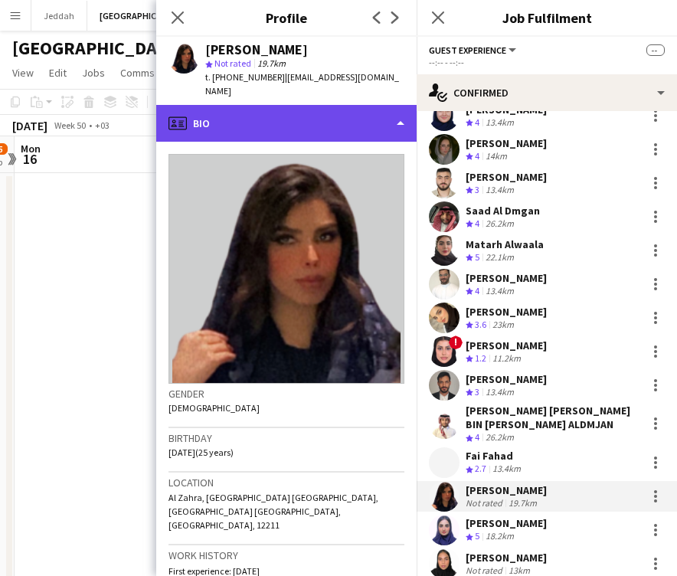
click at [275, 111] on div "profile Bio" at bounding box center [286, 123] width 261 height 37
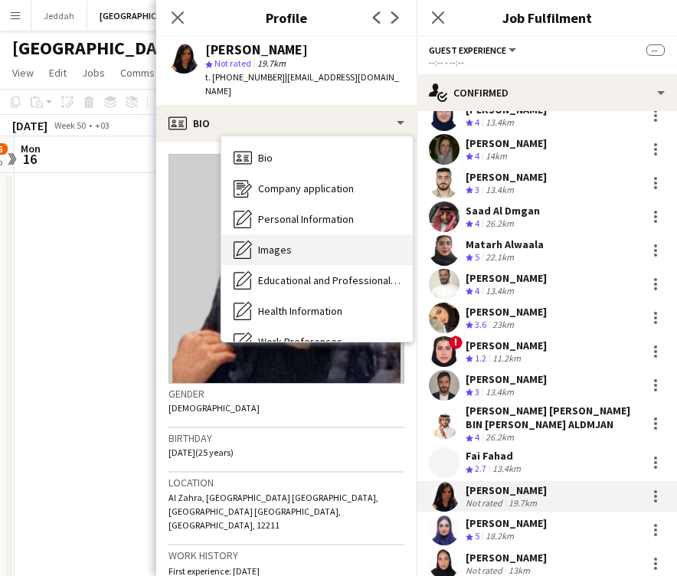
click at [292, 234] on div "Images Images" at bounding box center [317, 249] width 192 height 31
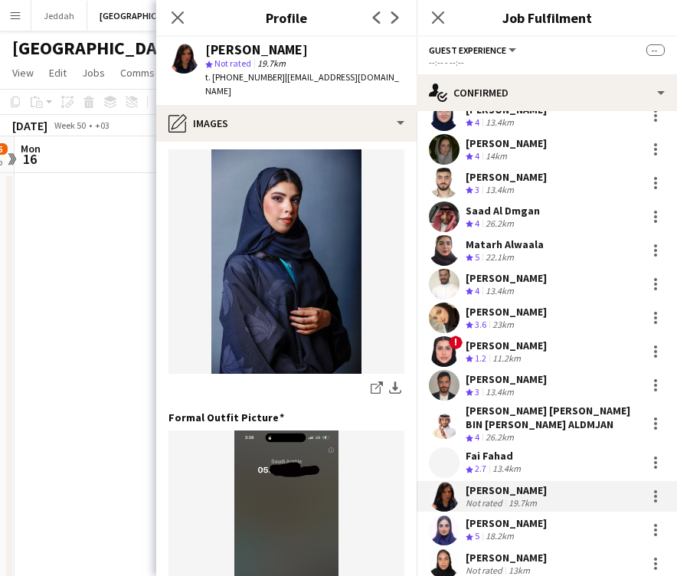
scroll to position [292, 0]
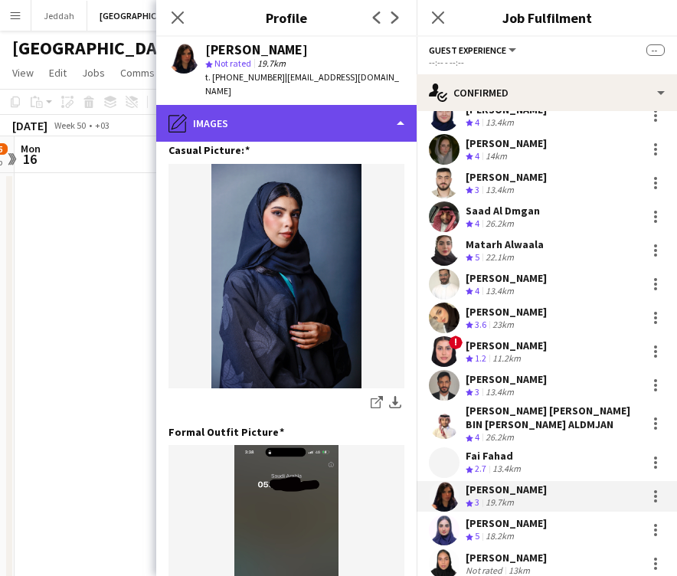
click at [344, 105] on div "pencil4 Images" at bounding box center [286, 123] width 261 height 37
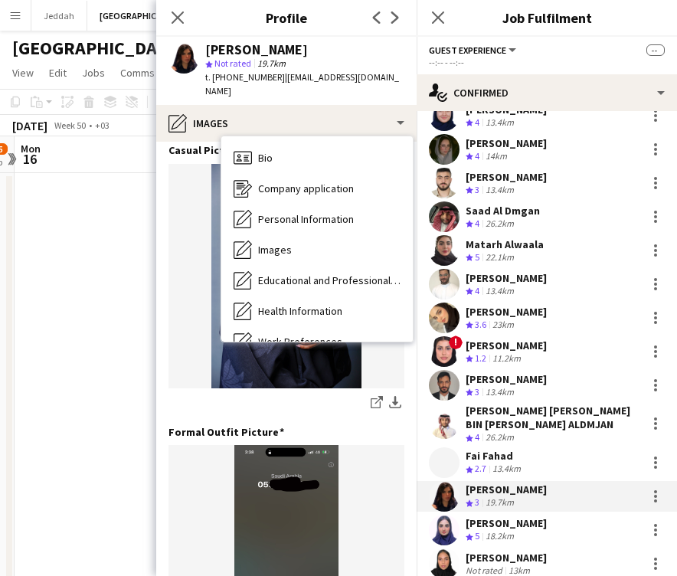
click at [309, 402] on div "Casual Picture: Edit this field share-external-link-1 download-bottom" at bounding box center [287, 284] width 236 height 282
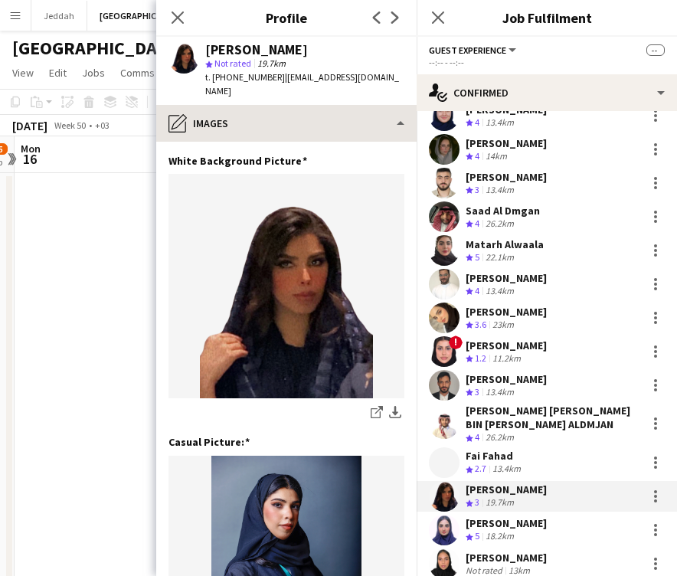
scroll to position [0, 0]
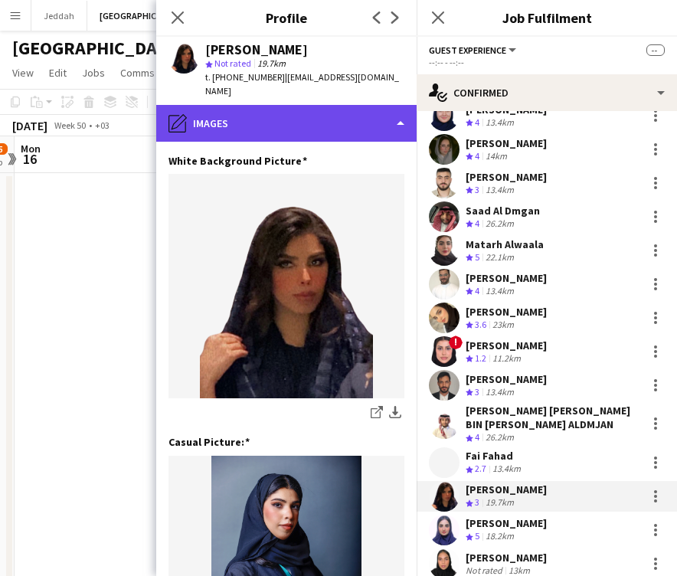
click at [308, 117] on div "pencil4 Images" at bounding box center [286, 123] width 261 height 37
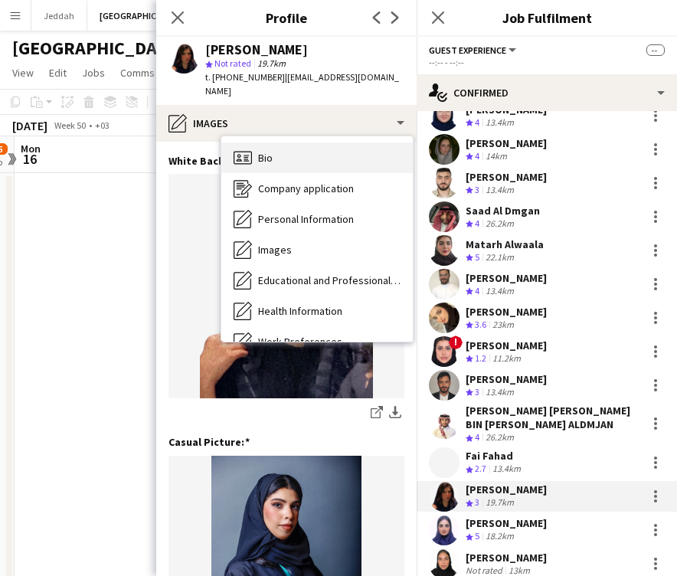
click at [309, 148] on div "Bio Bio" at bounding box center [317, 158] width 192 height 31
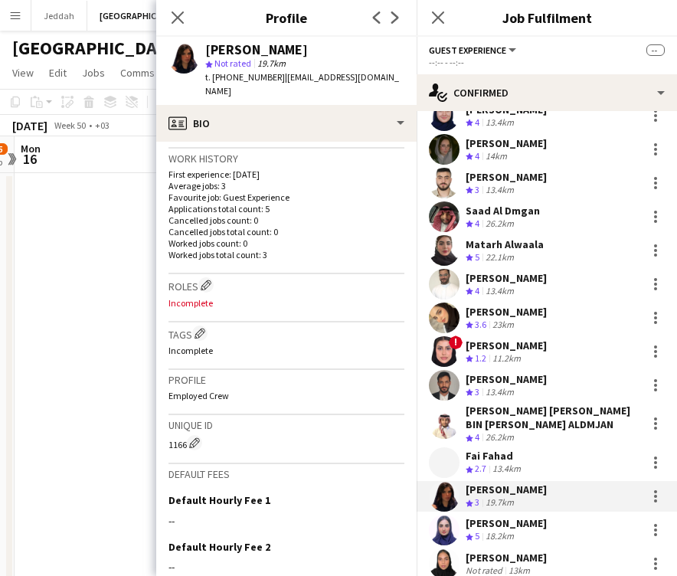
scroll to position [430, 0]
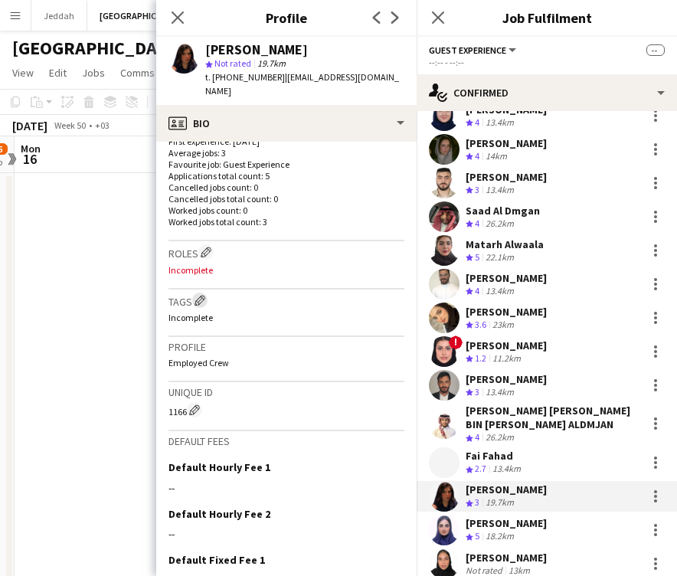
click at [200, 293] on button "Edit crew company tags" at bounding box center [199, 300] width 15 height 15
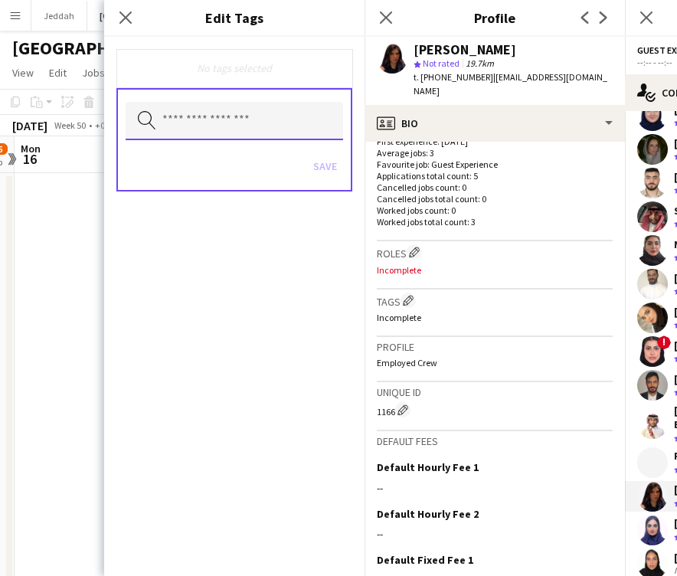
click at [208, 113] on input "text" at bounding box center [235, 121] width 218 height 38
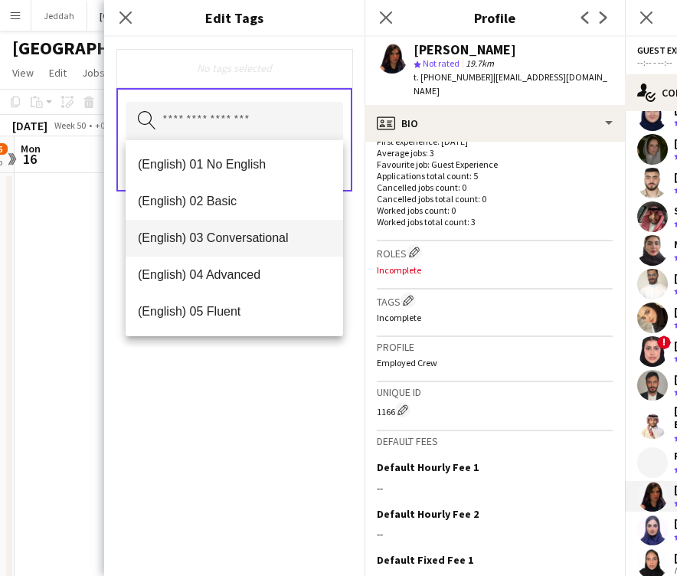
click at [218, 227] on mat-option "(English) 03 Conversational" at bounding box center [235, 238] width 218 height 37
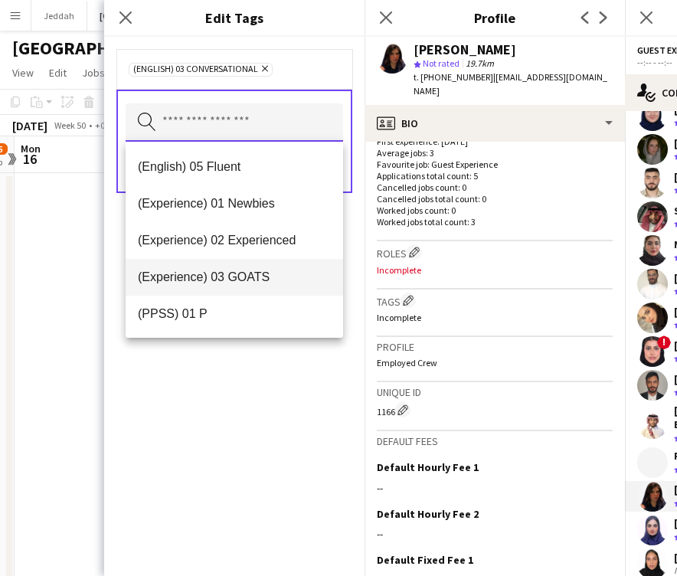
scroll to position [116, 0]
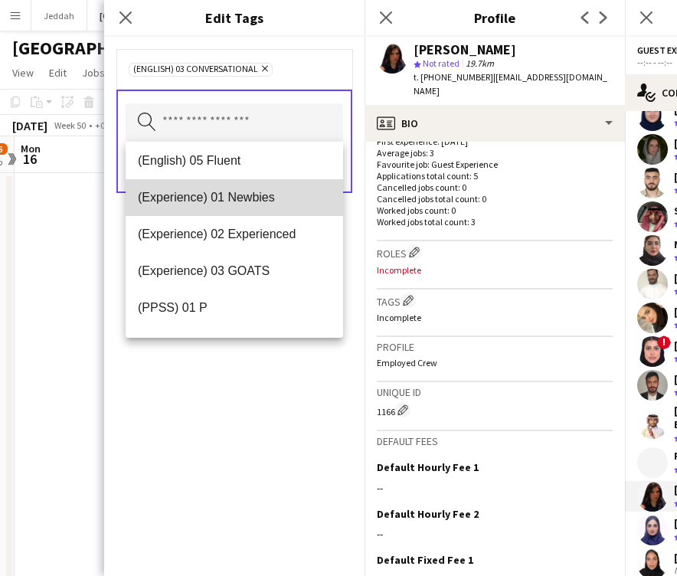
click at [232, 209] on mat-option "(Experience) 01 Newbies" at bounding box center [235, 197] width 218 height 37
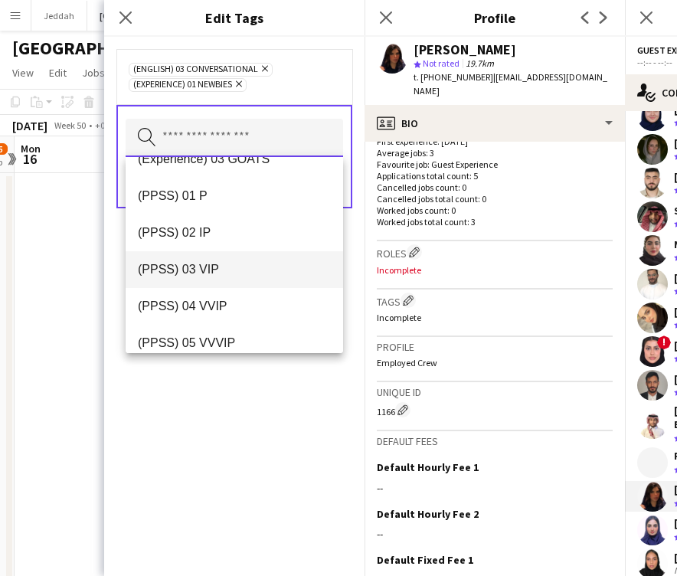
scroll to position [207, 0]
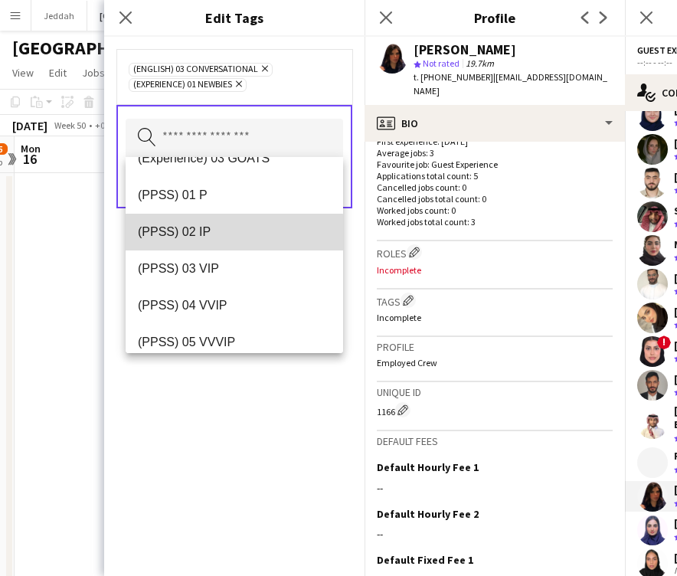
click at [231, 241] on mat-option "(PPSS) 02 IP" at bounding box center [235, 232] width 218 height 37
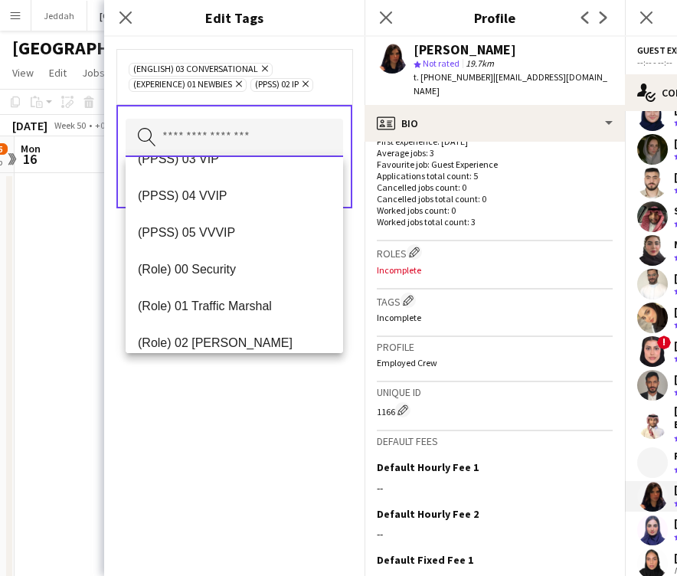
scroll to position [281, 0]
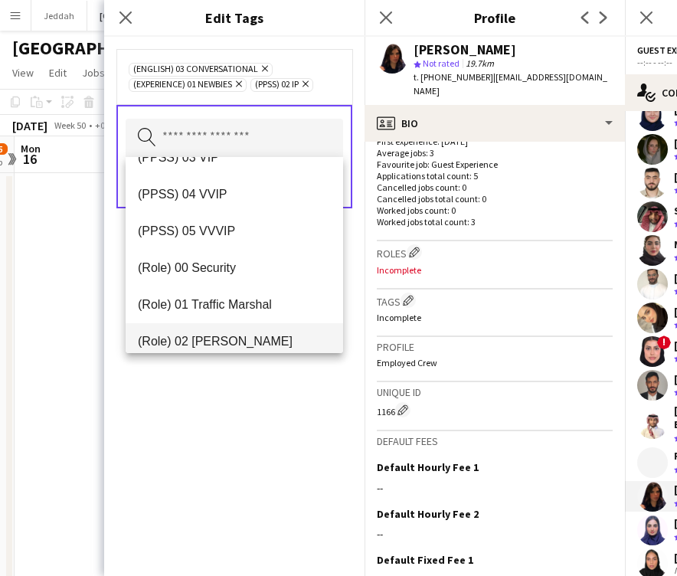
click at [221, 339] on span "(Role) 02 [PERSON_NAME]" at bounding box center [234, 341] width 193 height 15
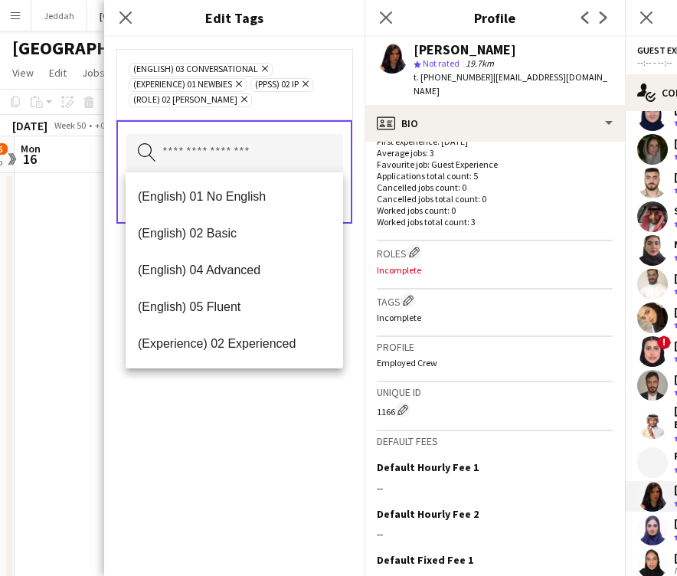
click at [246, 424] on div "(English) 03 Conversational Remove (Experience) 01 Newbies Remove (PPSS) 02 IP …" at bounding box center [234, 306] width 261 height 539
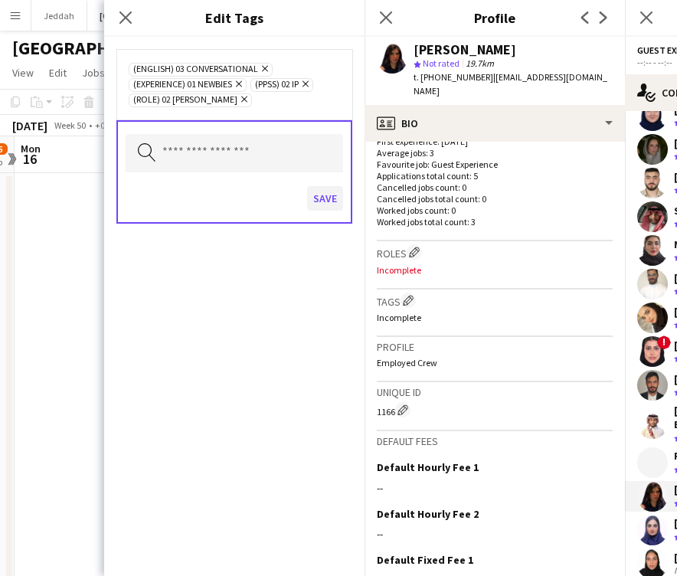
click at [330, 208] on button "Save" at bounding box center [325, 198] width 36 height 25
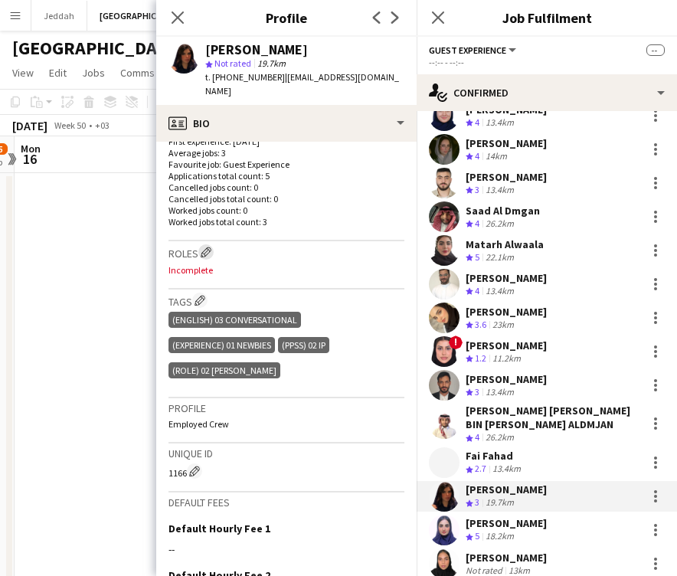
click at [211, 244] on button "Edit crew company roles" at bounding box center [205, 251] width 15 height 15
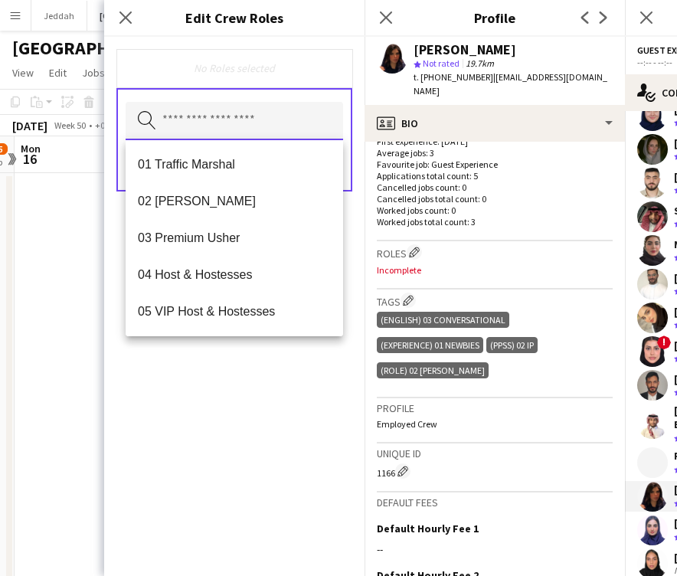
click at [239, 124] on input "text" at bounding box center [235, 121] width 218 height 38
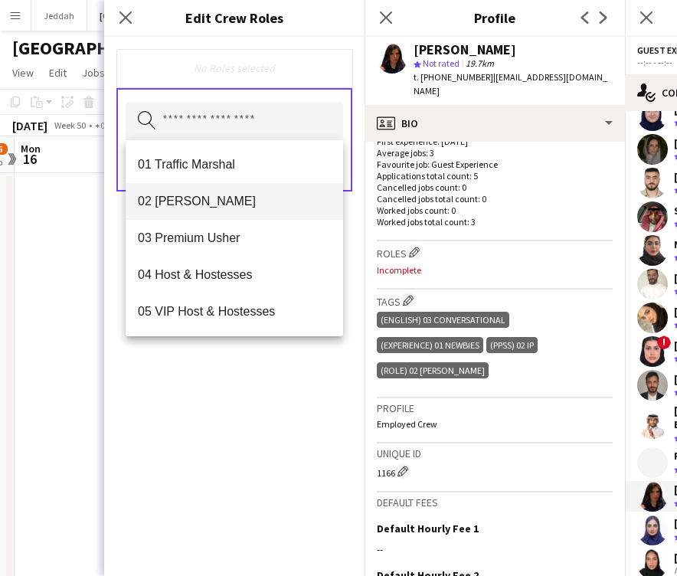
click at [225, 190] on mat-option "02 [PERSON_NAME]" at bounding box center [235, 201] width 218 height 37
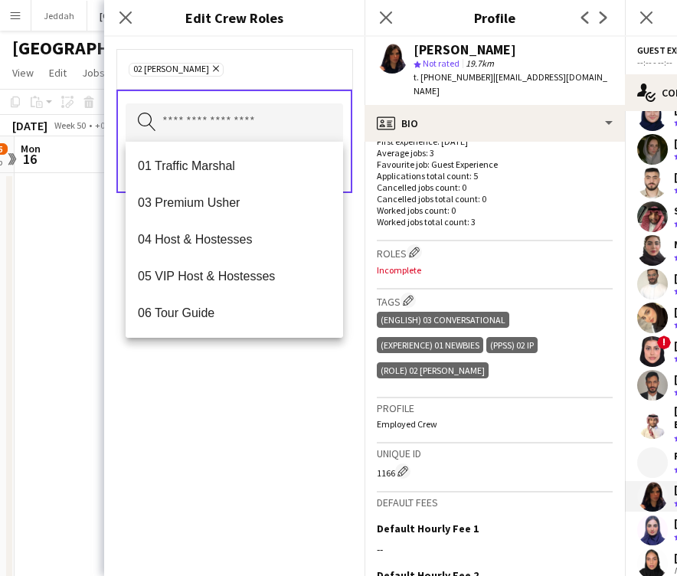
click at [253, 386] on div "02 [PERSON_NAME] Remove Search by role type Save" at bounding box center [234, 306] width 261 height 539
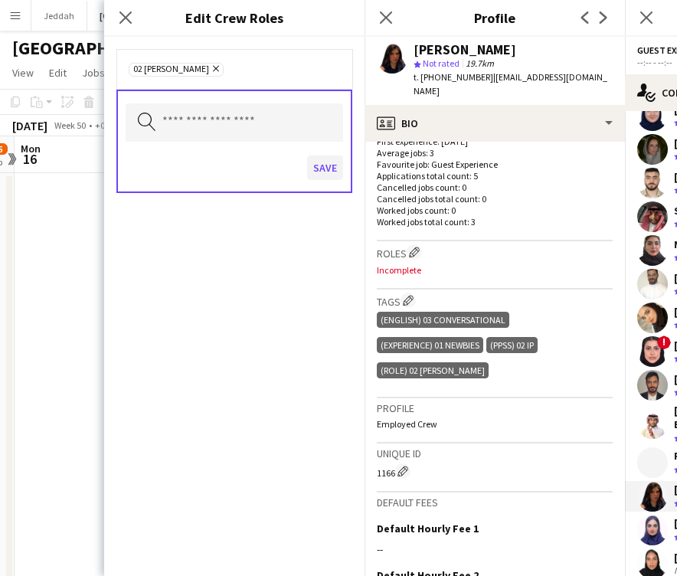
click at [317, 174] on button "Save" at bounding box center [325, 168] width 36 height 25
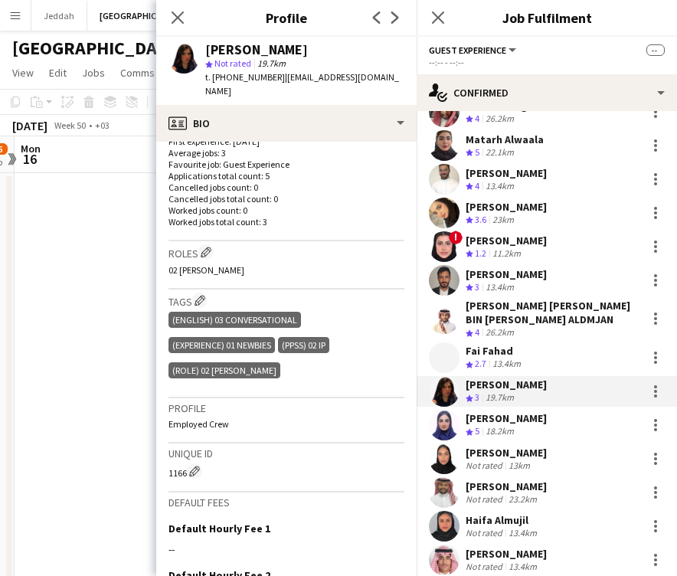
scroll to position [3625, 0]
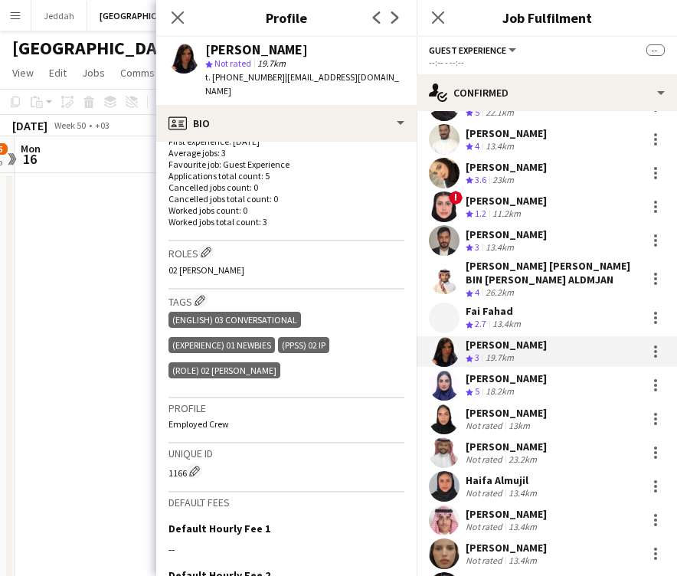
click at [448, 370] on app-user-avatar at bounding box center [444, 385] width 31 height 31
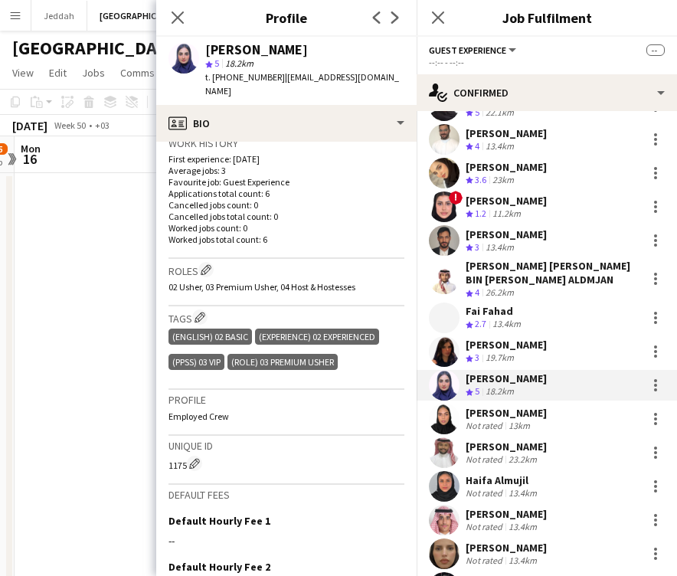
scroll to position [385, 0]
click at [444, 404] on app-user-avatar at bounding box center [444, 419] width 31 height 31
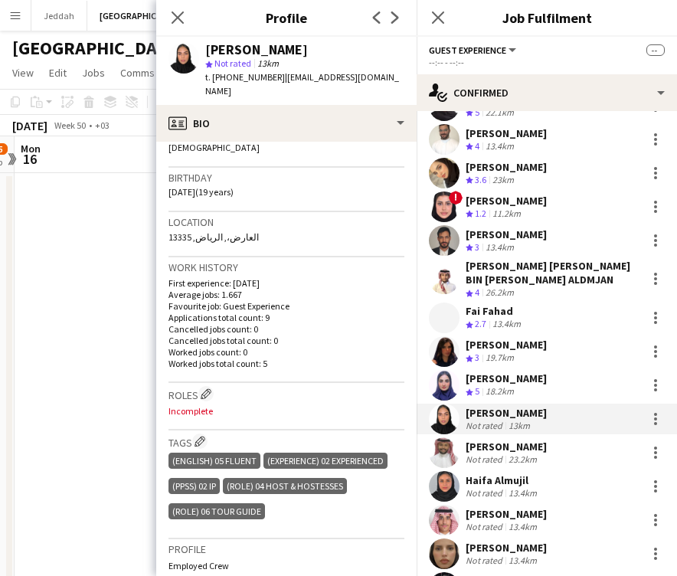
scroll to position [262, 0]
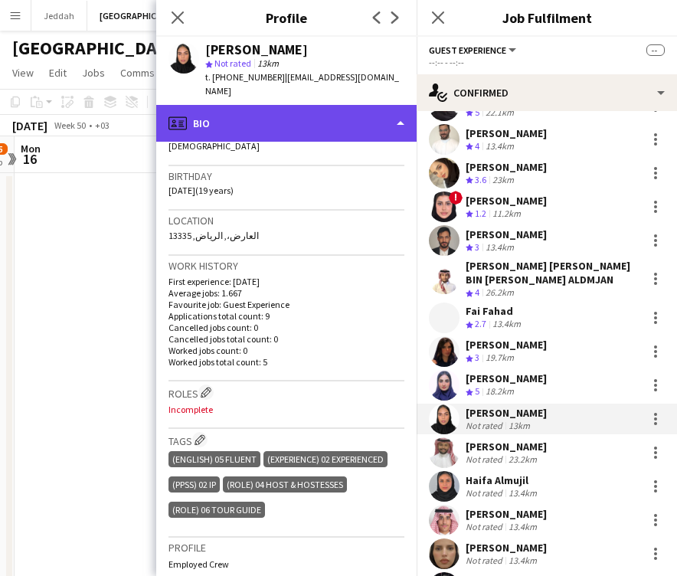
click at [319, 105] on div "profile Bio" at bounding box center [286, 123] width 261 height 37
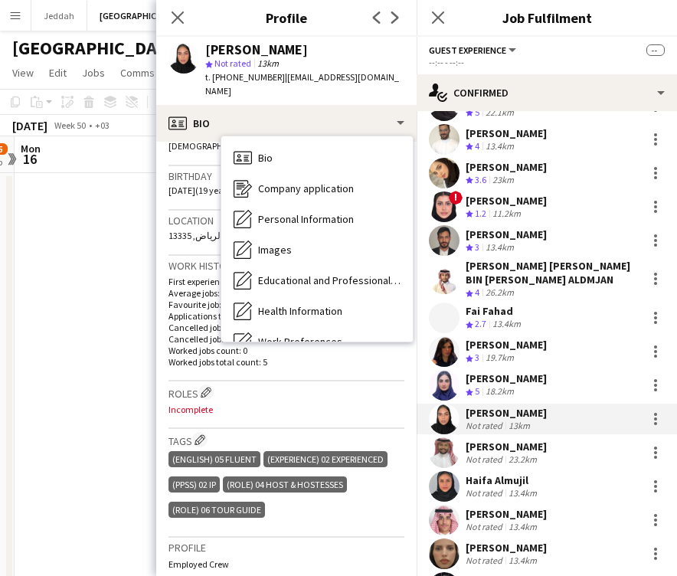
click at [322, 404] on p "Incomplete" at bounding box center [287, 409] width 236 height 11
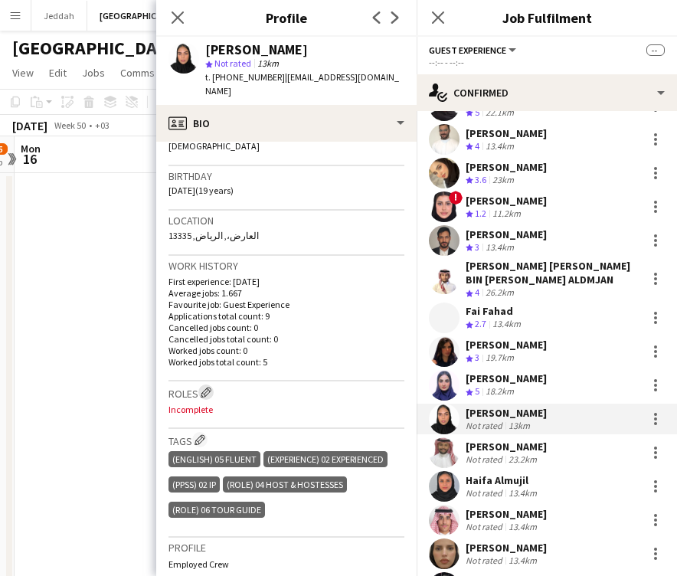
click at [211, 387] on app-icon "Edit crew company roles" at bounding box center [206, 392] width 11 height 11
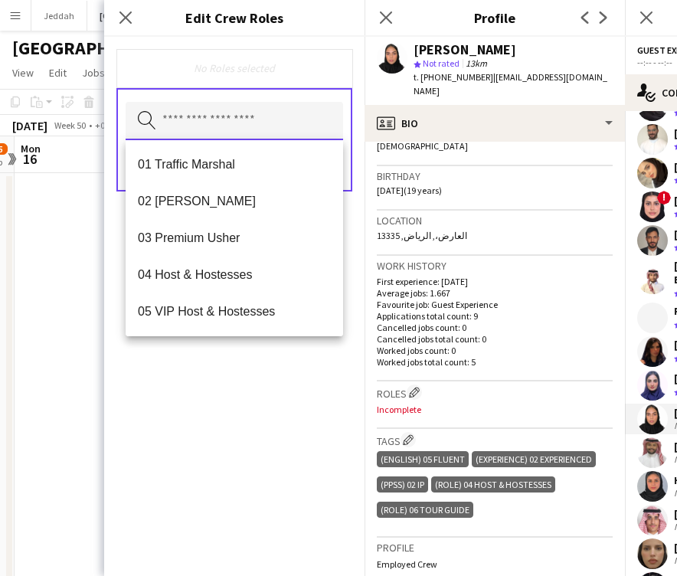
click at [202, 113] on input "text" at bounding box center [235, 121] width 218 height 38
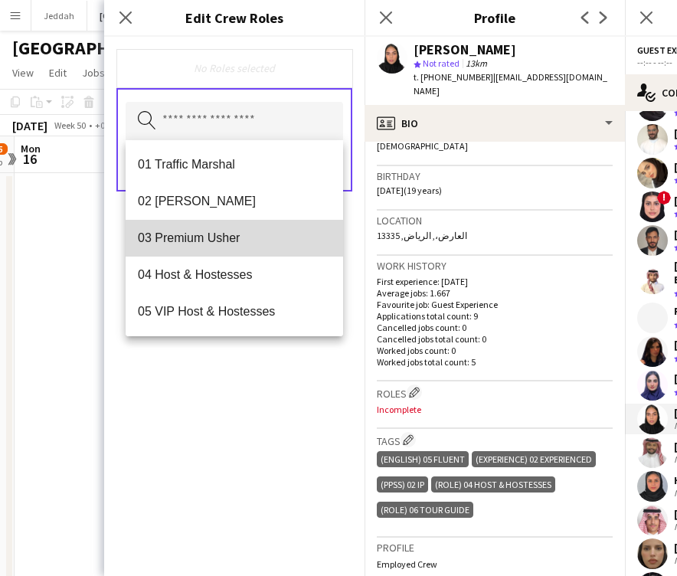
click at [208, 252] on mat-option "03 Premium Usher" at bounding box center [235, 238] width 218 height 37
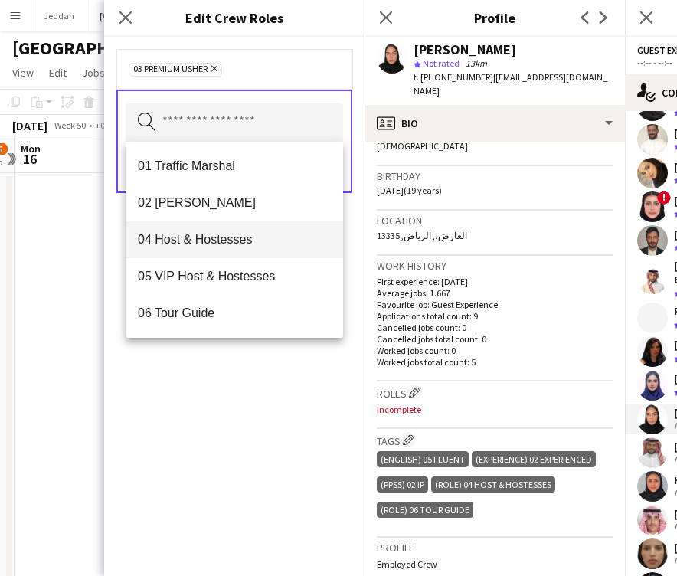
click at [210, 235] on span "04 Host & Hostesses" at bounding box center [234, 239] width 193 height 15
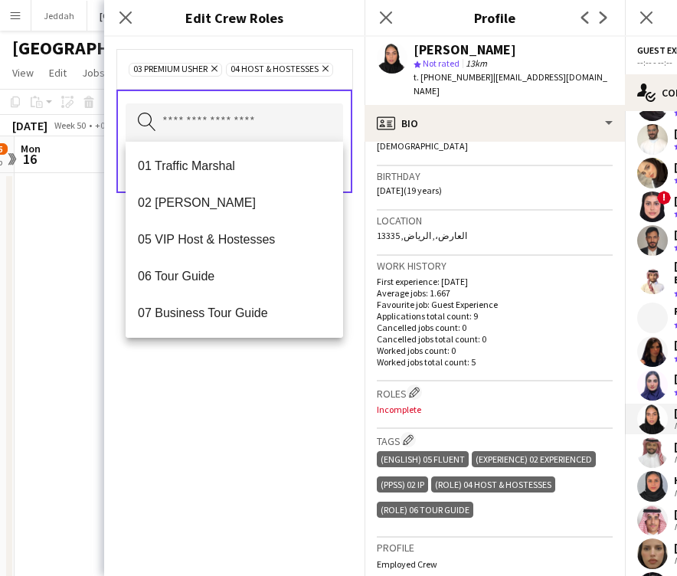
click at [230, 401] on div "03 Premium [PERSON_NAME] Remove 04 Host & Hostesses Remove Search by role type …" at bounding box center [234, 306] width 261 height 539
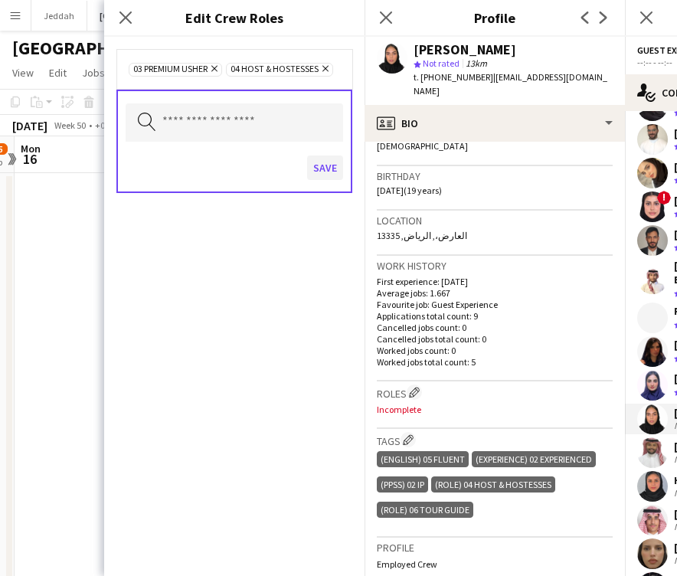
click at [321, 166] on button "Save" at bounding box center [325, 168] width 36 height 25
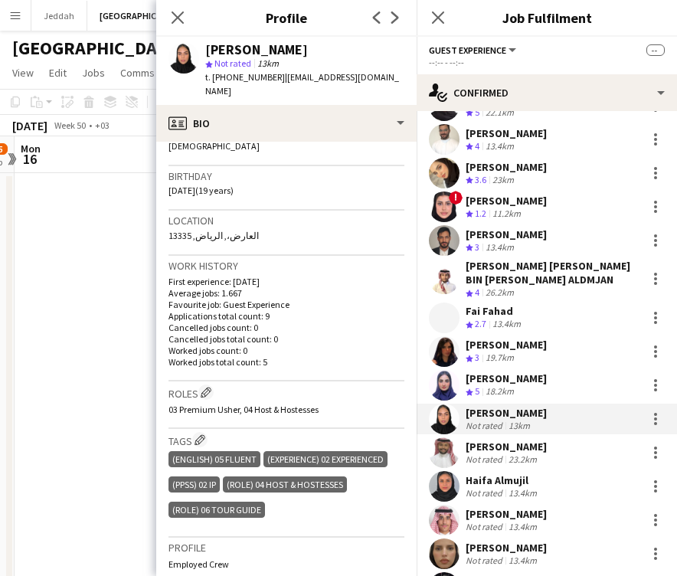
click at [228, 48] on div "[PERSON_NAME]" at bounding box center [256, 50] width 103 height 14
click at [443, 471] on app-user-avatar at bounding box center [444, 486] width 31 height 31
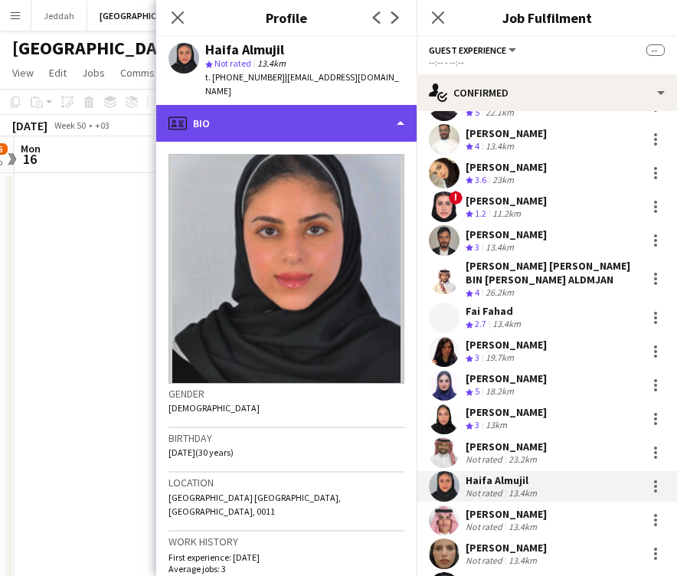
click at [336, 115] on div "profile Bio" at bounding box center [286, 123] width 261 height 37
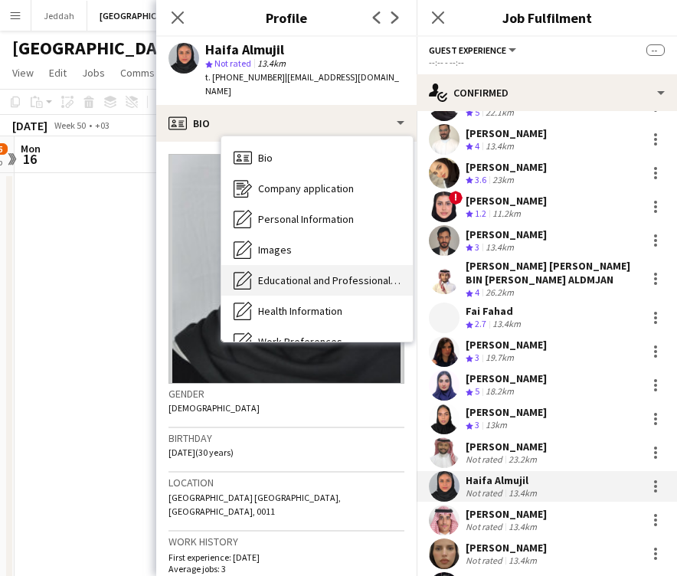
click at [327, 265] on div "Educational and Professional Background Educational and Professional Background" at bounding box center [317, 280] width 192 height 31
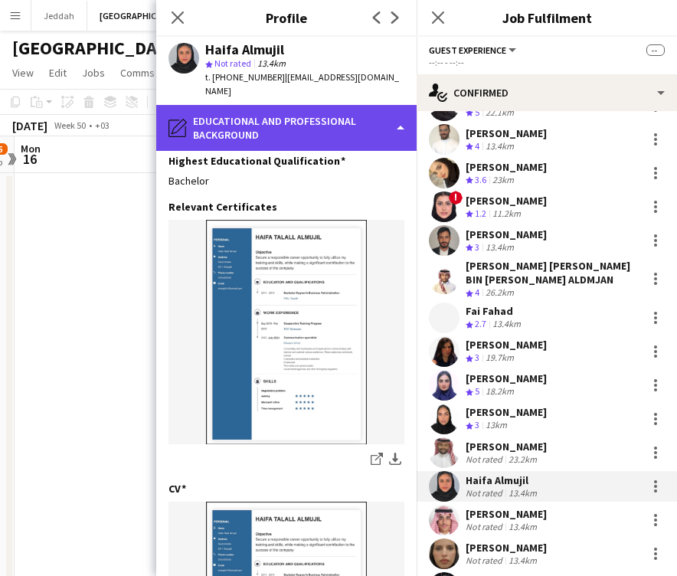
click at [320, 122] on div "pencil4 Educational and Professional Background" at bounding box center [286, 128] width 261 height 46
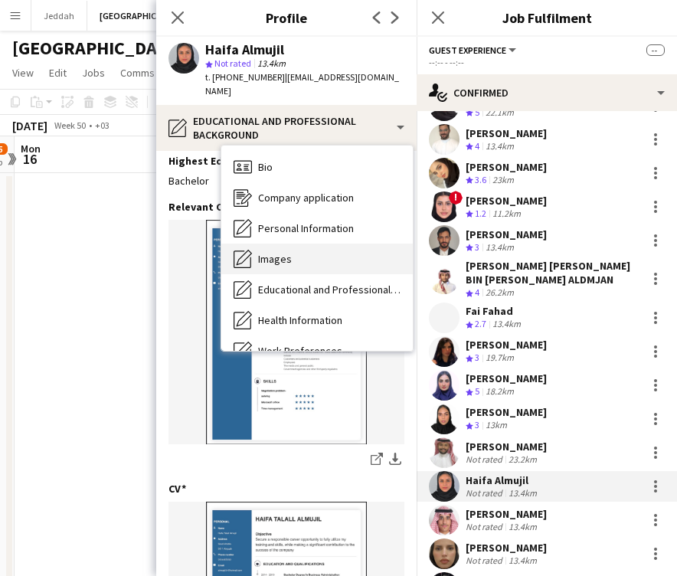
click at [316, 244] on div "Images Images" at bounding box center [317, 259] width 192 height 31
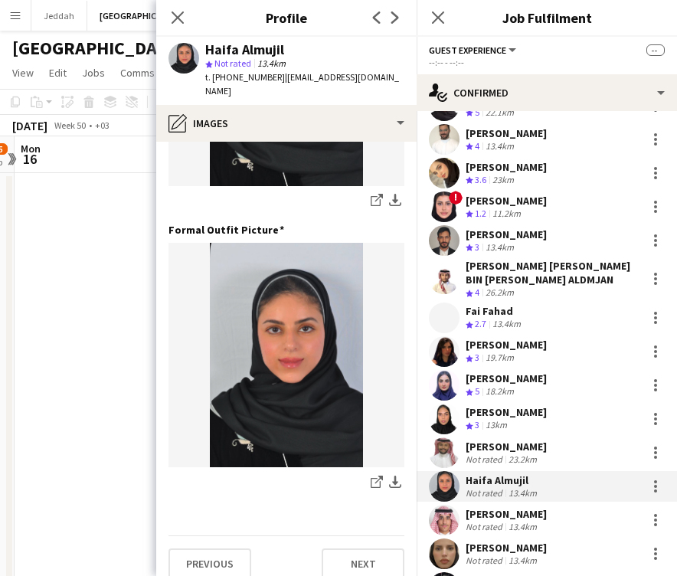
scroll to position [493, 0]
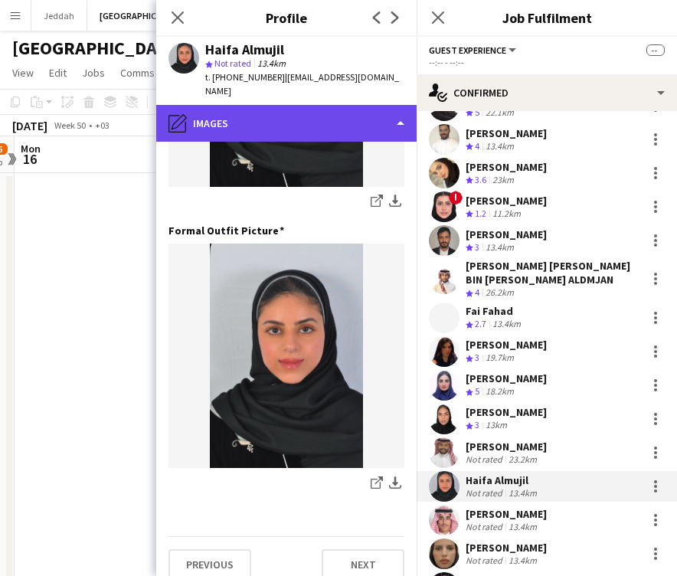
click at [310, 105] on div "pencil4 Images" at bounding box center [286, 123] width 261 height 37
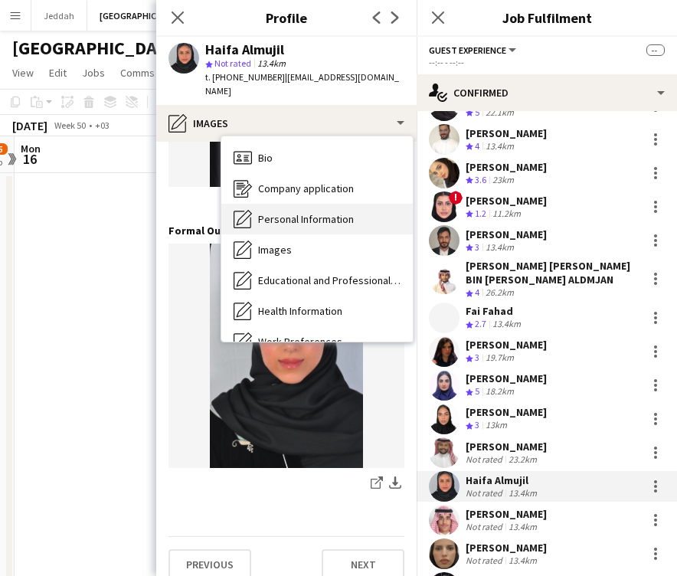
click at [310, 212] on span "Personal Information" at bounding box center [306, 219] width 96 height 14
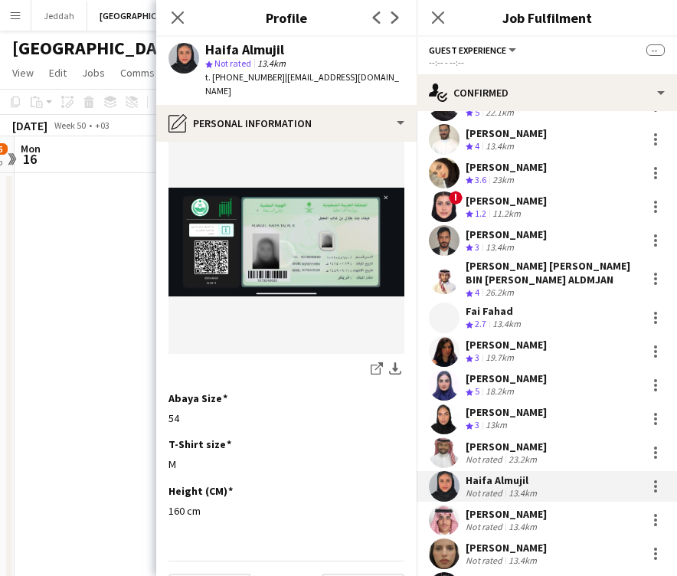
scroll to position [788, 0]
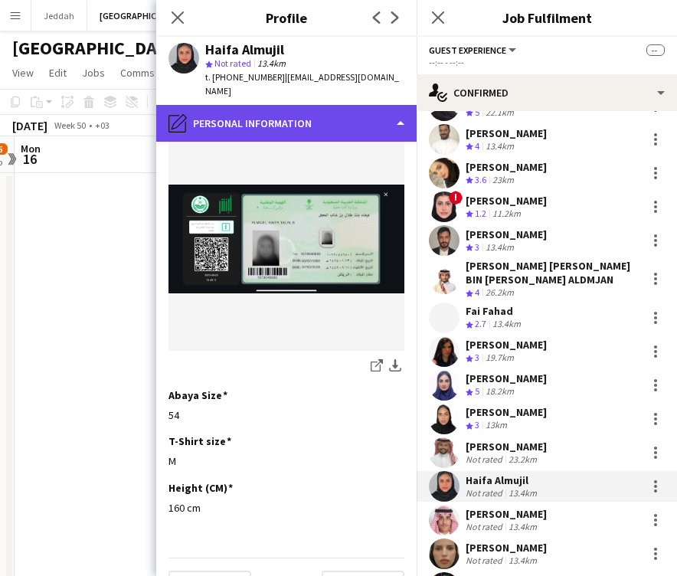
click at [303, 105] on div "pencil4 Personal Information" at bounding box center [286, 123] width 261 height 37
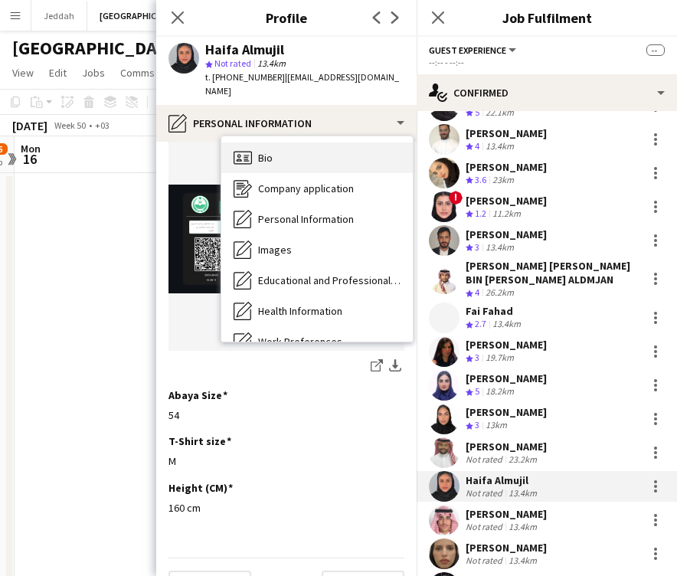
click at [303, 143] on div "Bio Bio" at bounding box center [317, 158] width 192 height 31
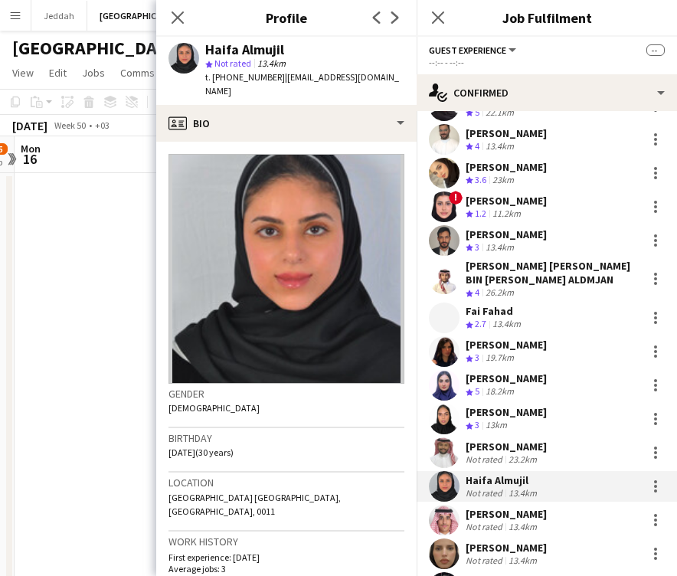
click at [448, 438] on app-user-avatar at bounding box center [444, 453] width 31 height 31
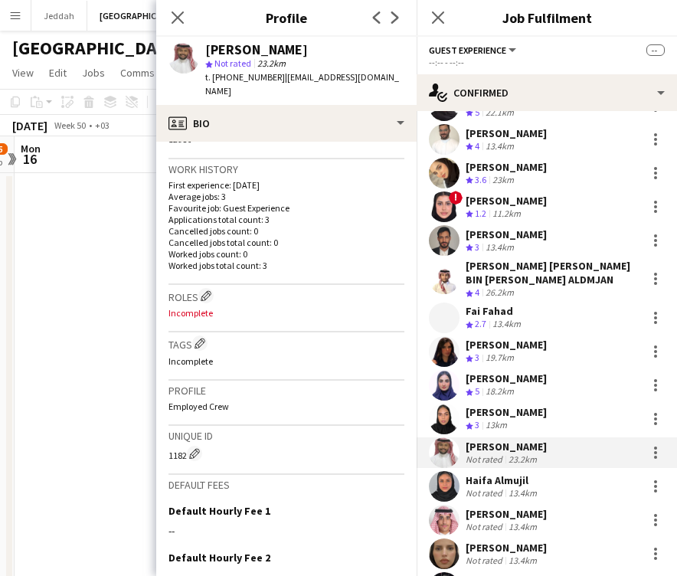
scroll to position [388, 0]
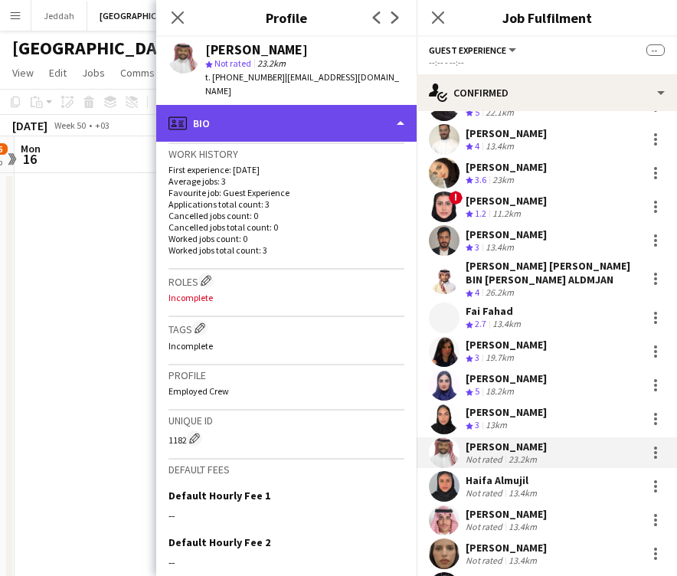
click at [295, 109] on div "profile Bio" at bounding box center [286, 123] width 261 height 37
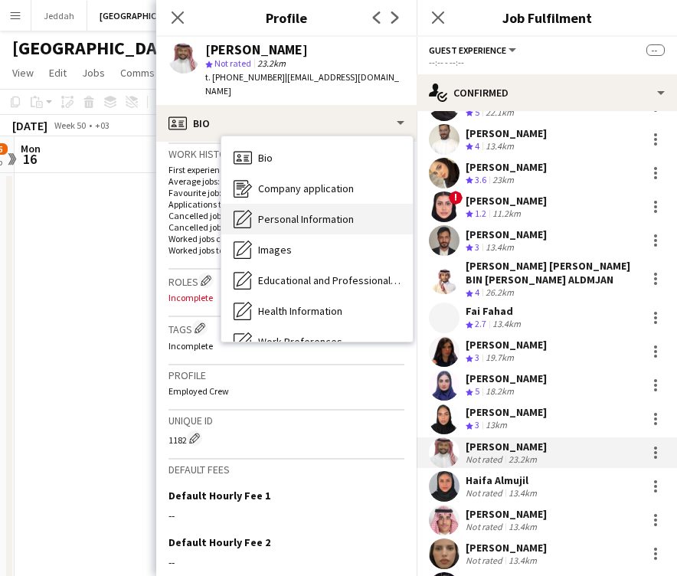
click at [315, 212] on span "Personal Information" at bounding box center [306, 219] width 96 height 14
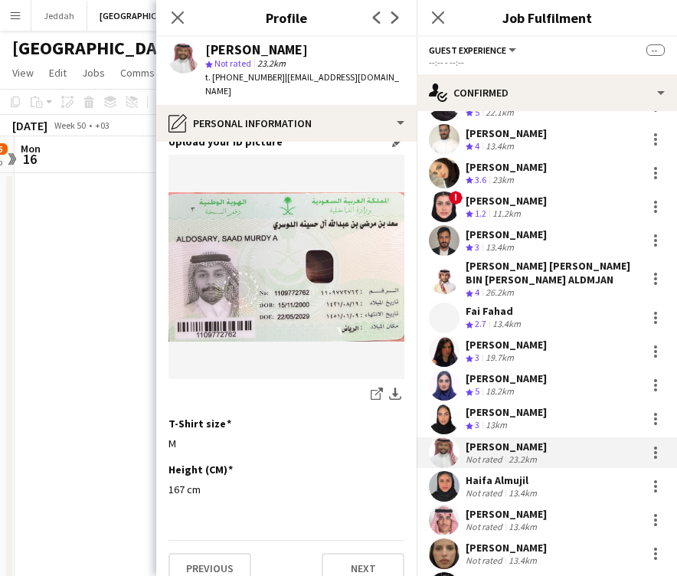
scroll to position [759, 0]
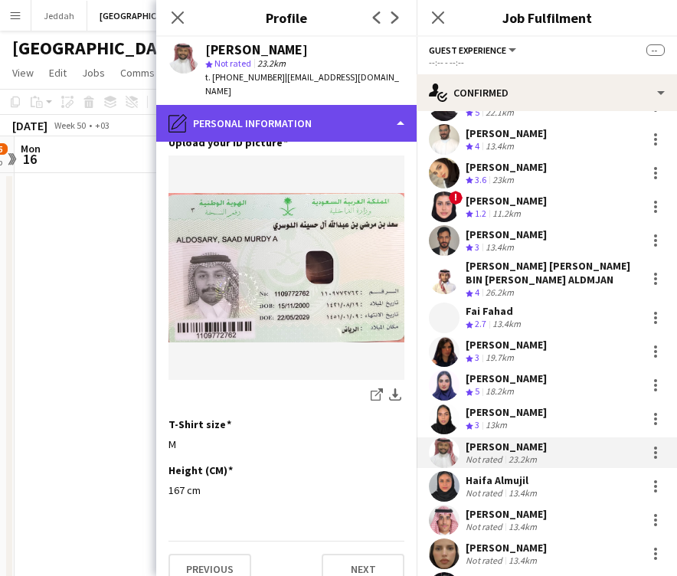
click at [302, 105] on div "pencil4 Personal Information" at bounding box center [286, 123] width 261 height 37
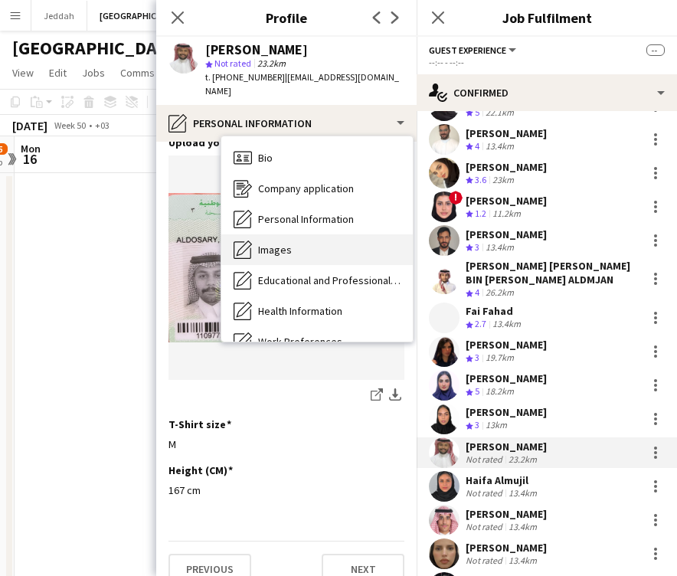
click at [313, 247] on div "Images Images" at bounding box center [317, 249] width 192 height 31
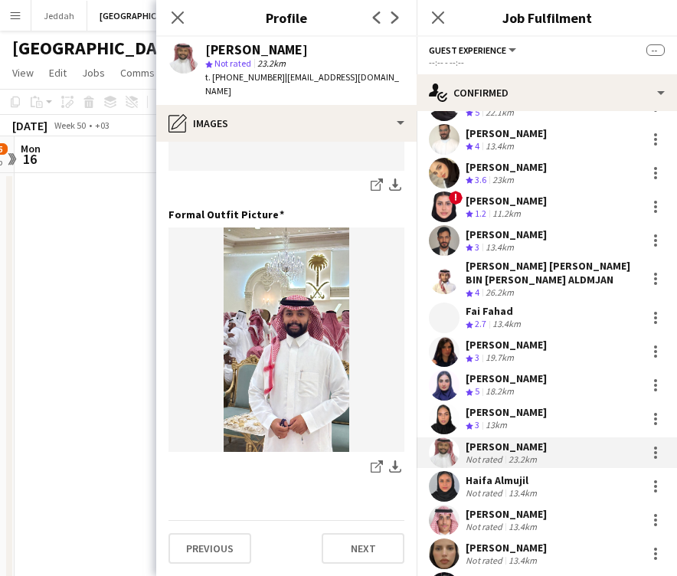
scroll to position [0, 0]
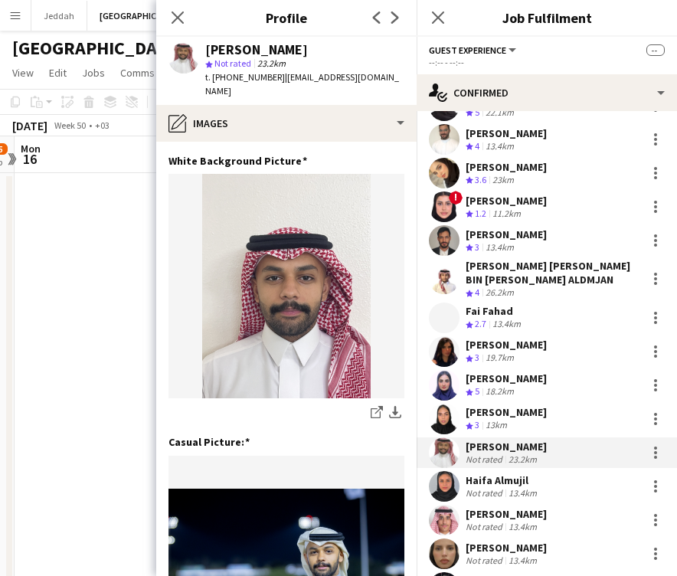
click at [219, 51] on div "[PERSON_NAME]" at bounding box center [256, 50] width 103 height 14
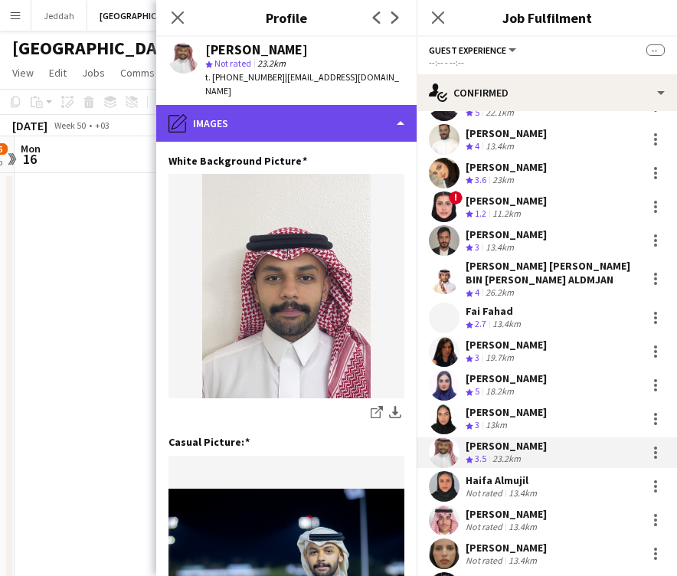
click at [276, 113] on div "pencil4 Images" at bounding box center [286, 123] width 261 height 37
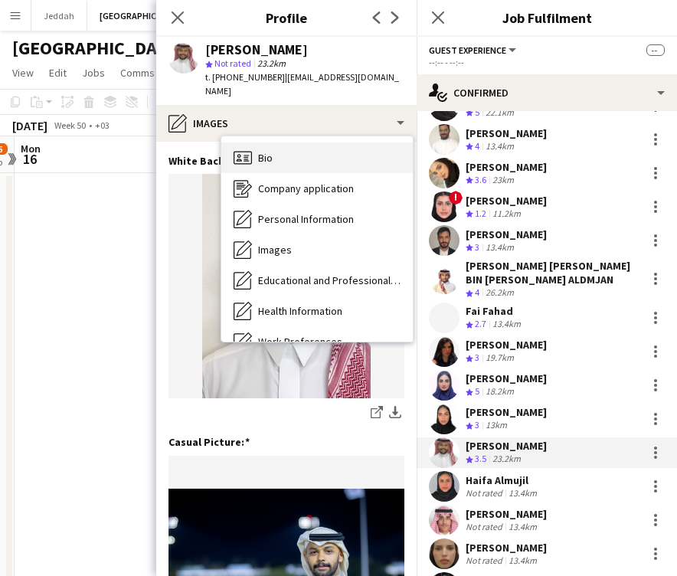
click at [276, 143] on div "Bio Bio" at bounding box center [317, 158] width 192 height 31
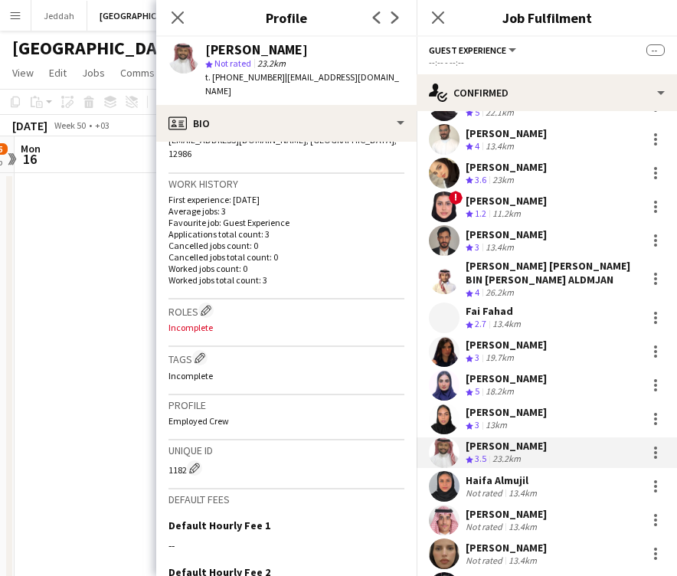
scroll to position [363, 0]
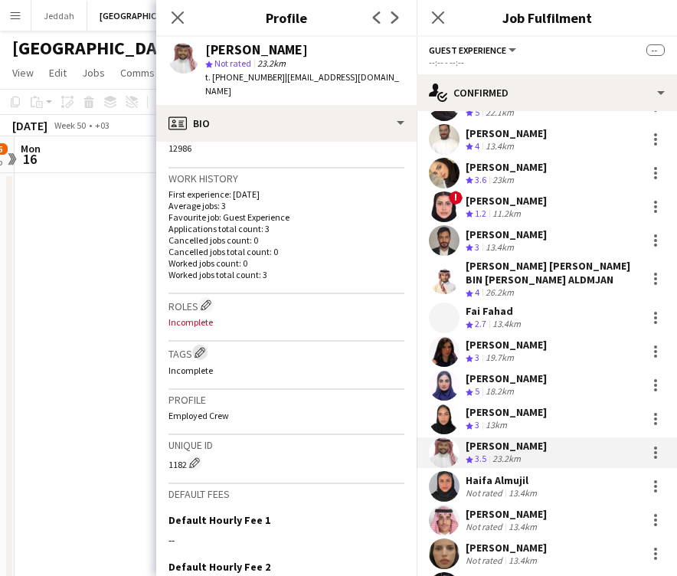
click at [205, 345] on button "Edit crew company tags" at bounding box center [199, 352] width 15 height 15
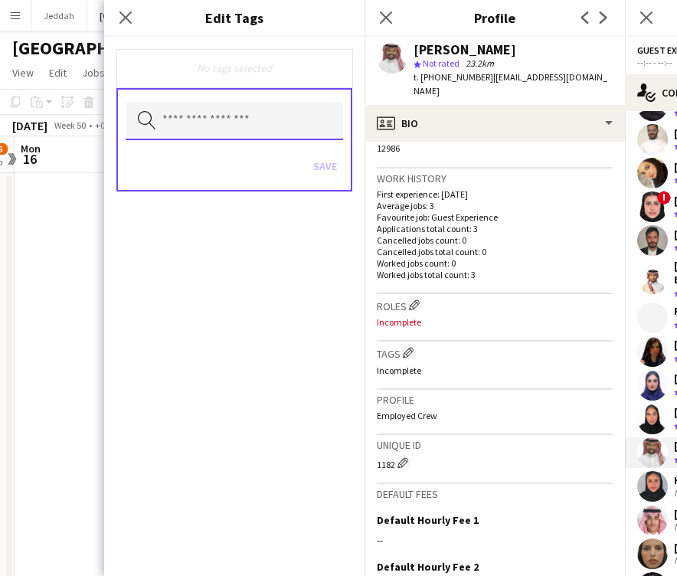
click at [218, 115] on input "text" at bounding box center [235, 121] width 218 height 38
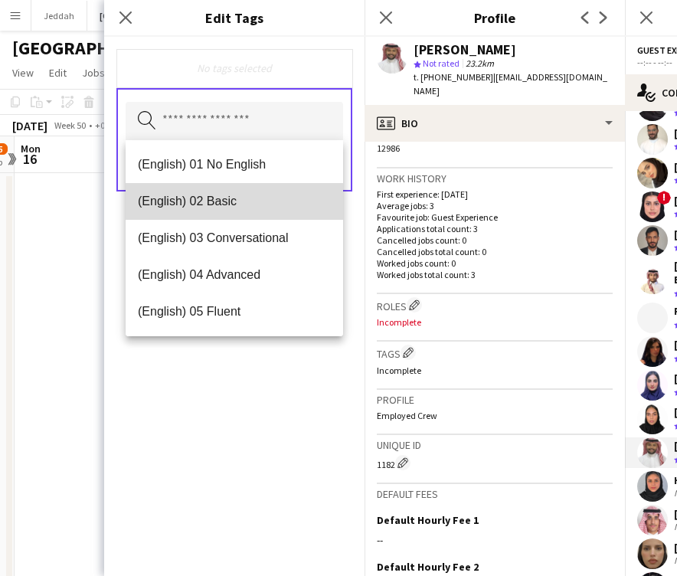
click at [215, 203] on span "(English) 02 Basic" at bounding box center [234, 201] width 193 height 15
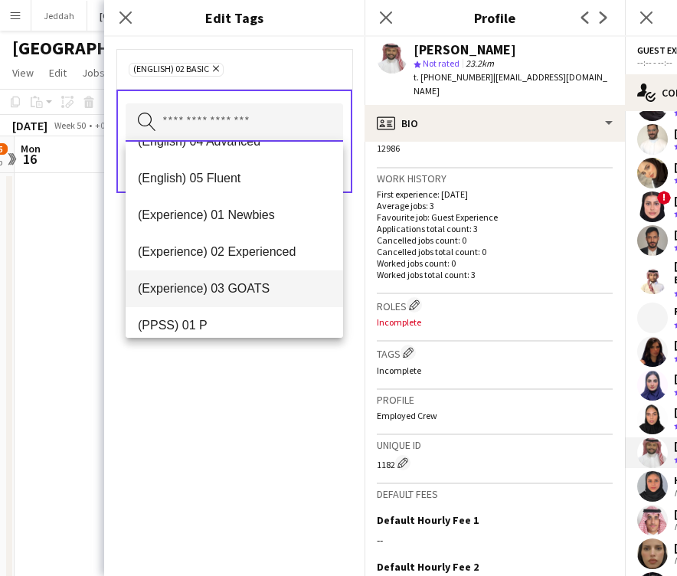
scroll to position [100, 0]
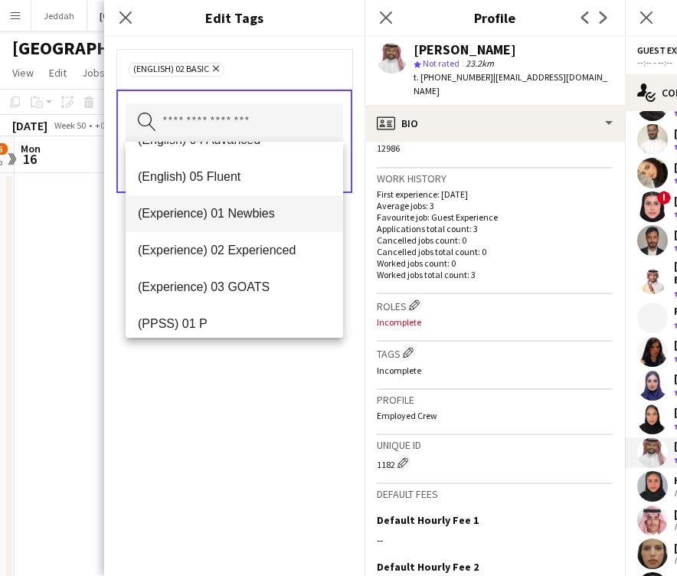
click at [240, 222] on mat-option "(Experience) 01 Newbies" at bounding box center [235, 213] width 218 height 37
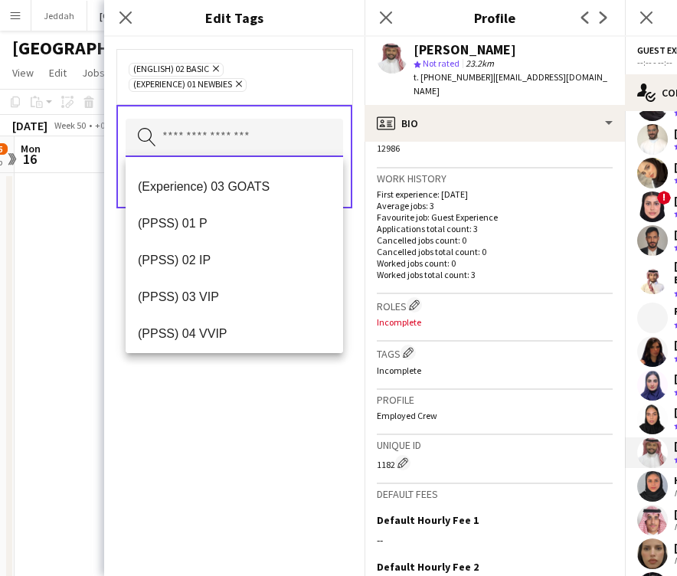
scroll to position [195, 0]
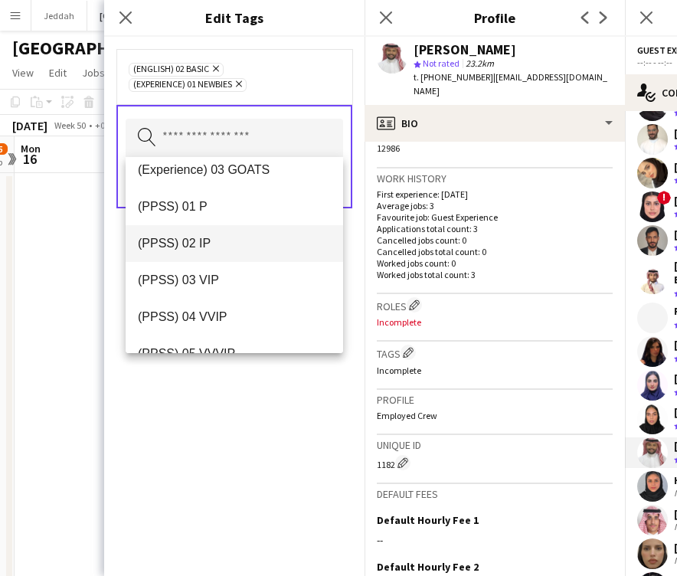
click at [227, 244] on span "(PPSS) 02 IP" at bounding box center [234, 243] width 193 height 15
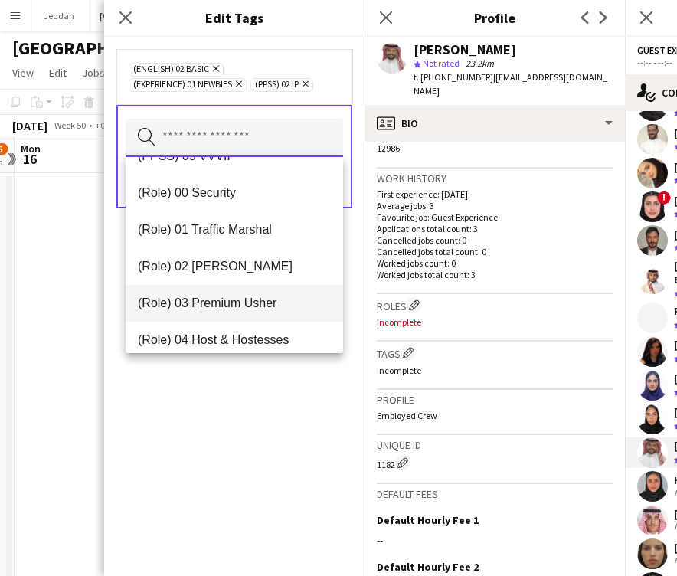
scroll to position [357, 0]
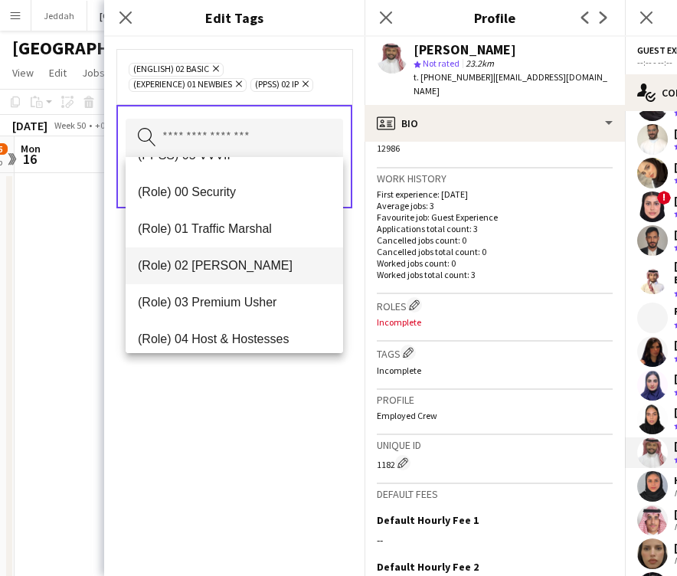
click at [241, 274] on mat-option "(Role) 02 [PERSON_NAME]" at bounding box center [235, 266] width 218 height 37
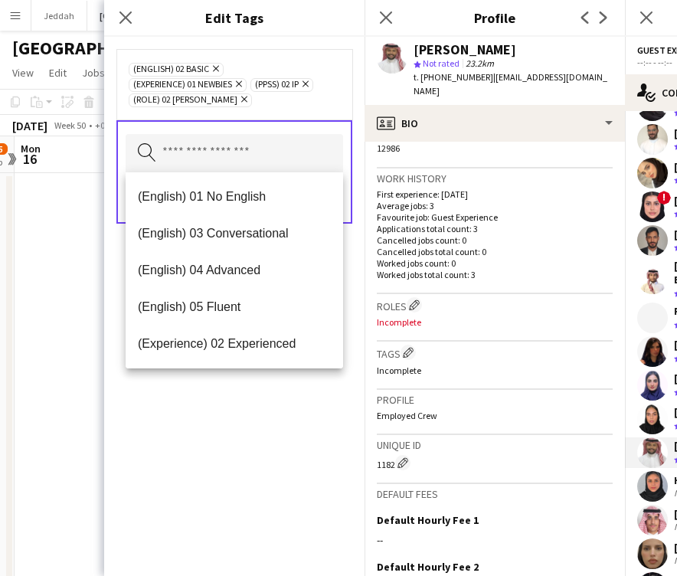
click at [231, 448] on div "(English) 02 Basic Remove (Experience) 01 Newbies Remove (PPSS) 02 IP Remove (R…" at bounding box center [234, 306] width 261 height 539
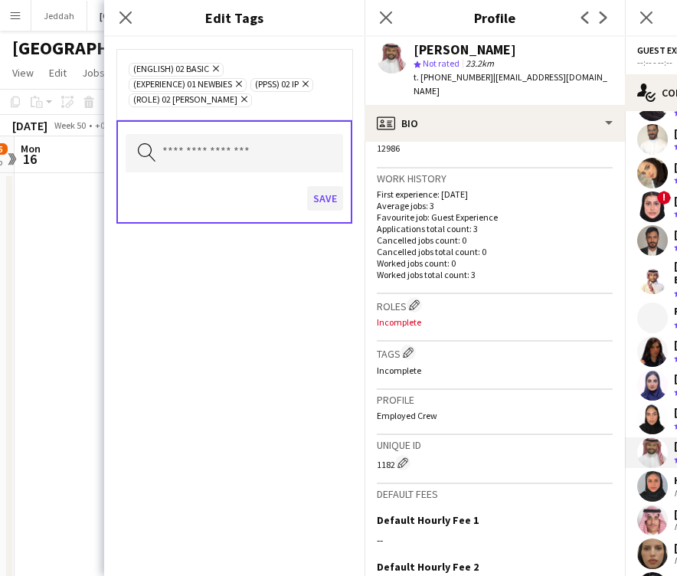
click at [313, 191] on button "Save" at bounding box center [325, 198] width 36 height 25
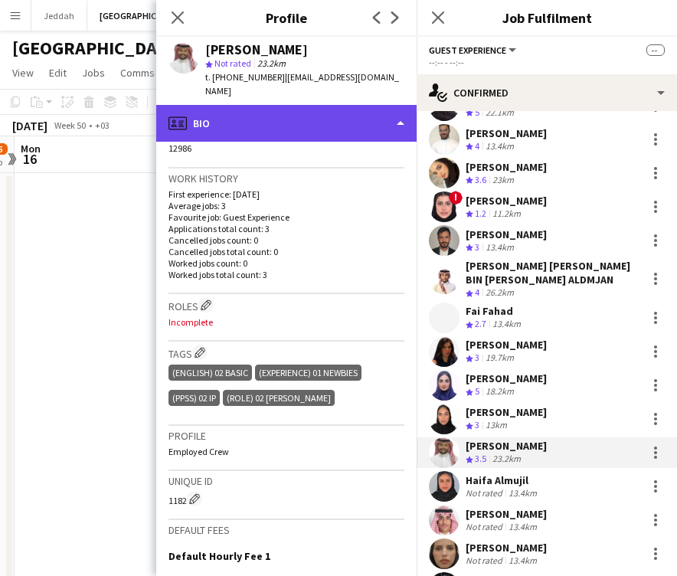
click at [303, 115] on div "profile Bio" at bounding box center [286, 123] width 261 height 37
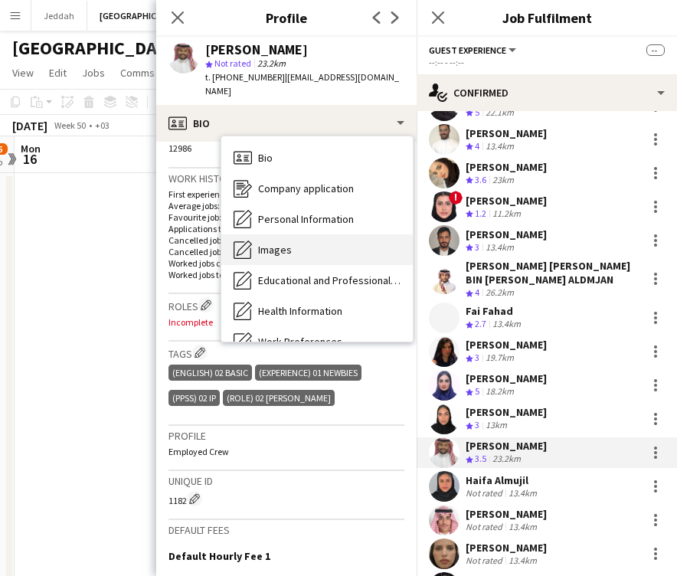
click at [293, 238] on div "Images Images" at bounding box center [317, 249] width 192 height 31
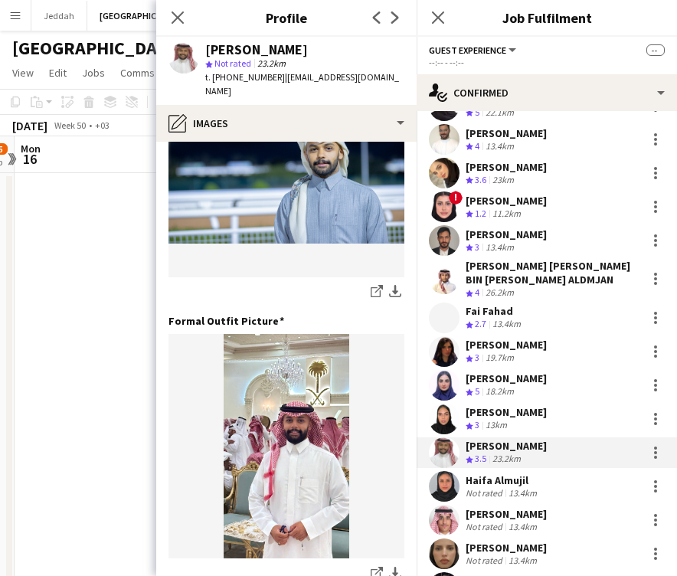
scroll to position [407, 0]
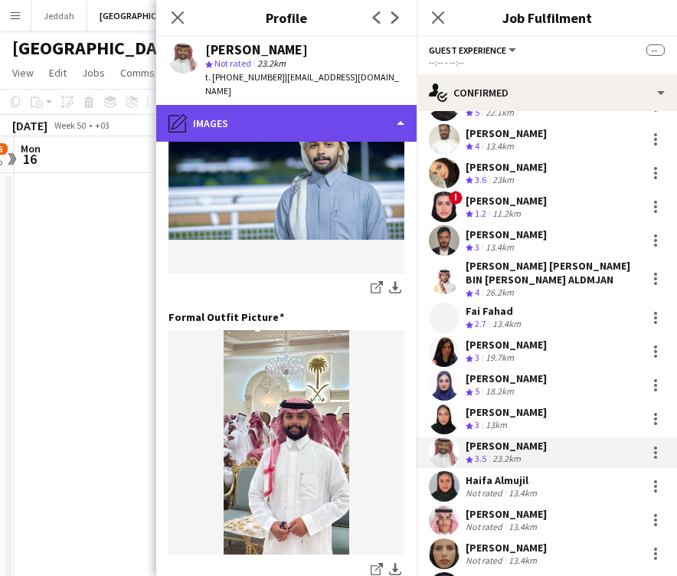
click at [323, 106] on div "pencil4 Images" at bounding box center [286, 123] width 261 height 37
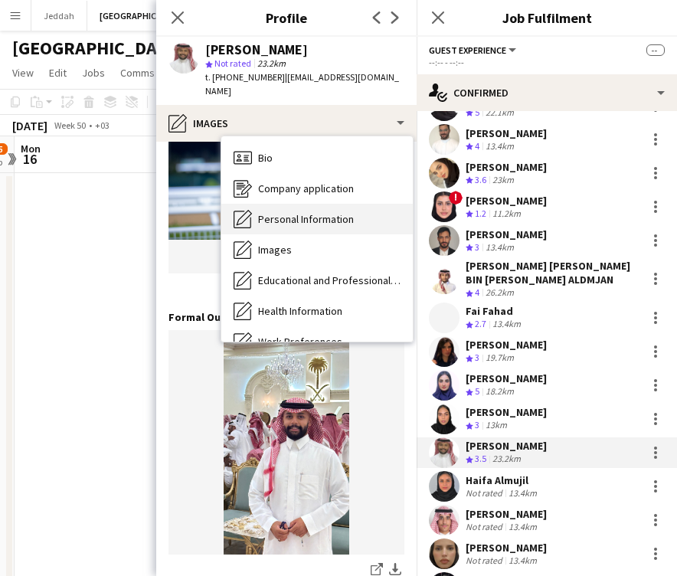
click at [316, 215] on div "Personal Information Personal Information" at bounding box center [317, 219] width 192 height 31
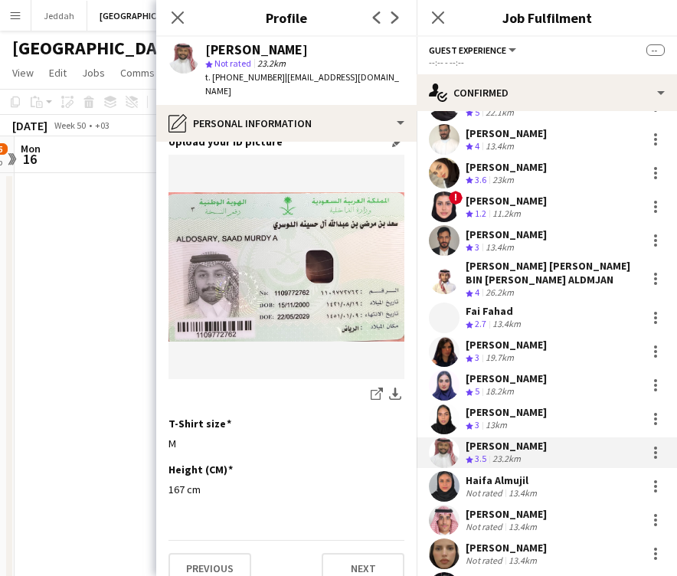
scroll to position [759, 0]
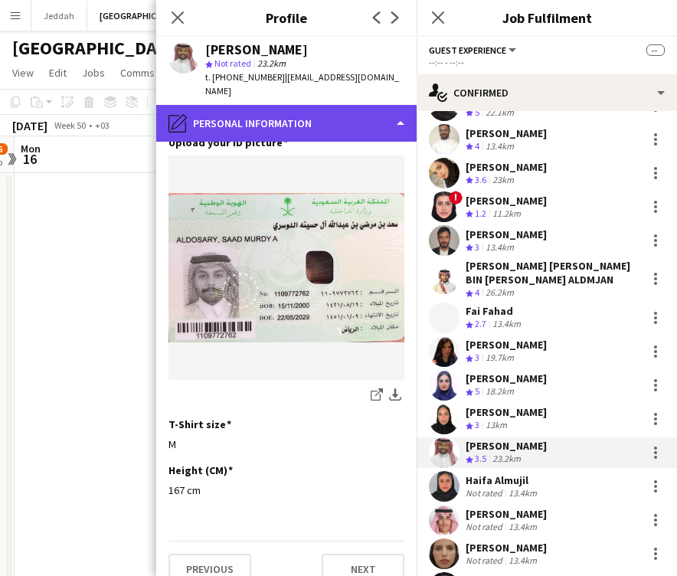
click at [295, 122] on div "pencil4 Personal Information" at bounding box center [286, 123] width 261 height 37
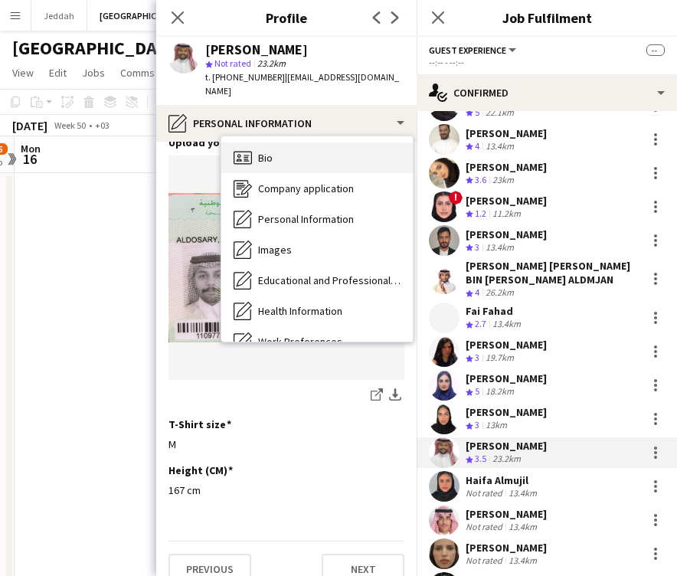
click at [290, 147] on div "Bio Bio" at bounding box center [317, 158] width 192 height 31
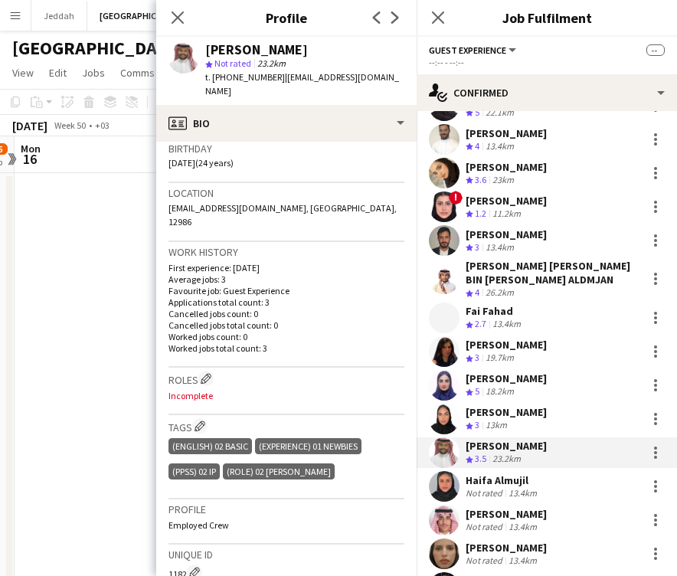
scroll to position [308, 0]
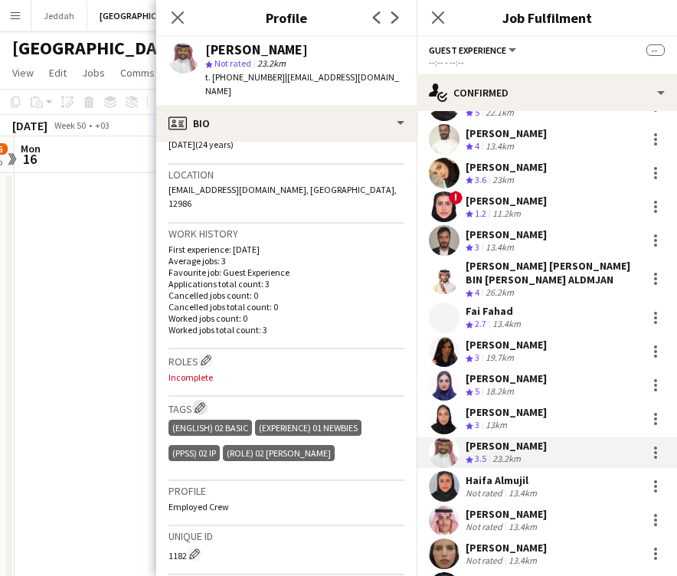
click at [205, 402] on app-icon "Edit crew company tags" at bounding box center [200, 407] width 11 height 11
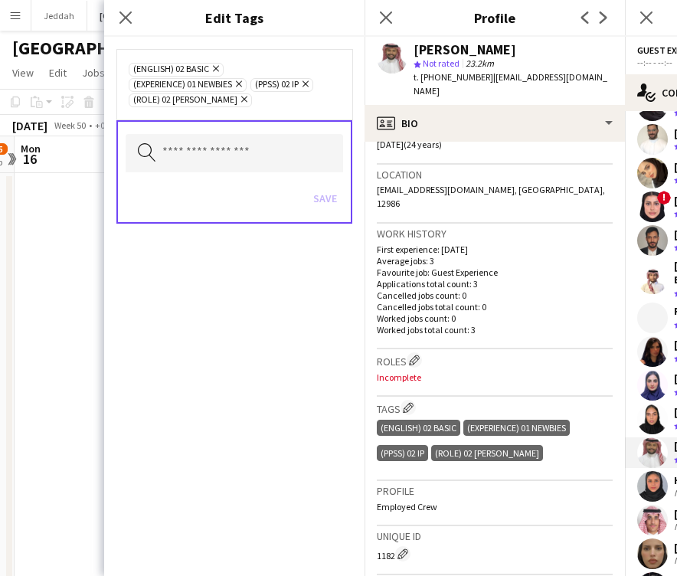
click at [308, 85] on icon "Remove" at bounding box center [304, 84] width 10 height 10
click at [281, 134] on input "text" at bounding box center [235, 153] width 218 height 38
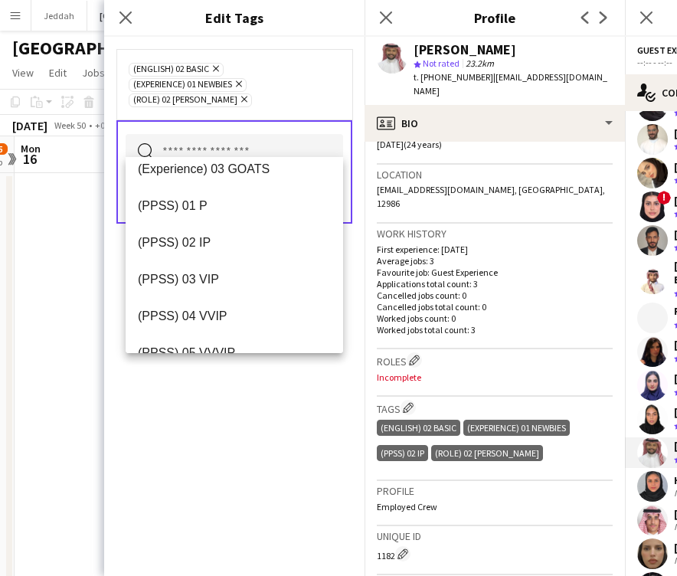
scroll to position [267, 0]
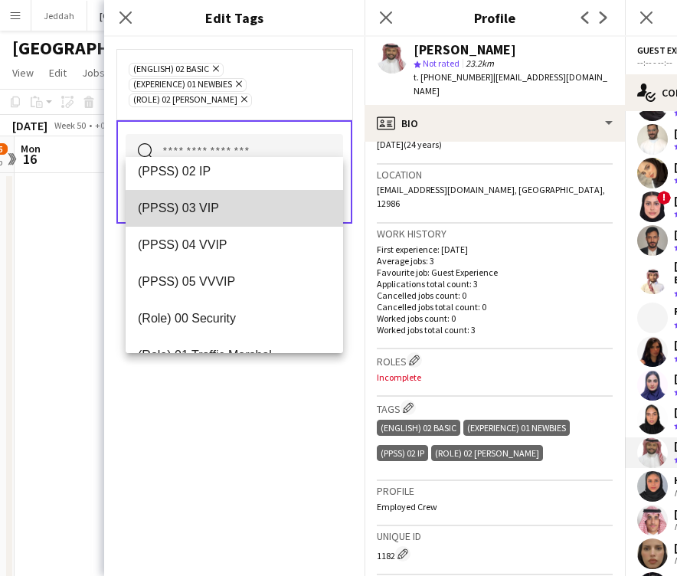
click at [242, 214] on span "(PPSS) 03 VIP" at bounding box center [234, 208] width 193 height 15
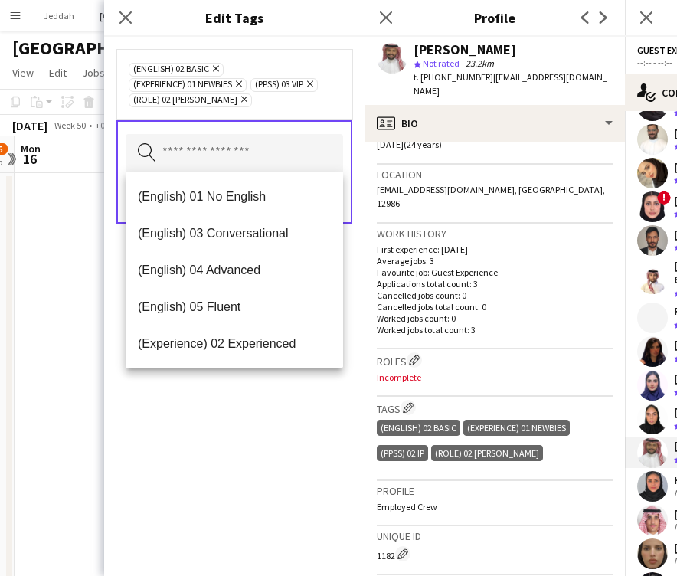
click at [277, 468] on div "(English) 02 Basic Remove (Experience) 01 Newbies Remove (PPSS) 03 VIP Remove (…" at bounding box center [234, 306] width 261 height 539
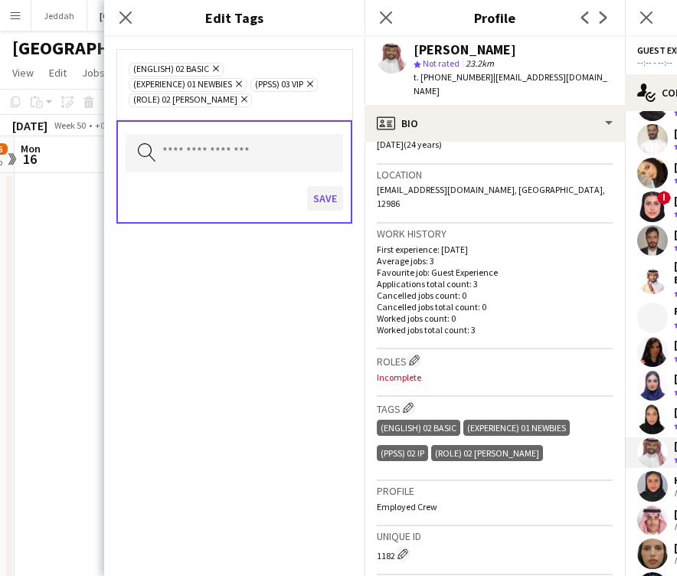
click at [320, 206] on button "Save" at bounding box center [325, 198] width 36 height 25
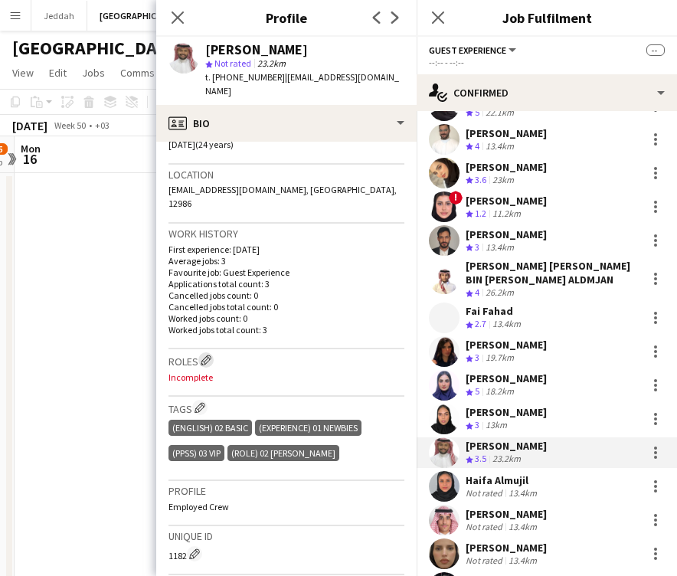
click at [208, 355] on app-icon "Edit crew company roles" at bounding box center [206, 360] width 11 height 11
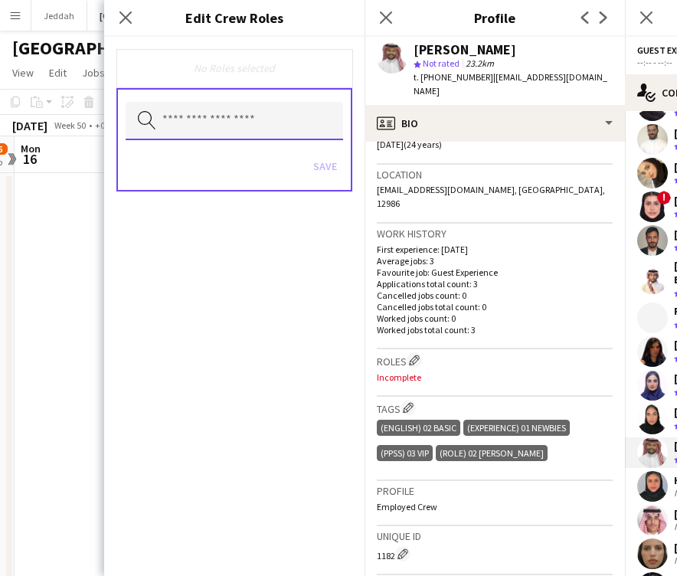
click at [202, 120] on input "text" at bounding box center [235, 121] width 218 height 38
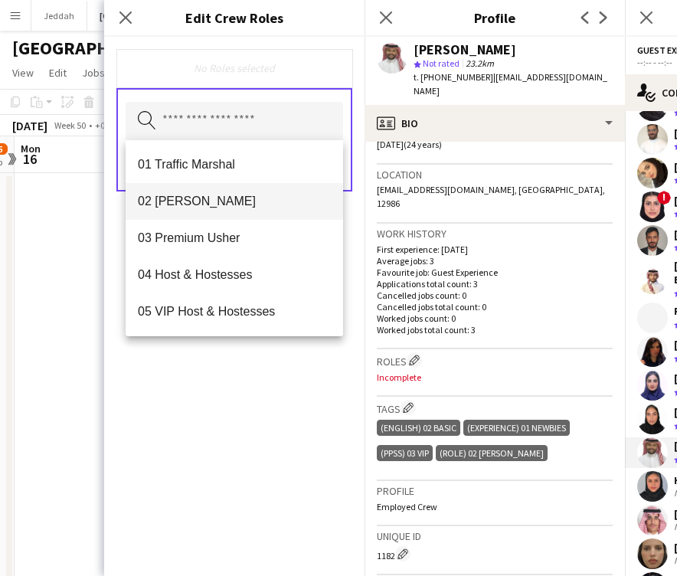
click at [207, 214] on mat-option "02 [PERSON_NAME]" at bounding box center [235, 201] width 218 height 37
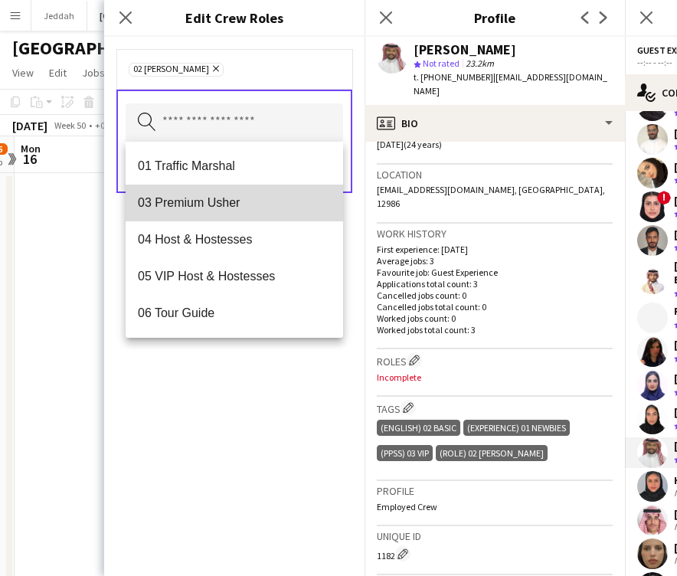
click at [218, 210] on span "03 Premium Usher" at bounding box center [234, 202] width 193 height 15
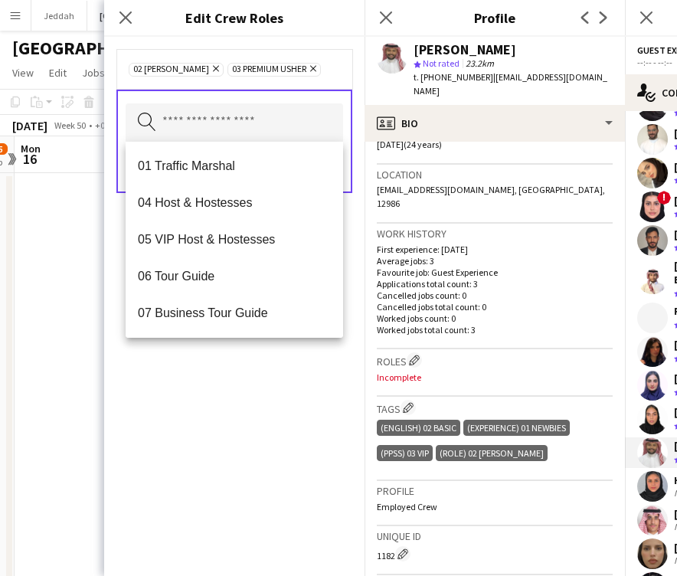
click at [218, 392] on div "02 [PERSON_NAME] Remove 03 Premium [PERSON_NAME] Remove Search by role type Save" at bounding box center [234, 306] width 261 height 539
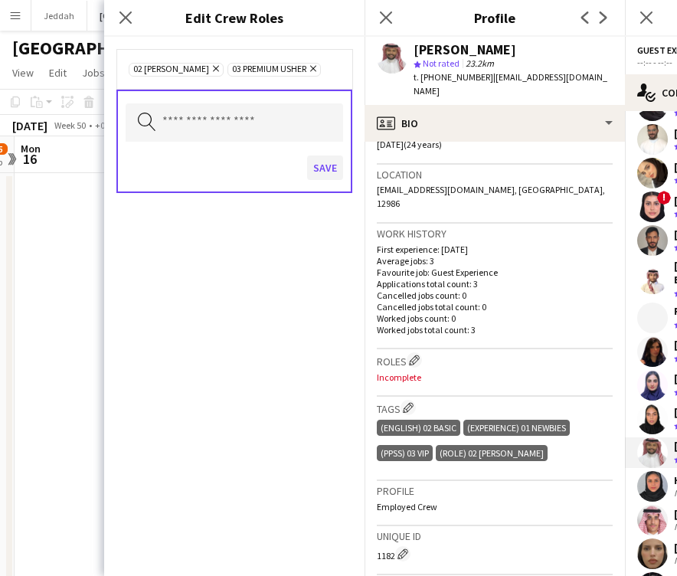
click at [322, 168] on button "Save" at bounding box center [325, 168] width 36 height 25
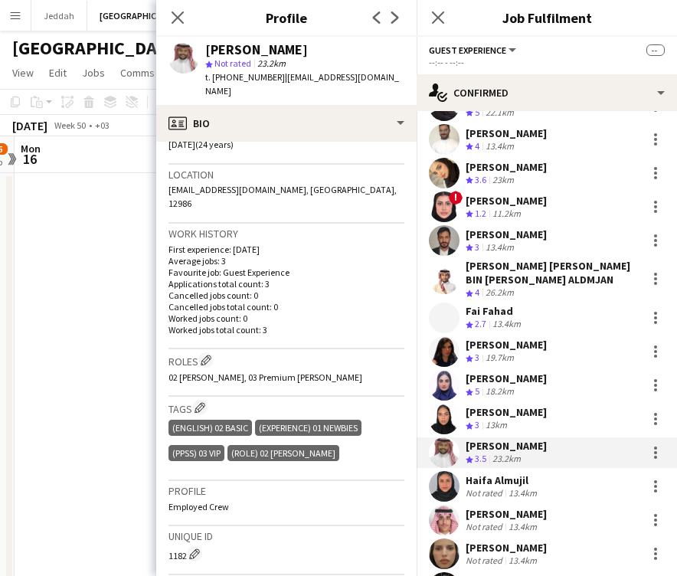
click at [441, 471] on app-user-avatar at bounding box center [444, 486] width 31 height 31
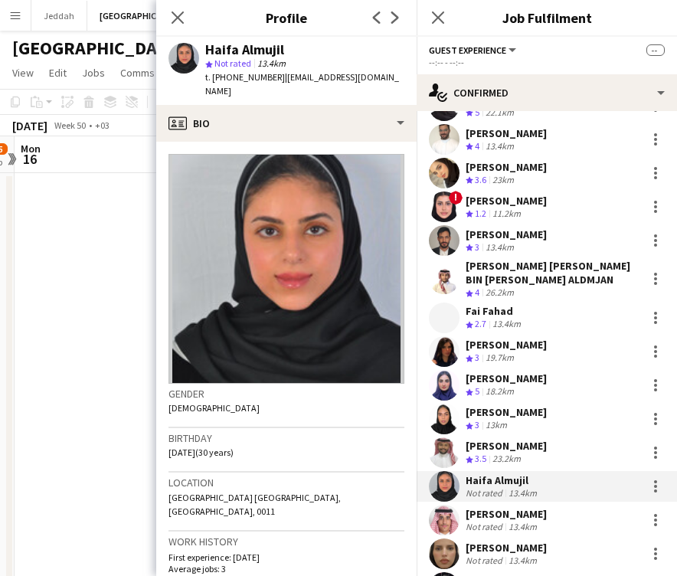
click at [222, 51] on div "Haifa Almujil" at bounding box center [244, 50] width 79 height 14
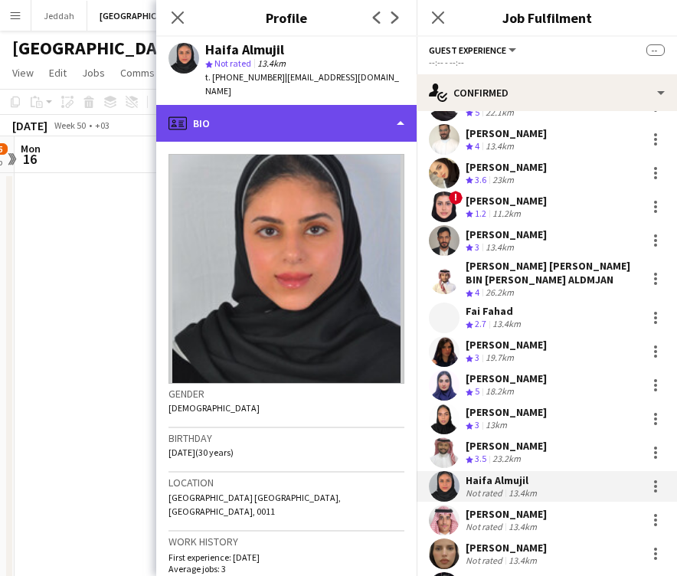
click at [239, 115] on div "profile Bio" at bounding box center [286, 123] width 261 height 37
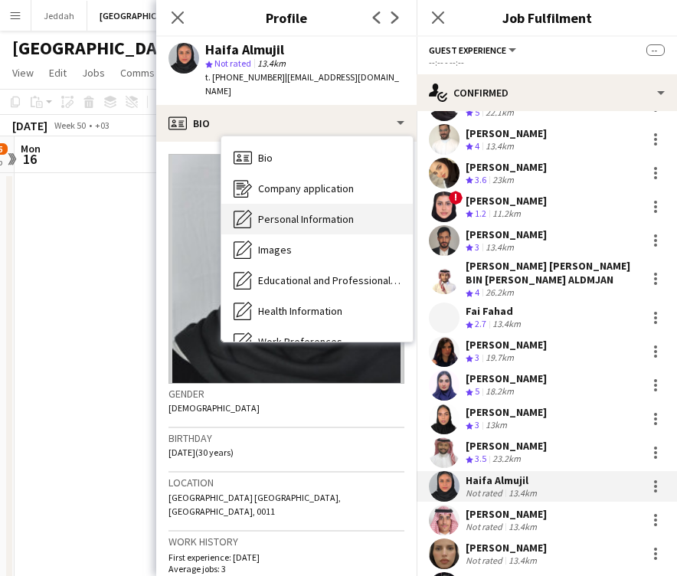
click at [266, 212] on span "Personal Information" at bounding box center [306, 219] width 96 height 14
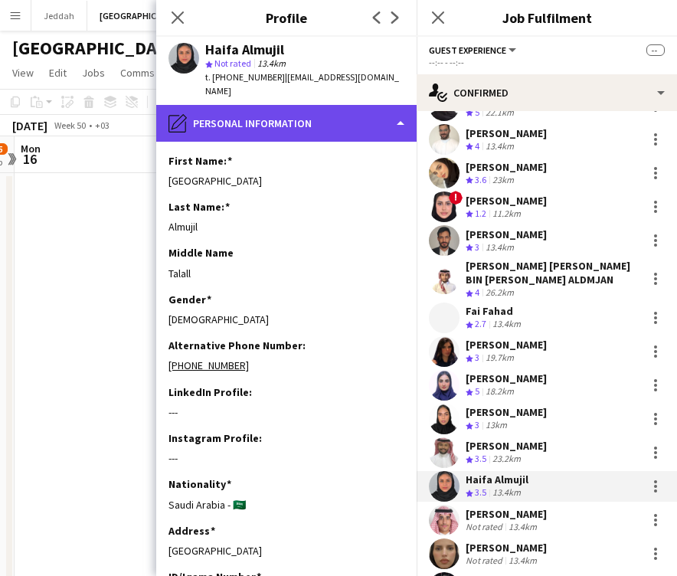
click at [306, 105] on div "pencil4 Personal Information" at bounding box center [286, 123] width 261 height 37
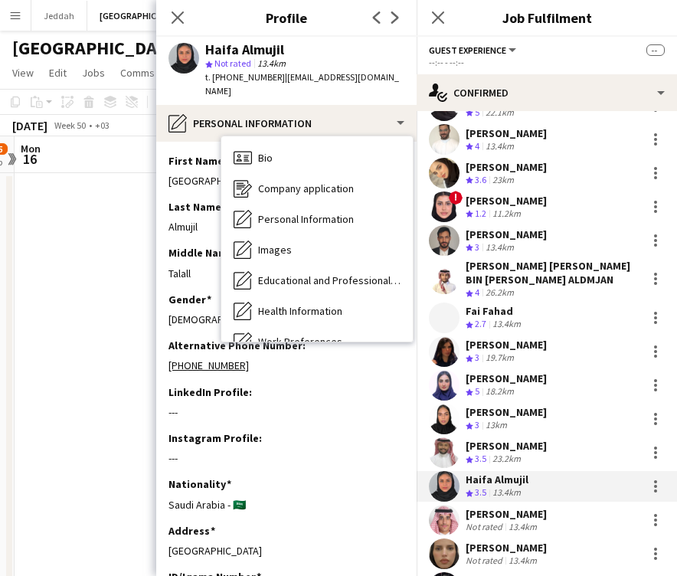
click at [303, 136] on div "Bio Bio Company application Company application Personal Information Personal I…" at bounding box center [317, 238] width 192 height 205
click at [297, 143] on div "Bio Bio" at bounding box center [317, 158] width 192 height 31
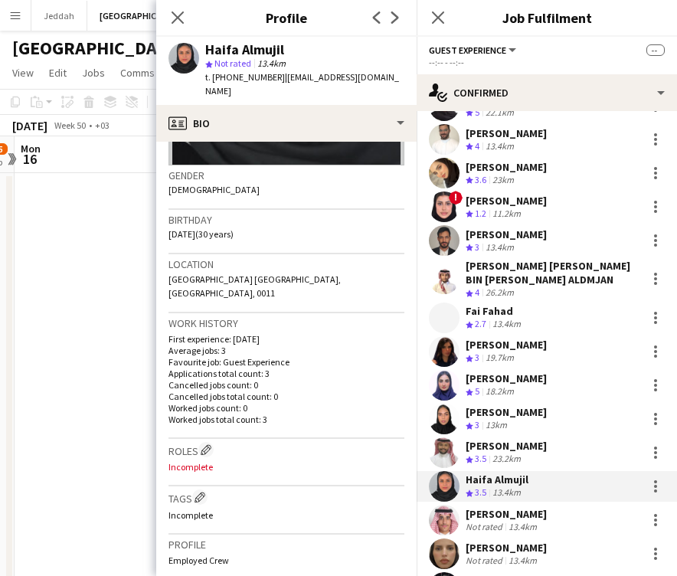
scroll to position [226, 0]
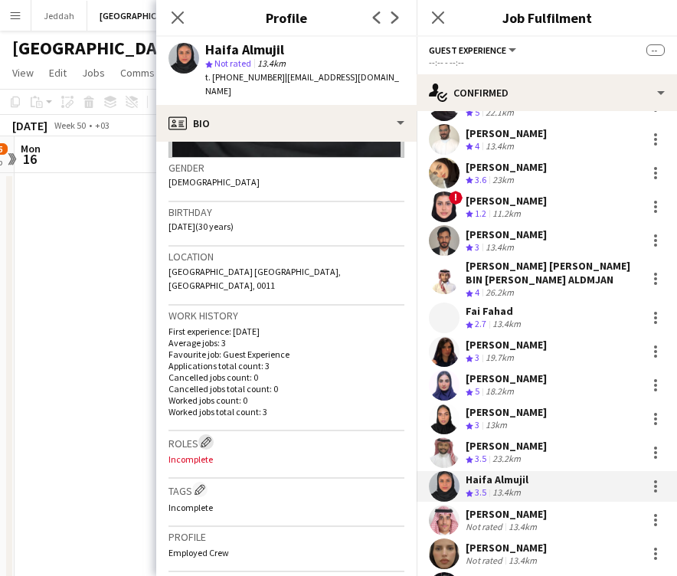
click at [208, 437] on app-icon "Edit crew company roles" at bounding box center [206, 442] width 11 height 11
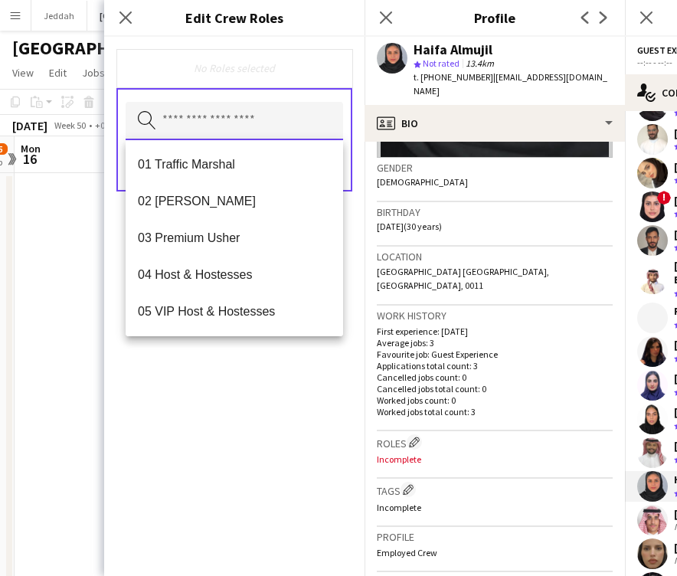
click at [201, 120] on input "text" at bounding box center [235, 121] width 218 height 38
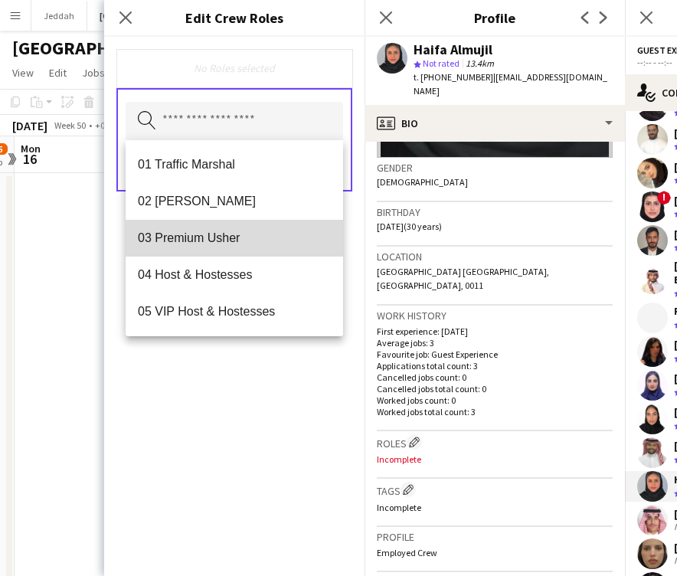
click at [198, 250] on mat-option "03 Premium Usher" at bounding box center [235, 238] width 218 height 37
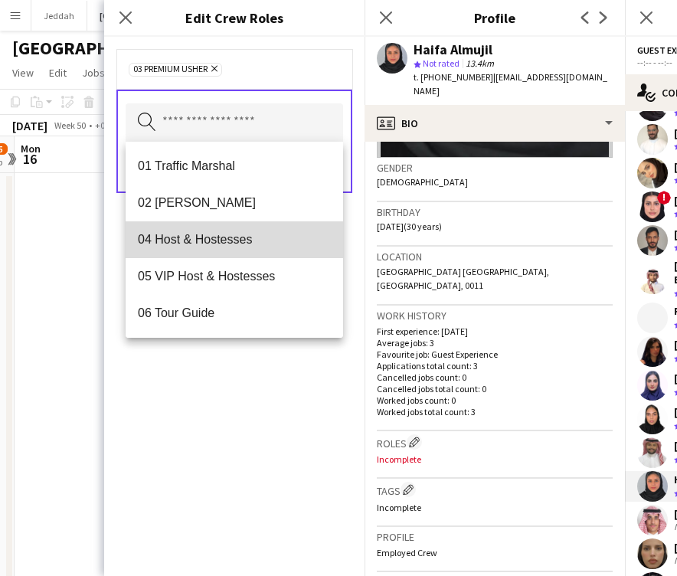
click at [198, 250] on mat-option "04 Host & Hostesses" at bounding box center [235, 239] width 218 height 37
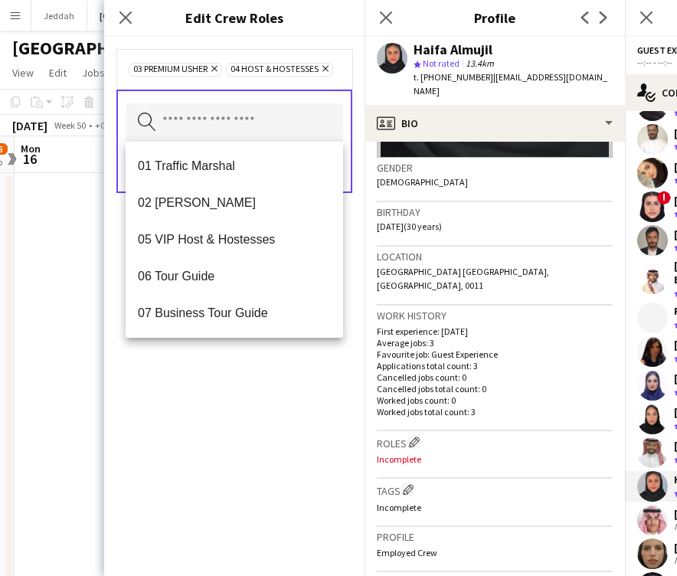
click at [215, 420] on div "03 Premium [PERSON_NAME] Remove 04 Host & Hostesses Remove Search by role type …" at bounding box center [234, 306] width 261 height 539
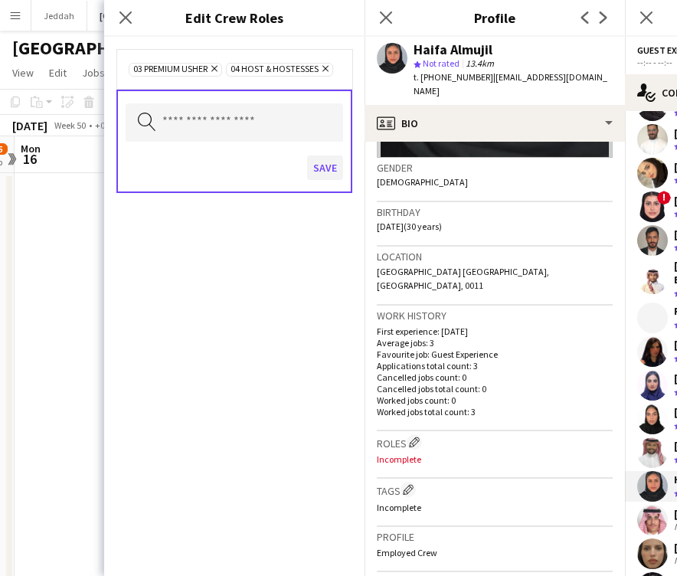
click at [323, 164] on button "Save" at bounding box center [325, 168] width 36 height 25
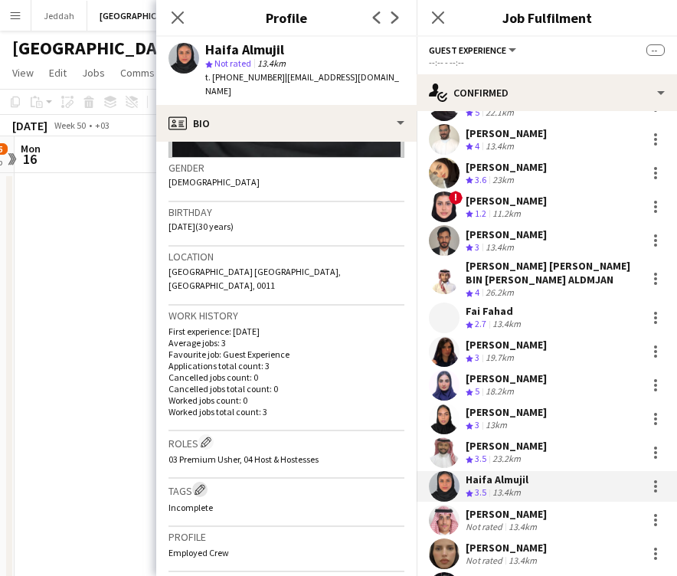
click at [200, 484] on app-icon "Edit crew company tags" at bounding box center [200, 489] width 11 height 11
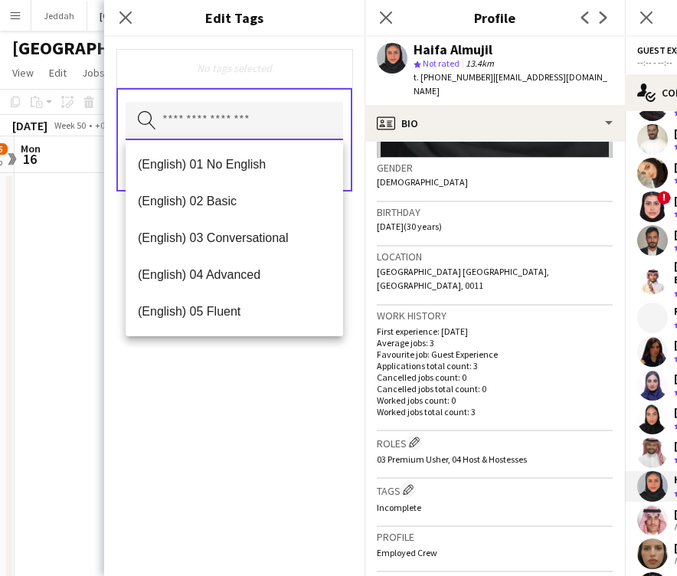
click at [208, 120] on input "text" at bounding box center [235, 121] width 218 height 38
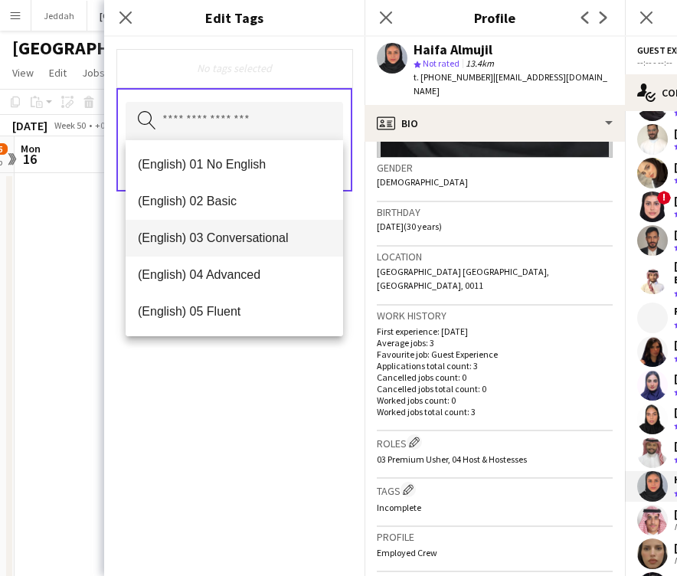
click at [214, 236] on span "(English) 03 Conversational" at bounding box center [234, 238] width 193 height 15
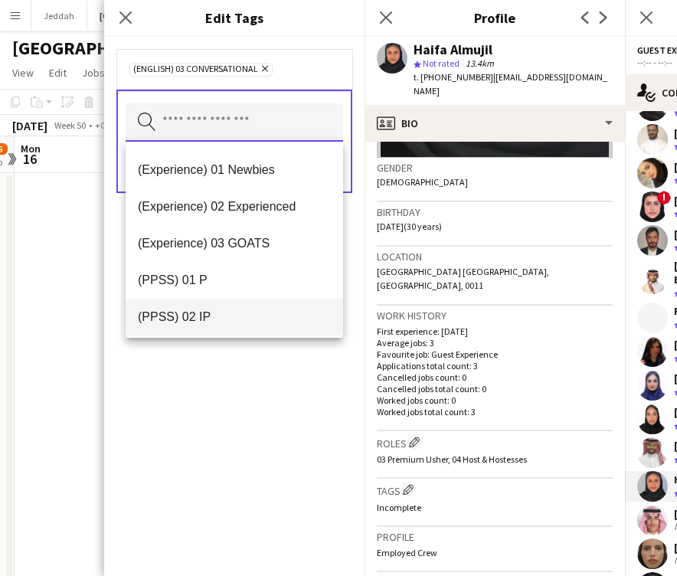
scroll to position [136, 0]
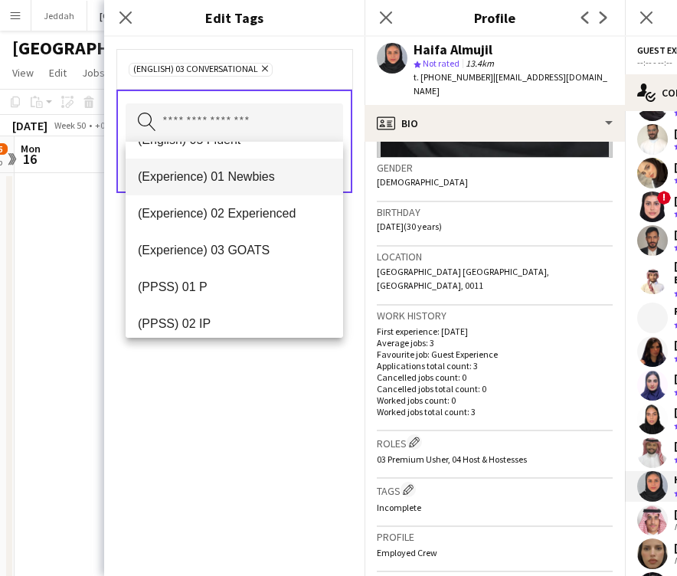
click at [222, 184] on span "(Experience) 01 Newbies" at bounding box center [234, 176] width 193 height 15
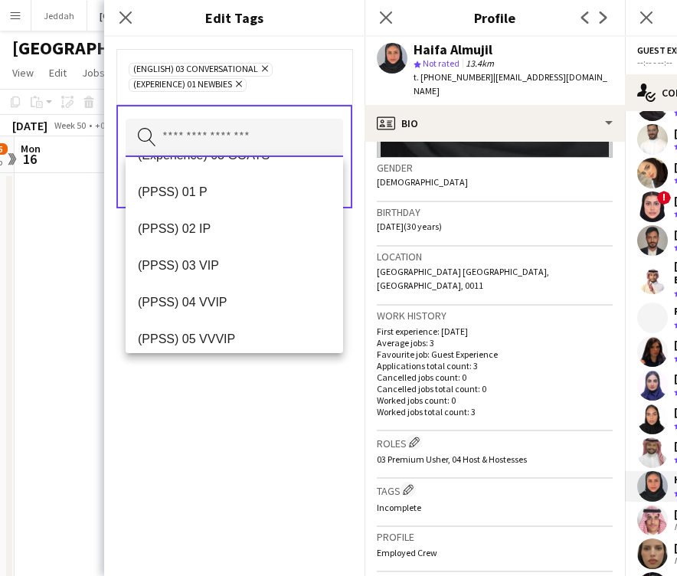
scroll to position [222, 0]
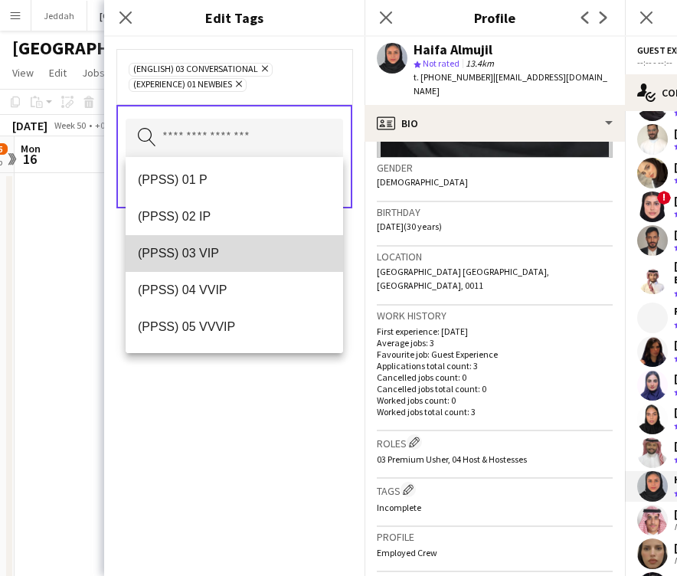
click at [212, 248] on span "(PPSS) 03 VIP" at bounding box center [234, 253] width 193 height 15
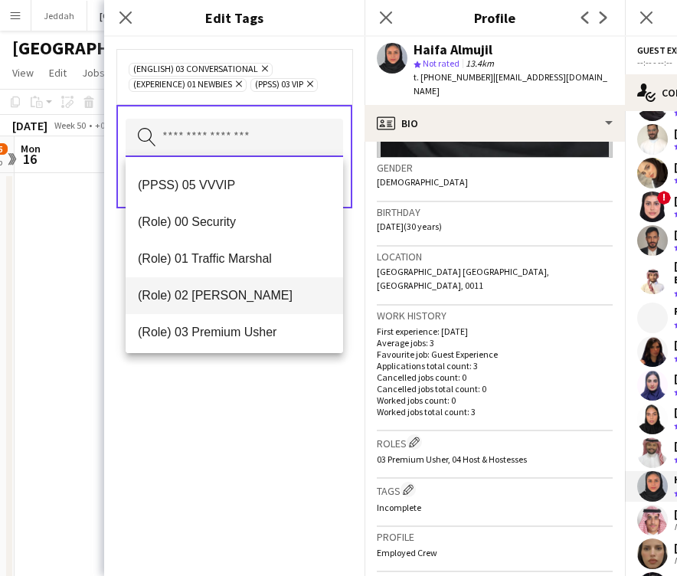
scroll to position [350, 0]
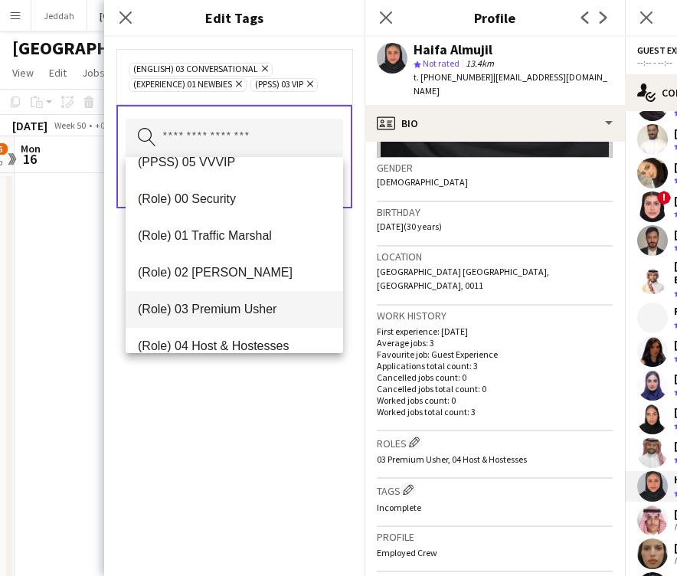
click at [211, 318] on mat-option "(Role) 03 Premium Usher" at bounding box center [235, 309] width 218 height 37
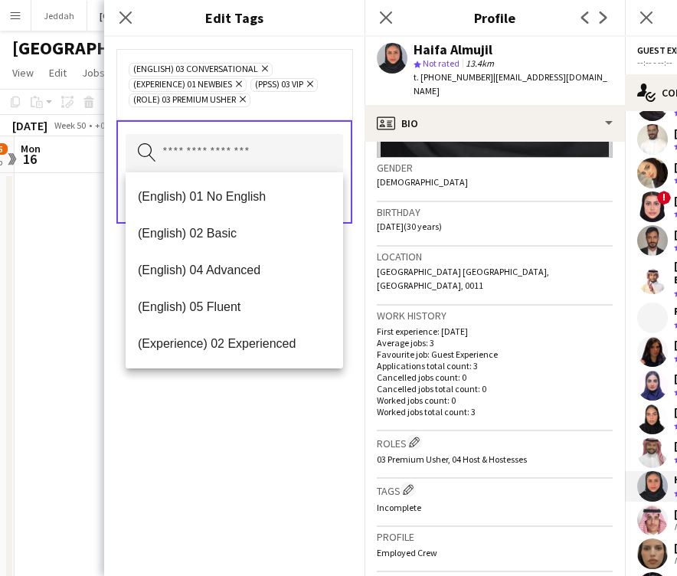
click at [224, 456] on div "(English) 03 Conversational Remove (Experience) 01 Newbies Remove (PPSS) 03 VIP…" at bounding box center [234, 306] width 261 height 539
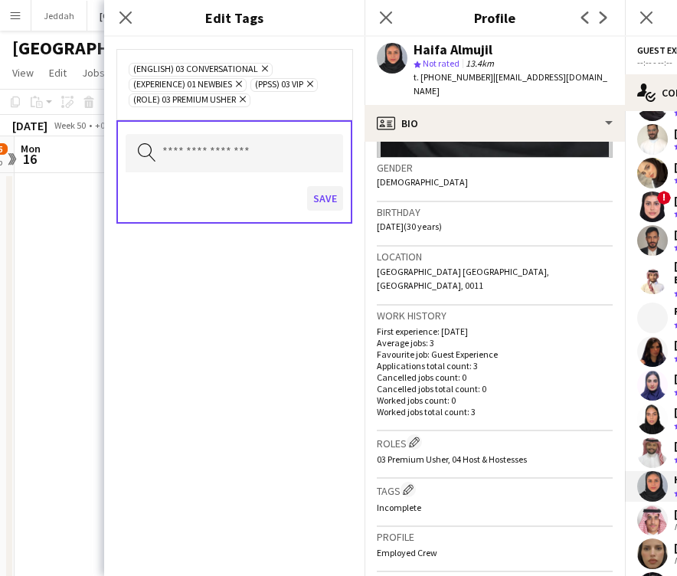
click at [318, 203] on button "Save" at bounding box center [325, 198] width 36 height 25
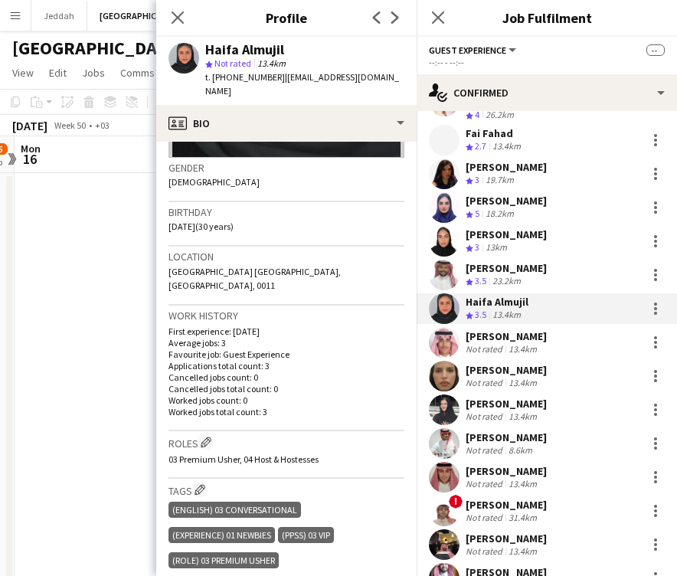
scroll to position [3797, 0]
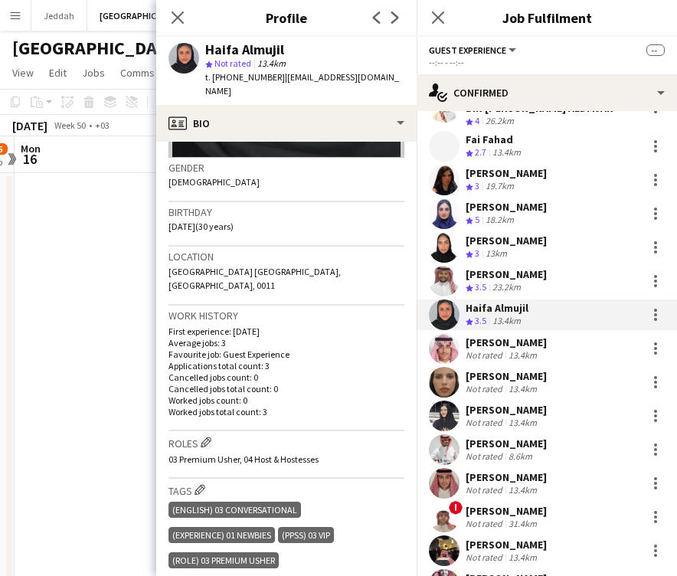
click at [445, 333] on app-user-avatar at bounding box center [444, 348] width 31 height 31
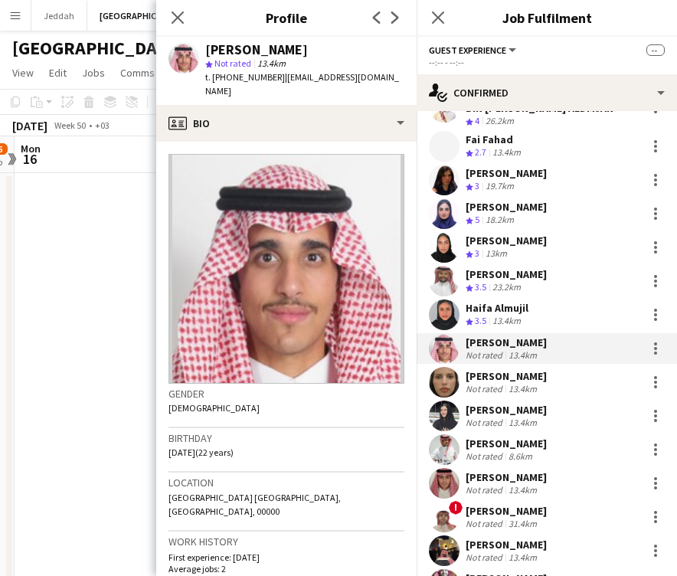
click at [444, 300] on app-user-avatar at bounding box center [444, 315] width 31 height 31
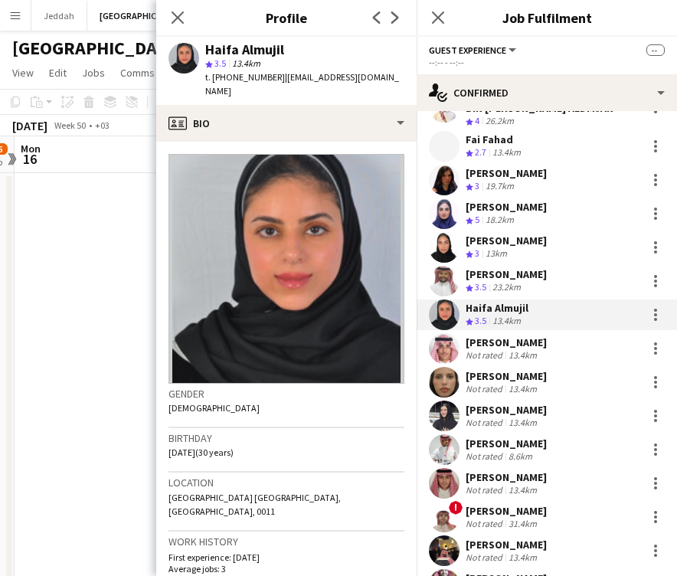
click at [445, 333] on app-user-avatar at bounding box center [444, 348] width 31 height 31
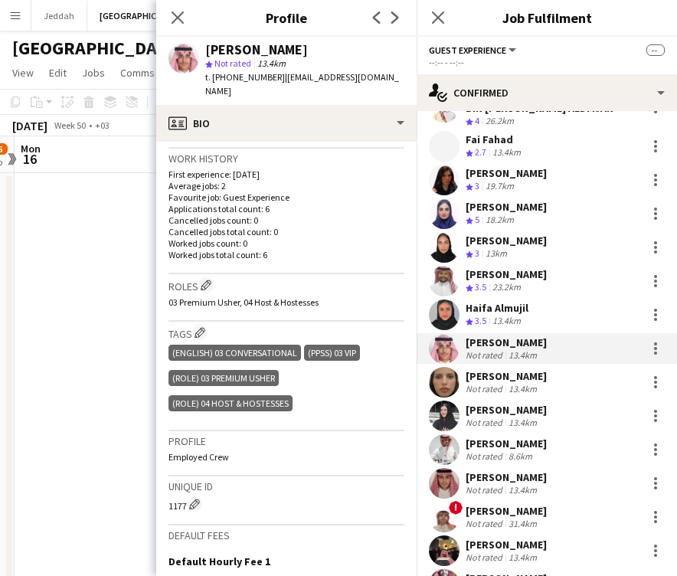
scroll to position [384, 0]
click at [445, 367] on app-user-avatar at bounding box center [444, 382] width 31 height 31
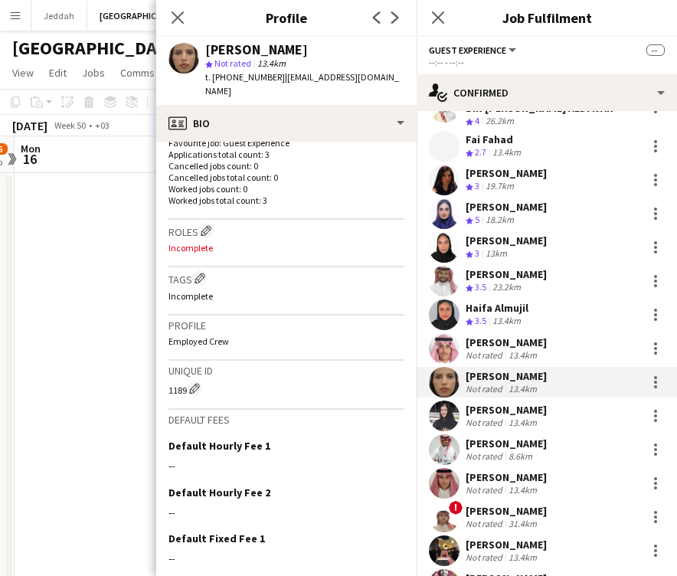
scroll to position [436, 0]
click at [438, 401] on app-user-avatar at bounding box center [444, 416] width 31 height 31
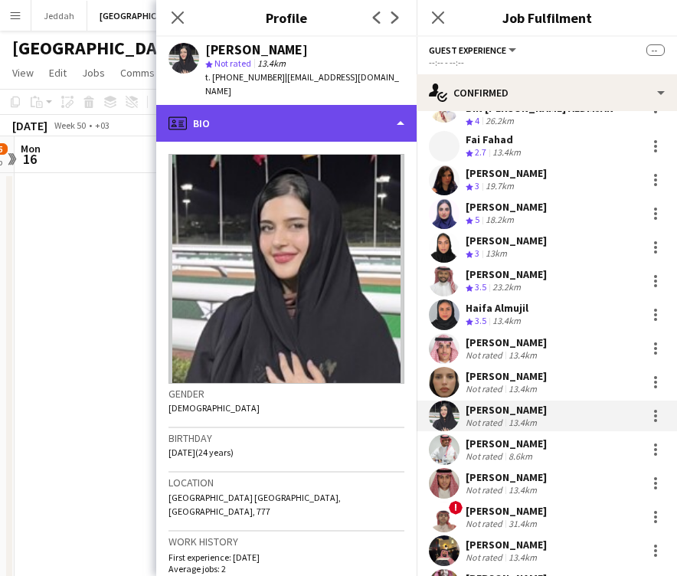
click at [304, 105] on div "profile Bio" at bounding box center [286, 123] width 261 height 37
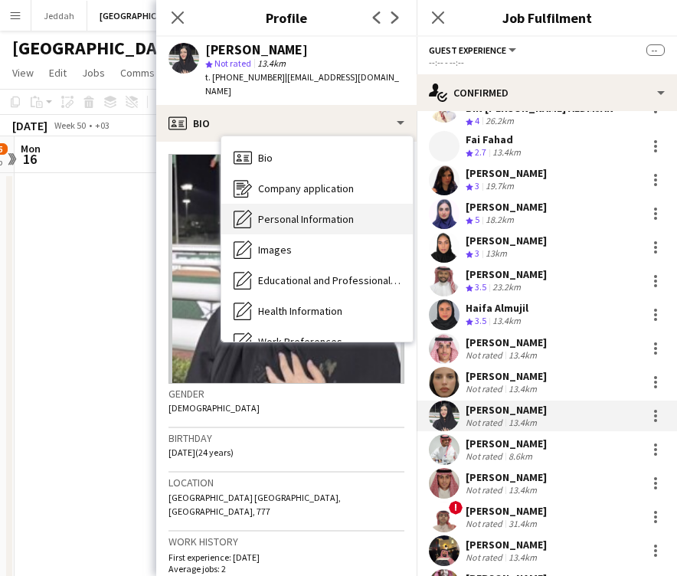
click at [301, 212] on span "Personal Information" at bounding box center [306, 219] width 96 height 14
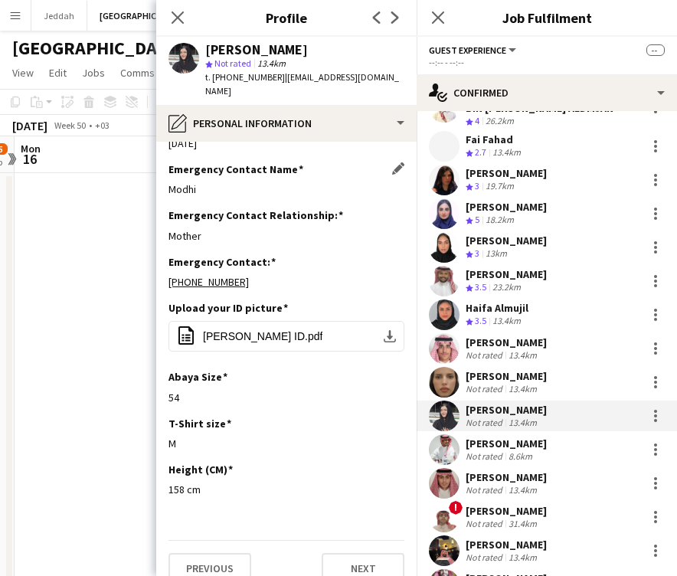
scroll to position [592, 0]
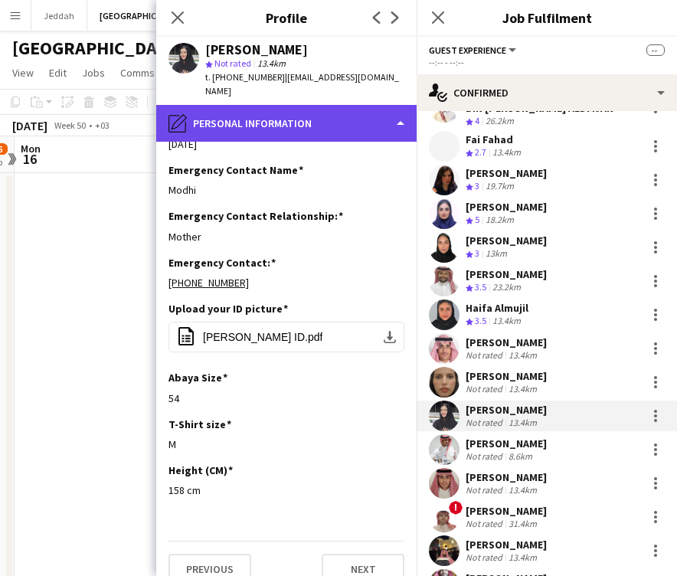
click at [282, 117] on div "pencil4 Personal Information" at bounding box center [286, 123] width 261 height 37
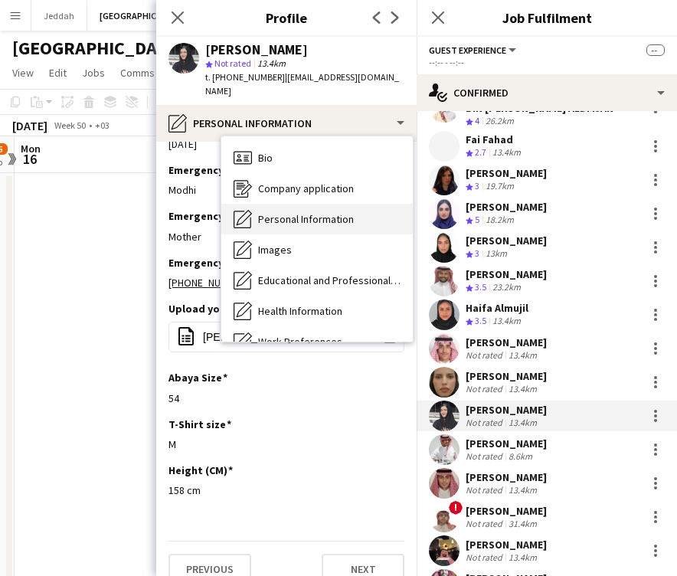
click at [290, 212] on span "Personal Information" at bounding box center [306, 219] width 96 height 14
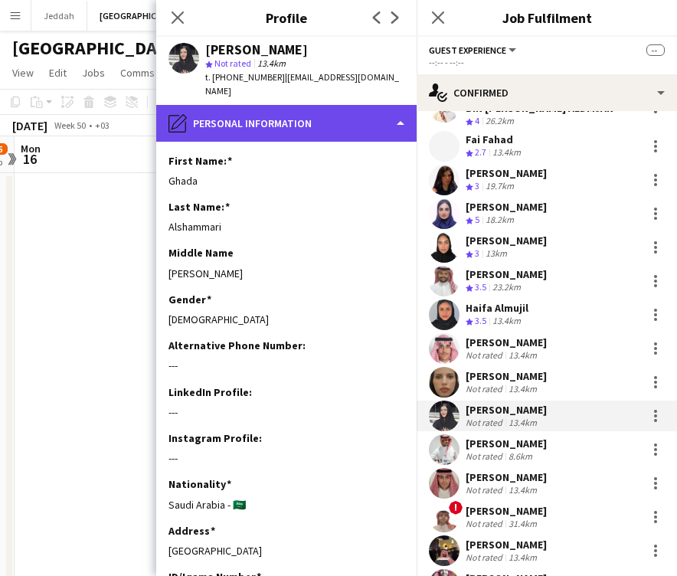
click at [280, 105] on div "pencil4 Personal Information" at bounding box center [286, 123] width 261 height 37
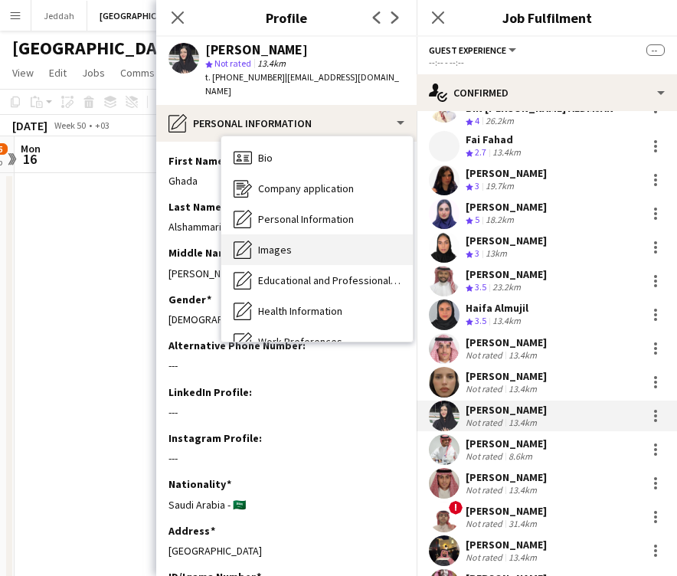
click at [290, 234] on div "Images Images" at bounding box center [317, 249] width 192 height 31
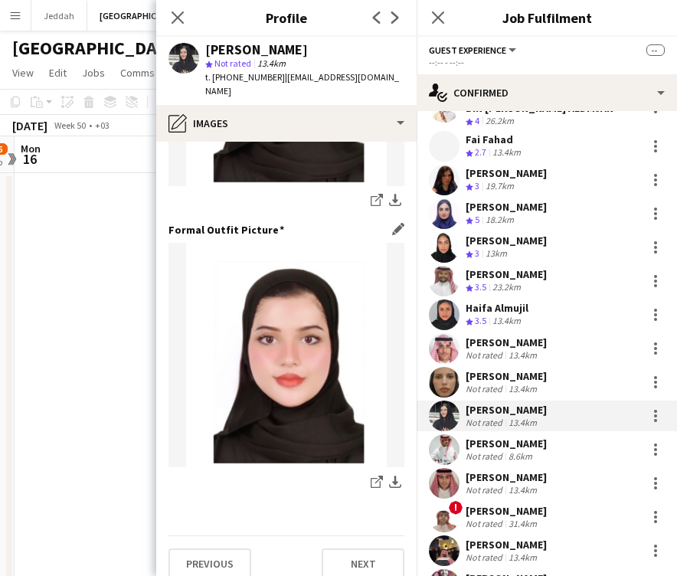
scroll to position [493, 0]
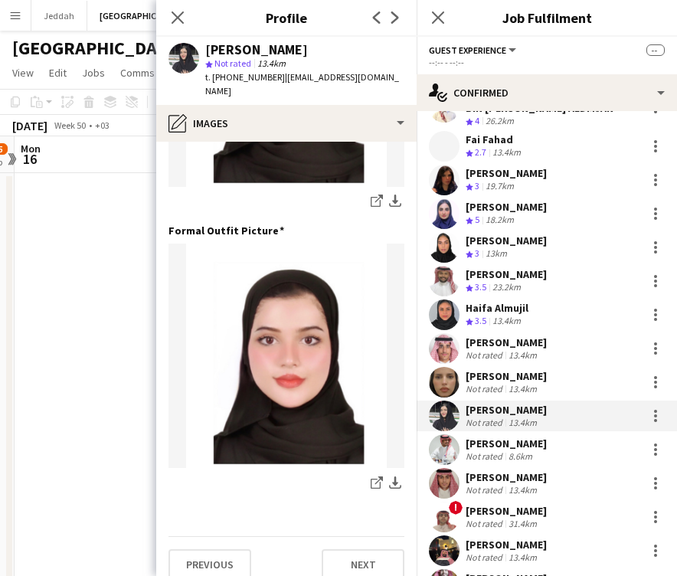
click at [444, 300] on app-user-avatar at bounding box center [444, 315] width 31 height 31
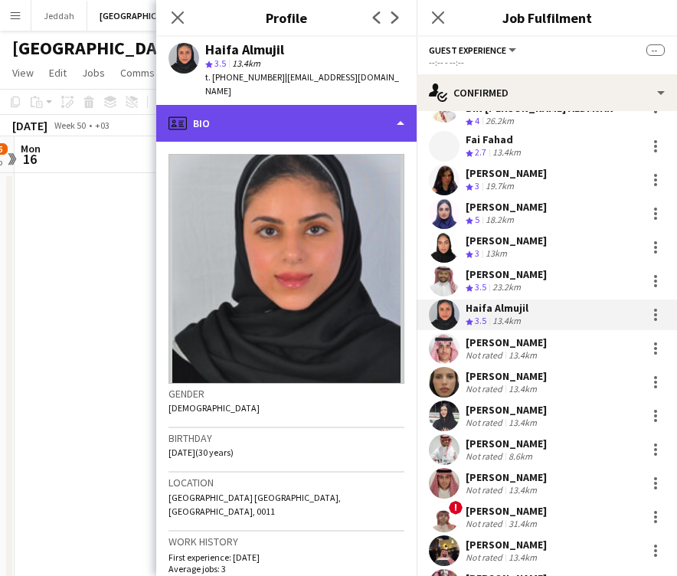
click at [303, 123] on div "profile Bio" at bounding box center [286, 123] width 261 height 37
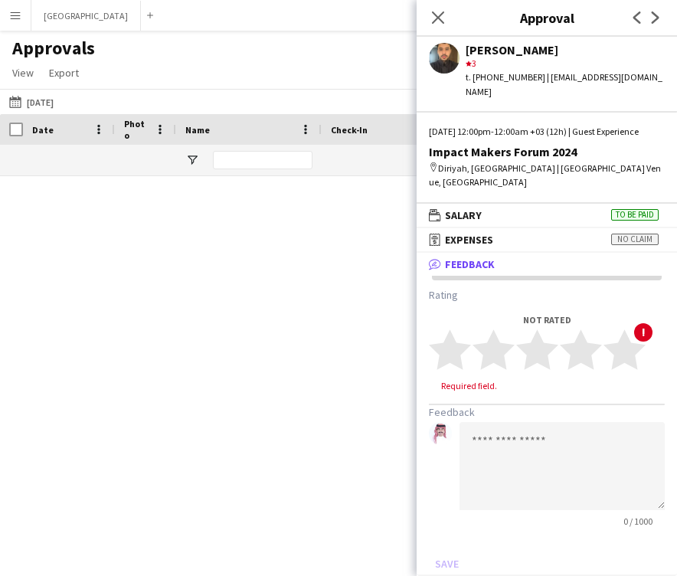
scroll to position [3467, 0]
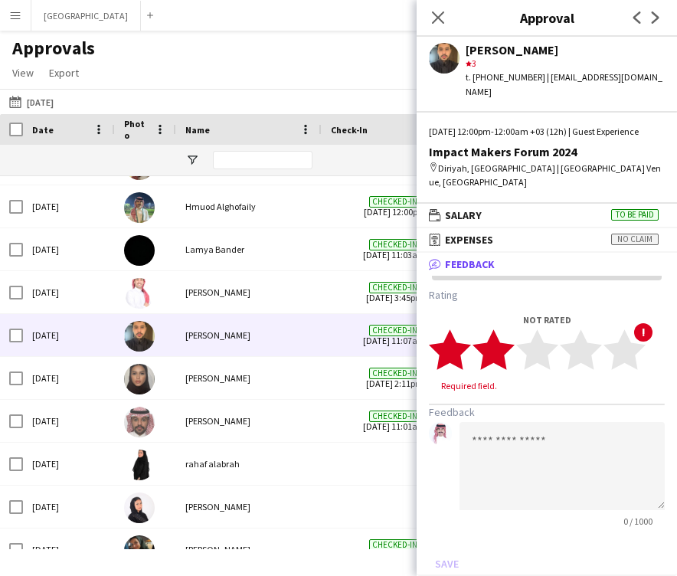
click at [503, 359] on polygon at bounding box center [494, 350] width 42 height 40
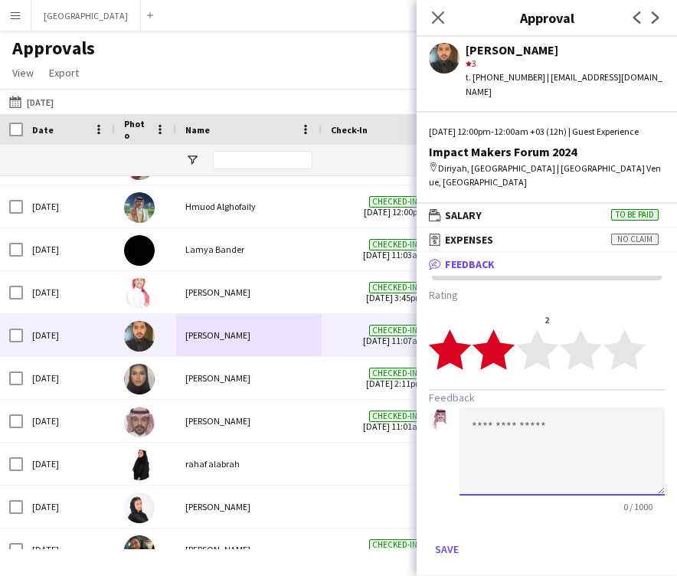
click at [543, 444] on textarea at bounding box center [562, 452] width 205 height 88
click at [494, 448] on textarea "**********" at bounding box center [562, 452] width 205 height 88
type textarea "**********"
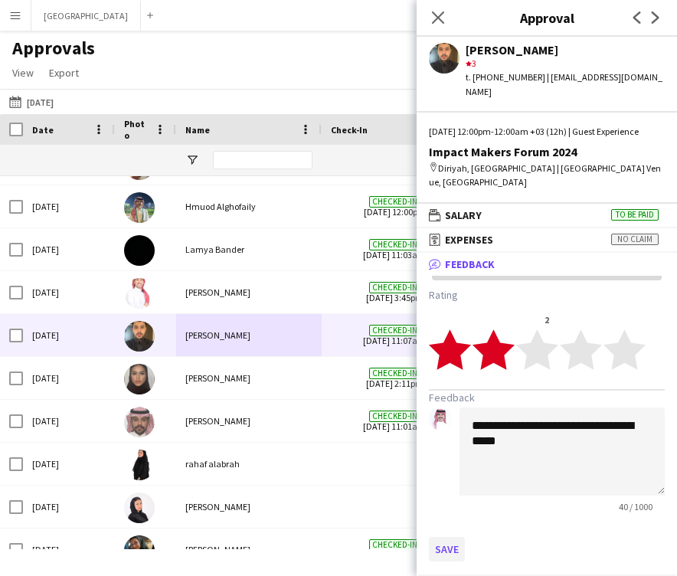
click at [456, 546] on button "Save" at bounding box center [447, 549] width 36 height 25
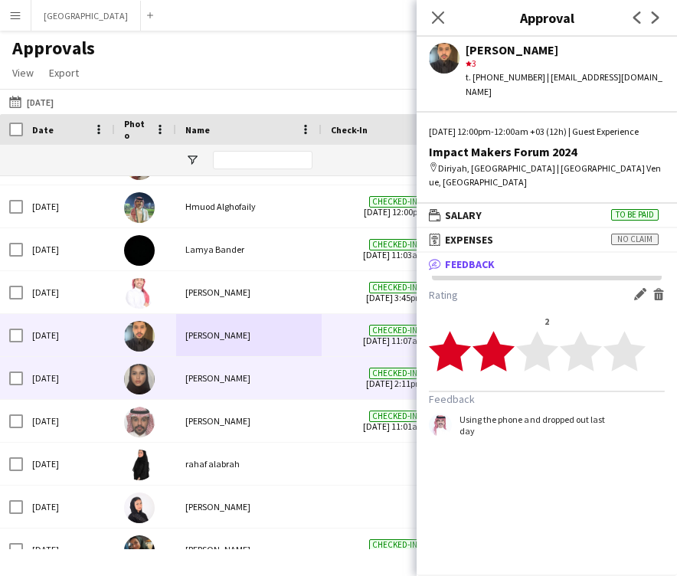
click at [234, 383] on div "[PERSON_NAME]" at bounding box center [249, 378] width 146 height 42
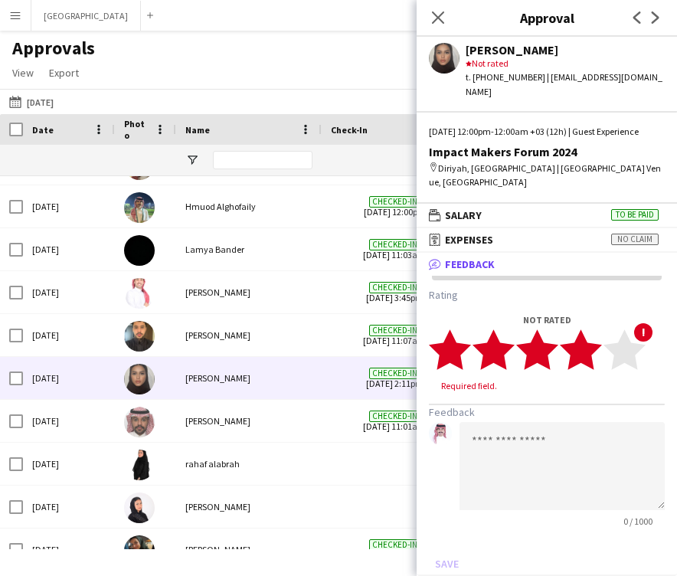
click at [585, 336] on icon "star" at bounding box center [581, 350] width 42 height 42
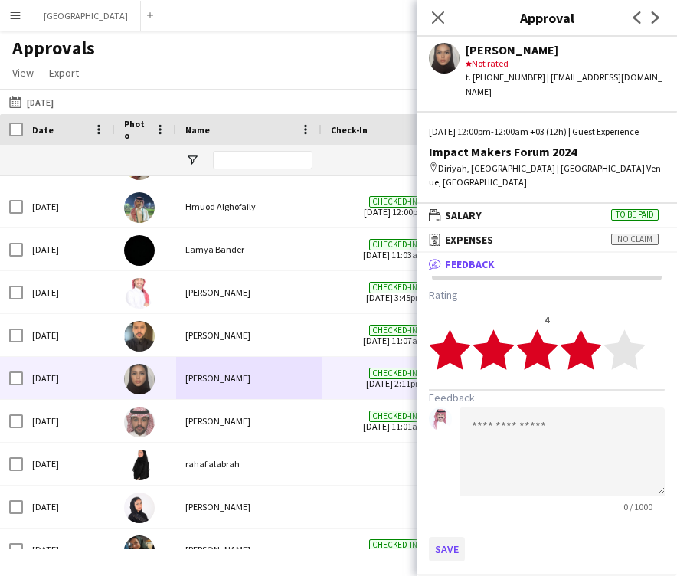
click at [450, 542] on button "Save" at bounding box center [447, 549] width 36 height 25
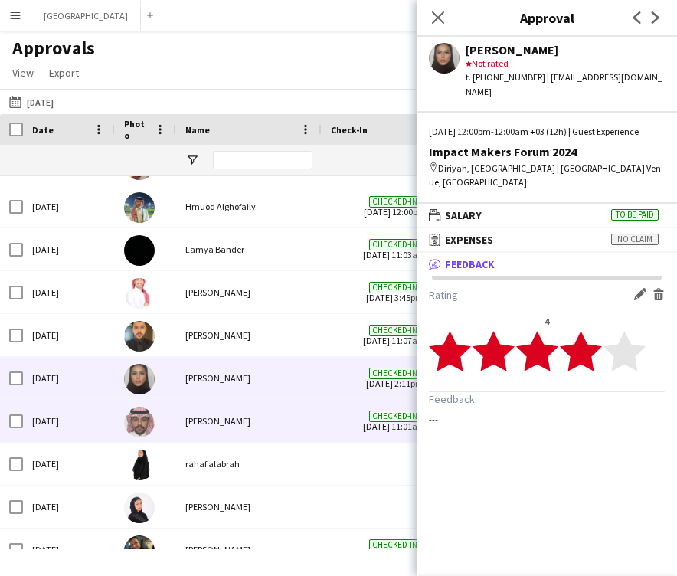
click at [281, 432] on div "[PERSON_NAME]" at bounding box center [249, 421] width 146 height 42
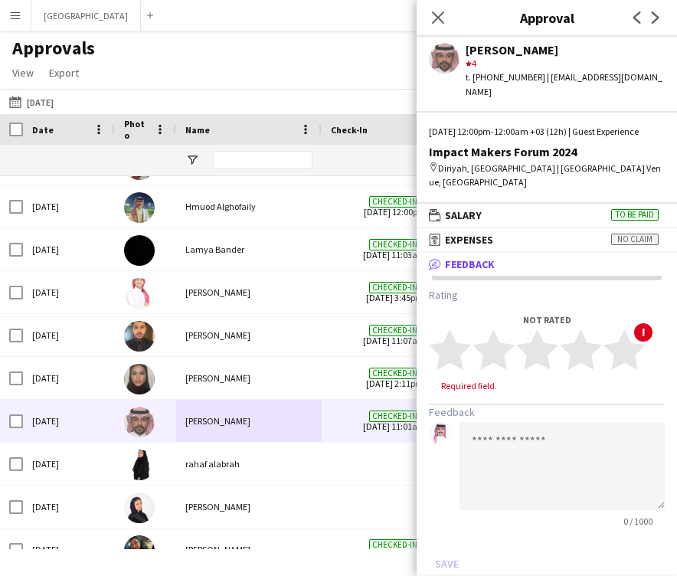
click at [477, 53] on div "[PERSON_NAME]" at bounding box center [565, 50] width 199 height 14
copy div "adel"
click at [241, 2] on app-navbar "Menu Boards Boards Boards All jobs Status Workforce Workforce My Workforce Recr…" at bounding box center [338, 15] width 677 height 31
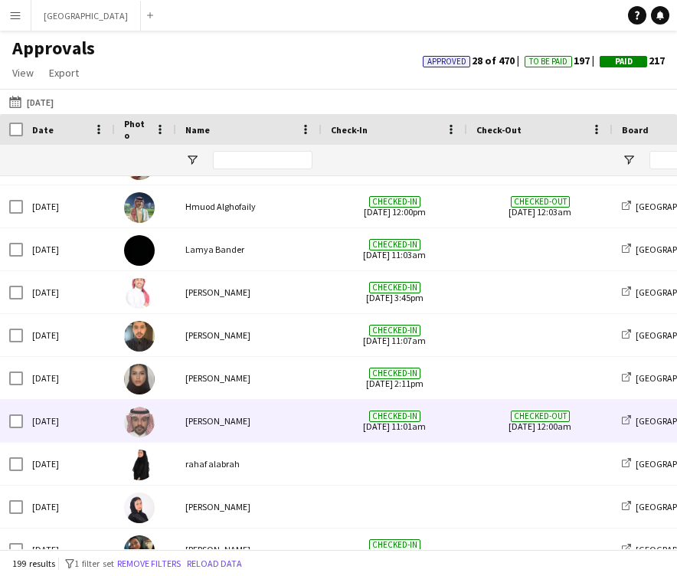
click at [357, 425] on span "Checked-in 18-12-2024 11:01am" at bounding box center [394, 421] width 127 height 42
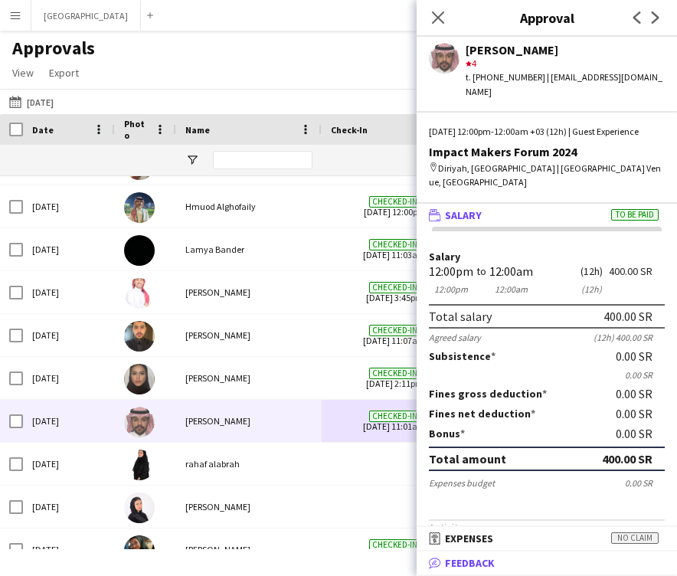
click at [499, 568] on mat-panel-title "bubble-pencil Feedback" at bounding box center [544, 563] width 254 height 14
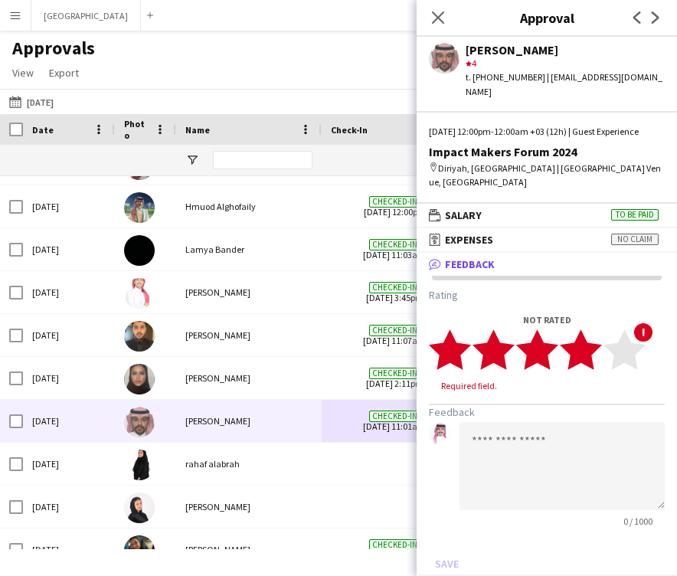
click at [586, 347] on polygon at bounding box center [581, 350] width 42 height 40
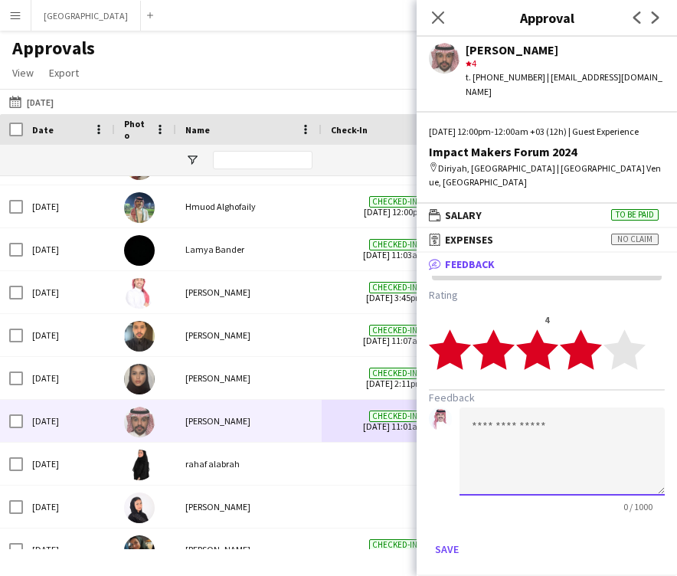
click at [538, 426] on textarea at bounding box center [562, 452] width 205 height 88
paste textarea "**********"
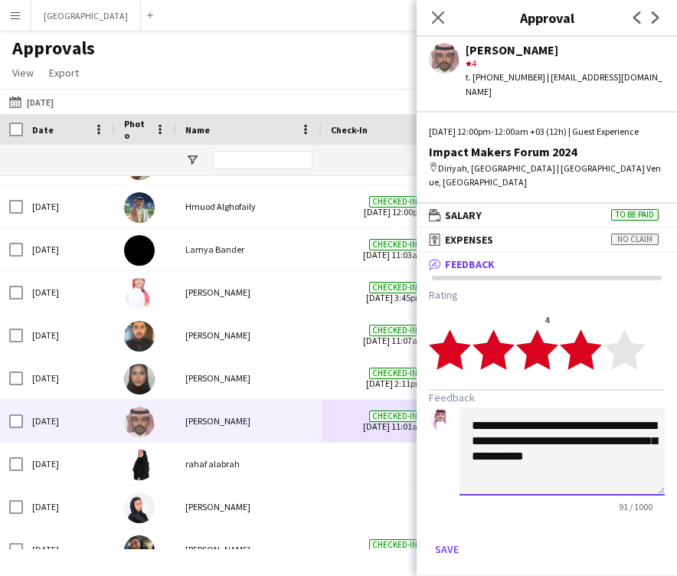
drag, startPoint x: 478, startPoint y: 427, endPoint x: 469, endPoint y: 429, distance: 9.5
click at [469, 429] on textarea "**********" at bounding box center [562, 452] width 205 height 88
type textarea "**********"
click at [456, 543] on button "Save" at bounding box center [447, 549] width 36 height 25
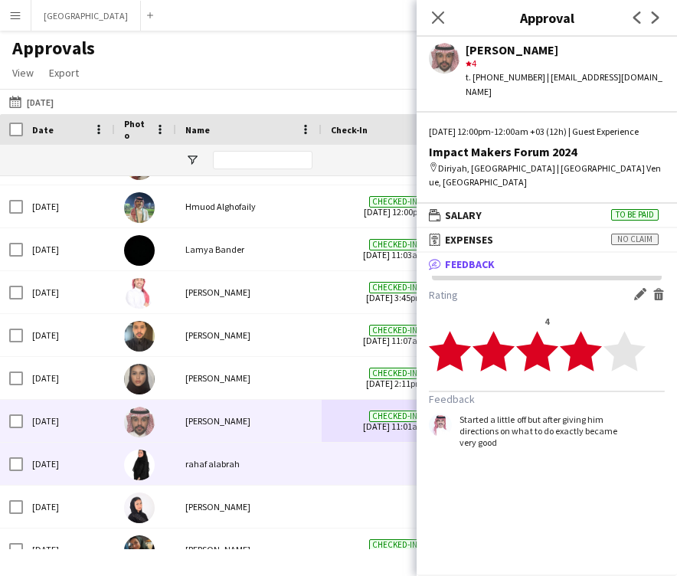
click at [264, 480] on div "rahaf alabrah" at bounding box center [249, 464] width 146 height 42
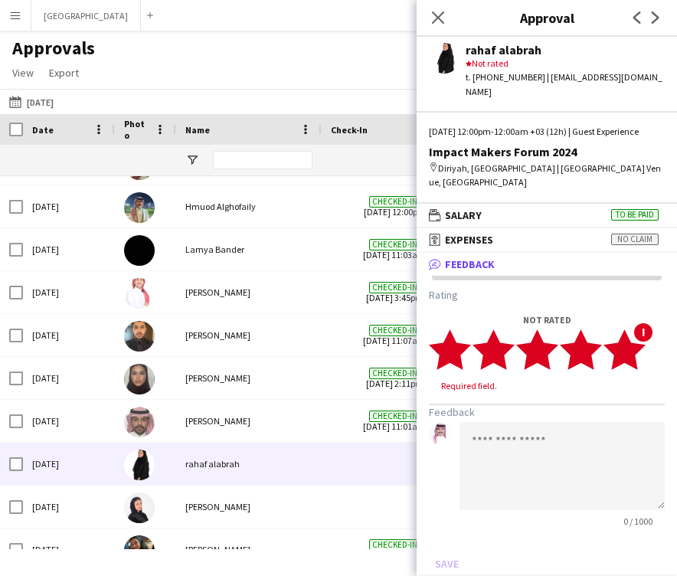
click at [638, 351] on polygon at bounding box center [625, 350] width 42 height 40
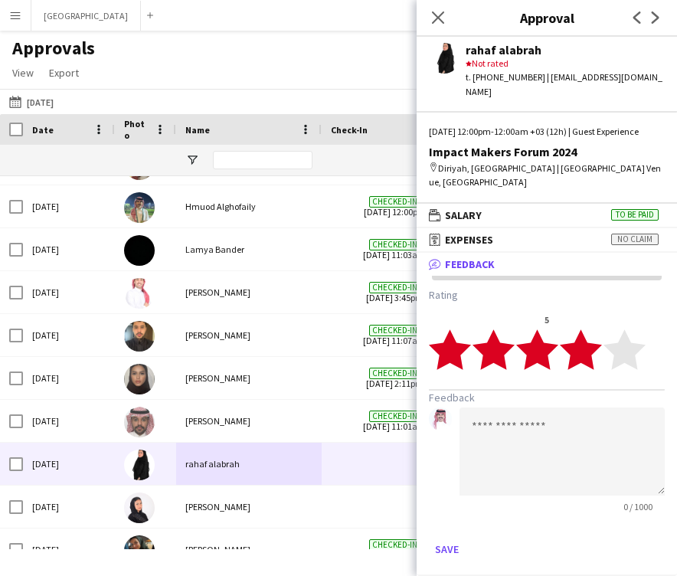
click at [591, 355] on polygon at bounding box center [581, 350] width 42 height 40
click at [451, 554] on button "Save" at bounding box center [447, 549] width 36 height 25
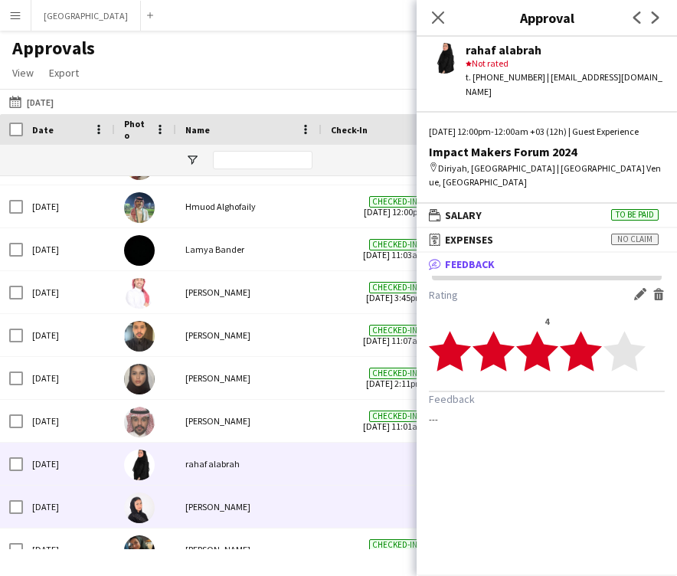
click at [256, 492] on div "[PERSON_NAME]" at bounding box center [249, 507] width 146 height 42
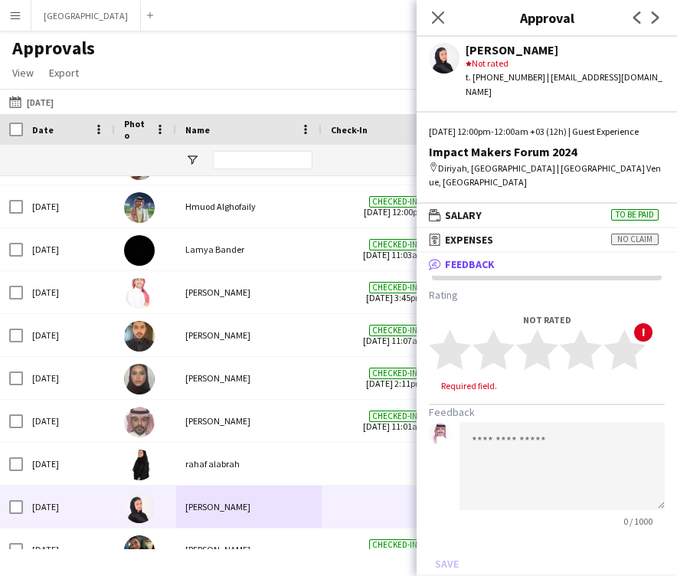
click at [484, 50] on div "[PERSON_NAME]" at bounding box center [565, 50] width 199 height 14
copy div "[PERSON_NAME]"
click at [526, 51] on div "[PERSON_NAME]" at bounding box center [565, 50] width 199 height 14
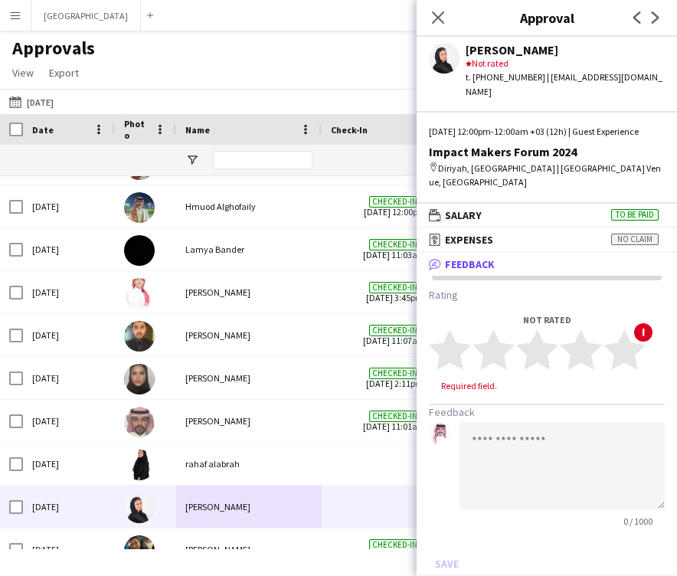
copy div "Alhamdan"
click at [541, 343] on polygon at bounding box center [537, 350] width 42 height 40
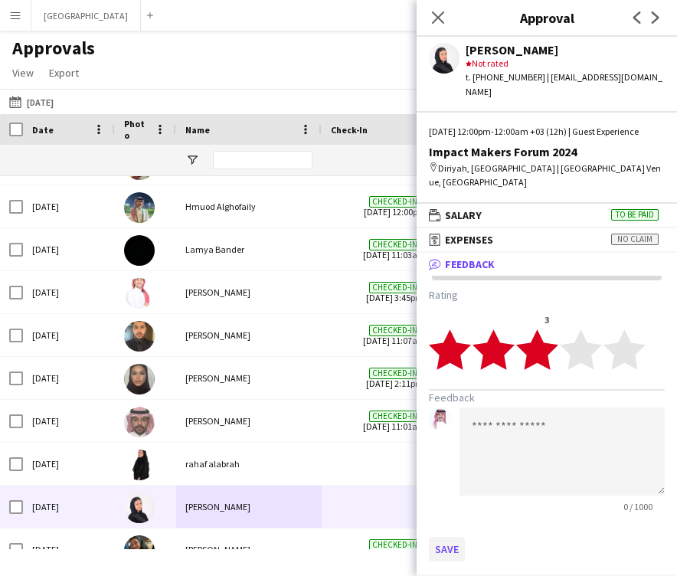
click at [443, 549] on button "Save" at bounding box center [447, 549] width 36 height 25
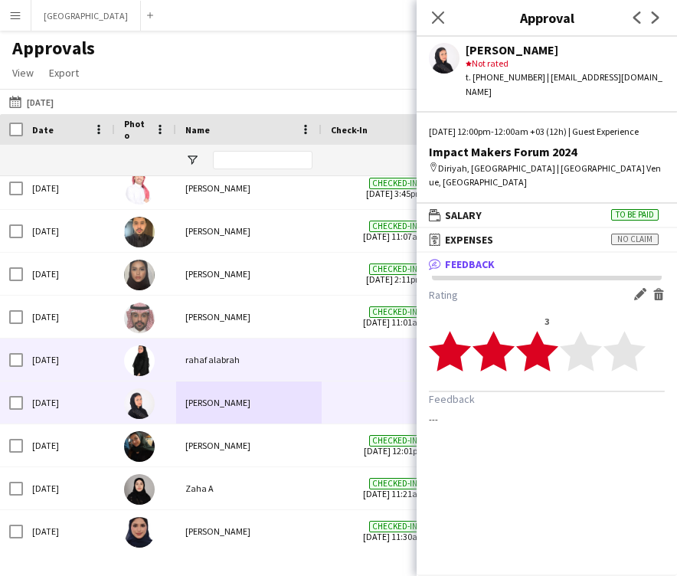
scroll to position [3571, 0]
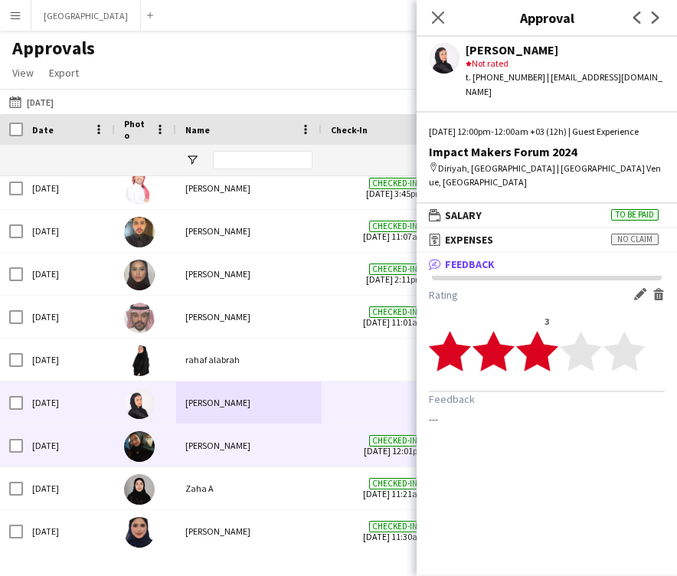
click at [283, 457] on div "[PERSON_NAME]" at bounding box center [249, 446] width 146 height 42
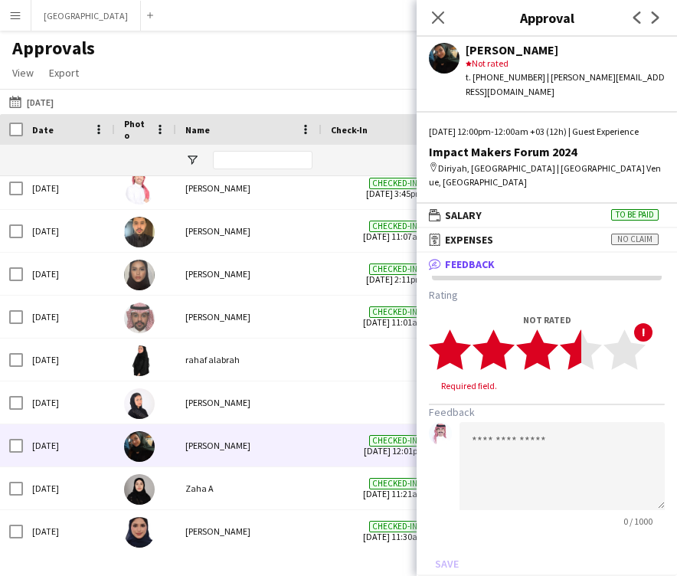
click at [579, 356] on polygon at bounding box center [581, 350] width 42 height 40
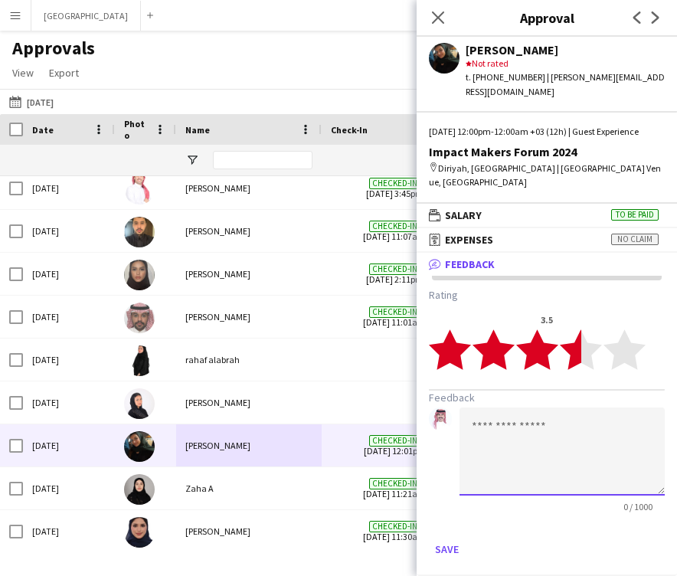
click at [566, 437] on textarea at bounding box center [562, 452] width 205 height 88
paste textarea "****"
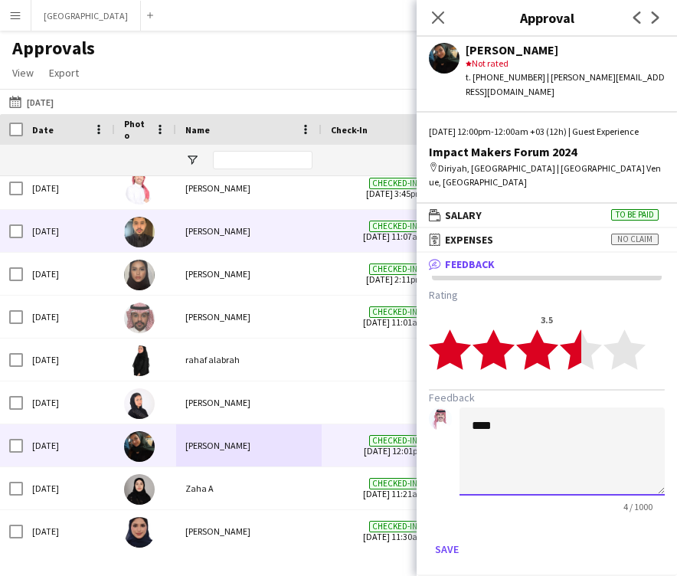
paste textarea "**********"
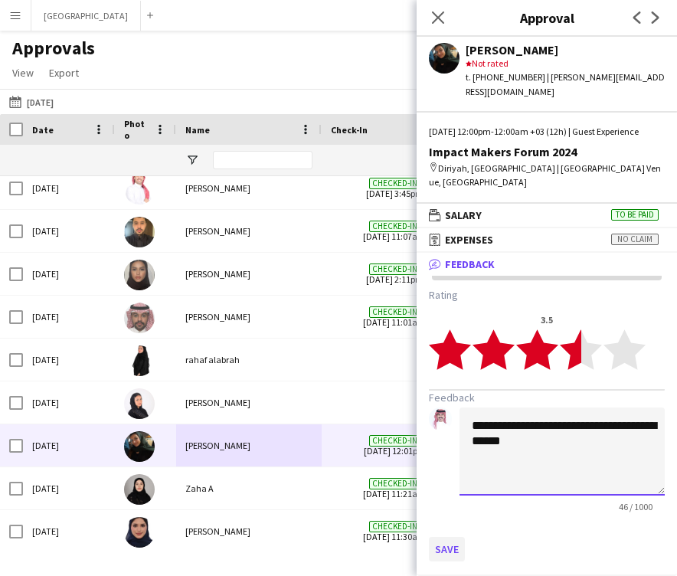
type textarea "**********"
click at [455, 544] on button "Save" at bounding box center [447, 549] width 36 height 25
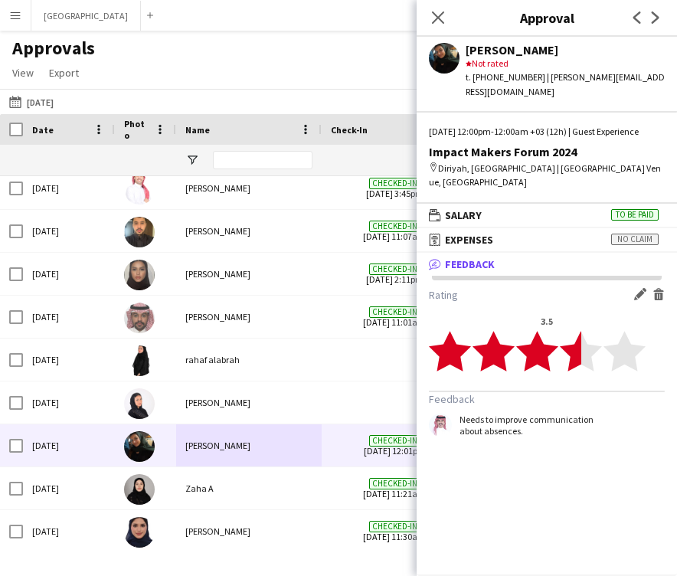
click at [635, 298] on app-icon "Edit feedback" at bounding box center [640, 294] width 12 height 12
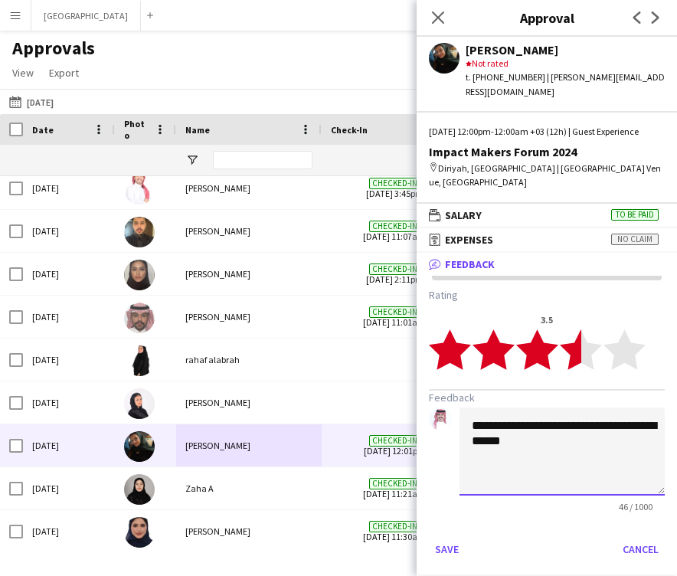
click at [474, 427] on textarea "**********" at bounding box center [562, 452] width 205 height 88
type textarea "**********"
click at [450, 556] on button "Save" at bounding box center [447, 549] width 36 height 25
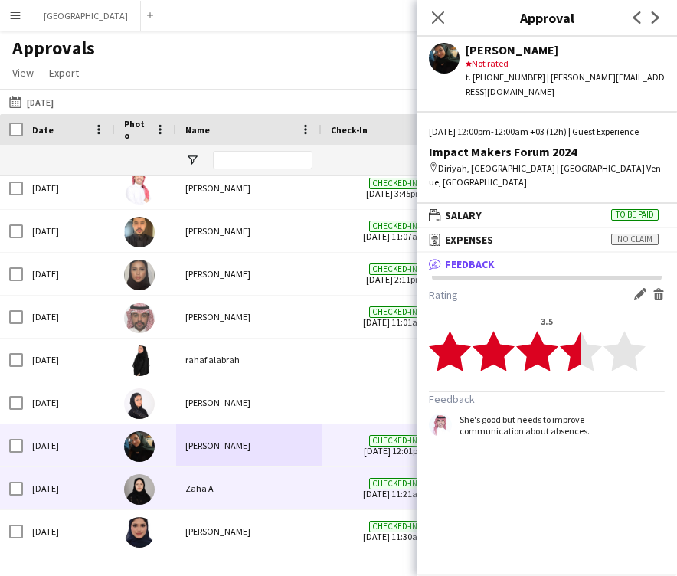
click at [247, 500] on div "Zaha A" at bounding box center [249, 488] width 146 height 42
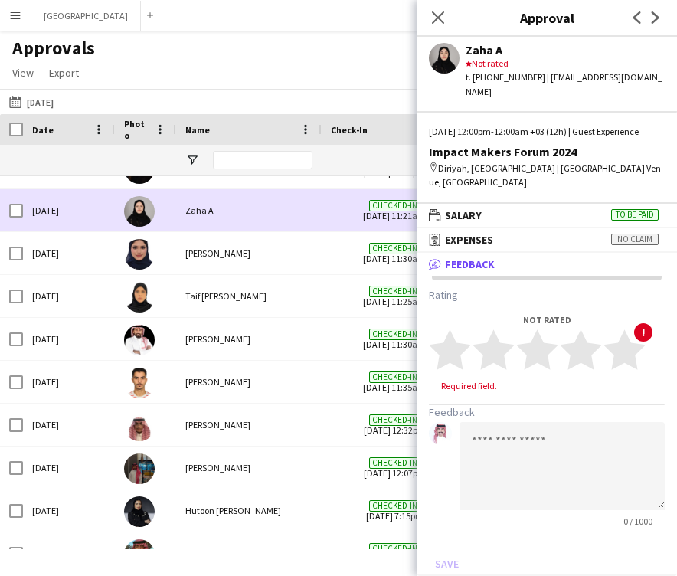
scroll to position [3857, 0]
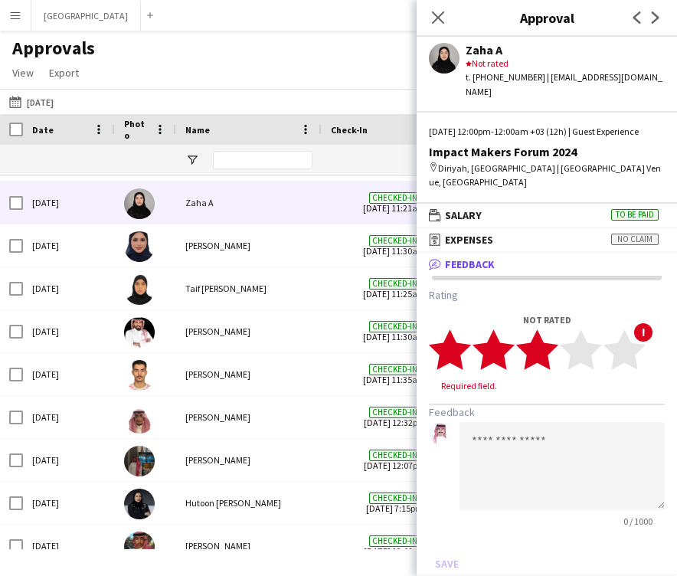
click at [543, 350] on polygon at bounding box center [537, 350] width 42 height 40
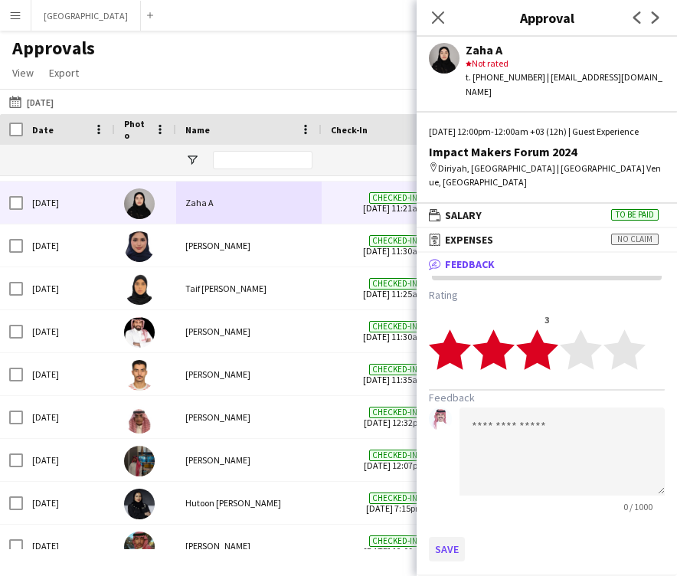
click at [456, 543] on button "Save" at bounding box center [447, 549] width 36 height 25
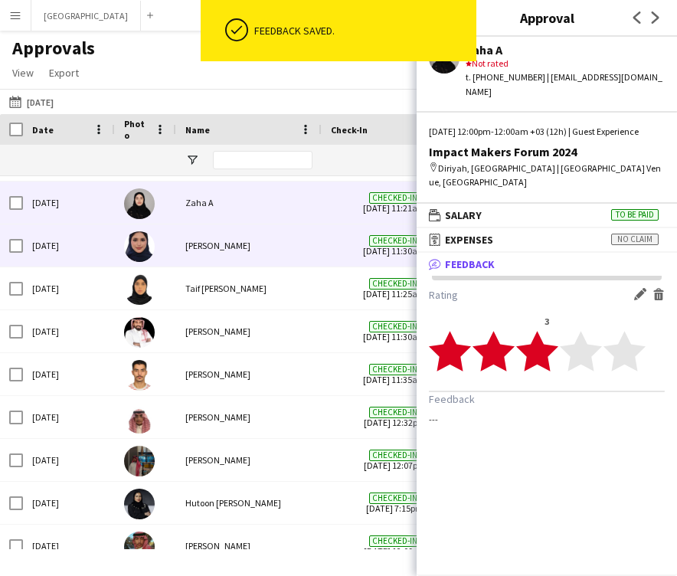
click at [250, 241] on div "[PERSON_NAME]" at bounding box center [249, 246] width 146 height 42
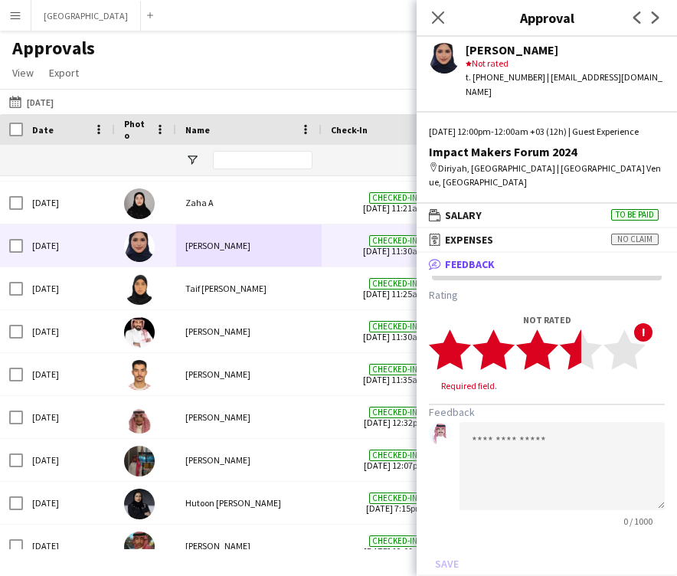
click at [570, 359] on polygon at bounding box center [581, 350] width 42 height 40
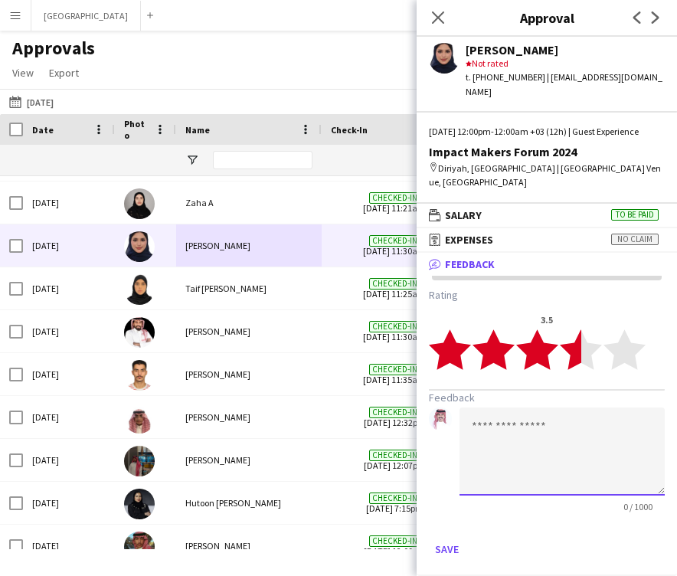
click at [562, 419] on textarea at bounding box center [562, 452] width 205 height 88
paste textarea "**********"
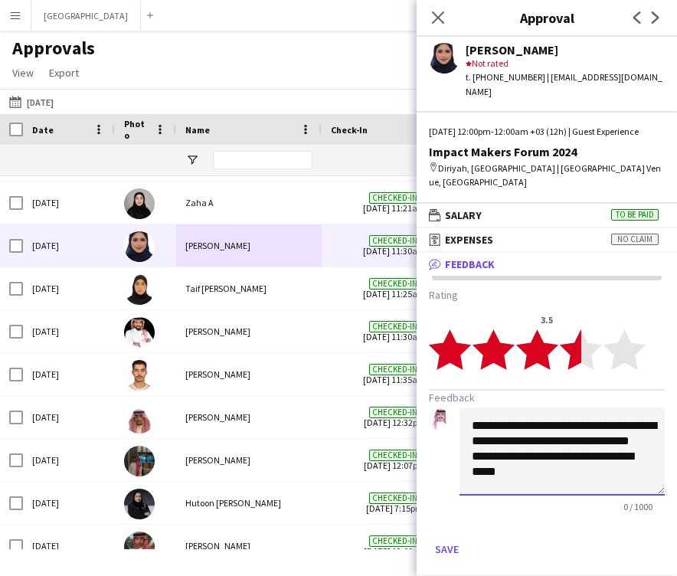
scroll to position [1, 0]
type textarea "**********"
click at [452, 537] on button "Save" at bounding box center [447, 549] width 36 height 25
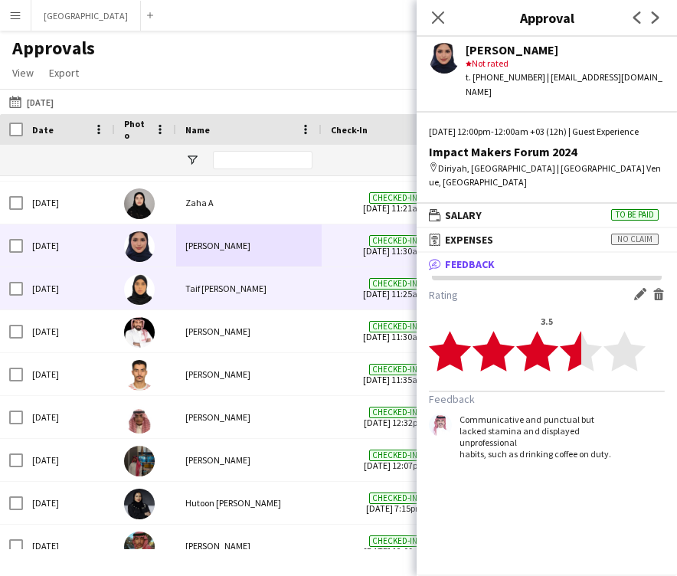
click at [323, 284] on div "Checked-in 18-12-2024 11:25am" at bounding box center [395, 288] width 146 height 42
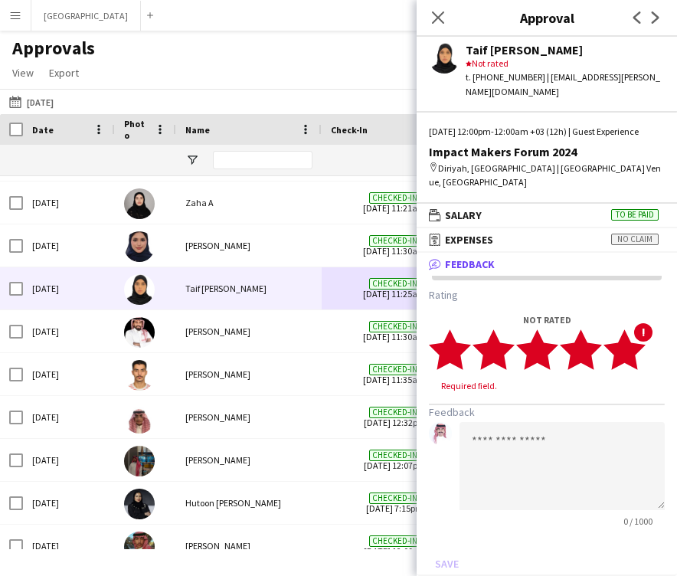
click at [629, 354] on polygon at bounding box center [625, 350] width 42 height 40
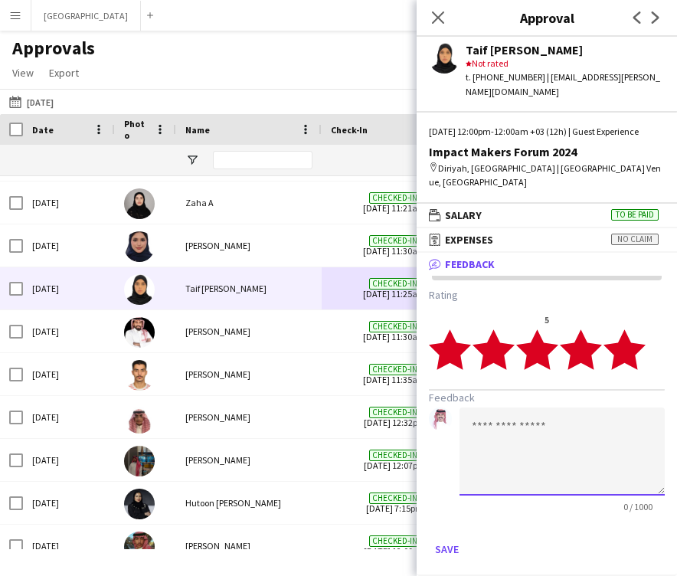
click at [588, 417] on textarea at bounding box center [562, 452] width 205 height 88
paste textarea "****"
paste textarea "**********"
type textarea "**********"
click at [452, 551] on button "Save" at bounding box center [447, 549] width 36 height 25
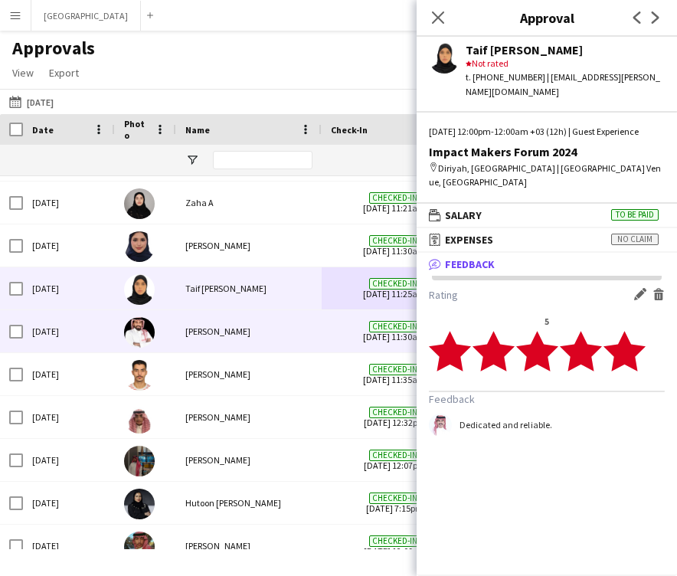
click at [261, 323] on div "[PERSON_NAME]" at bounding box center [249, 331] width 146 height 42
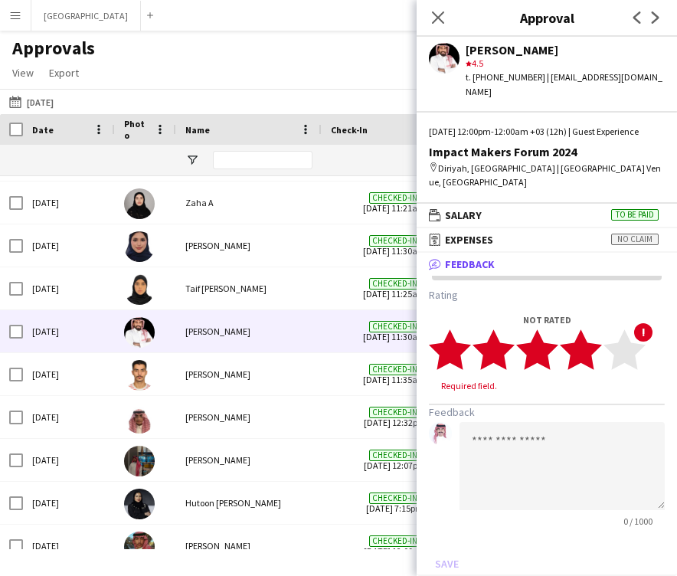
click at [585, 347] on polygon at bounding box center [581, 350] width 42 height 40
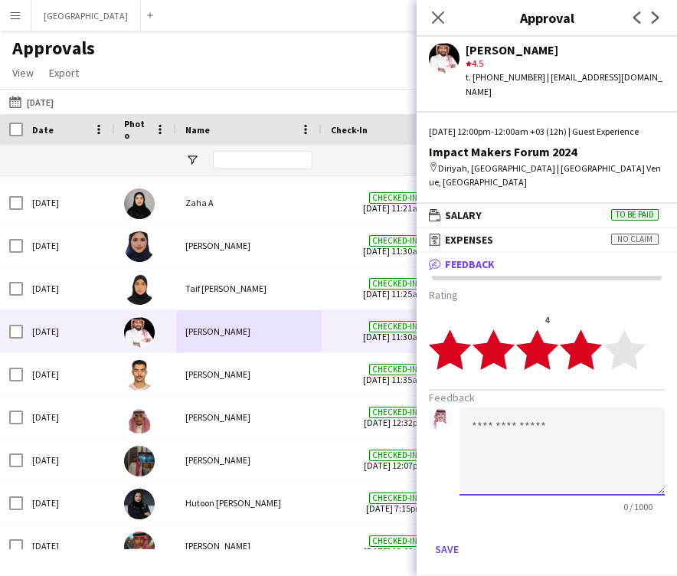
click at [555, 433] on textarea at bounding box center [562, 452] width 205 height 88
paste textarea "**********"
type textarea "**********"
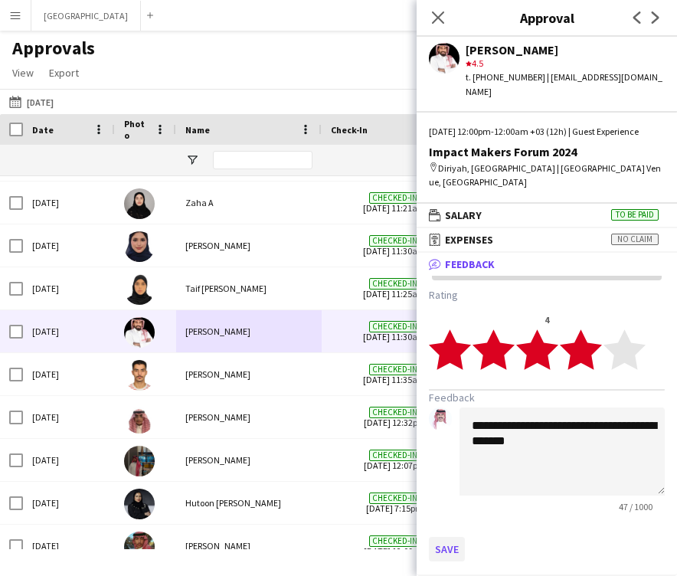
click at [449, 550] on button "Save" at bounding box center [447, 549] width 36 height 25
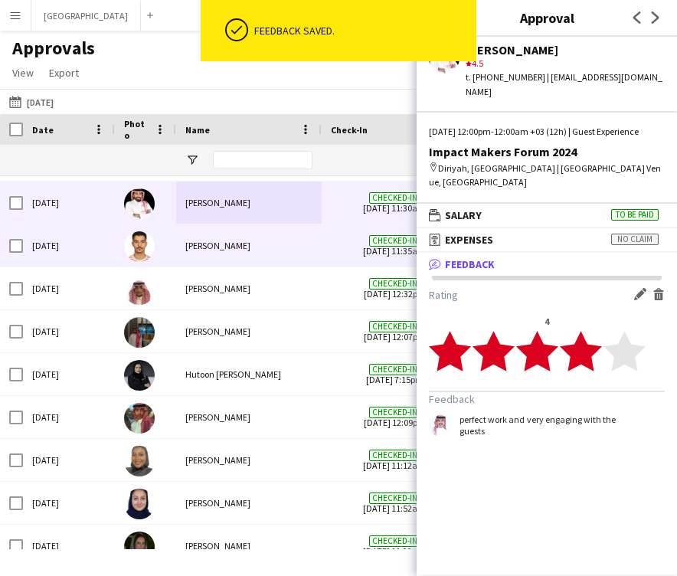
scroll to position [0, 0]
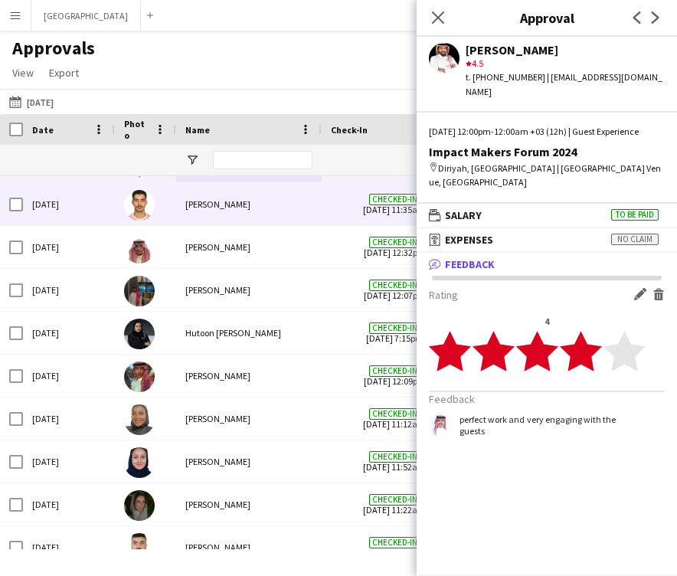
click at [265, 218] on div "[PERSON_NAME]" at bounding box center [249, 204] width 146 height 42
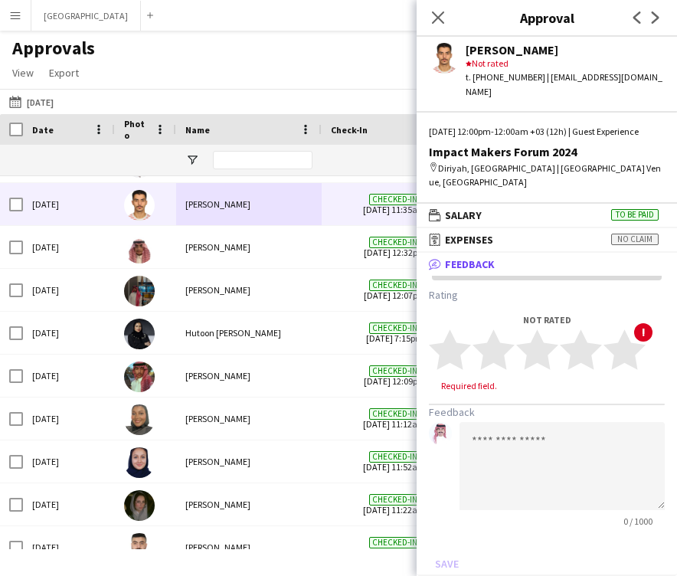
click at [506, 53] on div "[PERSON_NAME]" at bounding box center [565, 50] width 199 height 14
copy div "[PERSON_NAME]"
click at [584, 357] on polygon at bounding box center [581, 350] width 42 height 40
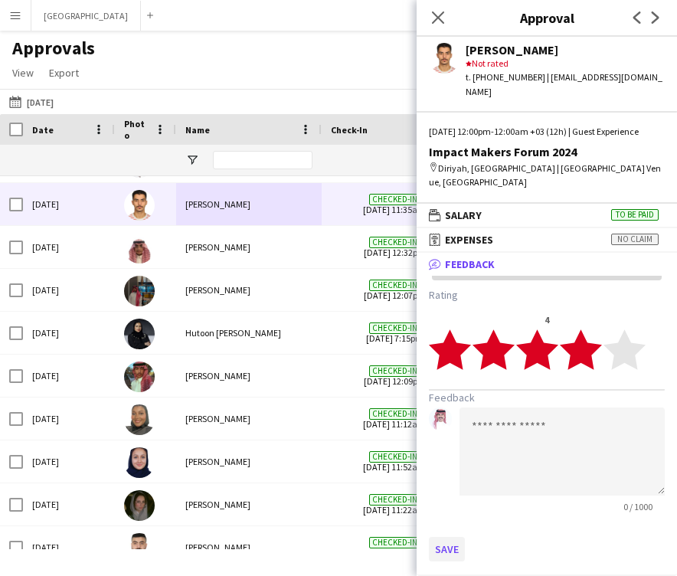
click at [448, 538] on button "Save" at bounding box center [447, 549] width 36 height 25
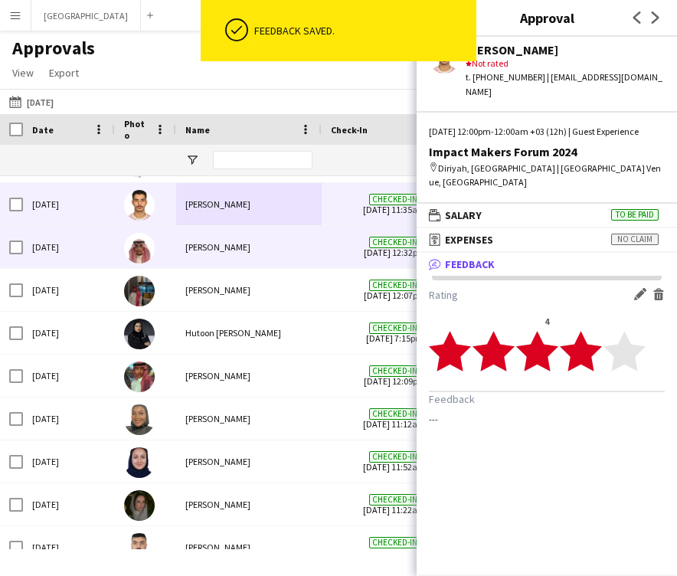
click at [249, 254] on div "[PERSON_NAME]" at bounding box center [249, 247] width 146 height 42
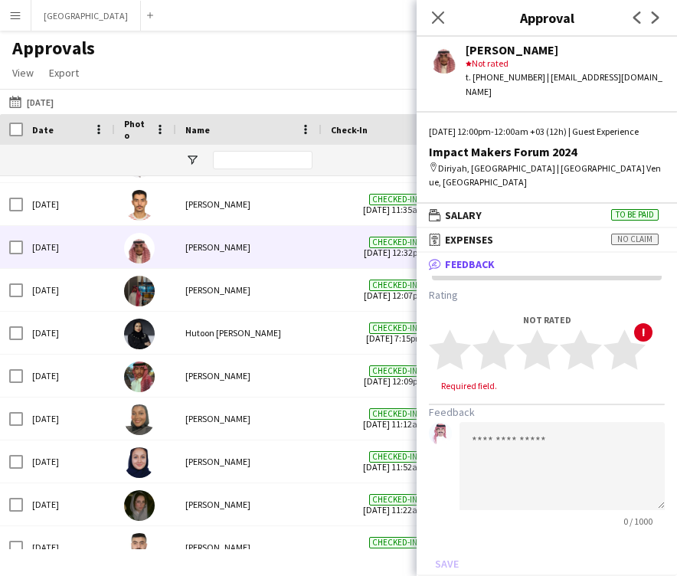
click at [542, 48] on div "[PERSON_NAME]" at bounding box center [565, 50] width 199 height 14
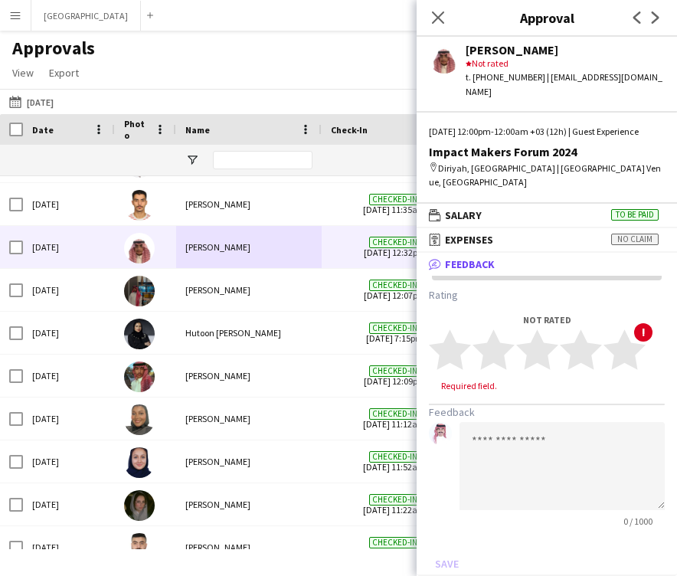
click at [542, 48] on div "[PERSON_NAME]" at bounding box center [565, 50] width 199 height 14
copy div "AlDawsari"
click at [519, 235] on mat-panel-title "receipt Expenses No claim" at bounding box center [544, 240] width 254 height 14
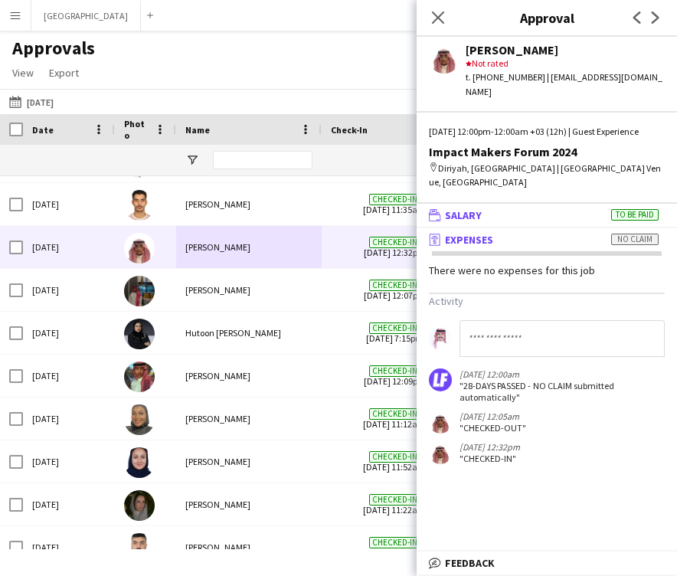
click at [505, 221] on mat-expansion-panel-header "wallet Salary To be paid" at bounding box center [547, 215] width 261 height 23
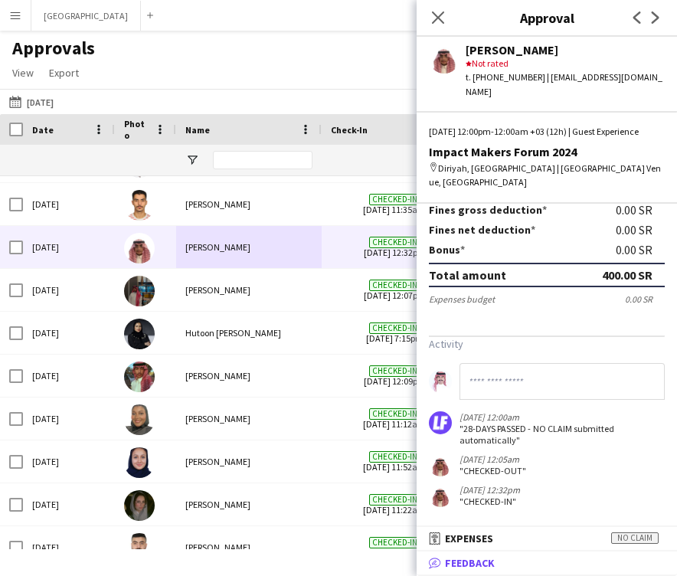
click at [501, 568] on mat-panel-title "bubble-pencil Feedback" at bounding box center [544, 563] width 254 height 14
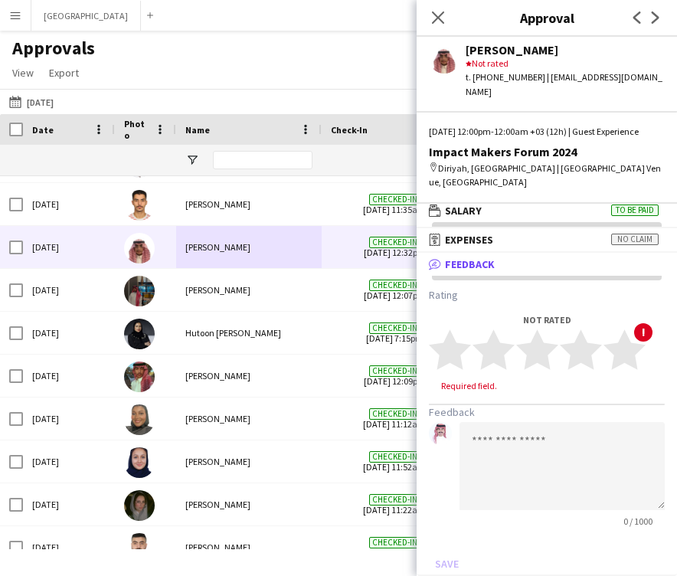
scroll to position [5, 0]
click at [544, 358] on polygon at bounding box center [537, 350] width 42 height 40
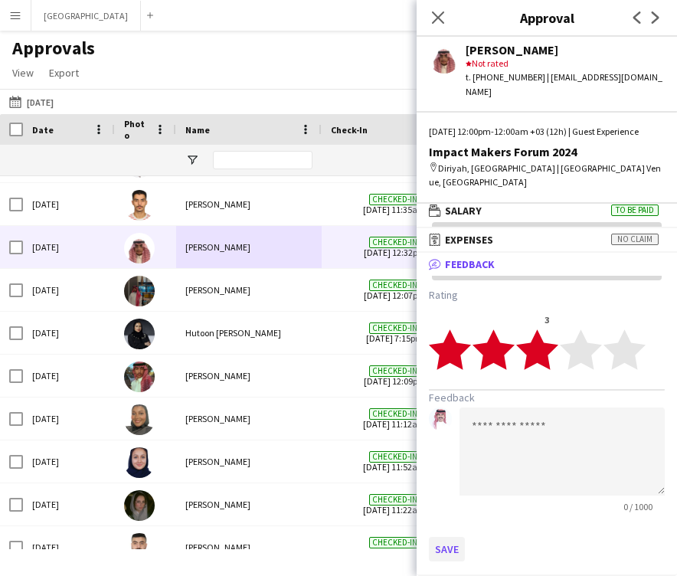
click at [451, 543] on button "Save" at bounding box center [447, 549] width 36 height 25
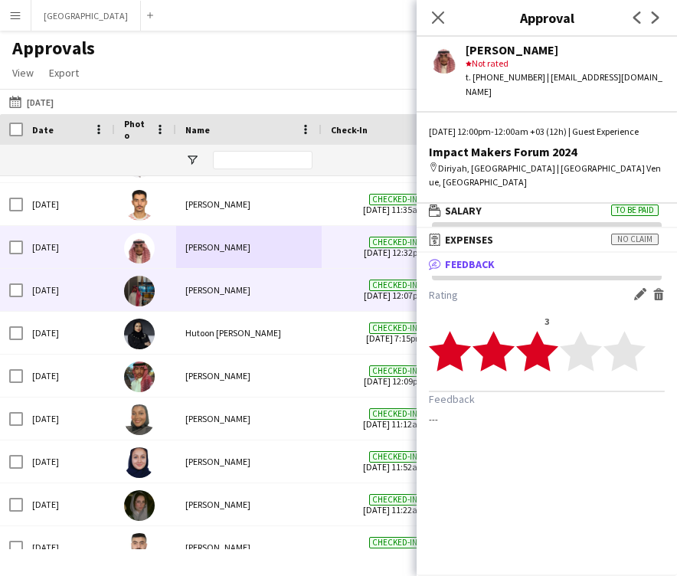
click at [288, 293] on div "[PERSON_NAME]" at bounding box center [249, 290] width 146 height 42
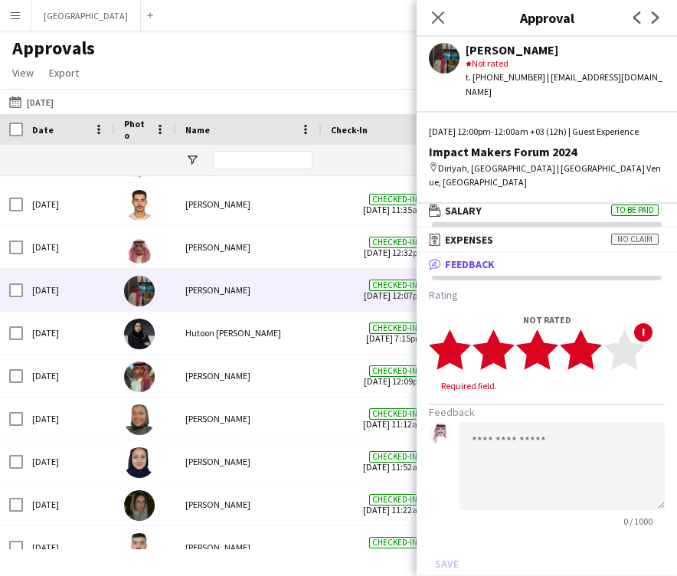
click at [583, 345] on polygon at bounding box center [581, 350] width 42 height 40
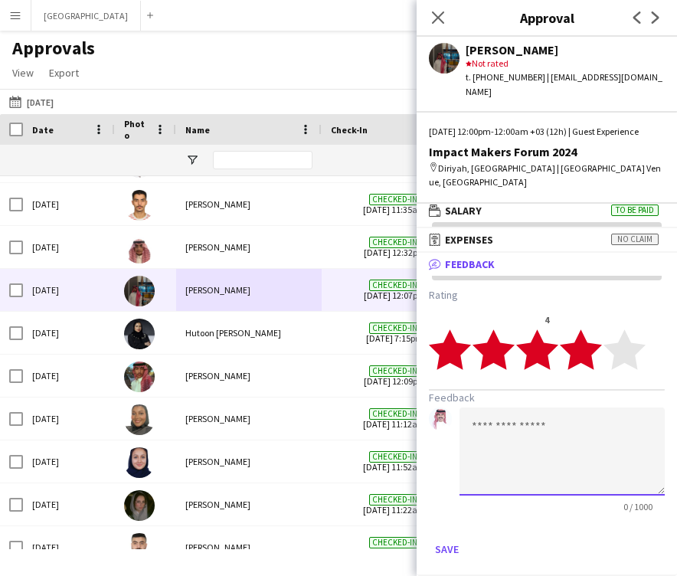
click at [564, 443] on textarea at bounding box center [562, 452] width 205 height 88
paste textarea "******"
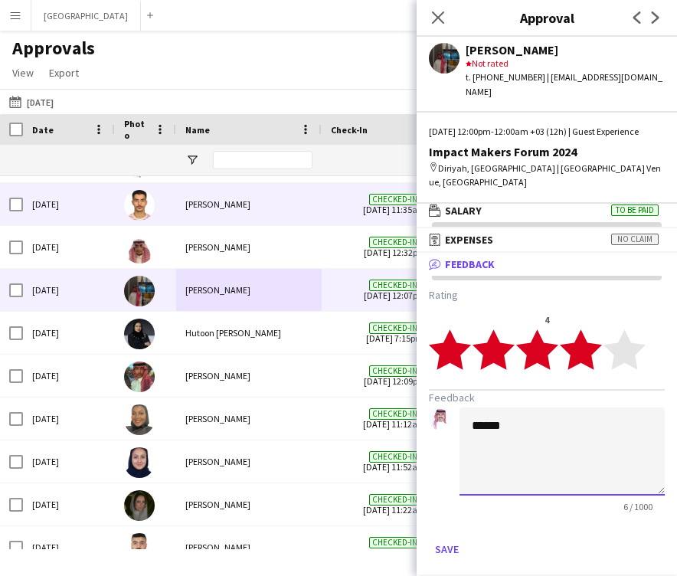
paste textarea "**********"
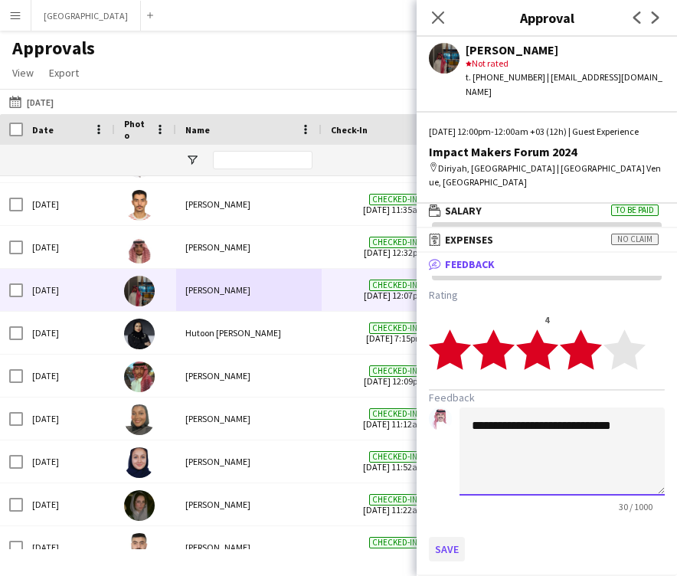
type textarea "**********"
click at [457, 553] on button "Save" at bounding box center [447, 549] width 36 height 25
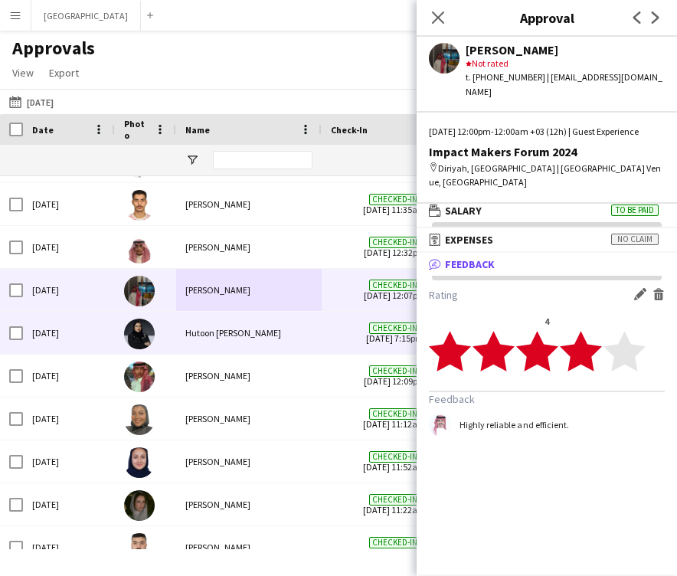
click at [274, 333] on div "Hutoon [PERSON_NAME]" at bounding box center [249, 333] width 146 height 42
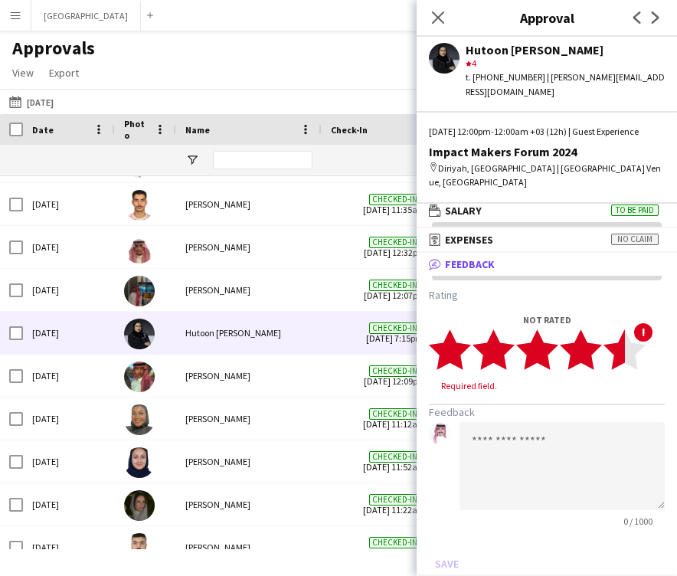
click at [618, 364] on polygon at bounding box center [625, 350] width 42 height 40
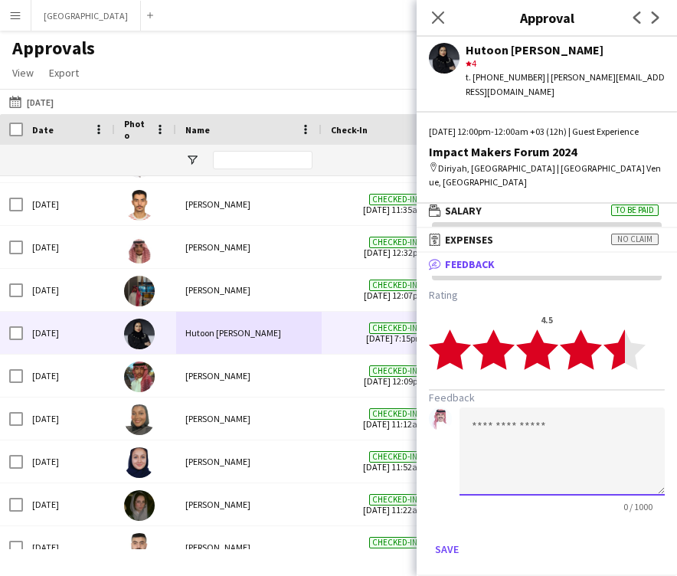
click at [563, 431] on textarea at bounding box center [562, 452] width 205 height 88
paste textarea "**********"
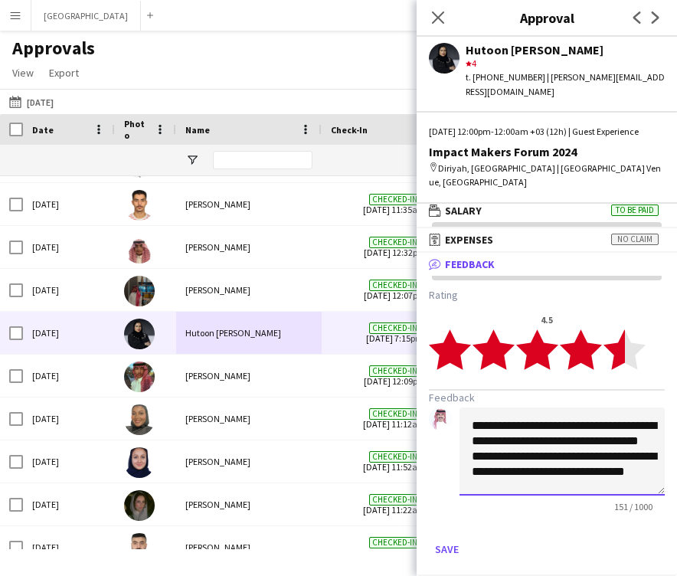
scroll to position [0, 0]
click at [475, 472] on textarea "**********" at bounding box center [562, 452] width 205 height 88
type textarea "**********"
click at [448, 546] on button "Save" at bounding box center [447, 549] width 36 height 25
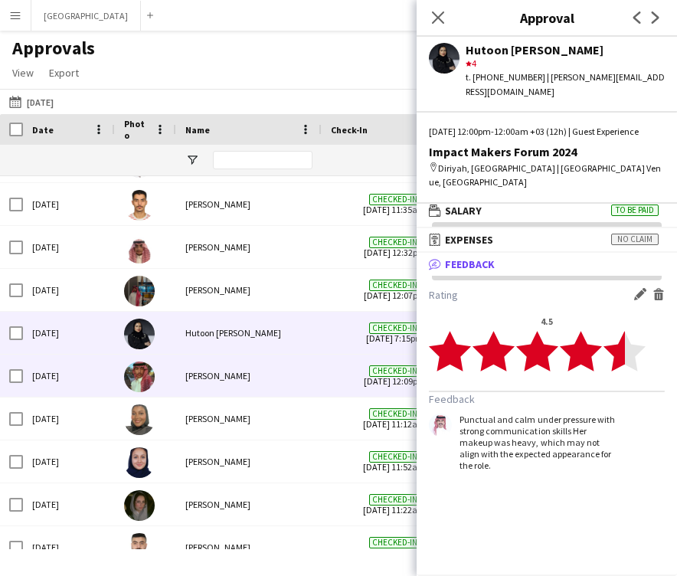
click at [300, 385] on div "[PERSON_NAME]" at bounding box center [249, 376] width 146 height 42
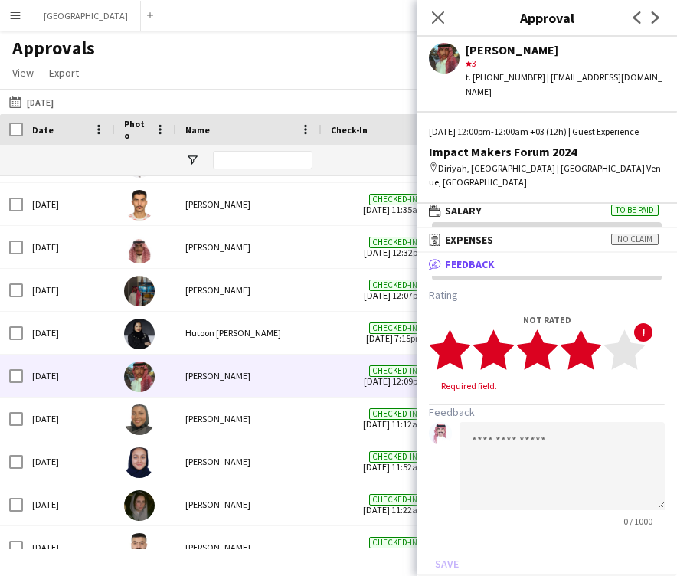
click at [592, 354] on icon "star" at bounding box center [581, 350] width 42 height 42
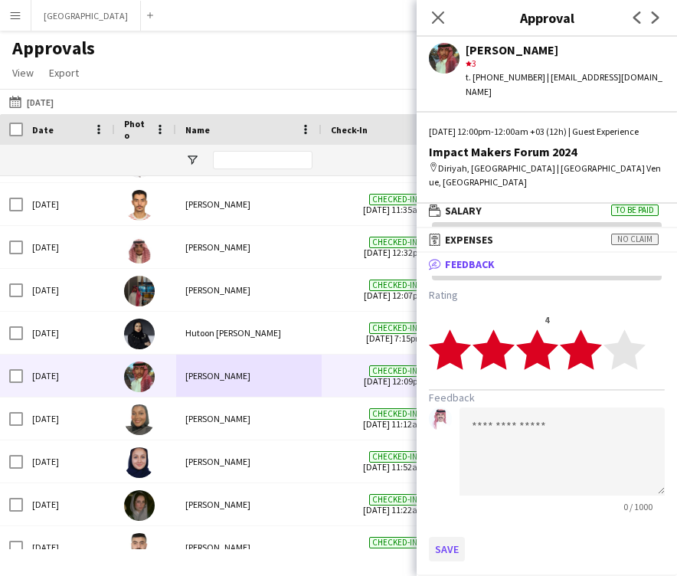
click at [444, 543] on button "Save" at bounding box center [447, 549] width 36 height 25
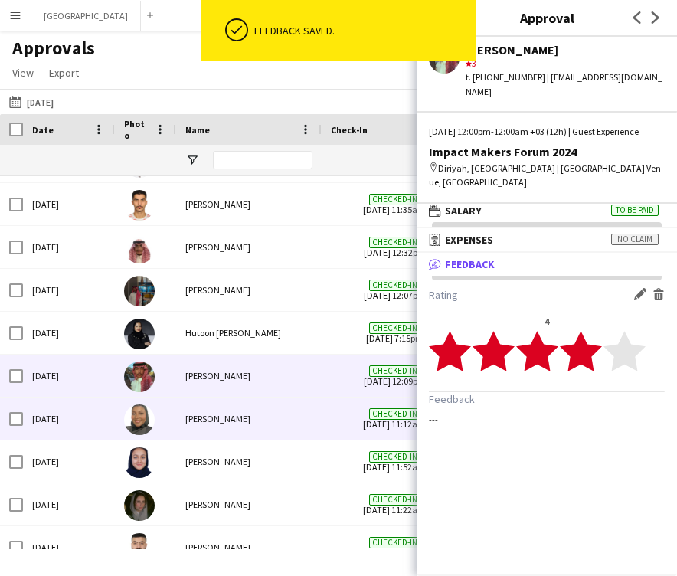
click at [271, 422] on div "[PERSON_NAME]" at bounding box center [249, 419] width 146 height 42
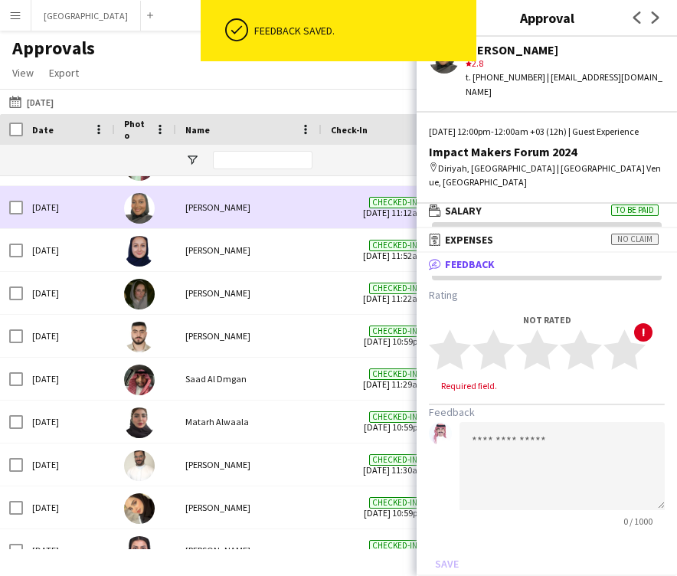
scroll to position [4238, 0]
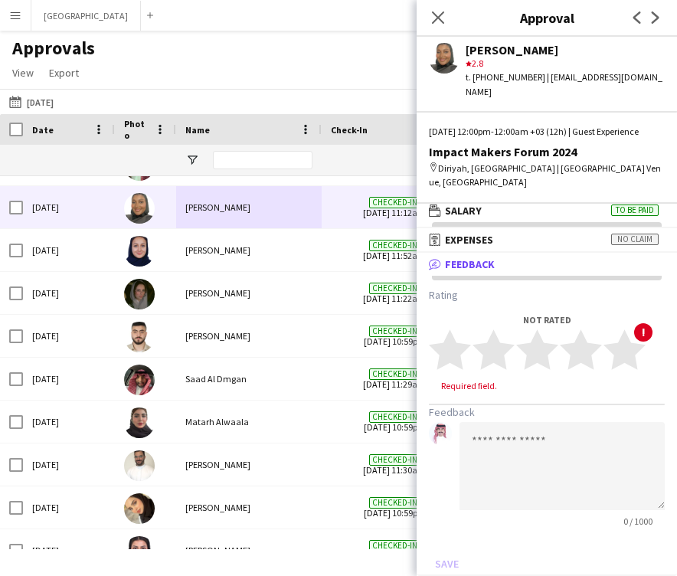
click at [522, 51] on div "[PERSON_NAME]" at bounding box center [565, 50] width 199 height 14
copy div "Alsaad"
click at [510, 51] on div "[PERSON_NAME]" at bounding box center [565, 50] width 199 height 14
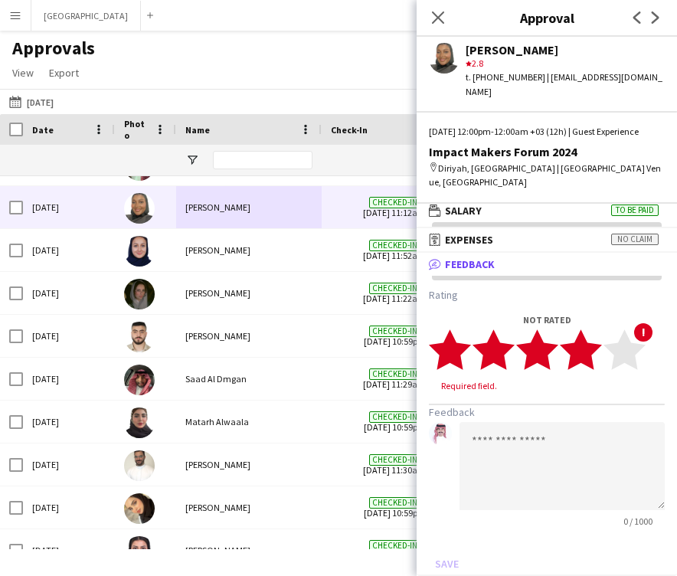
click at [583, 351] on polygon at bounding box center [581, 350] width 42 height 40
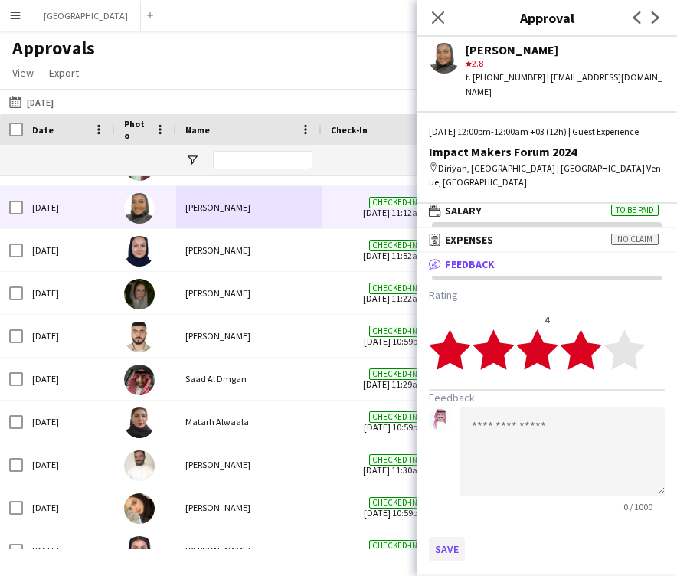
click at [444, 543] on button "Save" at bounding box center [447, 549] width 36 height 25
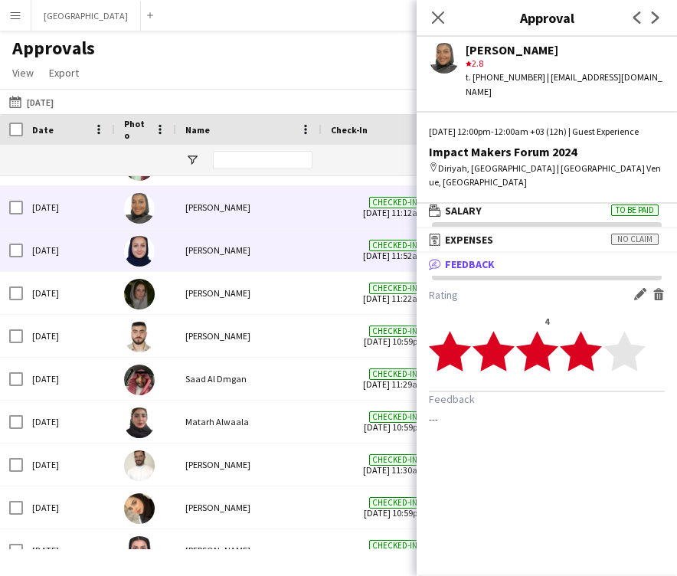
click at [232, 267] on div "[PERSON_NAME]" at bounding box center [249, 250] width 146 height 42
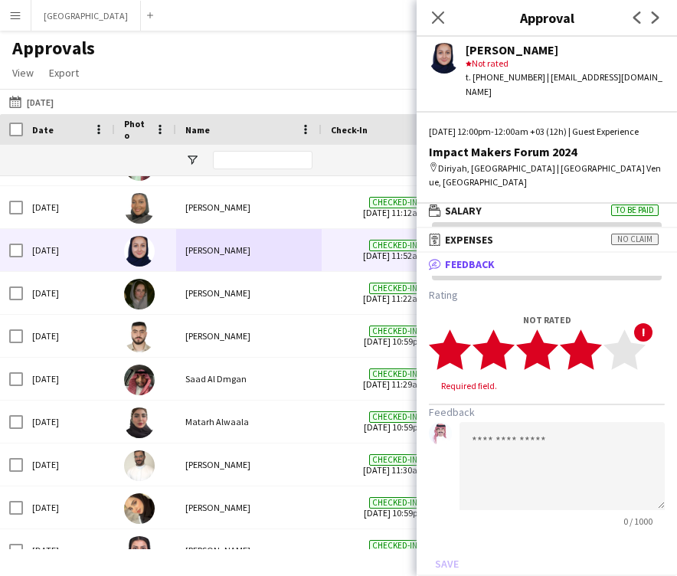
click at [585, 359] on polygon at bounding box center [581, 350] width 42 height 40
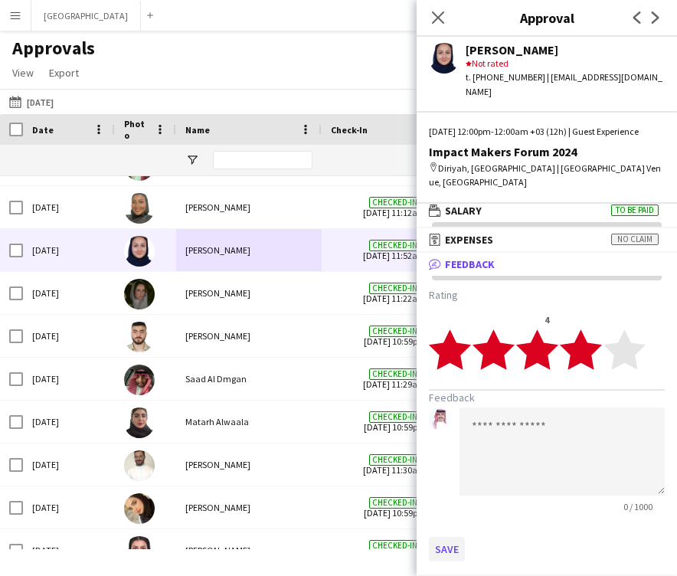
click at [444, 544] on button "Save" at bounding box center [447, 549] width 36 height 25
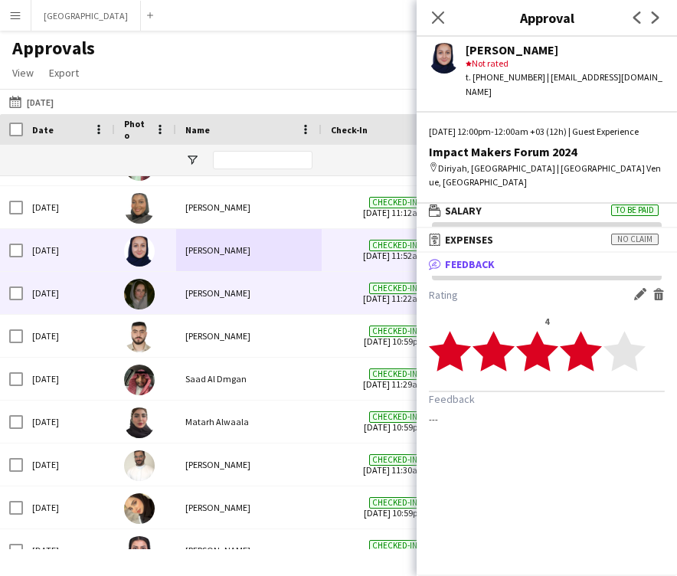
click at [303, 310] on div "[PERSON_NAME]" at bounding box center [249, 293] width 146 height 42
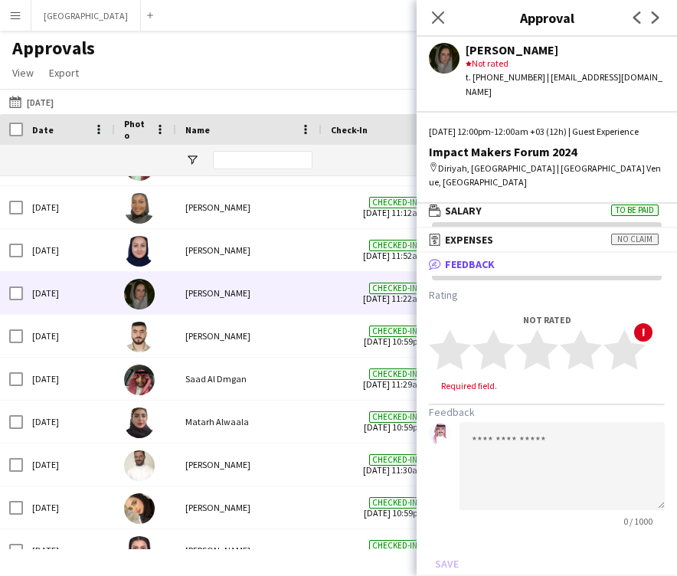
click at [531, 52] on div "[PERSON_NAME]" at bounding box center [565, 50] width 199 height 14
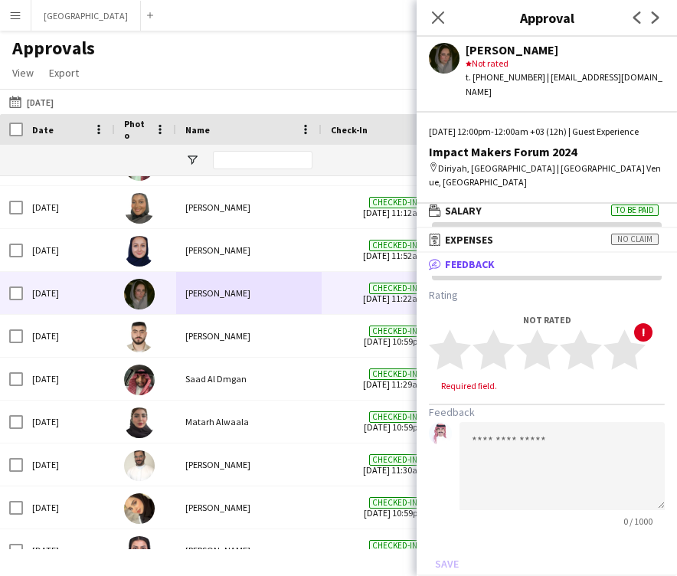
click at [531, 52] on div "[PERSON_NAME]" at bounding box center [565, 50] width 199 height 14
copy div "Alotaibi"
click at [585, 352] on polygon at bounding box center [581, 350] width 42 height 40
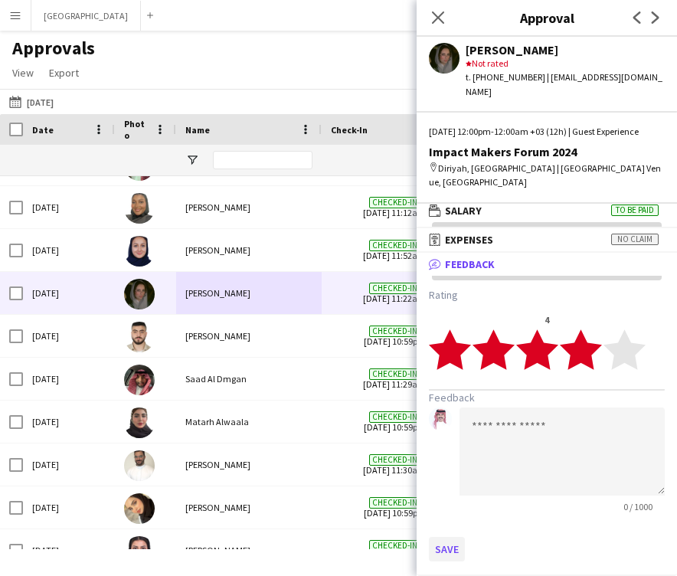
click at [439, 550] on button "Save" at bounding box center [447, 549] width 36 height 25
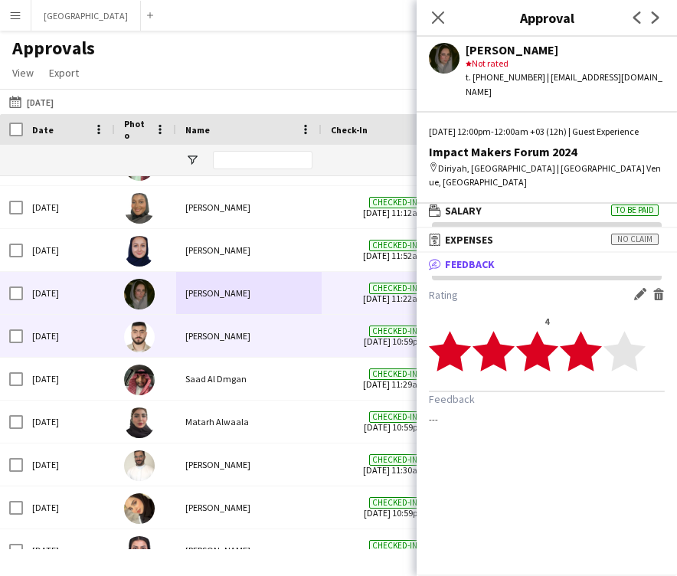
click at [245, 340] on div "[PERSON_NAME]" at bounding box center [249, 336] width 146 height 42
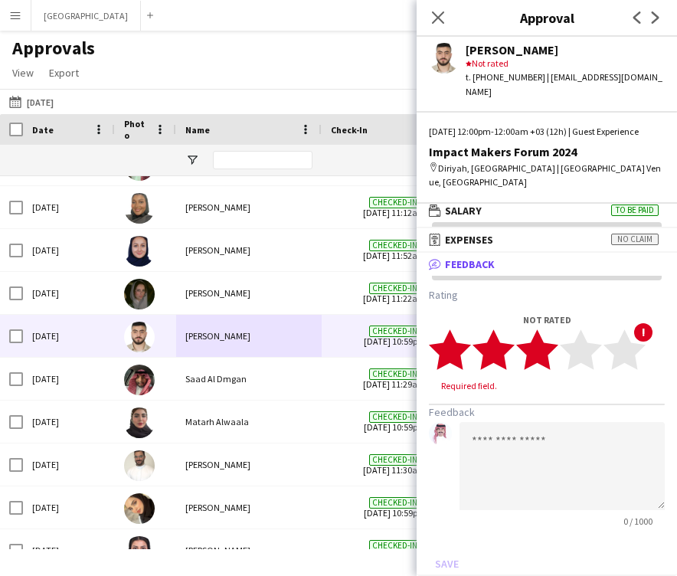
click at [544, 345] on polygon at bounding box center [537, 350] width 42 height 40
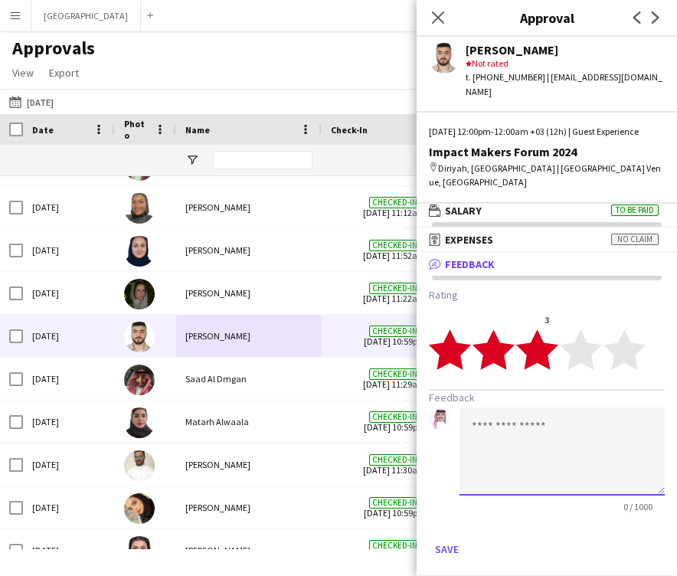
click at [533, 417] on textarea at bounding box center [562, 452] width 205 height 88
paste textarea "**********"
click at [477, 425] on textarea "**********" at bounding box center [562, 452] width 205 height 88
click at [474, 426] on textarea "**********" at bounding box center [562, 452] width 205 height 88
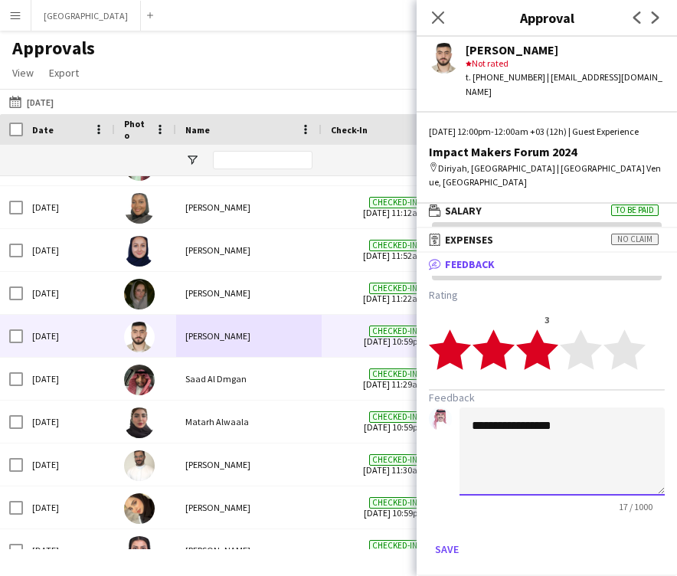
click at [572, 426] on textarea "**********" at bounding box center [562, 452] width 205 height 88
type textarea "**********"
click at [444, 553] on button "Save" at bounding box center [447, 549] width 36 height 25
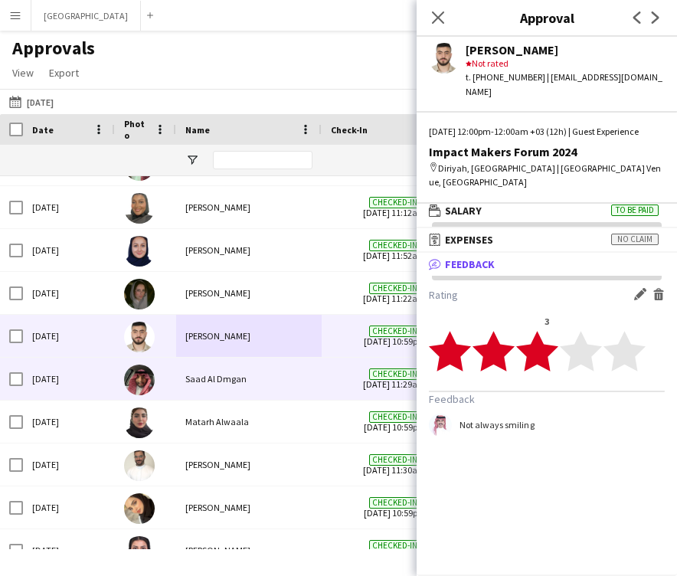
click at [294, 377] on div "Saad Al Dmgan" at bounding box center [249, 379] width 146 height 42
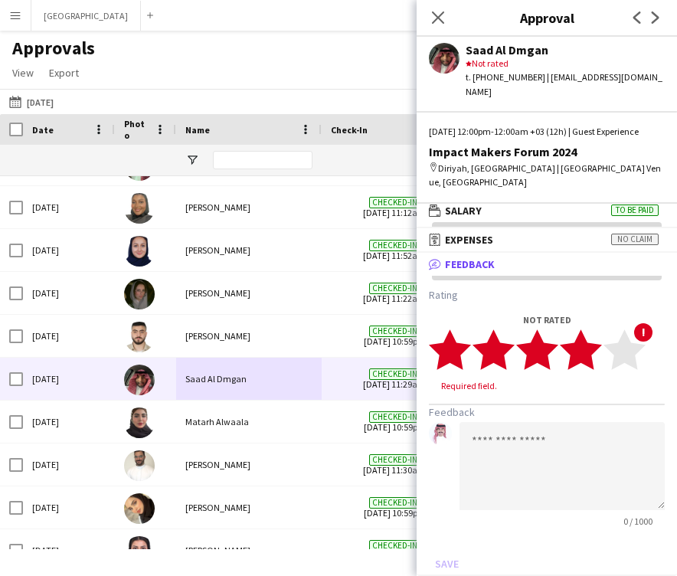
click at [585, 349] on polygon at bounding box center [581, 350] width 42 height 40
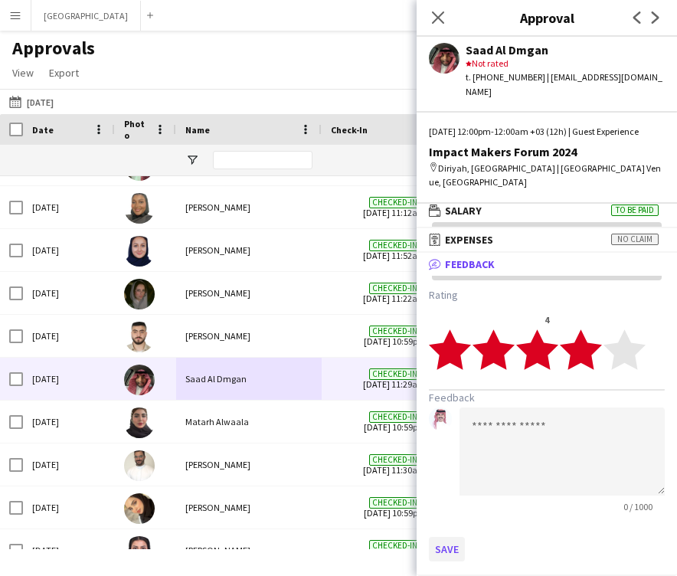
click at [455, 545] on button "Save" at bounding box center [447, 549] width 36 height 25
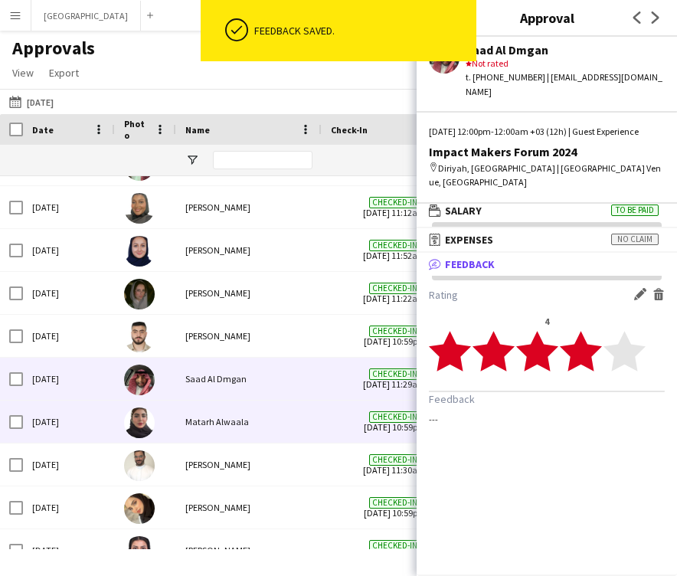
click at [251, 411] on div "Matarh Alwaala" at bounding box center [249, 422] width 146 height 42
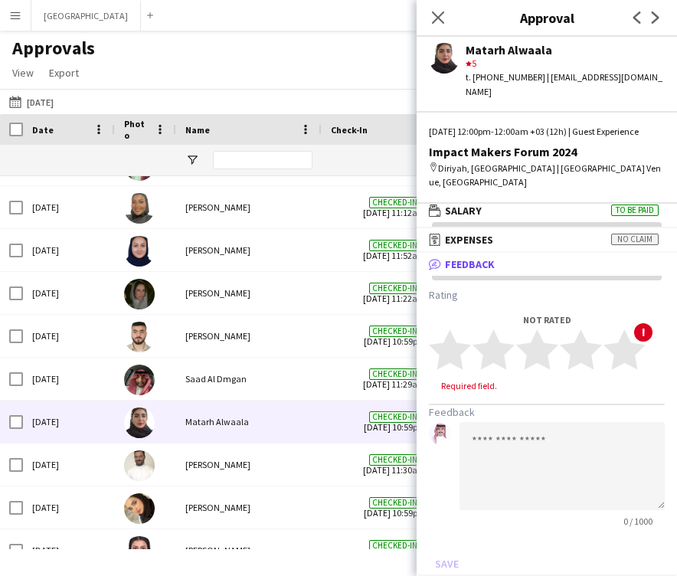
click at [490, 50] on div "Matarh Alwaala" at bounding box center [565, 50] width 199 height 14
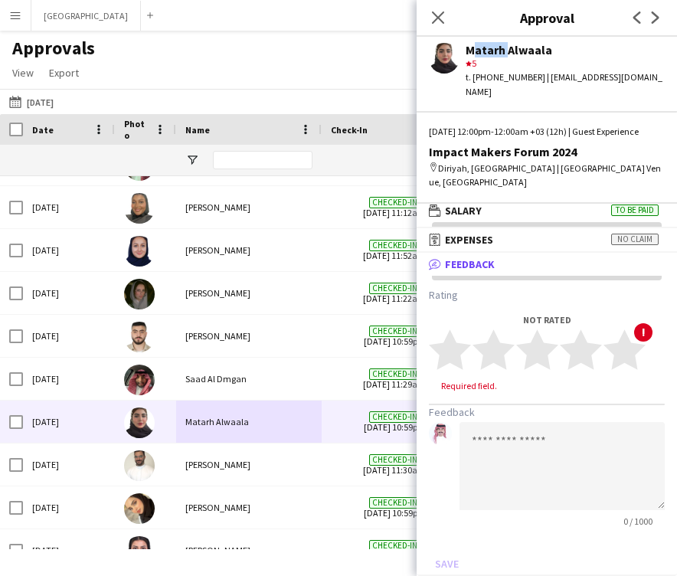
click at [490, 50] on div "Matarh Alwaala" at bounding box center [565, 50] width 199 height 14
copy div "Matarh"
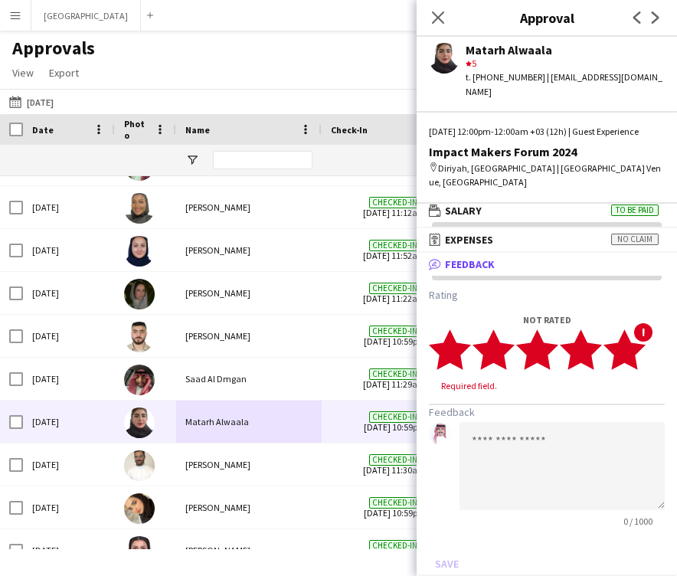
click at [645, 360] on icon "star" at bounding box center [625, 350] width 42 height 42
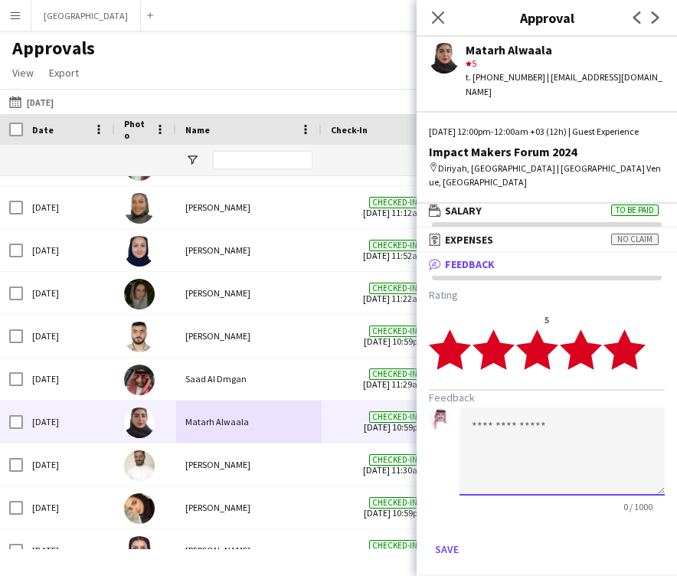
click at [560, 439] on textarea at bounding box center [562, 452] width 205 height 88
paste textarea "**********"
click at [552, 428] on textarea "**********" at bounding box center [562, 452] width 205 height 88
type textarea "**********"
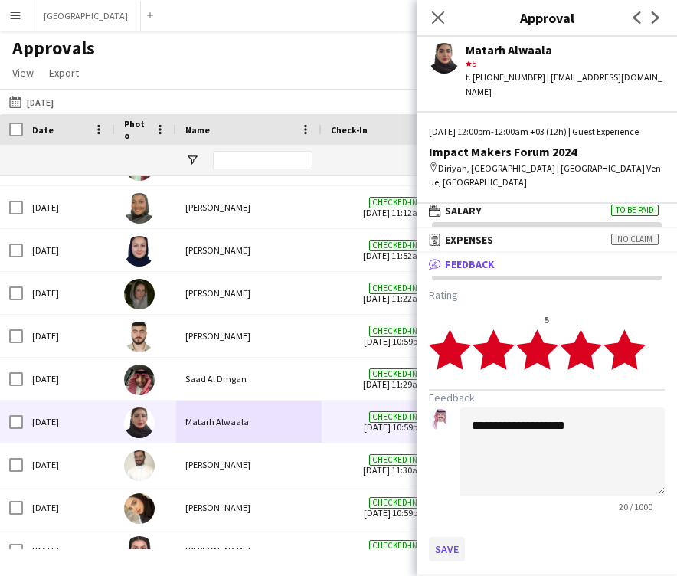
click at [449, 556] on button "Save" at bounding box center [447, 549] width 36 height 25
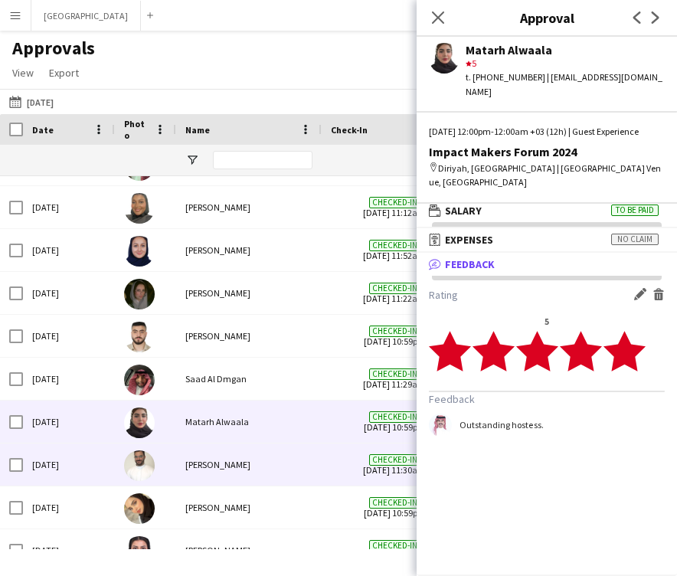
click at [238, 469] on div "[PERSON_NAME]" at bounding box center [249, 465] width 146 height 42
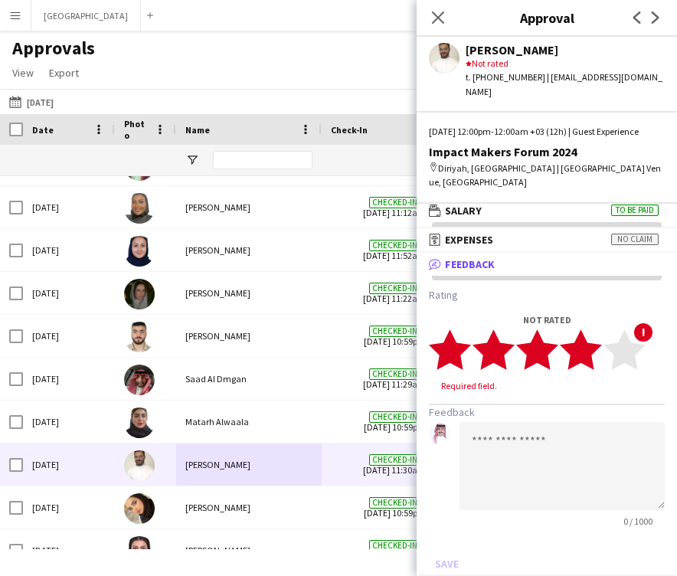
click at [589, 361] on polygon at bounding box center [581, 350] width 42 height 40
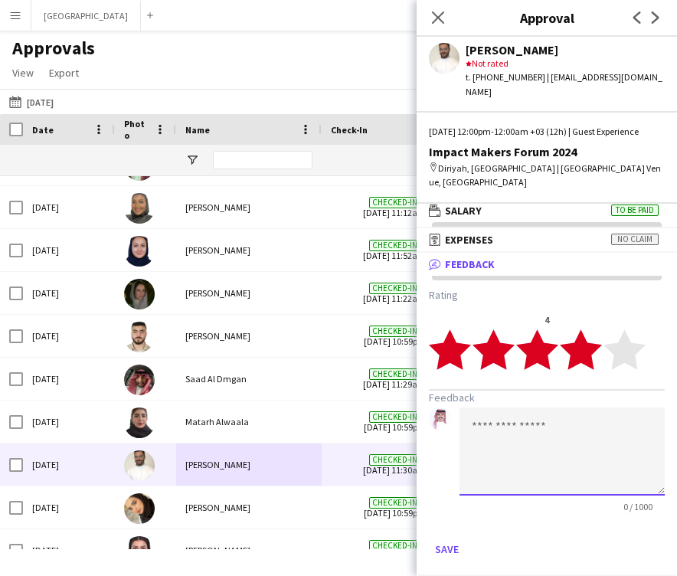
click at [530, 456] on textarea at bounding box center [562, 452] width 205 height 88
paste textarea "**********"
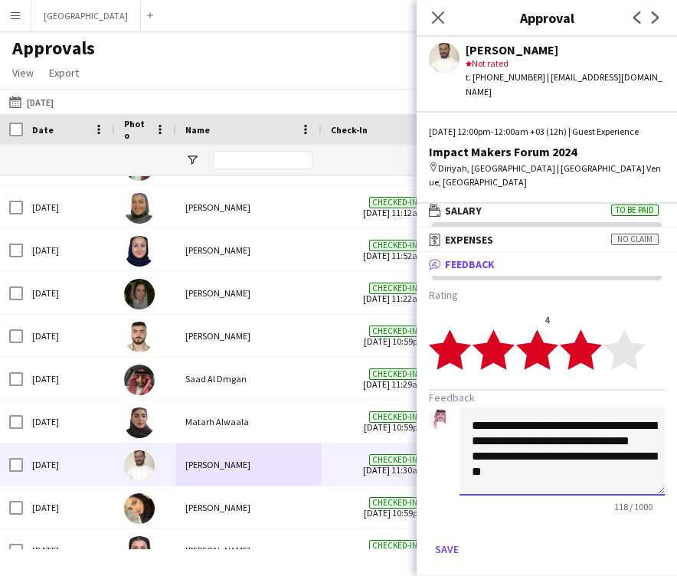
scroll to position [1, 0]
click at [467, 467] on textarea "**********" at bounding box center [562, 452] width 205 height 88
type textarea "**********"
click at [444, 546] on button "Save" at bounding box center [447, 549] width 36 height 25
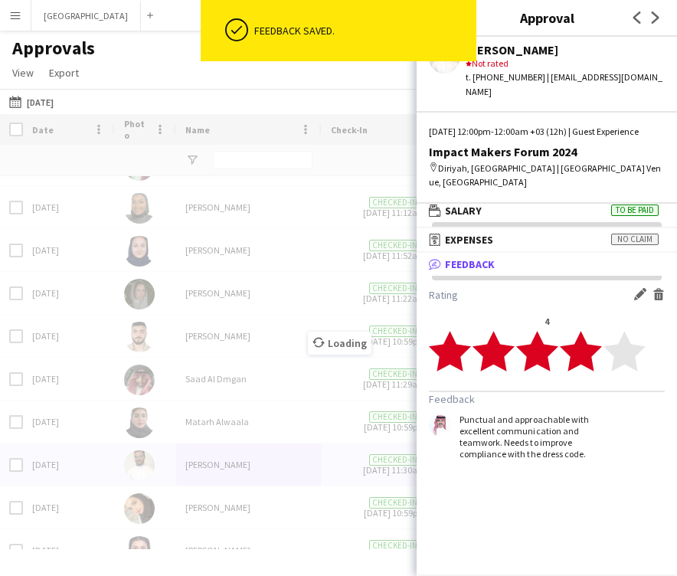
click at [247, 509] on div "Loading" at bounding box center [338, 331] width 677 height 435
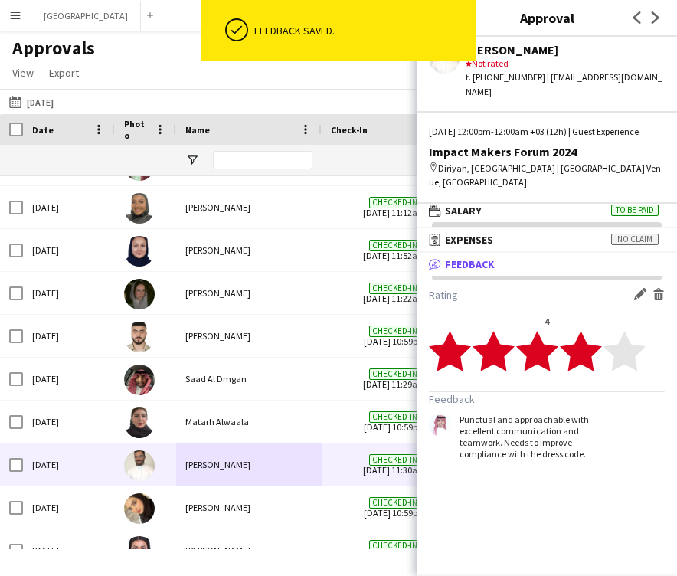
click at [247, 509] on div "[PERSON_NAME]" at bounding box center [249, 508] width 146 height 42
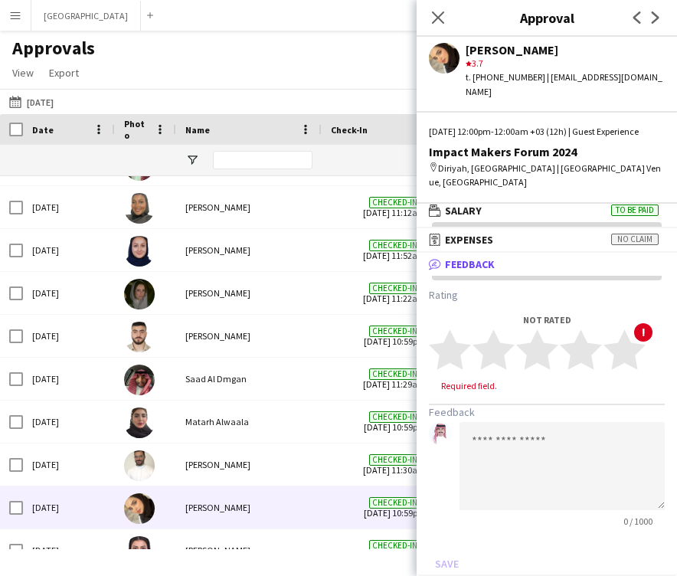
click at [511, 54] on div "[PERSON_NAME]" at bounding box center [565, 50] width 199 height 14
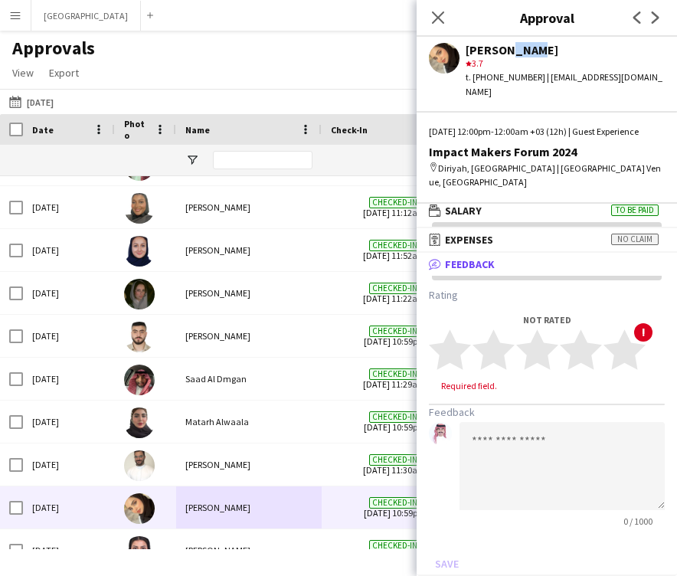
click at [511, 54] on div "[PERSON_NAME]" at bounding box center [565, 50] width 199 height 14
copy div "fiyz"
click at [479, 56] on div "[PERSON_NAME]" at bounding box center [565, 50] width 199 height 14
copy div "[PERSON_NAME]"
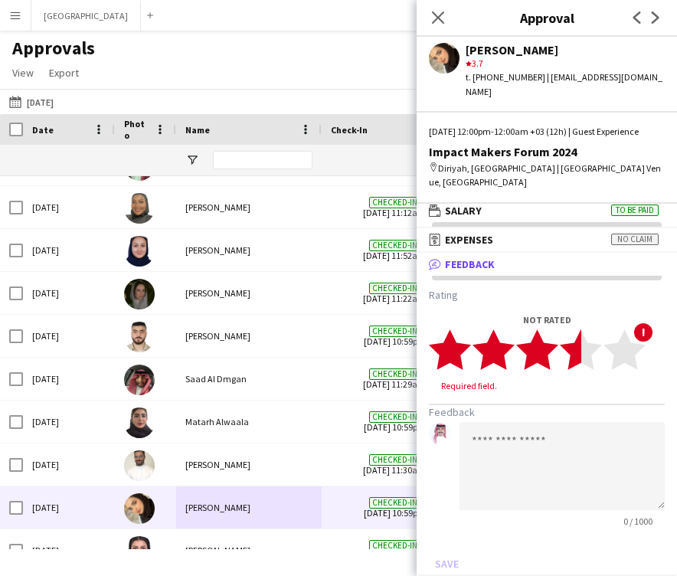
click at [578, 362] on polygon at bounding box center [581, 350] width 42 height 40
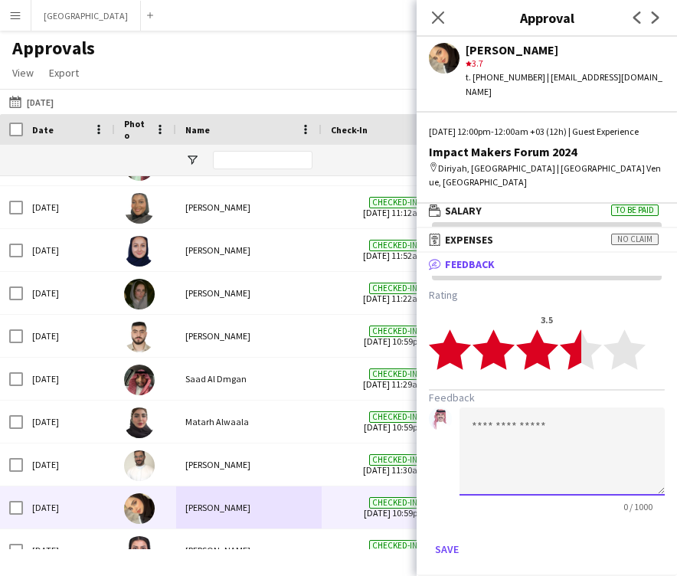
click at [559, 445] on textarea at bounding box center [562, 452] width 205 height 88
paste textarea "**********"
type textarea "**********"
click at [448, 549] on button "Save" at bounding box center [447, 549] width 36 height 25
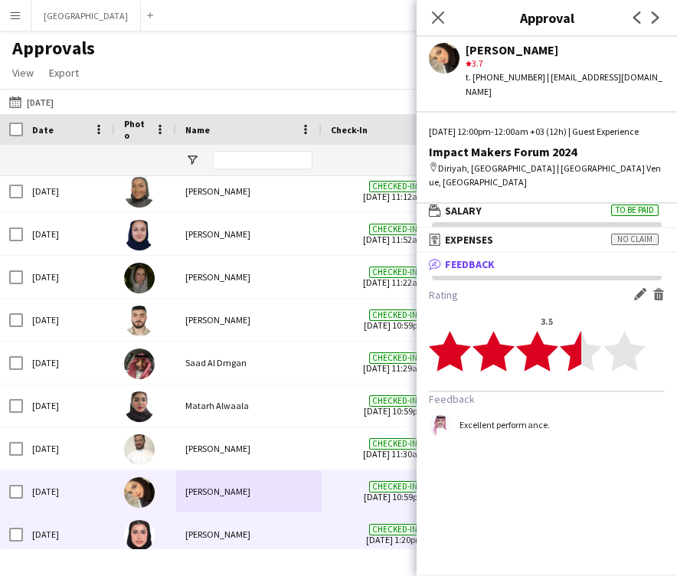
scroll to position [4261, 0]
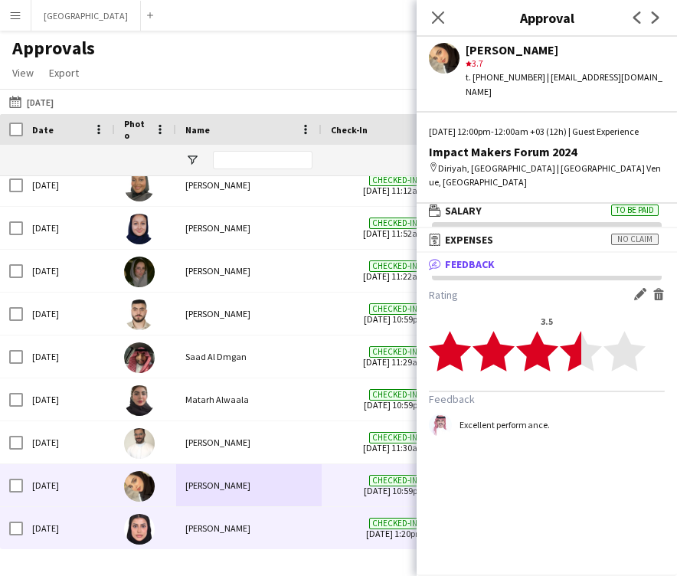
click at [277, 541] on div "[PERSON_NAME]" at bounding box center [249, 528] width 146 height 42
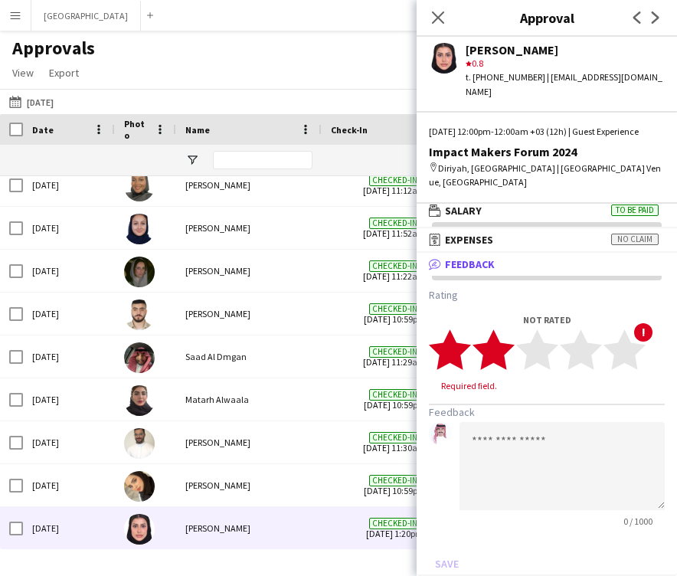
click at [503, 359] on polygon at bounding box center [494, 350] width 42 height 40
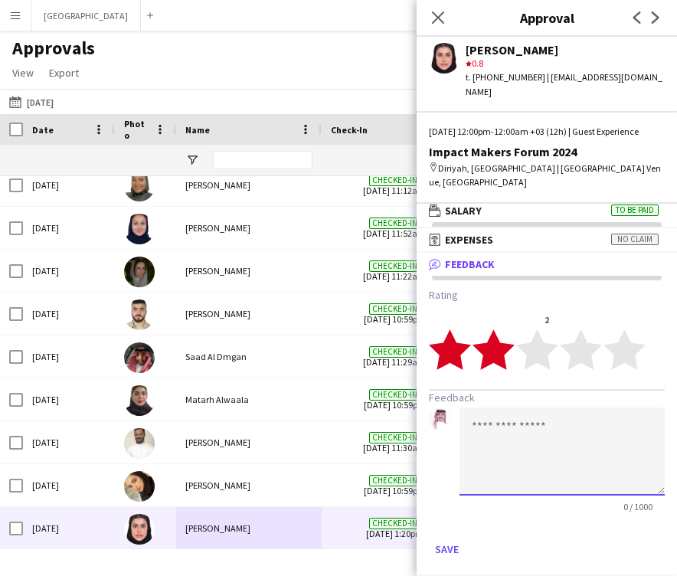
click at [512, 444] on textarea at bounding box center [562, 452] width 205 height 88
paste textarea "**********"
type textarea "**********"
click at [444, 546] on button "Save" at bounding box center [447, 549] width 36 height 25
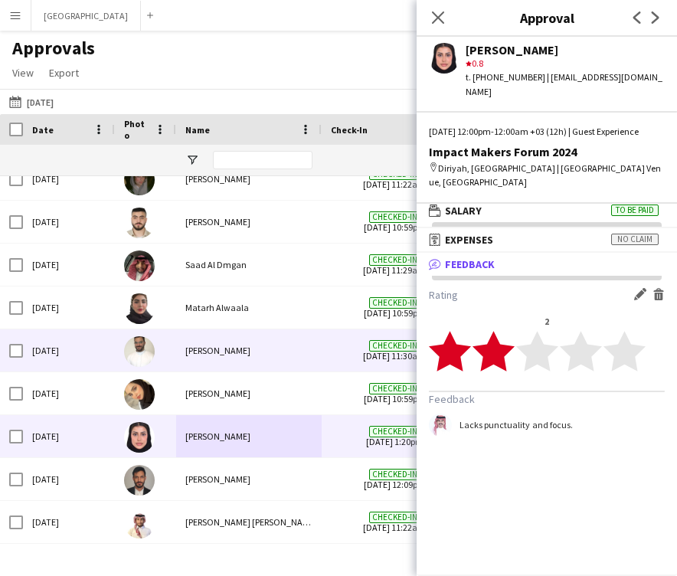
scroll to position [4353, 0]
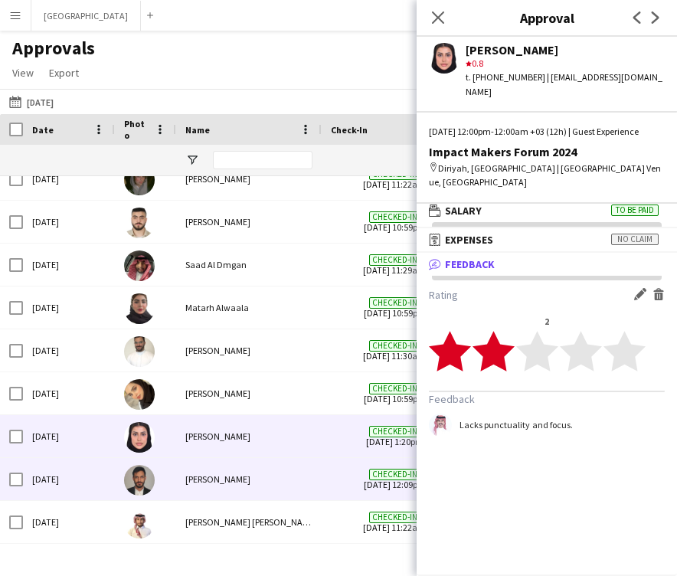
click at [283, 477] on div "[PERSON_NAME]" at bounding box center [249, 479] width 146 height 42
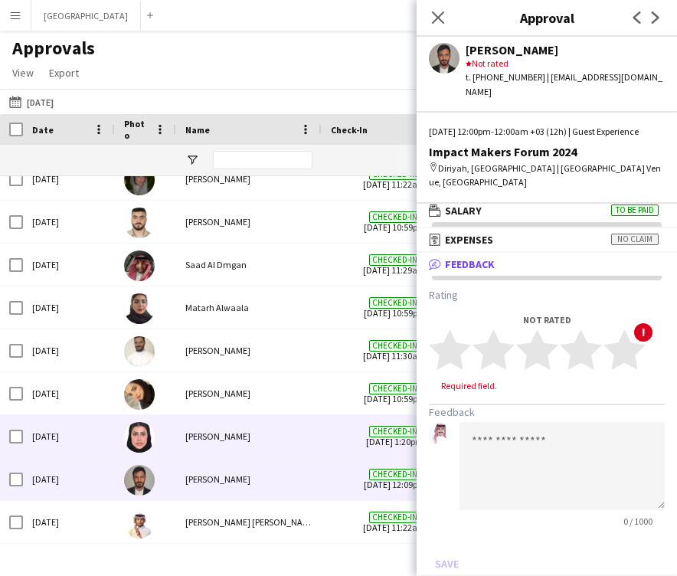
click at [264, 443] on div "[PERSON_NAME]" at bounding box center [249, 436] width 146 height 42
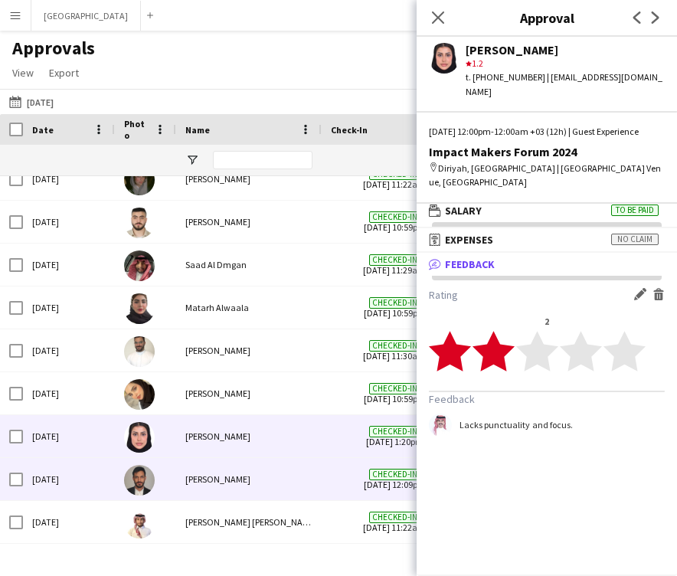
click at [266, 488] on div "[PERSON_NAME]" at bounding box center [249, 479] width 146 height 42
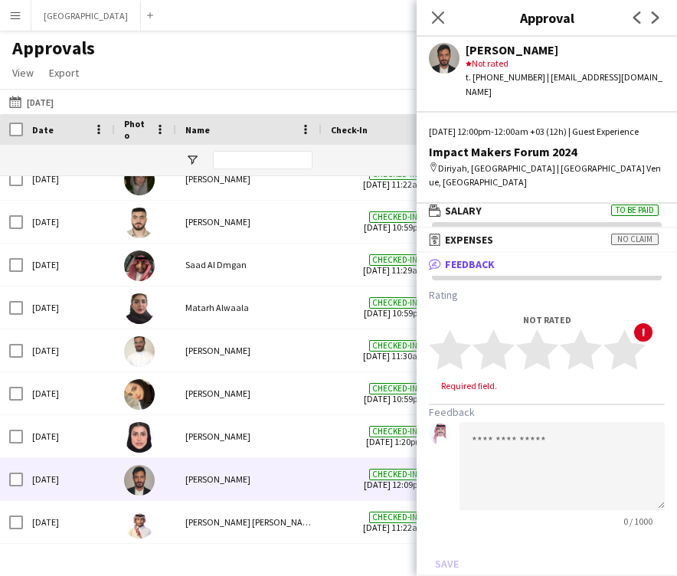
click at [482, 57] on div "star Not rated" at bounding box center [565, 64] width 199 height 14
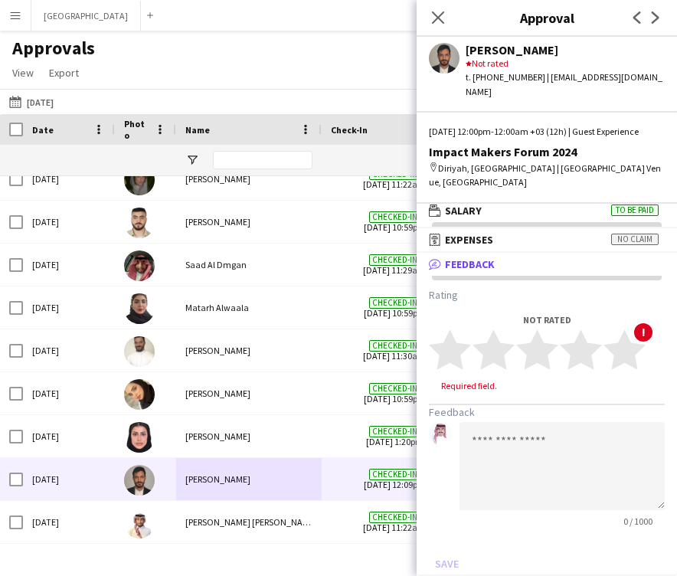
click at [482, 52] on div "[PERSON_NAME]" at bounding box center [565, 50] width 199 height 14
click at [543, 345] on polygon at bounding box center [537, 350] width 42 height 40
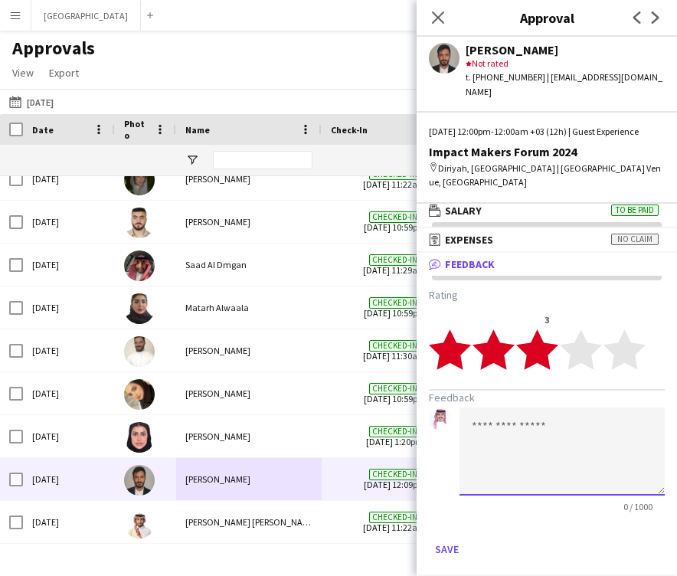
click at [521, 431] on textarea at bounding box center [562, 452] width 205 height 88
paste textarea "**********"
type textarea "**********"
click at [453, 546] on button "Save" at bounding box center [447, 549] width 36 height 25
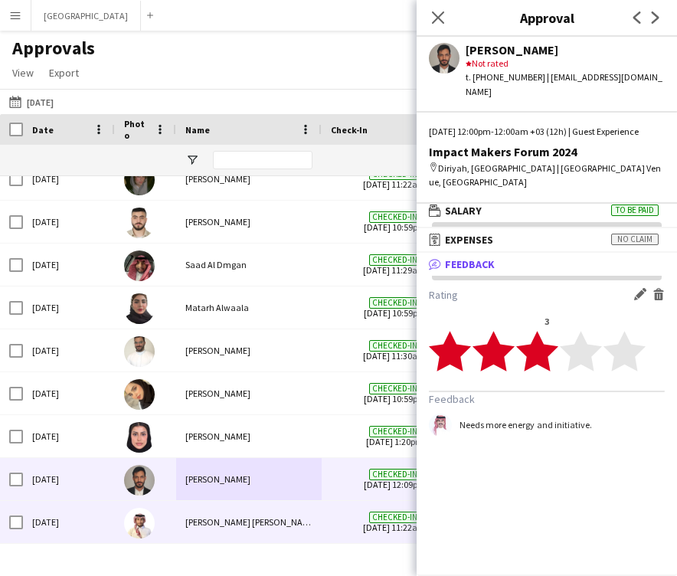
click at [277, 513] on div "[PERSON_NAME] [PERSON_NAME] BIN [PERSON_NAME] ALDMJAN" at bounding box center [249, 522] width 146 height 42
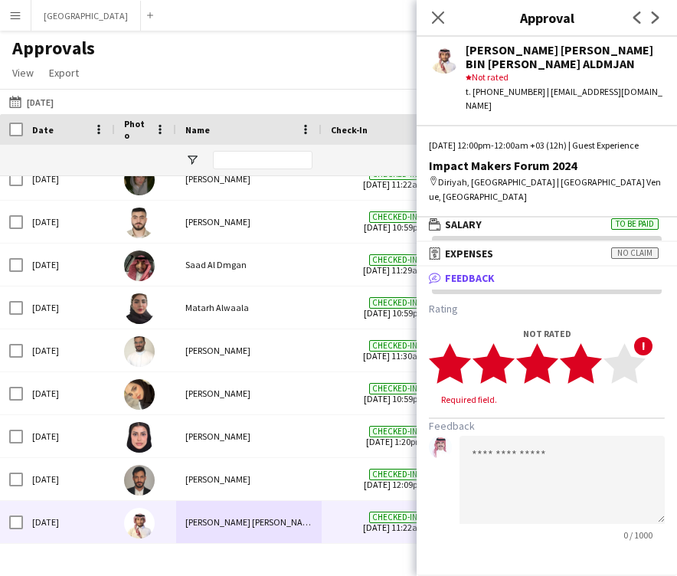
click at [592, 361] on polygon at bounding box center [581, 363] width 42 height 40
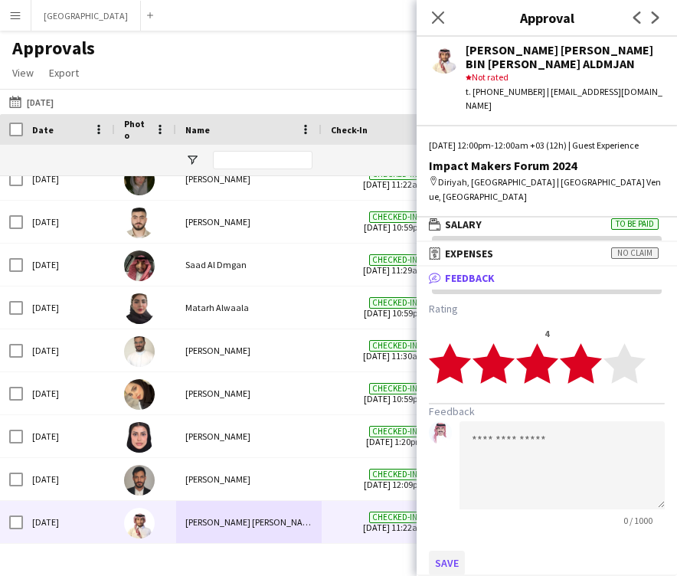
click at [444, 551] on button "Save" at bounding box center [447, 563] width 36 height 25
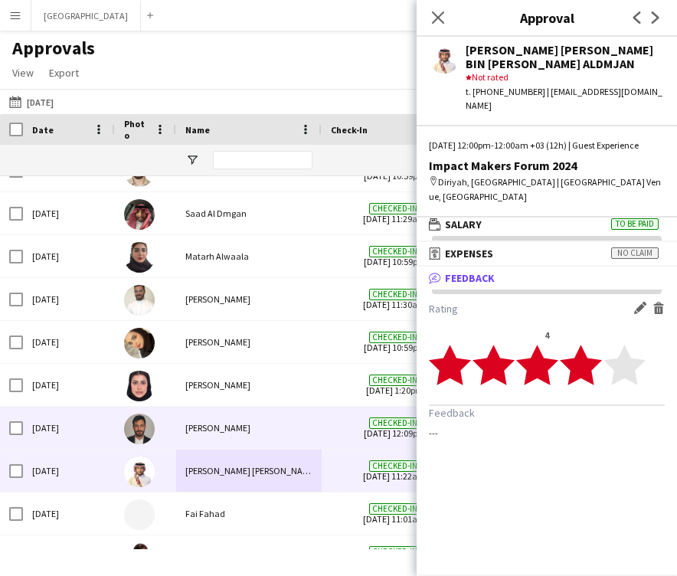
scroll to position [4436, 0]
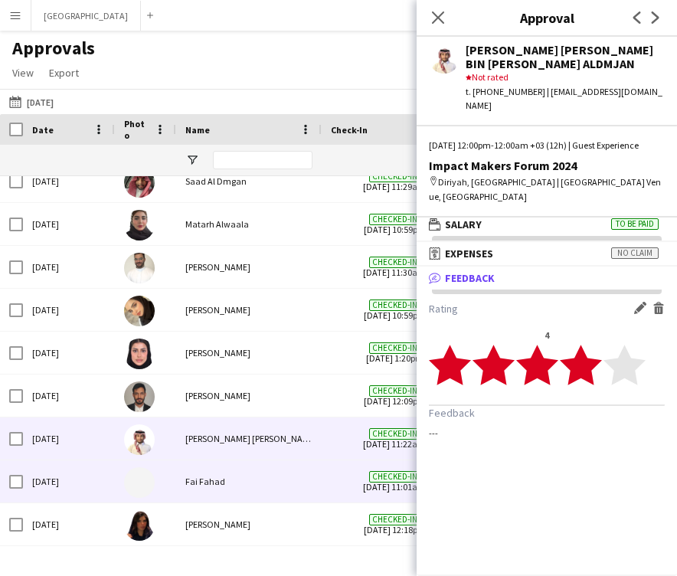
click at [307, 477] on div "Fai Fahad" at bounding box center [249, 482] width 146 height 42
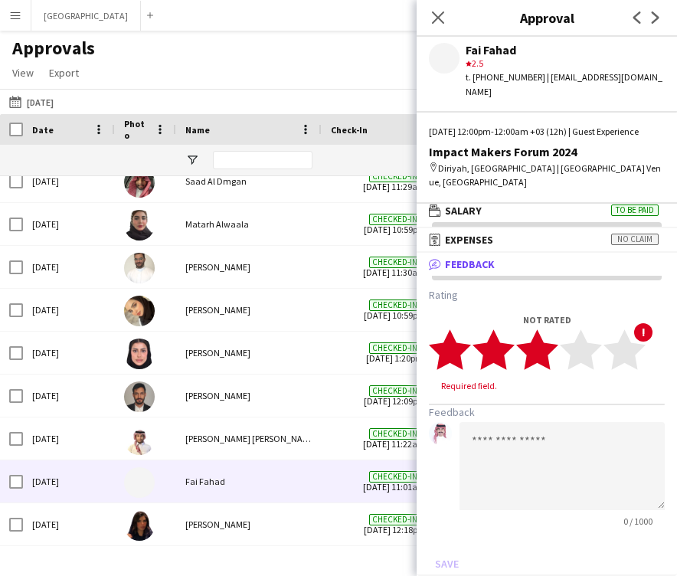
click at [539, 361] on polygon at bounding box center [537, 350] width 42 height 40
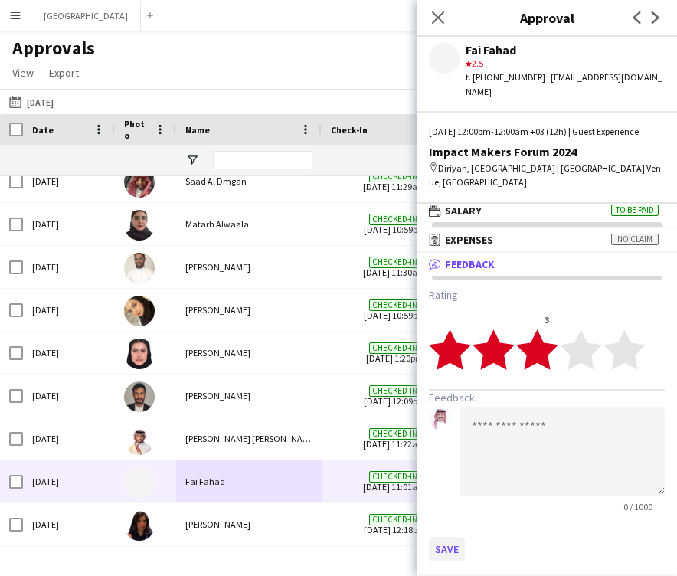
click at [455, 552] on button "Save" at bounding box center [447, 549] width 36 height 25
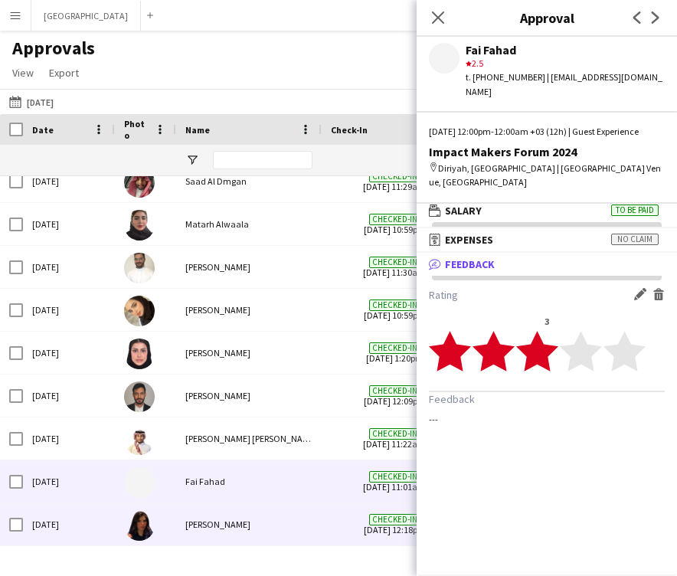
click at [307, 520] on div "[PERSON_NAME]" at bounding box center [249, 524] width 146 height 42
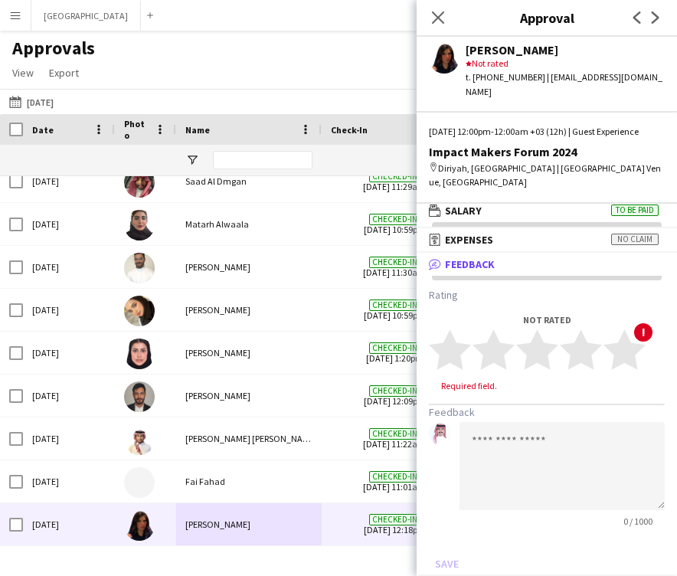
click at [475, 47] on div "[PERSON_NAME]" at bounding box center [565, 50] width 199 height 14
click at [546, 340] on icon "star" at bounding box center [537, 350] width 42 height 42
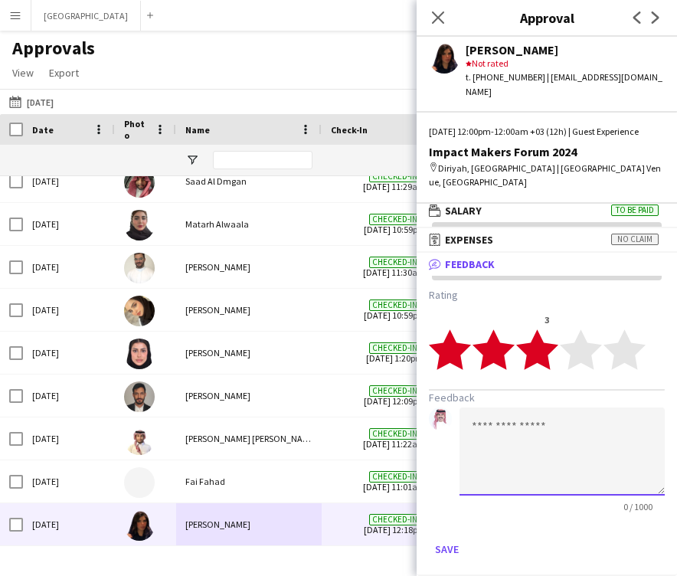
click at [556, 472] on textarea at bounding box center [562, 452] width 205 height 88
type textarea "**********"
click at [450, 554] on button "Save" at bounding box center [447, 549] width 36 height 25
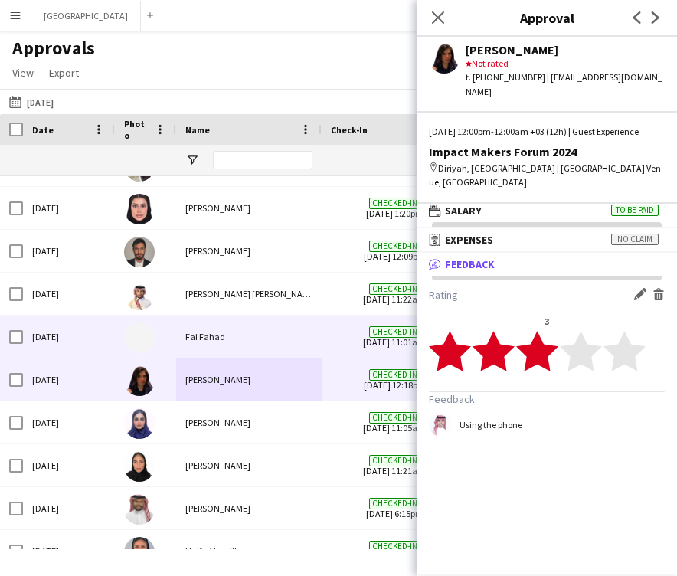
scroll to position [4596, 0]
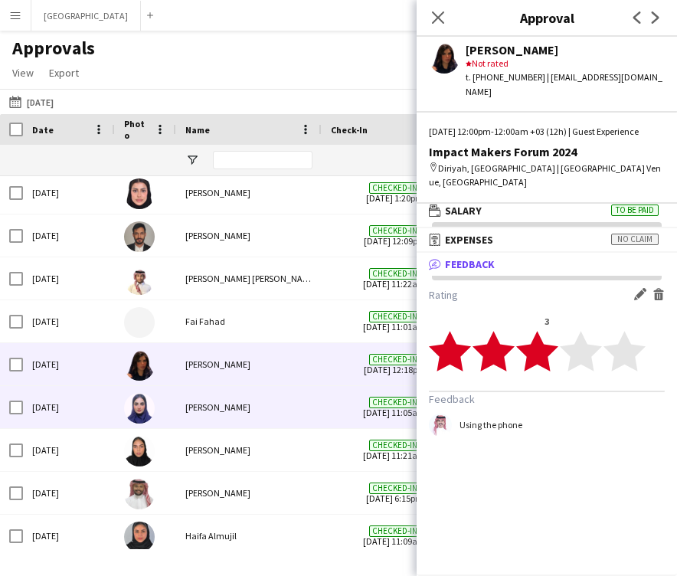
click at [300, 409] on div "[PERSON_NAME]" at bounding box center [249, 407] width 146 height 42
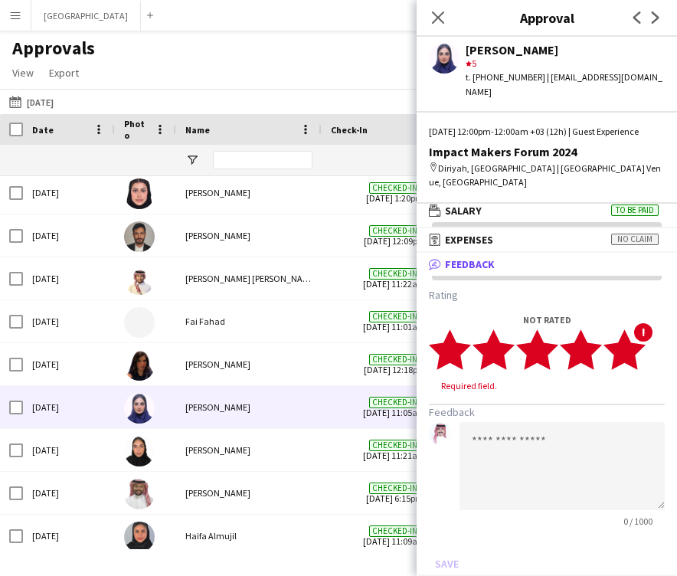
click at [628, 358] on polygon at bounding box center [625, 350] width 42 height 40
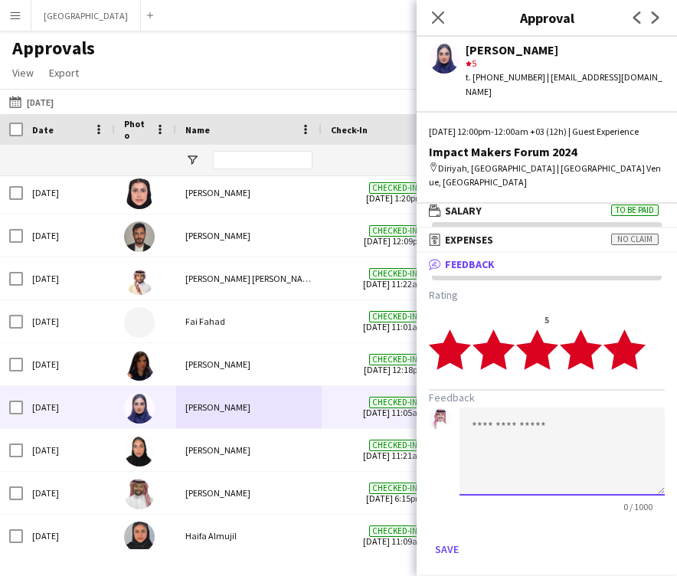
click at [556, 430] on textarea at bounding box center [562, 452] width 205 height 88
paste textarea "**********"
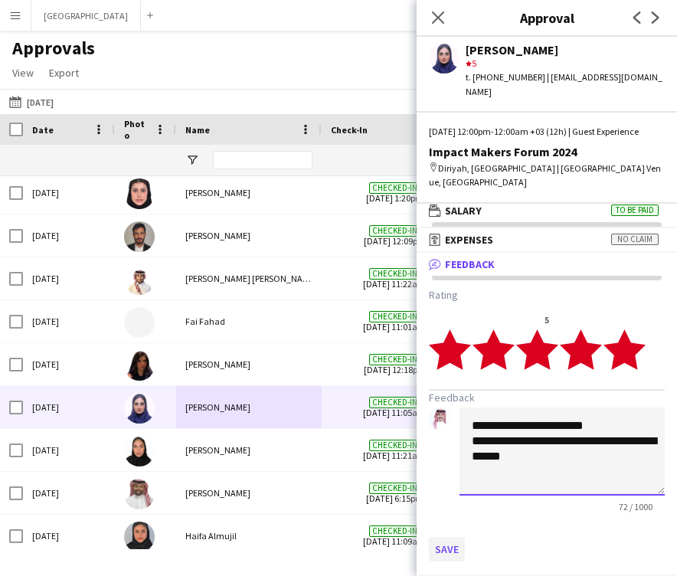
type textarea "**********"
click at [453, 546] on button "Save" at bounding box center [447, 549] width 36 height 25
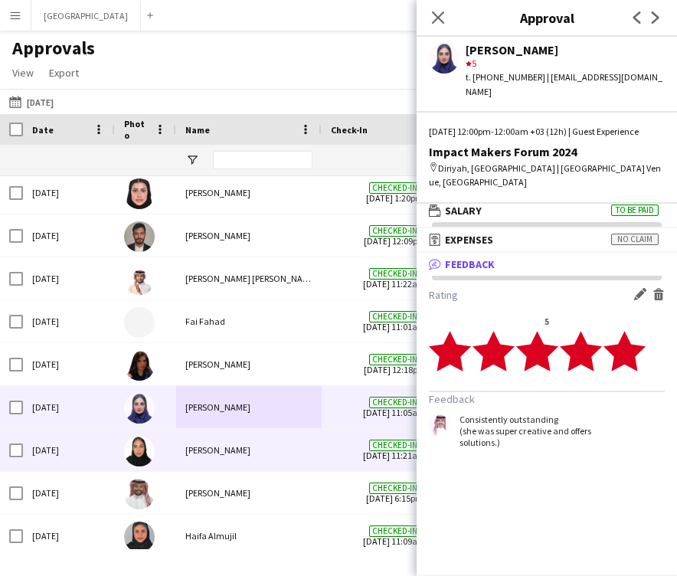
click at [310, 452] on div "[PERSON_NAME]" at bounding box center [249, 450] width 146 height 42
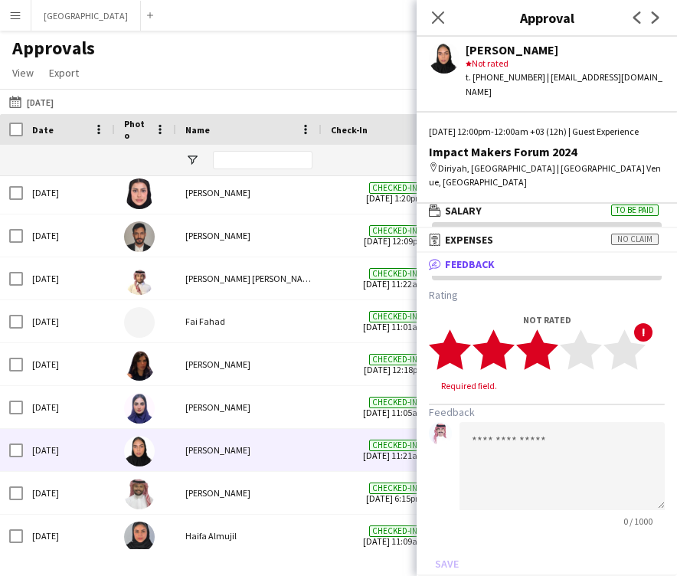
click at [539, 354] on polygon at bounding box center [537, 350] width 42 height 40
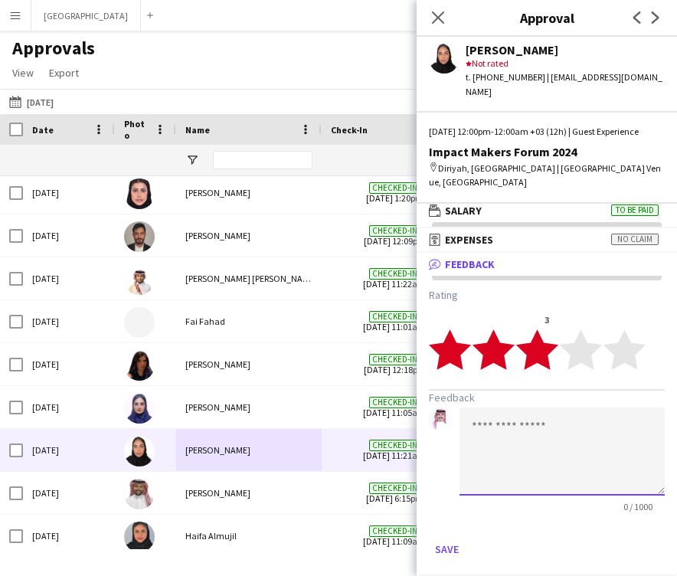
click at [508, 438] on textarea at bounding box center [562, 452] width 205 height 88
paste textarea "**********"
type textarea "**********"
click at [454, 543] on button "Save" at bounding box center [447, 549] width 36 height 25
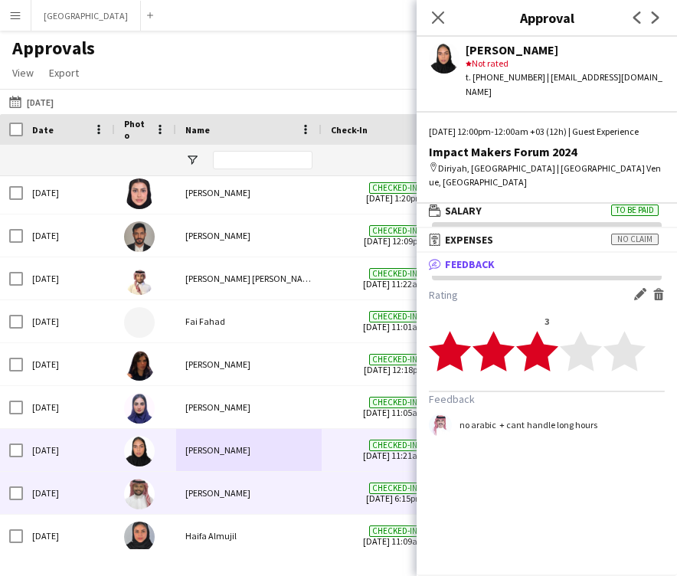
click at [316, 507] on div "[PERSON_NAME]" at bounding box center [249, 493] width 146 height 42
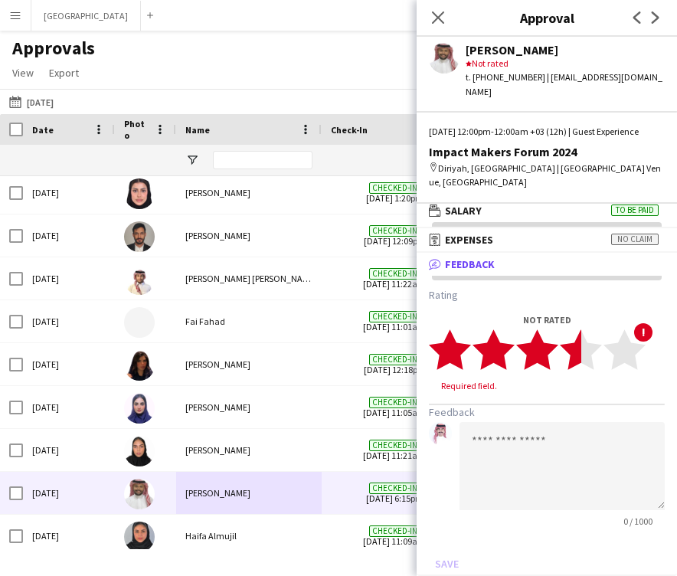
click at [579, 347] on polygon at bounding box center [581, 350] width 42 height 40
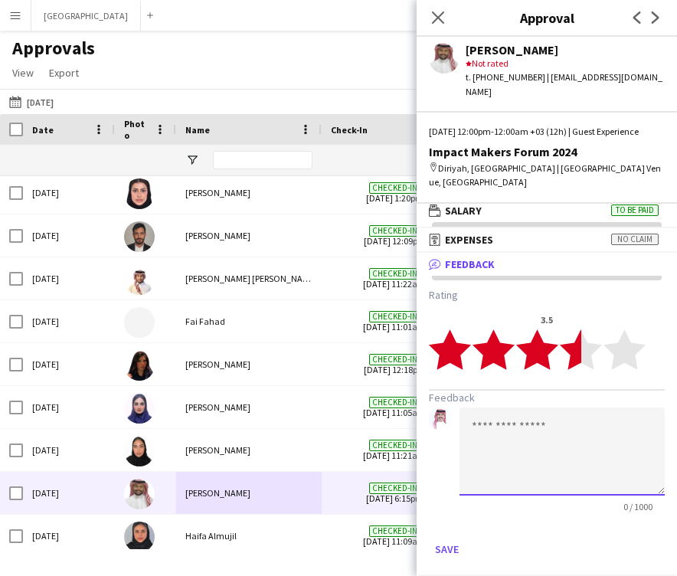
click at [532, 457] on textarea at bounding box center [562, 452] width 205 height 88
paste textarea "**********"
type textarea "**********"
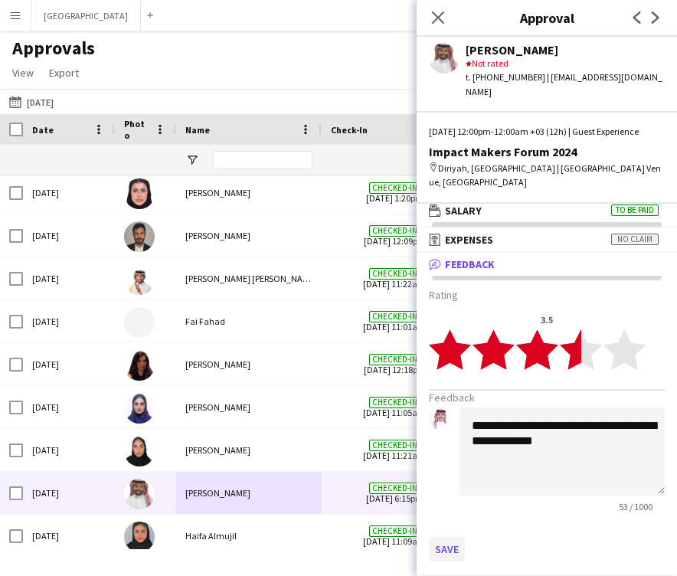
click at [440, 545] on button "Save" at bounding box center [447, 549] width 36 height 25
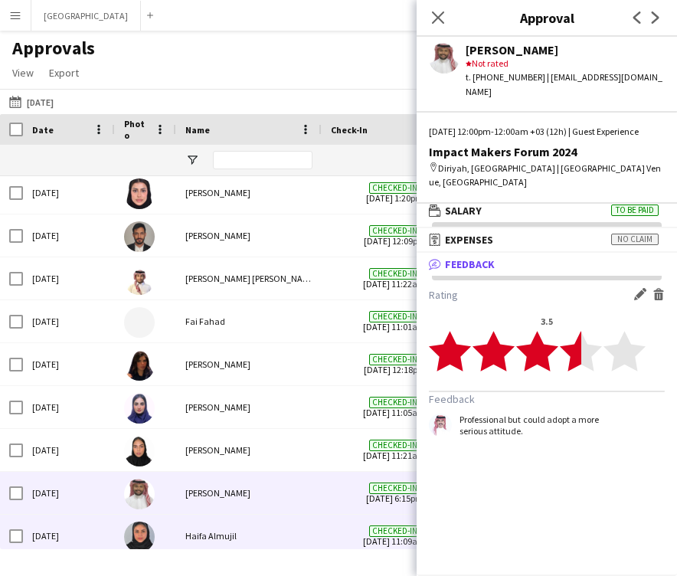
scroll to position [4604, 0]
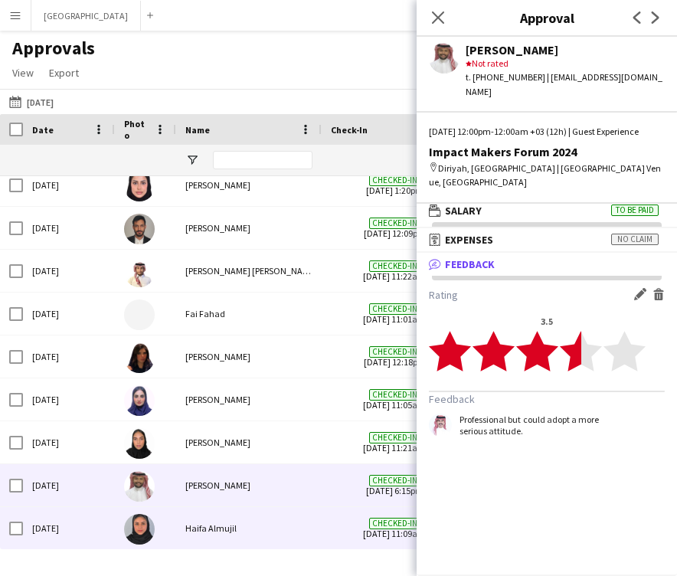
click at [307, 541] on div "Haifa Almujil" at bounding box center [249, 528] width 146 height 42
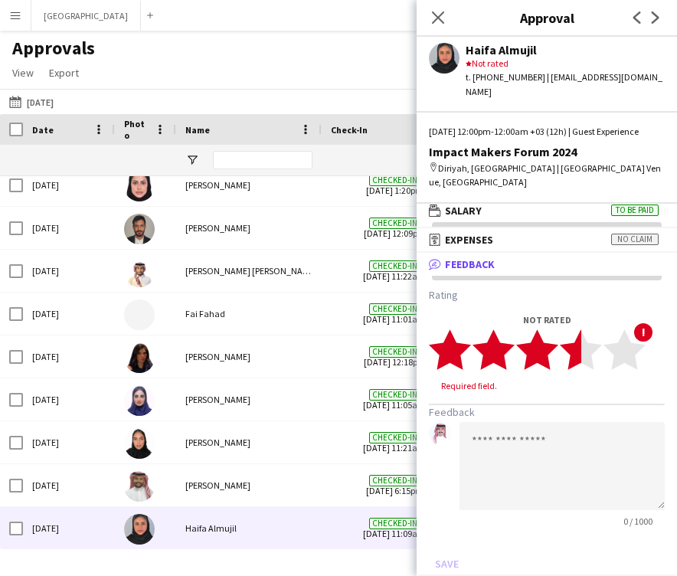
click at [568, 359] on icon "star" at bounding box center [581, 350] width 42 height 42
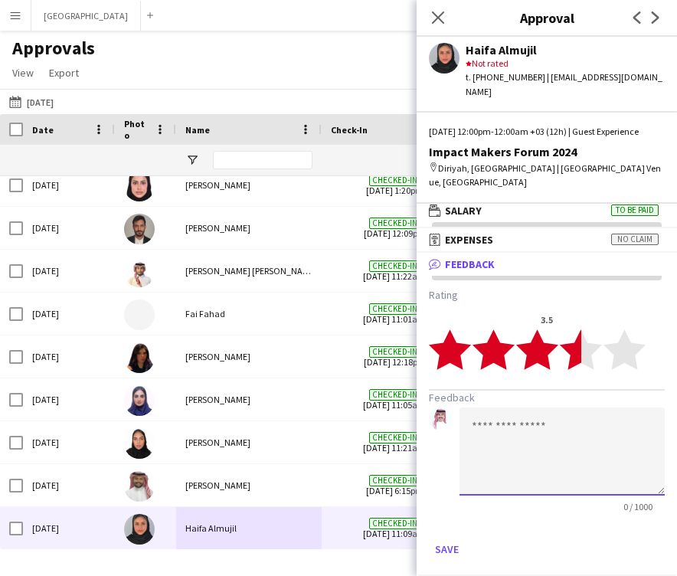
click at [554, 456] on textarea at bounding box center [562, 452] width 205 height 88
paste textarea "**********"
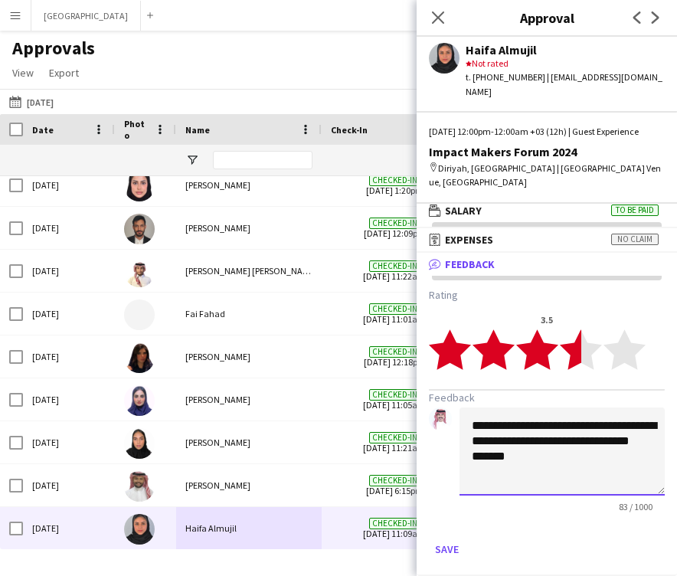
click at [472, 456] on textarea "**********" at bounding box center [562, 452] width 205 height 88
type textarea "**********"
click at [449, 543] on button "Save" at bounding box center [447, 549] width 36 height 25
